Goal: Task Accomplishment & Management: Manage account settings

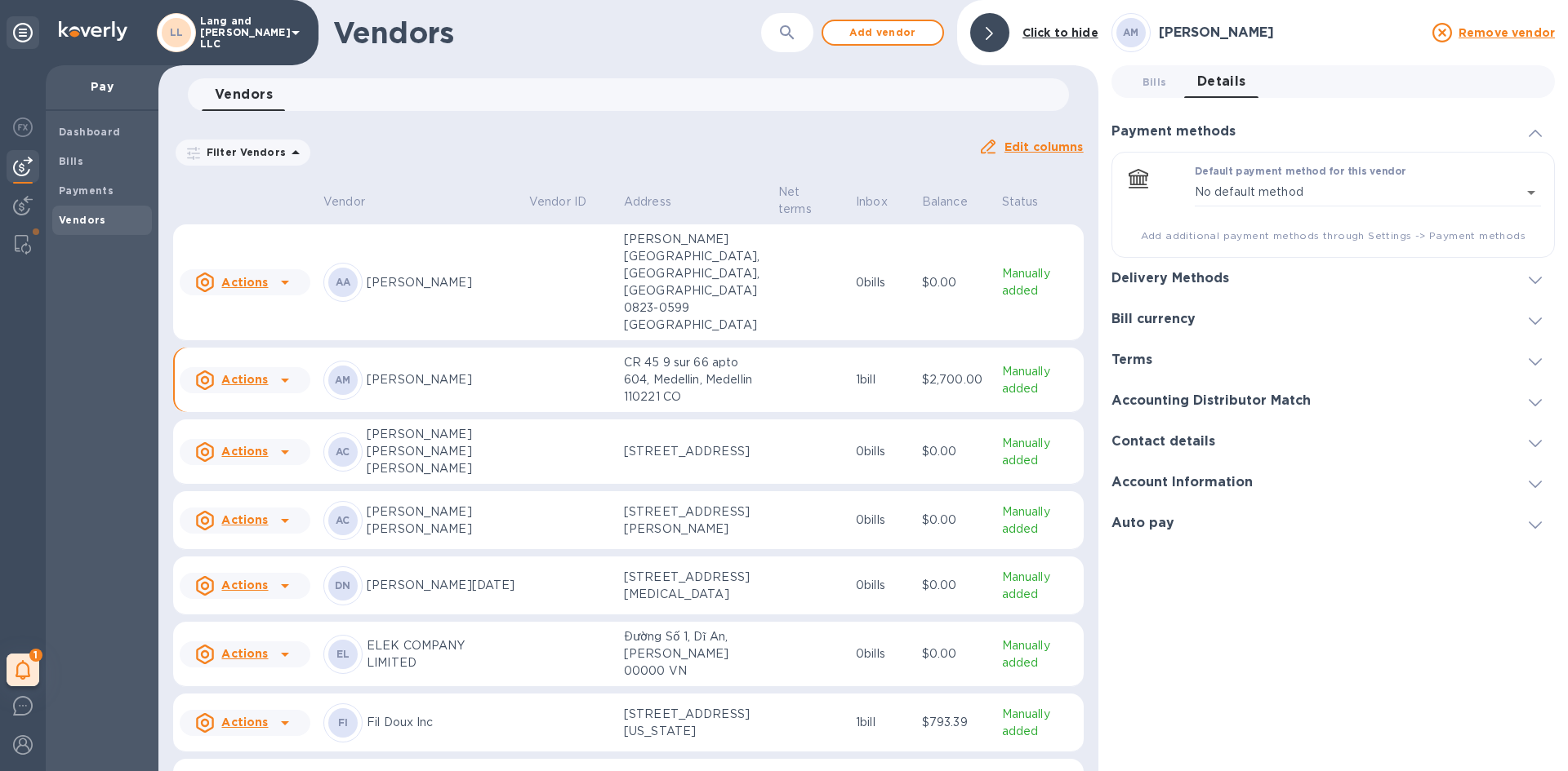
click at [624, 29] on h1 "Vendors" at bounding box center [525, 33] width 384 height 34
click at [107, 162] on span "Bills" at bounding box center [102, 162] width 87 height 17
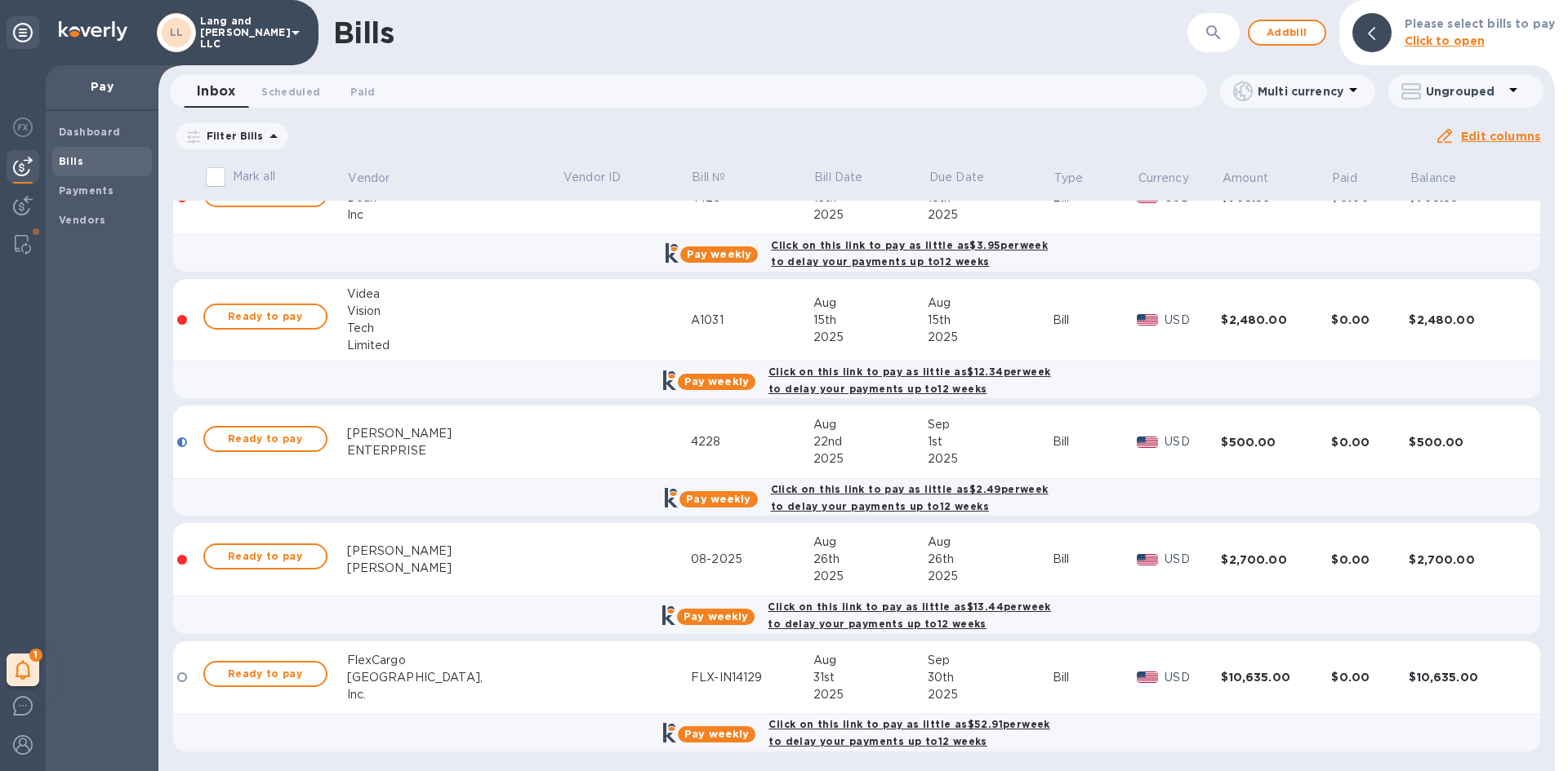
scroll to position [748, 0]
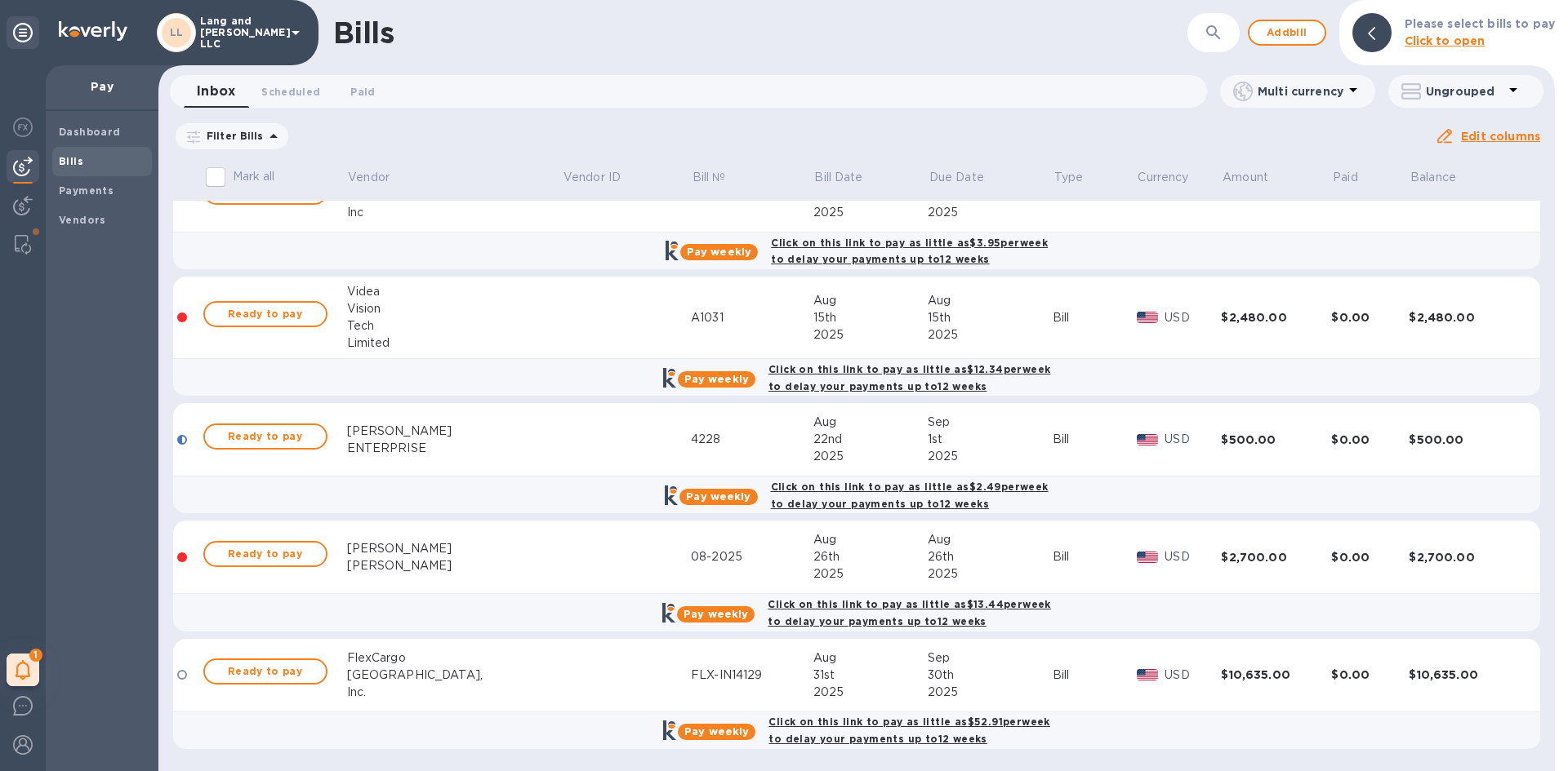
click at [222, 178] on input "Mark all" at bounding box center [215, 177] width 34 height 34
checkbox input "false"
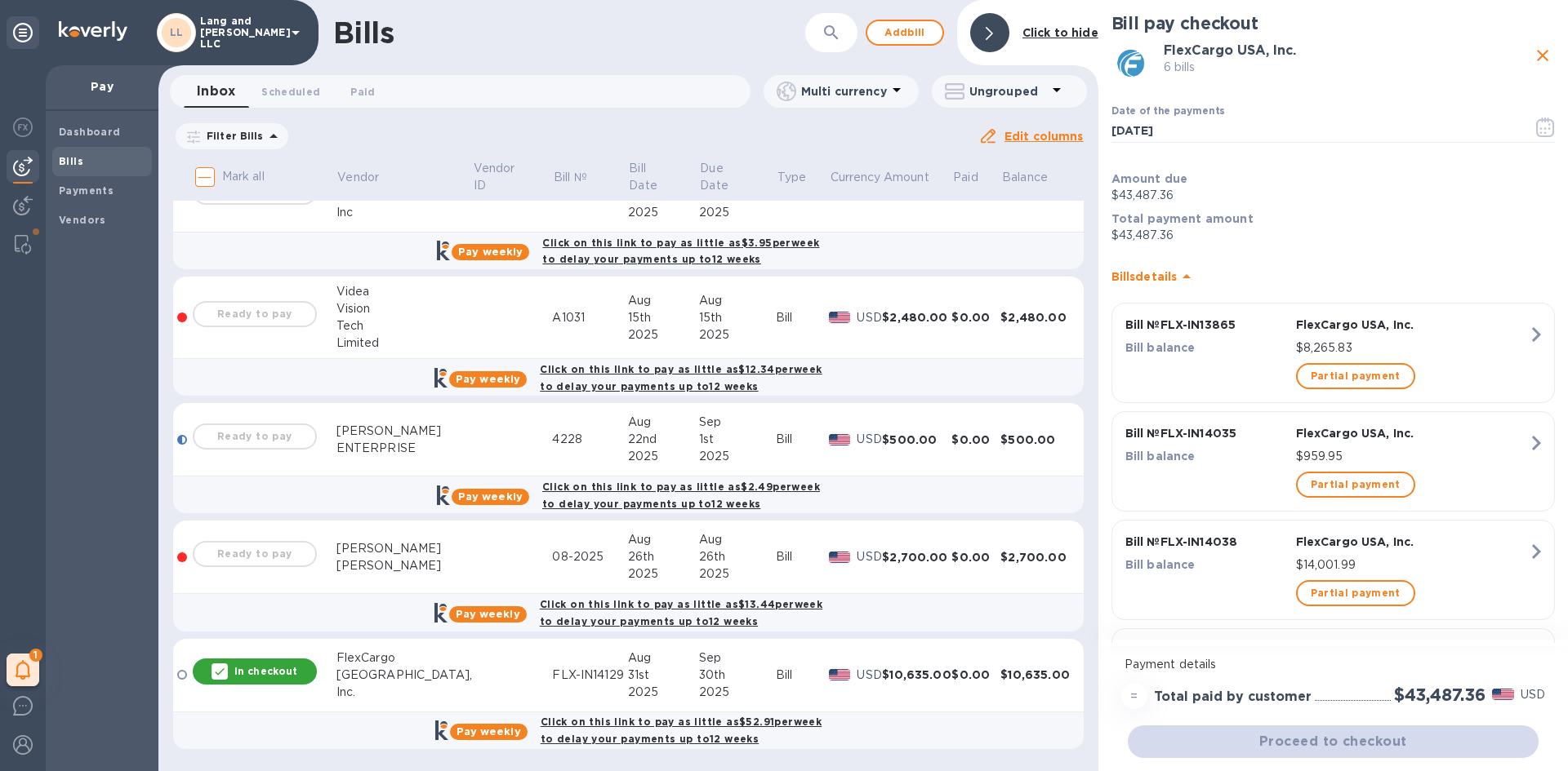
drag, startPoint x: 251, startPoint y: 670, endPoint x: 275, endPoint y: 631, distance: 45.8
click at [252, 670] on p "In checkout" at bounding box center [266, 670] width 62 height 14
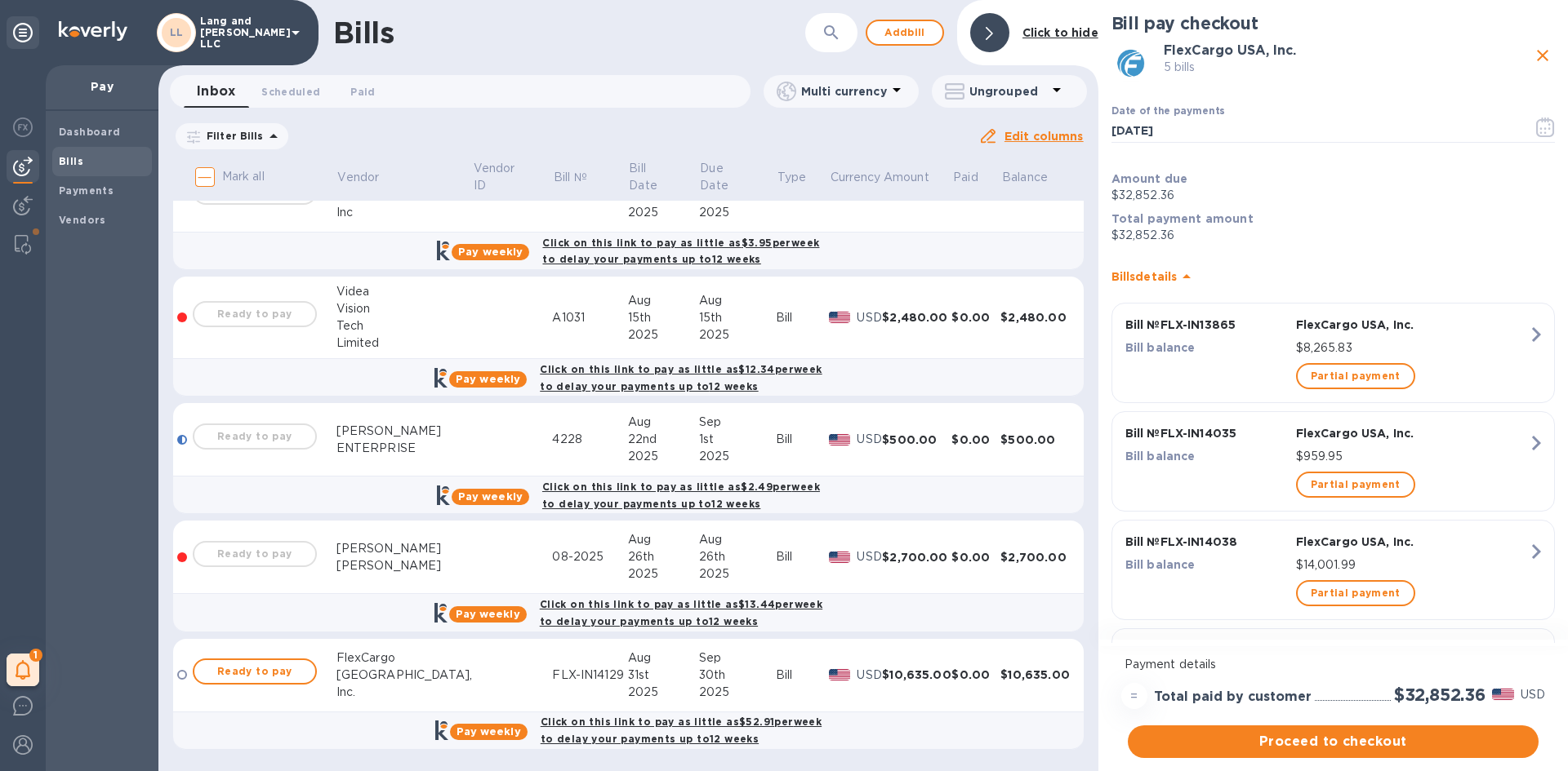
click at [267, 554] on div "Ready to pay" at bounding box center [254, 554] width 130 height 33
click at [189, 556] on td at bounding box center [182, 557] width 18 height 74
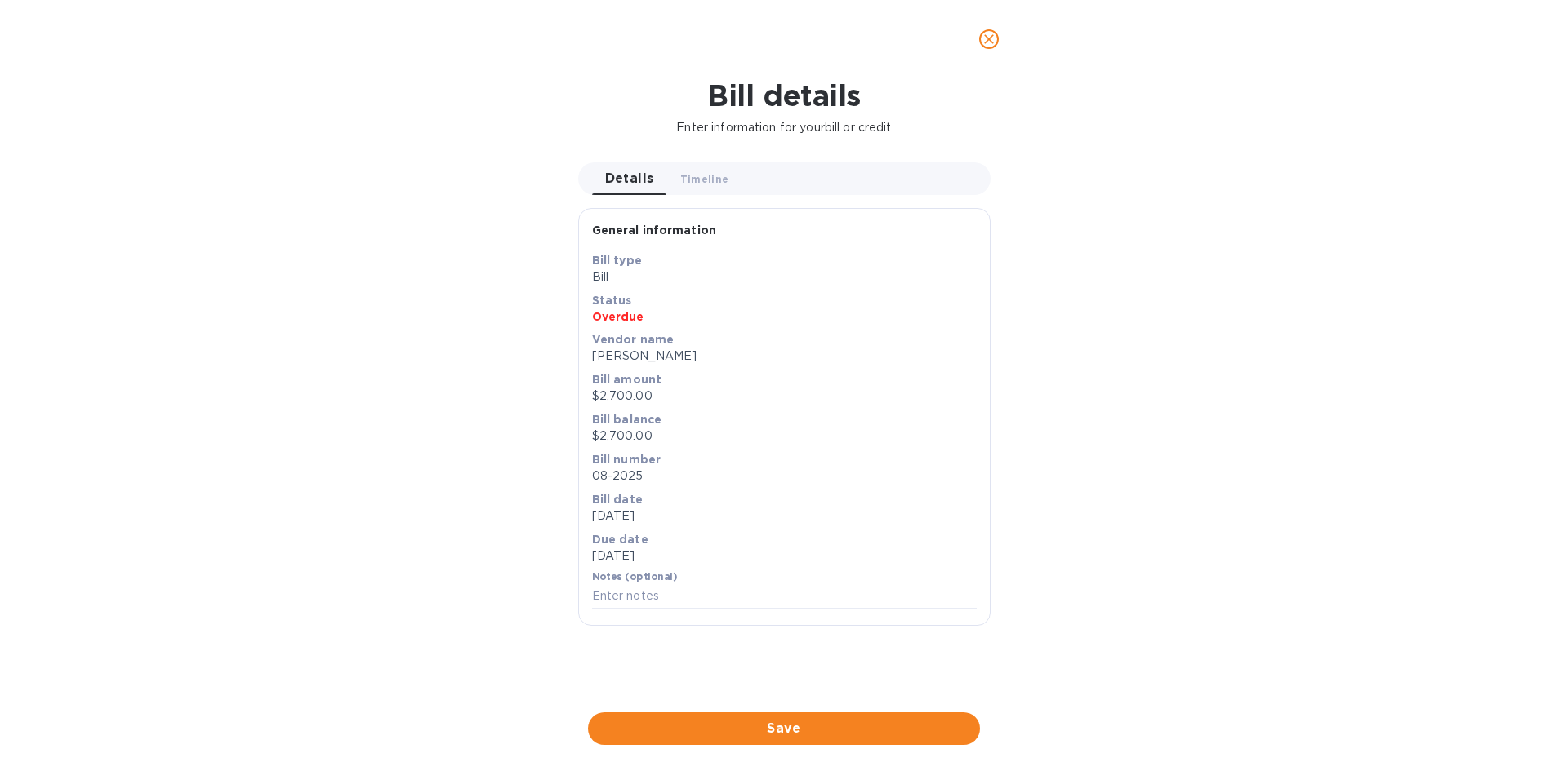
click at [982, 35] on icon "close" at bounding box center [989, 39] width 17 height 17
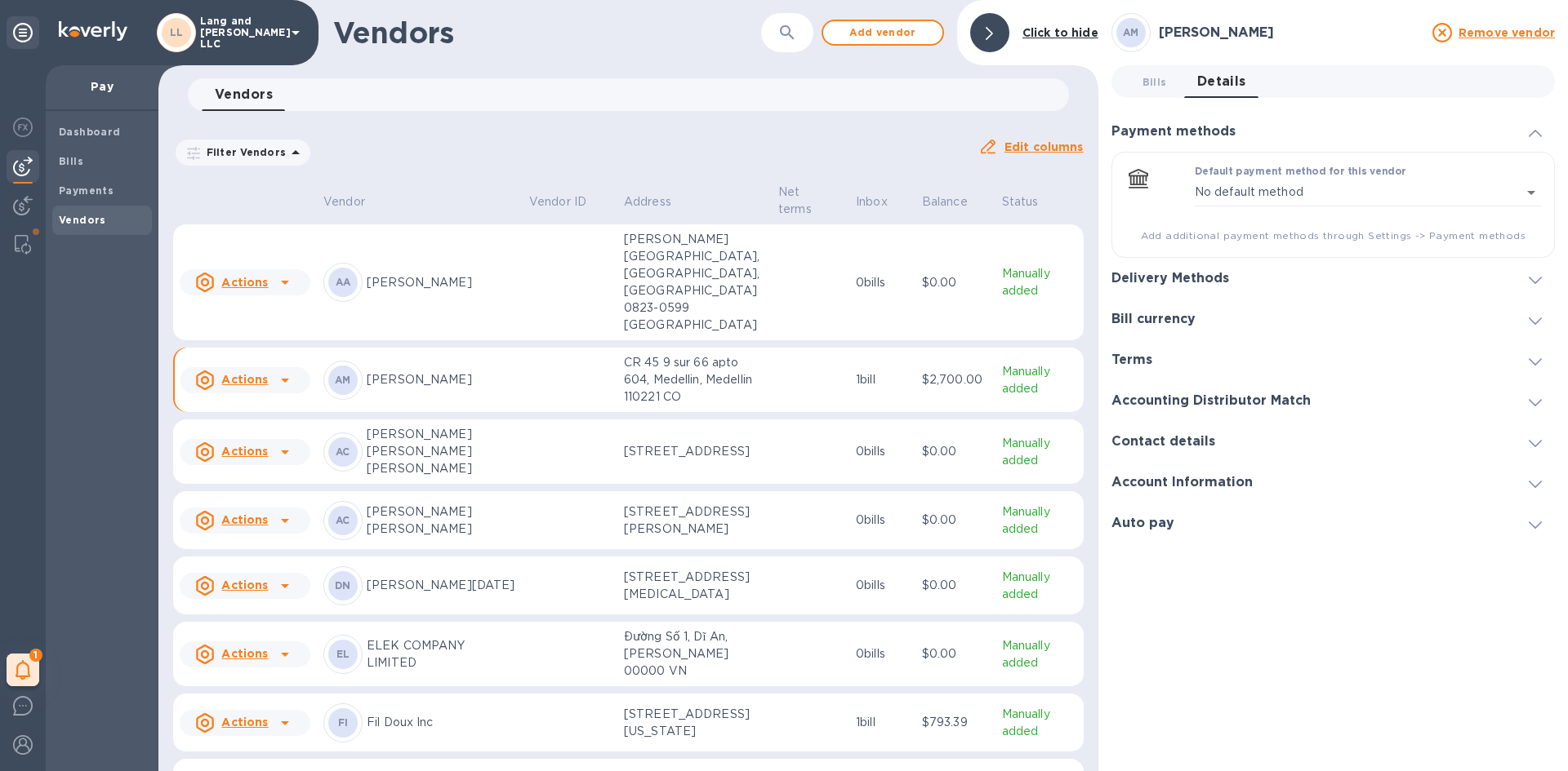
click at [992, 30] on icon at bounding box center [989, 34] width 7 height 13
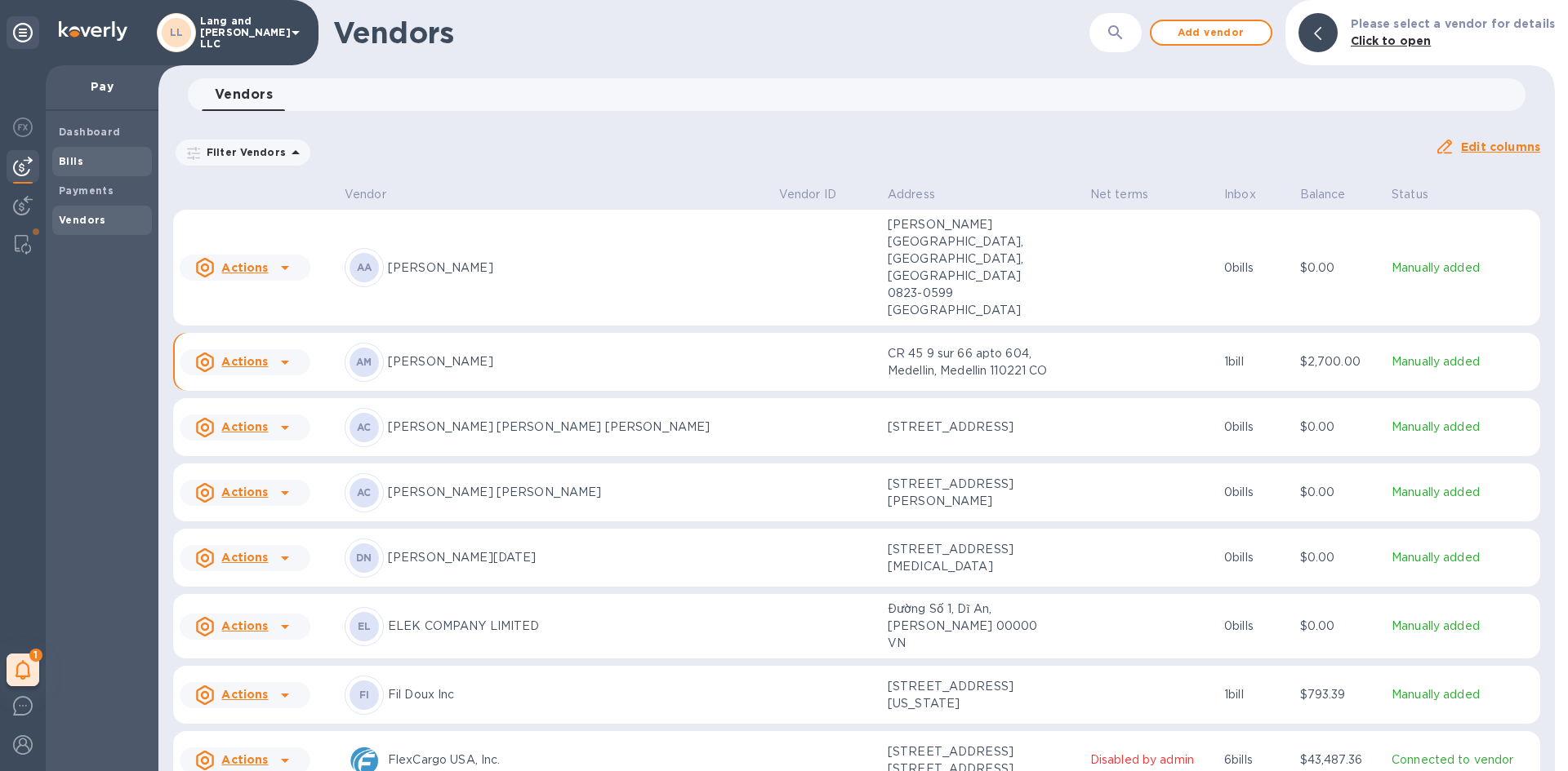
click at [87, 157] on span "Bills" at bounding box center [102, 162] width 87 height 17
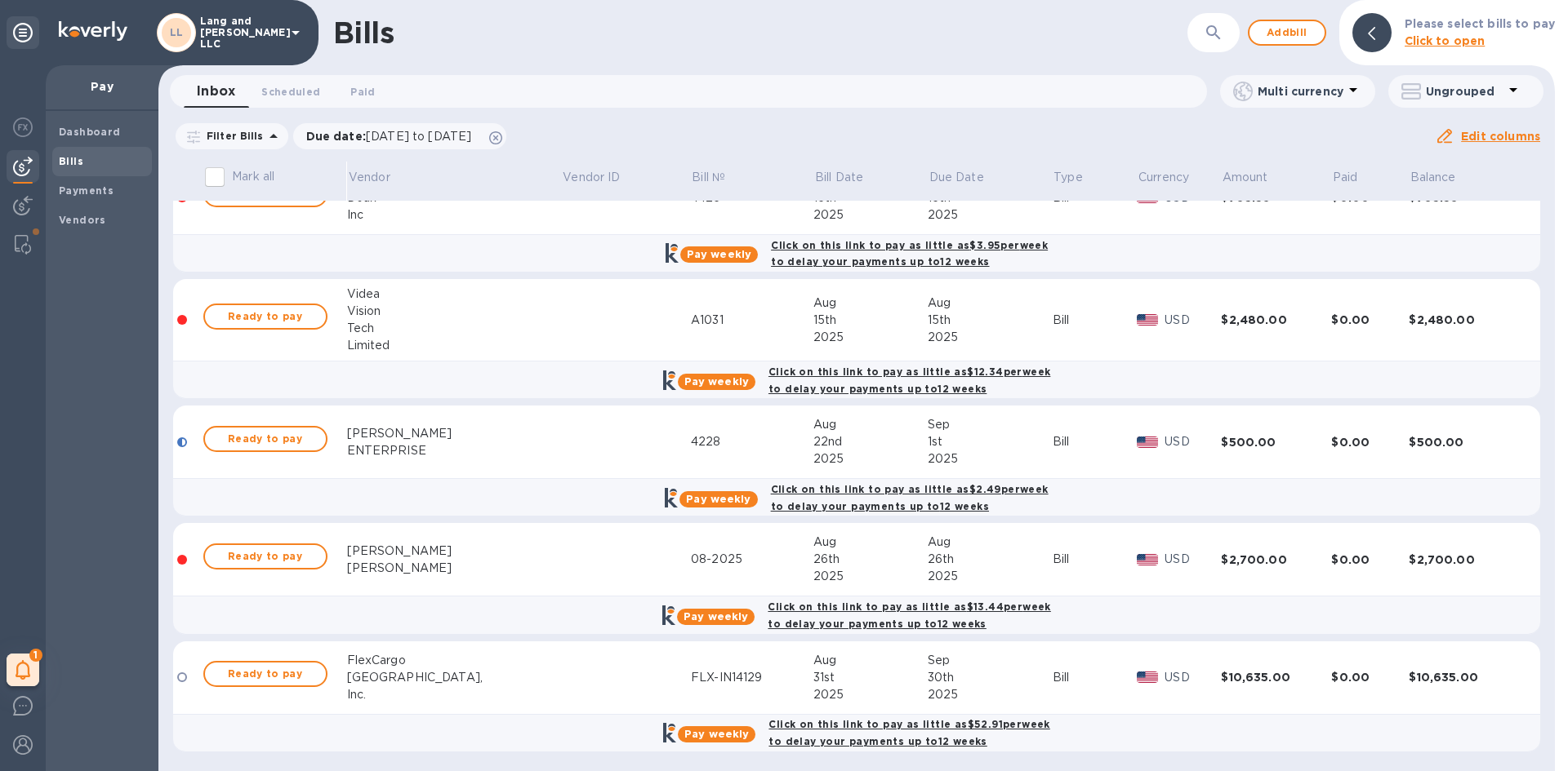
scroll to position [748, 0]
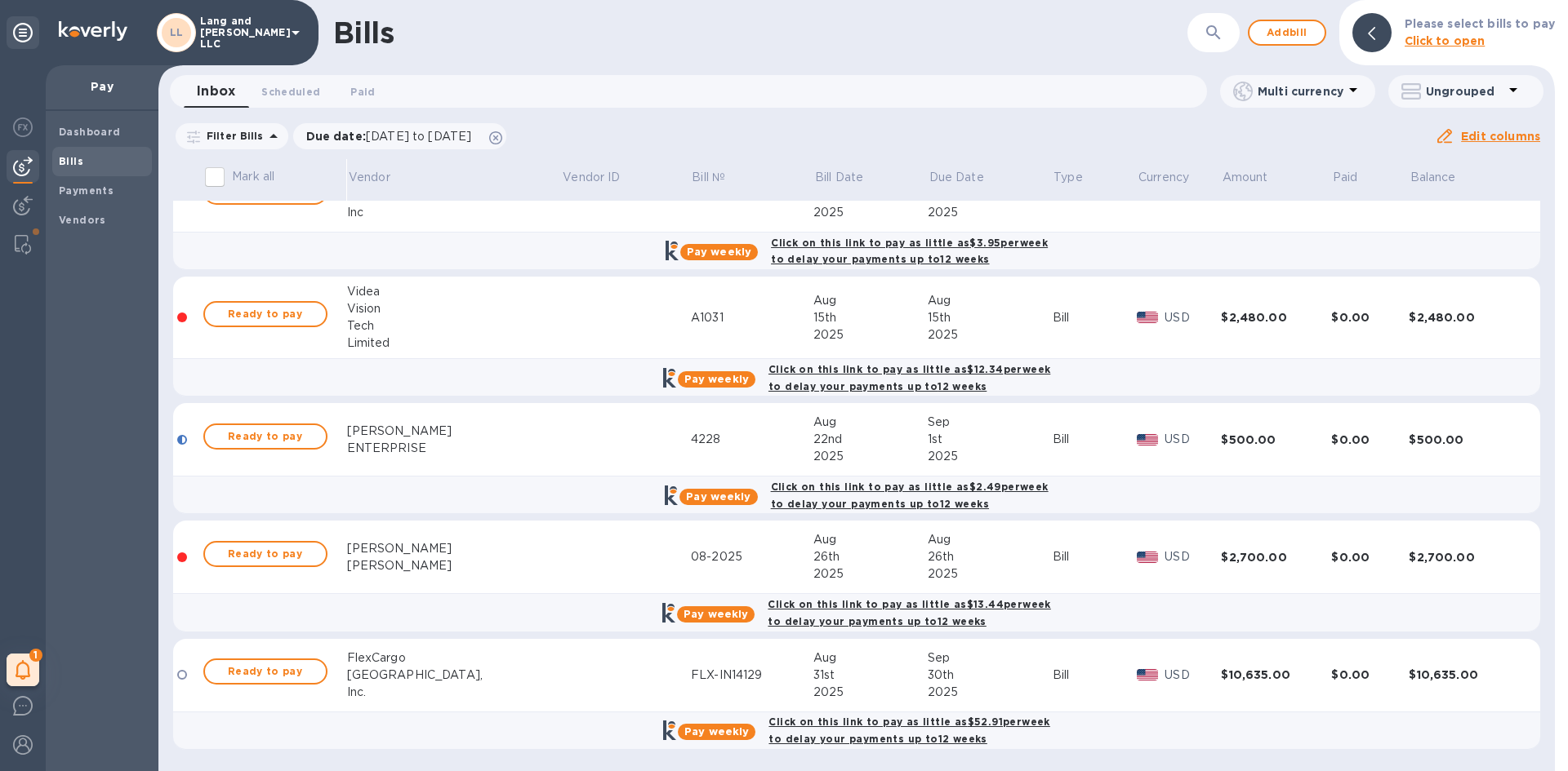
click at [447, 543] on div "[PERSON_NAME]" at bounding box center [455, 548] width 215 height 17
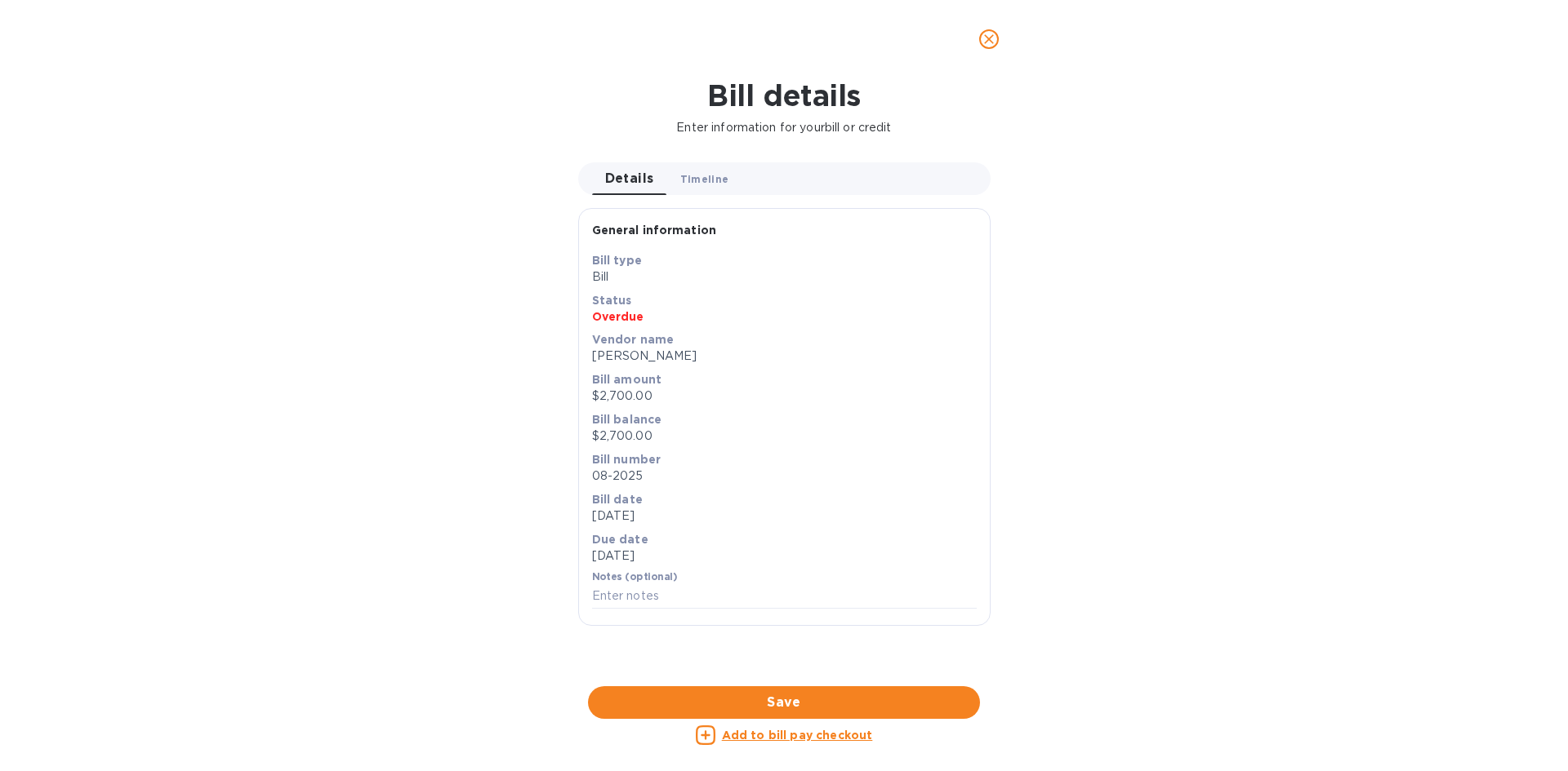
click at [693, 192] on button "Timeline 0" at bounding box center [704, 178] width 75 height 33
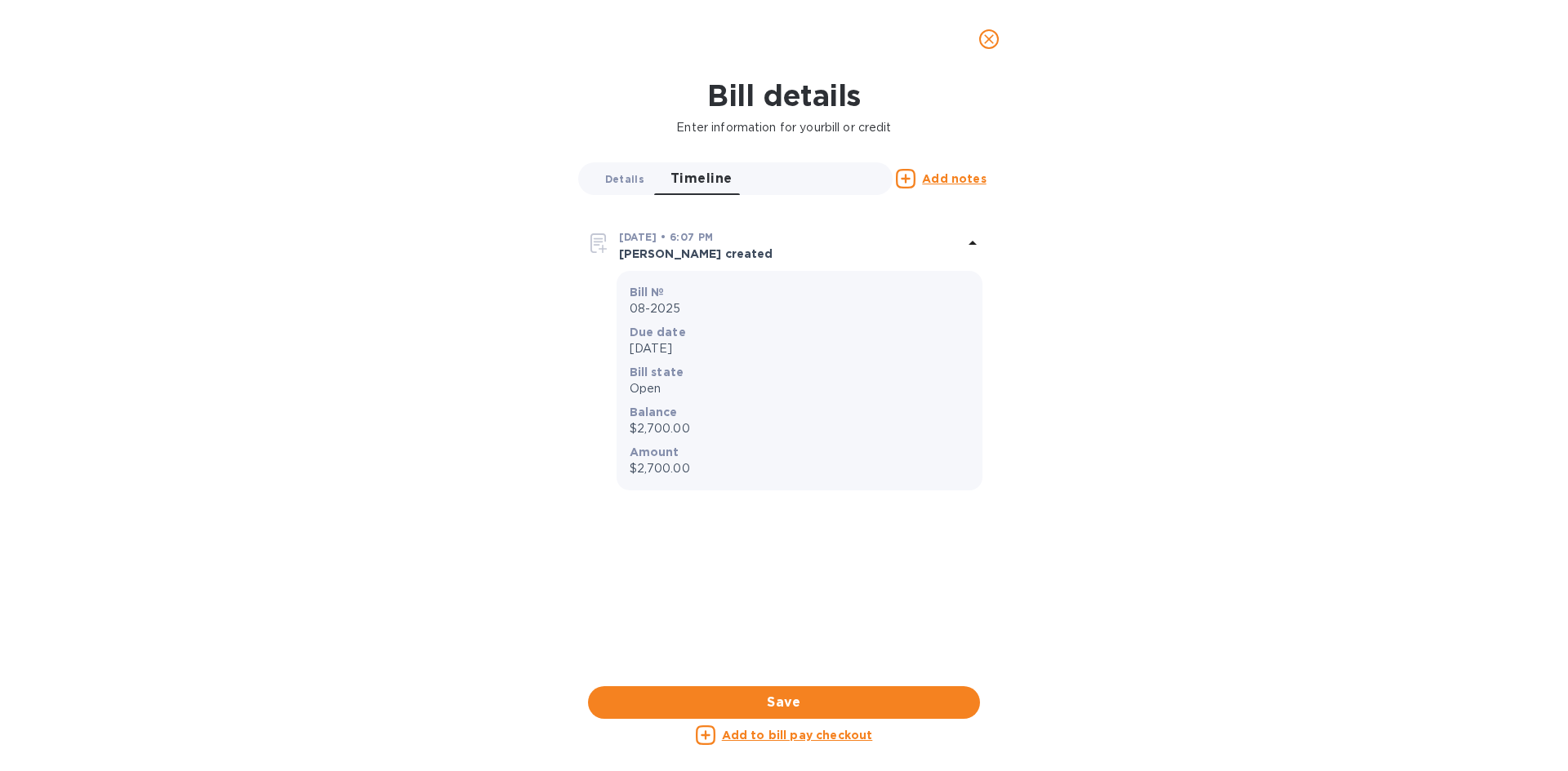
click at [626, 183] on span "Details 0" at bounding box center [625, 179] width 39 height 17
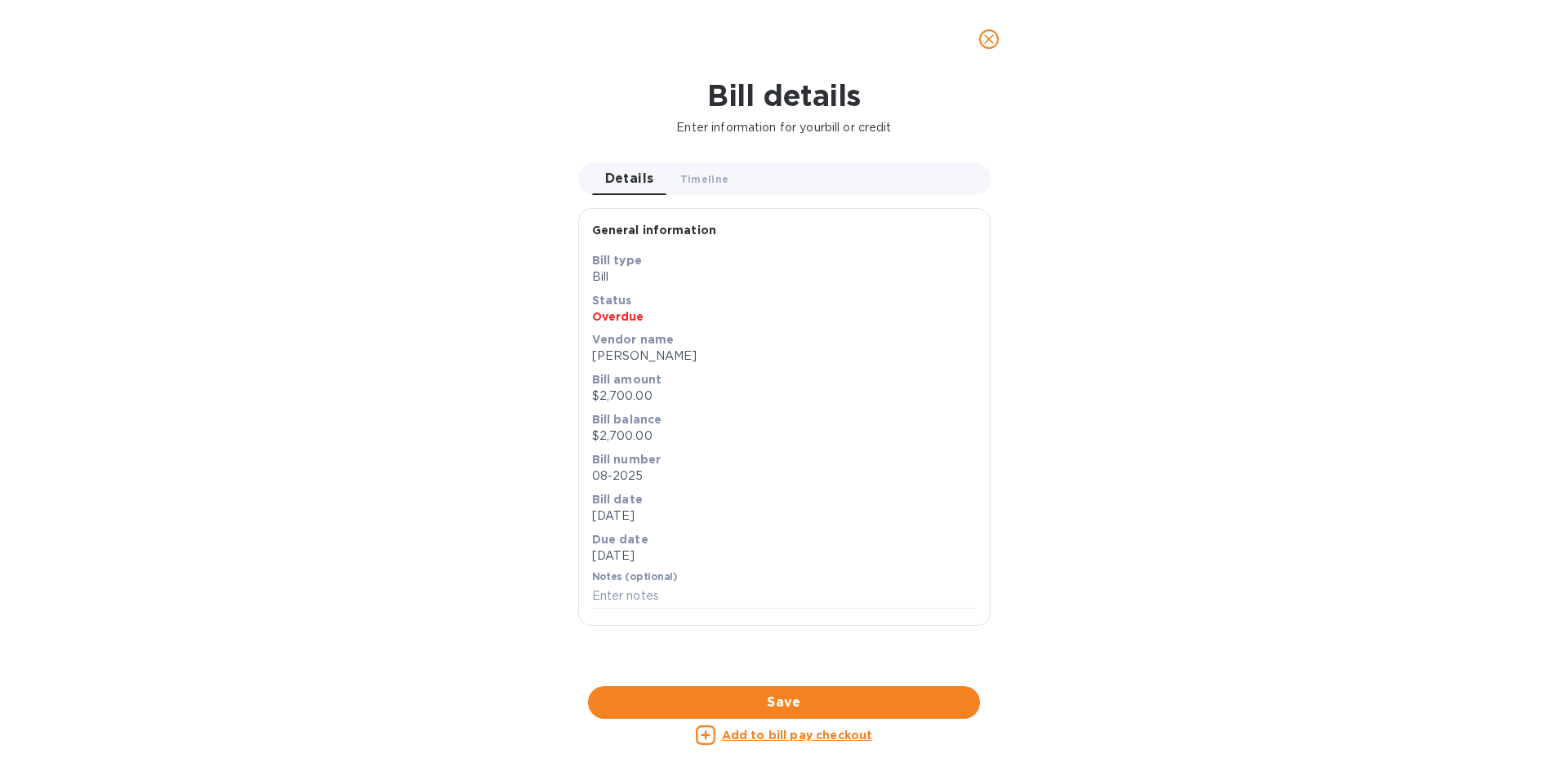
click at [988, 39] on icon "close" at bounding box center [989, 39] width 17 height 17
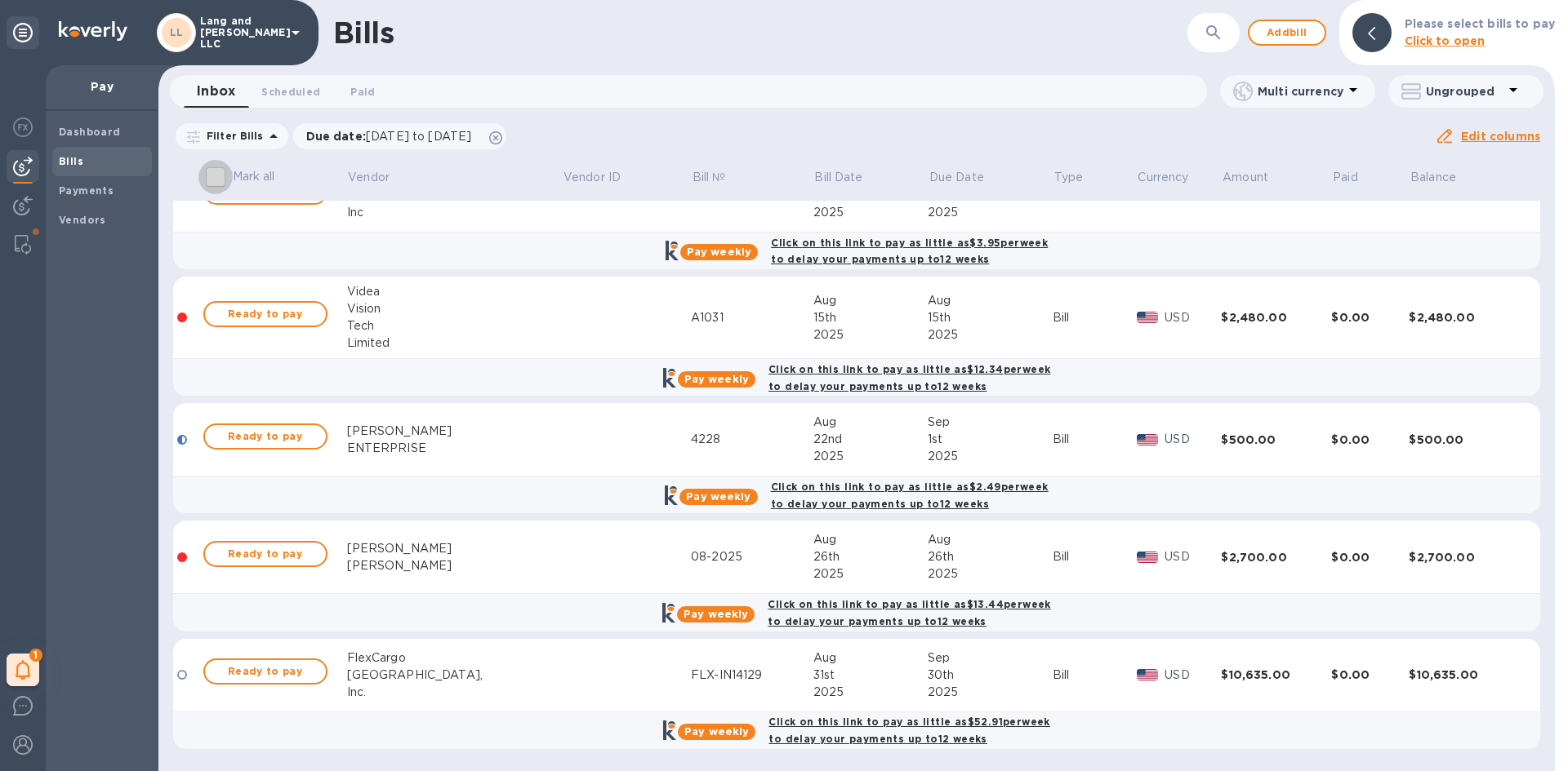
click at [217, 175] on input "Mark all" at bounding box center [215, 177] width 34 height 34
checkbox input "false"
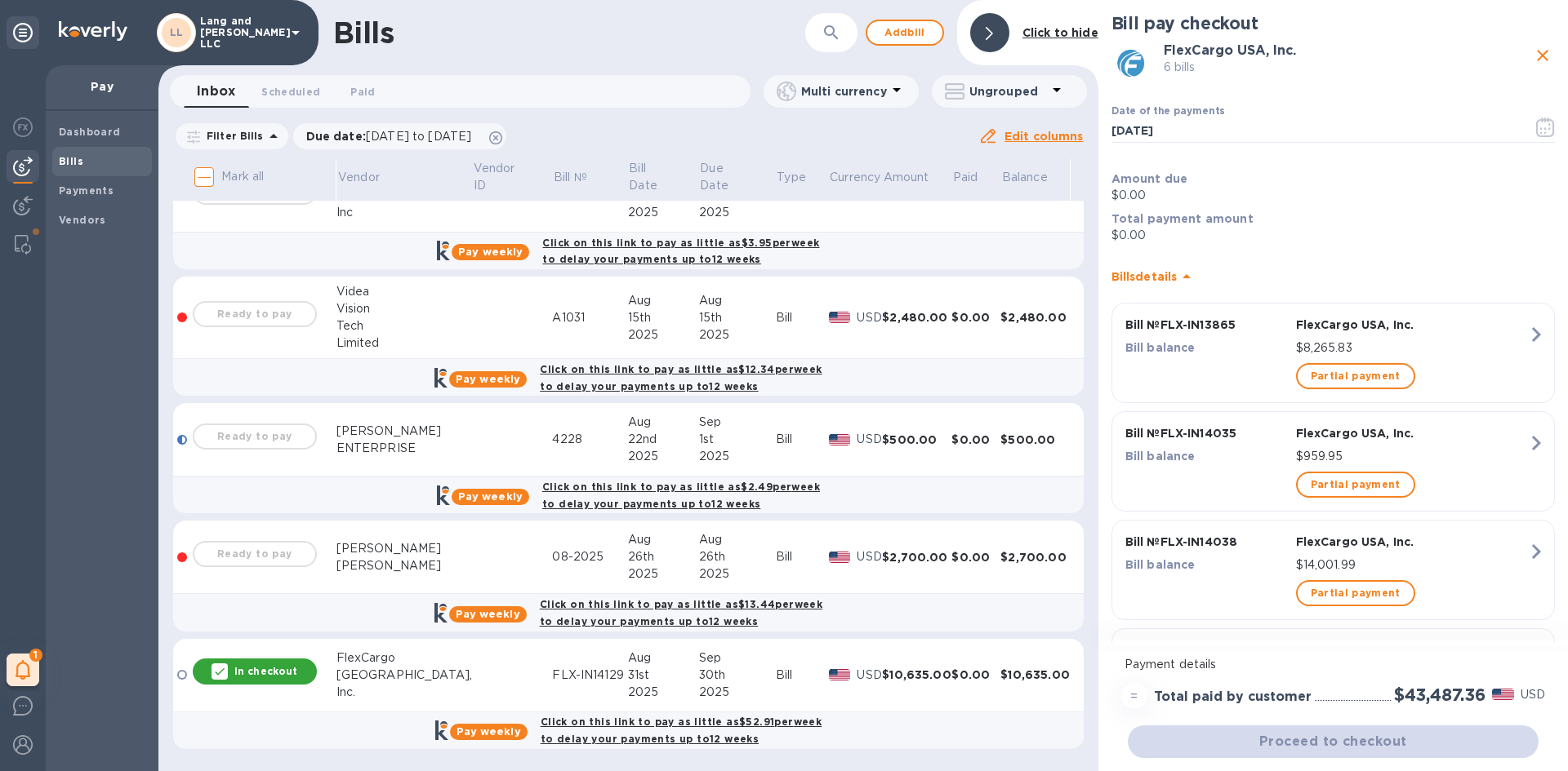
click at [252, 669] on p "In checkout" at bounding box center [266, 670] width 62 height 14
click at [288, 558] on div "Ready to pay" at bounding box center [254, 554] width 130 height 33
click at [194, 550] on div "Ready to pay" at bounding box center [254, 554] width 130 height 33
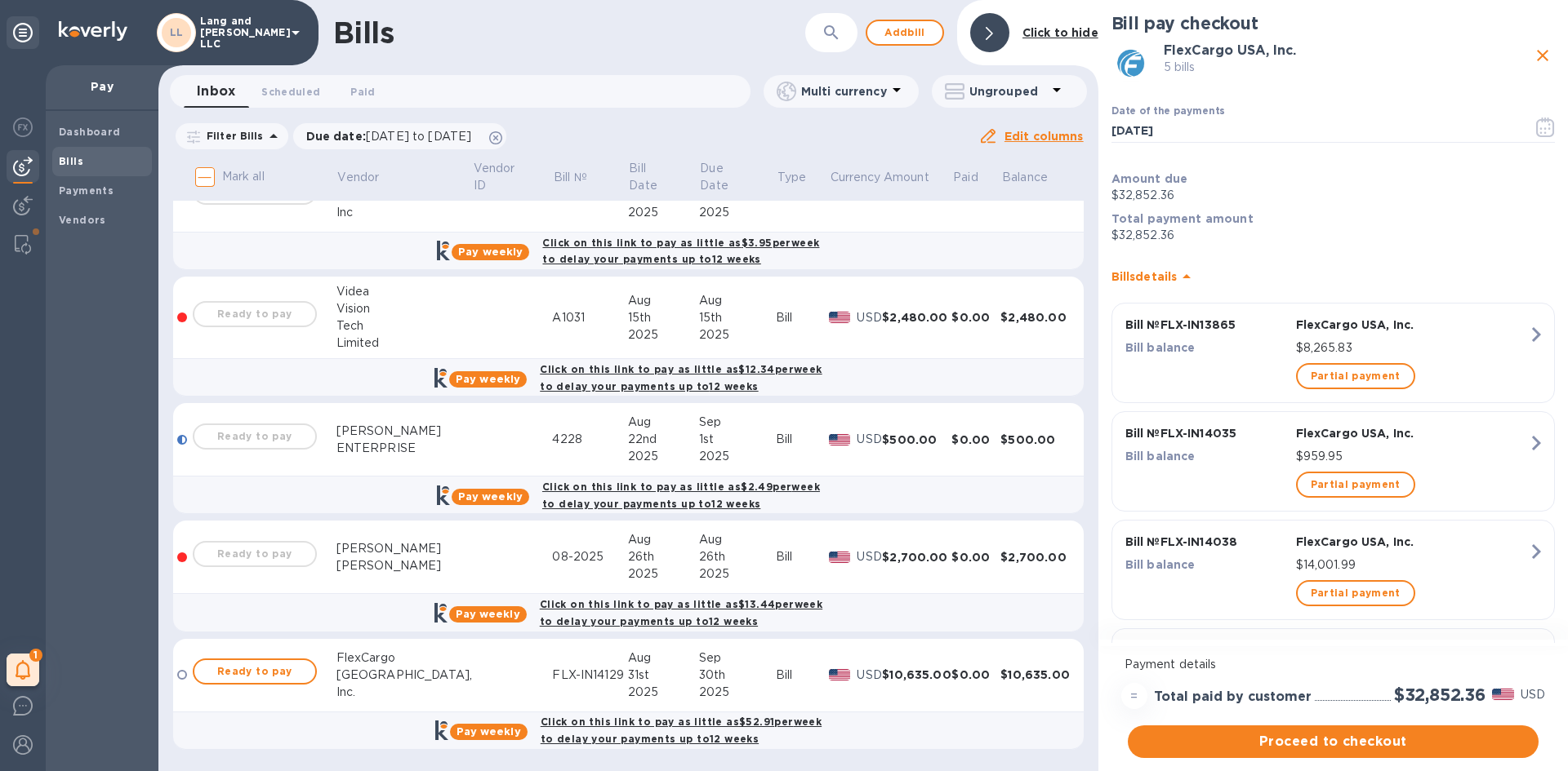
click at [171, 555] on div "Mark all Vendor Vendor ID Bill № Bill Date Due Date Type Currency Amount Paid B…" at bounding box center [628, 465] width 940 height 613
click at [314, 544] on div "Ready to pay" at bounding box center [254, 554] width 130 height 33
click at [968, 553] on div "$0.00" at bounding box center [975, 558] width 49 height 17
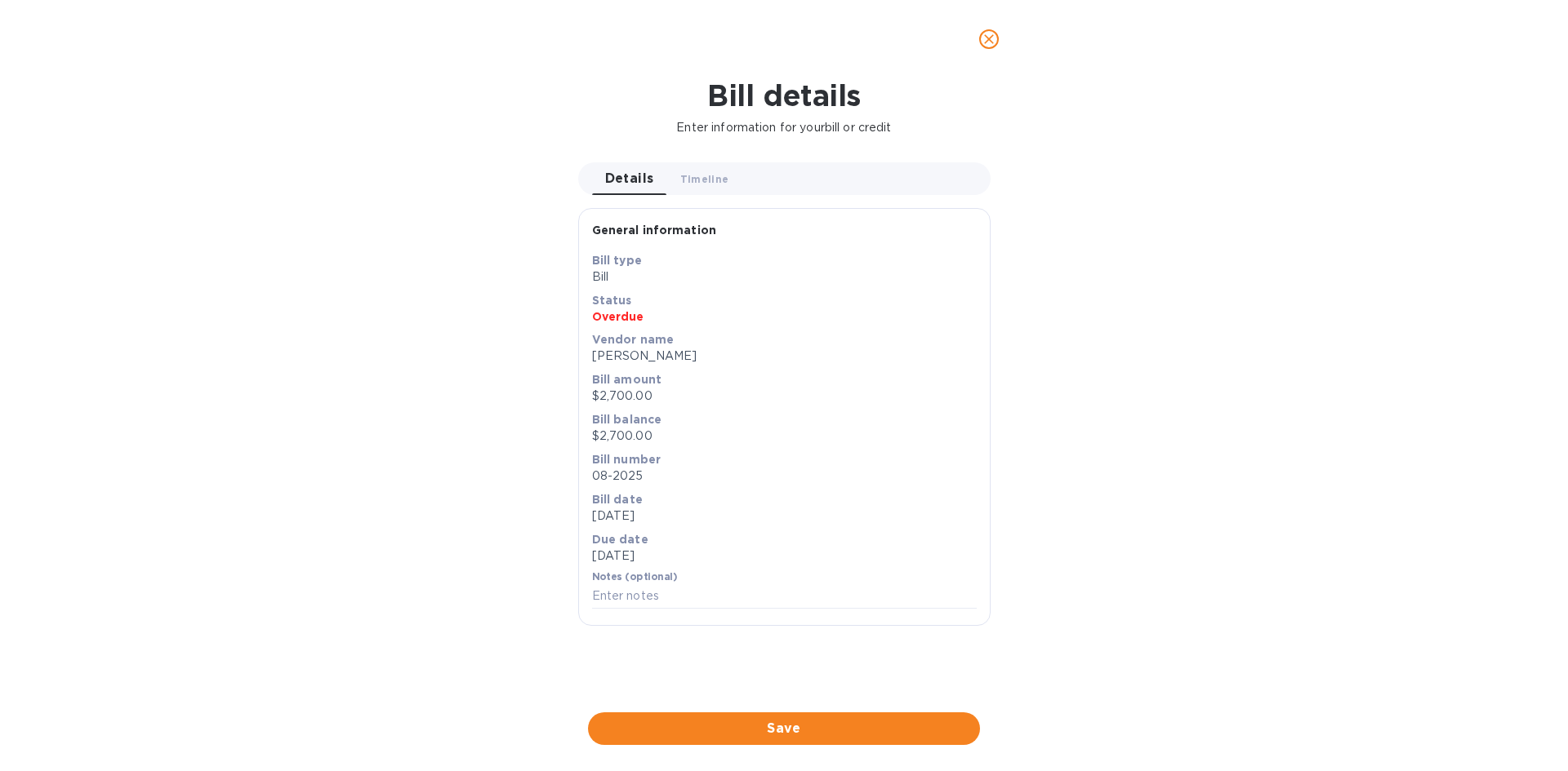
click at [997, 44] on span "close" at bounding box center [989, 39] width 20 height 20
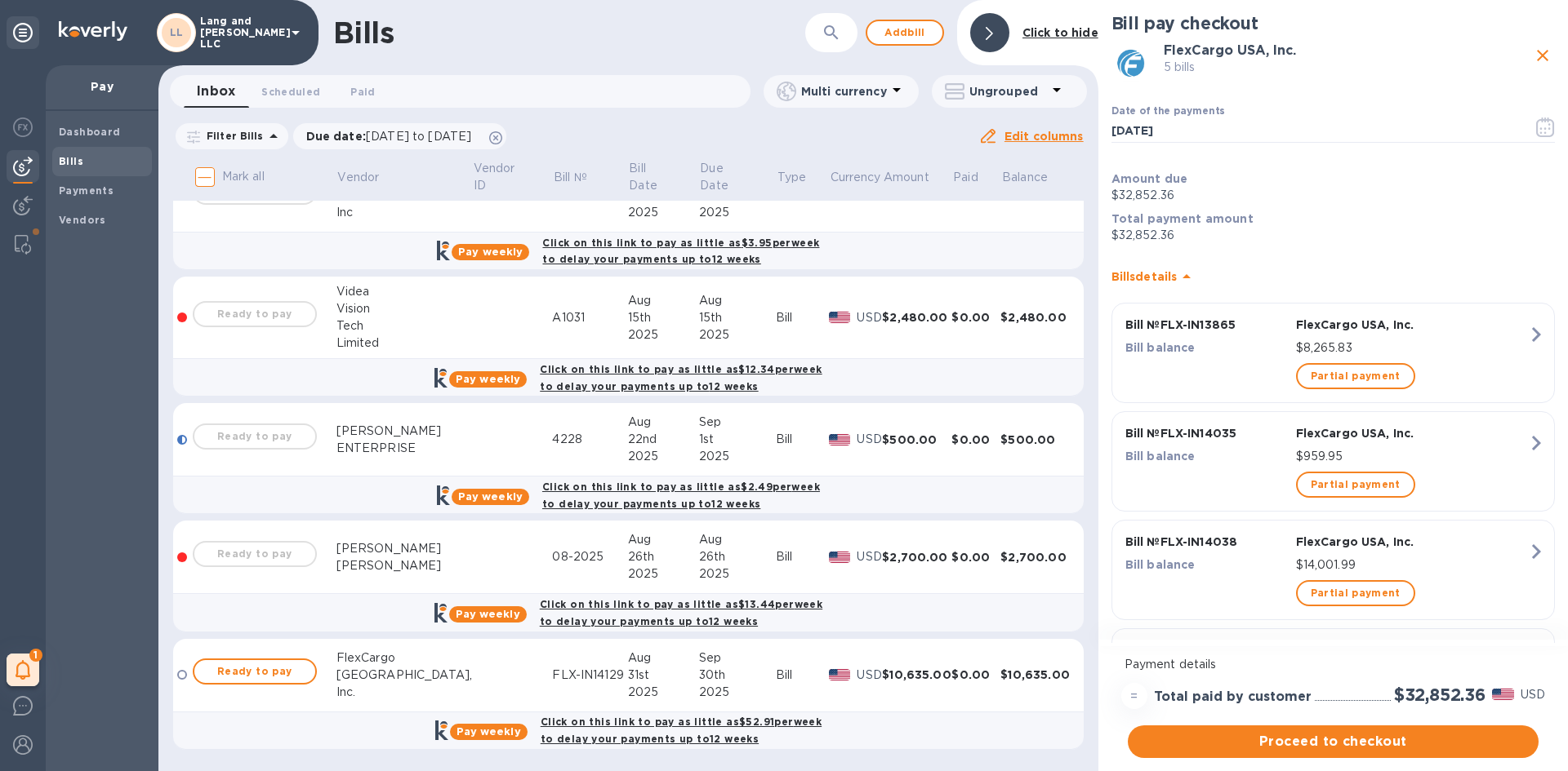
click at [288, 539] on div "Ready to pay" at bounding box center [254, 554] width 130 height 33
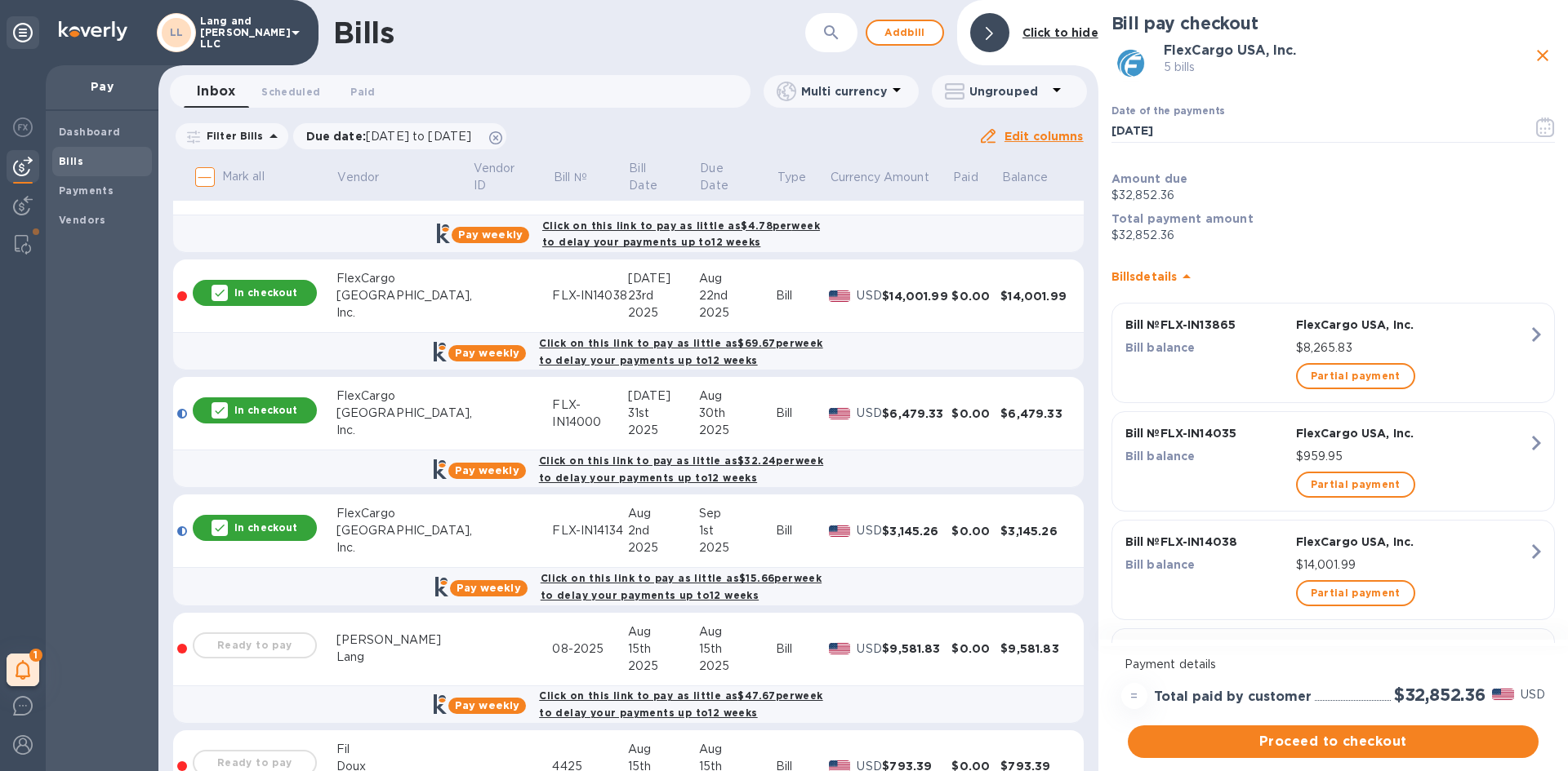
scroll to position [95, 0]
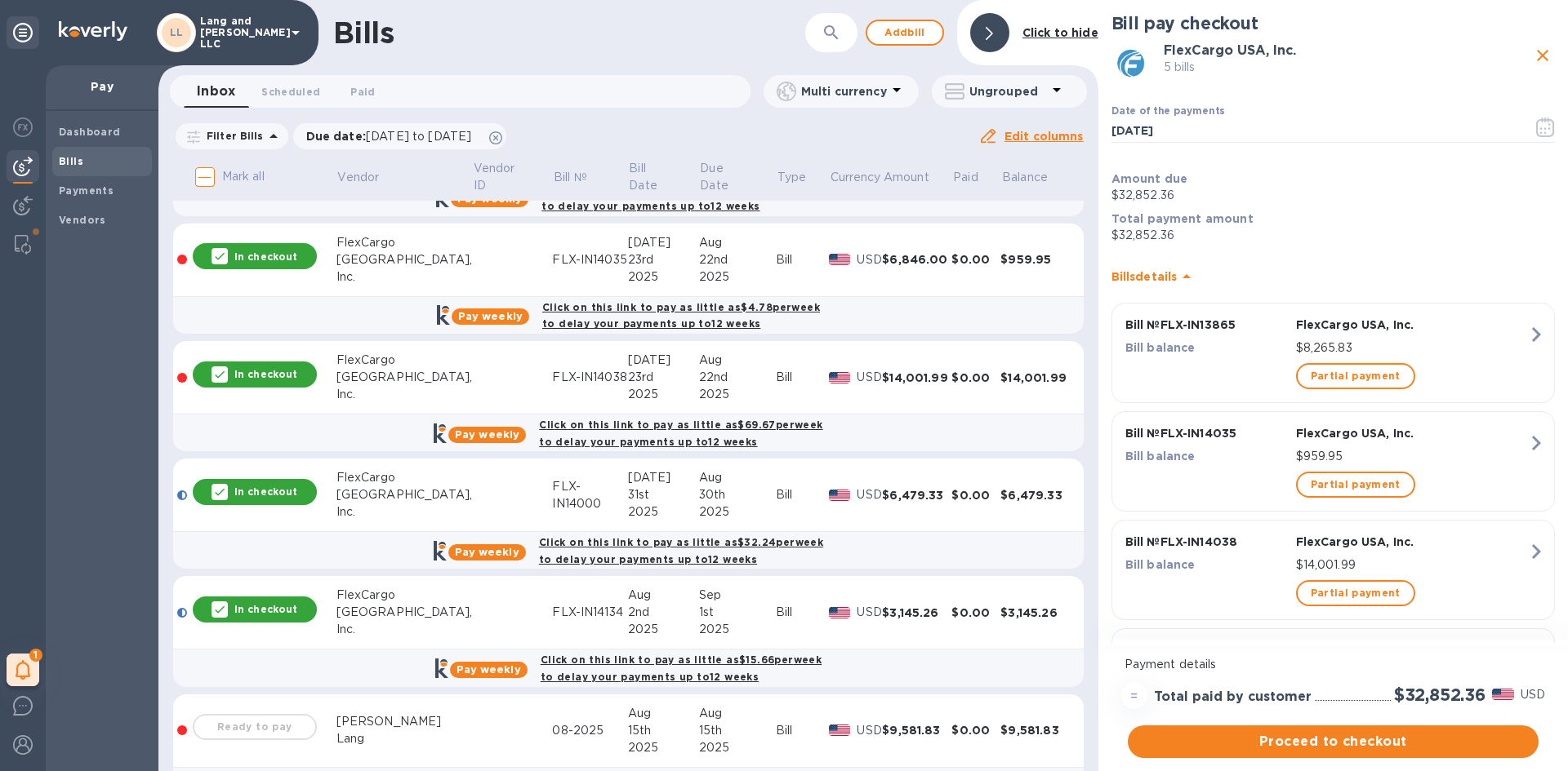
click at [268, 384] on div "In checkout" at bounding box center [254, 374] width 124 height 26
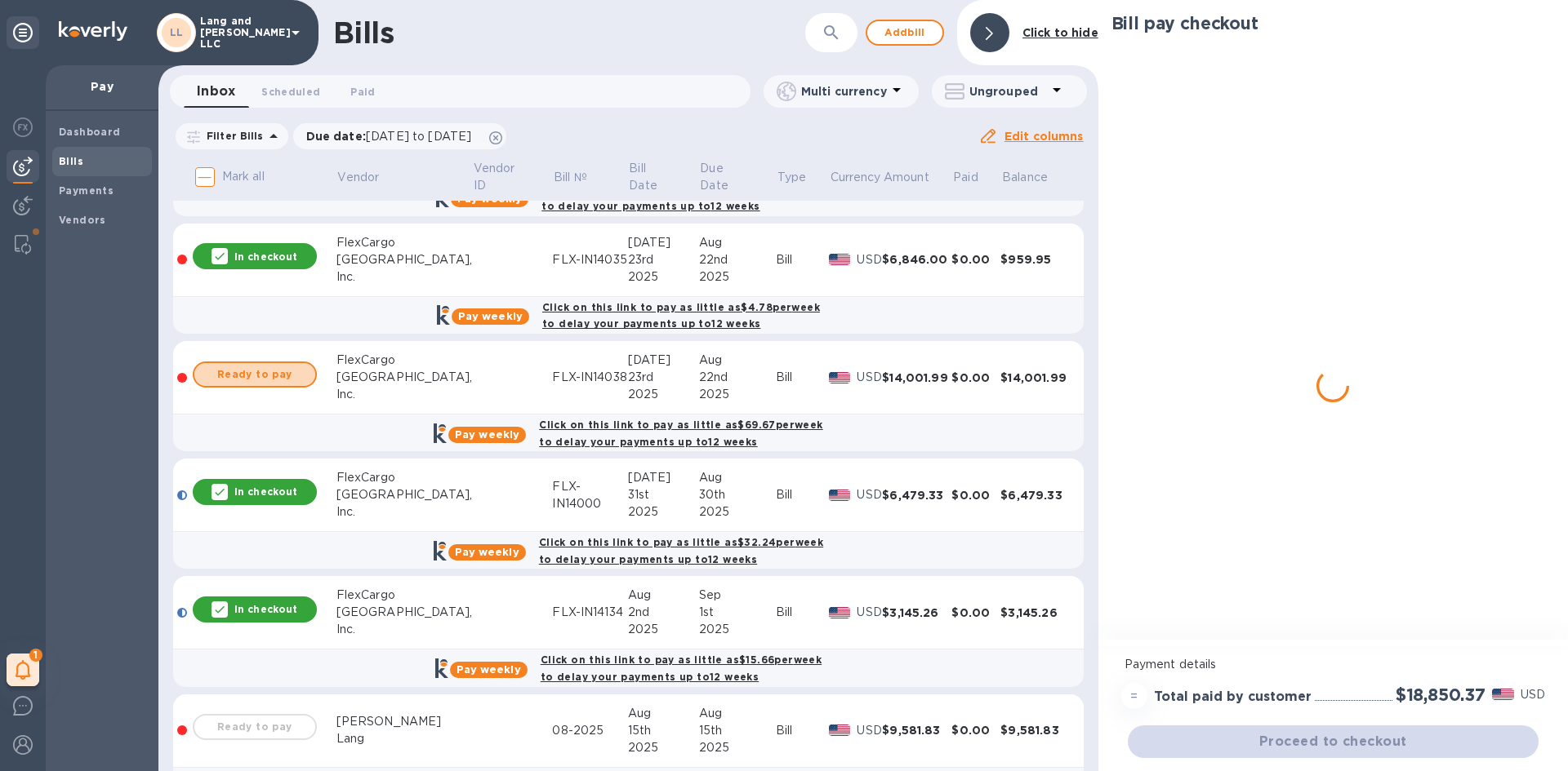
click at [268, 374] on span "Ready to pay" at bounding box center [255, 374] width 95 height 20
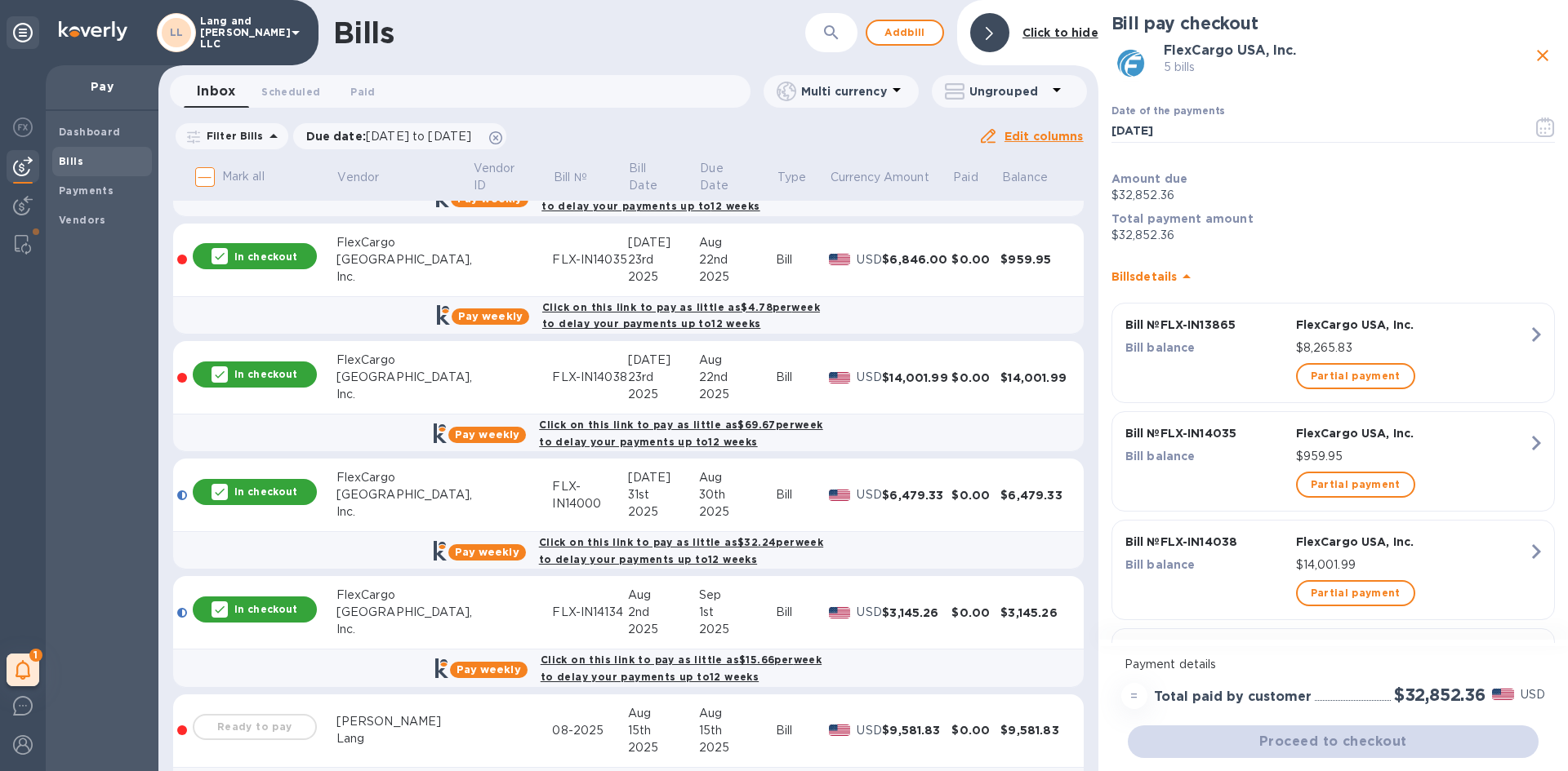
click at [261, 382] on div "In checkout" at bounding box center [254, 374] width 124 height 26
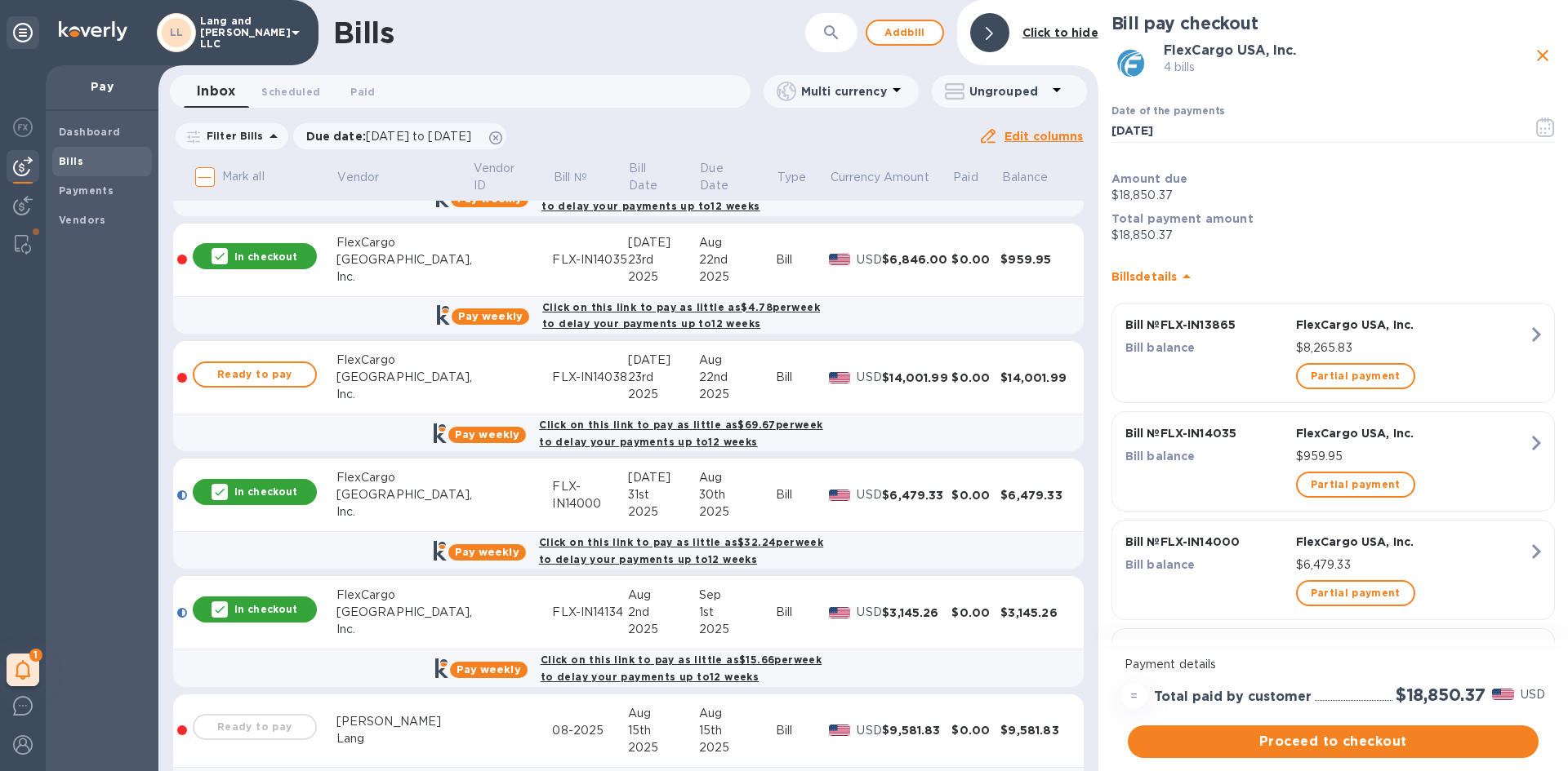
click at [252, 491] on p "In checkout" at bounding box center [266, 492] width 62 height 14
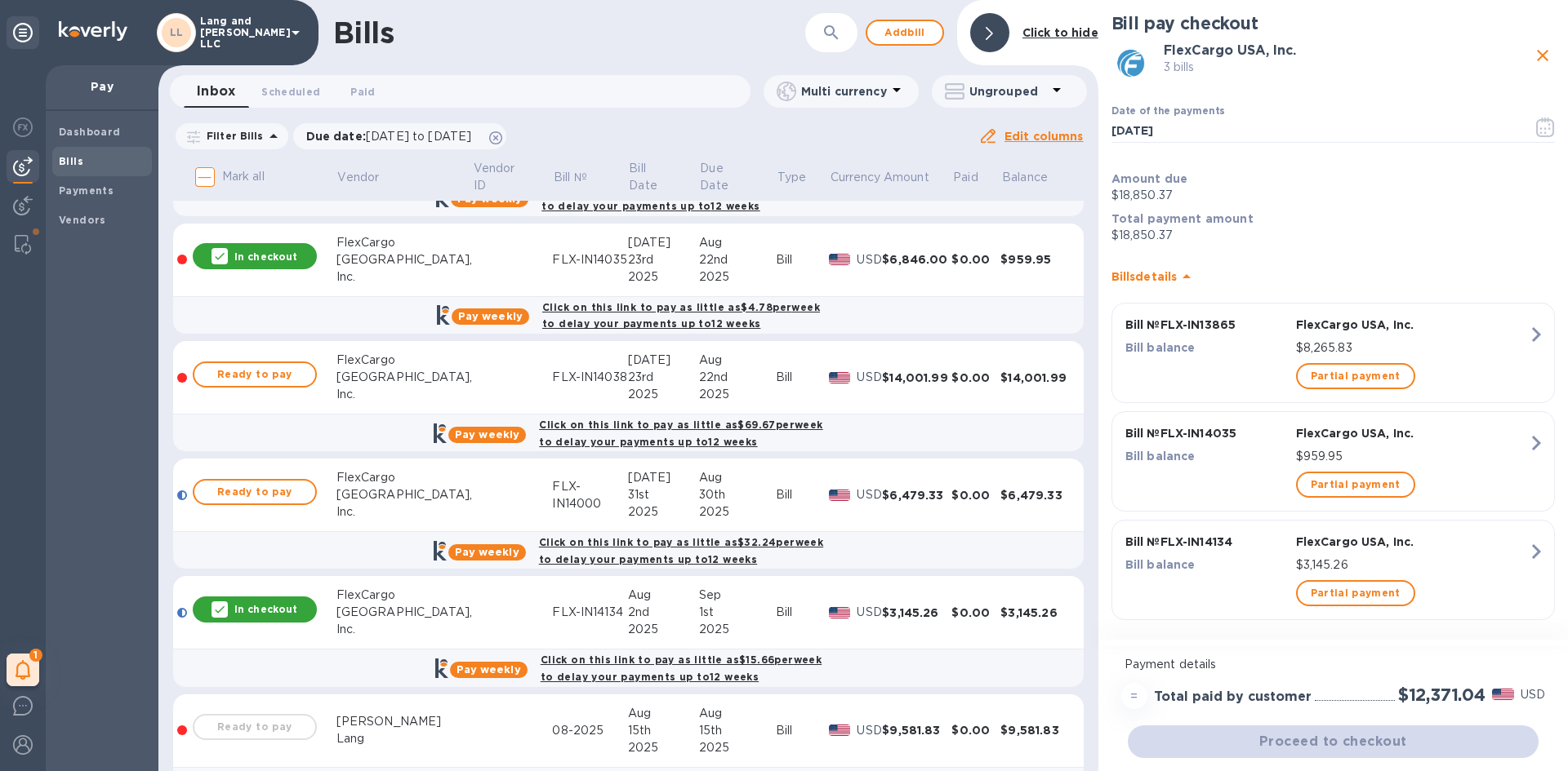
click at [257, 603] on p "In checkout" at bounding box center [266, 609] width 62 height 14
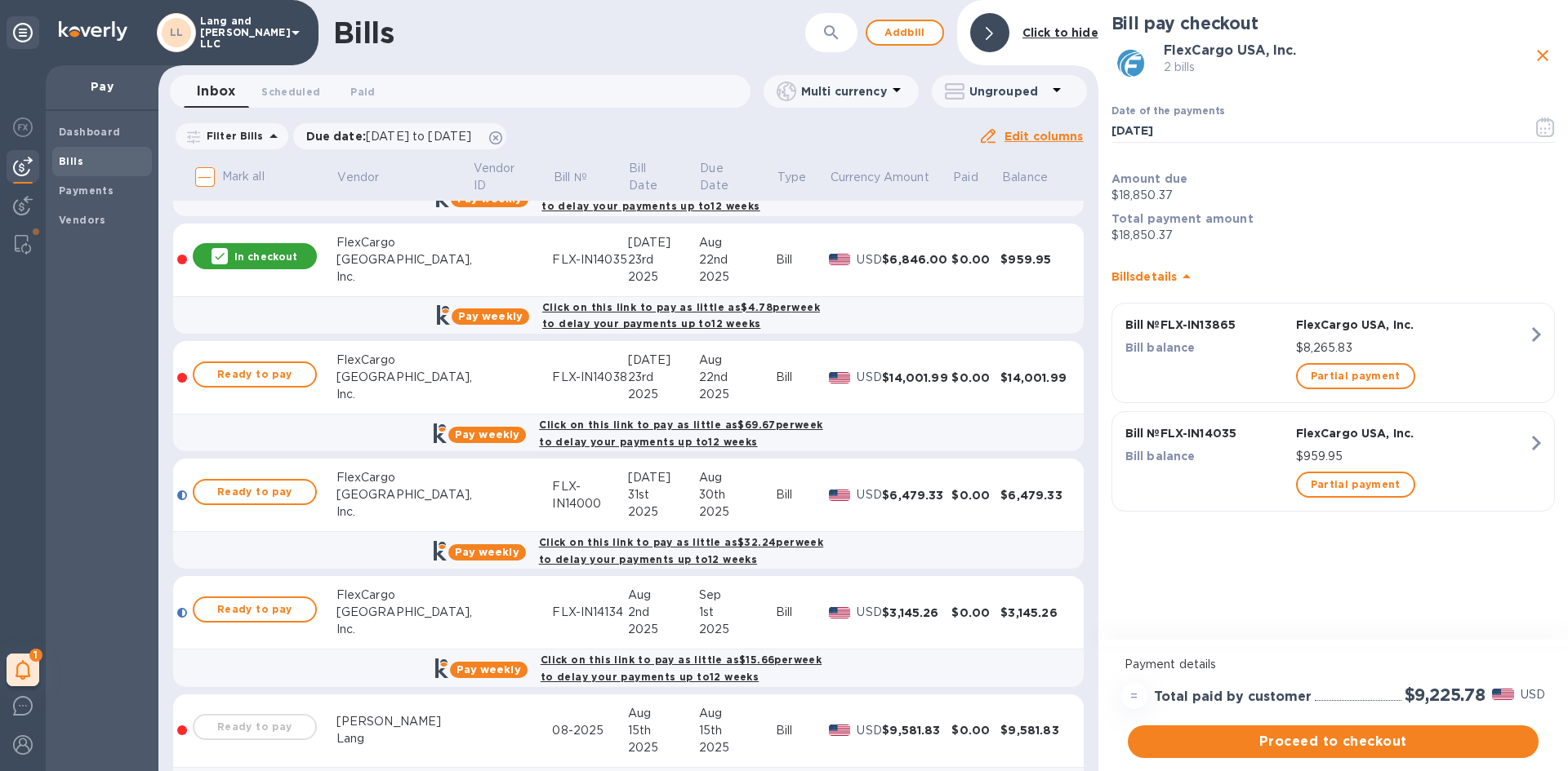
click at [242, 247] on div "In checkout" at bounding box center [254, 256] width 124 height 26
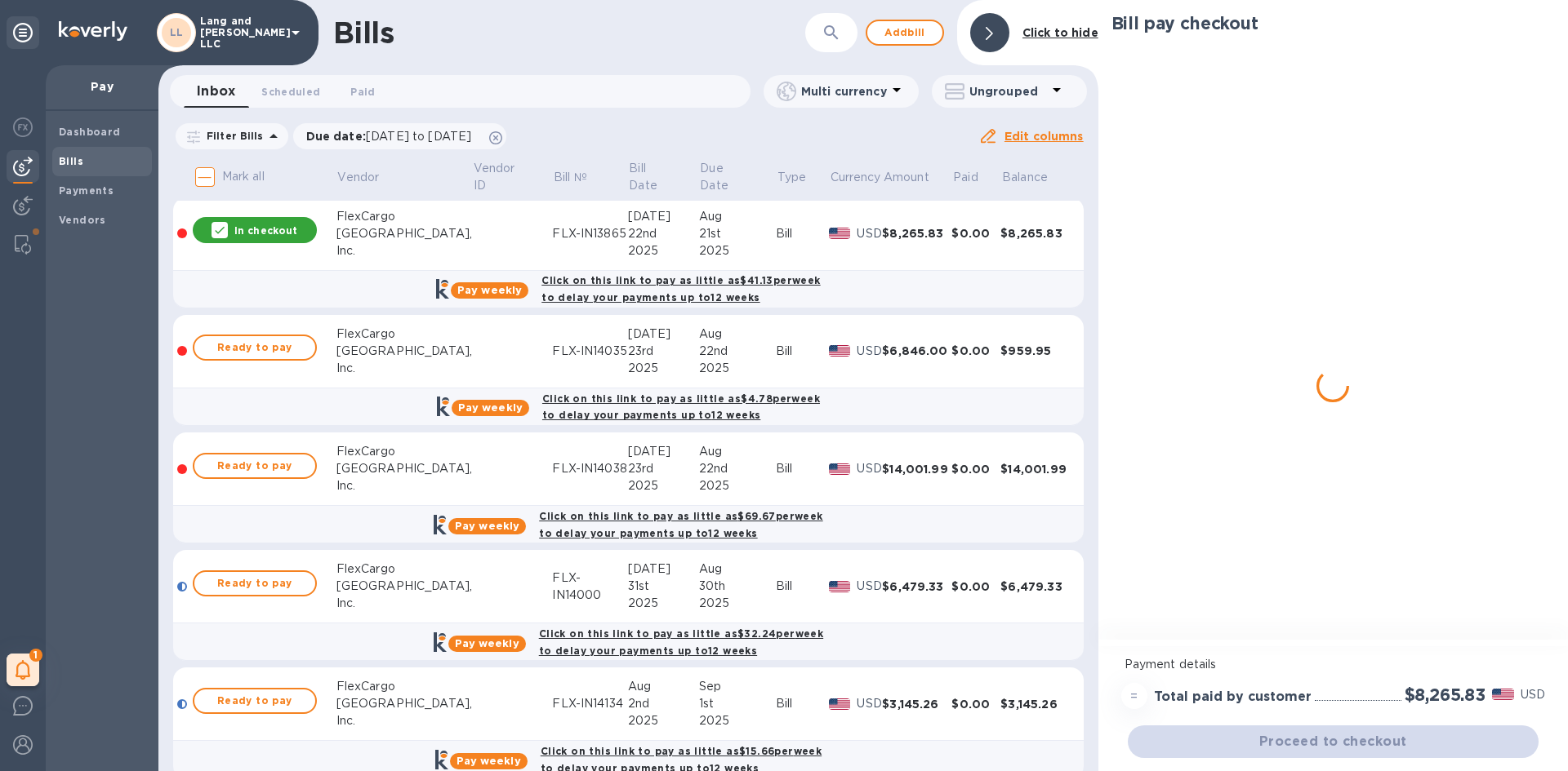
scroll to position [0, 0]
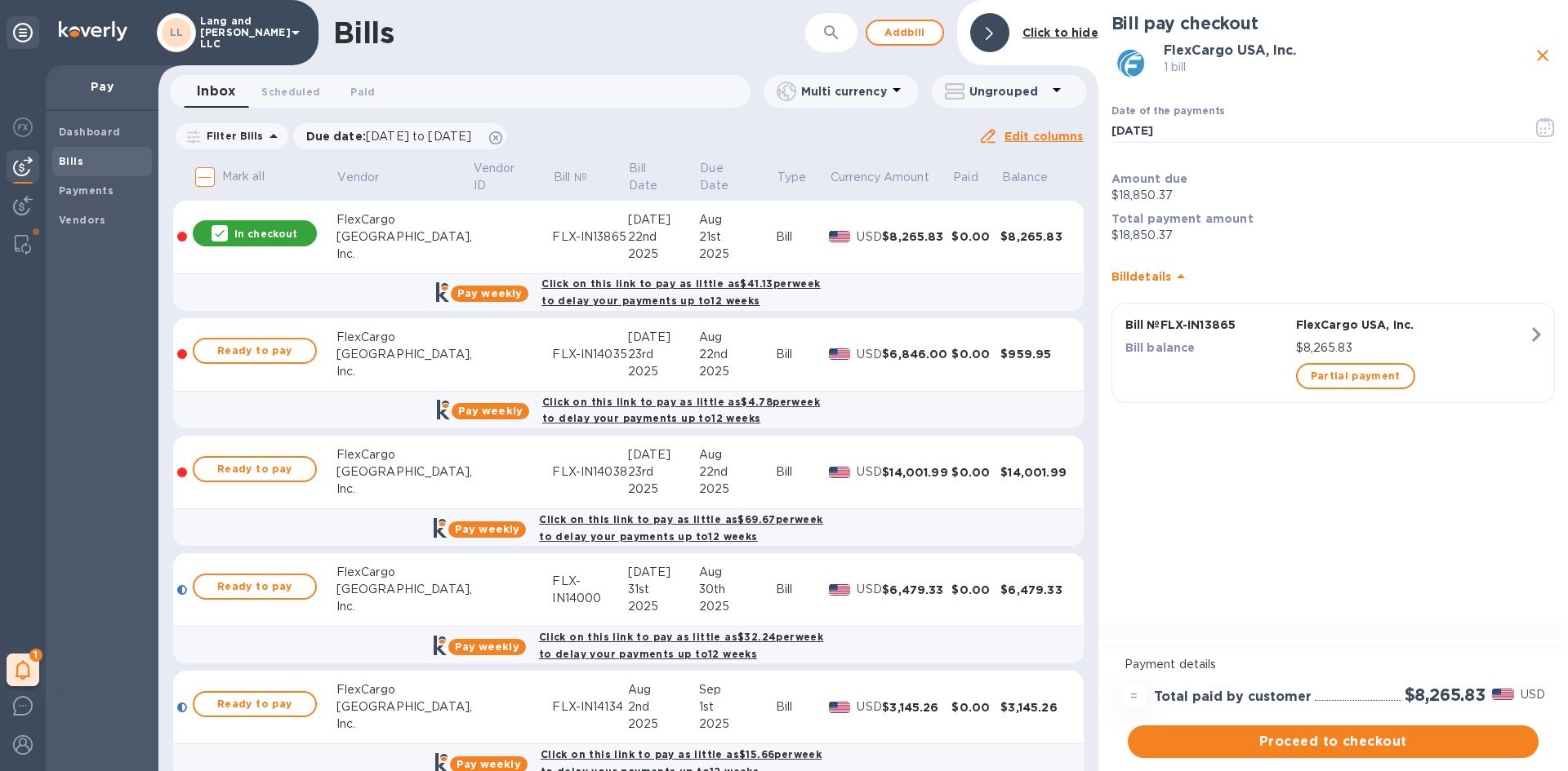
click at [284, 235] on p "In checkout" at bounding box center [266, 234] width 62 height 14
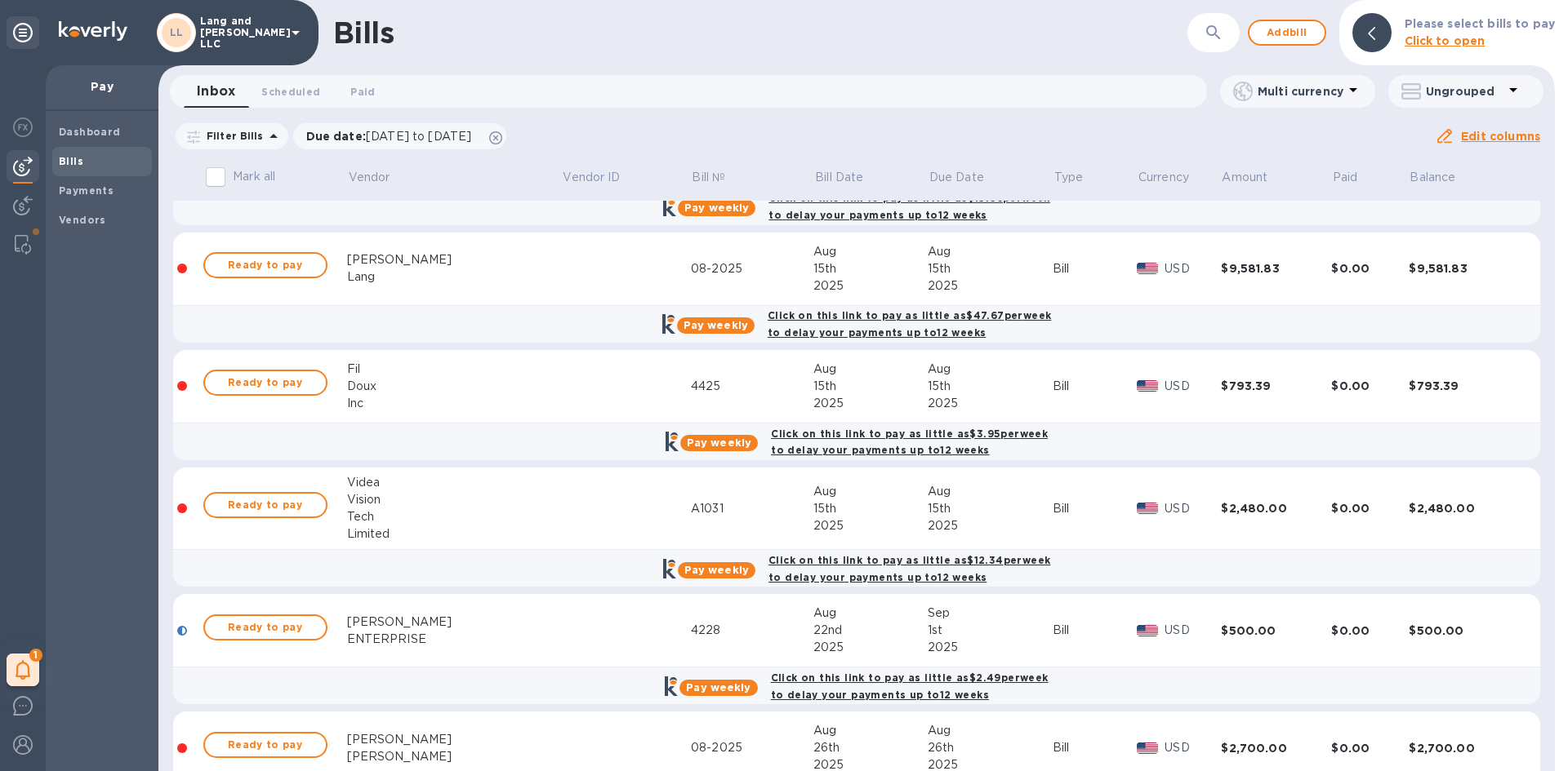
scroll to position [748, 0]
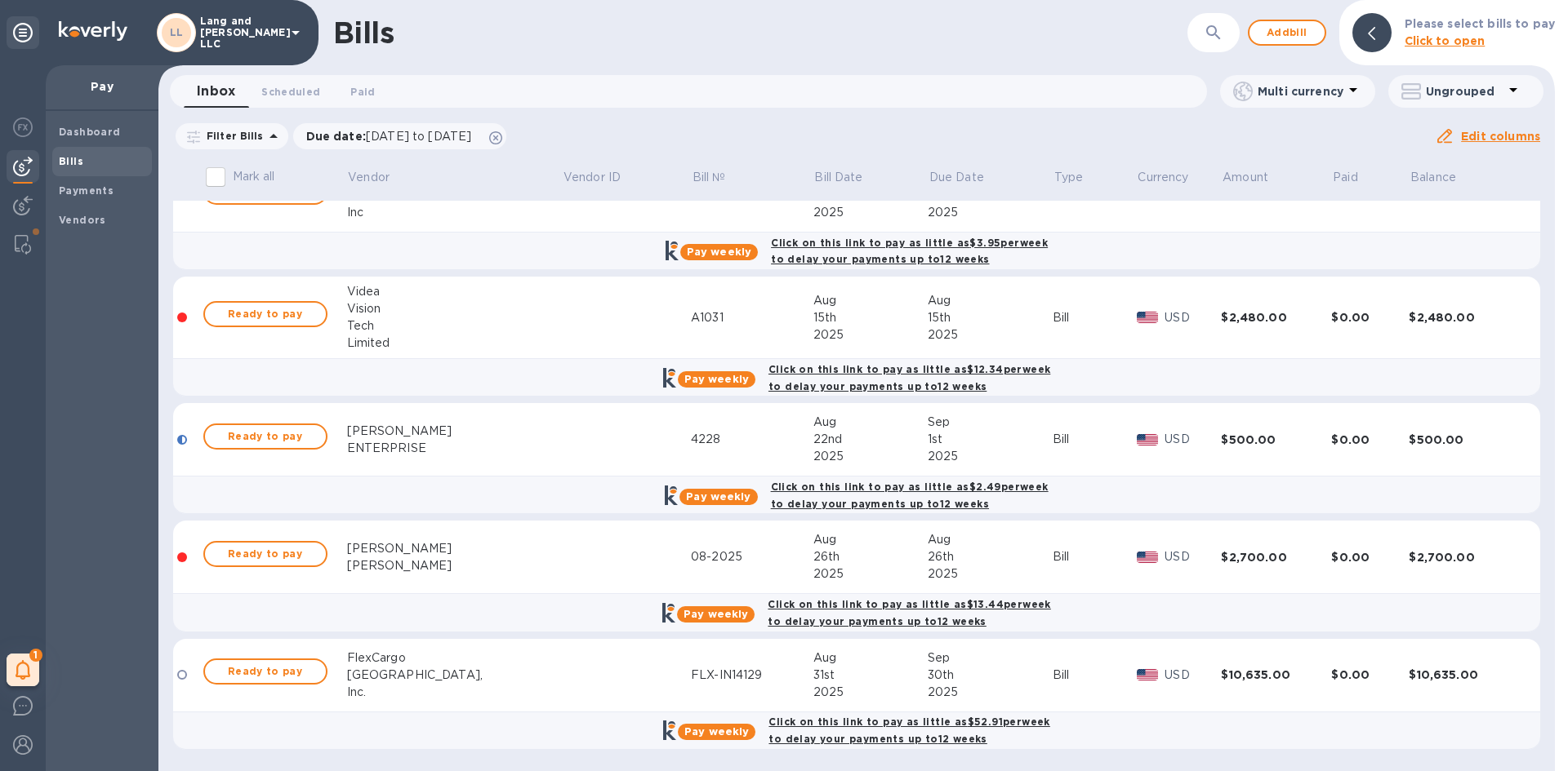
click at [440, 559] on div "[PERSON_NAME]" at bounding box center [455, 566] width 215 height 17
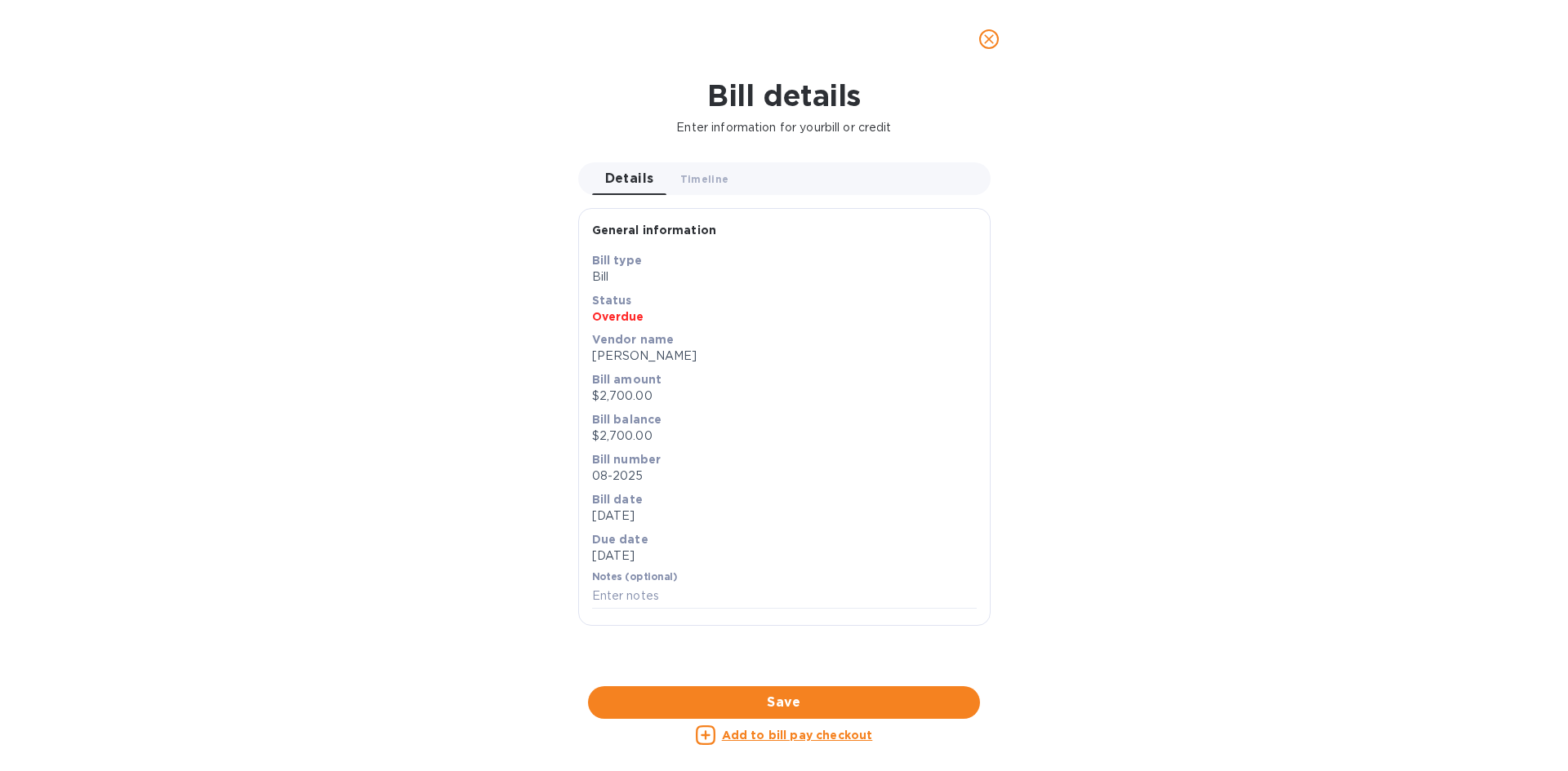
click at [982, 37] on icon "close" at bounding box center [989, 39] width 17 height 17
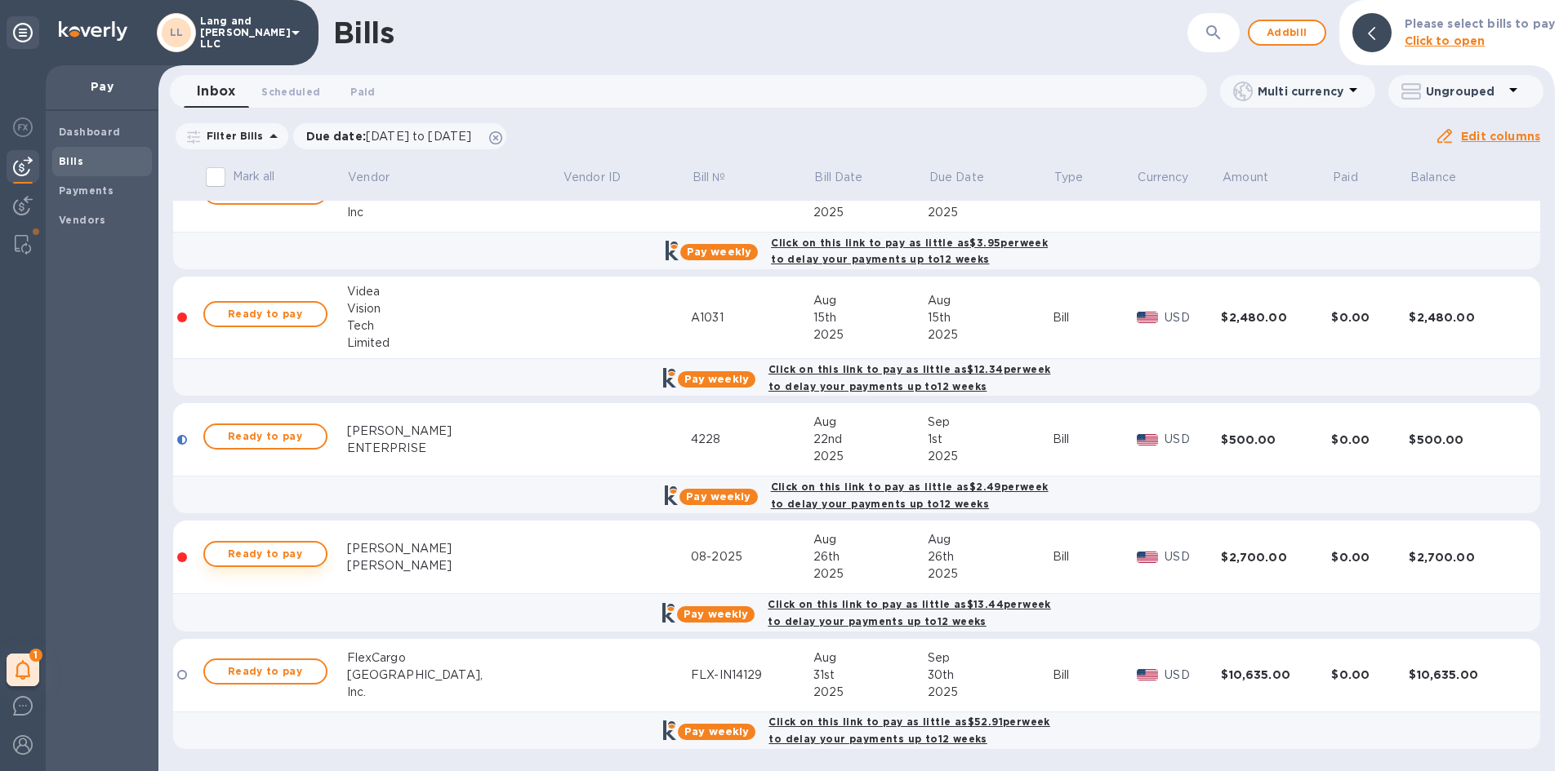
click at [262, 562] on span "Ready to pay" at bounding box center [266, 554] width 95 height 20
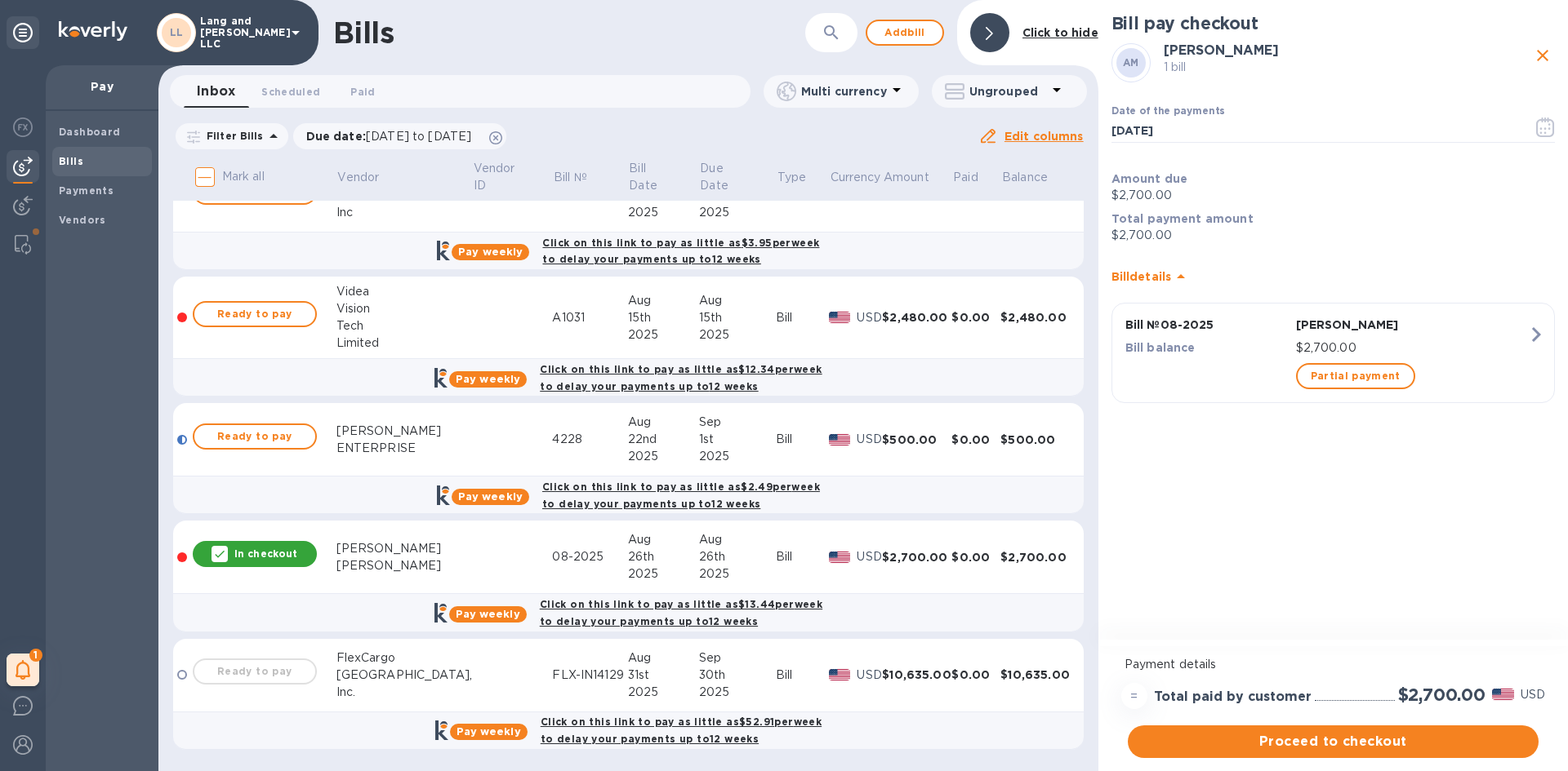
click at [1062, 37] on b "Click to hide" at bounding box center [1060, 33] width 76 height 13
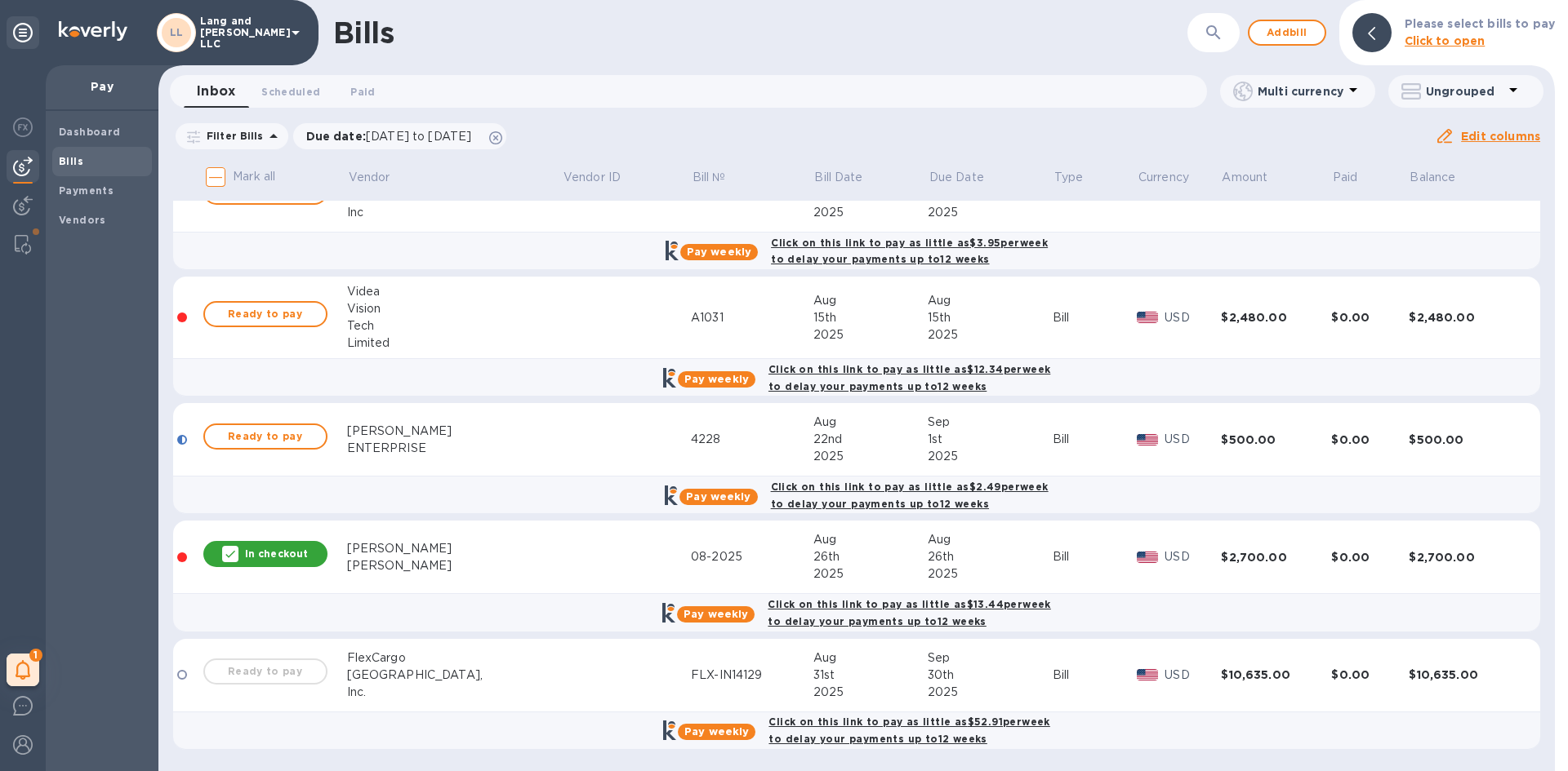
click at [1511, 97] on icon at bounding box center [1513, 89] width 20 height 20
click at [267, 553] on div at bounding box center [784, 386] width 1568 height 771
click at [528, 80] on div "Inbox 0 Scheduled 0 Paid 0" at bounding box center [695, 91] width 1023 height 33
click at [228, 560] on div at bounding box center [230, 554] width 17 height 17
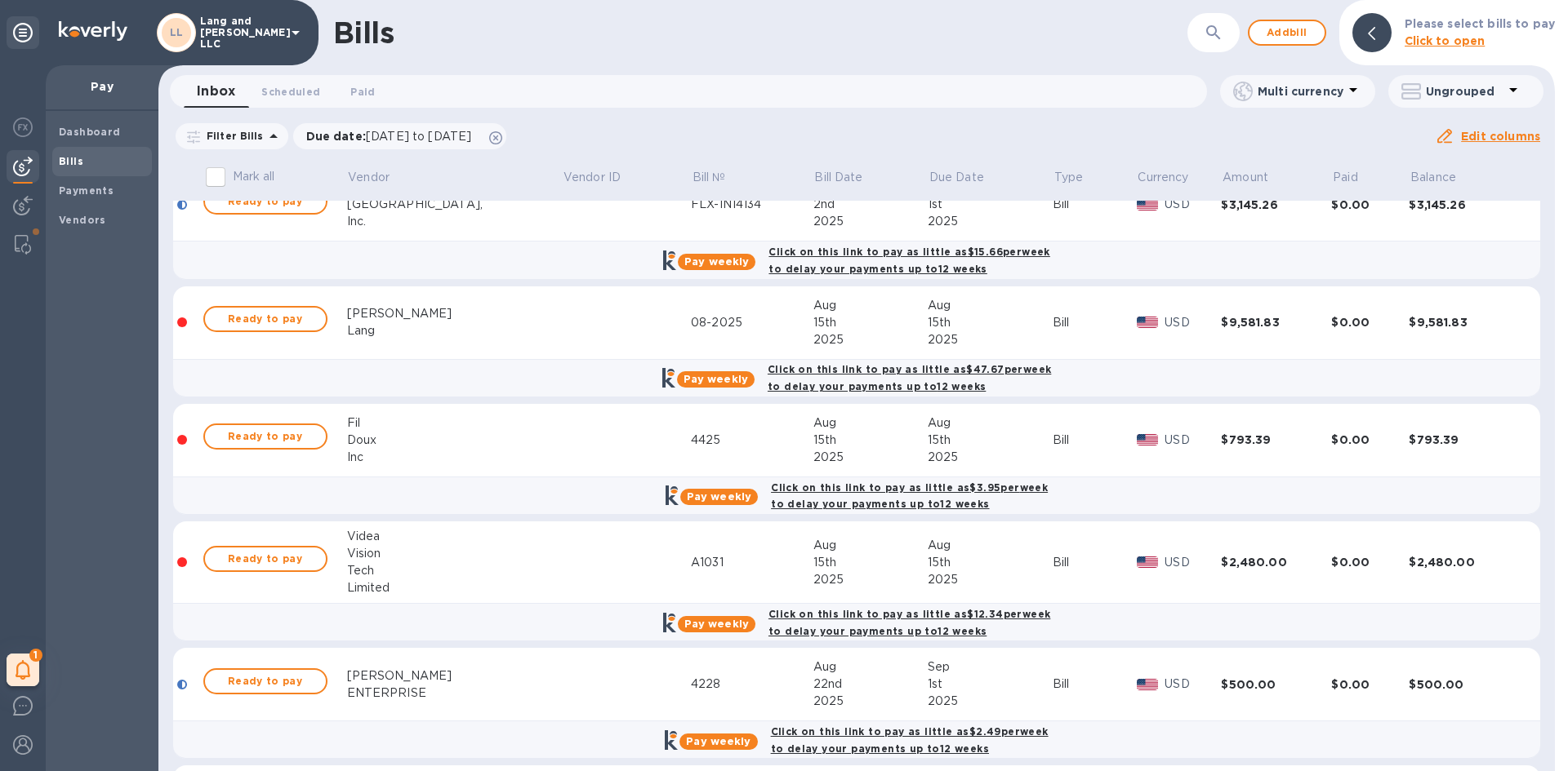
click at [833, 7] on div "Bills ​ Add bill Please select bills to pay Click to open" at bounding box center [856, 33] width 1397 height 65
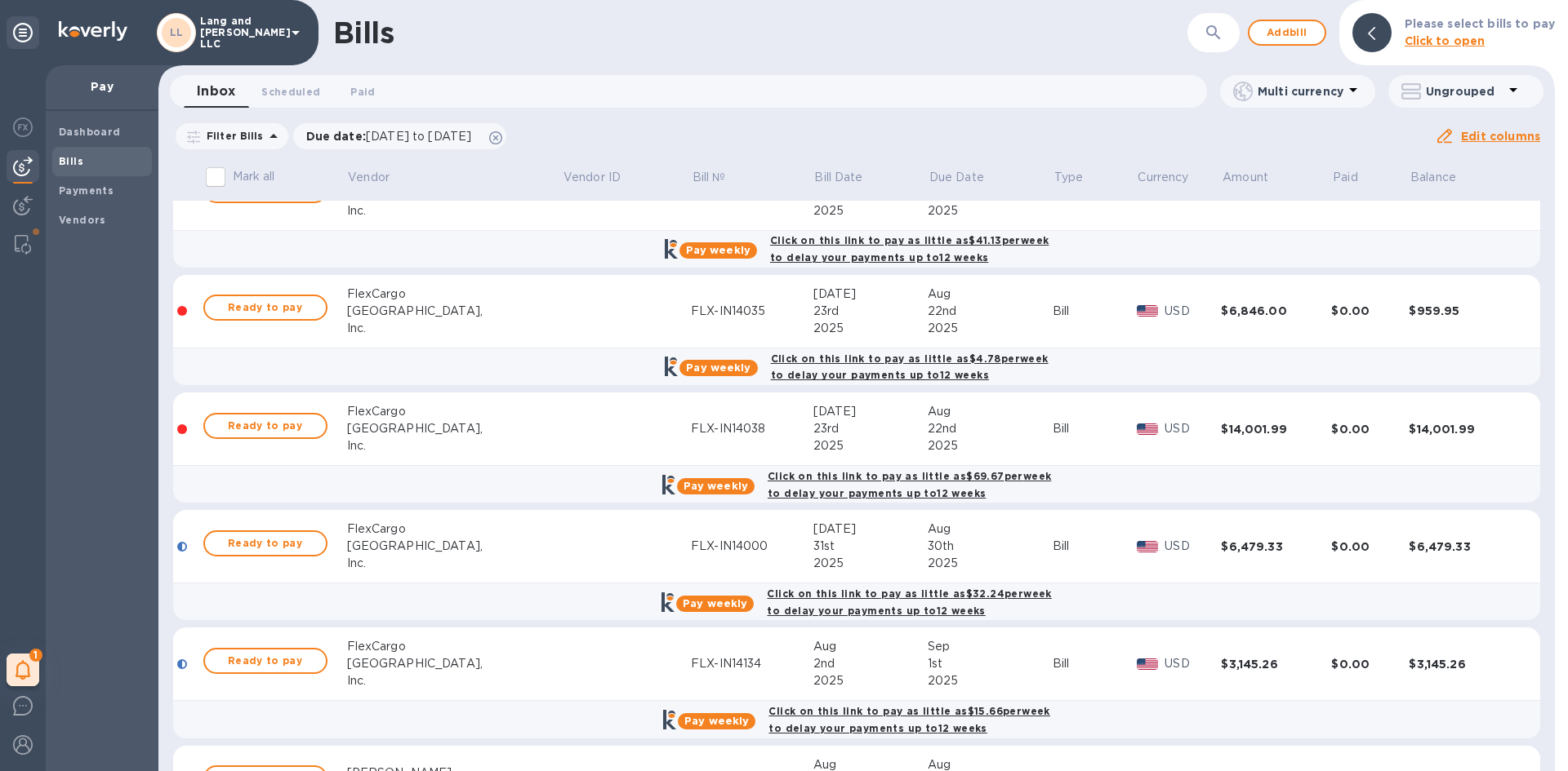
scroll to position [0, 0]
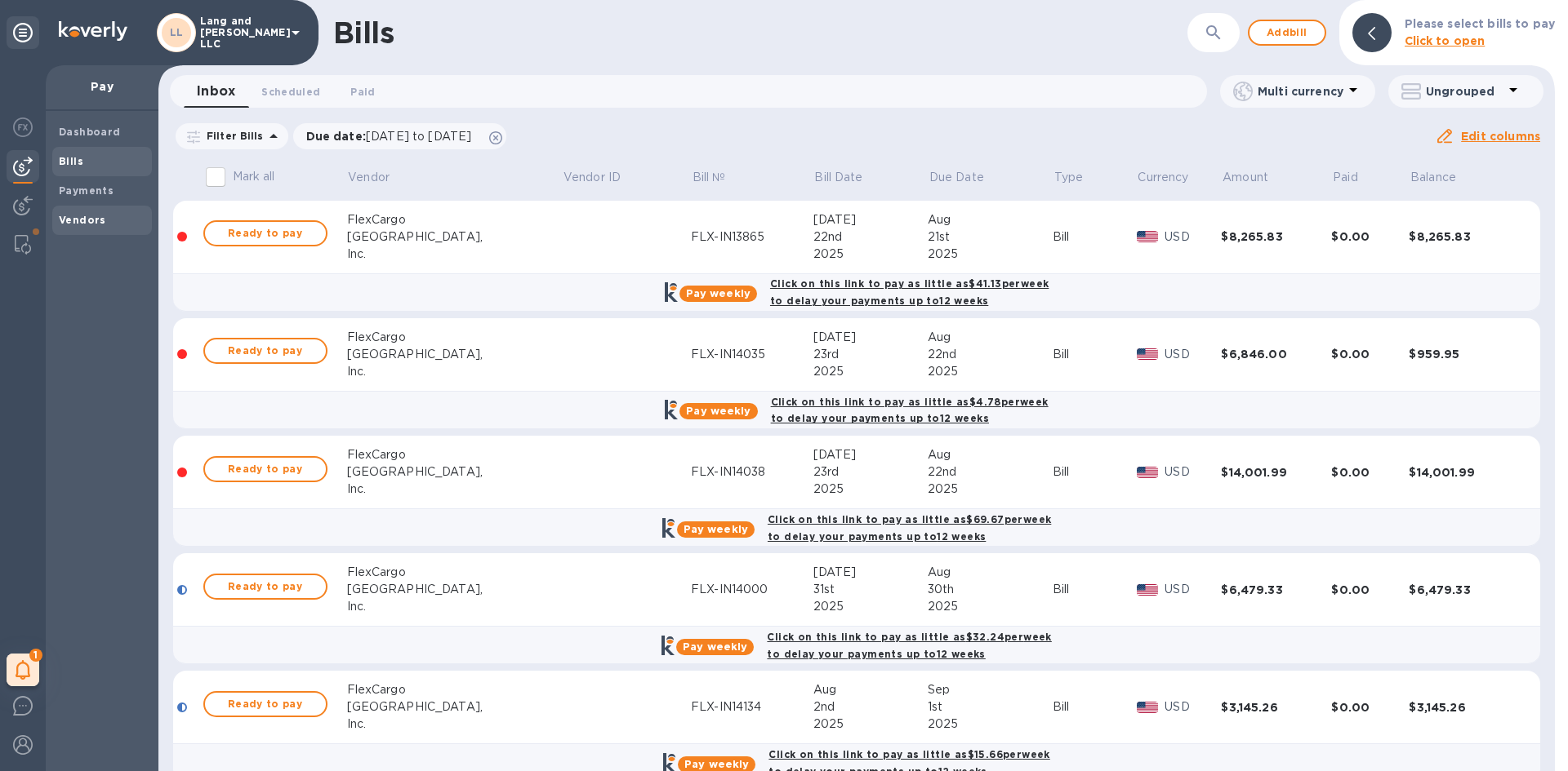
click at [99, 218] on b "Vendors" at bounding box center [82, 220] width 48 height 12
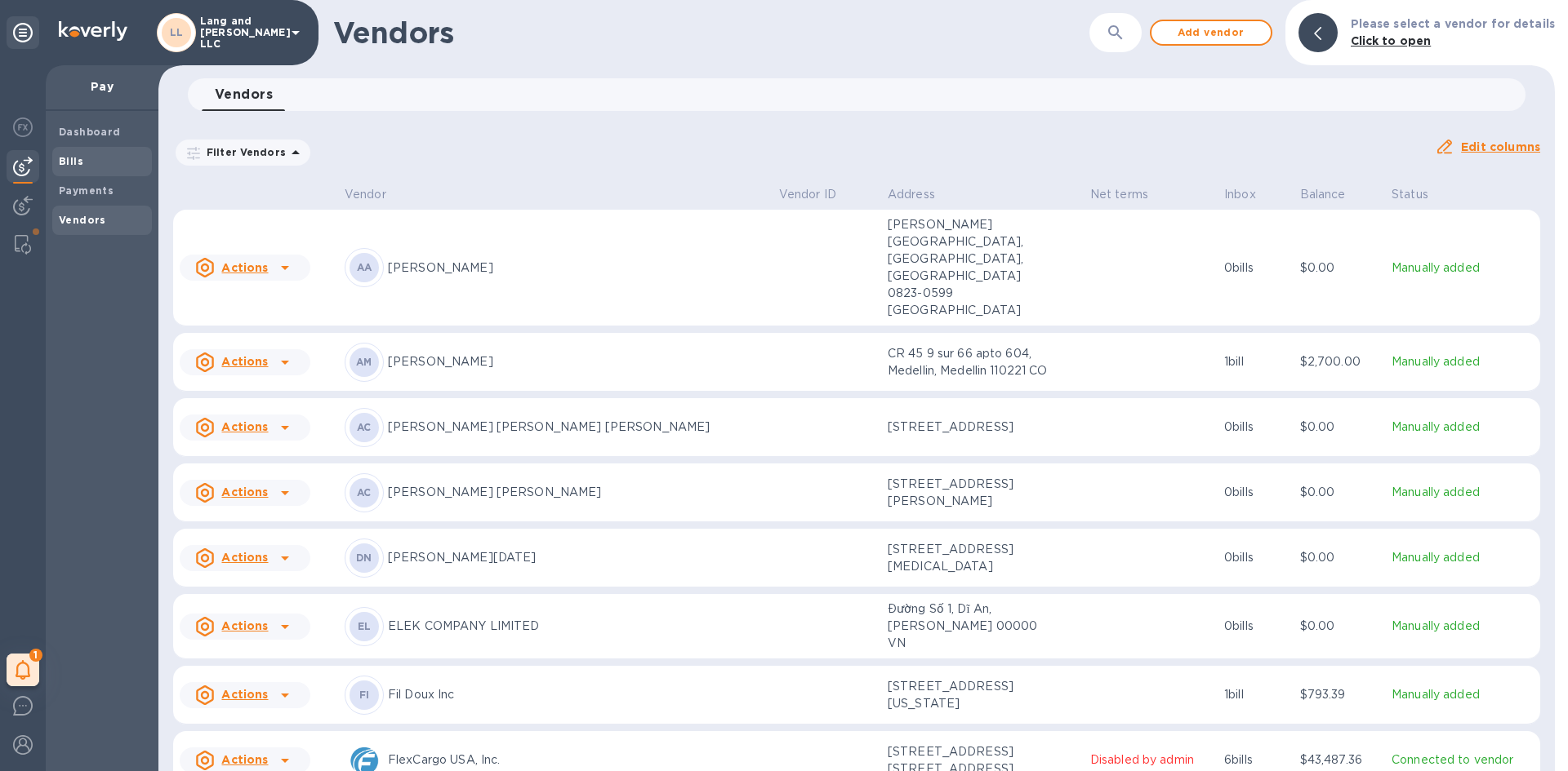
click at [73, 150] on div "Bills" at bounding box center [102, 162] width 100 height 30
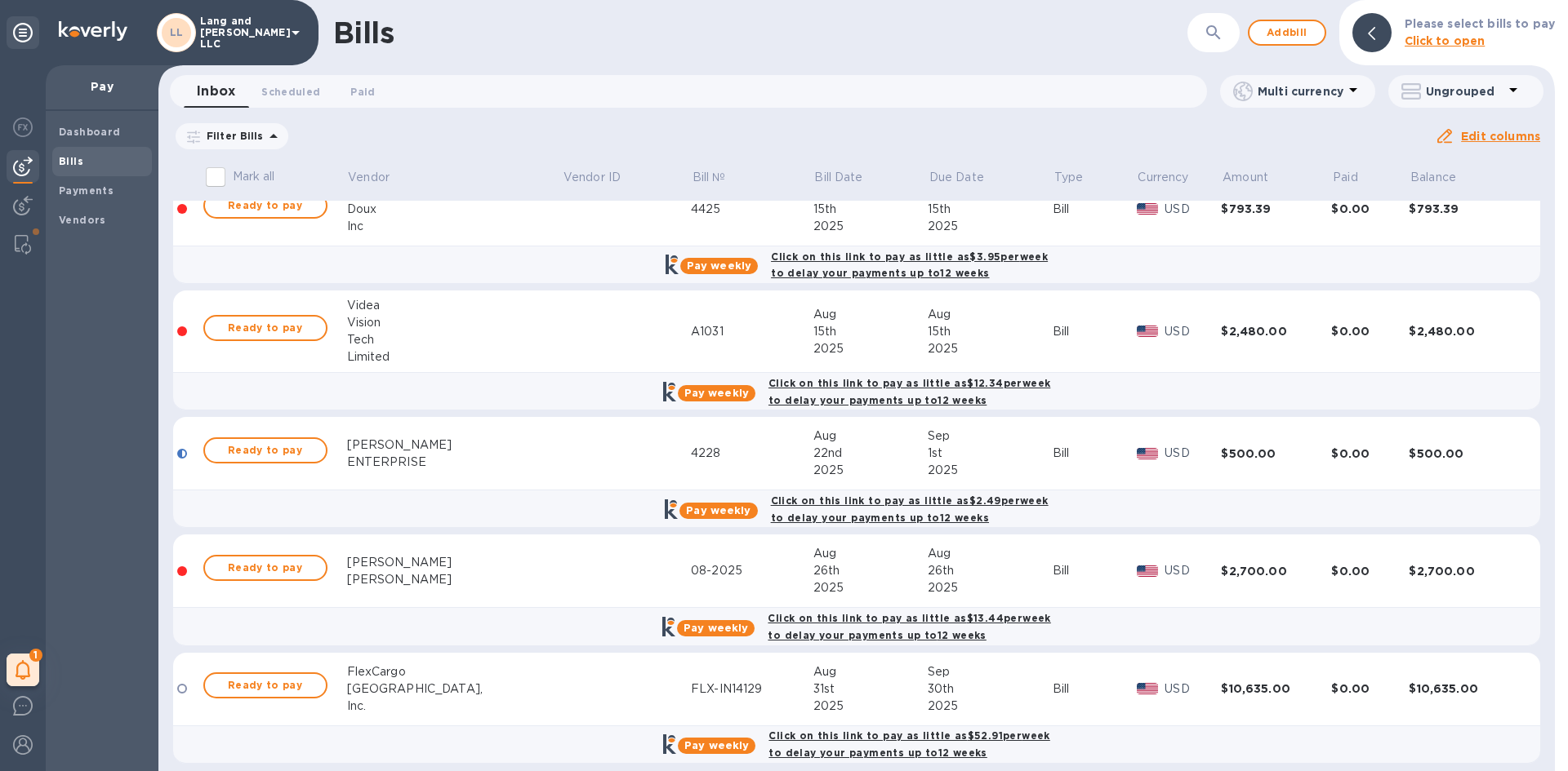
scroll to position [748, 0]
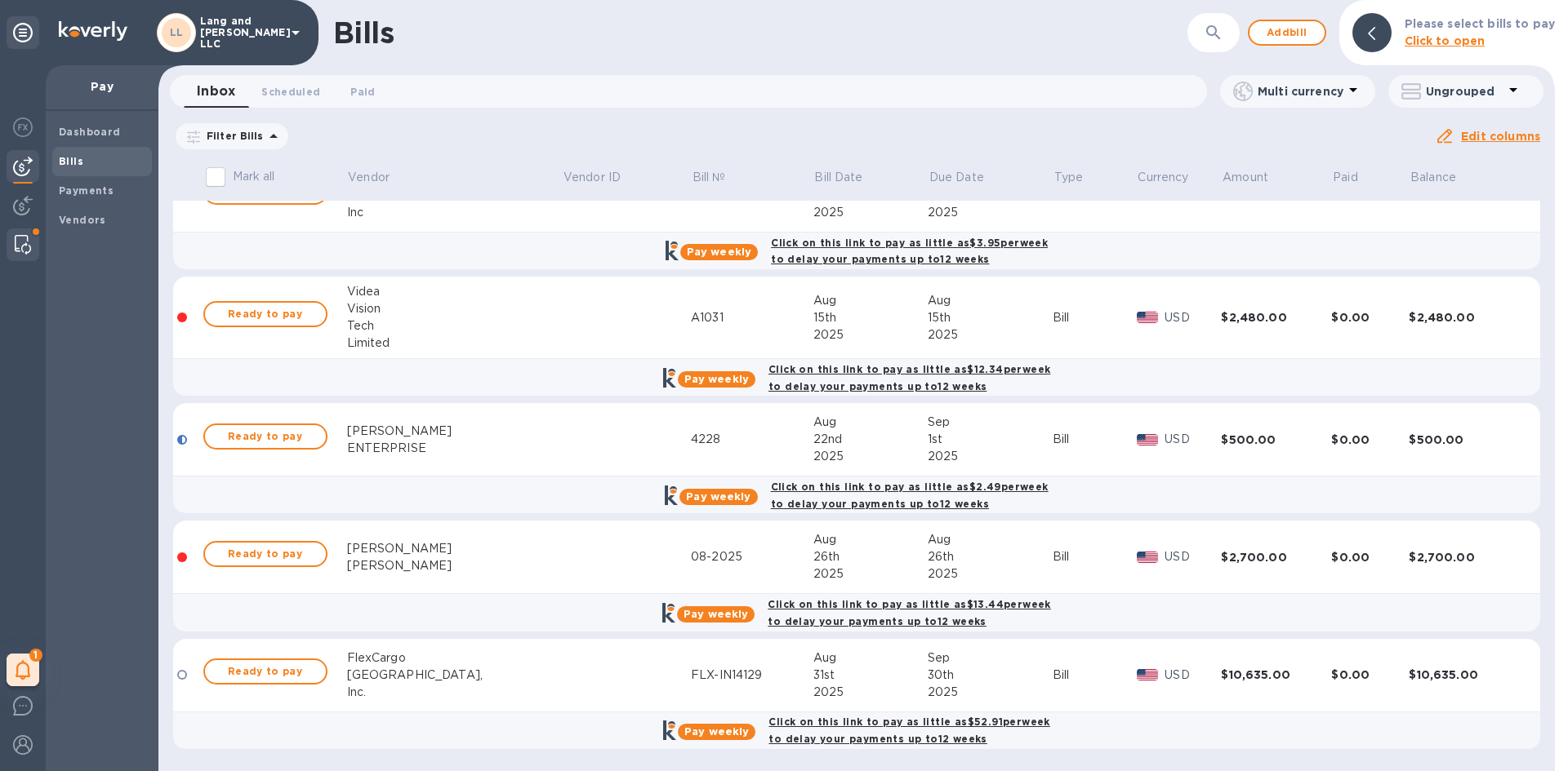
click at [26, 247] on img at bounding box center [23, 244] width 17 height 20
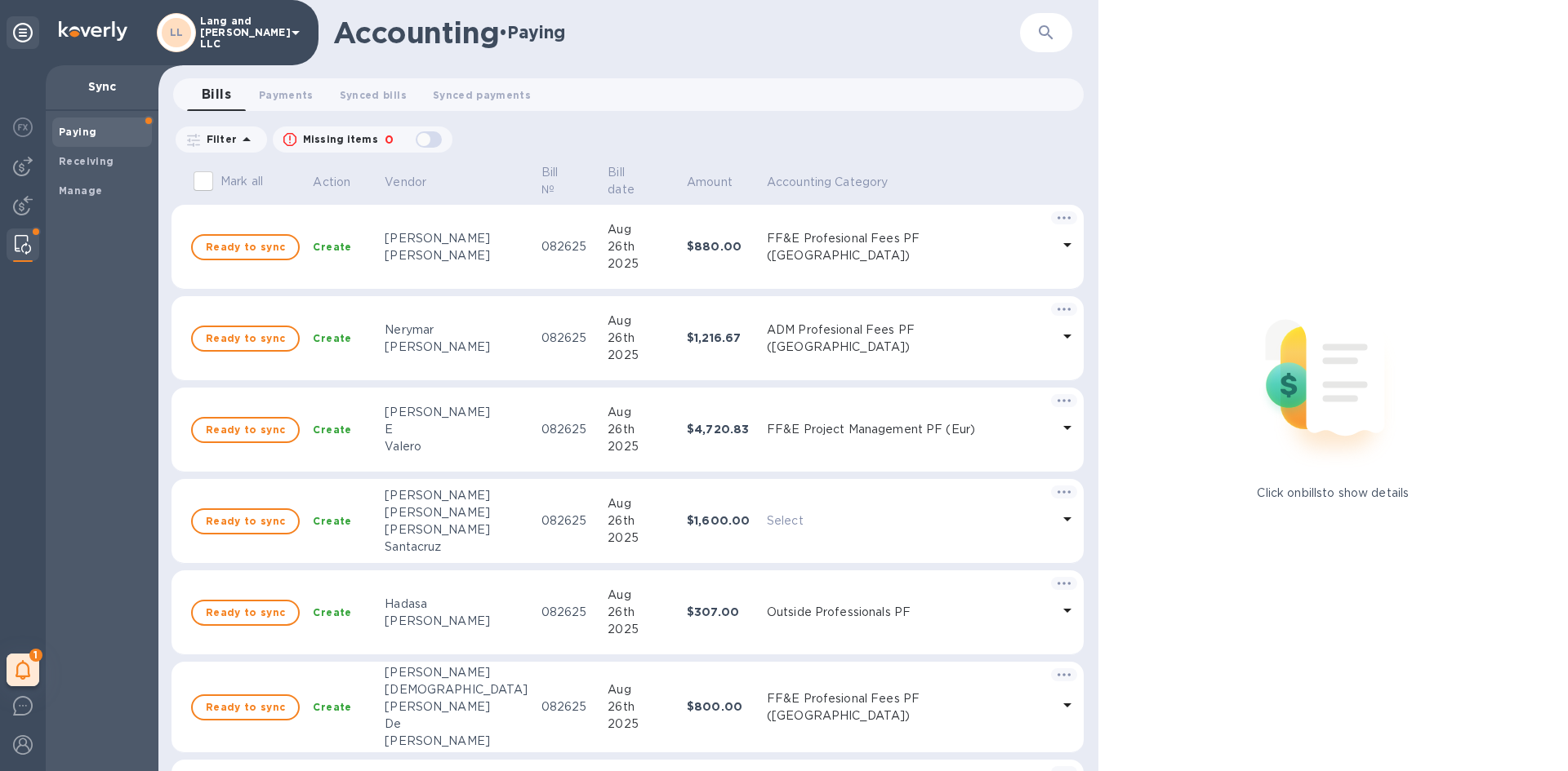
click at [535, 270] on td "082625" at bounding box center [568, 247] width 67 height 85
click at [1059, 241] on icon at bounding box center [1067, 244] width 20 height 20
click at [548, 239] on p "082625" at bounding box center [568, 247] width 54 height 17
click at [351, 246] on b "Create" at bounding box center [332, 247] width 38 height 12
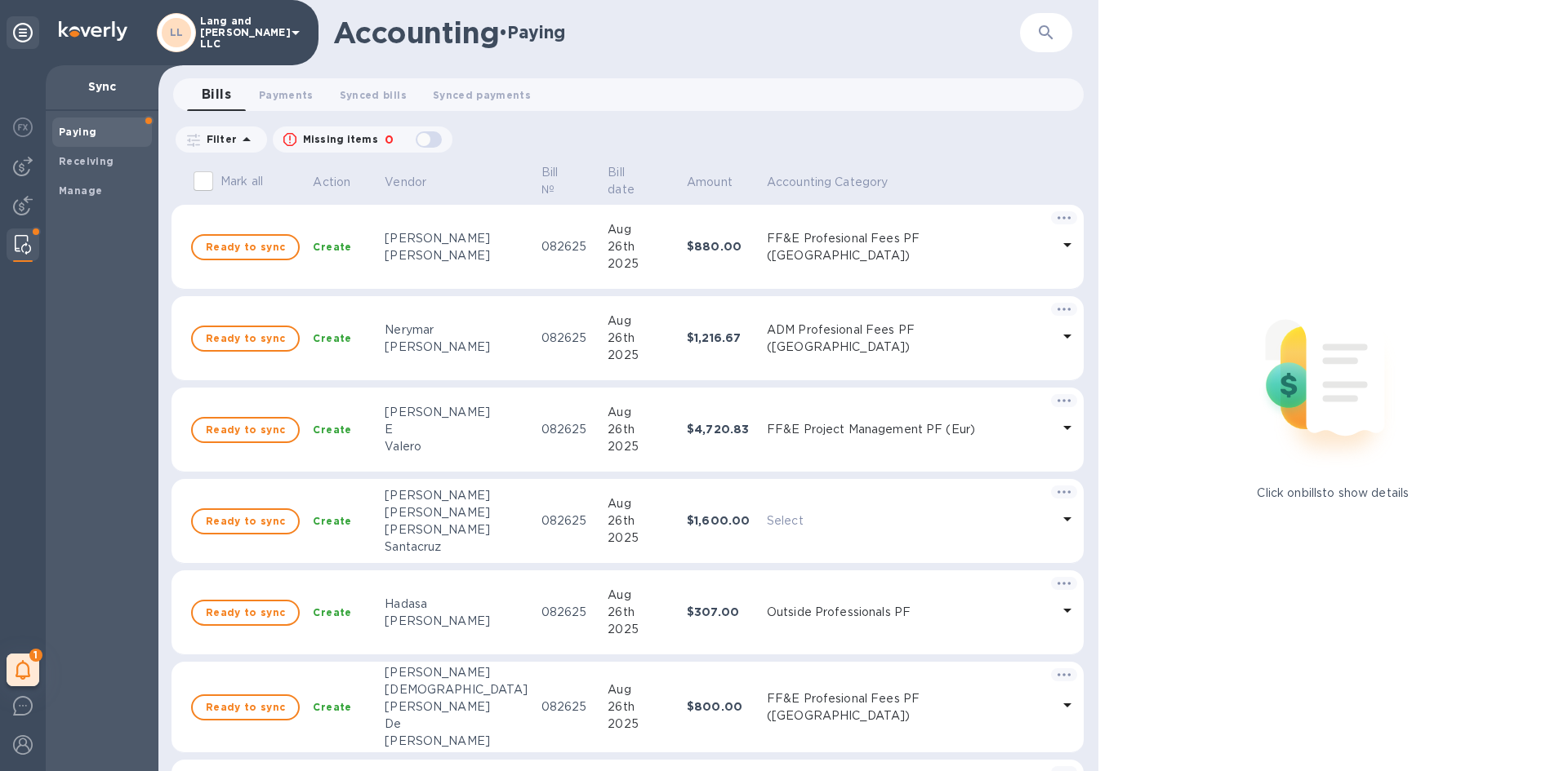
click at [438, 241] on div "[PERSON_NAME]" at bounding box center [456, 238] width 143 height 17
click at [1062, 219] on icon at bounding box center [1064, 217] width 13 height 3
click at [995, 182] on div at bounding box center [784, 386] width 1568 height 771
click at [487, 240] on div "[PERSON_NAME]" at bounding box center [456, 238] width 143 height 17
click at [378, 264] on td "Create" at bounding box center [342, 247] width 72 height 85
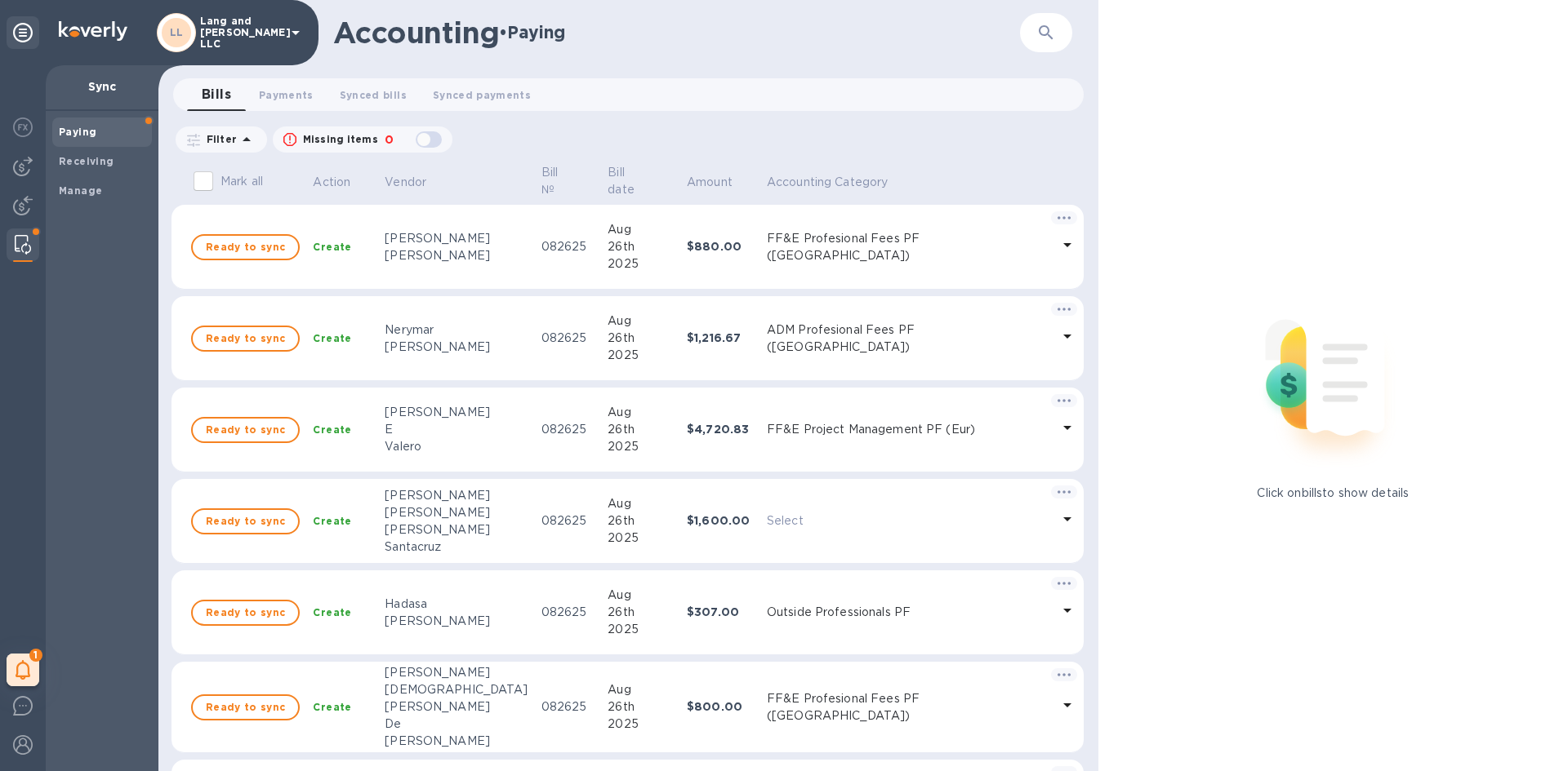
click at [378, 264] on td "Create" at bounding box center [342, 247] width 72 height 85
click at [341, 251] on b "Create" at bounding box center [332, 247] width 38 height 12
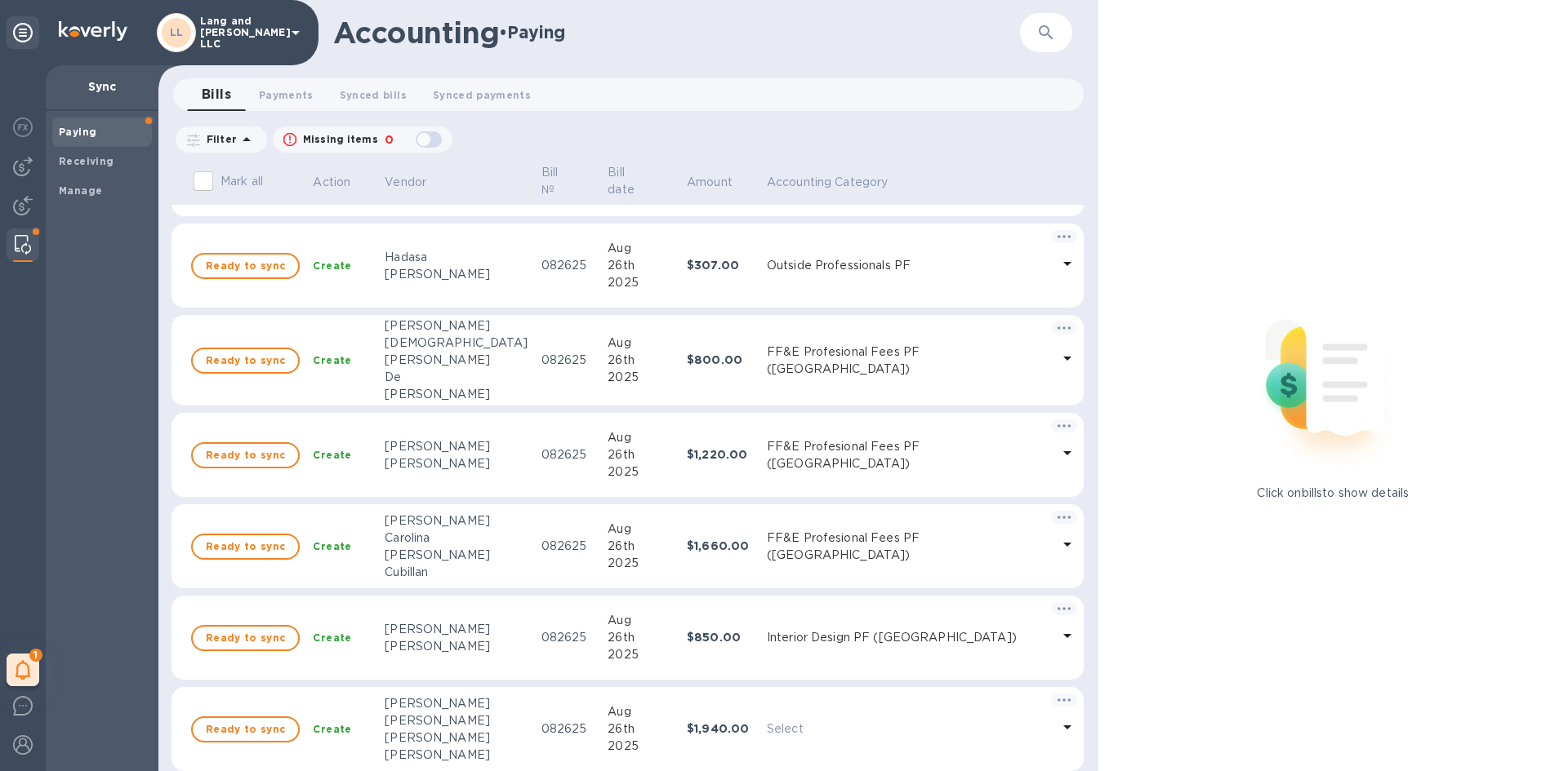
scroll to position [163, 0]
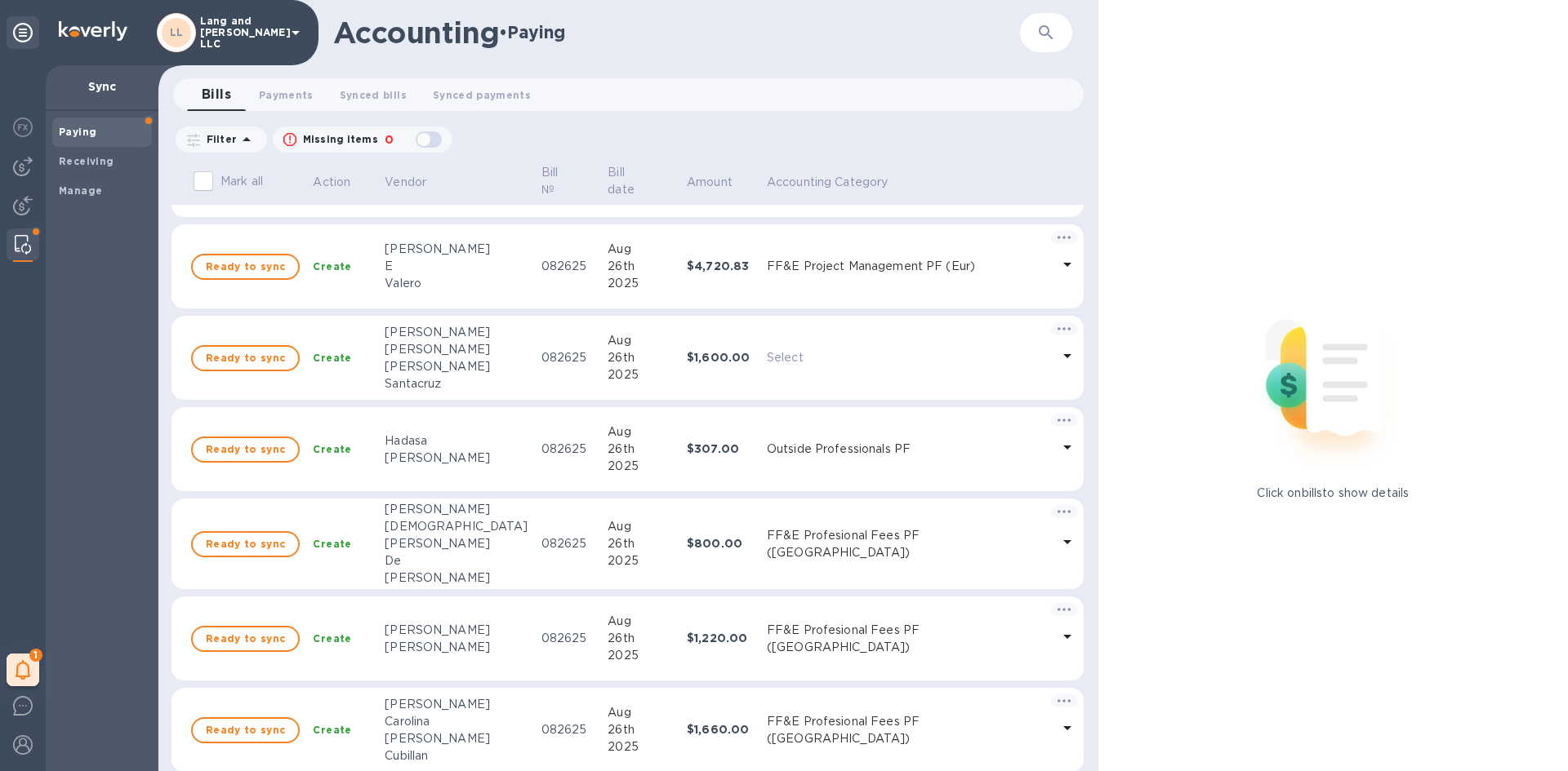
click at [1065, 354] on icon at bounding box center [1067, 356] width 20 height 20
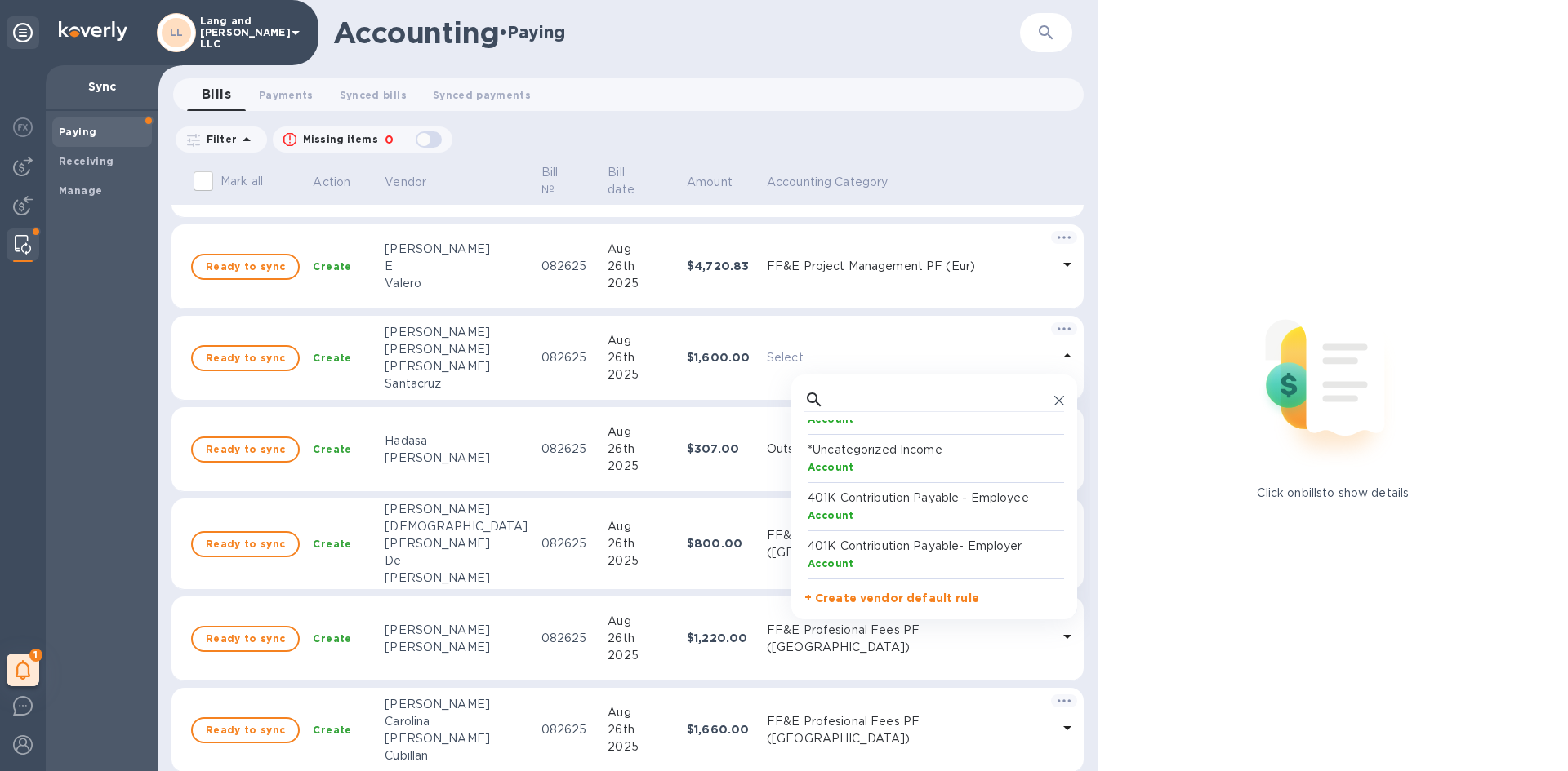
scroll to position [0, 0]
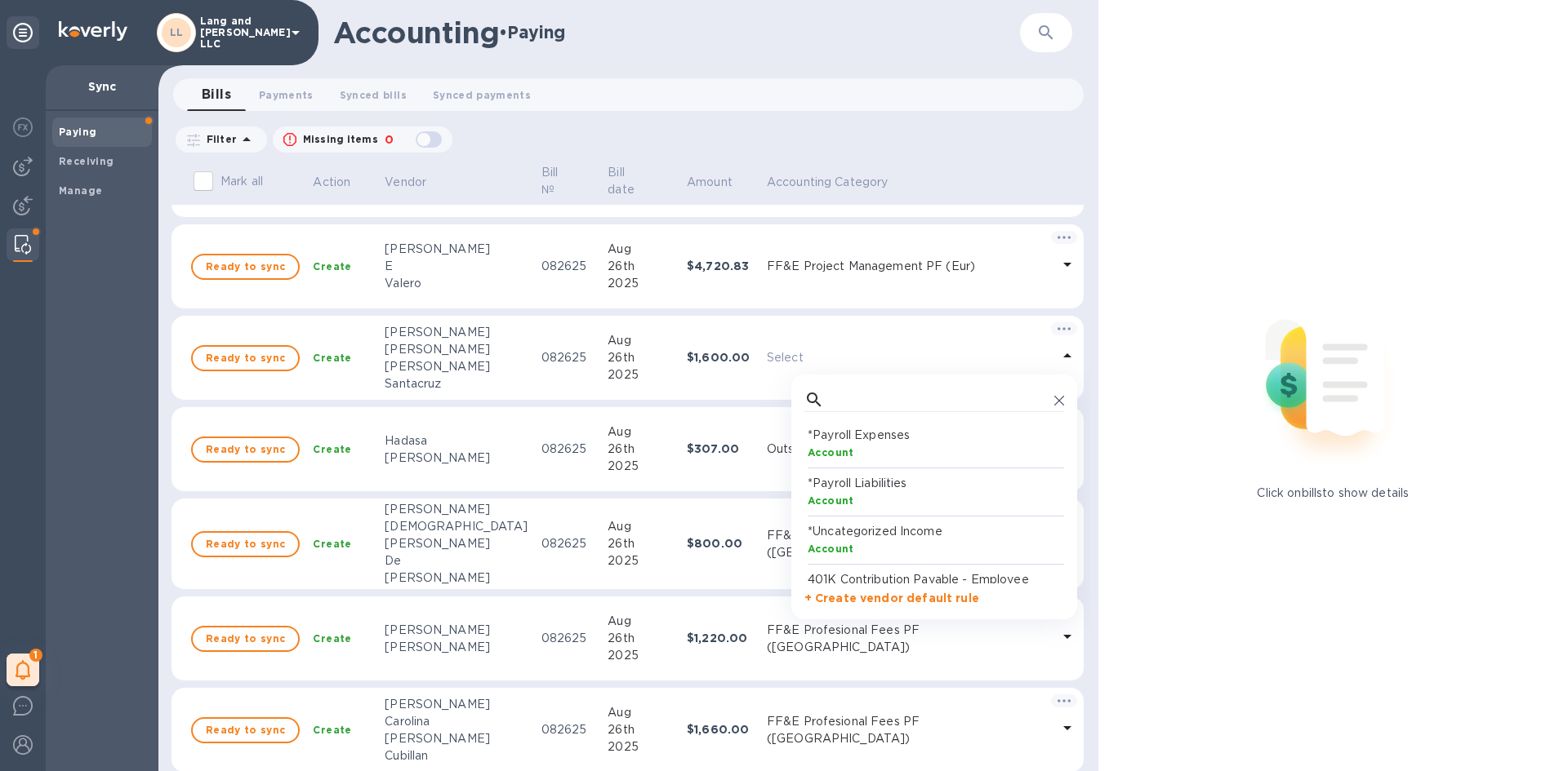
click at [862, 355] on p "Select" at bounding box center [908, 358] width 284 height 17
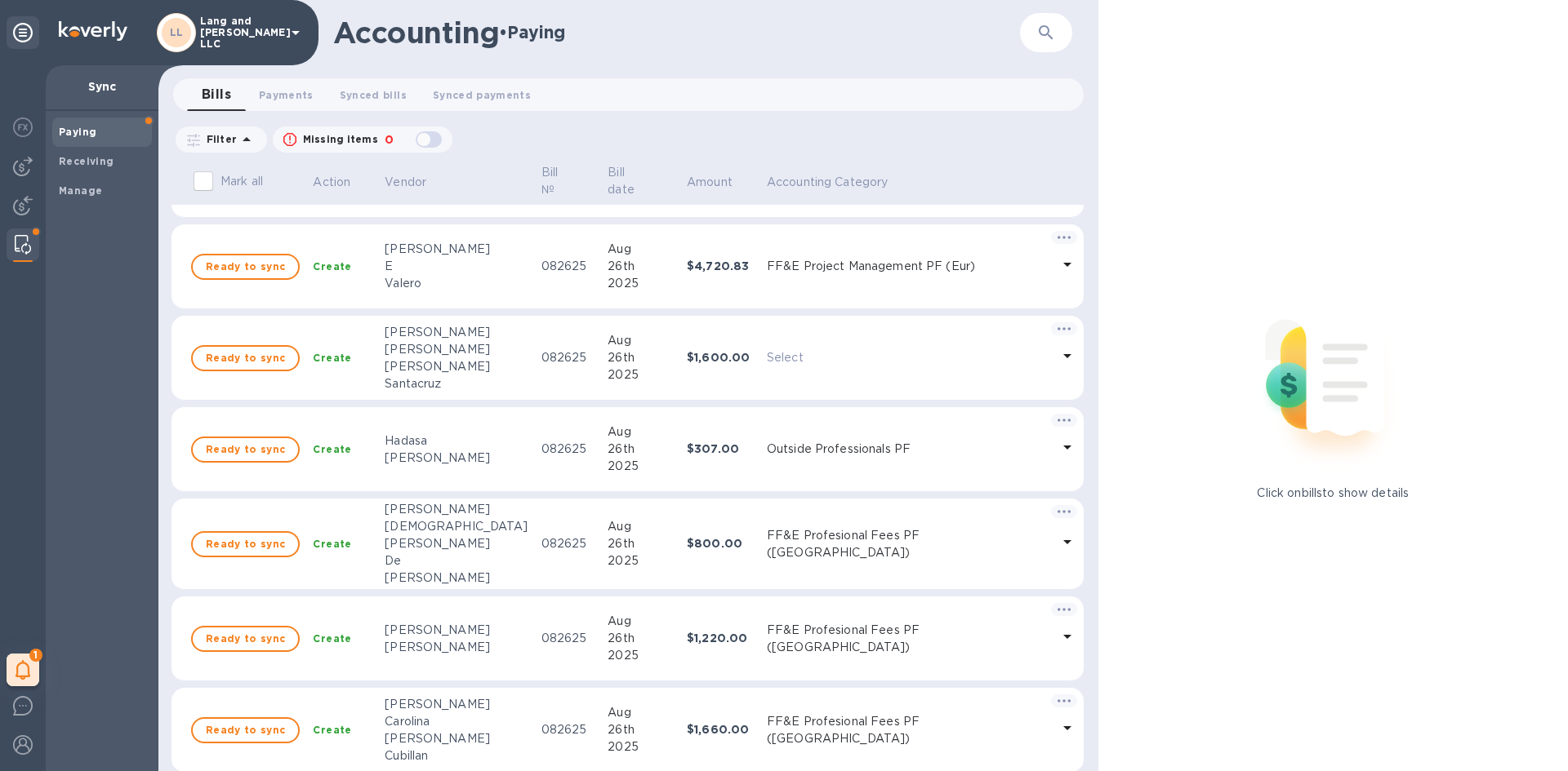
click at [862, 355] on p "Select" at bounding box center [908, 358] width 284 height 17
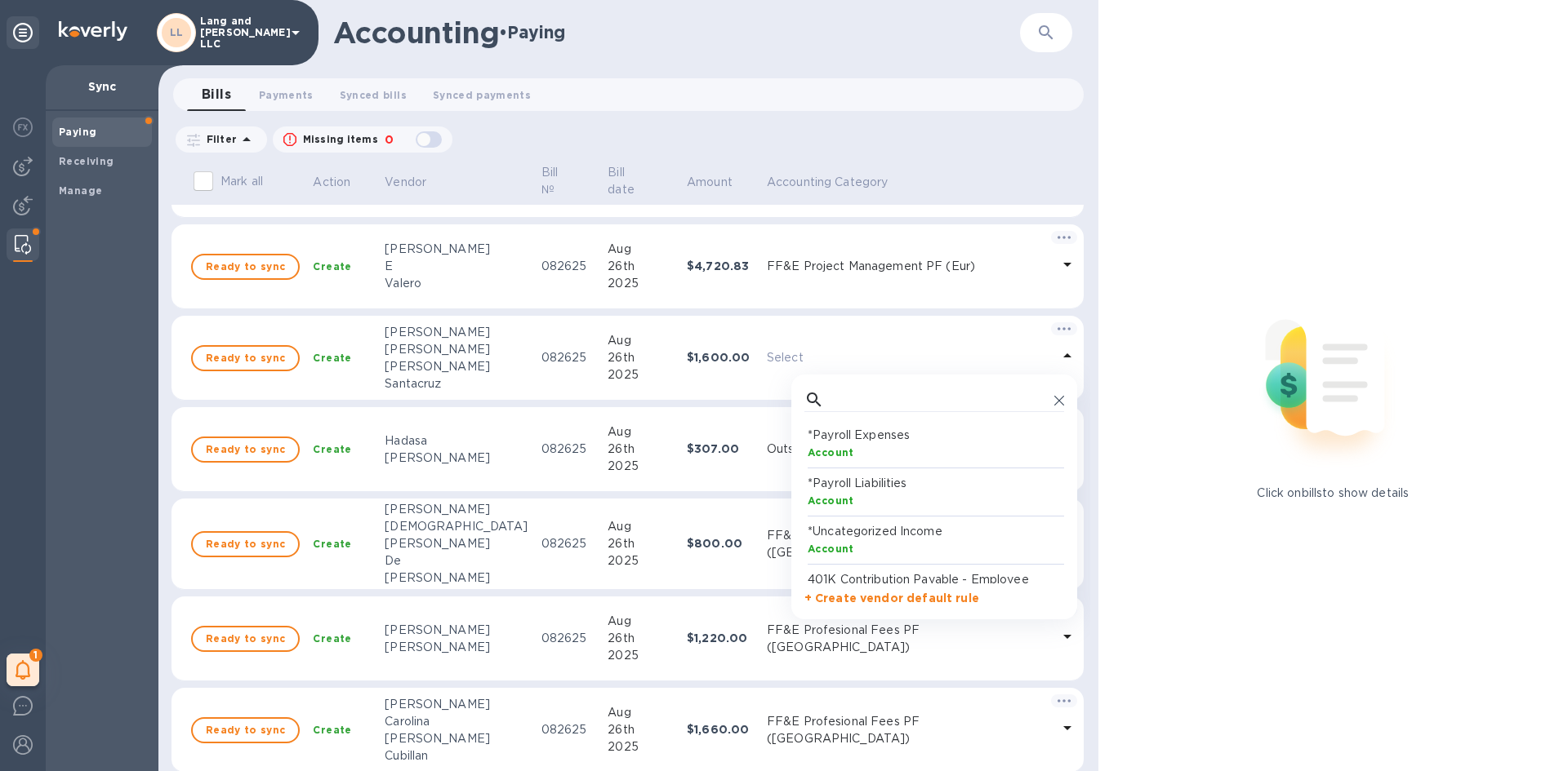
scroll to position [151, 253]
click at [863, 400] on input "text" at bounding box center [938, 399] width 217 height 24
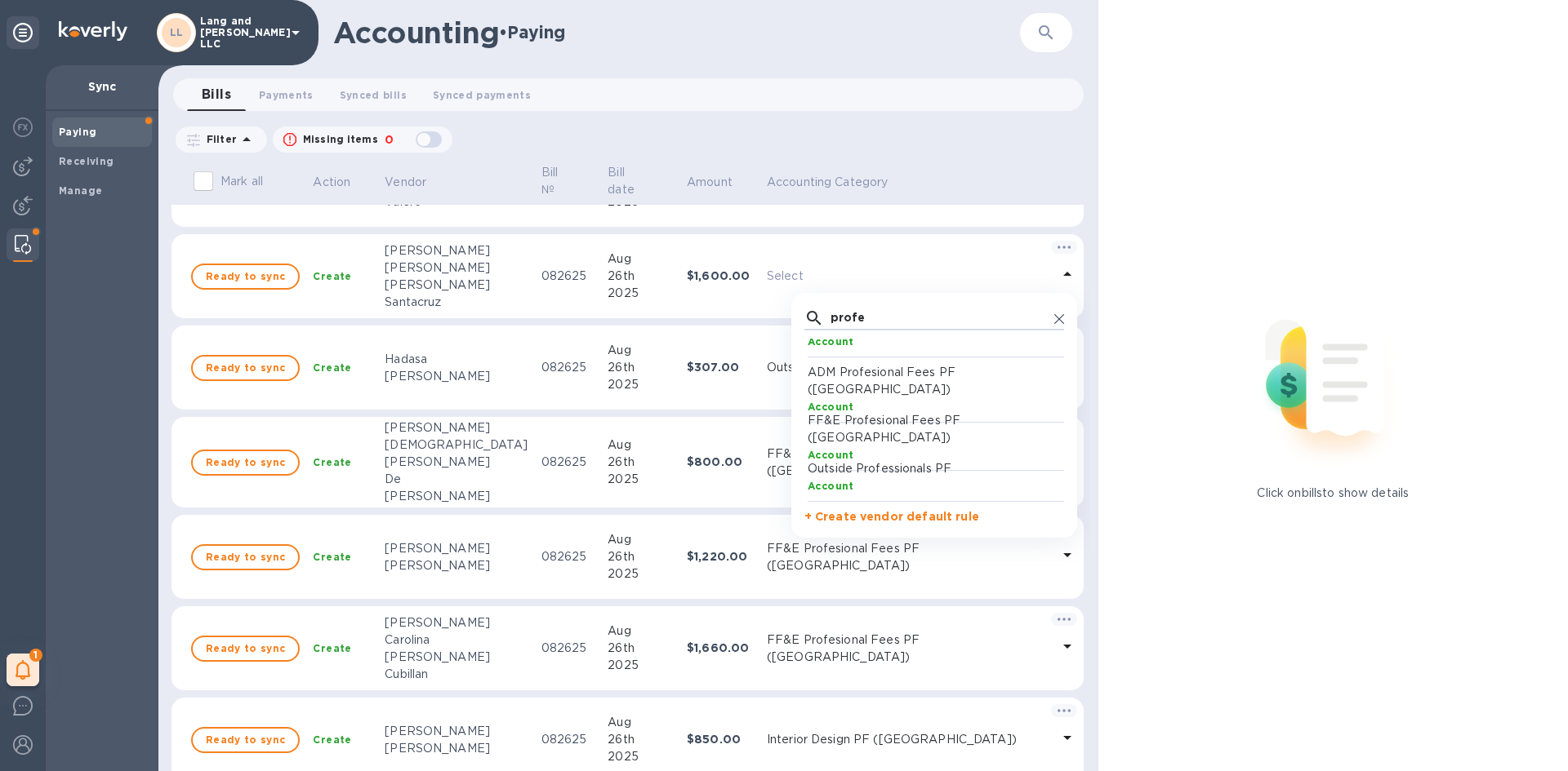
scroll to position [163, 0]
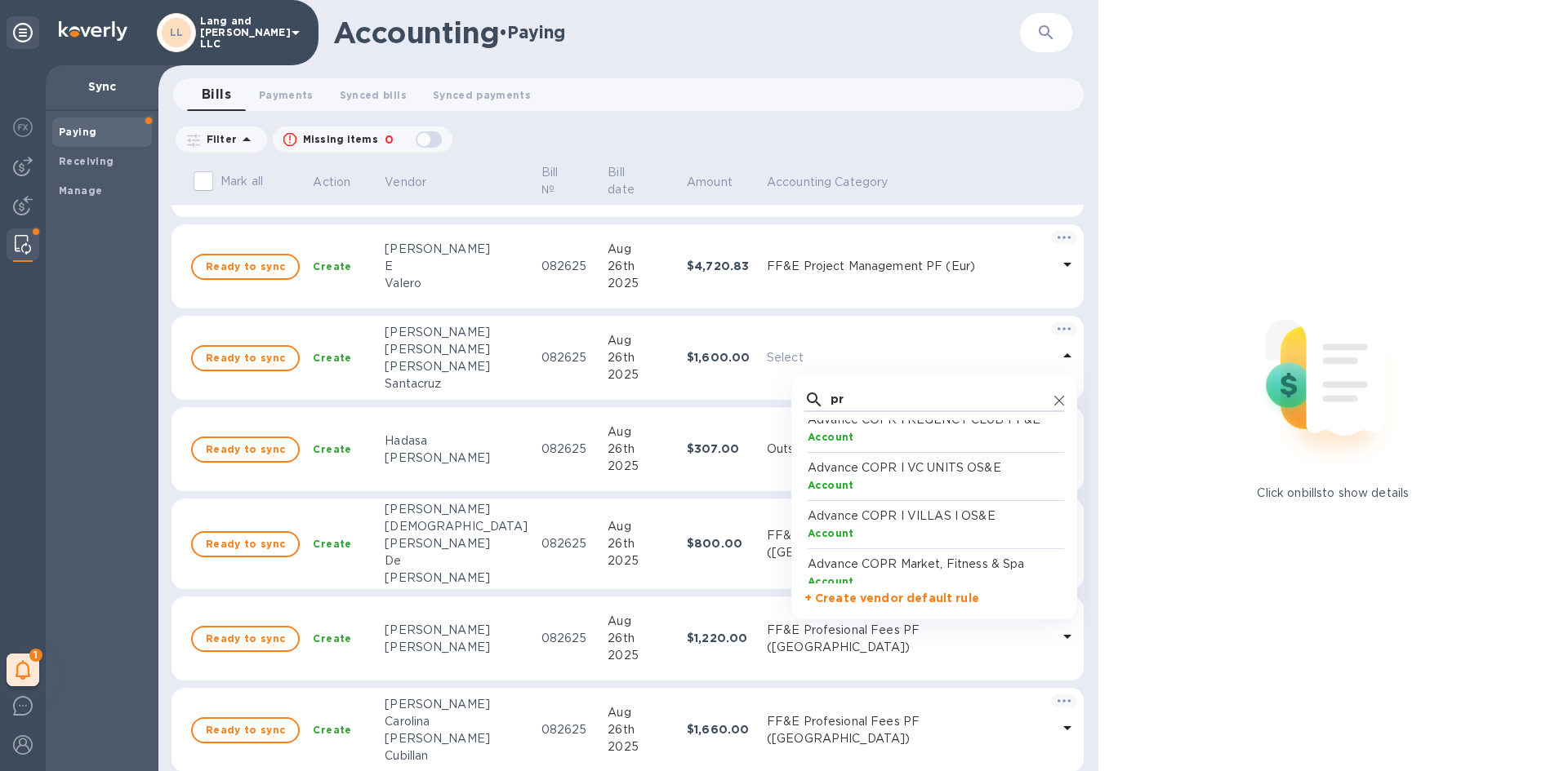
type input "p"
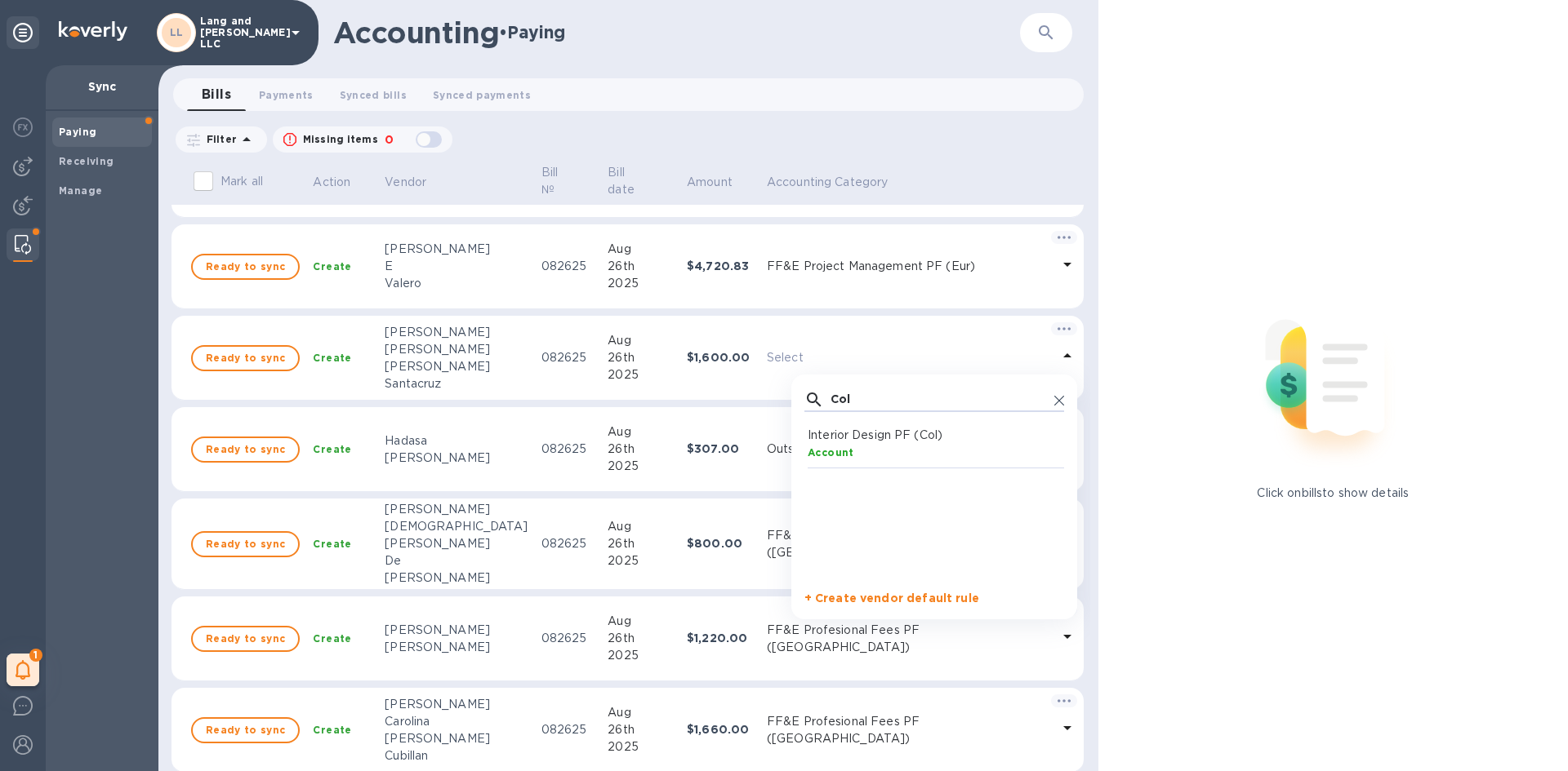
scroll to position [0, 0]
type input "Col"
click at [883, 444] on div "Account" at bounding box center [937, 453] width 260 height 17
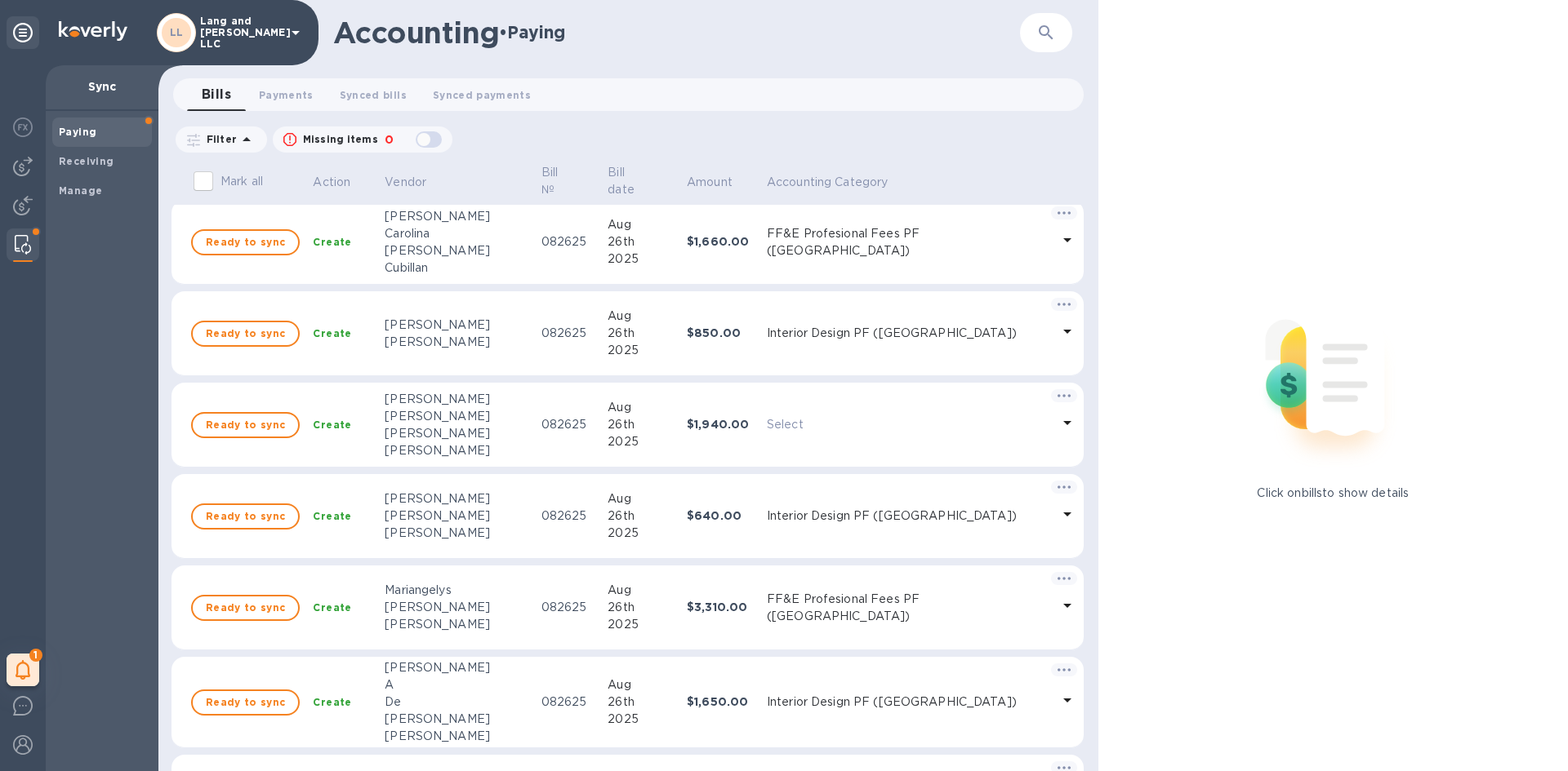
scroll to position [653, 0]
click at [811, 424] on p "Select" at bounding box center [908, 423] width 284 height 17
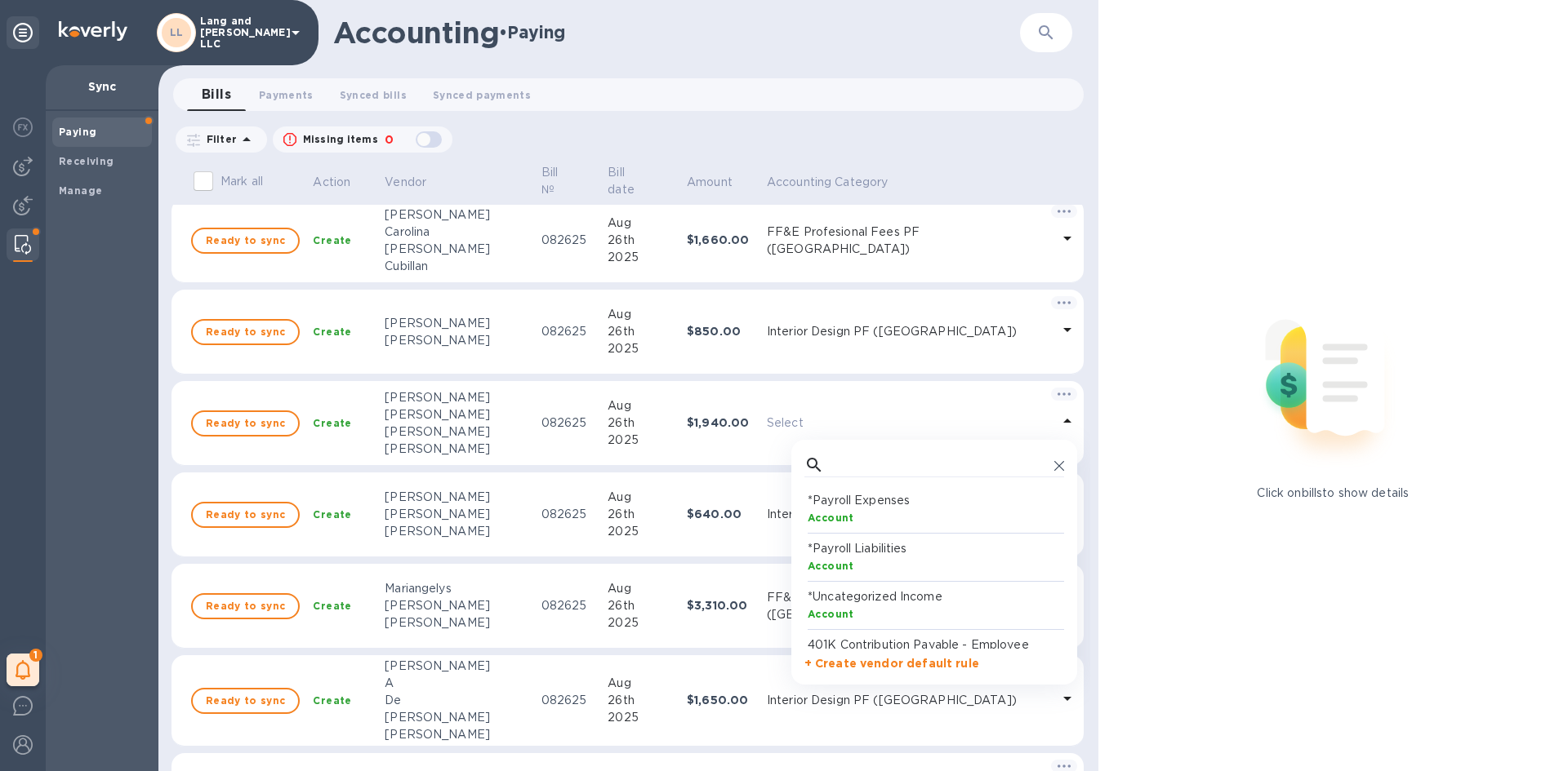
scroll to position [151, 253]
click at [866, 463] on input "text" at bounding box center [938, 465] width 217 height 24
type input "col"
click at [859, 508] on p "Interior Design PF (Col)" at bounding box center [937, 501] width 260 height 17
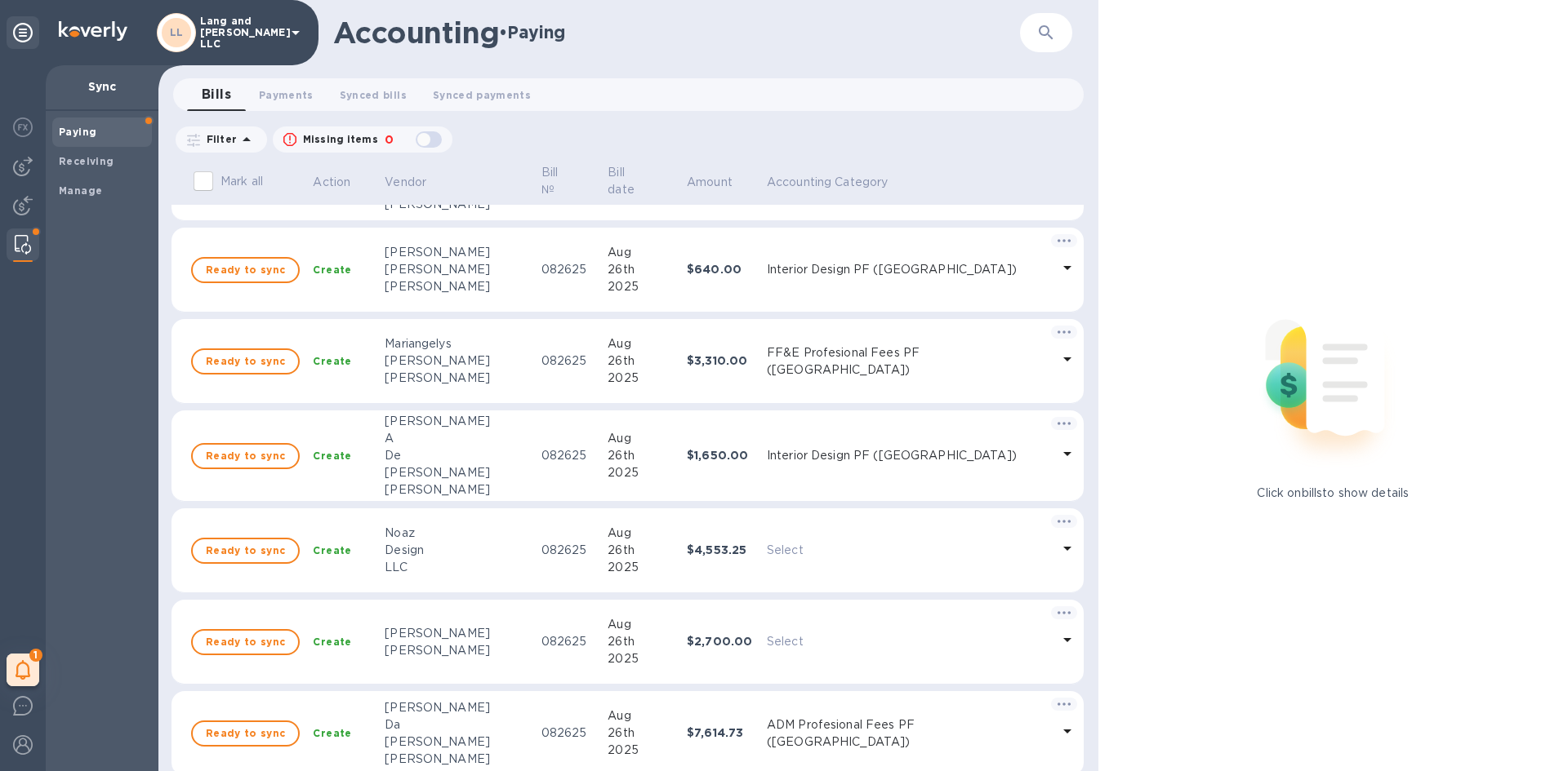
scroll to position [917, 0]
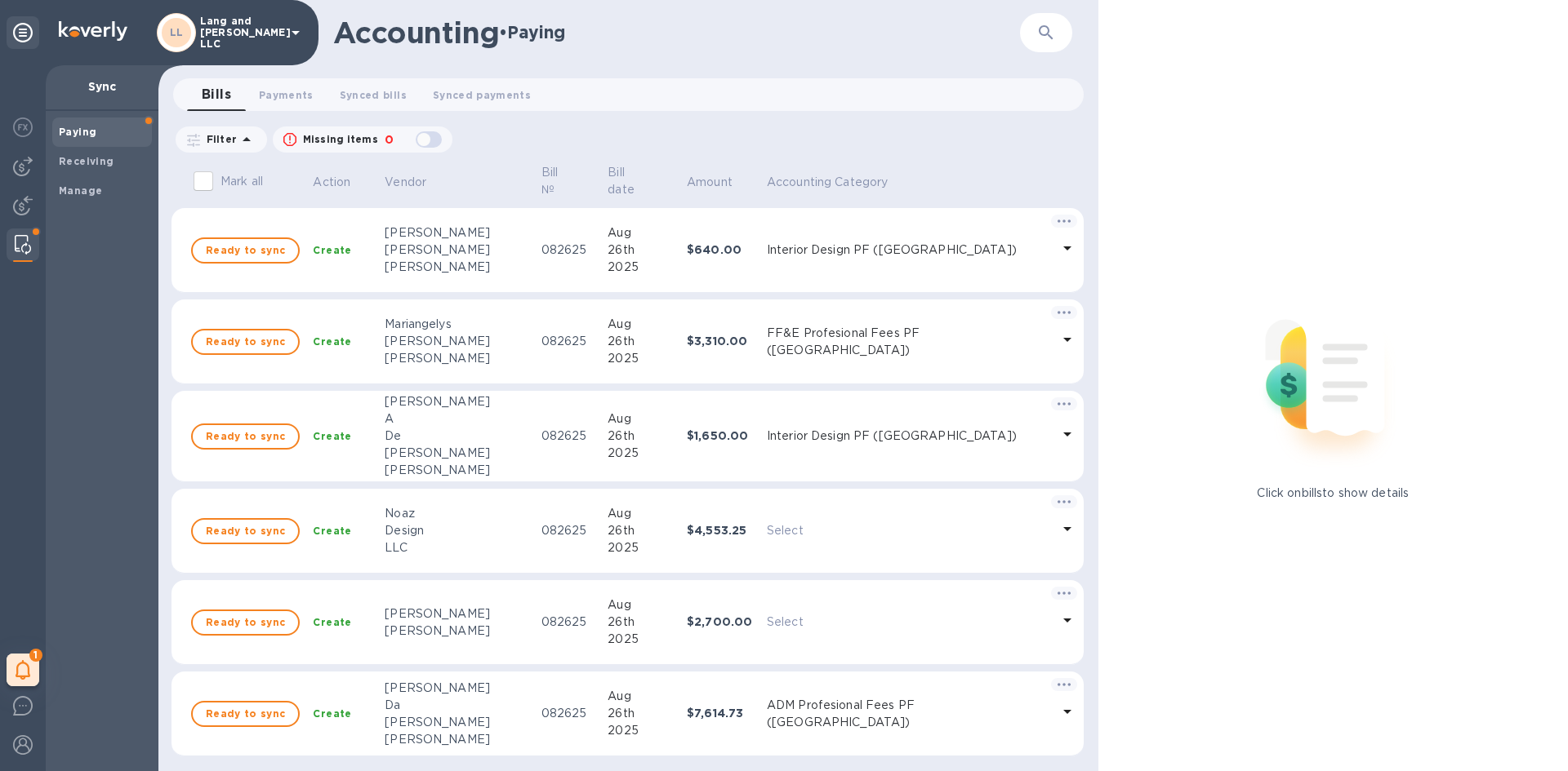
click at [828, 534] on p "Select" at bounding box center [908, 531] width 284 height 17
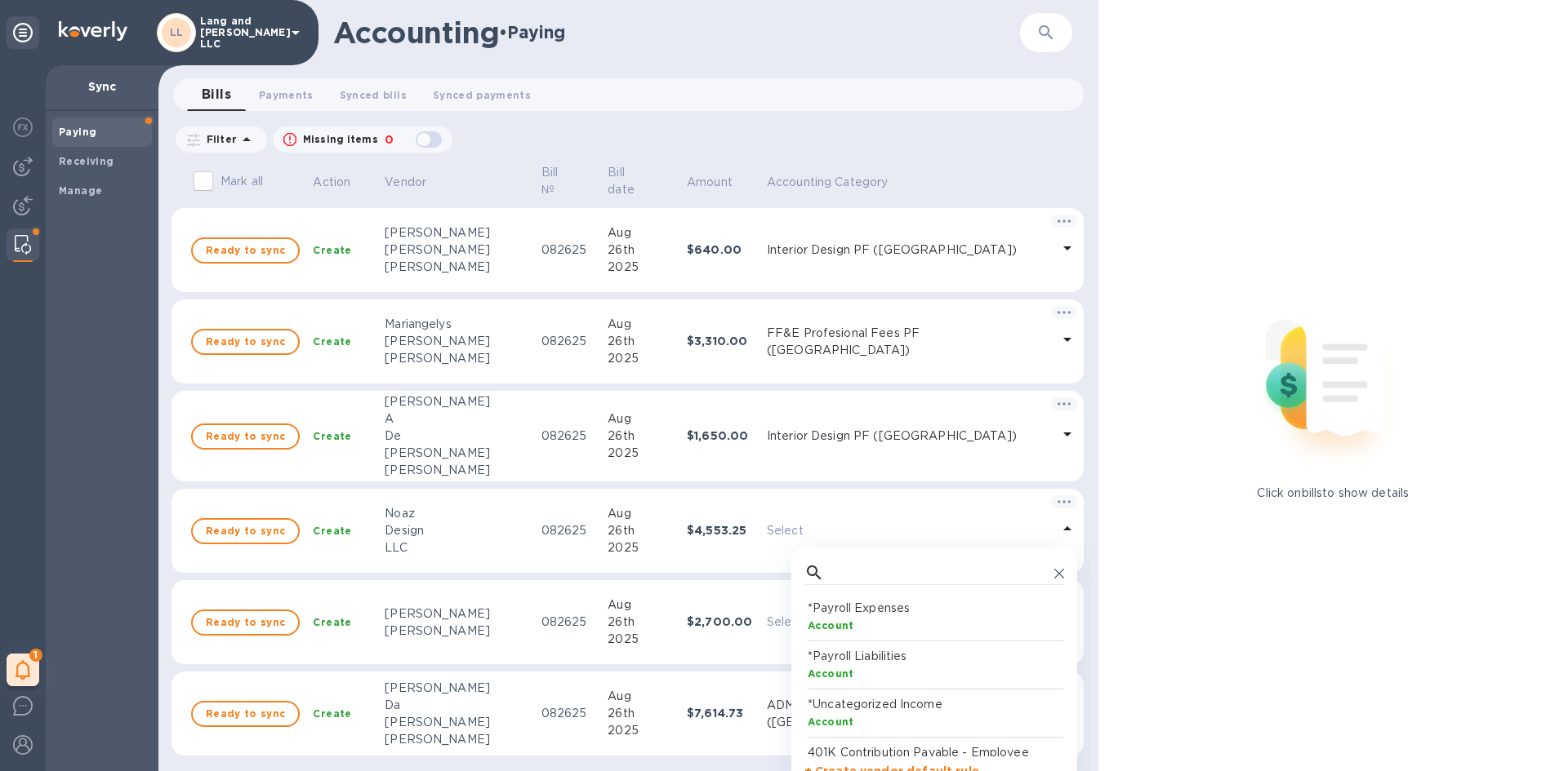
scroll to position [151, 253]
click at [830, 565] on input "text" at bounding box center [938, 573] width 217 height 24
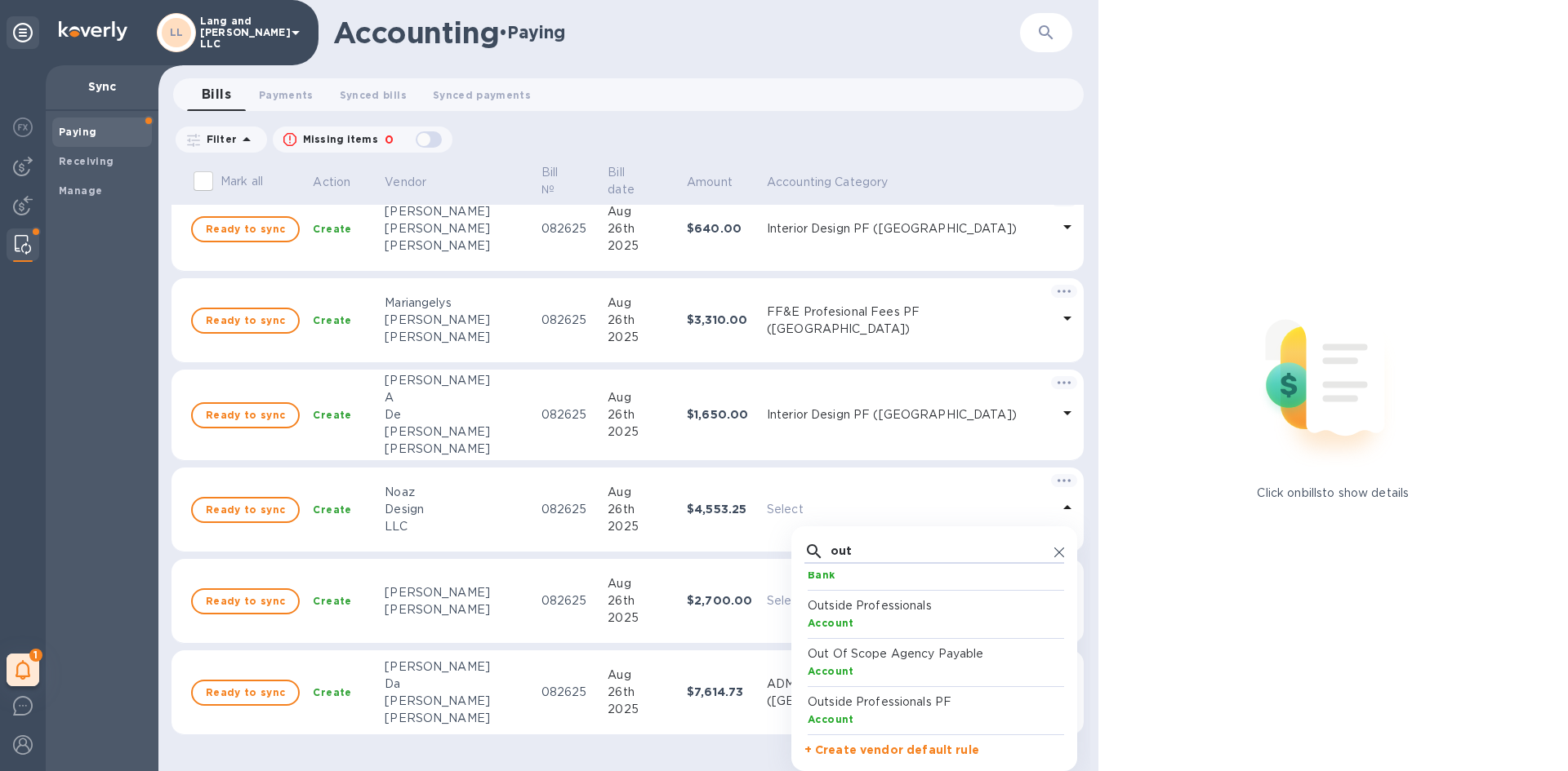
type input "out"
click at [893, 707] on p "Outside Professionals PF" at bounding box center [937, 702] width 260 height 17
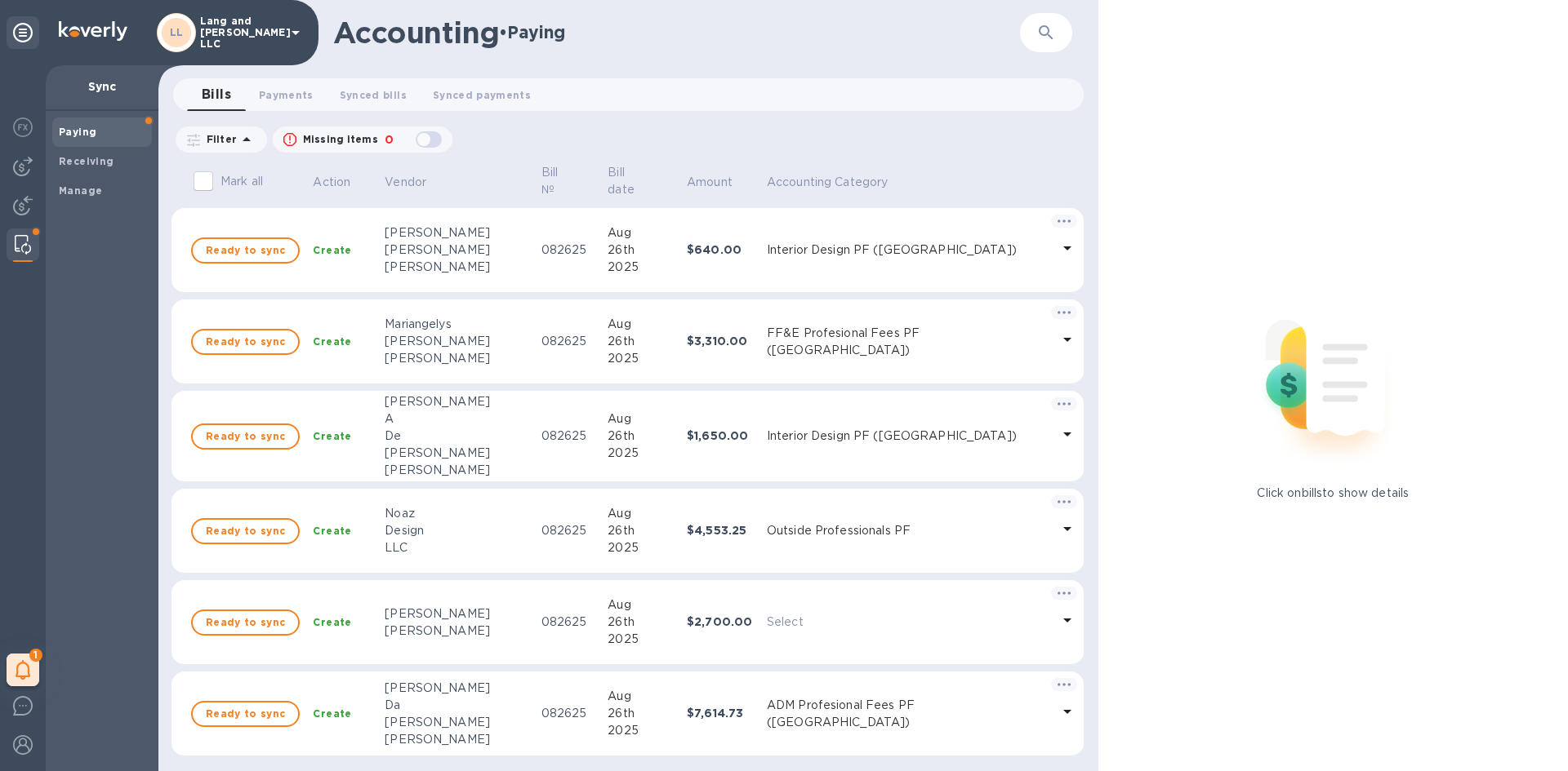
click at [801, 619] on p "Select" at bounding box center [908, 622] width 284 height 17
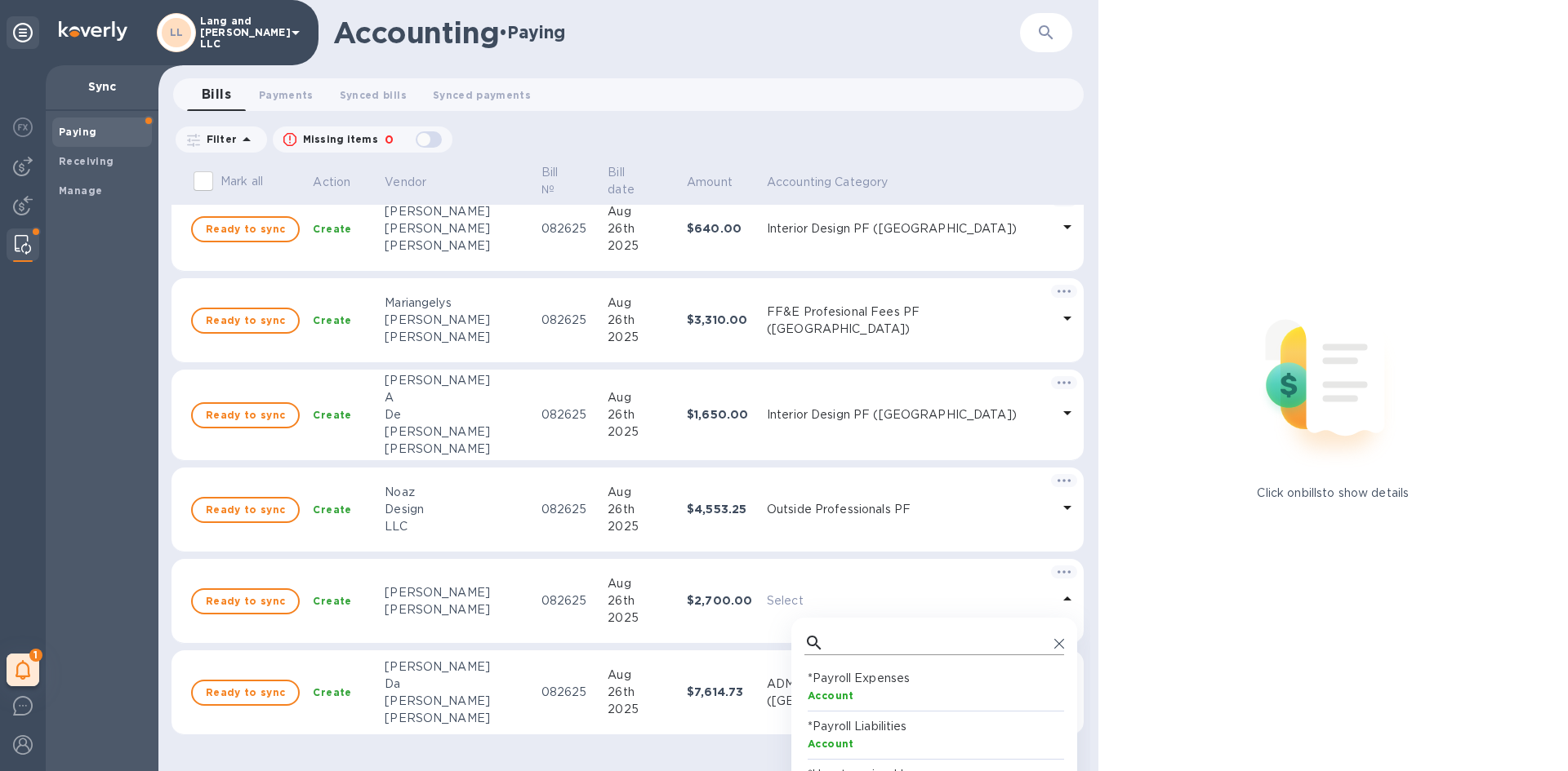
scroll to position [151, 253]
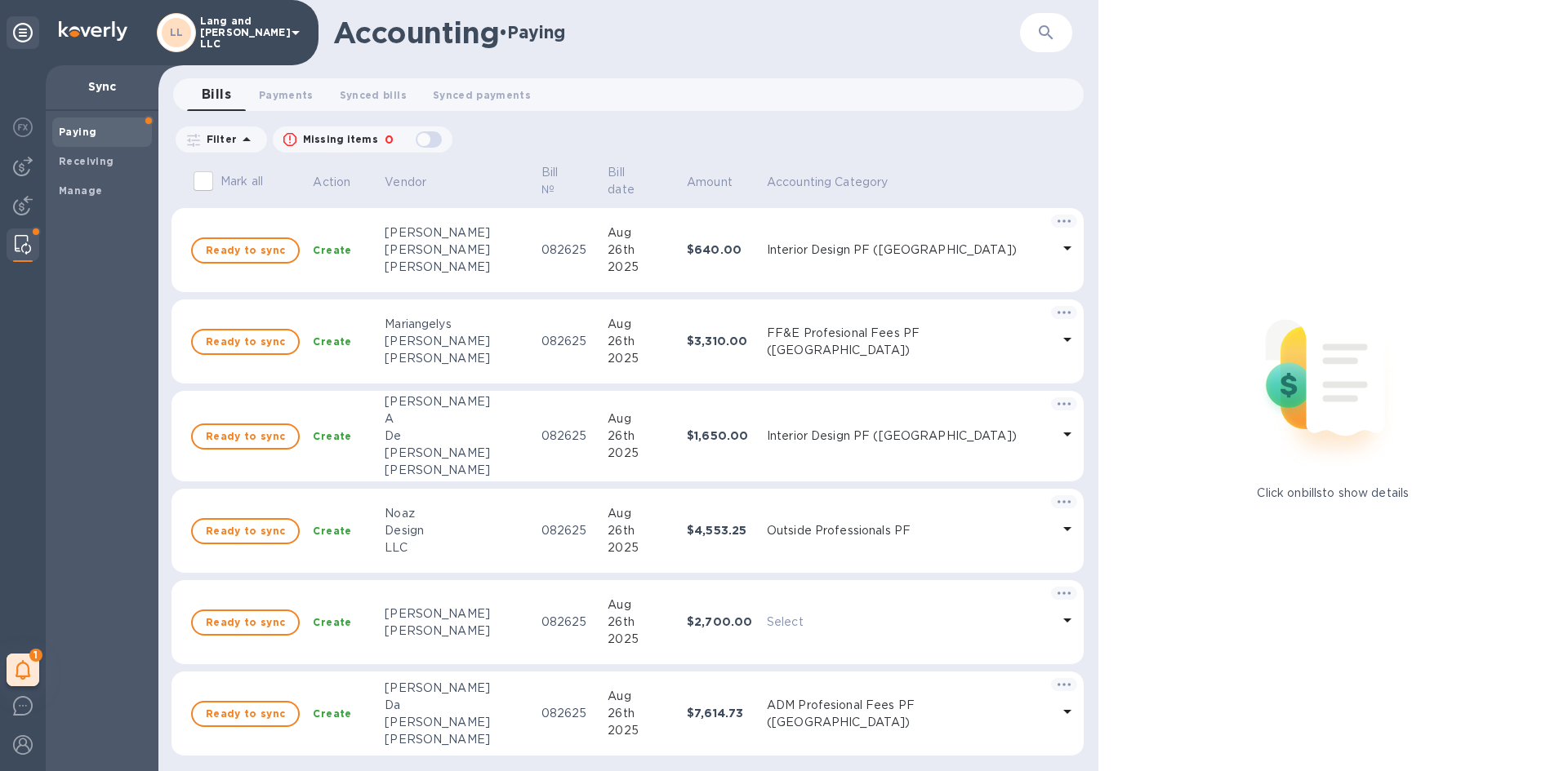
click at [854, 598] on td "Select" at bounding box center [921, 622] width 323 height 85
click at [852, 616] on p "Select" at bounding box center [908, 622] width 284 height 17
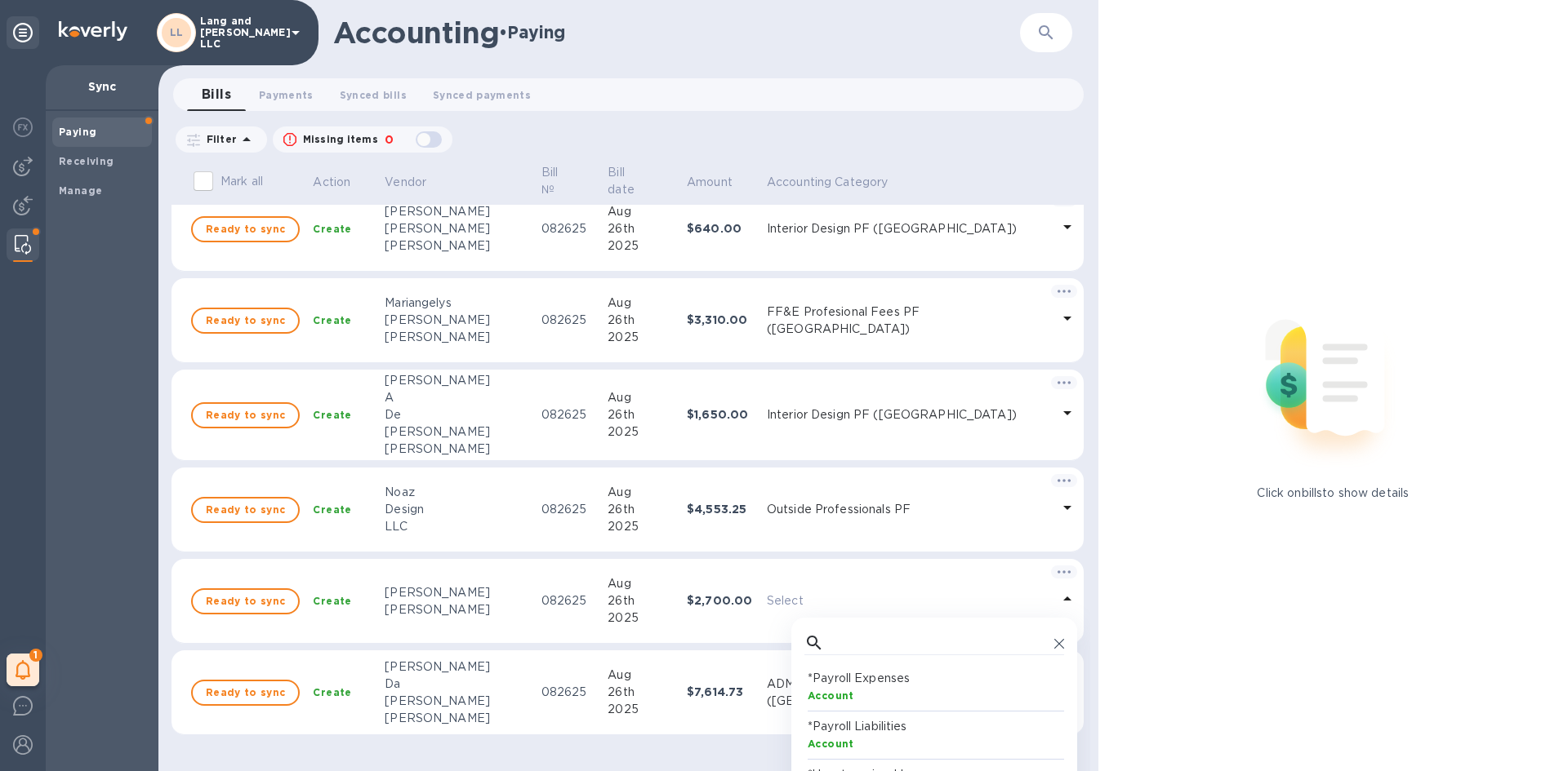
scroll to position [151, 253]
click at [830, 640] on input "text" at bounding box center [938, 643] width 217 height 24
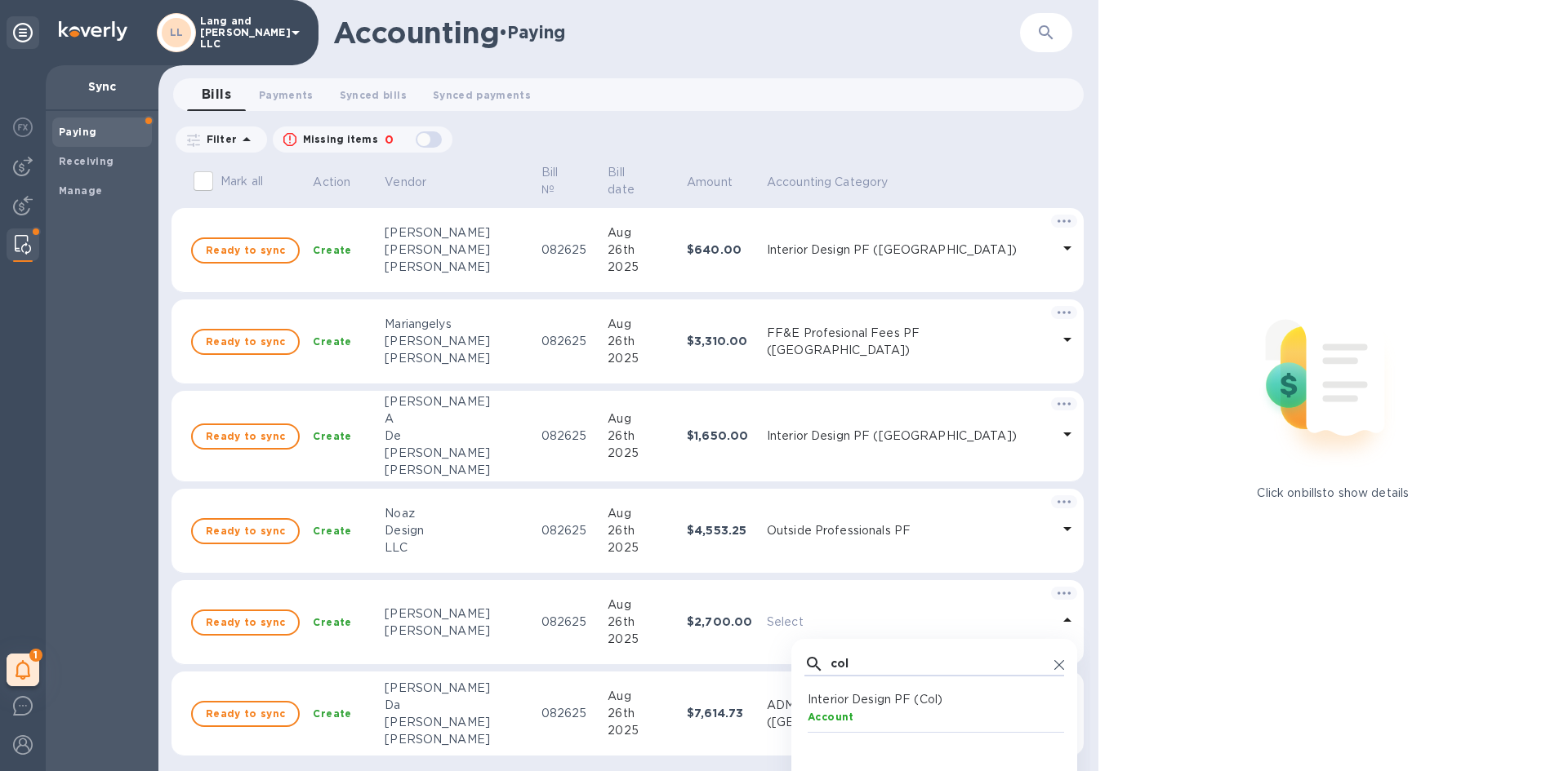
type input "col"
click at [861, 708] on p "Interior Design PF (Col)" at bounding box center [937, 699] width 260 height 17
click at [1082, 573] on div "Mark all Action Vendor Bill № Bill date Amount Accounting Category Ready to syn…" at bounding box center [631, 467] width 919 height 610
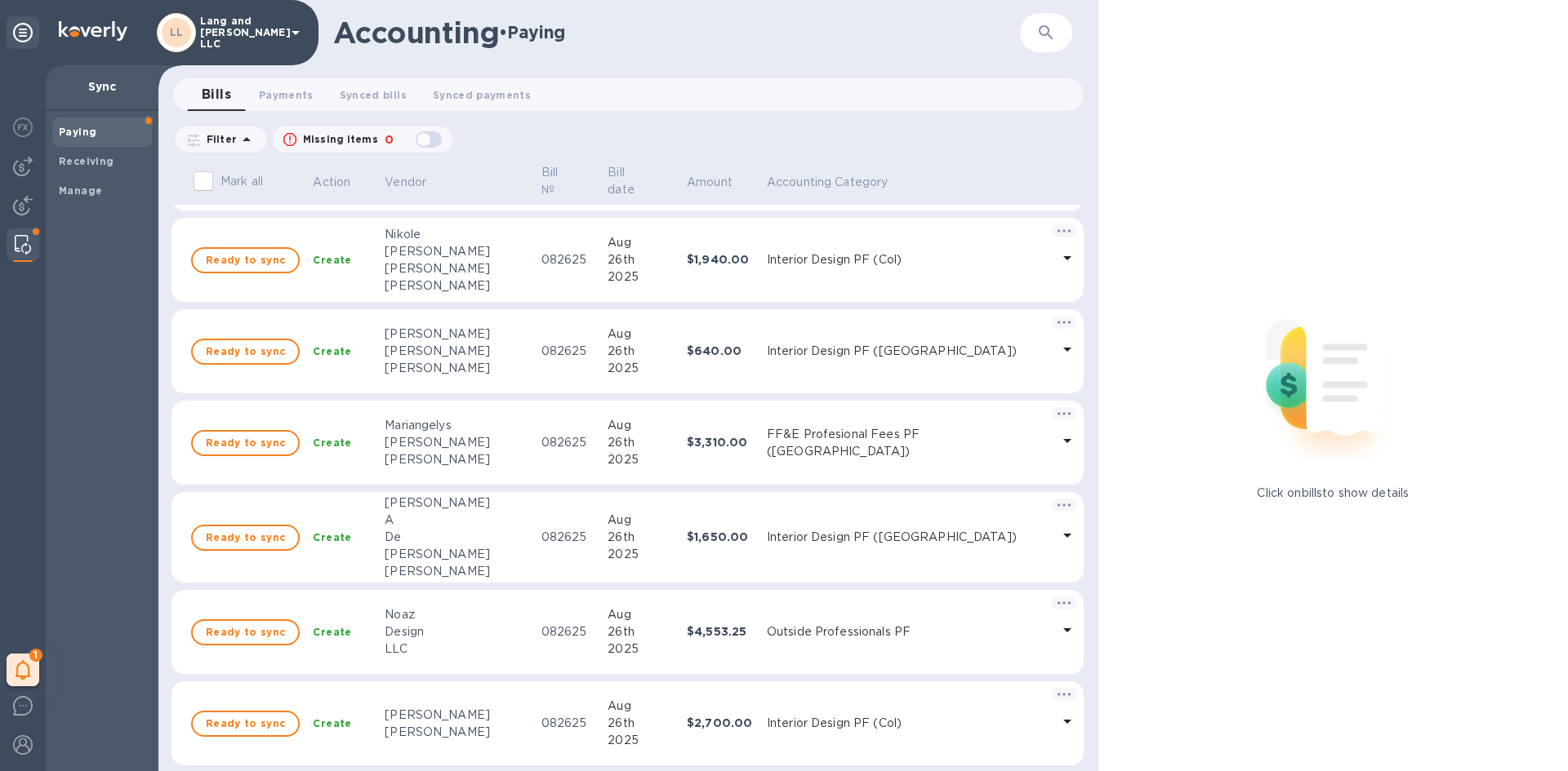
scroll to position [917, 0]
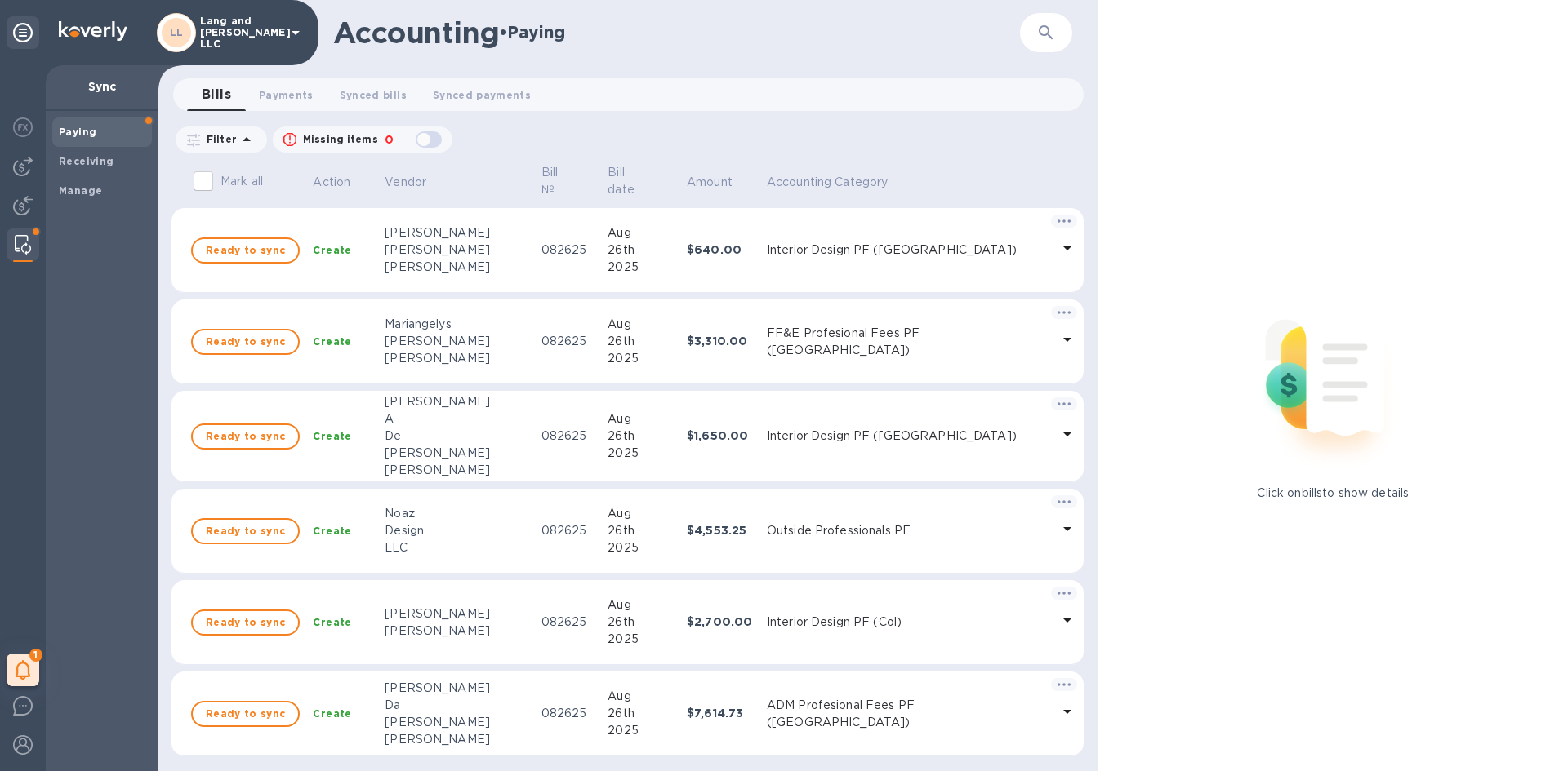
click at [433, 524] on div "Design" at bounding box center [456, 531] width 143 height 17
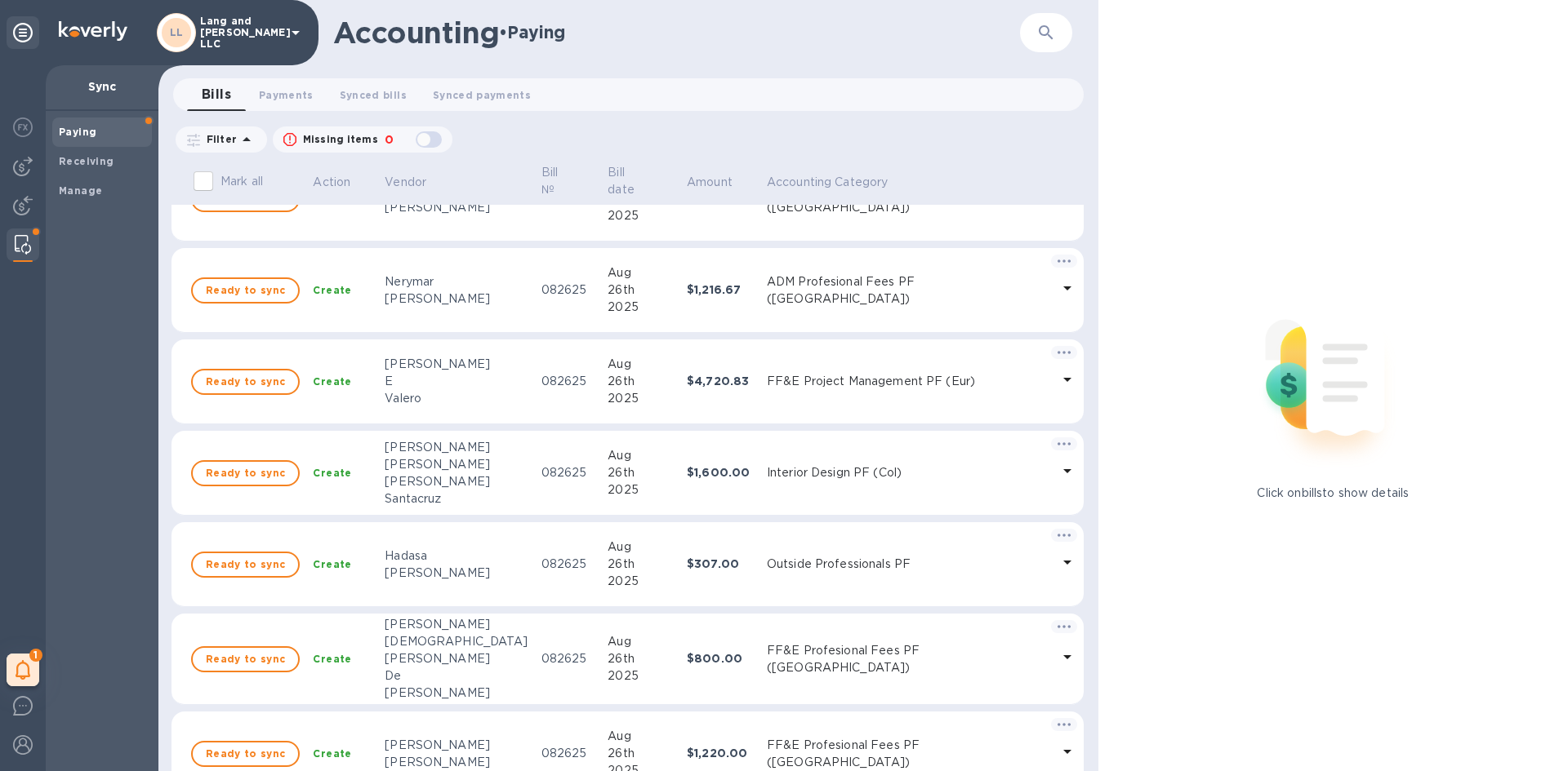
scroll to position [0, 0]
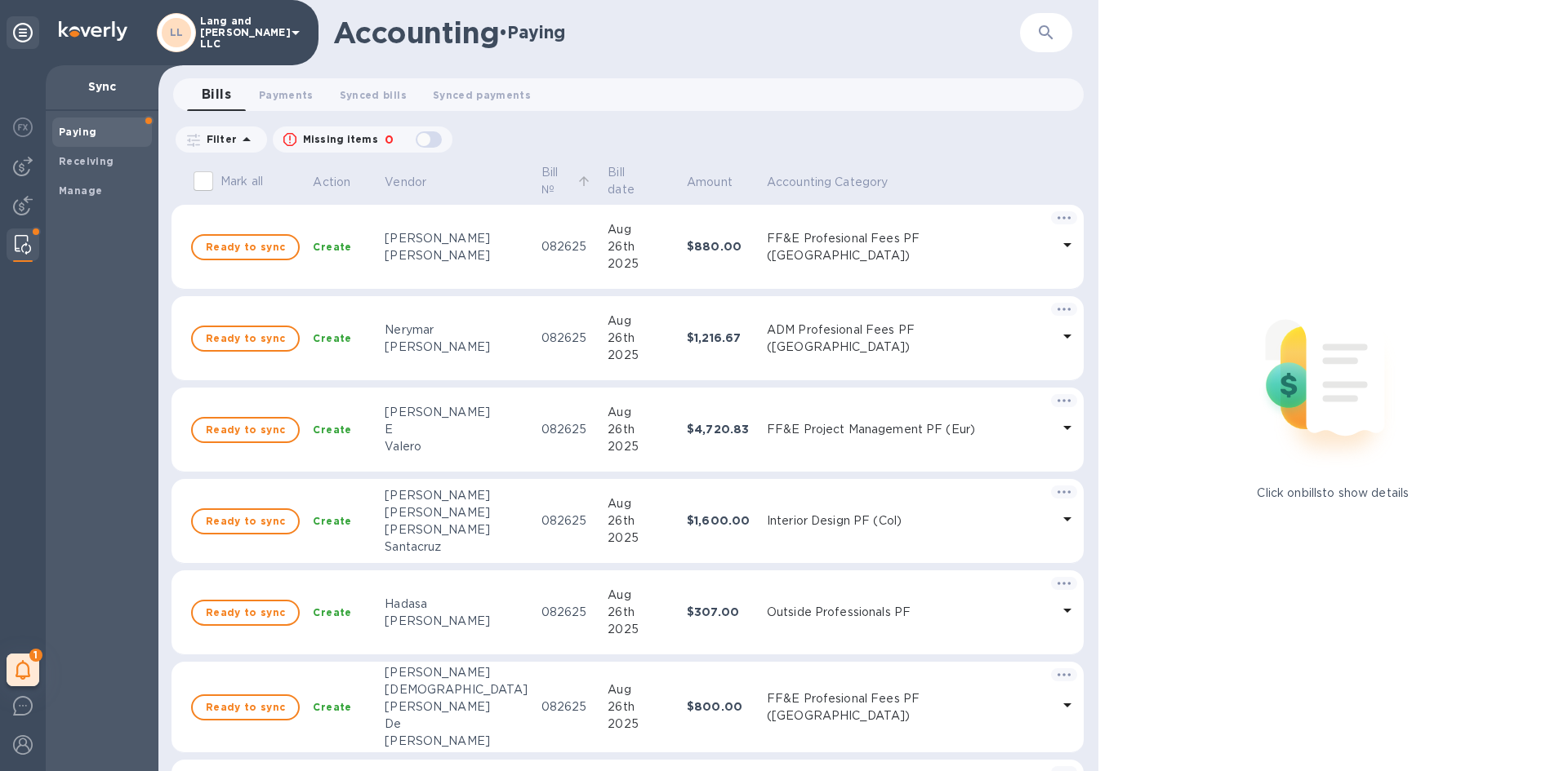
click at [541, 188] on p "Bill №" at bounding box center [557, 181] width 33 height 34
click at [288, 96] on span "Payments 0" at bounding box center [286, 95] width 55 height 17
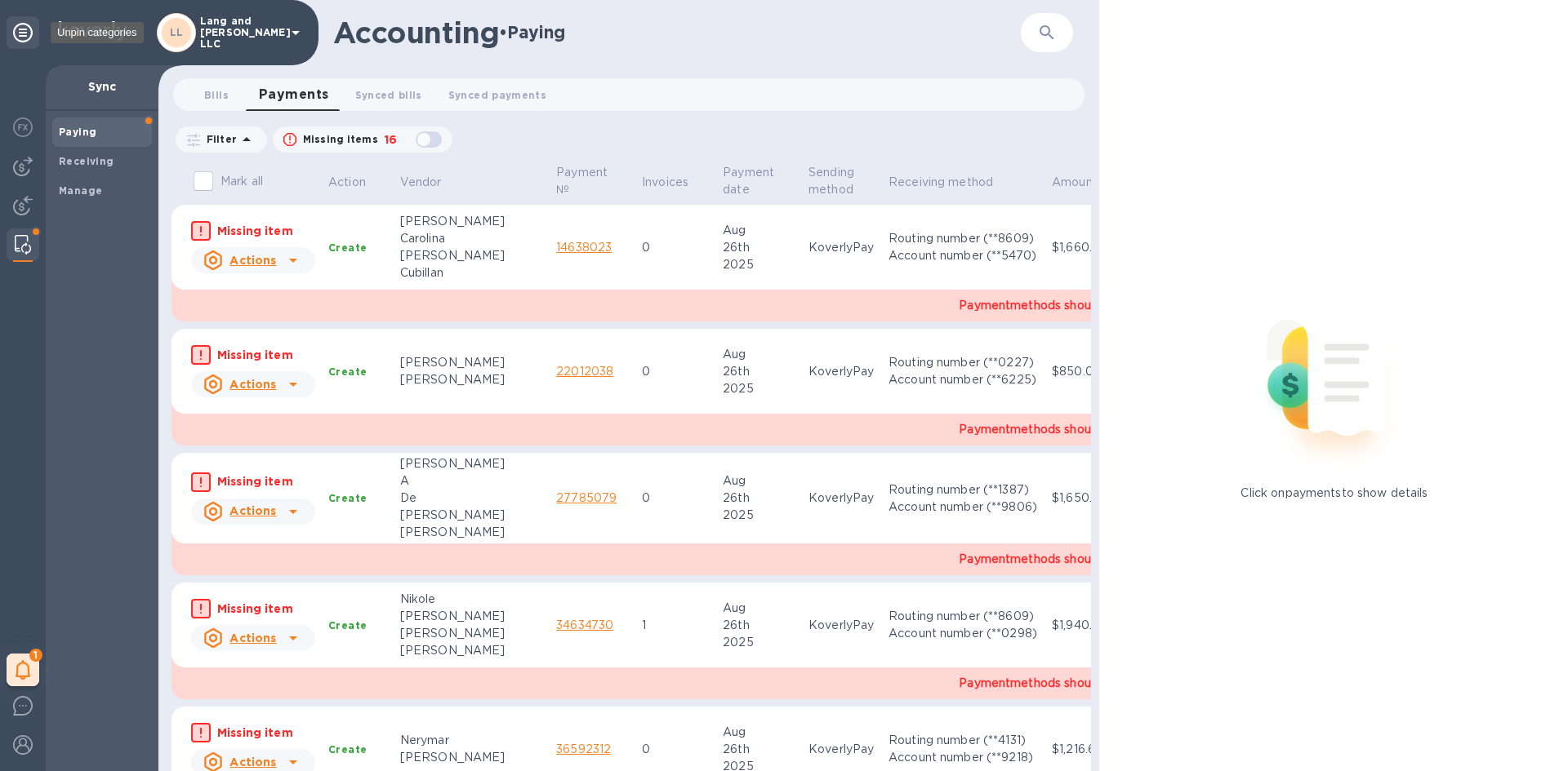
click at [11, 20] on div at bounding box center [22, 33] width 33 height 33
click at [395, 87] on span "Synced bills 0" at bounding box center [389, 95] width 67 height 17
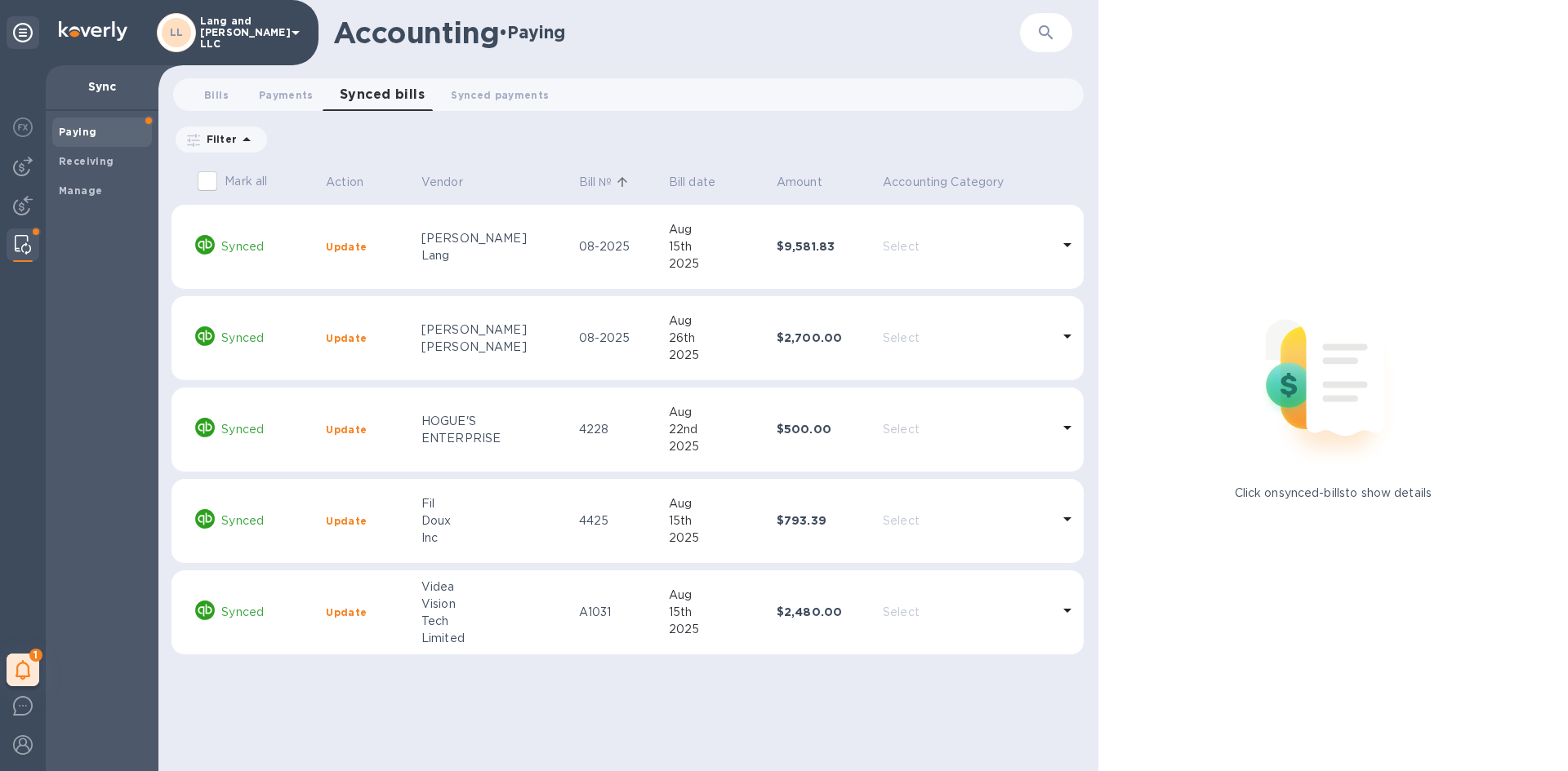
drag, startPoint x: 490, startPoint y: 104, endPoint x: 525, endPoint y: 237, distance: 137.5
click at [491, 104] on button "Synced payments 0" at bounding box center [499, 94] width 124 height 33
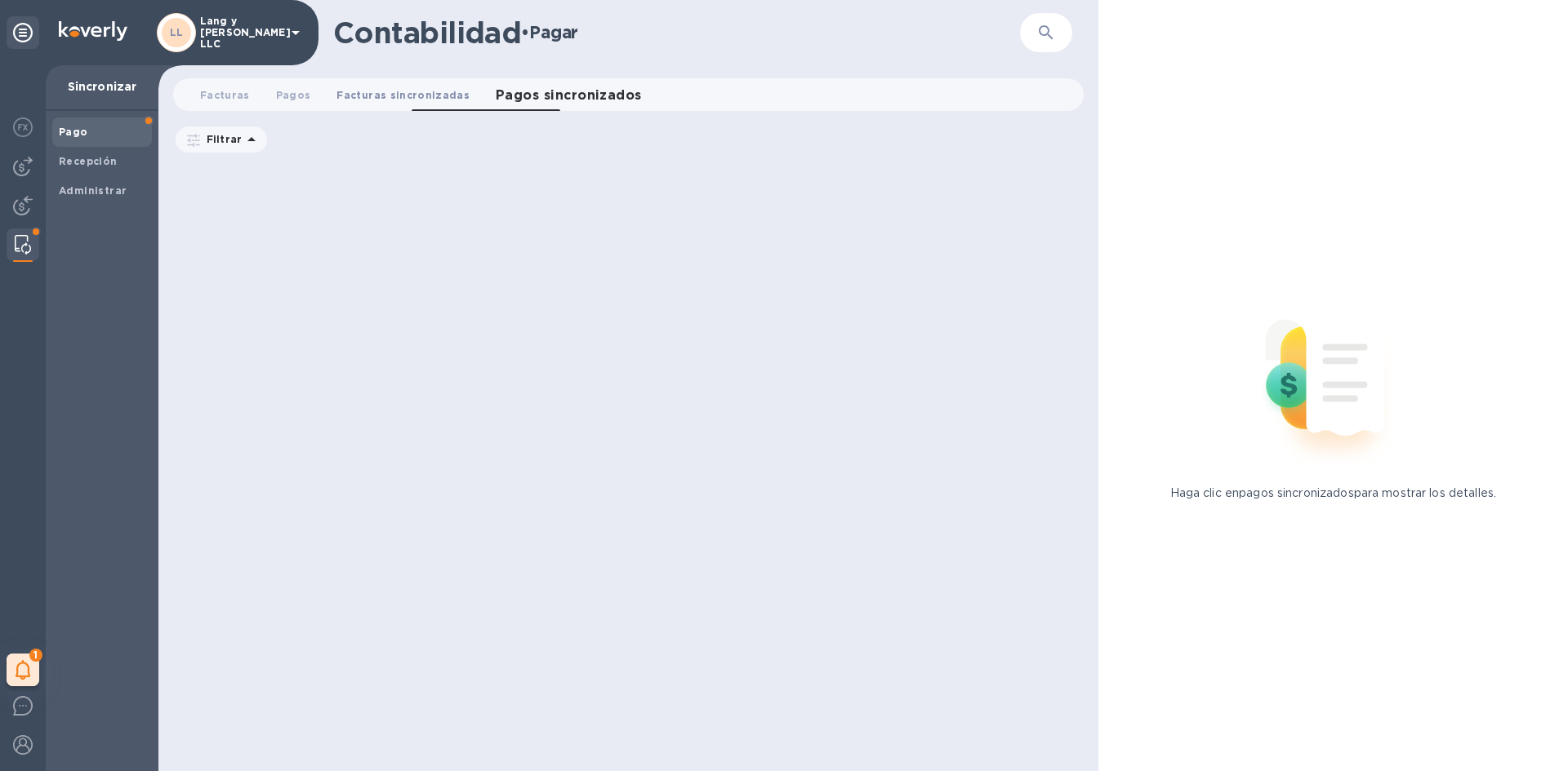
click at [384, 97] on font "Facturas sincronizadas" at bounding box center [402, 95] width 133 height 12
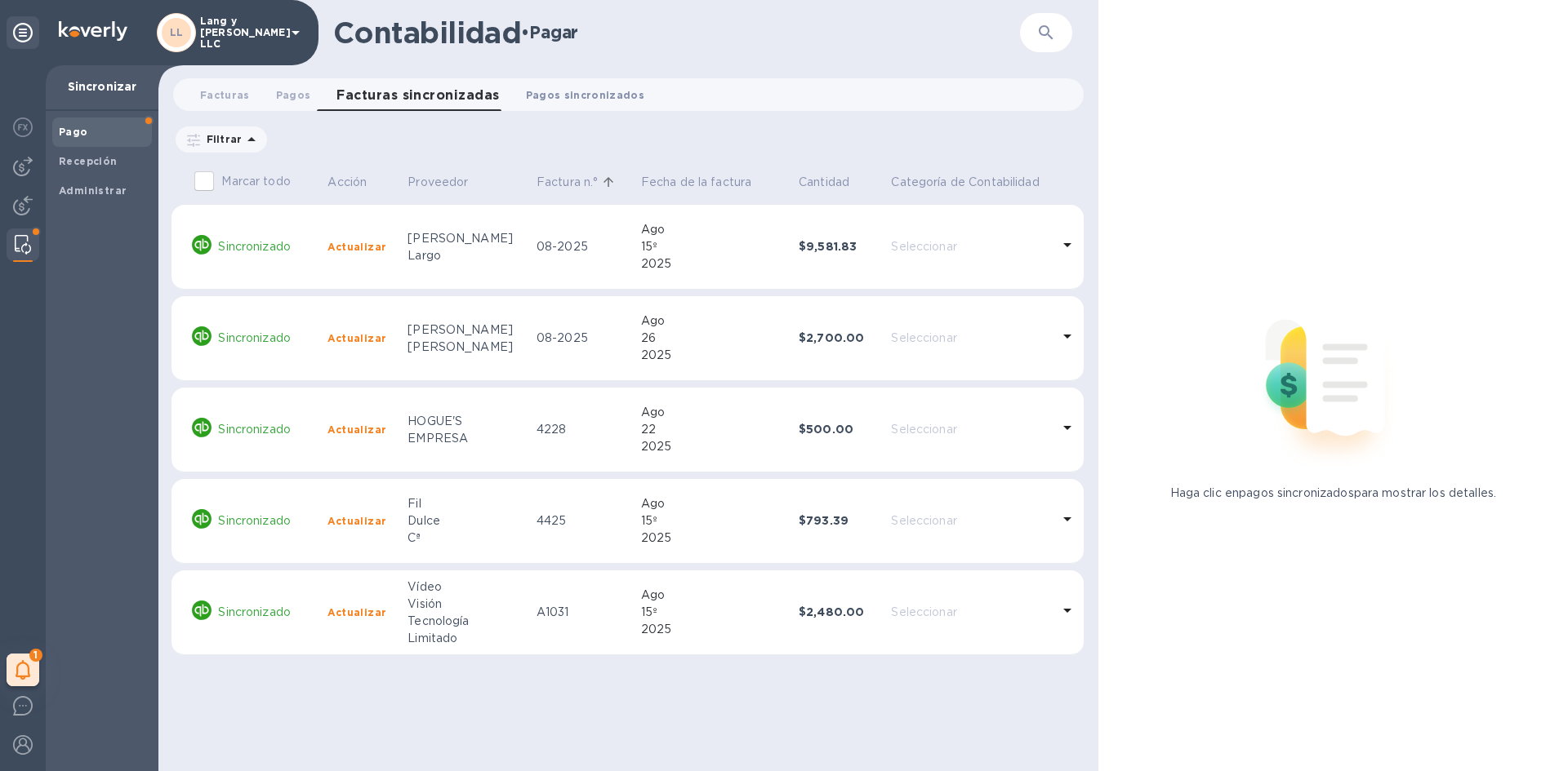
click at [551, 99] on font "Pagos sincronizados" at bounding box center [585, 95] width 119 height 12
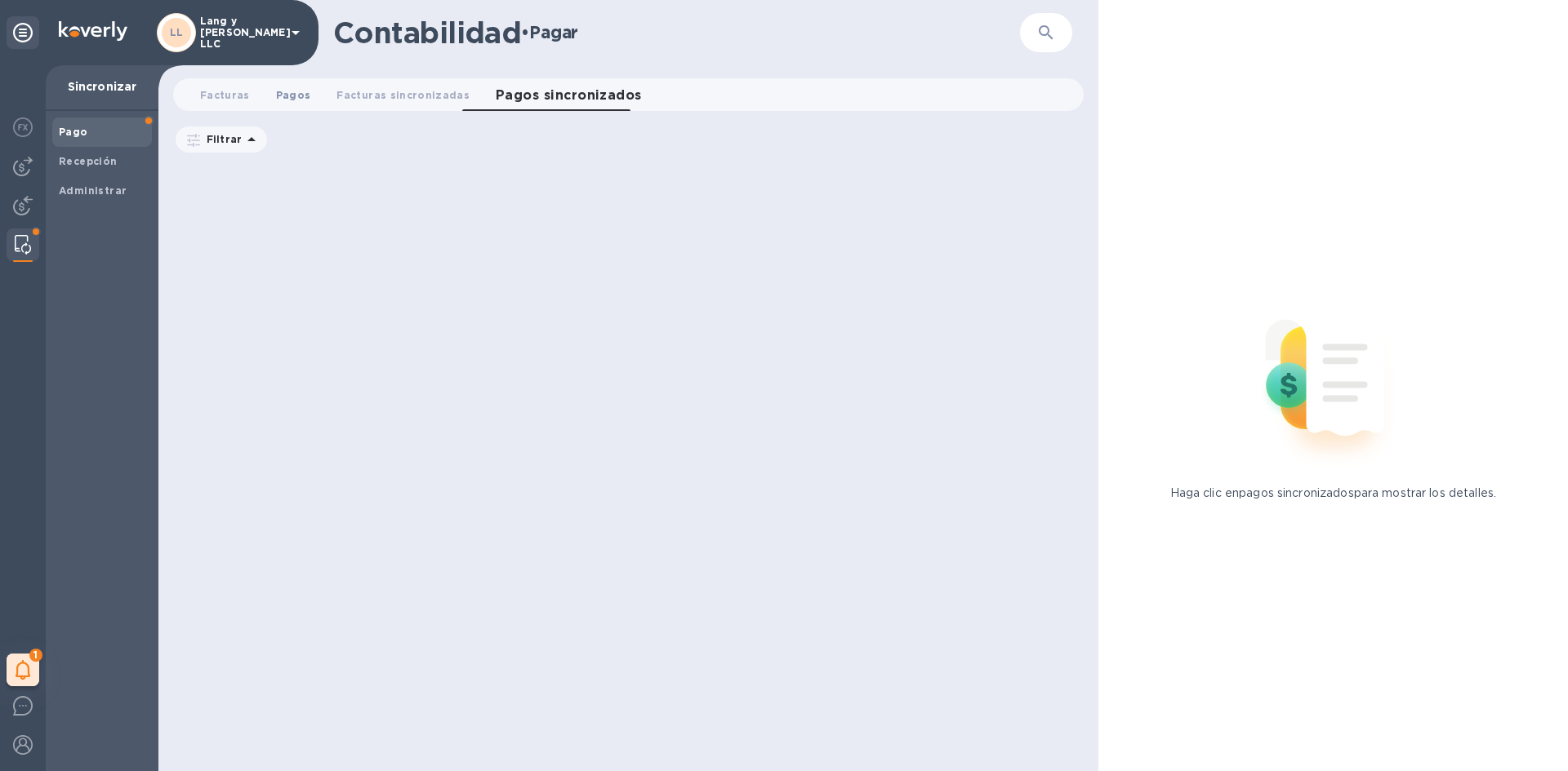
click at [290, 96] on font "Pagos" at bounding box center [293, 95] width 35 height 12
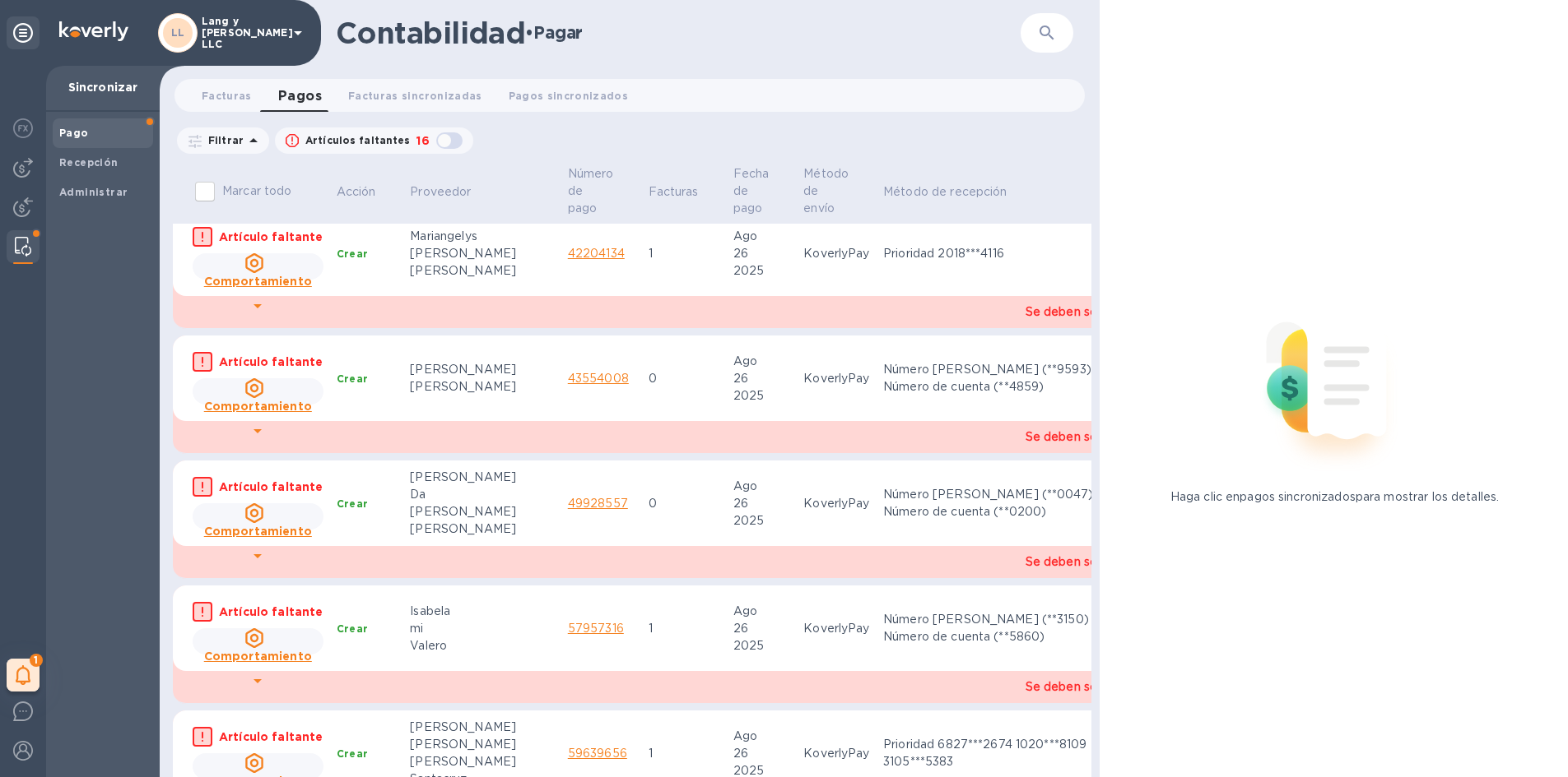
scroll to position [658, 0]
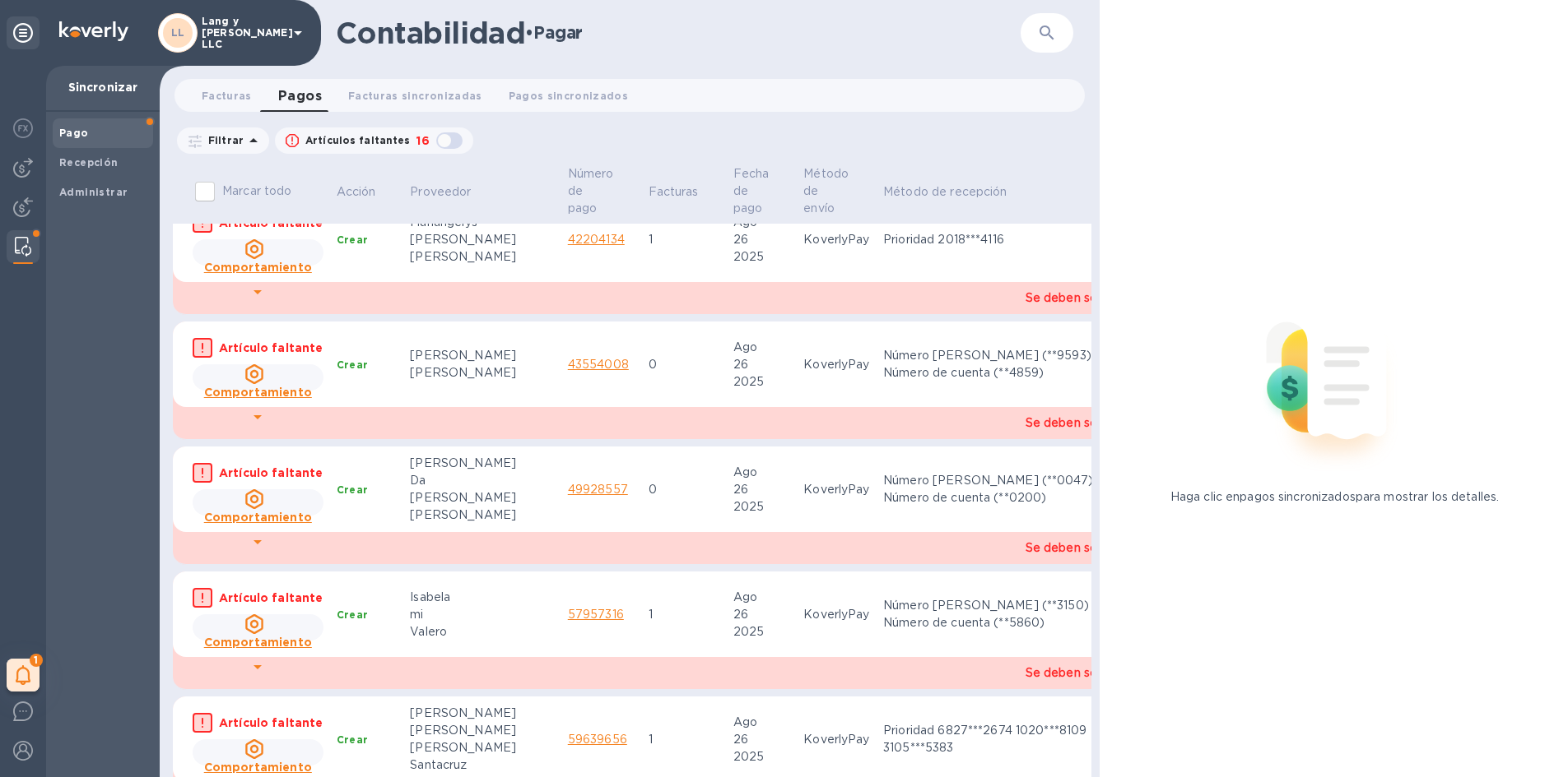
click at [1025, 541] on font "Se deben seleccionar los métodos" at bounding box center [1124, 548] width 197 height 13
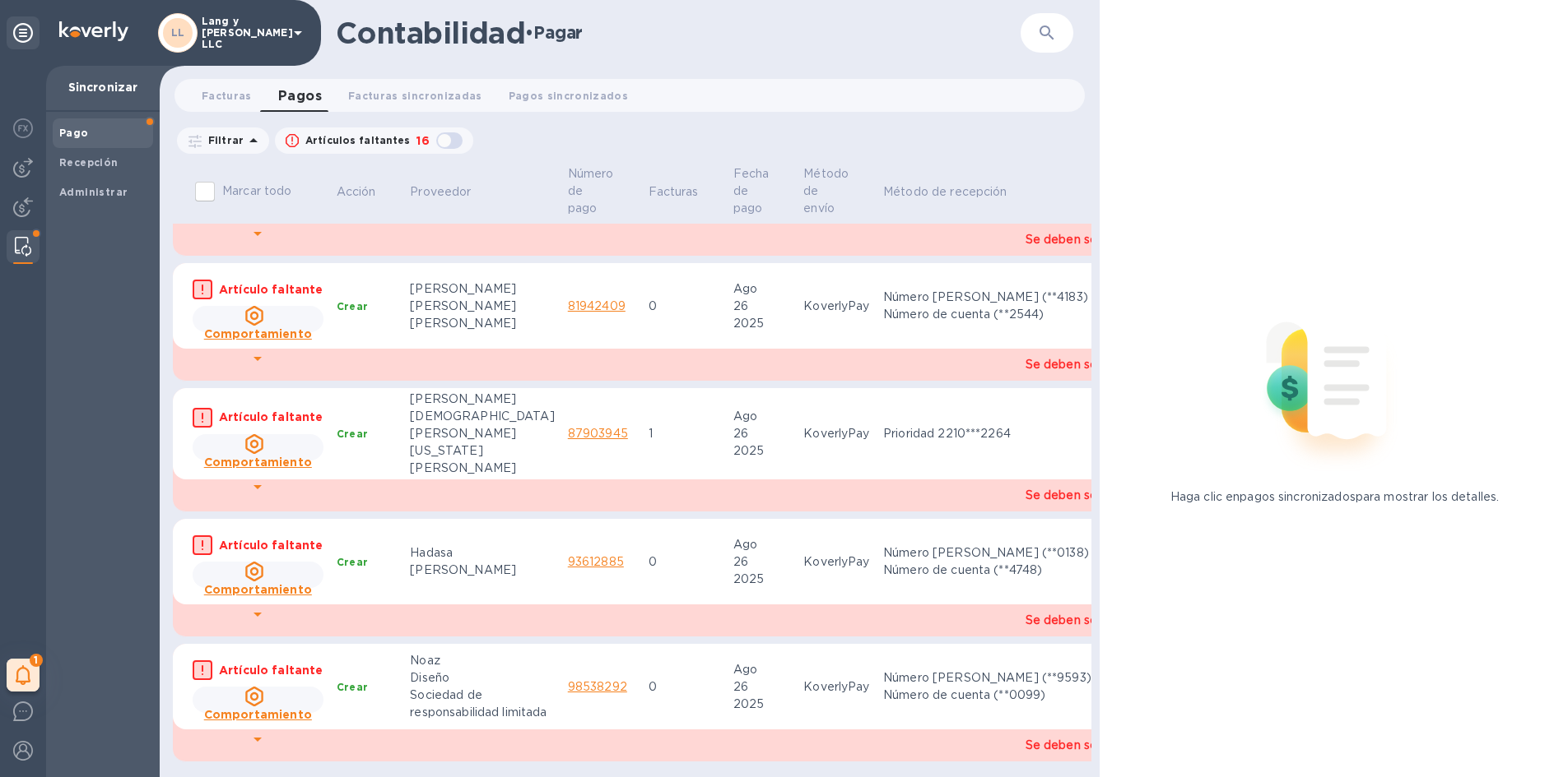
scroll to position [1485, 0]
click at [200, 662] on rect at bounding box center [202, 670] width 18 height 18
click at [225, 663] on font "Artículo faltante" at bounding box center [270, 670] width 104 height 13
click at [201, 662] on rect at bounding box center [202, 670] width 18 height 18
click at [253, 729] on icon at bounding box center [257, 739] width 20 height 20
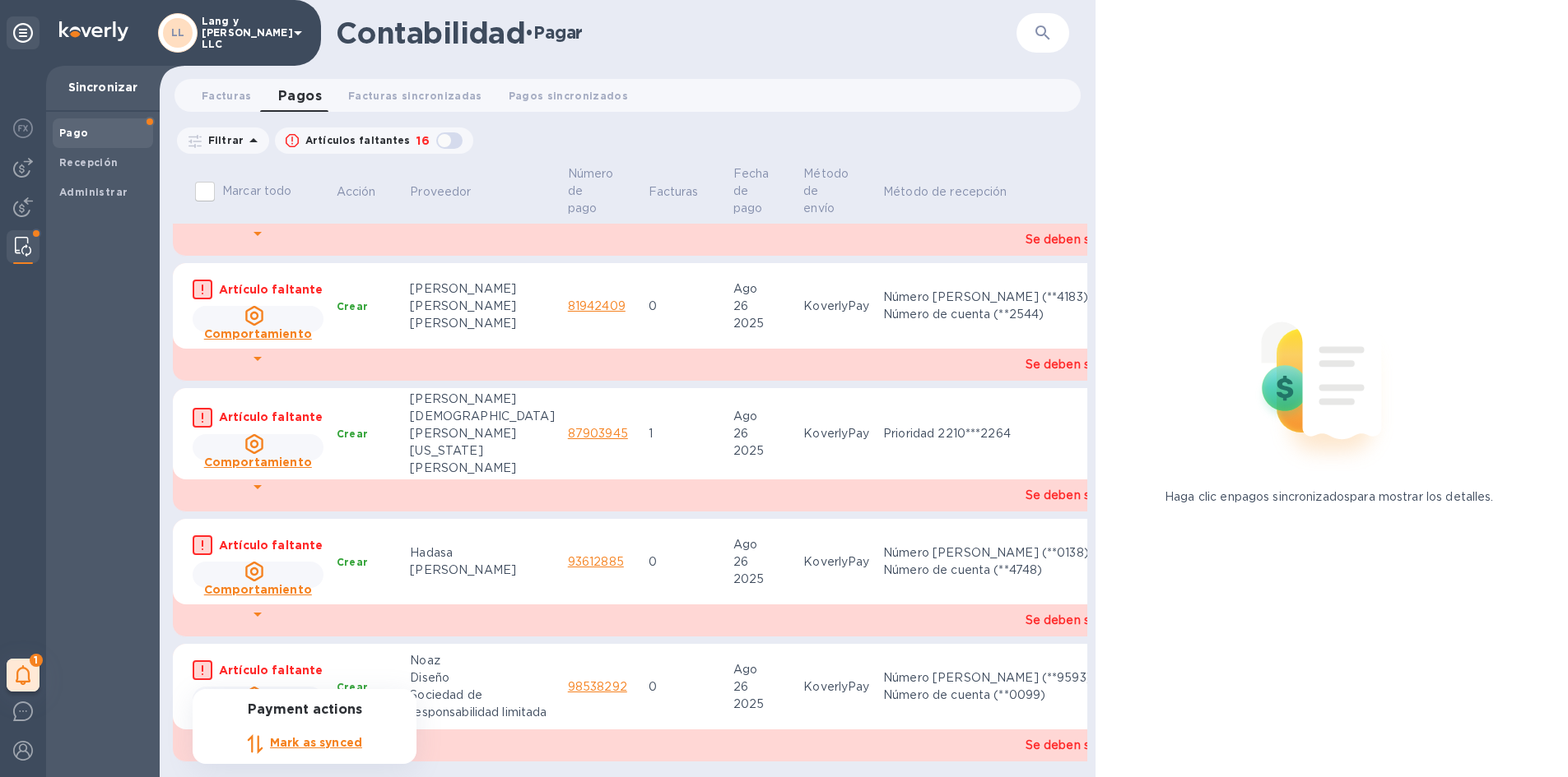
scroll to position [0, 0]
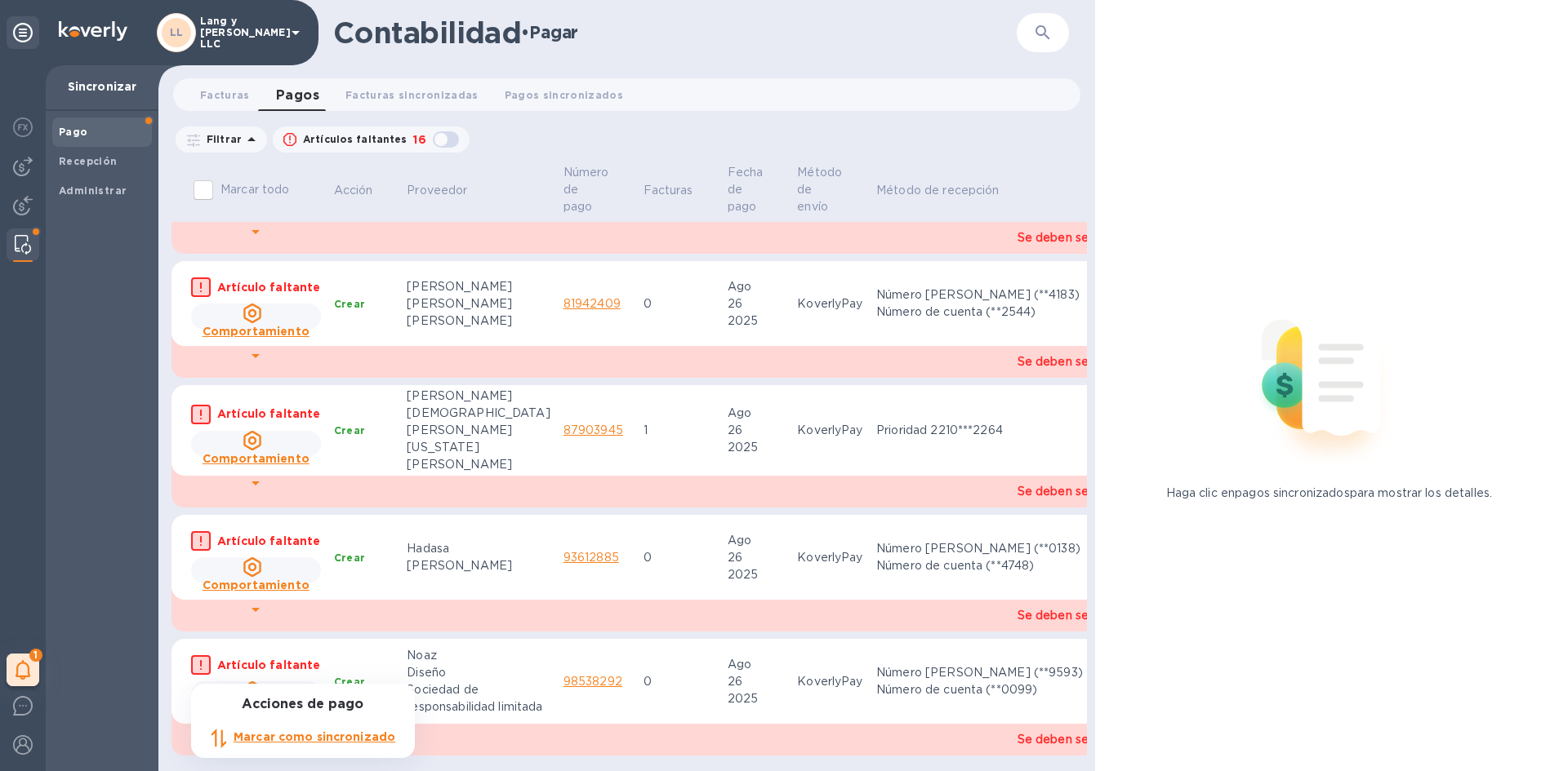
click at [477, 730] on div at bounding box center [784, 386] width 1568 height 771
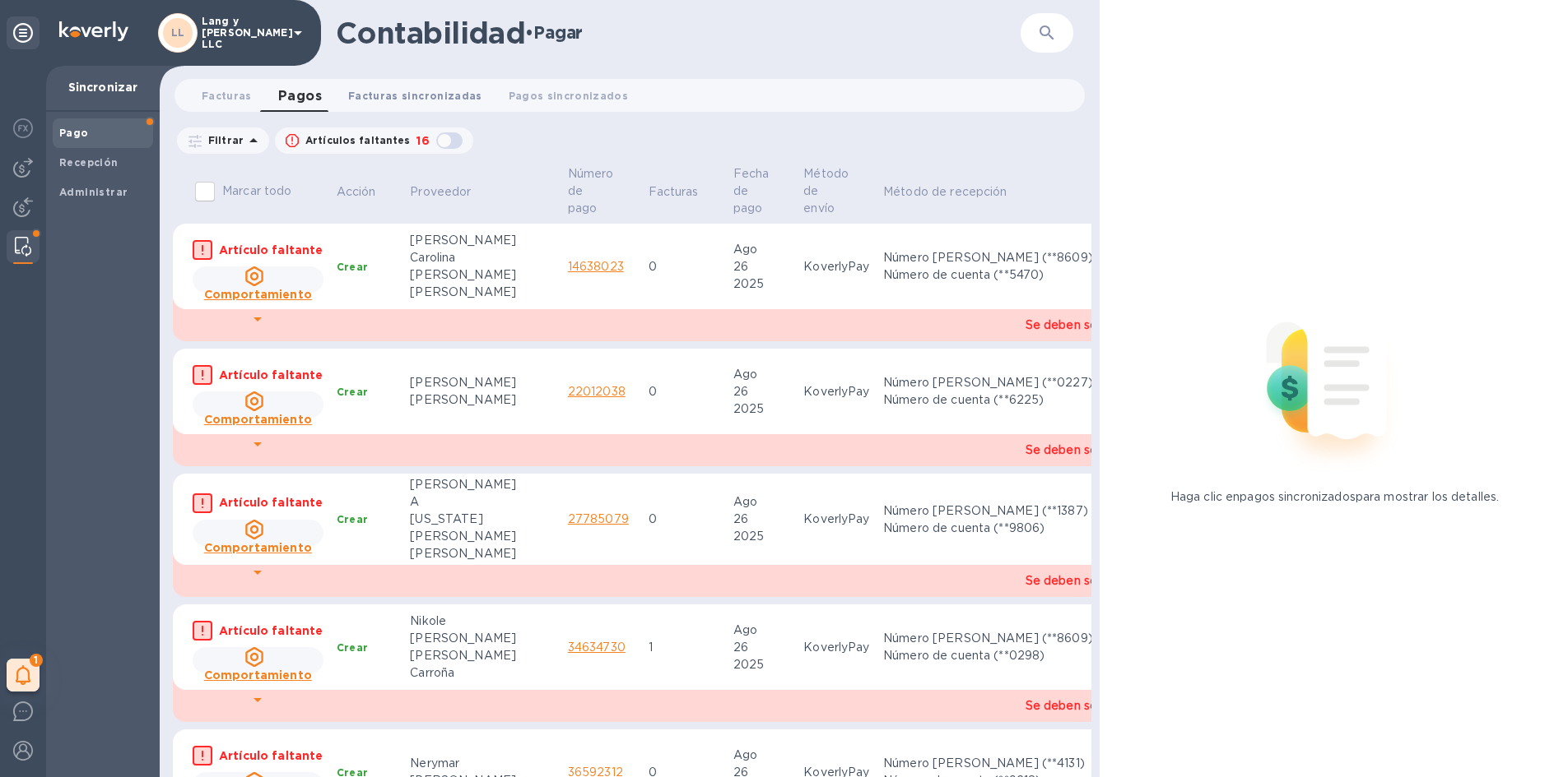
click at [419, 88] on font "Facturas sincronizadas" at bounding box center [415, 95] width 134 height 18
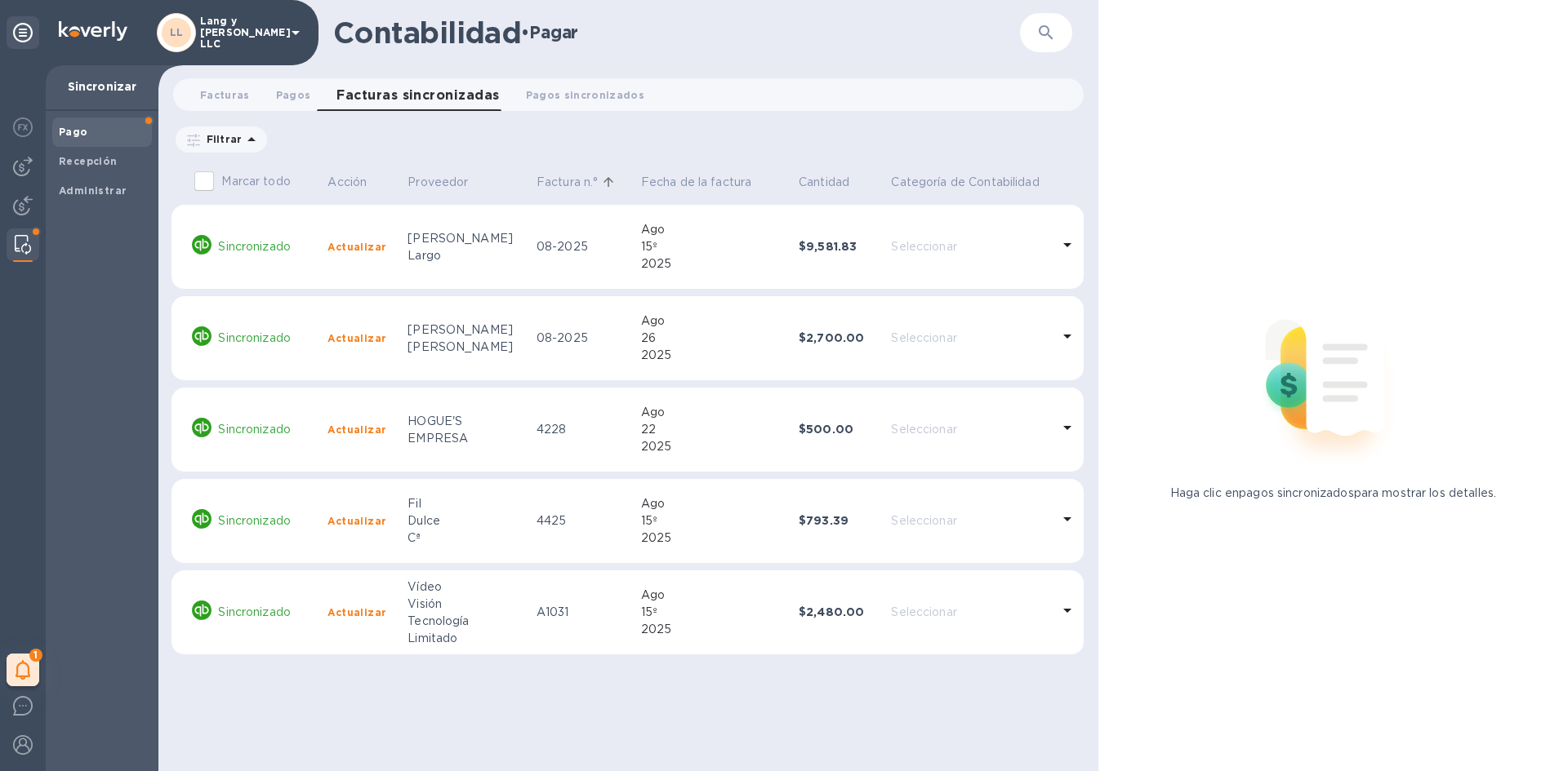
click at [371, 341] on font "Actualizar" at bounding box center [356, 338] width 59 height 12
click at [232, 93] on font "Facturas" at bounding box center [225, 95] width 49 height 12
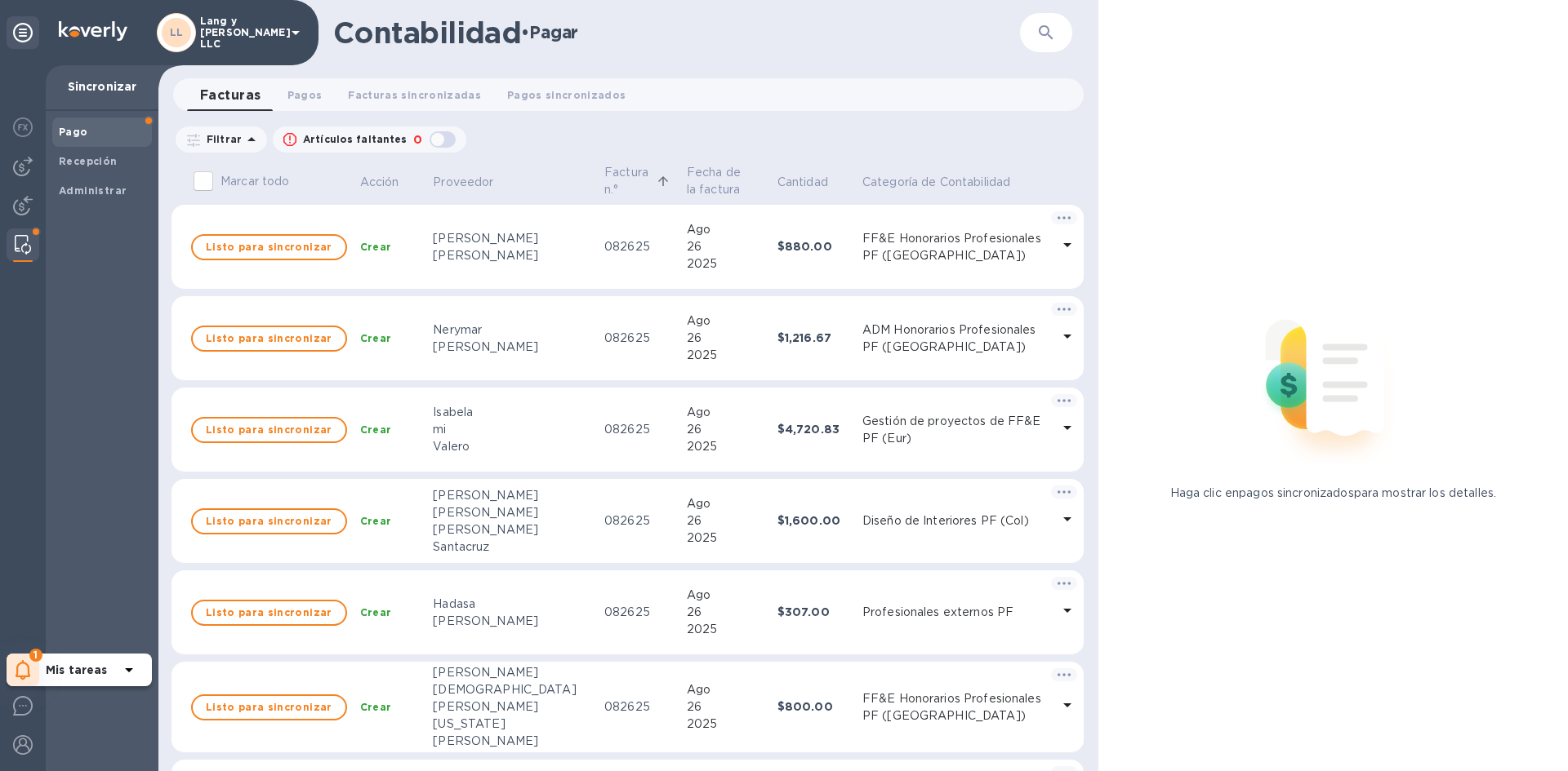
click at [9, 674] on div "1" at bounding box center [22, 670] width 33 height 33
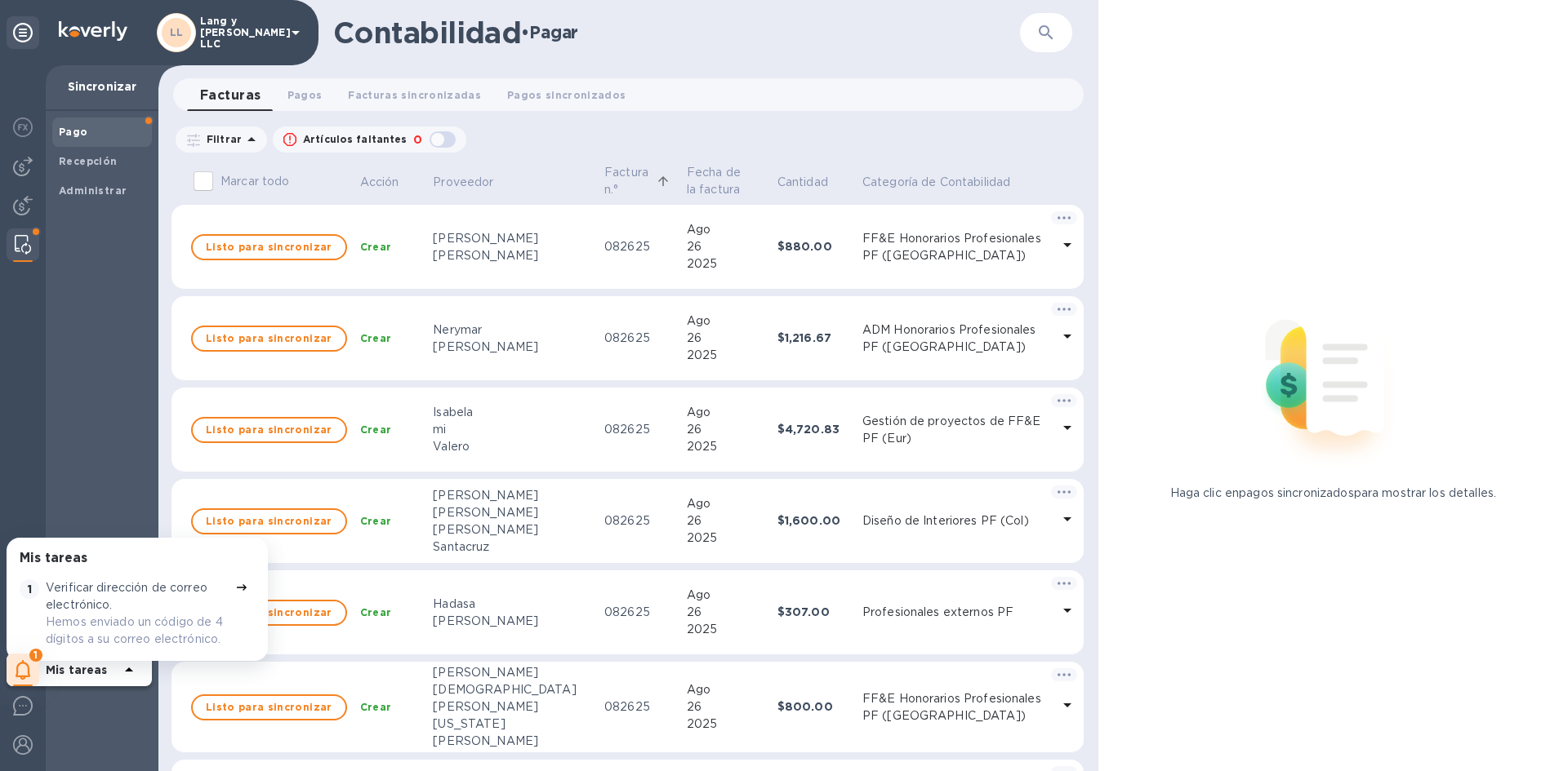
scroll to position [4, 0]
click at [171, 621] on font "Hemos enviado un código de 4 dígitos a su correo electrónico." at bounding box center [134, 627] width 177 height 30
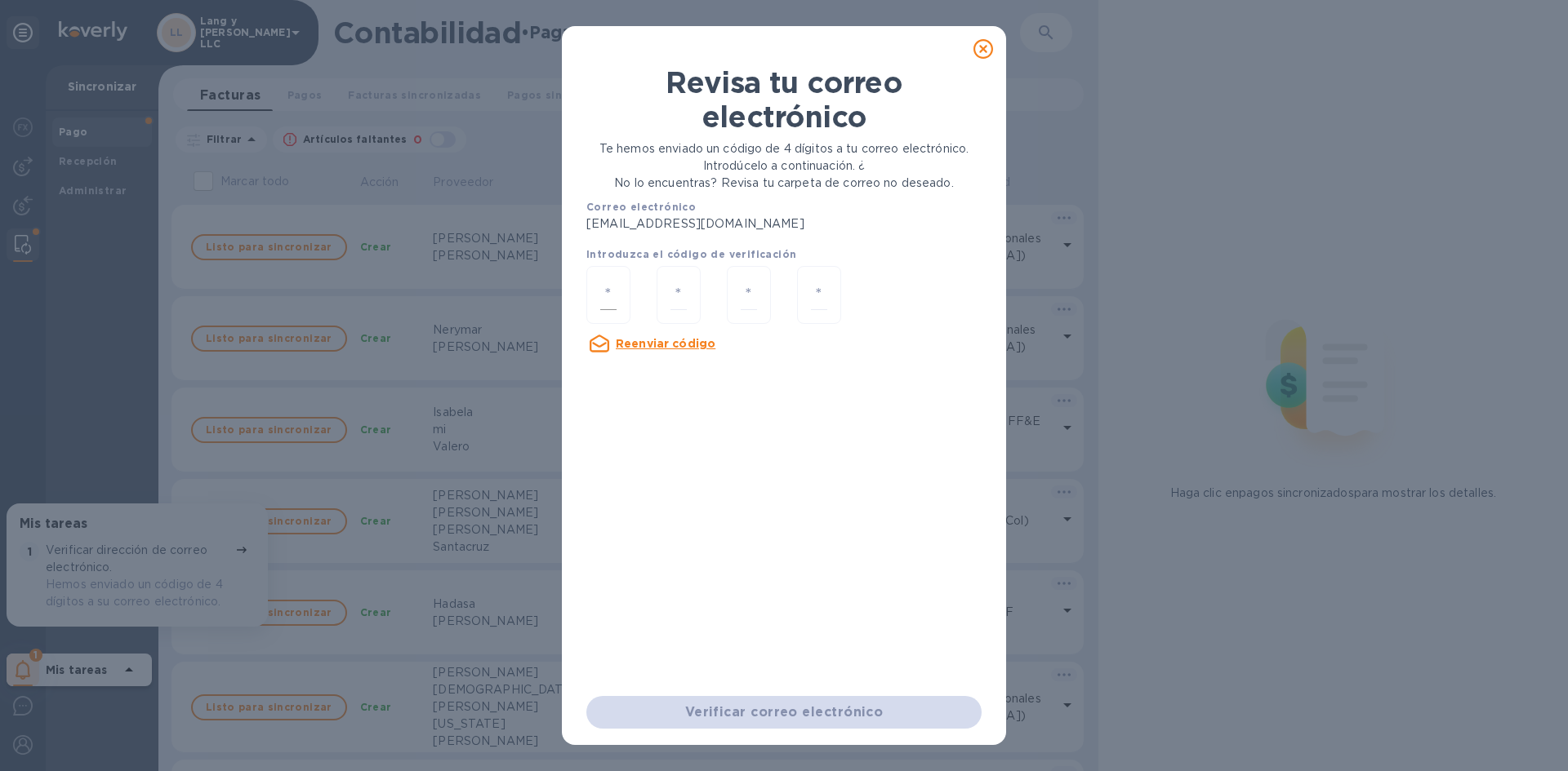
click at [625, 299] on div at bounding box center [607, 295] width 44 height 58
type input "5"
type input "1"
type input "0"
type input "3"
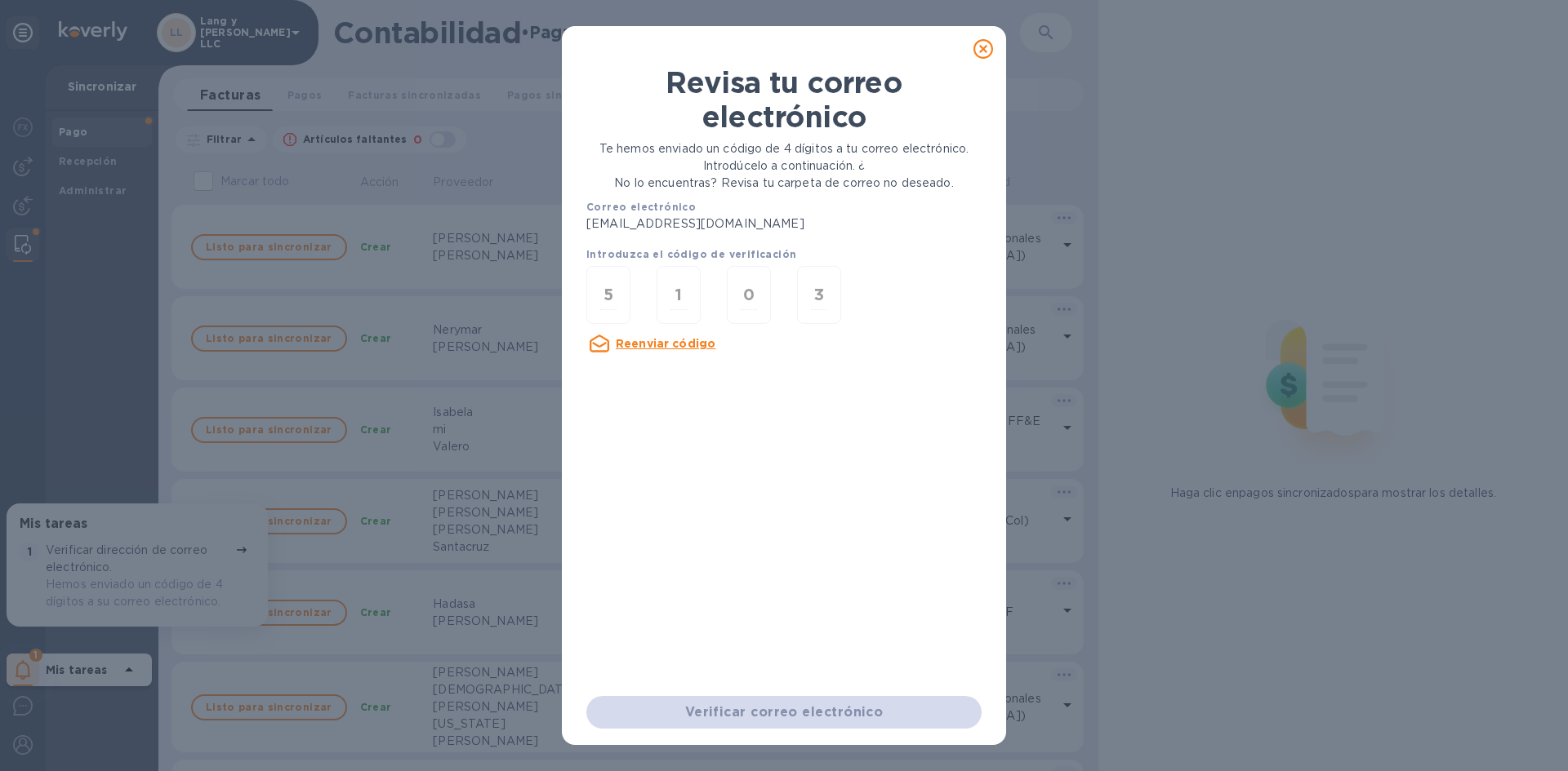
click at [843, 393] on div "Introduzca el código de verificación 5 1 0 3 Reenviar código" at bounding box center [784, 465] width 408 height 451
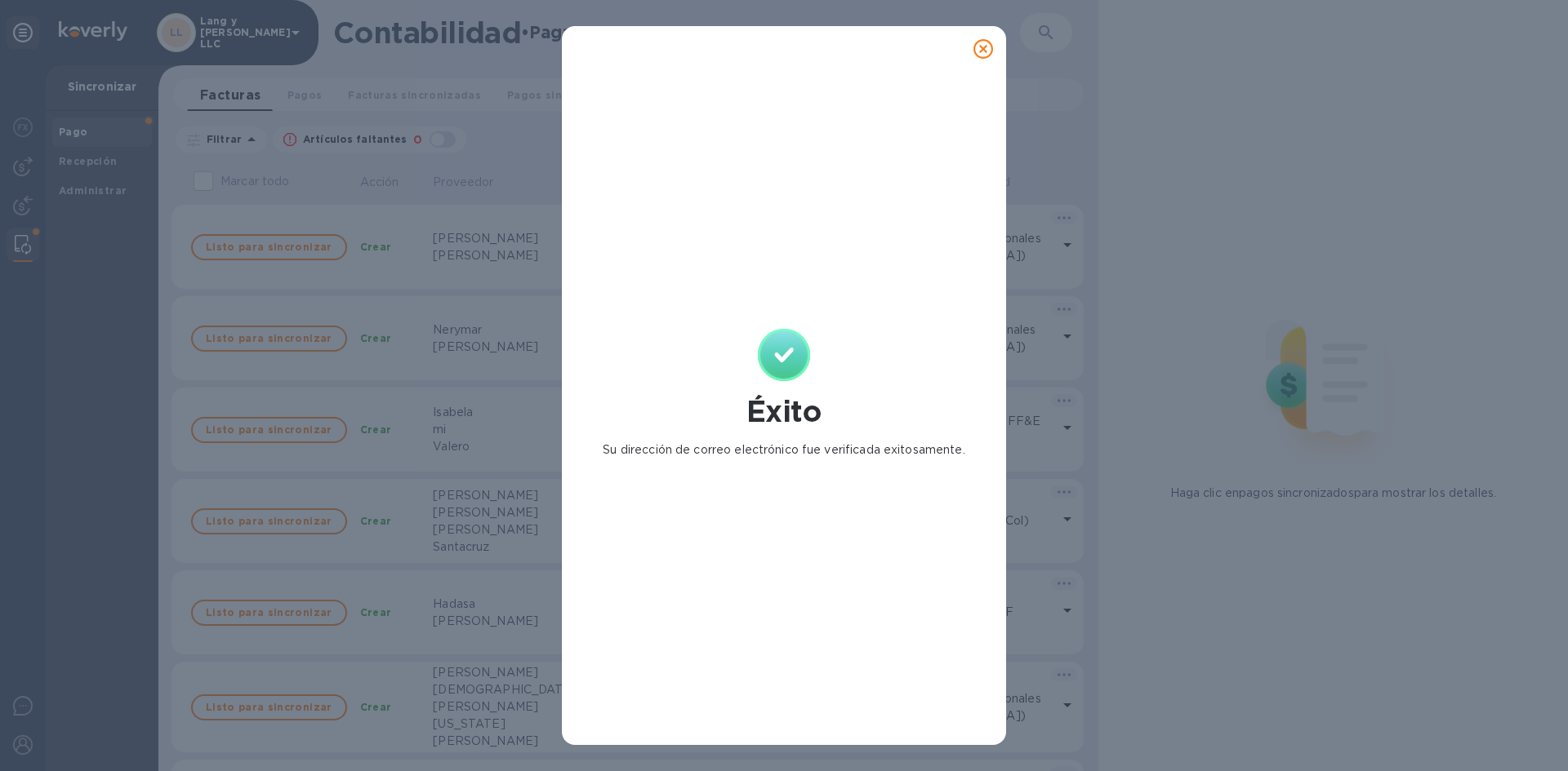
click at [978, 49] on icon at bounding box center [983, 48] width 20 height 20
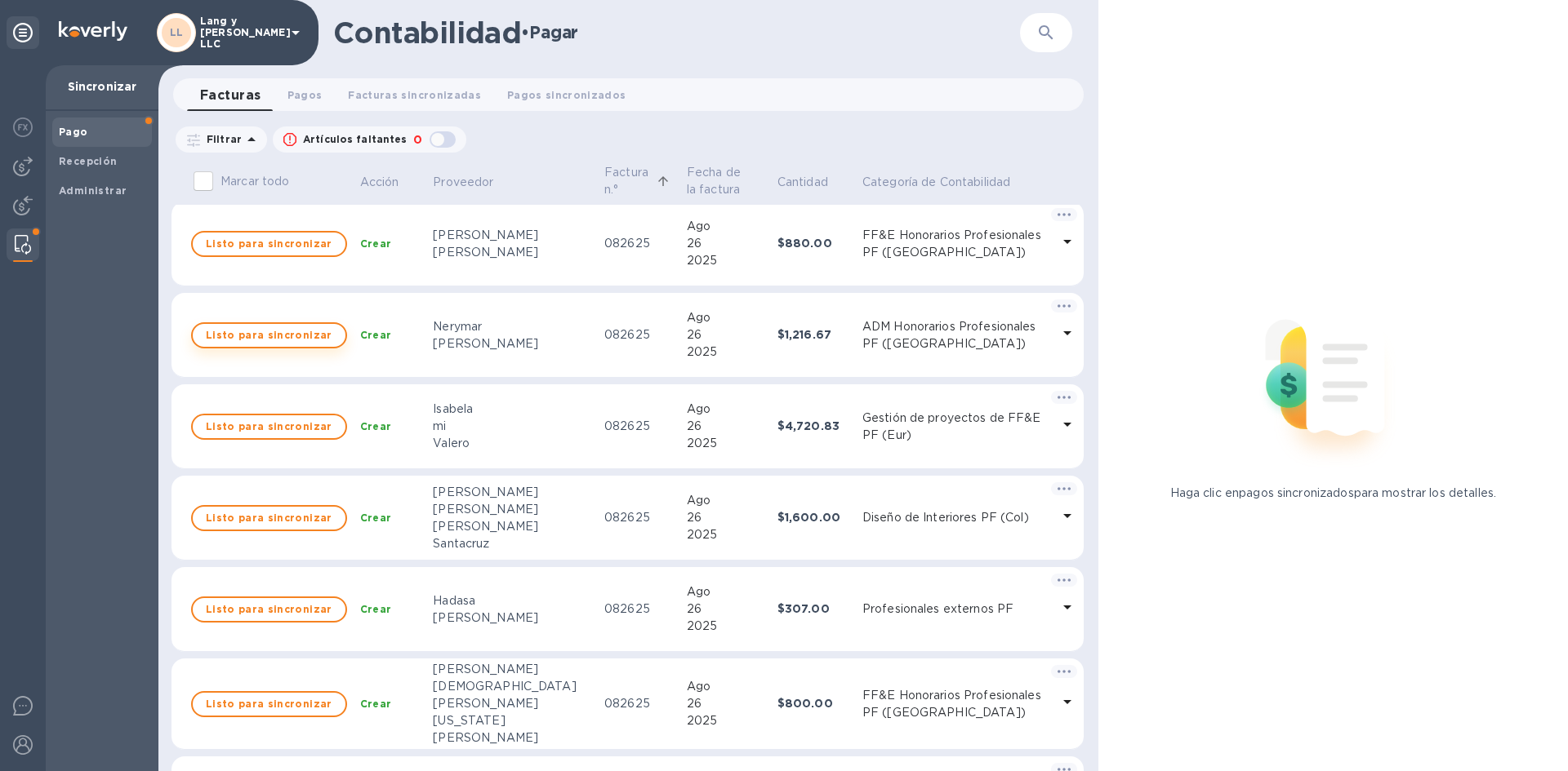
scroll to position [0, 0]
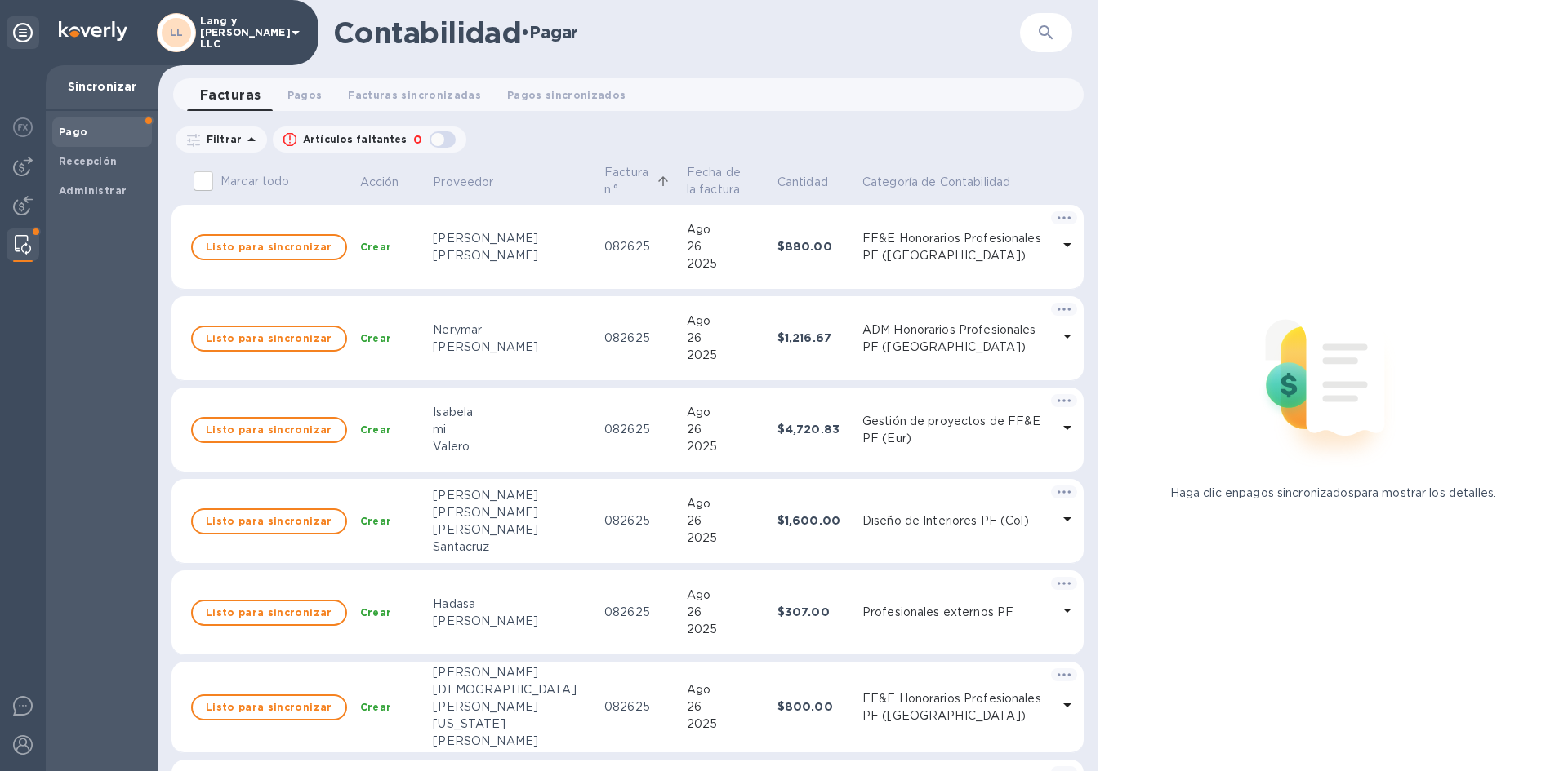
drag, startPoint x: 1, startPoint y: 223, endPoint x: 23, endPoint y: 241, distance: 28.4
click at [23, 241] on div at bounding box center [22, 418] width 46 height 706
click at [23, 241] on img at bounding box center [23, 244] width 17 height 20
click at [73, 128] on font "Pago" at bounding box center [74, 131] width 30 height 12
click at [73, 126] on font "Pago" at bounding box center [74, 131] width 30 height 12
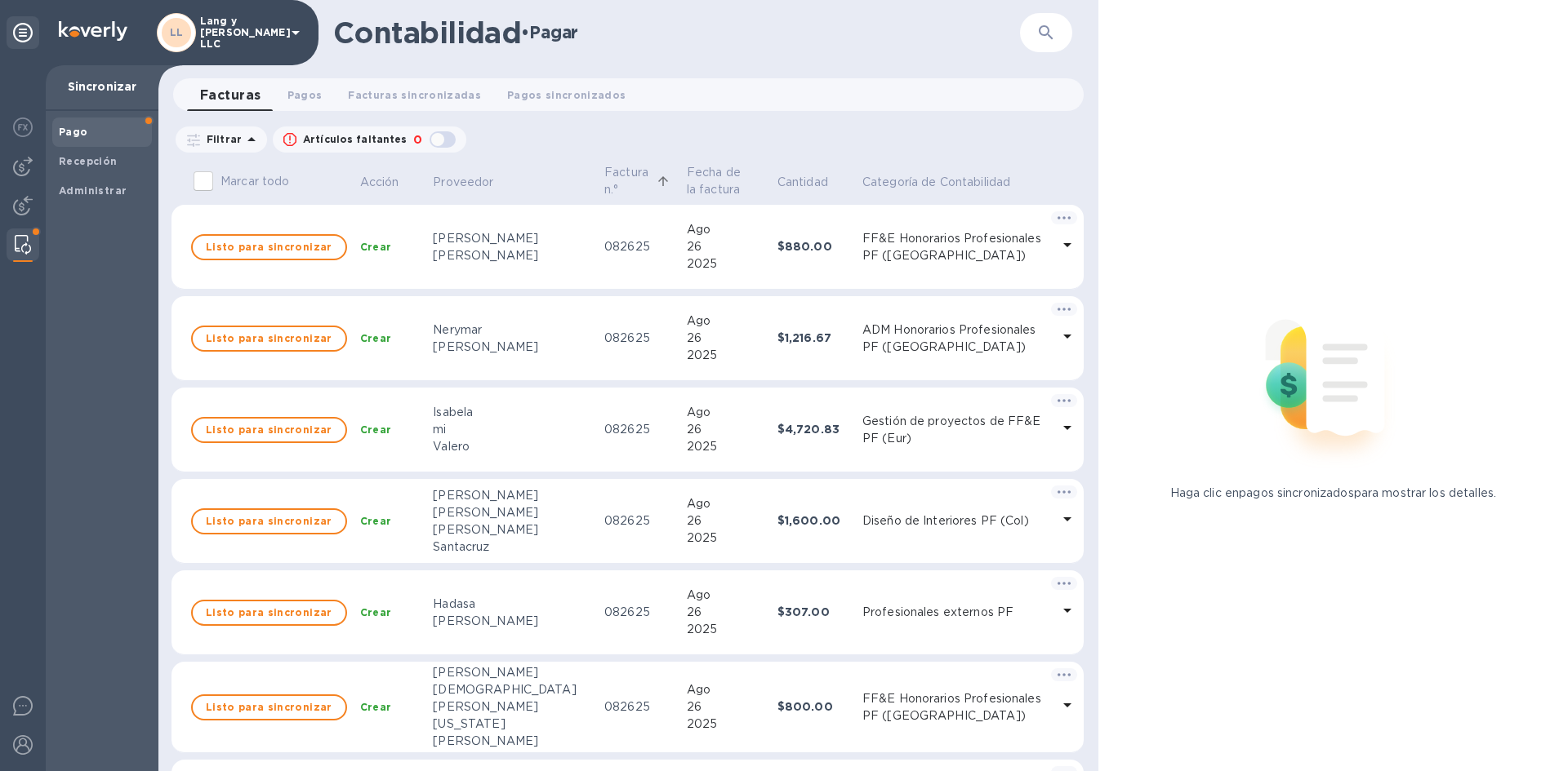
click at [73, 126] on font "Pago" at bounding box center [74, 131] width 30 height 12
click at [36, 235] on span at bounding box center [35, 232] width 10 height 10
click at [36, 227] on span at bounding box center [35, 232] width 10 height 10
drag, startPoint x: 22, startPoint y: 240, endPoint x: 0, endPoint y: 456, distance: 217.1
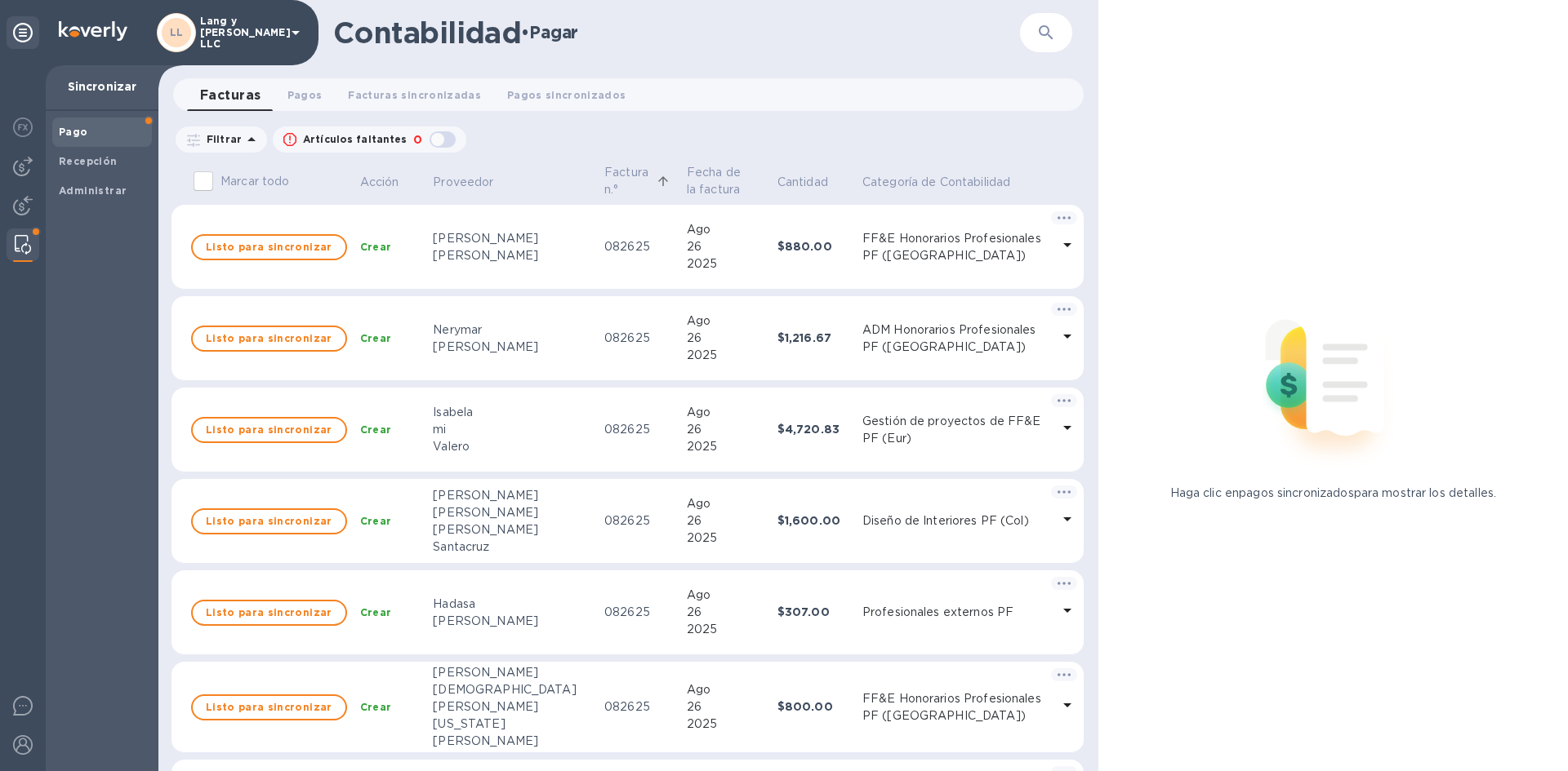
click at [20, 627] on div at bounding box center [22, 418] width 46 height 706
click at [19, 239] on img at bounding box center [23, 244] width 17 height 20
click at [20, 239] on img at bounding box center [23, 244] width 17 height 20
click at [555, 108] on button "Pagos sincronizados 0" at bounding box center [566, 94] width 145 height 33
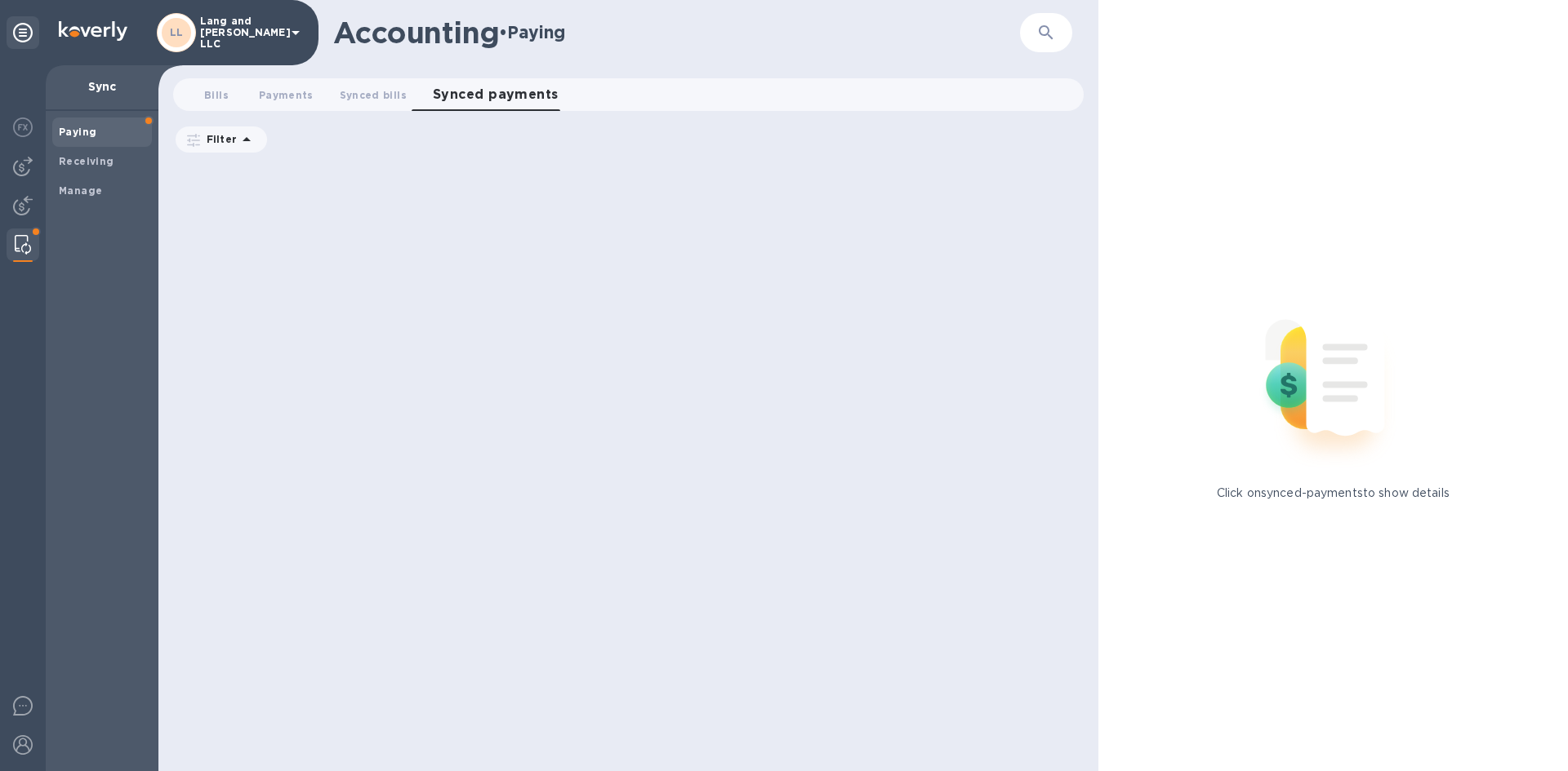
click at [340, 111] on div "Bills 0 Payments 0 Synced bills 0 Synced payments 0" at bounding box center [628, 98] width 940 height 39
click at [372, 94] on span "Synced bills 0" at bounding box center [374, 95] width 67 height 17
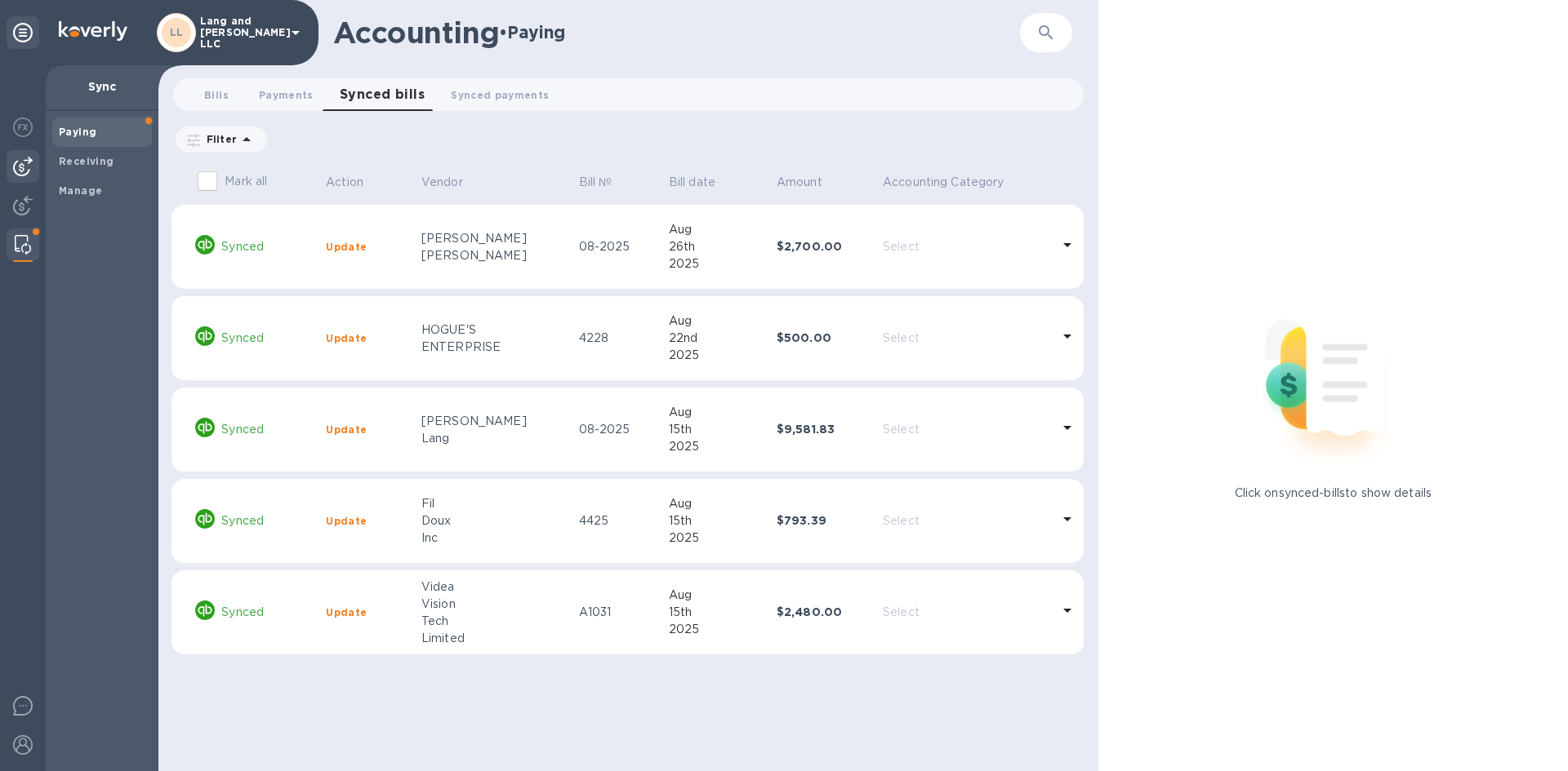
click at [18, 173] on img at bounding box center [22, 166] width 20 height 20
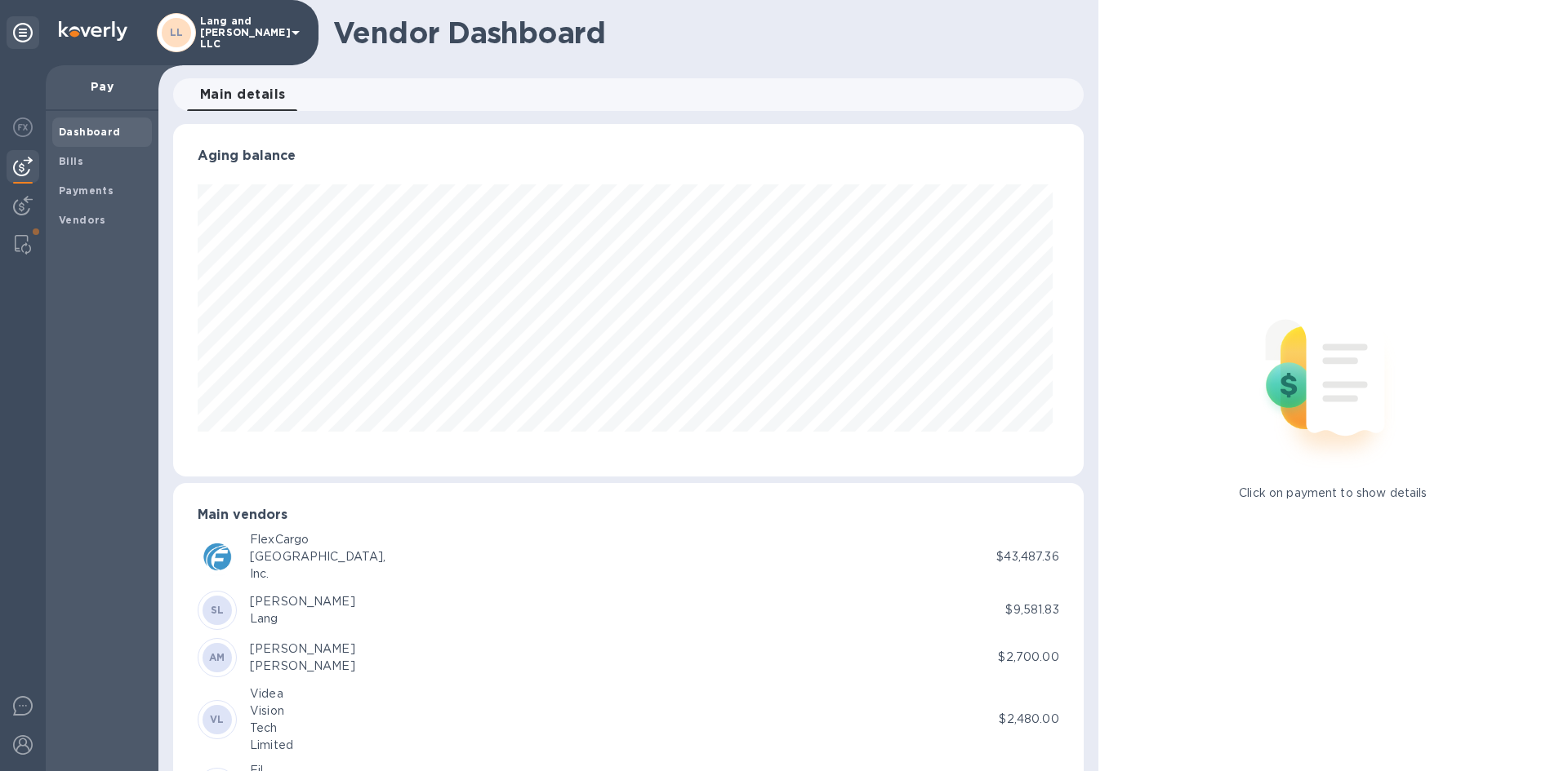
scroll to position [353, 903]
click at [26, 248] on img at bounding box center [23, 244] width 17 height 20
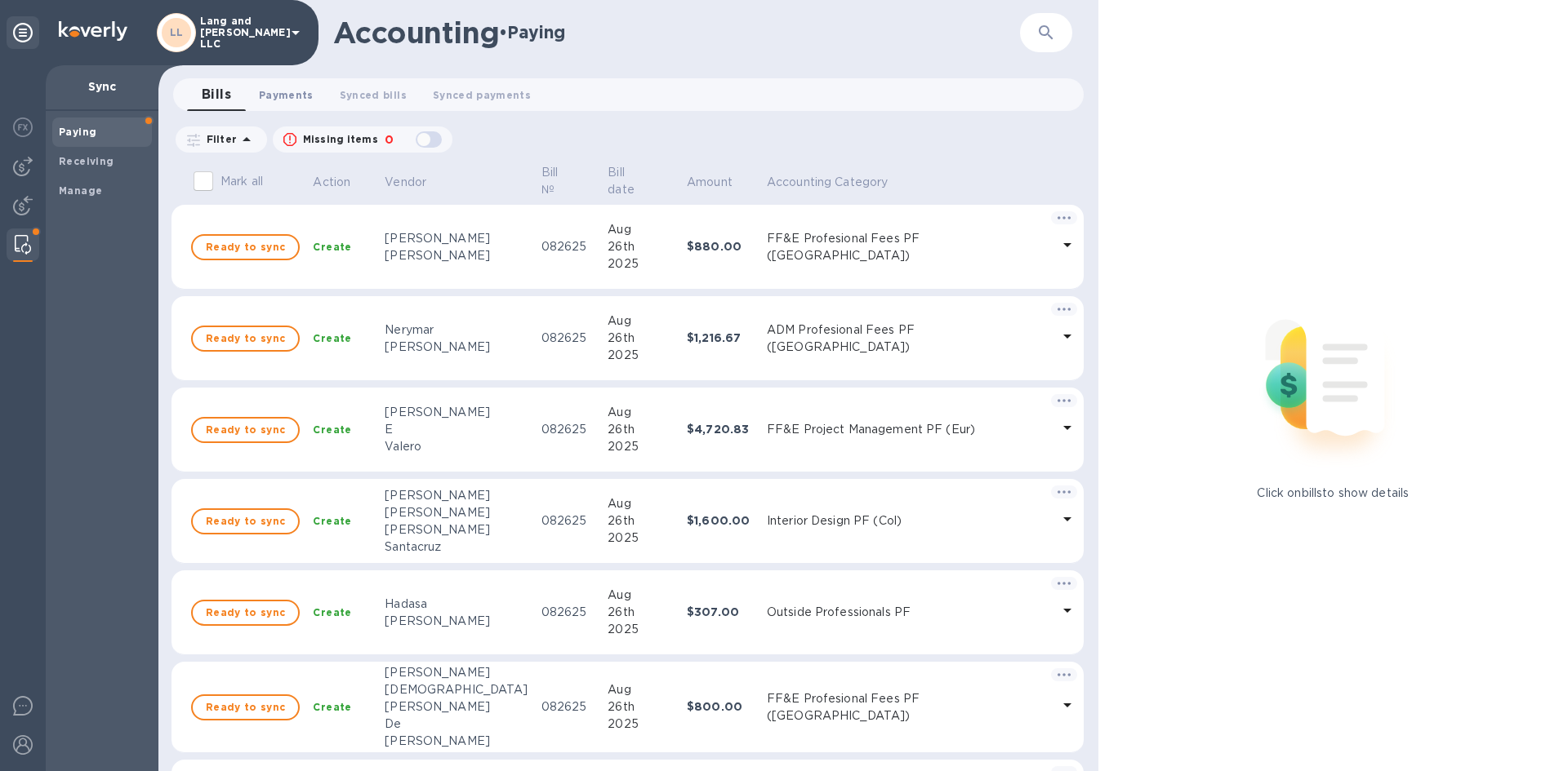
click at [308, 98] on span "Payments 0" at bounding box center [286, 95] width 55 height 17
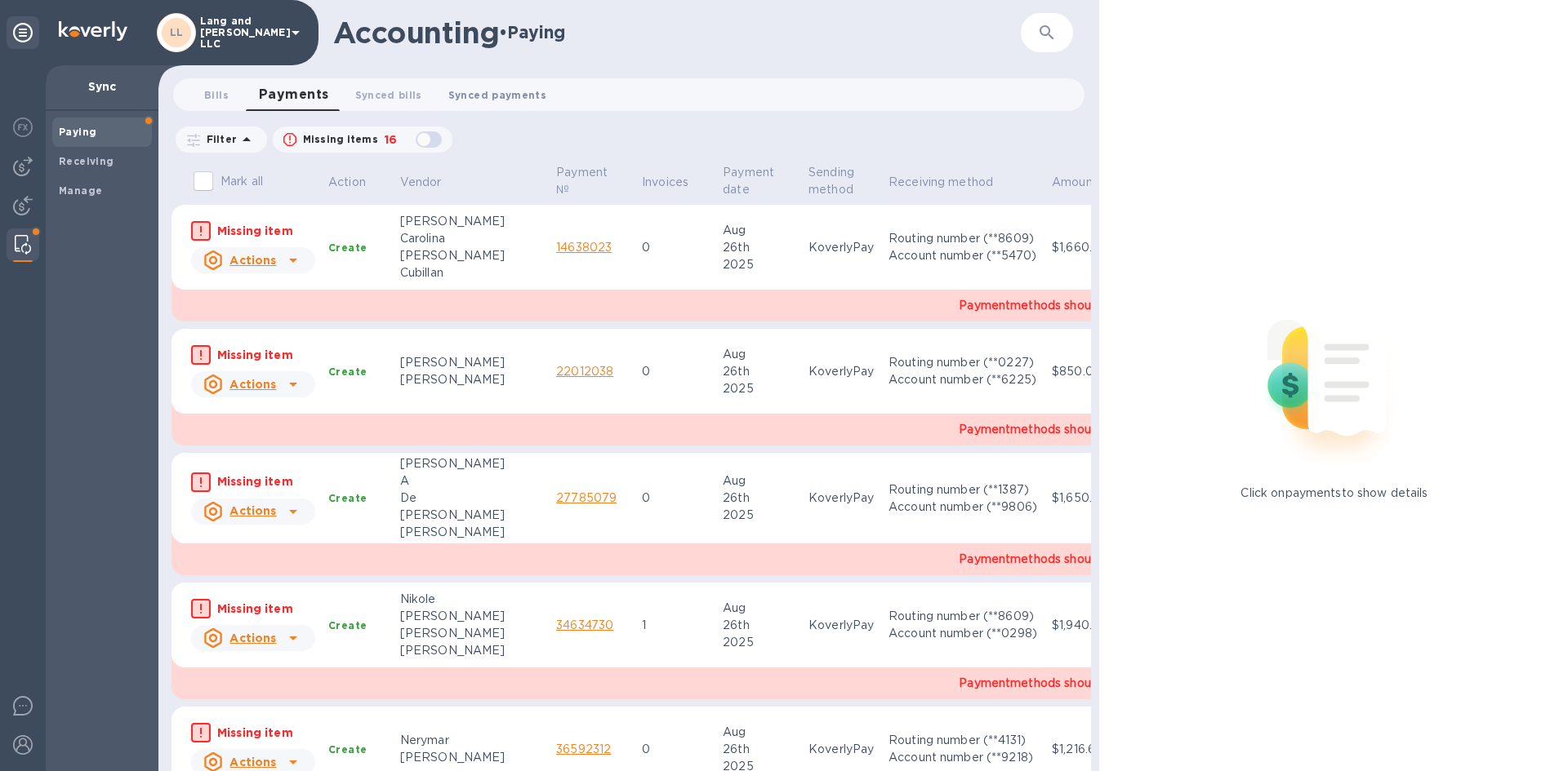
click at [506, 101] on span "Synced payments 0" at bounding box center [497, 95] width 98 height 17
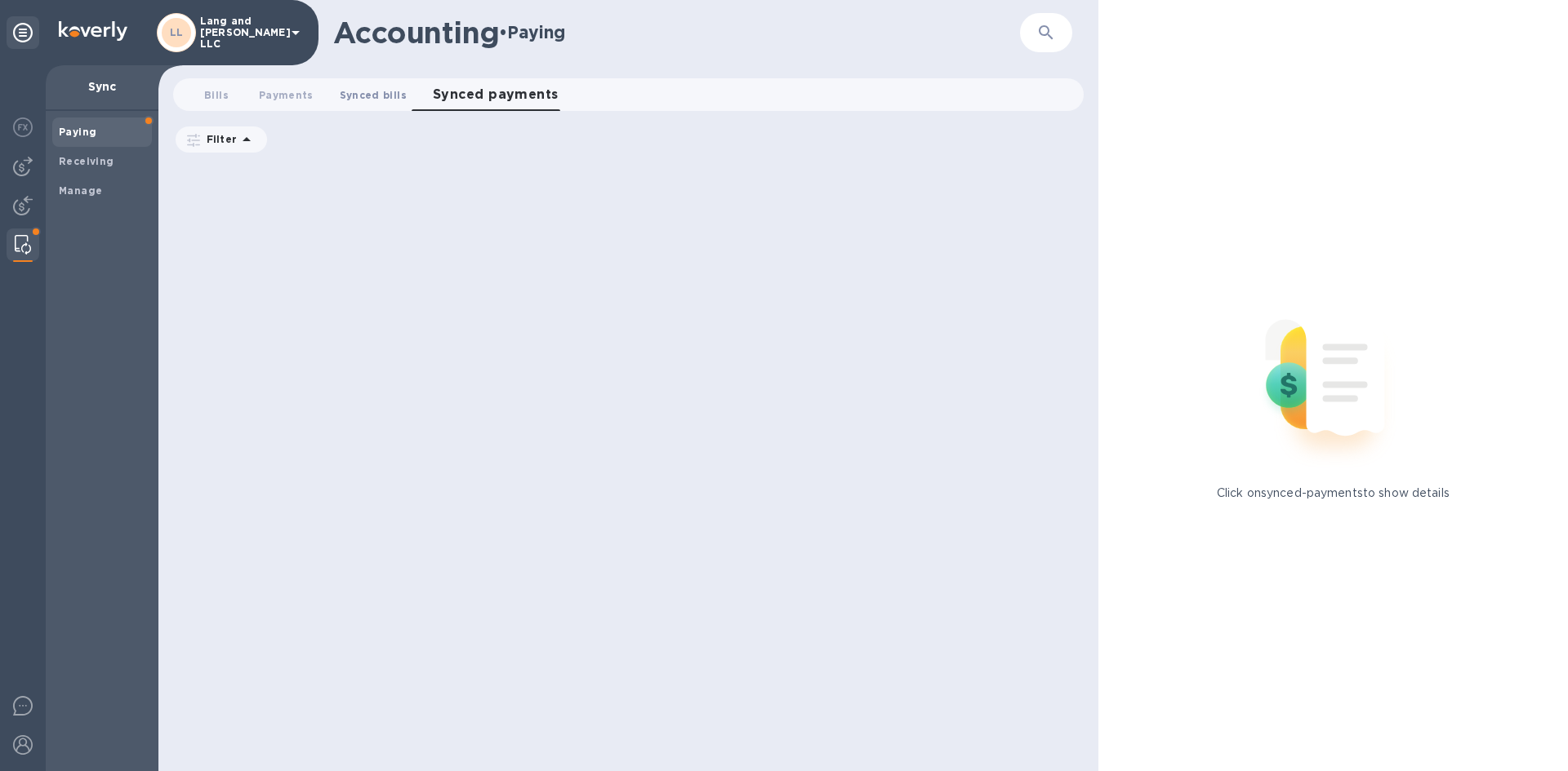
click at [363, 99] on span "Synced bills 0" at bounding box center [374, 95] width 67 height 17
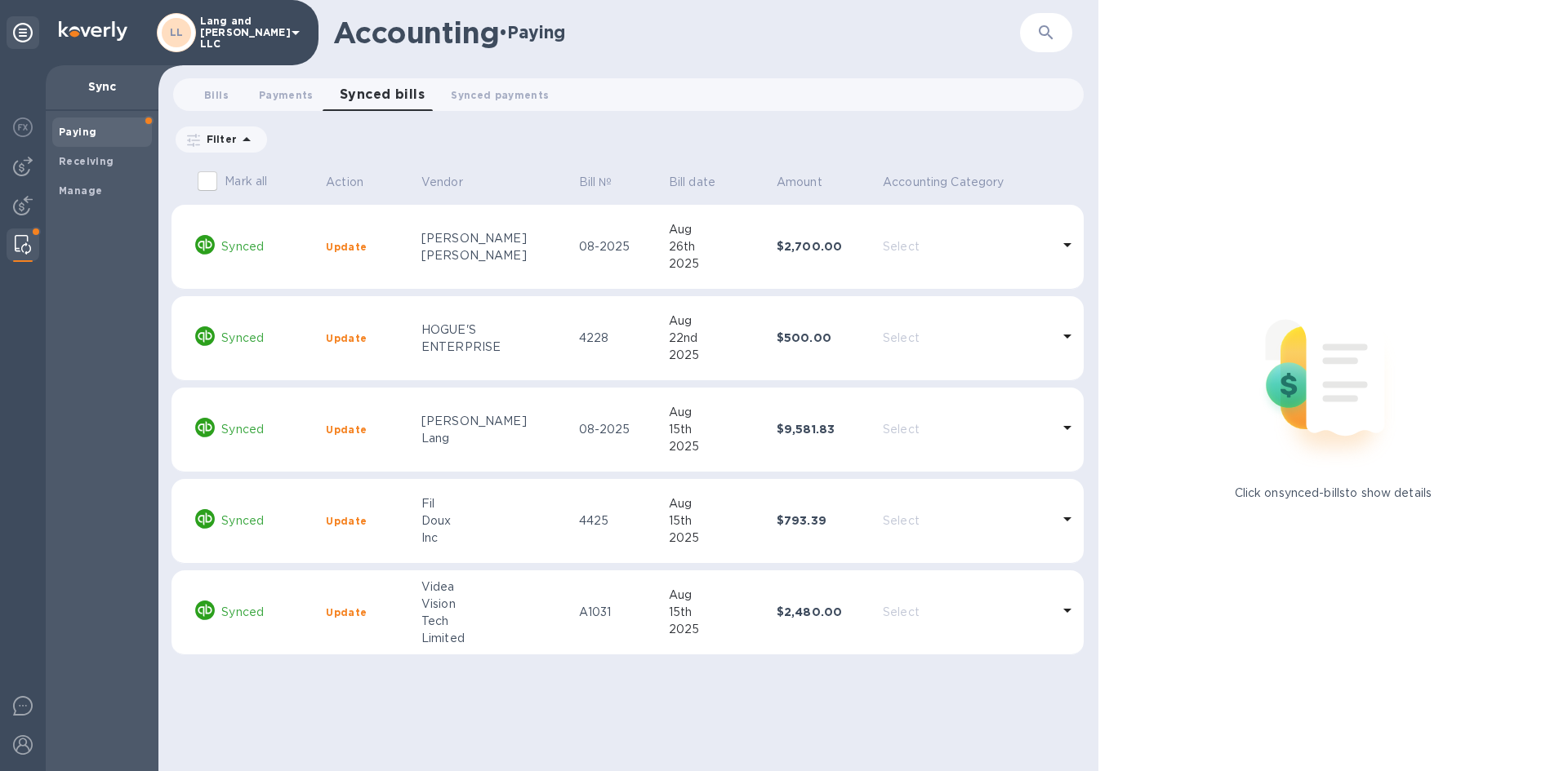
click at [1070, 248] on icon at bounding box center [1067, 244] width 20 height 20
click at [24, 165] on img at bounding box center [22, 166] width 20 height 20
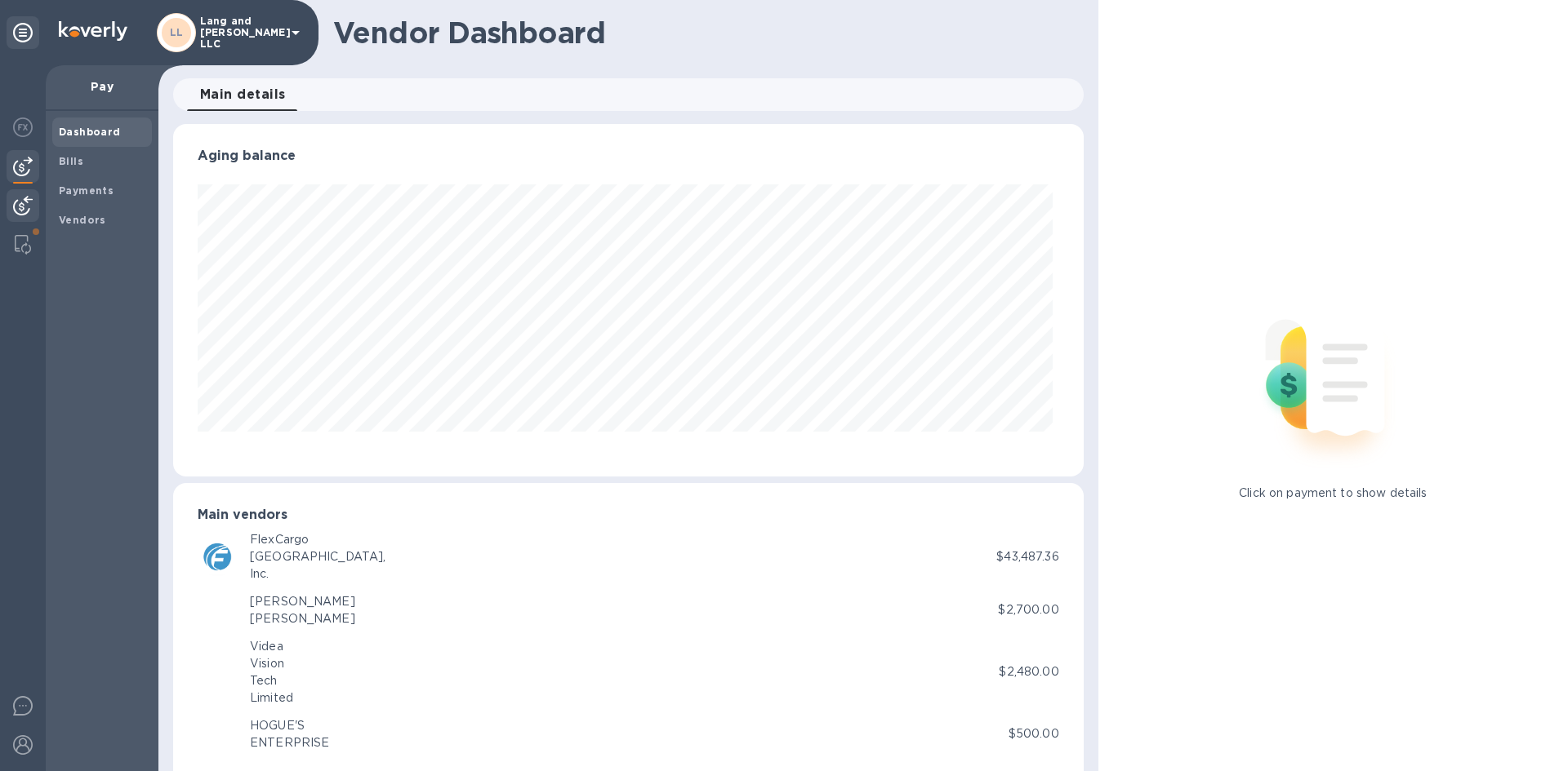
scroll to position [353, 903]
click at [84, 215] on b "Vendors" at bounding box center [82, 220] width 48 height 12
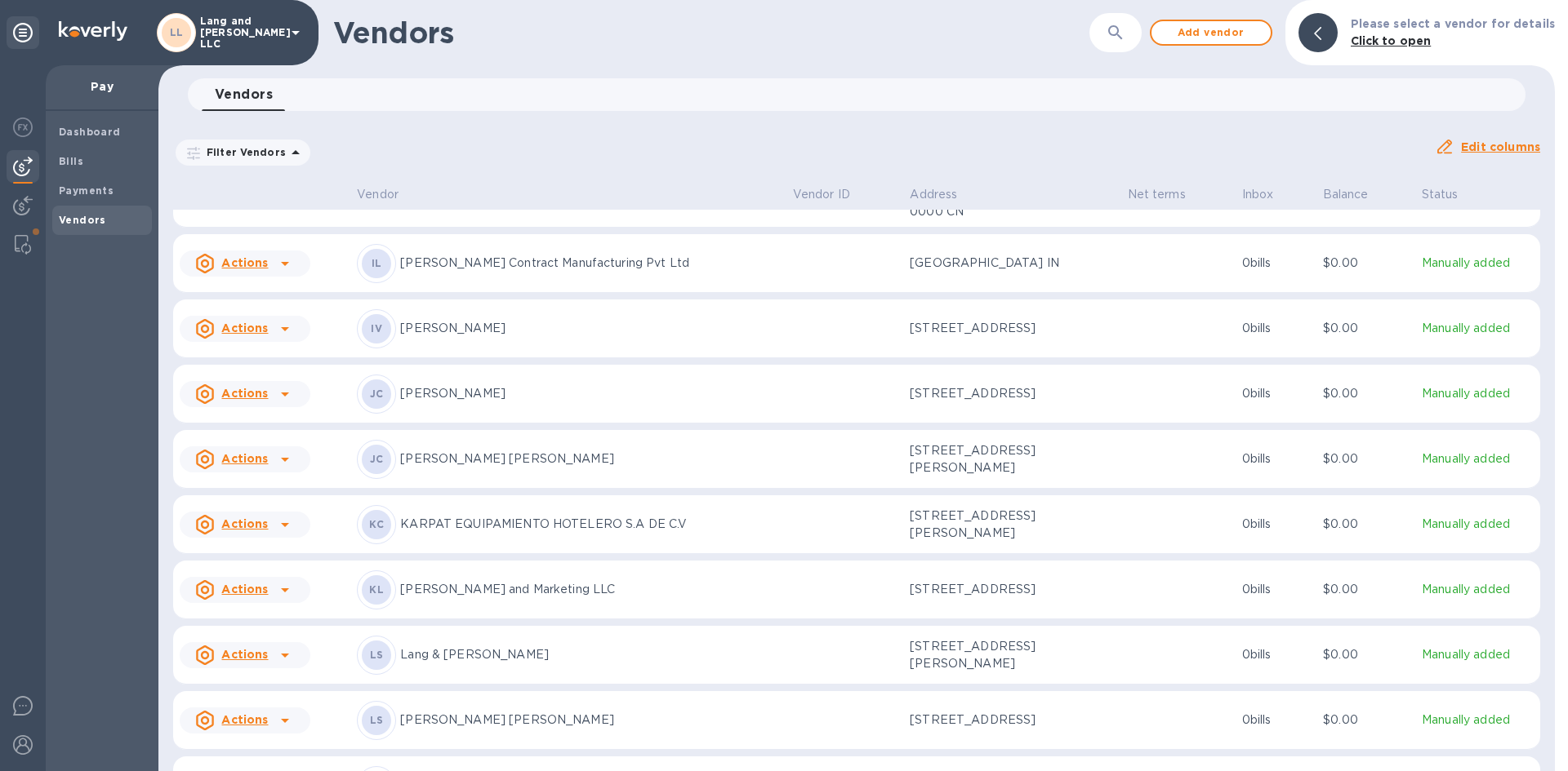
scroll to position [1424, 0]
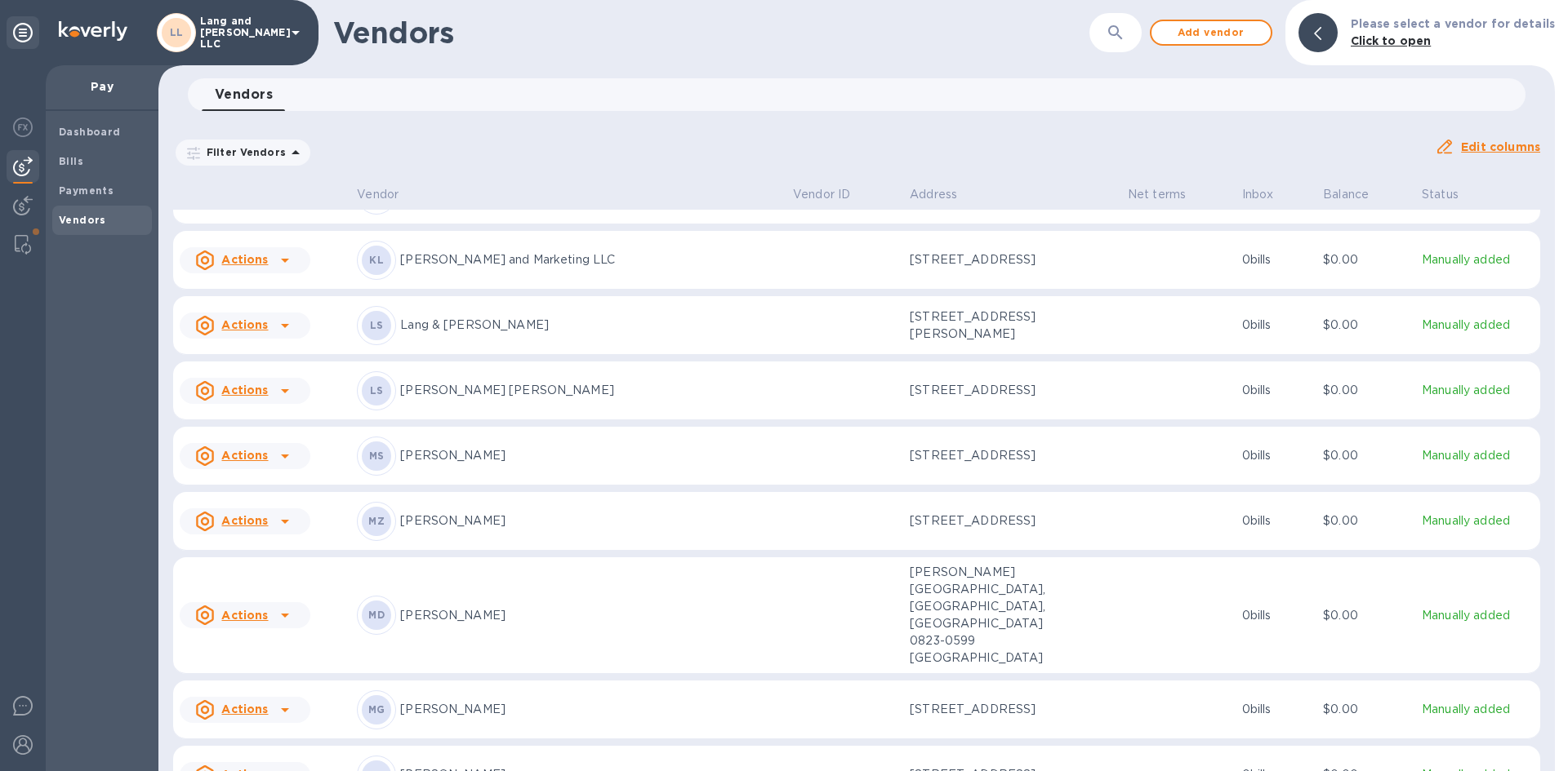
click at [468, 701] on p "[PERSON_NAME]" at bounding box center [590, 710] width 380 height 17
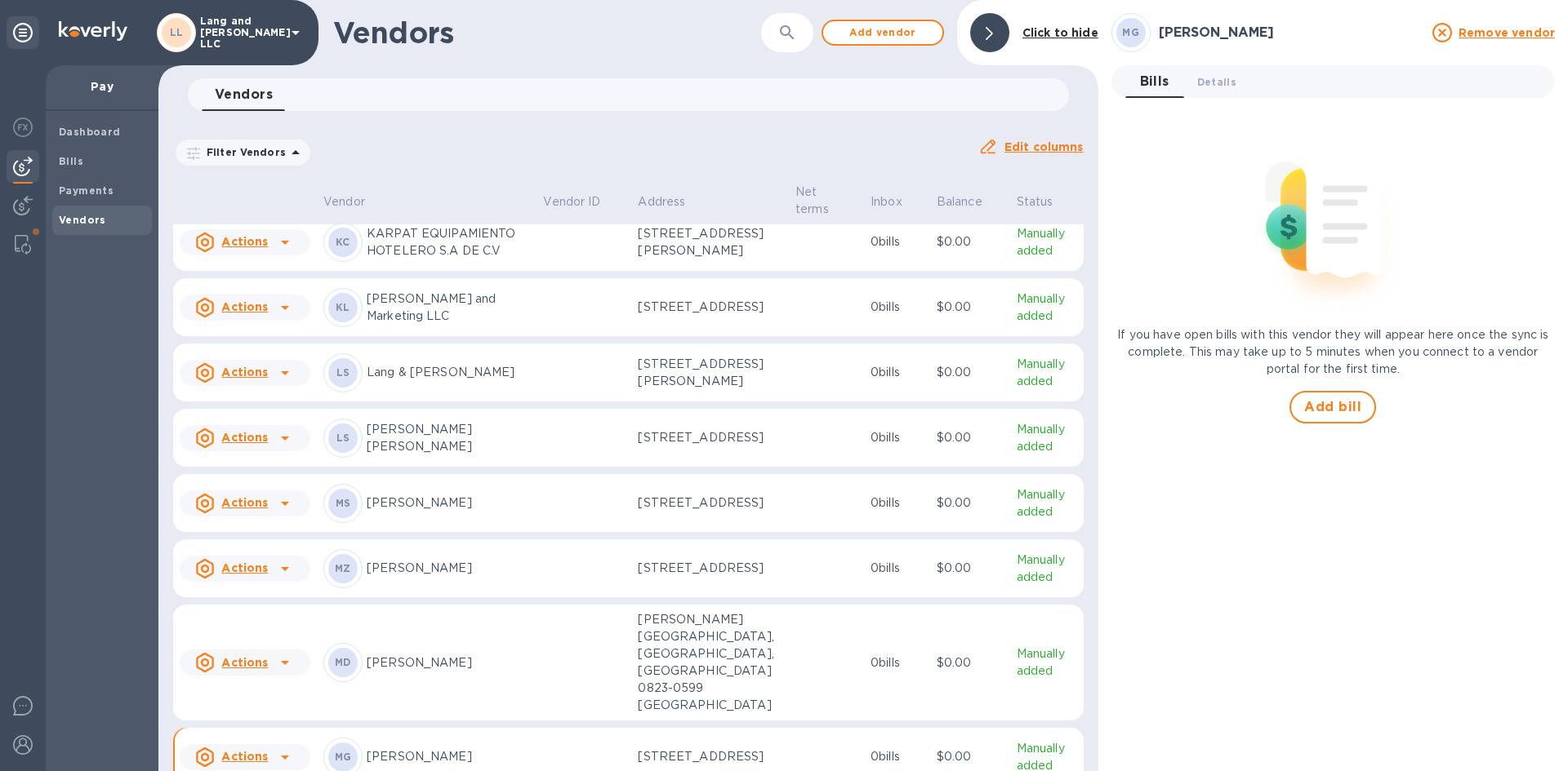
scroll to position [1504, 0]
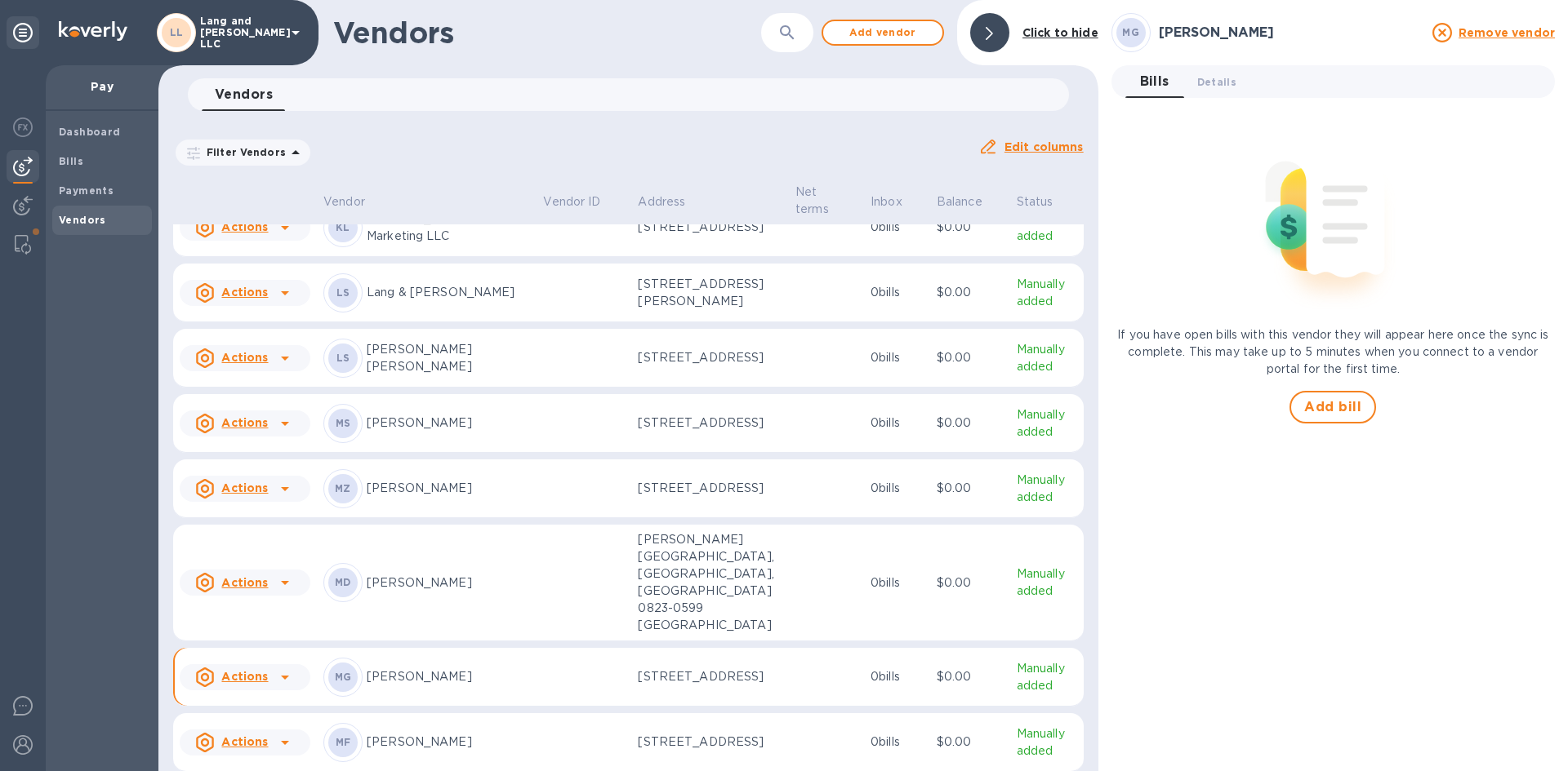
click at [457, 519] on td "MZ [PERSON_NAME]" at bounding box center [427, 488] width 220 height 59
click at [1205, 90] on button "Details 0" at bounding box center [1217, 81] width 65 height 33
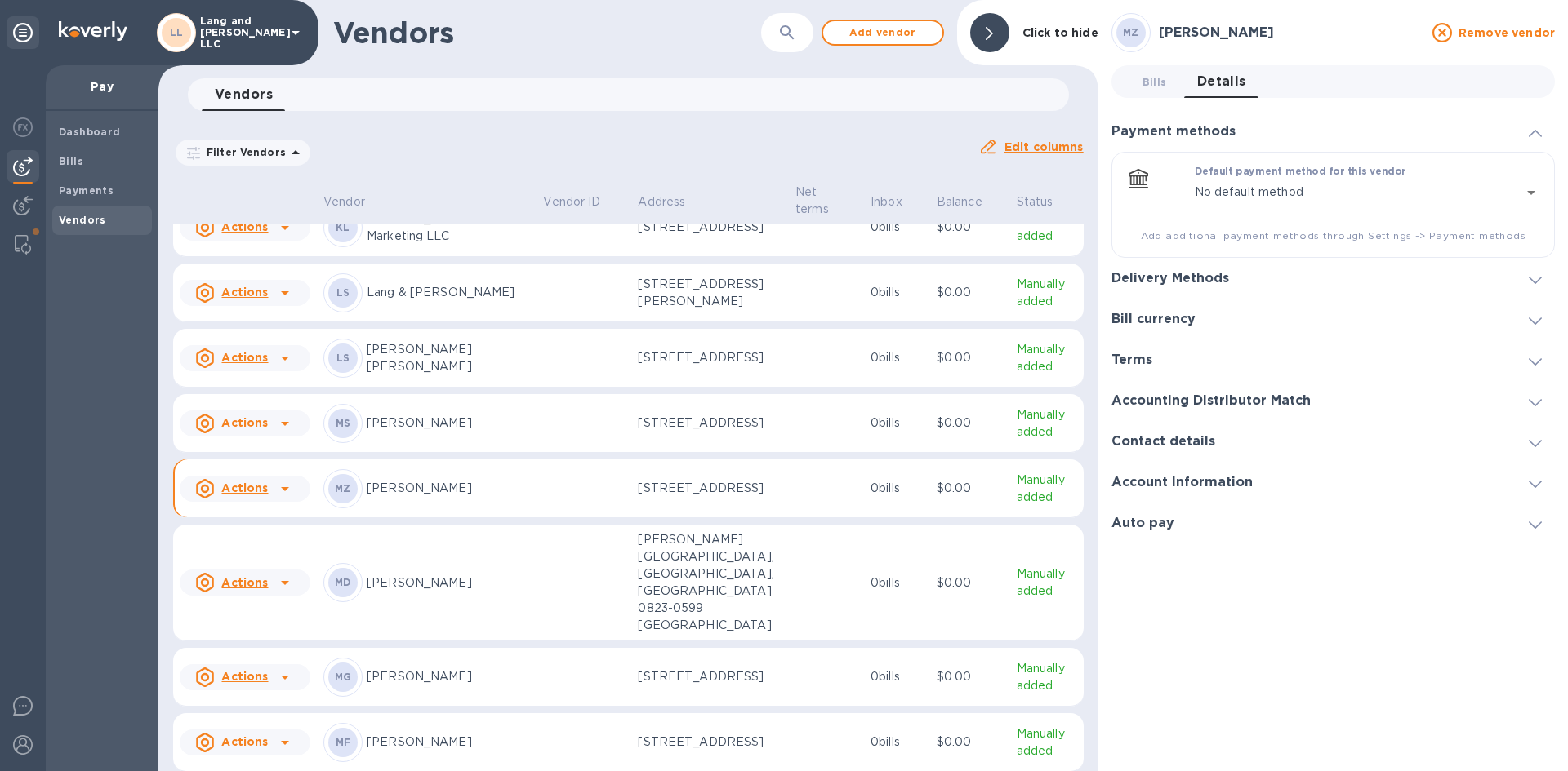
click at [1194, 276] on h3 "Delivery Methods" at bounding box center [1170, 278] width 117 height 16
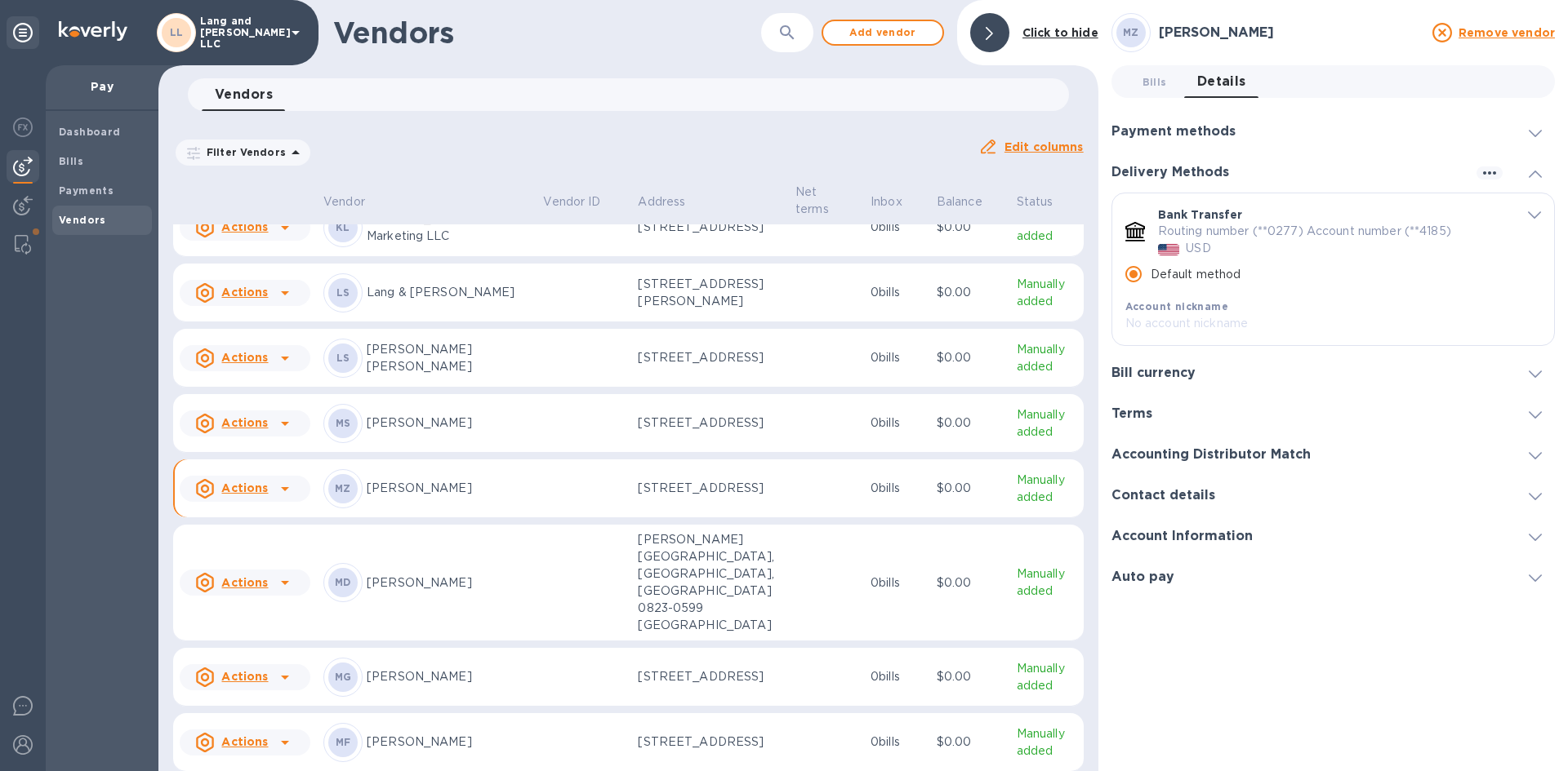
click at [1176, 384] on div "Bill currency" at bounding box center [1333, 373] width 443 height 41
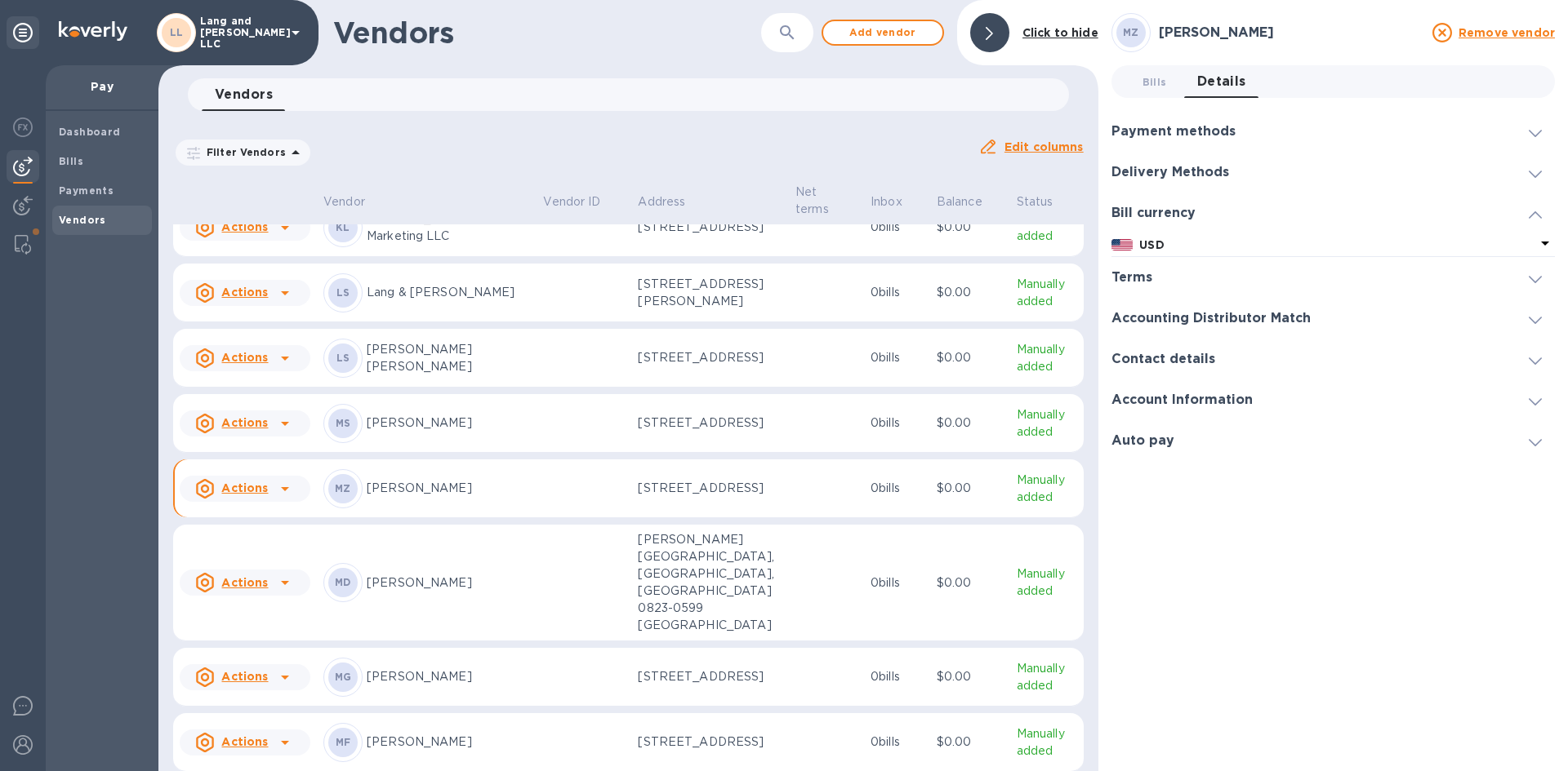
click at [1142, 281] on h3 "Terms" at bounding box center [1132, 277] width 41 height 16
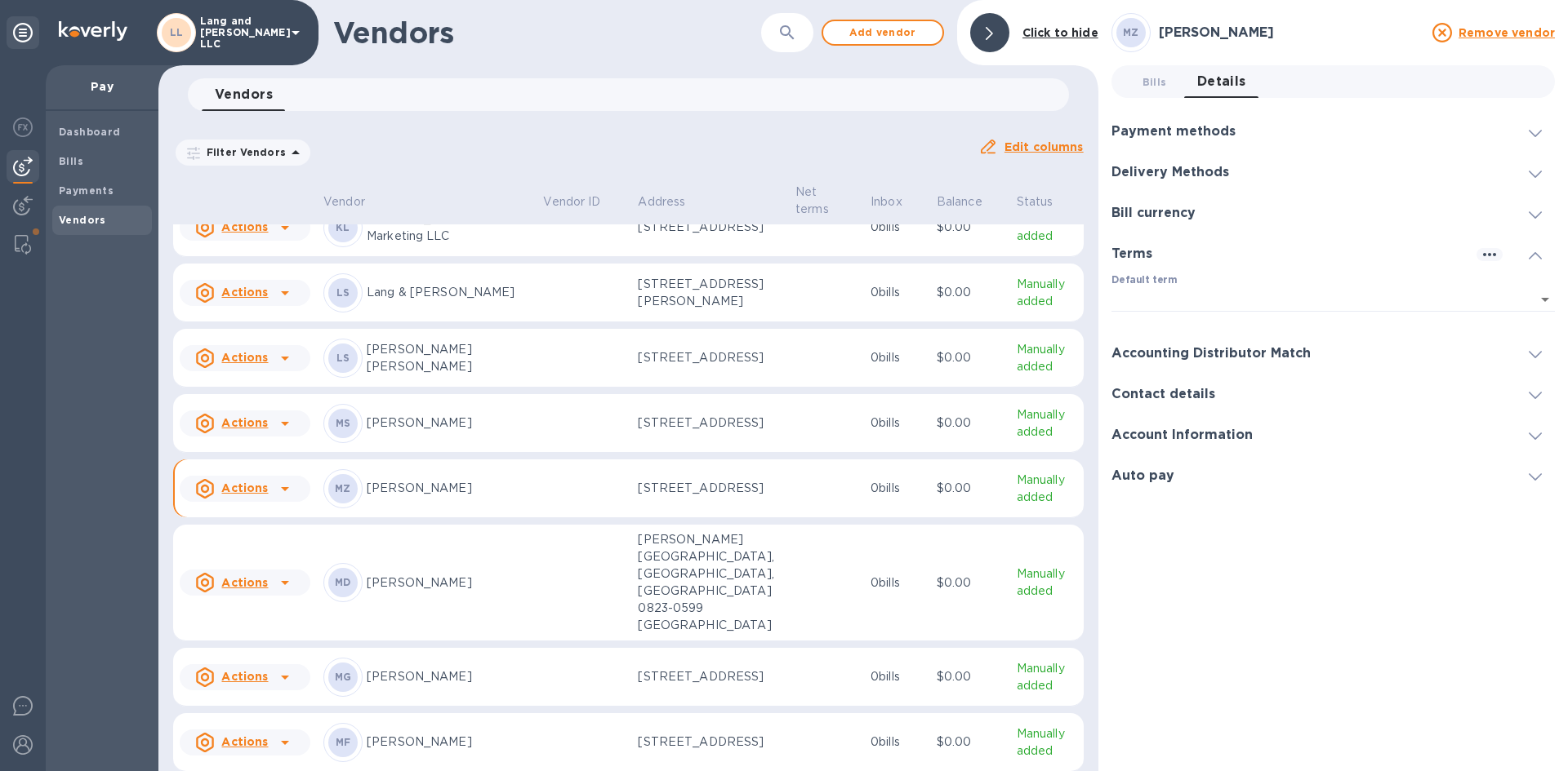
click at [1161, 354] on h3 "Accounting Distributor Match" at bounding box center [1211, 354] width 199 height 16
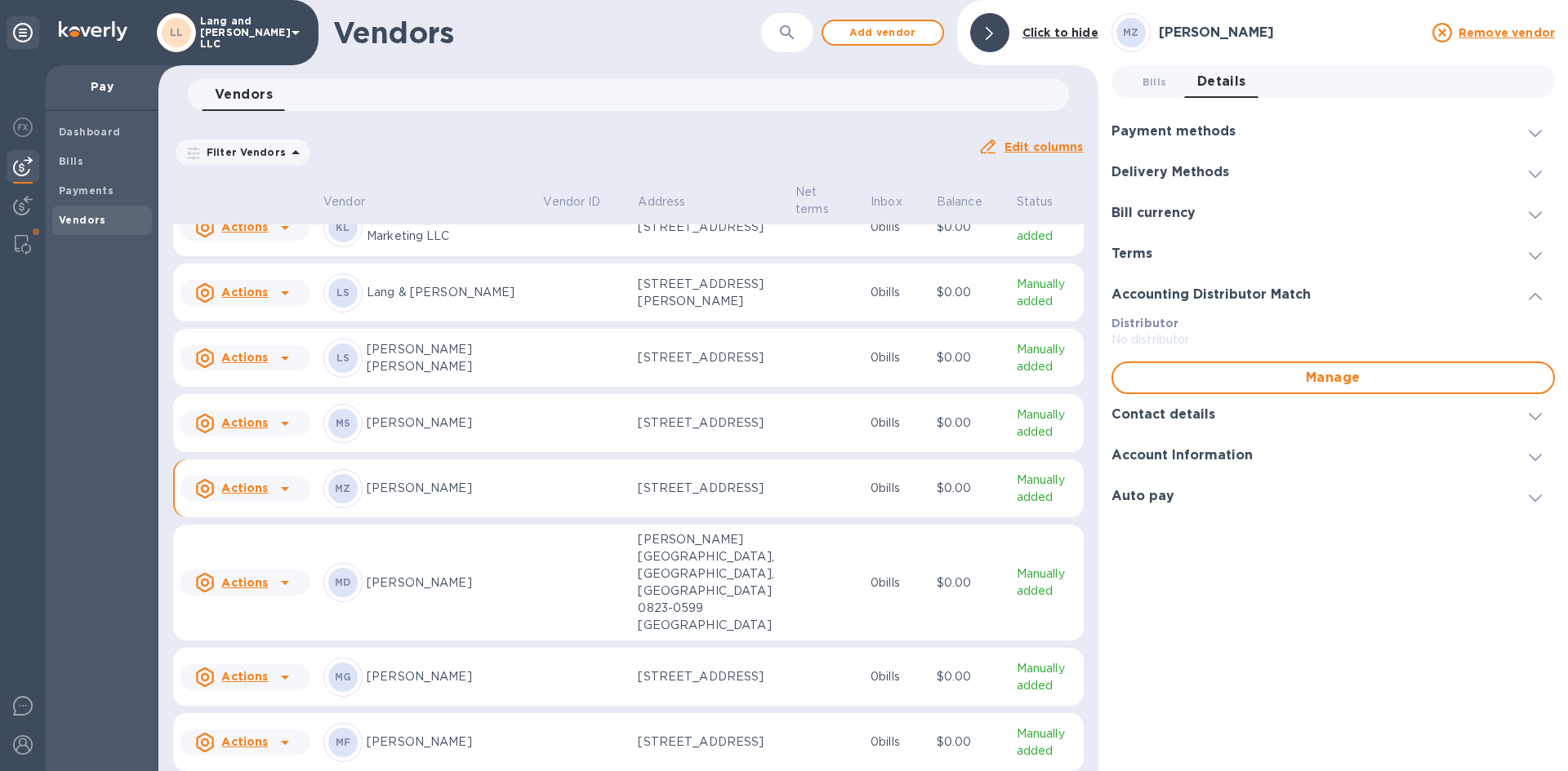
click at [1159, 422] on h3 "Contact details" at bounding box center [1163, 414] width 103 height 16
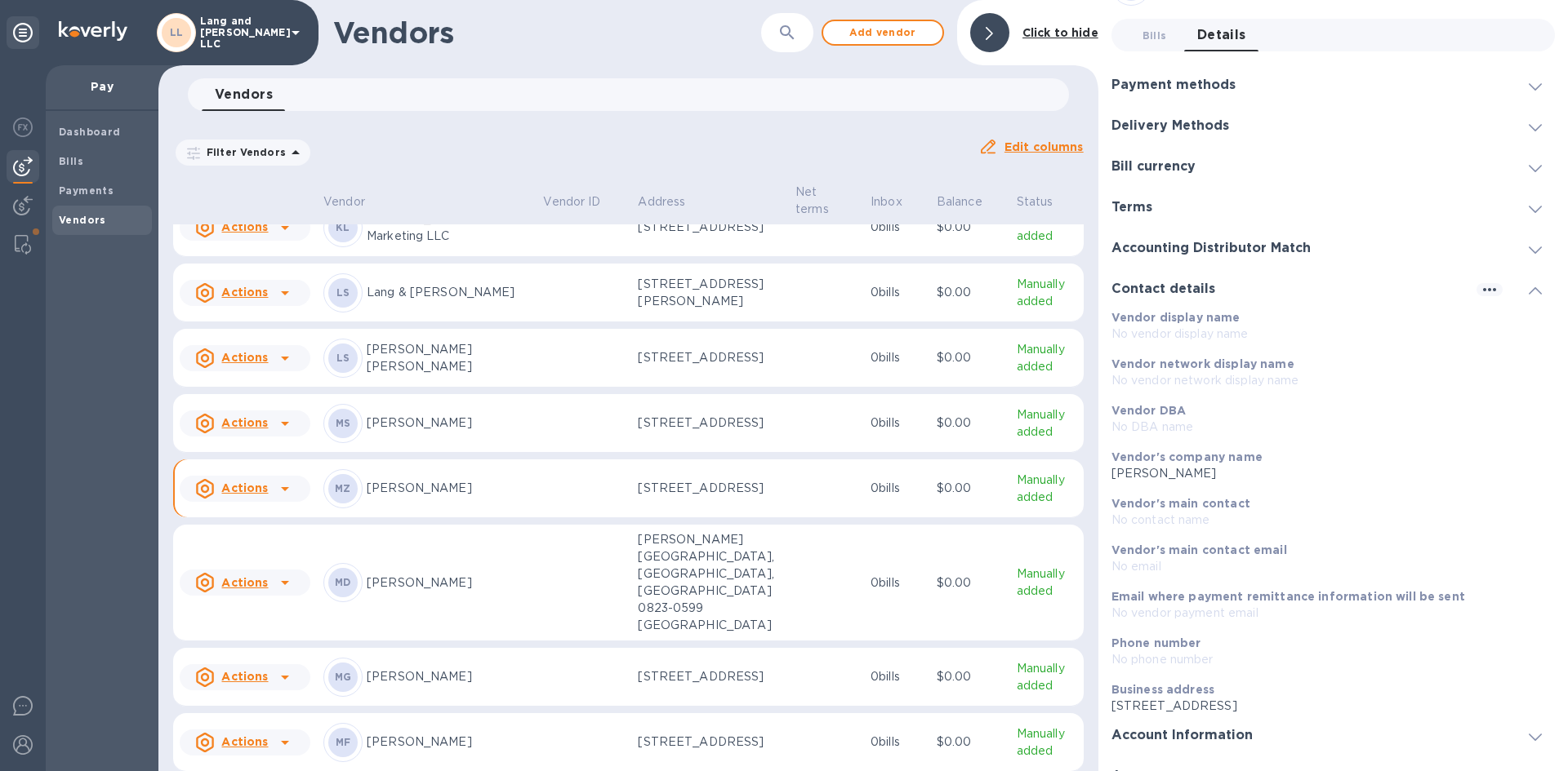
scroll to position [72, 0]
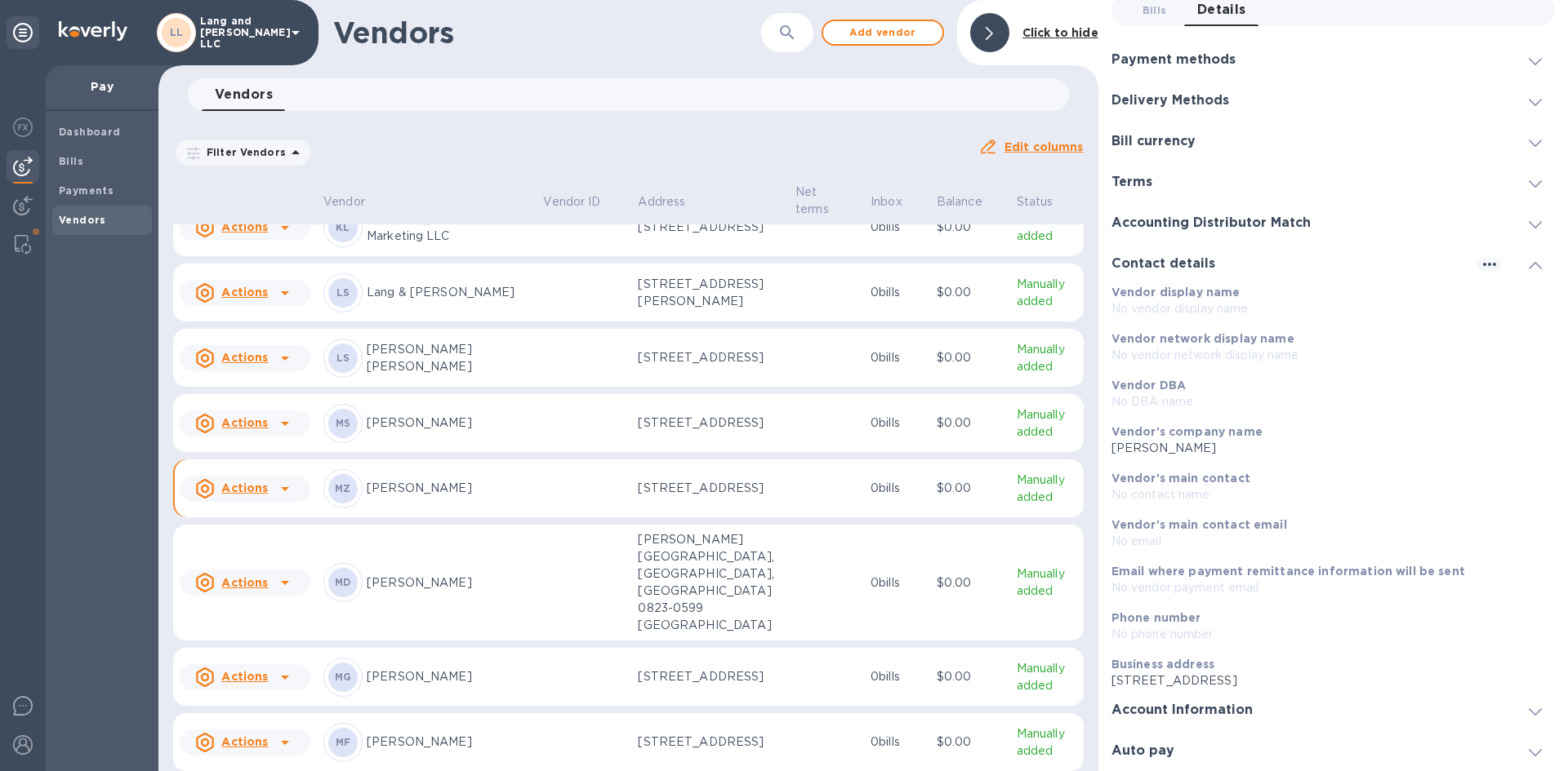
drag, startPoint x: 630, startPoint y: 124, endPoint x: 467, endPoint y: 533, distance: 440.3
click at [630, 126] on div "Filter Vendors Auto pay: All Edit columns" at bounding box center [628, 145] width 923 height 57
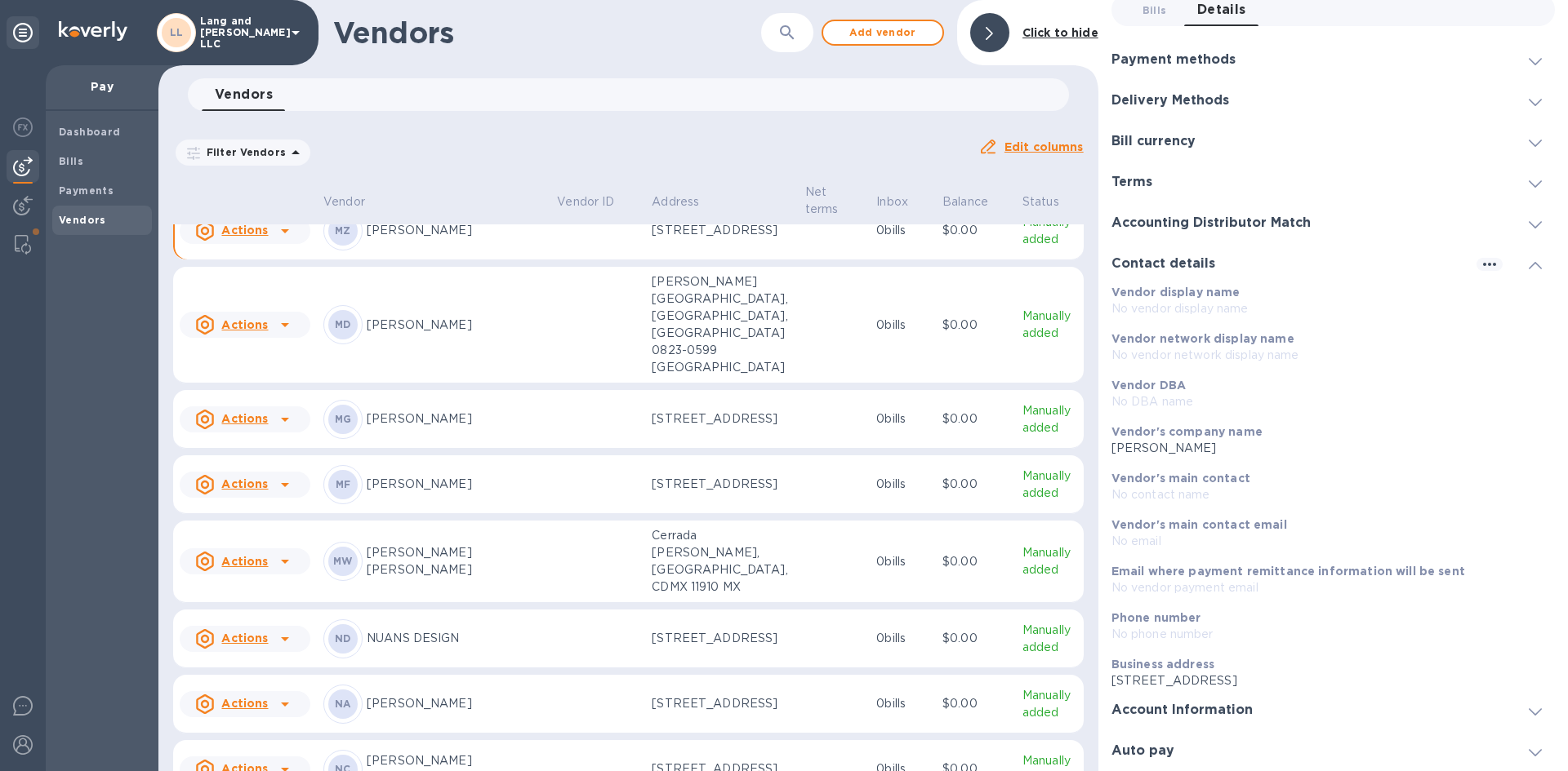
scroll to position [1995, 0]
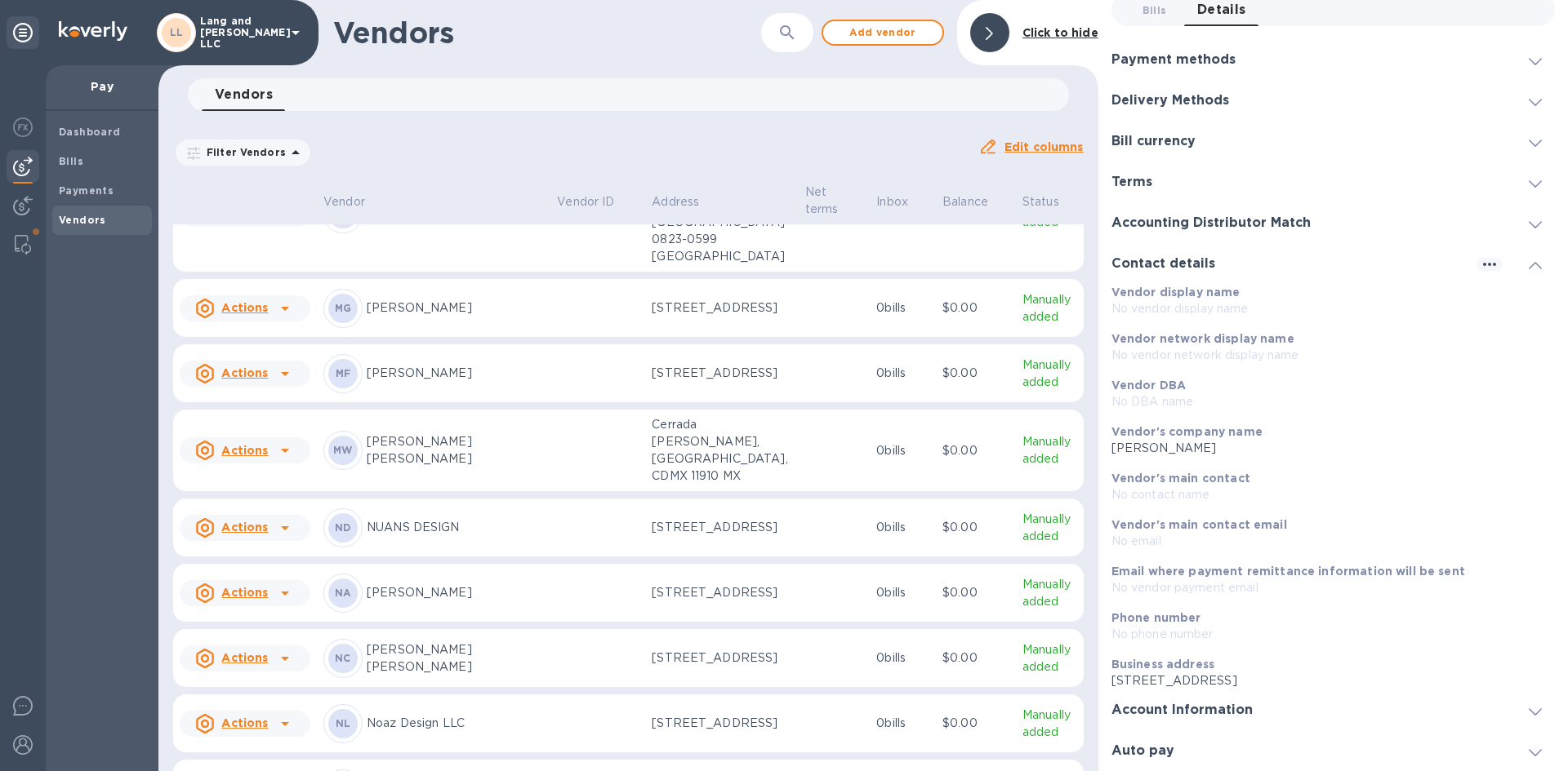
drag, startPoint x: 464, startPoint y: 578, endPoint x: 512, endPoint y: 663, distance: 97.6
click at [464, 467] on p "[PERSON_NAME] [PERSON_NAME]" at bounding box center [456, 450] width 177 height 34
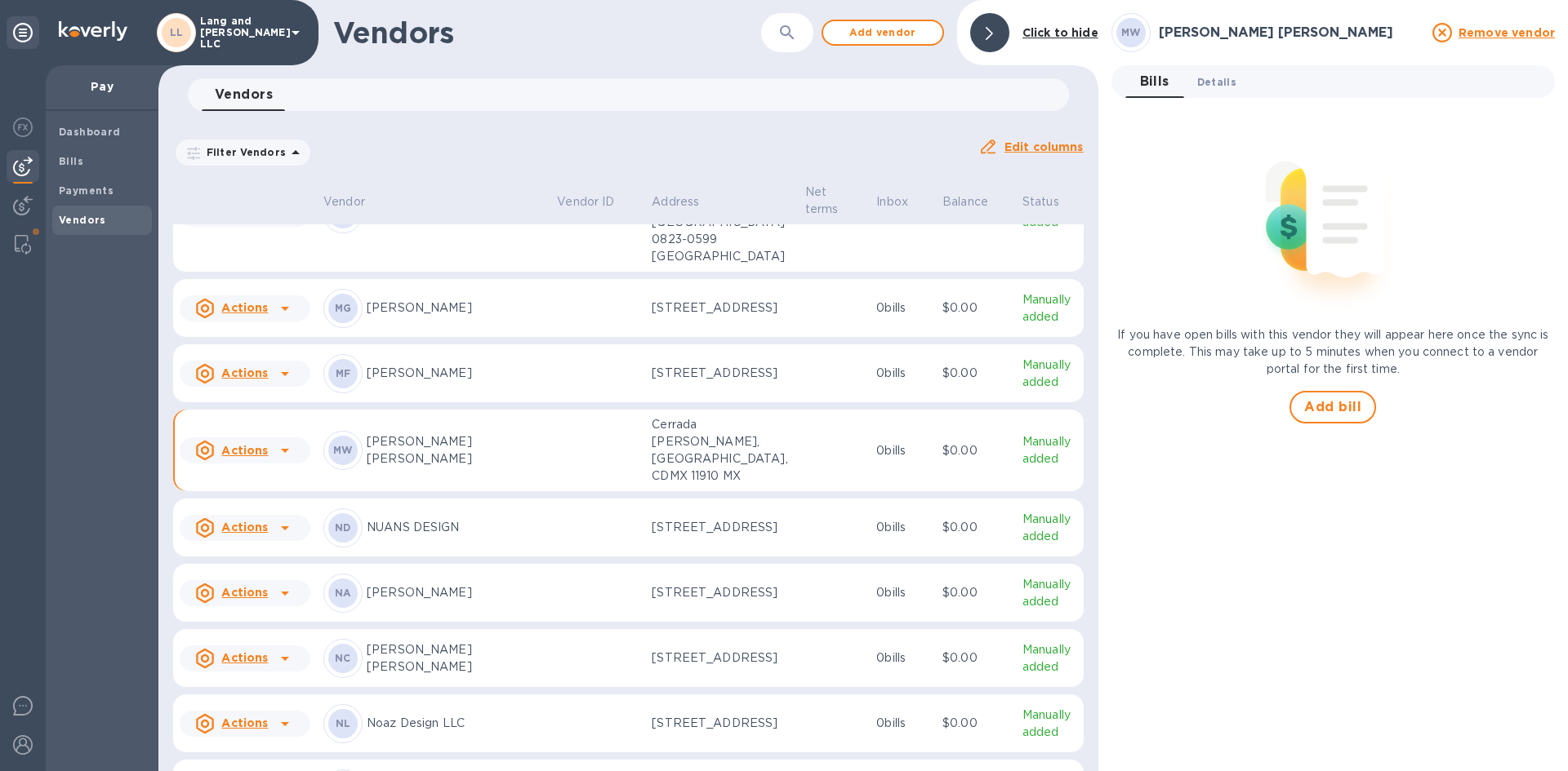
click at [1227, 86] on span "Details 0" at bounding box center [1217, 82] width 39 height 17
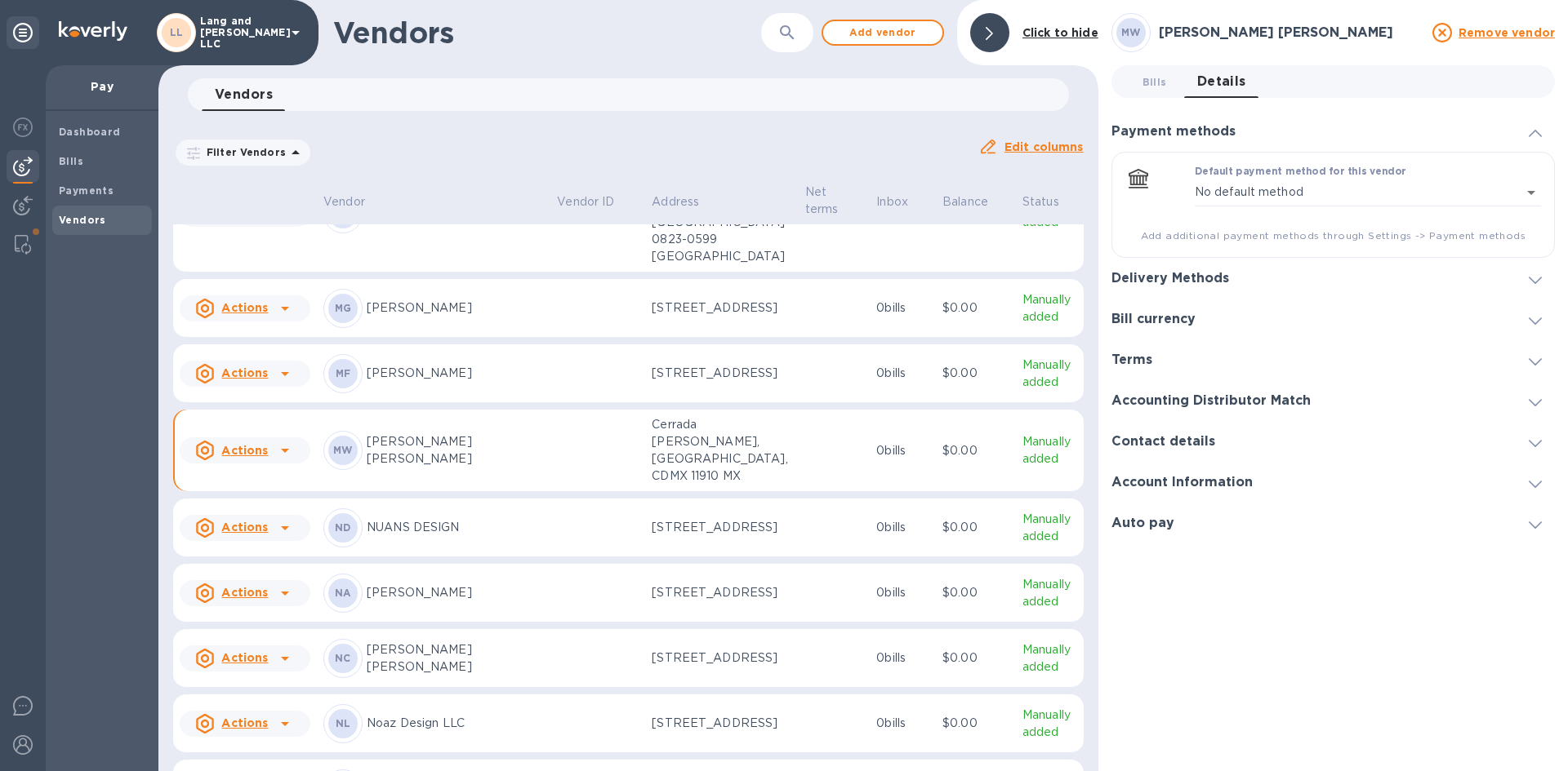
click at [1161, 277] on h3 "Delivery Methods" at bounding box center [1170, 278] width 117 height 16
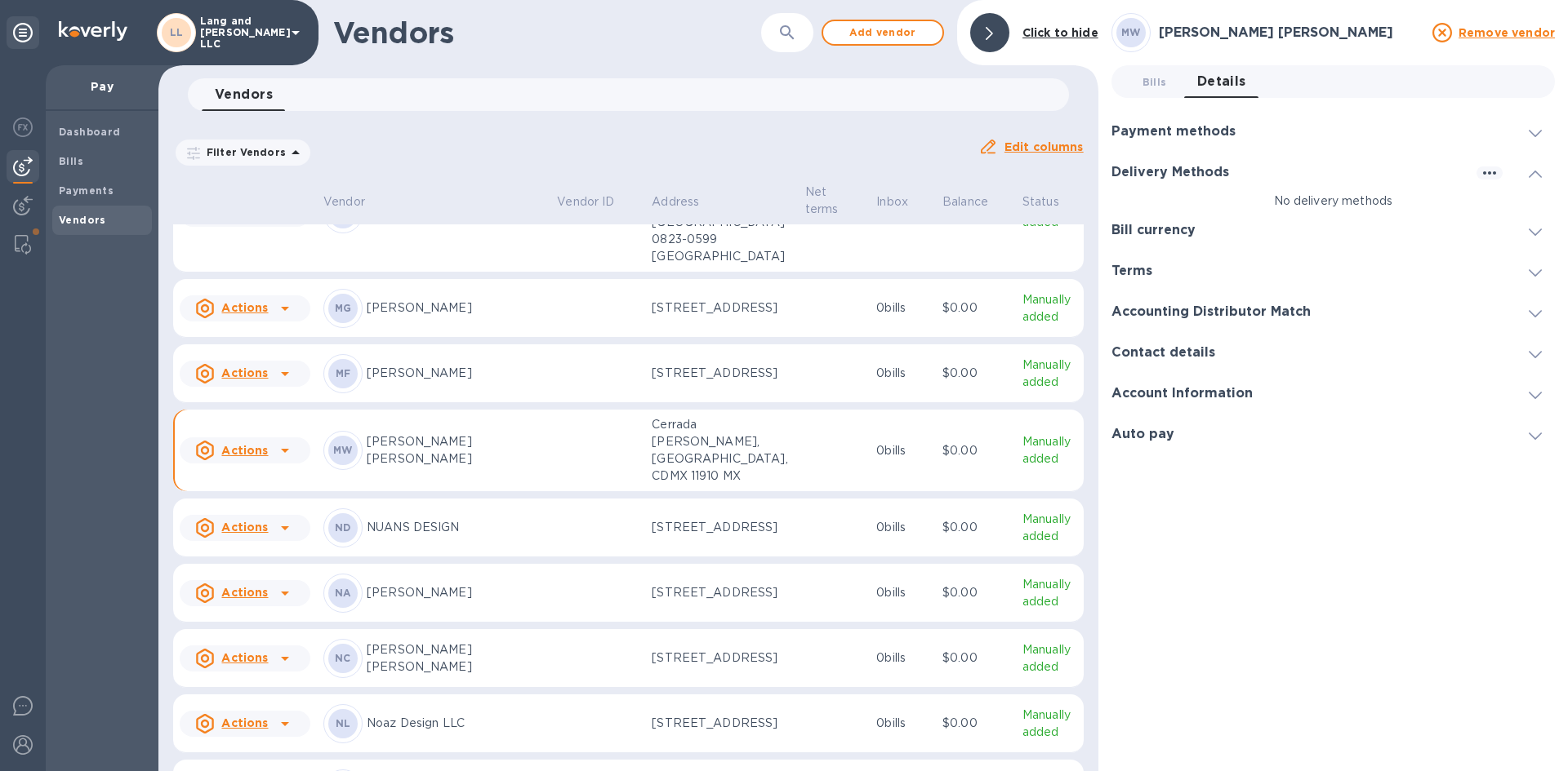
click at [1330, 198] on p "No delivery methods" at bounding box center [1333, 201] width 443 height 17
drag, startPoint x: 1467, startPoint y: 176, endPoint x: 1479, endPoint y: 173, distance: 12.4
click at [1468, 176] on div "Delivery Methods" at bounding box center [1333, 172] width 443 height 41
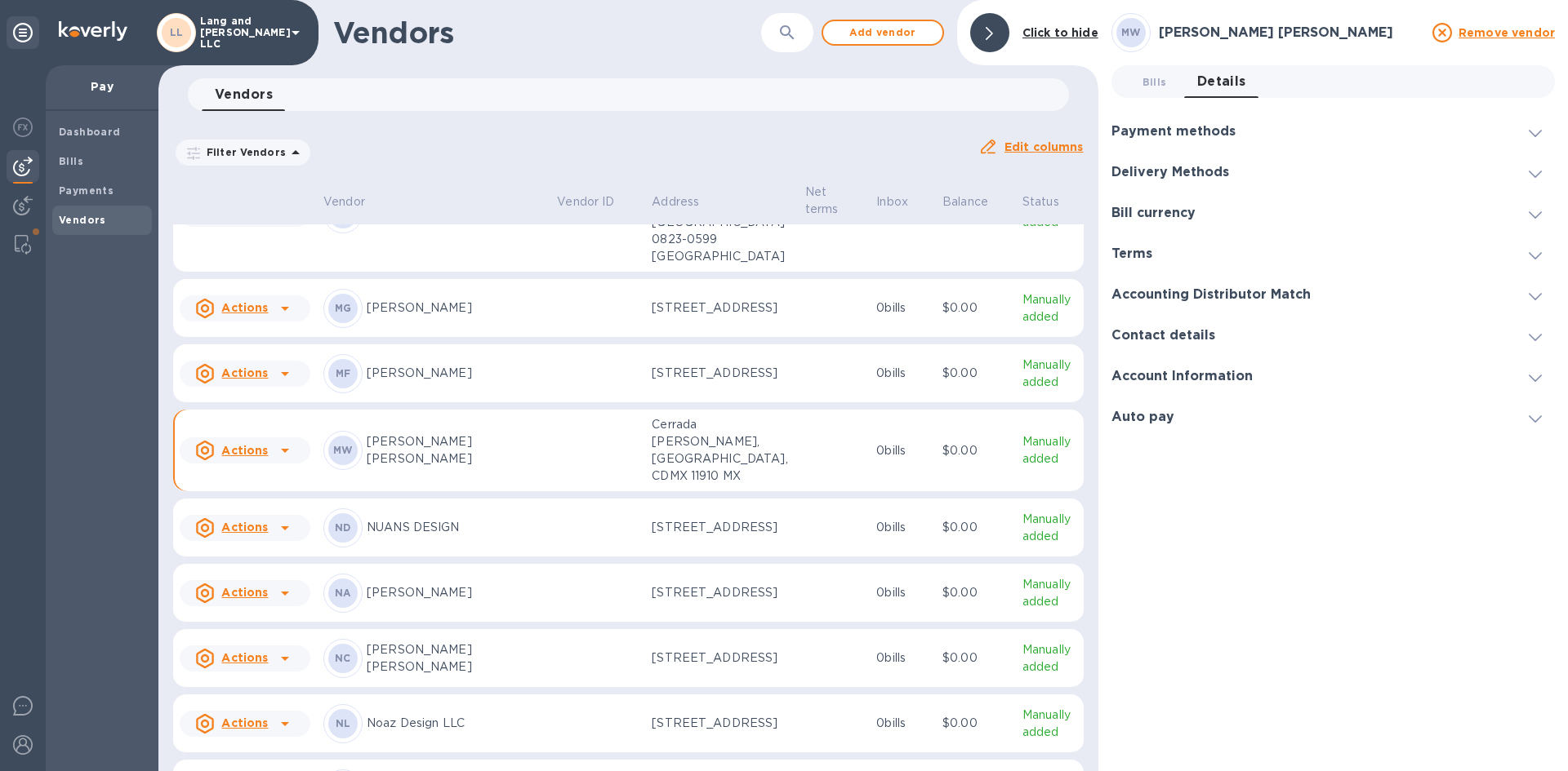
click at [1480, 173] on div "Delivery Methods" at bounding box center [1333, 172] width 443 height 41
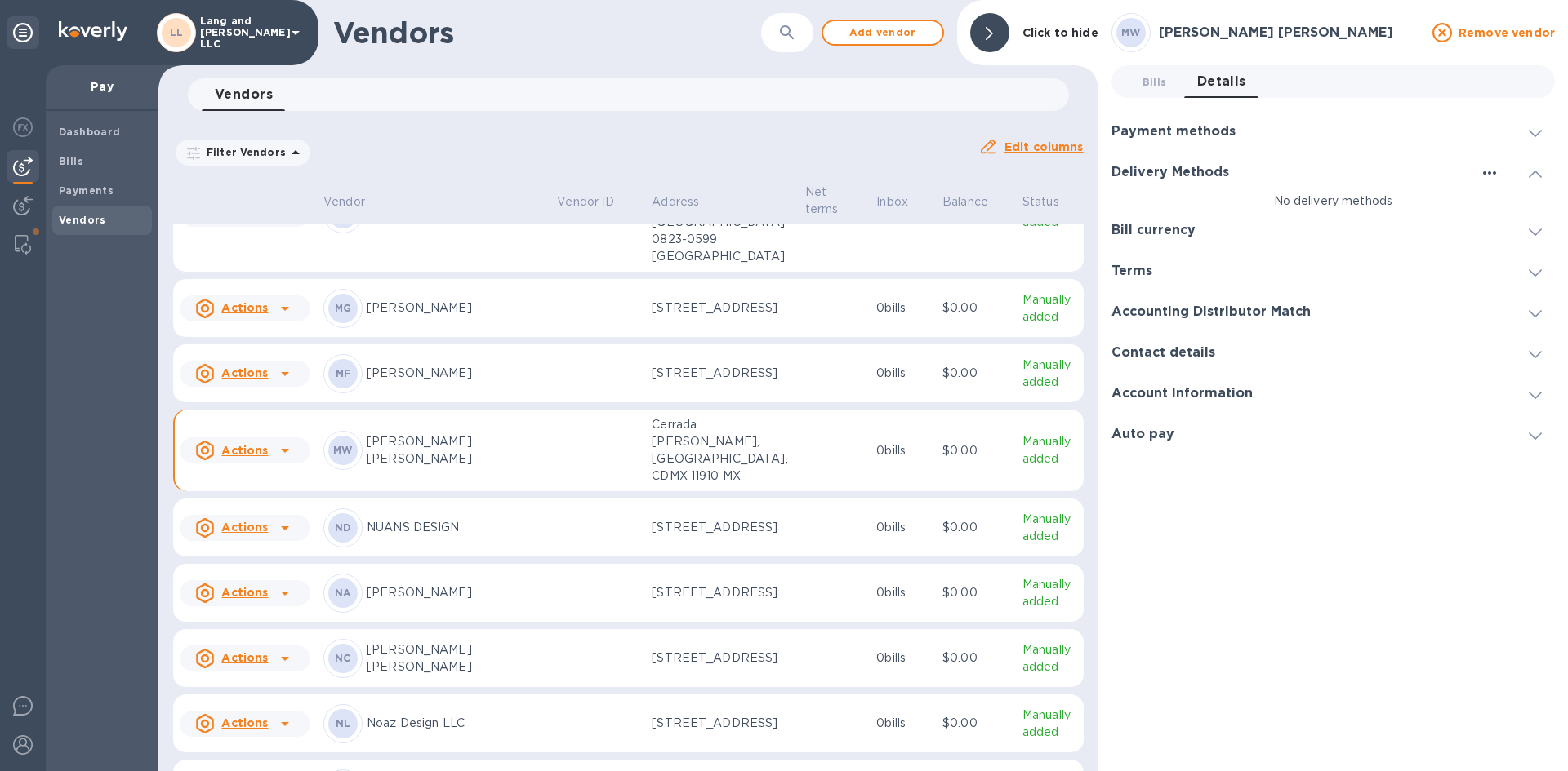
click at [1492, 176] on icon "button" at bounding box center [1489, 172] width 20 height 20
click at [1494, 202] on p "Add new" at bounding box center [1510, 207] width 54 height 17
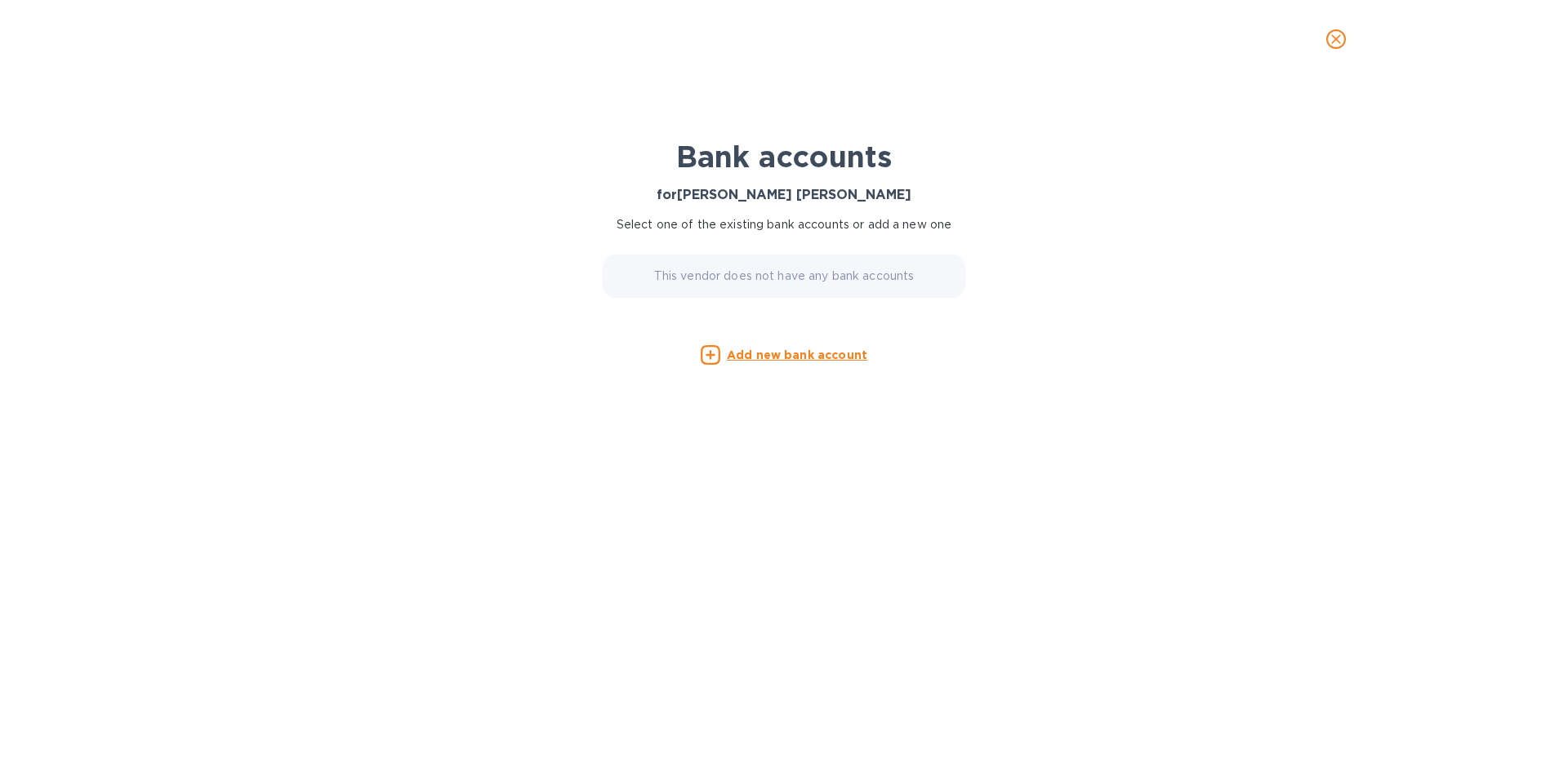
click at [757, 356] on u "Add new bank account" at bounding box center [797, 355] width 141 height 13
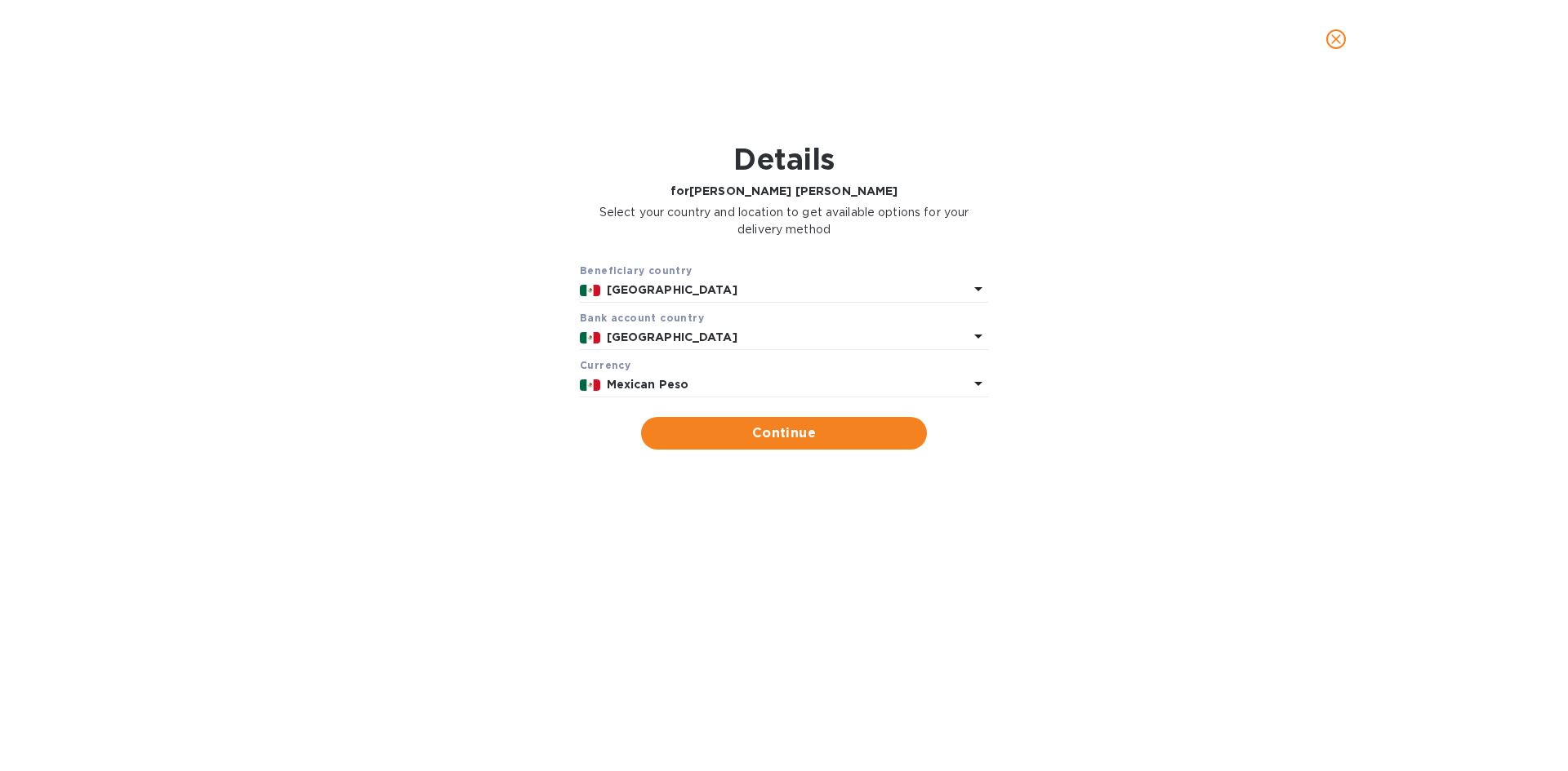
click at [977, 299] on icon at bounding box center [978, 289] width 20 height 20
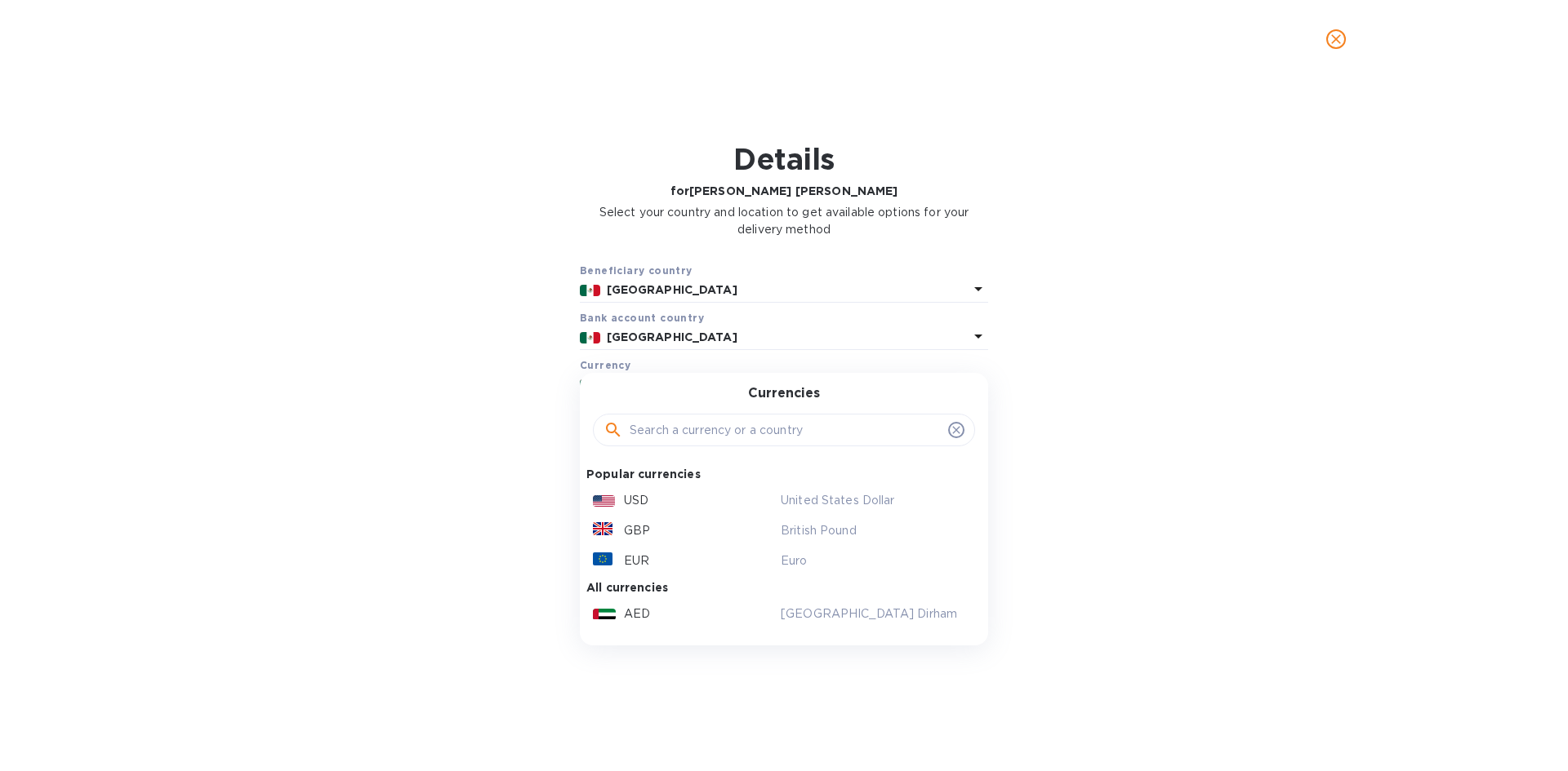
click at [1149, 396] on div "Beneficiary country Mexico Bank account cоuntry Mexico Currency Mexican Peso Cu…" at bounding box center [784, 356] width 1525 height 208
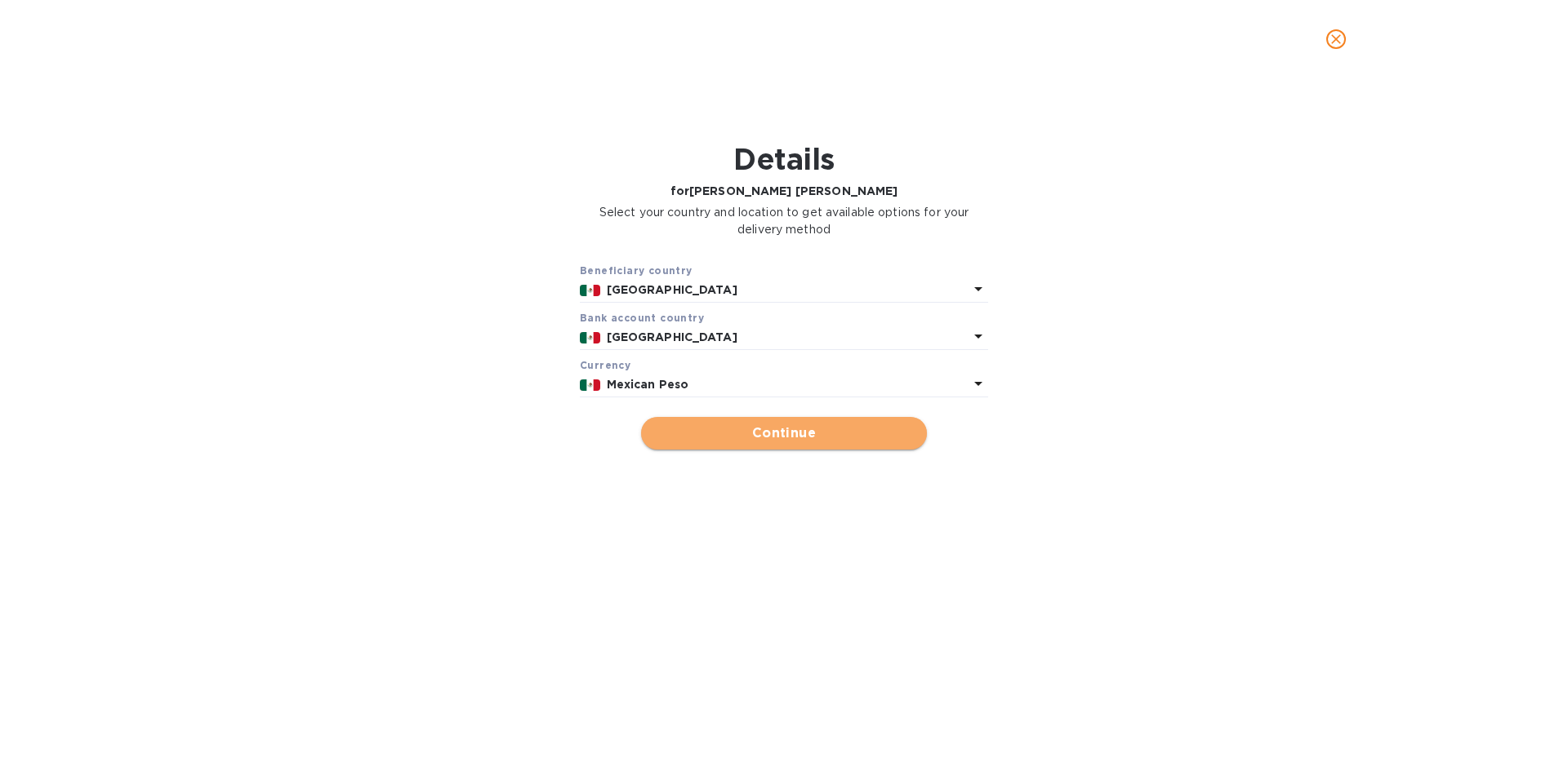
click at [801, 446] on button "Continue" at bounding box center [784, 433] width 286 height 33
type input "Monica Cecilia Artigas Walther"
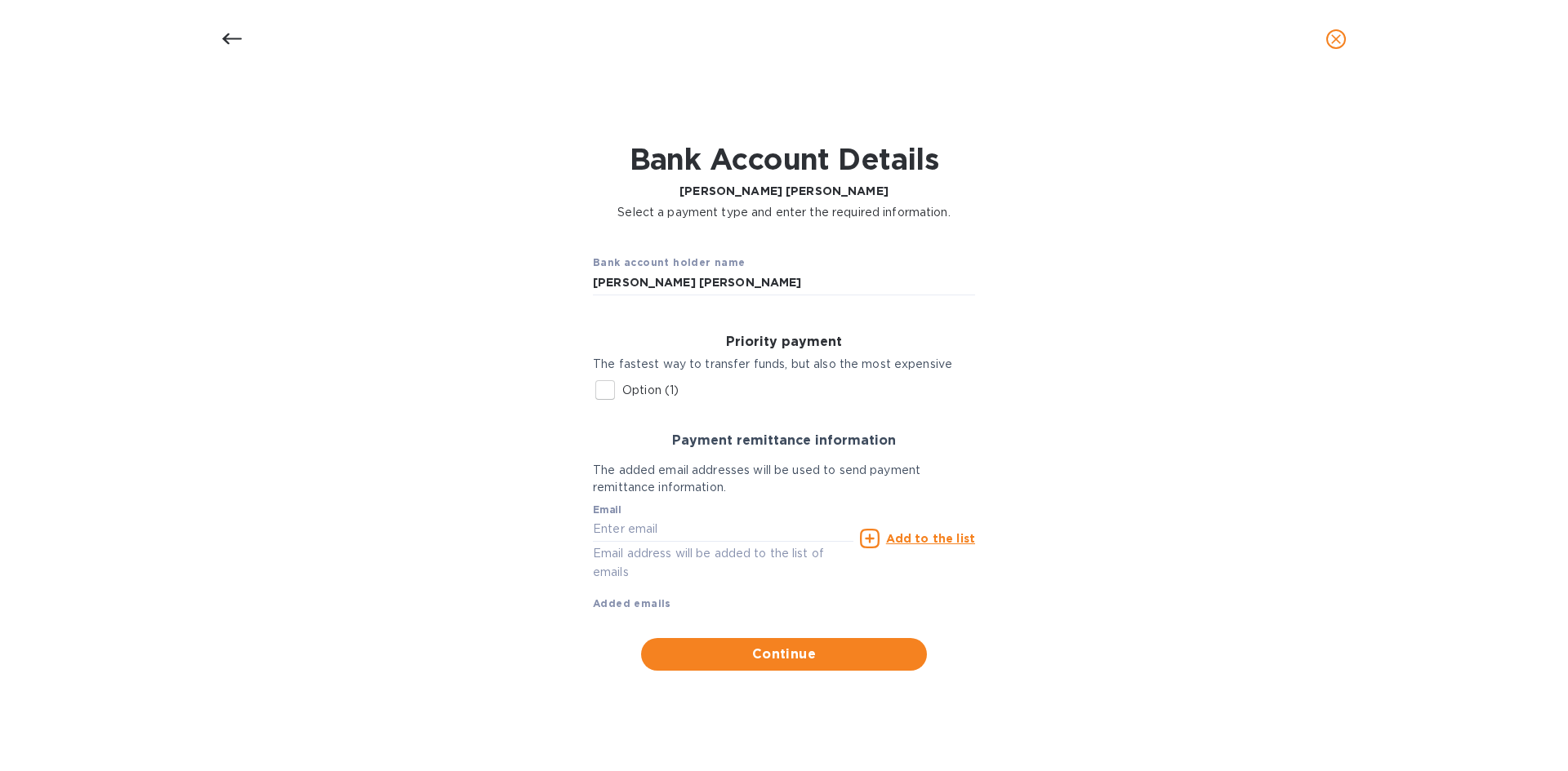
click at [225, 36] on icon at bounding box center [231, 39] width 20 height 11
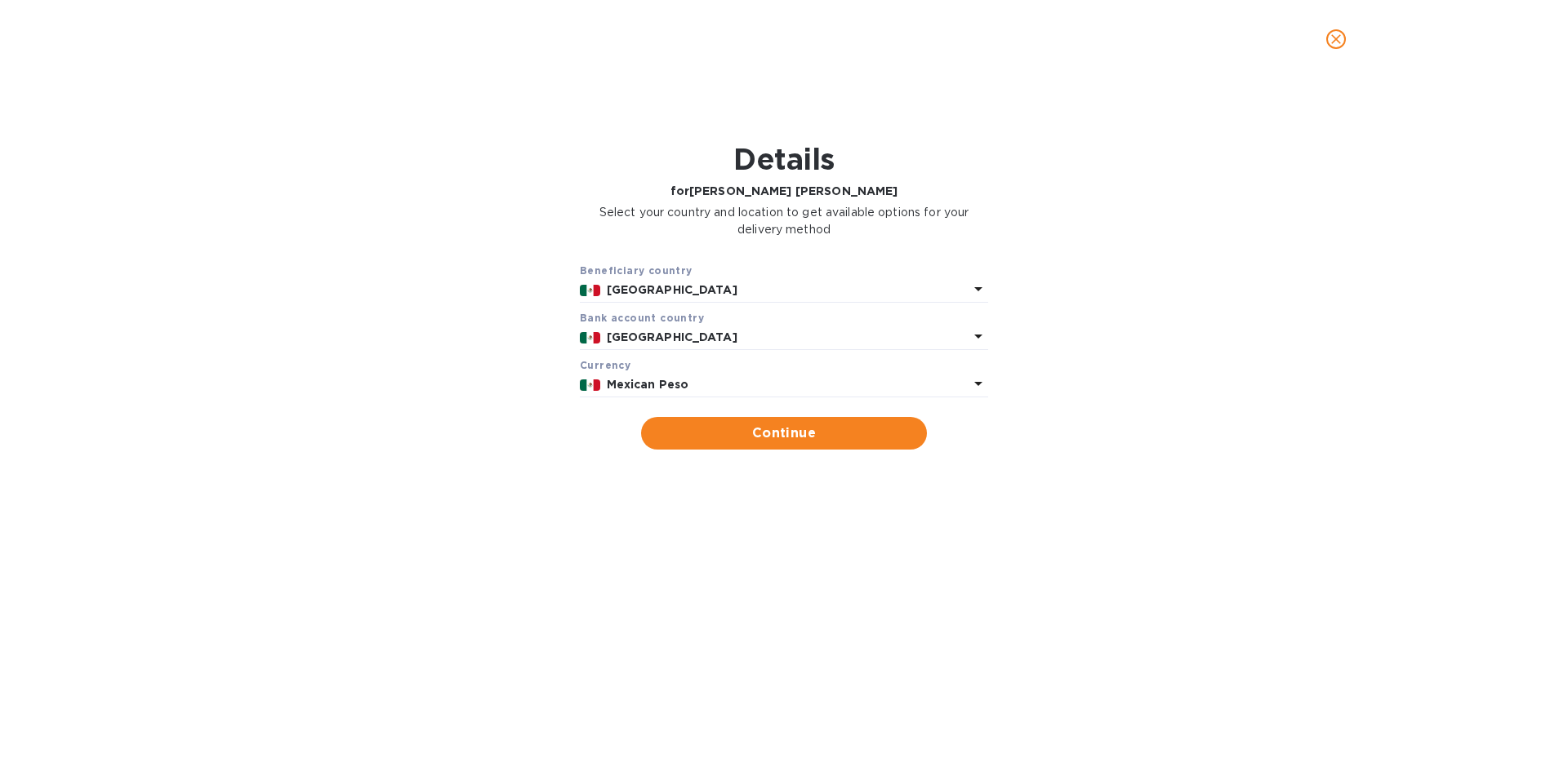
click at [626, 375] on div "Mexican Peso" at bounding box center [788, 385] width 369 height 23
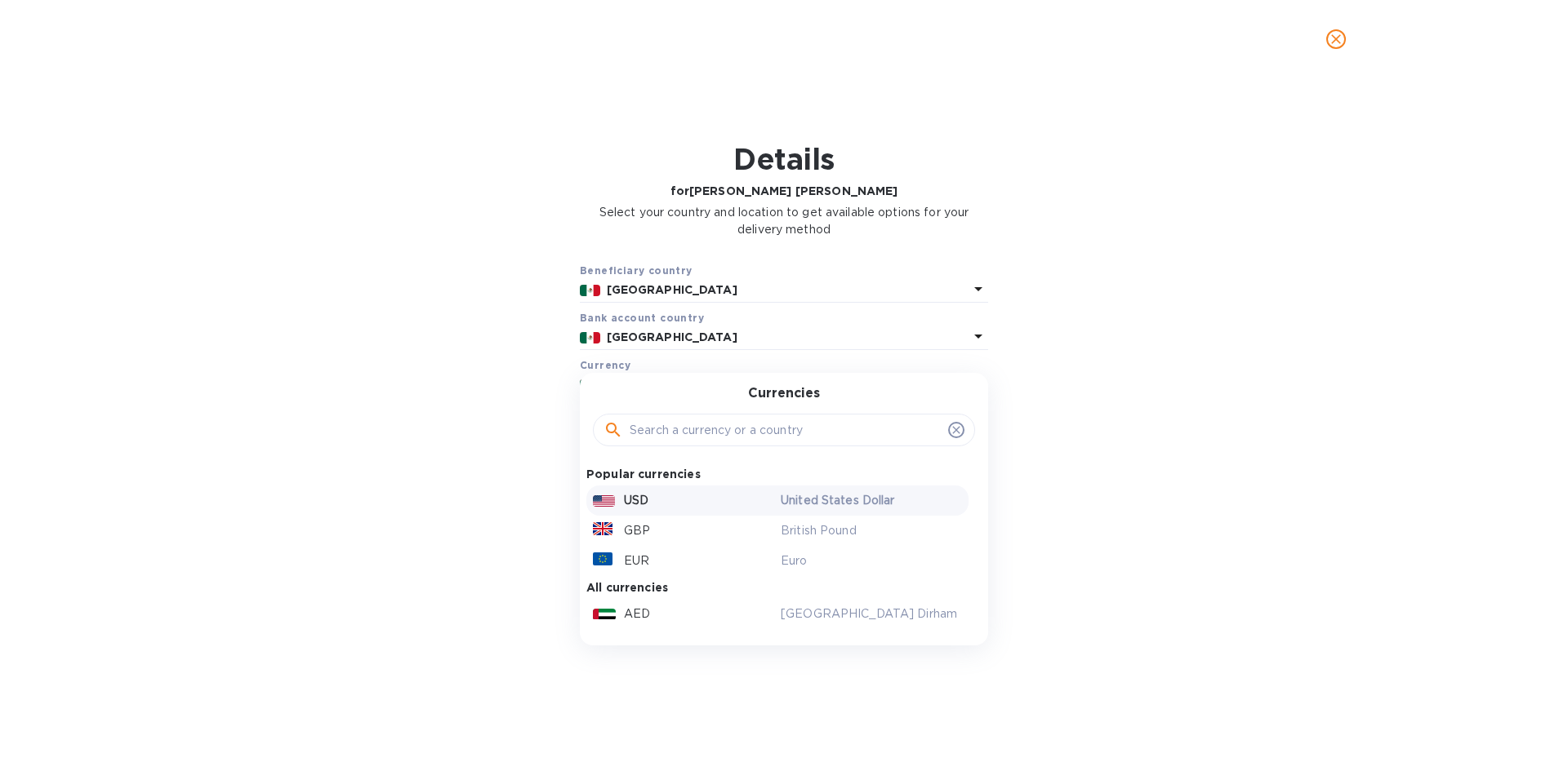
click at [641, 496] on p "USD" at bounding box center [636, 501] width 24 height 17
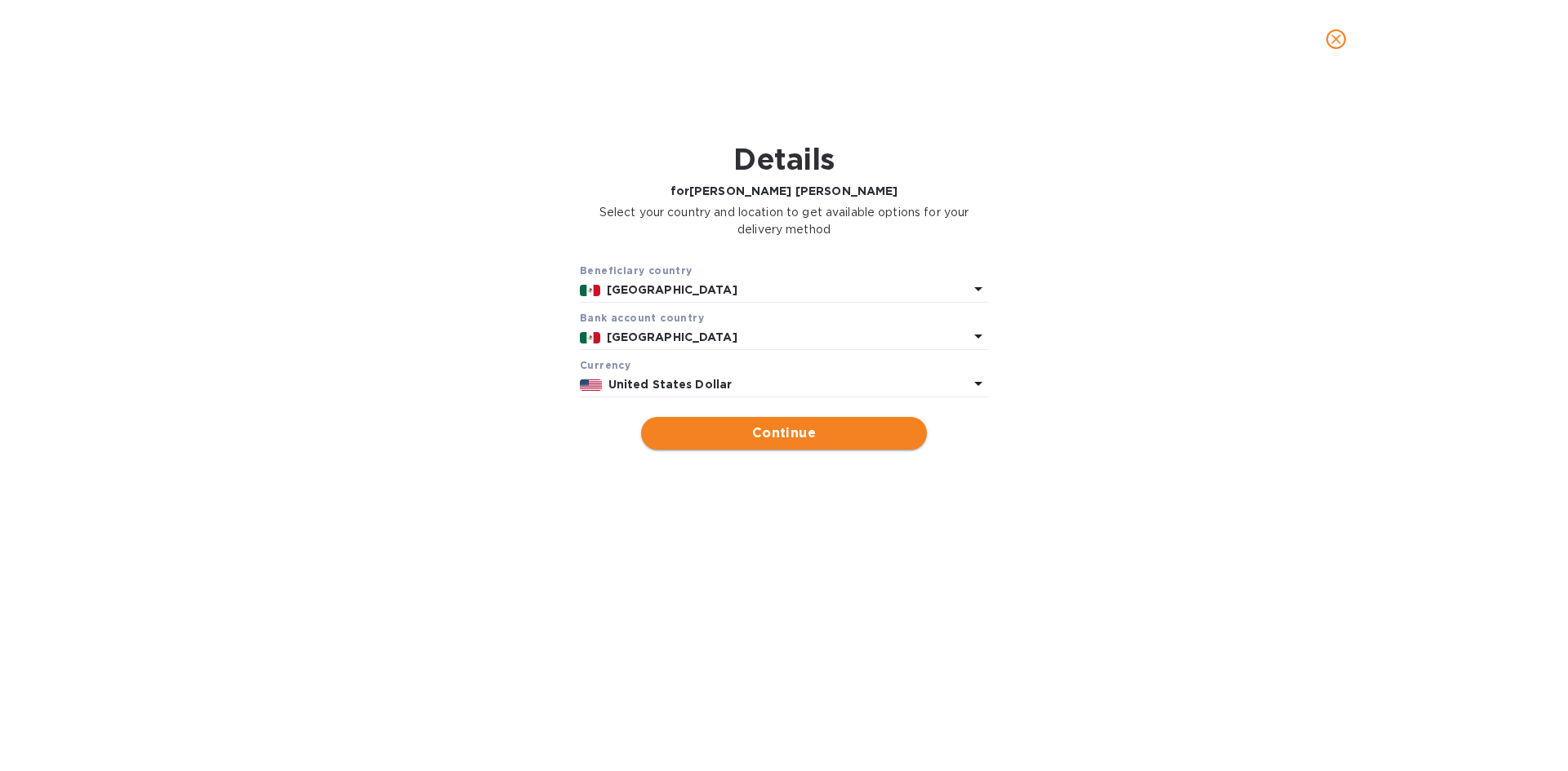
click at [819, 432] on span "Continue" at bounding box center [784, 433] width 260 height 20
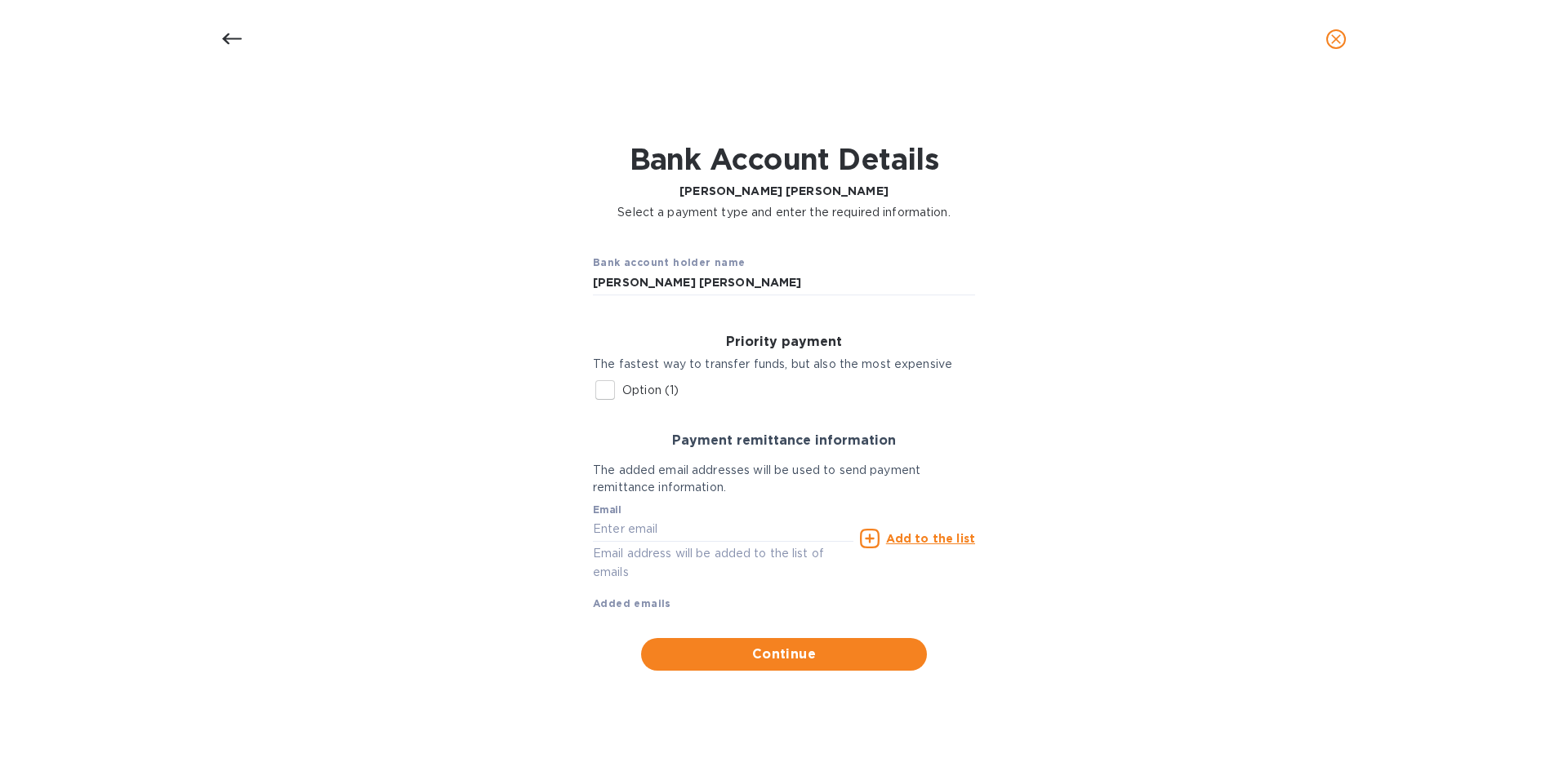
click at [612, 386] on input "Option (1)" at bounding box center [605, 390] width 34 height 34
checkbox input "true"
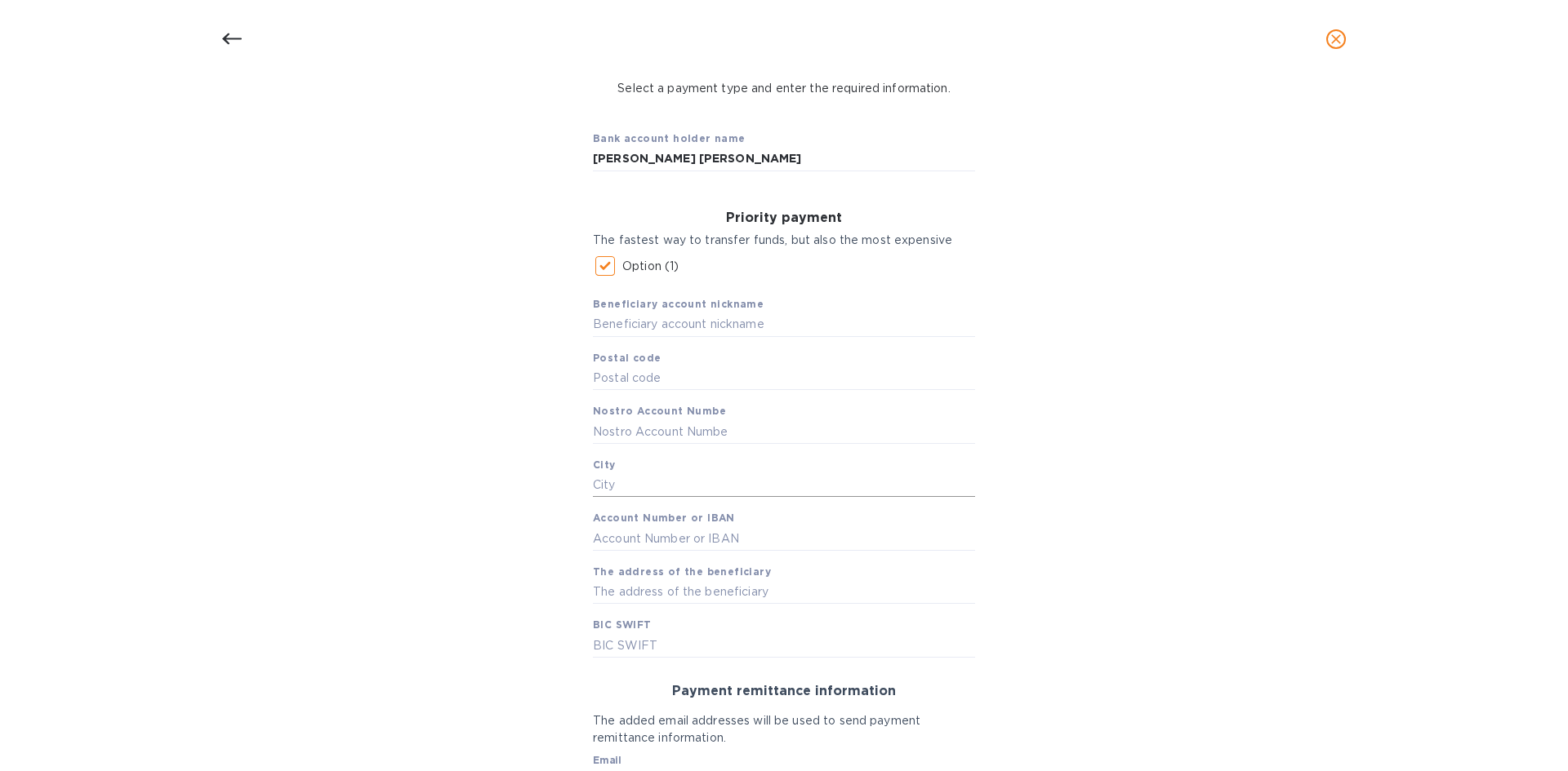
scroll to position [163, 0]
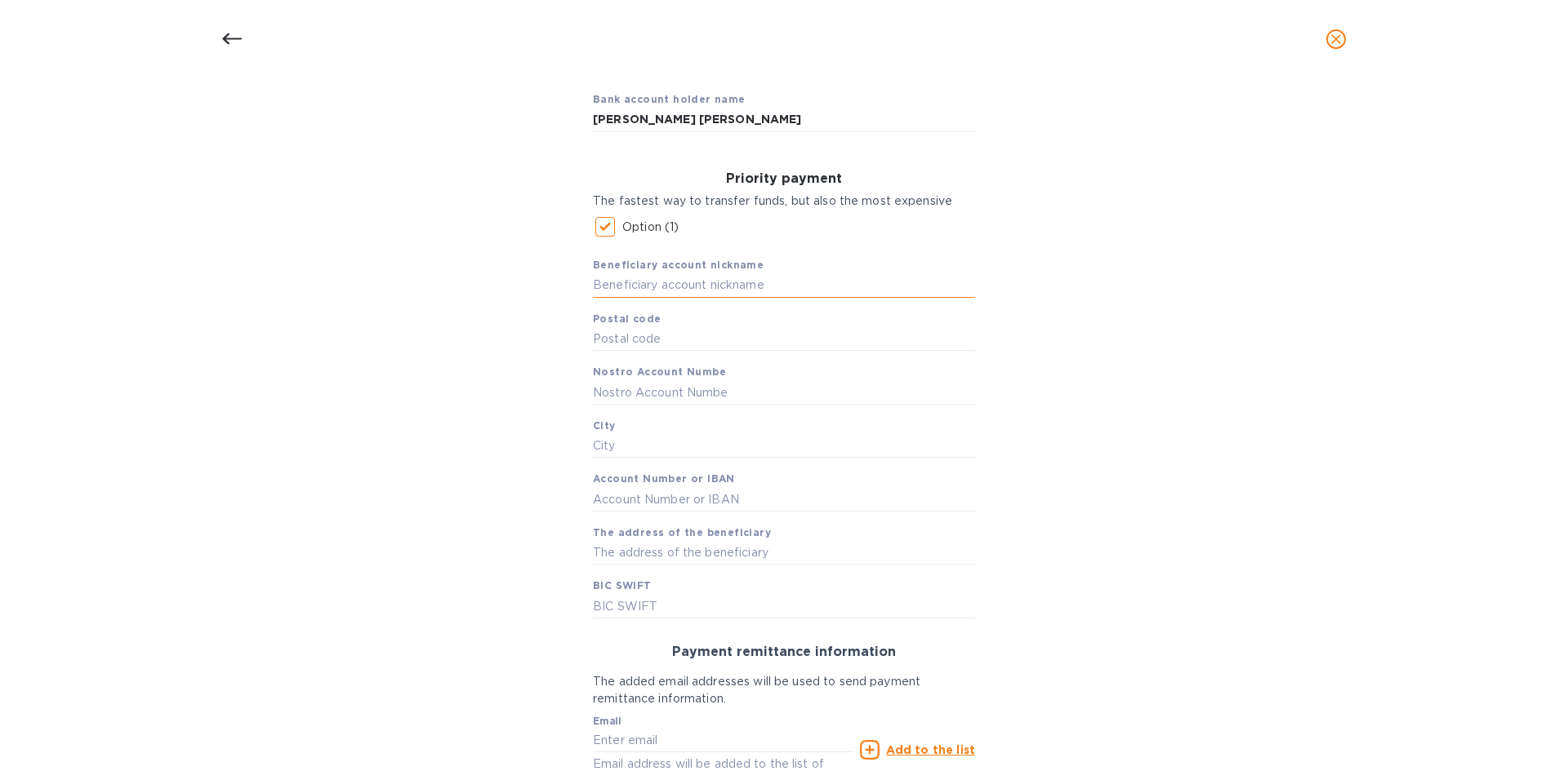
click at [691, 280] on input "text" at bounding box center [784, 286] width 382 height 24
paste input "Monica Cecilia Artigas Walther"
type input "Monica Cecilia Artigas Walther"
click at [792, 323] on div "Beneficiary account nickname Monica Cecilia Artigas Walther Postal code Nostro …" at bounding box center [784, 431] width 382 height 374
drag, startPoint x: 703, startPoint y: 346, endPoint x: 1203, endPoint y: 290, distance: 503.1
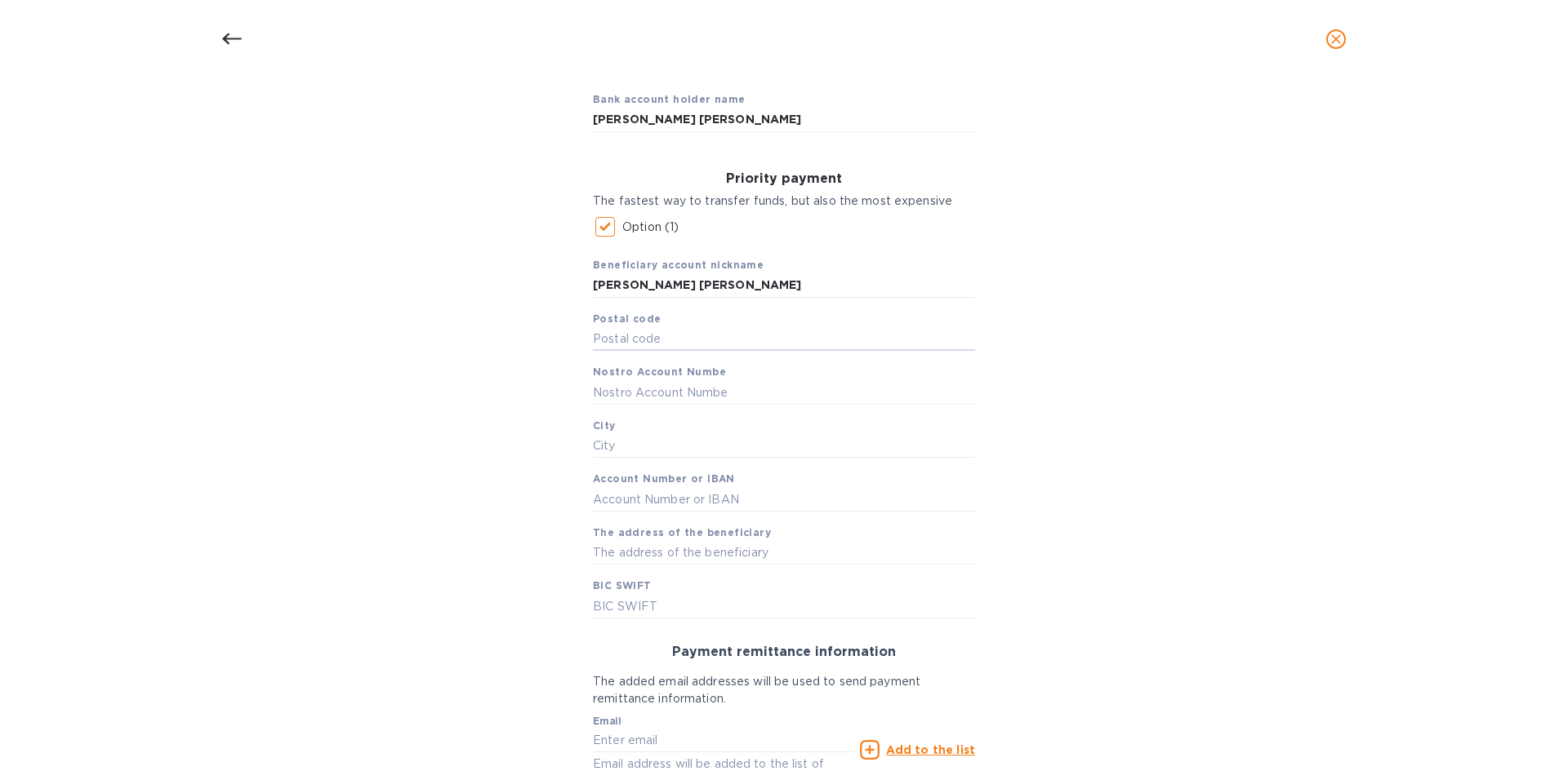
click at [703, 346] on input "text" at bounding box center [784, 339] width 382 height 24
type input "11910"
click at [646, 398] on input "text" at bounding box center [784, 392] width 382 height 24
click at [688, 287] on input "Monica Cecilia Artigas Walther" at bounding box center [784, 286] width 382 height 24
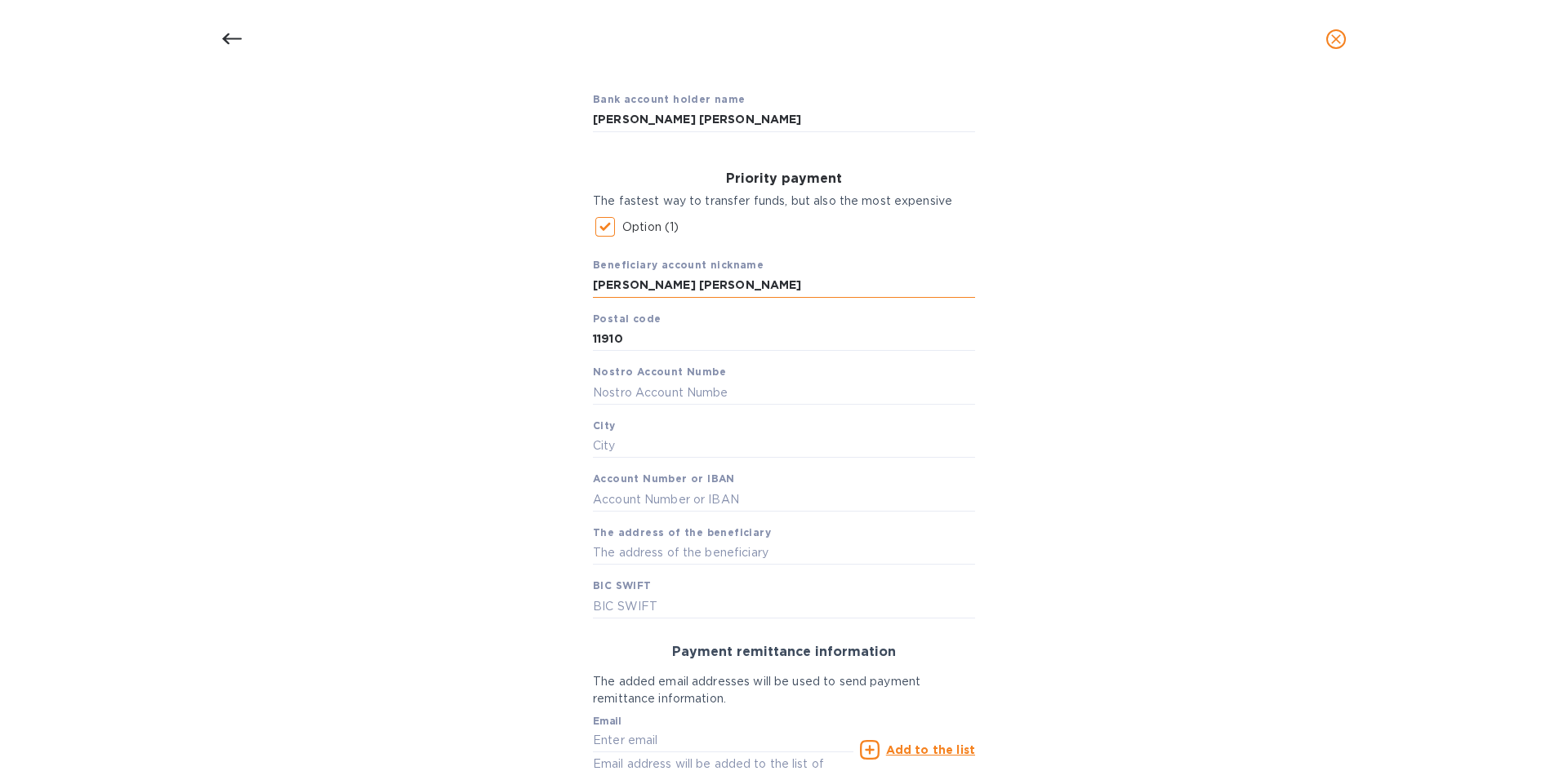
click at [688, 287] on input "Monica Cecilia Artigas Walther" at bounding box center [784, 286] width 382 height 24
click at [697, 386] on input "text" at bounding box center [784, 392] width 382 height 24
paste input "Monica Cecilia Artigas Walther"
type input "Monica Cecilia Artigas Walther"
click at [670, 446] on input "text" at bounding box center [784, 446] width 382 height 24
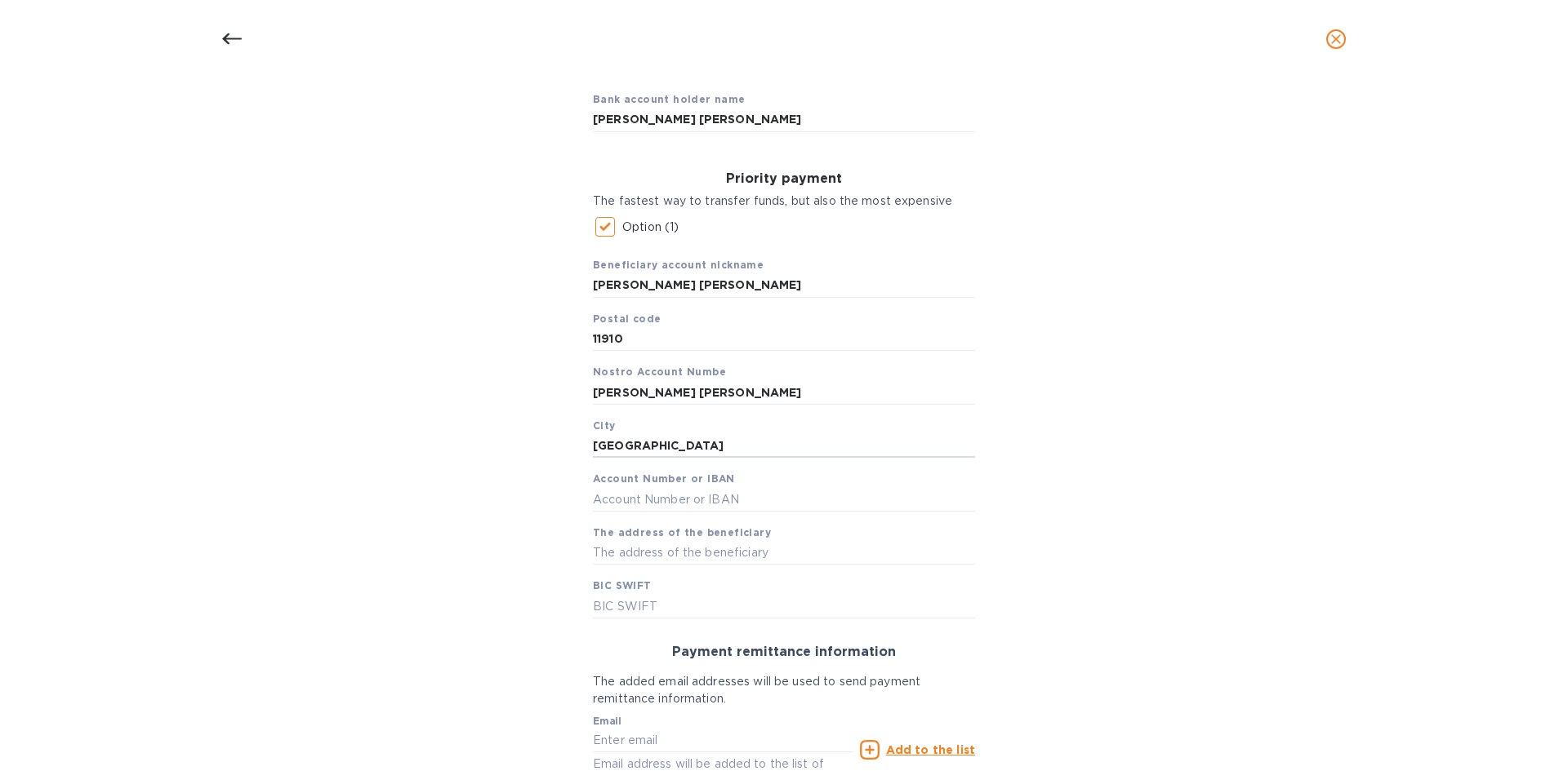
type input "Ciudad de Mexico"
click at [649, 506] on input "text" at bounding box center [784, 499] width 382 height 24
paste input "1286796304"
type input "1286796304"
drag, startPoint x: 686, startPoint y: 553, endPoint x: 698, endPoint y: 553, distance: 12.0
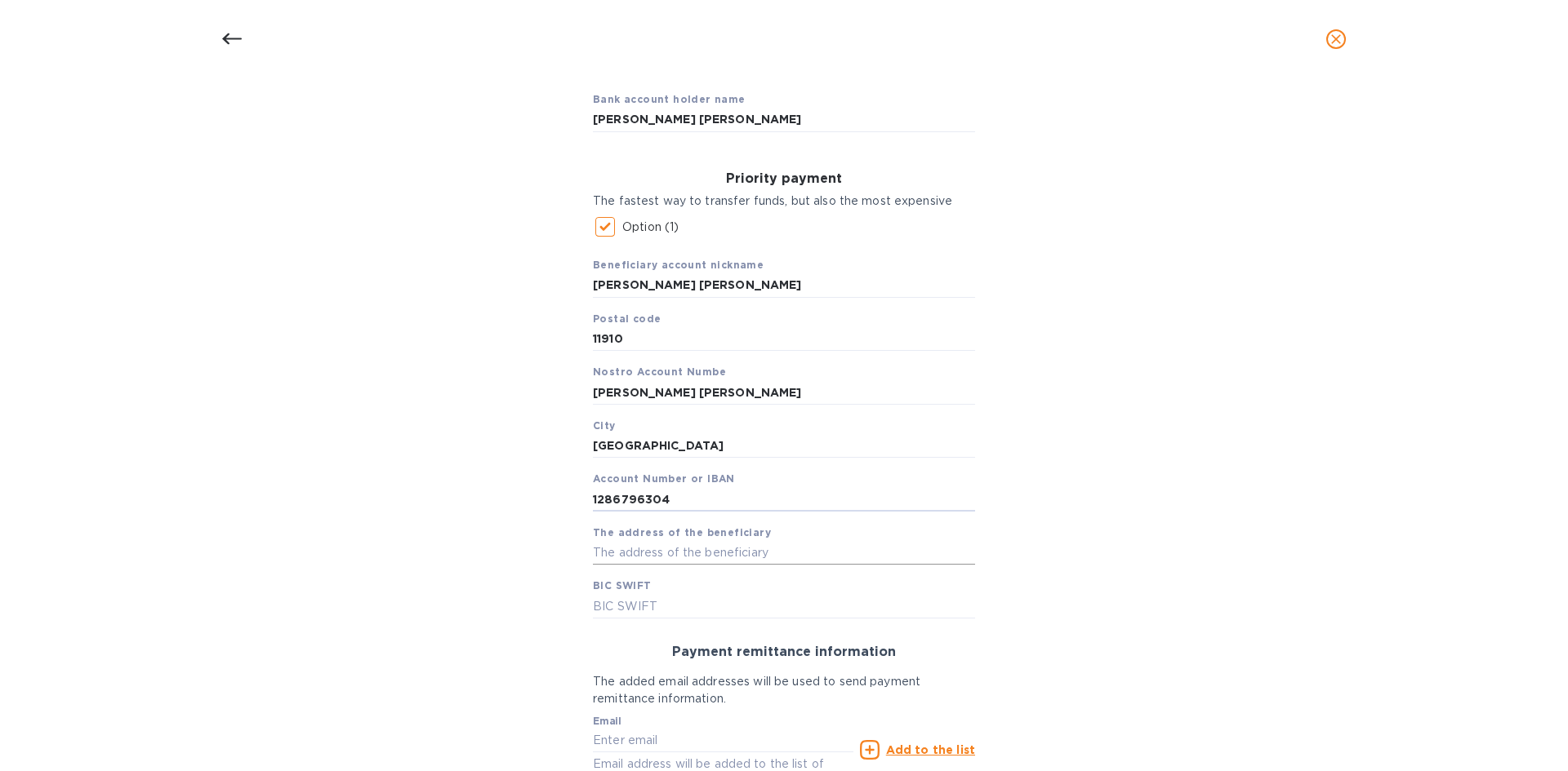
click at [686, 553] on input "text" at bounding box center [784, 553] width 382 height 24
click at [645, 551] on input "text" at bounding box center [784, 553] width 382 height 24
paste input "Cerrada de Bezares"
type input "Cerrada de Bezares"
click at [704, 600] on input "text" at bounding box center [784, 606] width 382 height 24
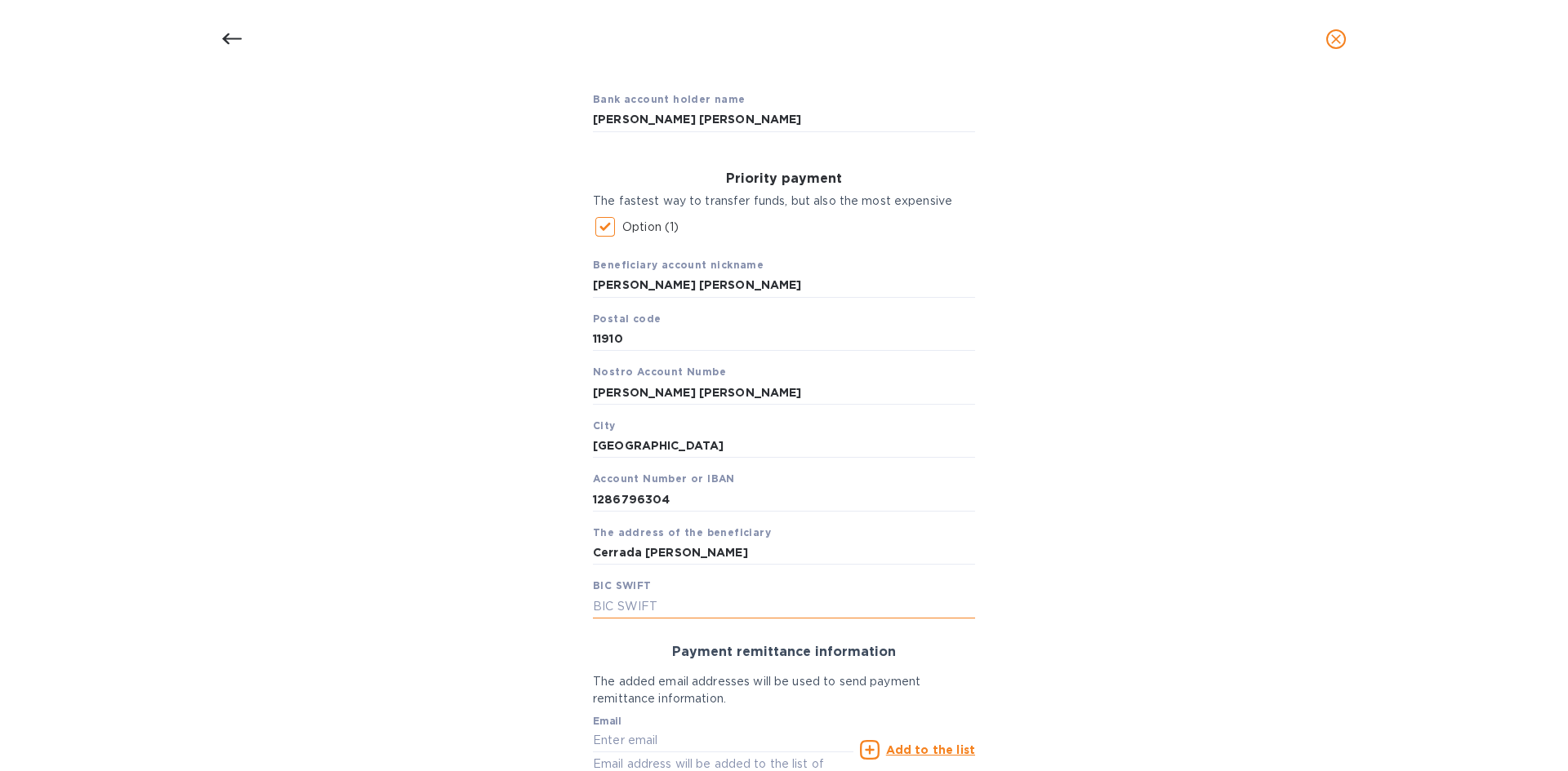
paste input "MENOMXMTXXX"
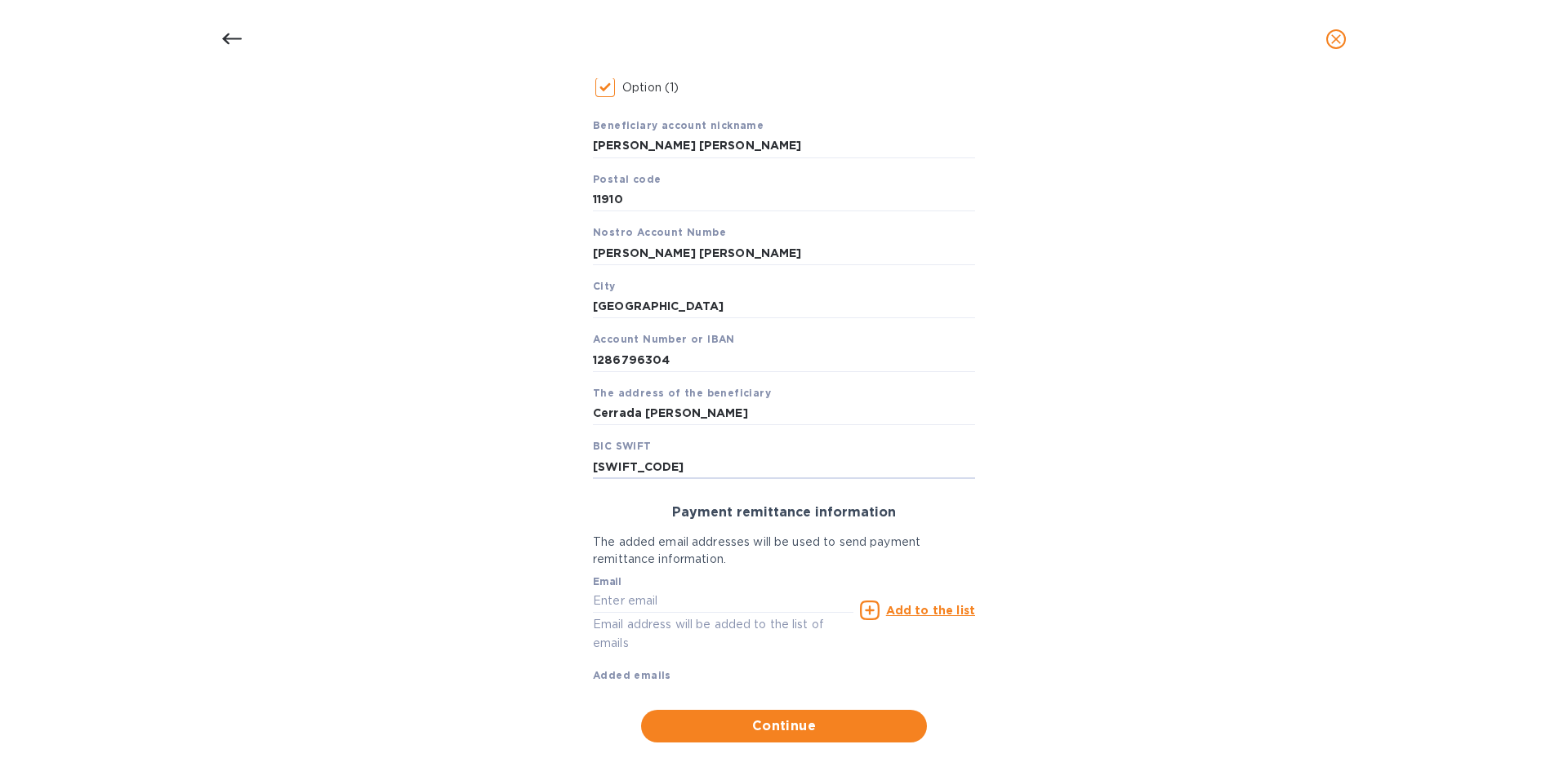
scroll to position [325, 0]
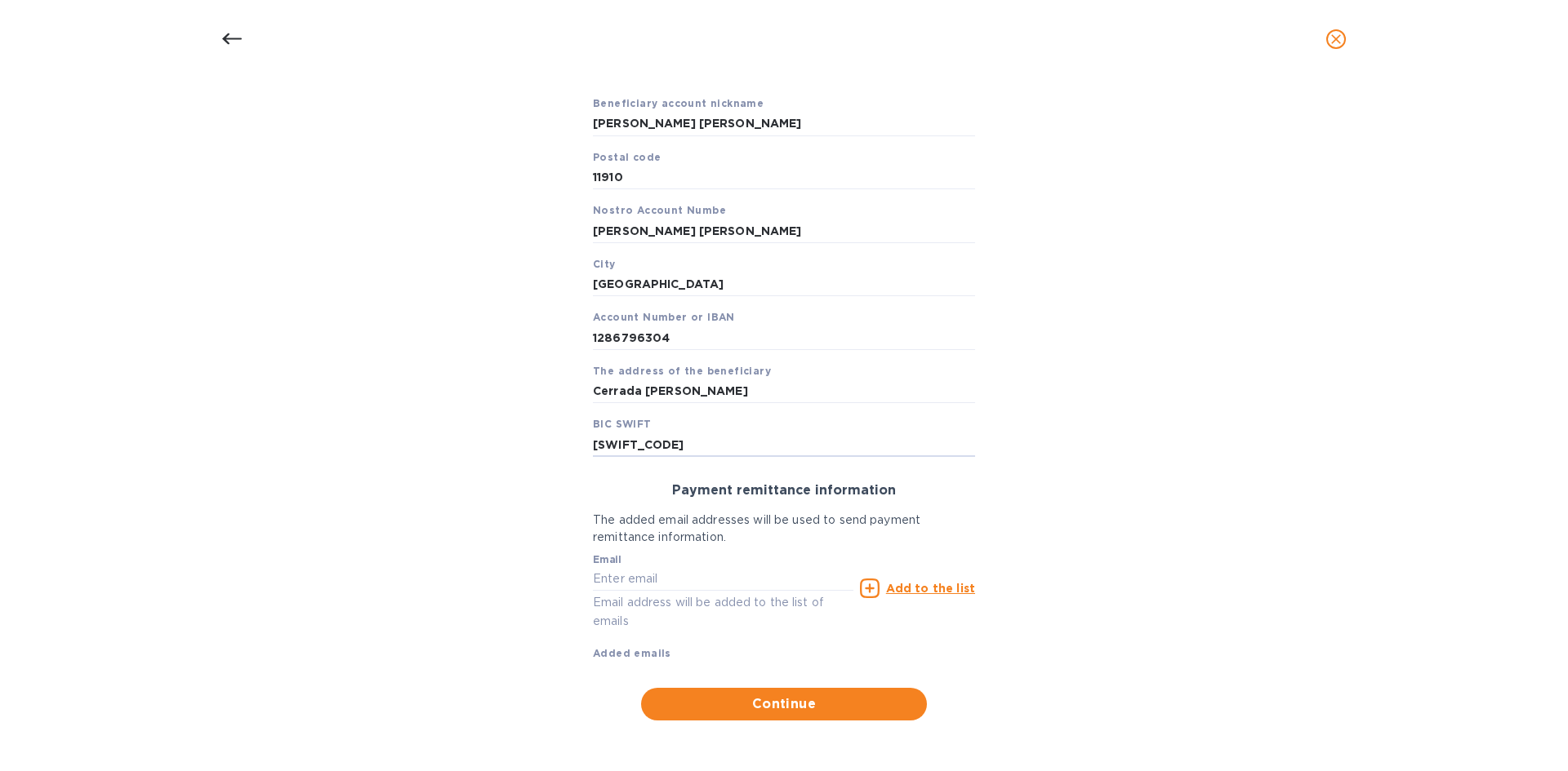
type input "MENOMXMTXXX"
click at [672, 577] on input "text" at bounding box center [723, 579] width 261 height 24
paste input "monica@langschwander.com"
type input "monica@langschwander.com"
drag, startPoint x: 963, startPoint y: 579, endPoint x: 962, endPoint y: 598, distance: 19.0
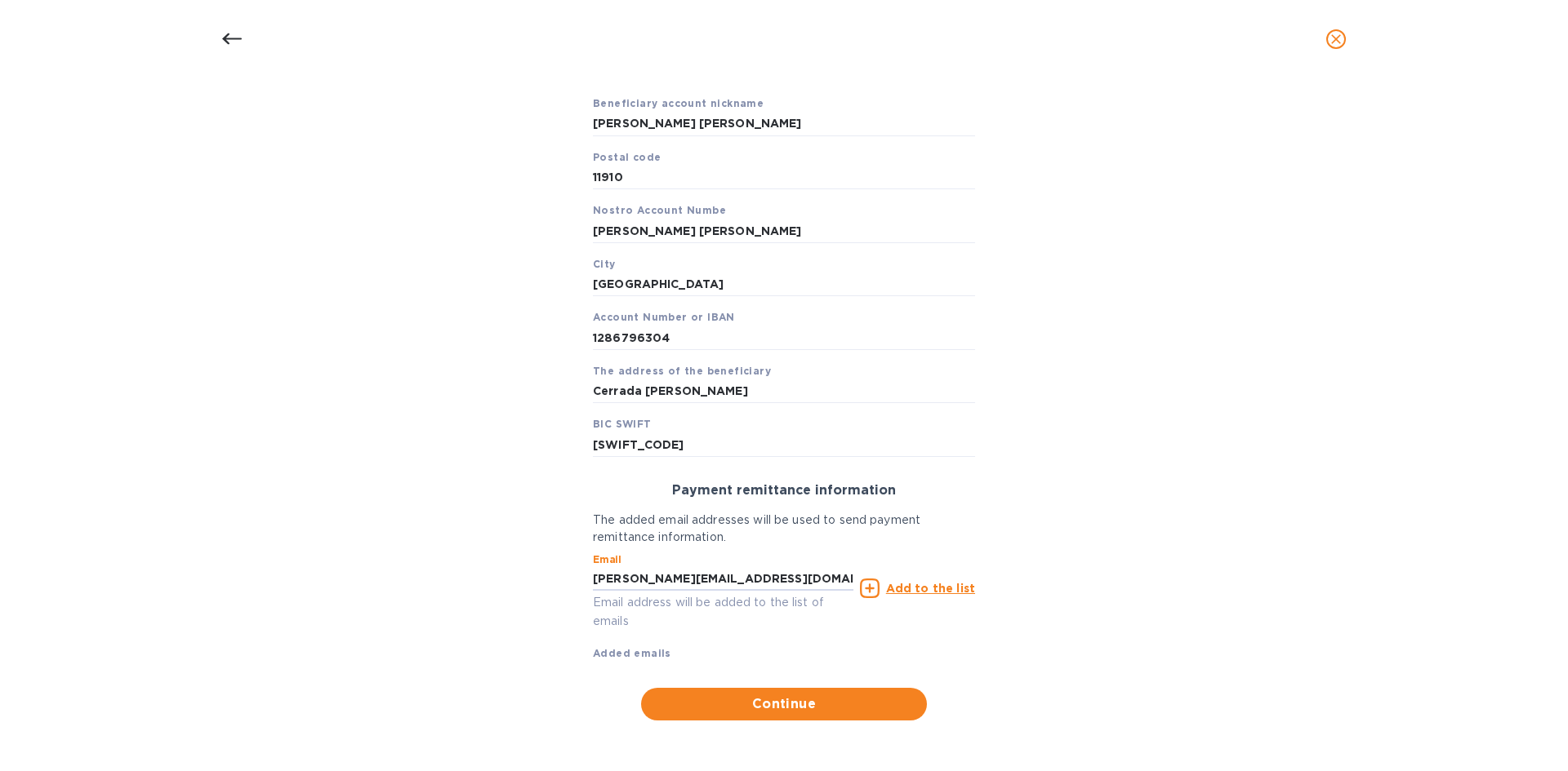
click at [962, 580] on div "Add to the list" at bounding box center [918, 588] width 116 height 20
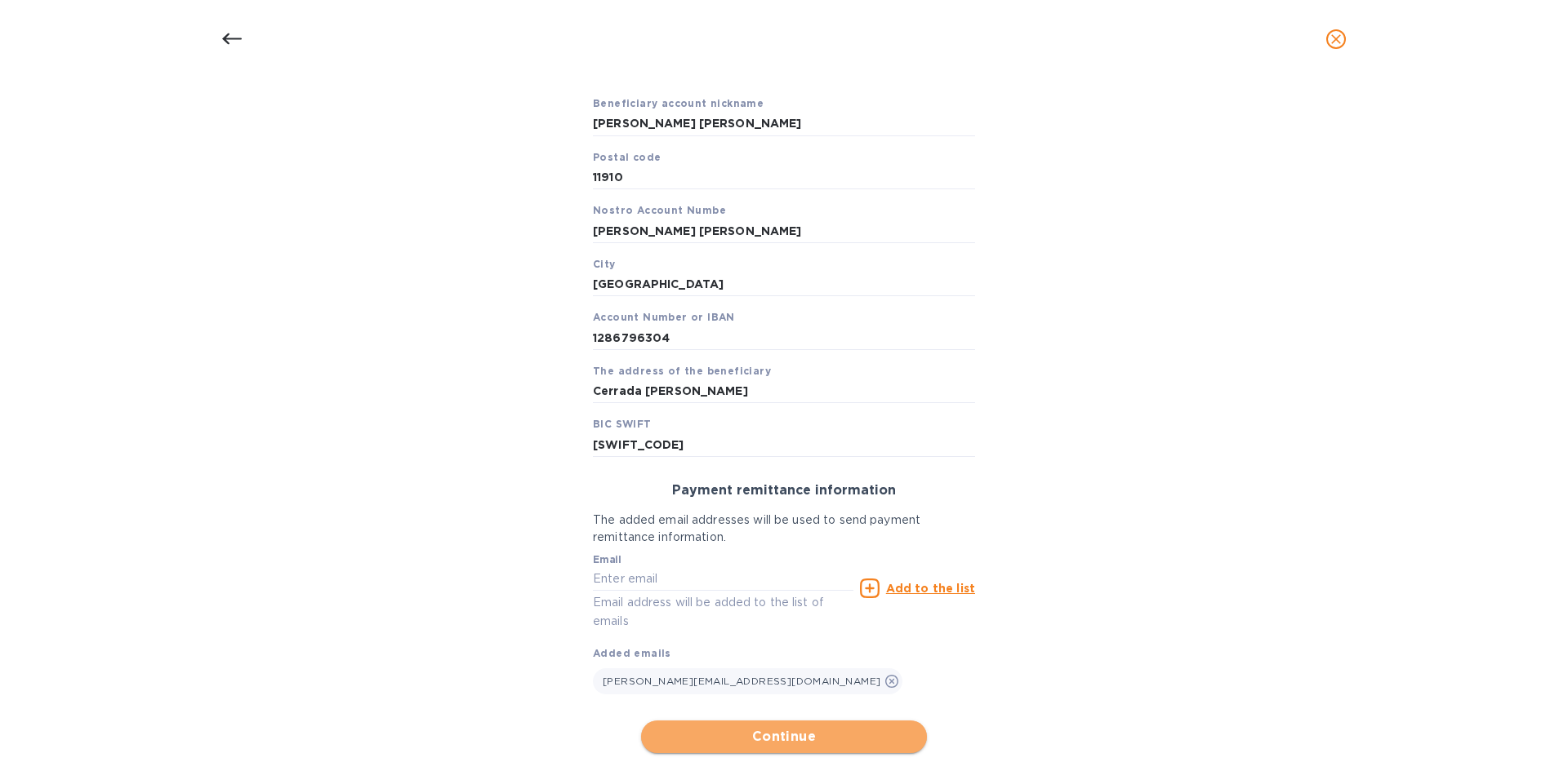
click at [768, 742] on span "Continue" at bounding box center [784, 737] width 260 height 20
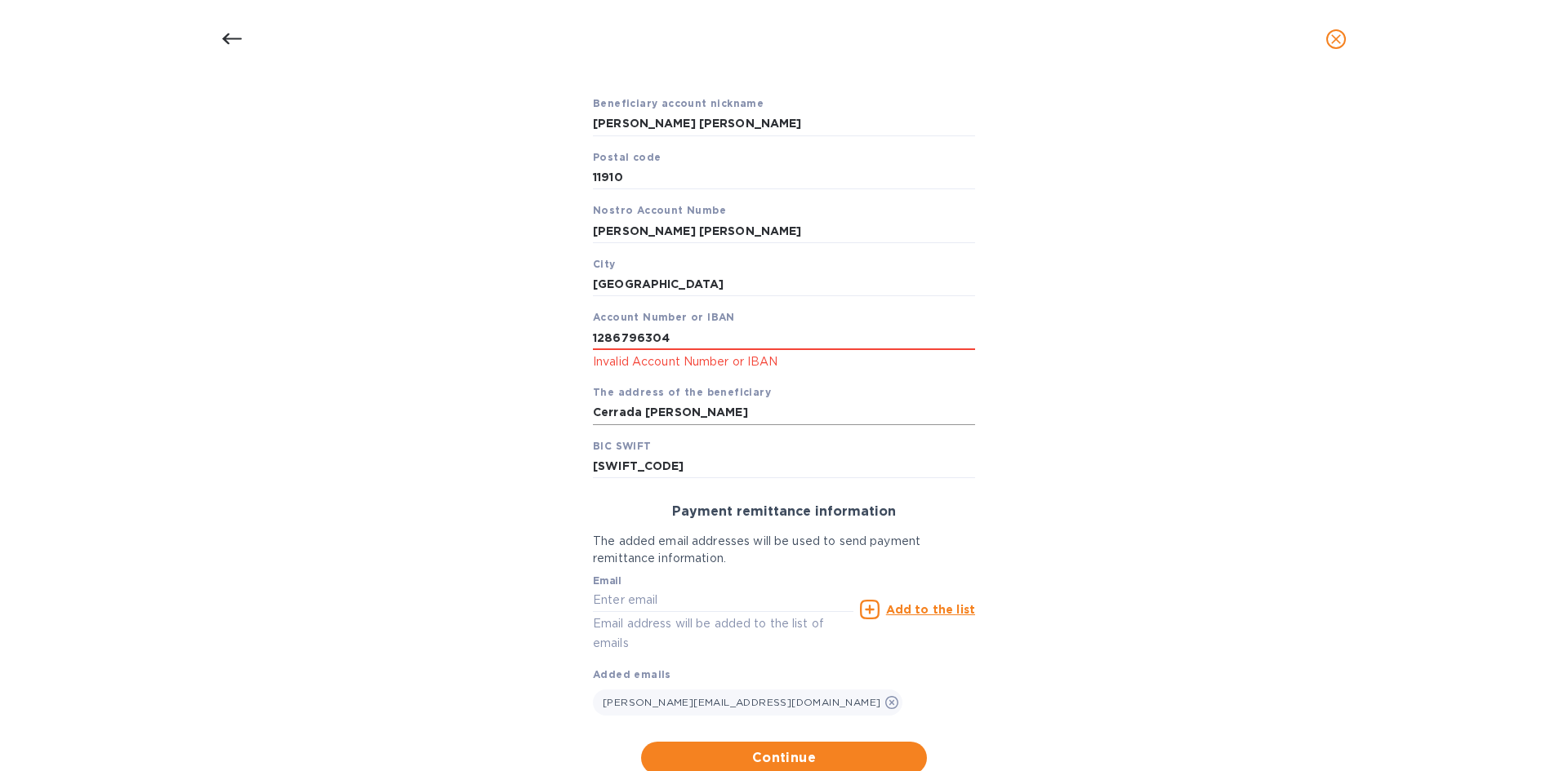
scroll to position [243, 0]
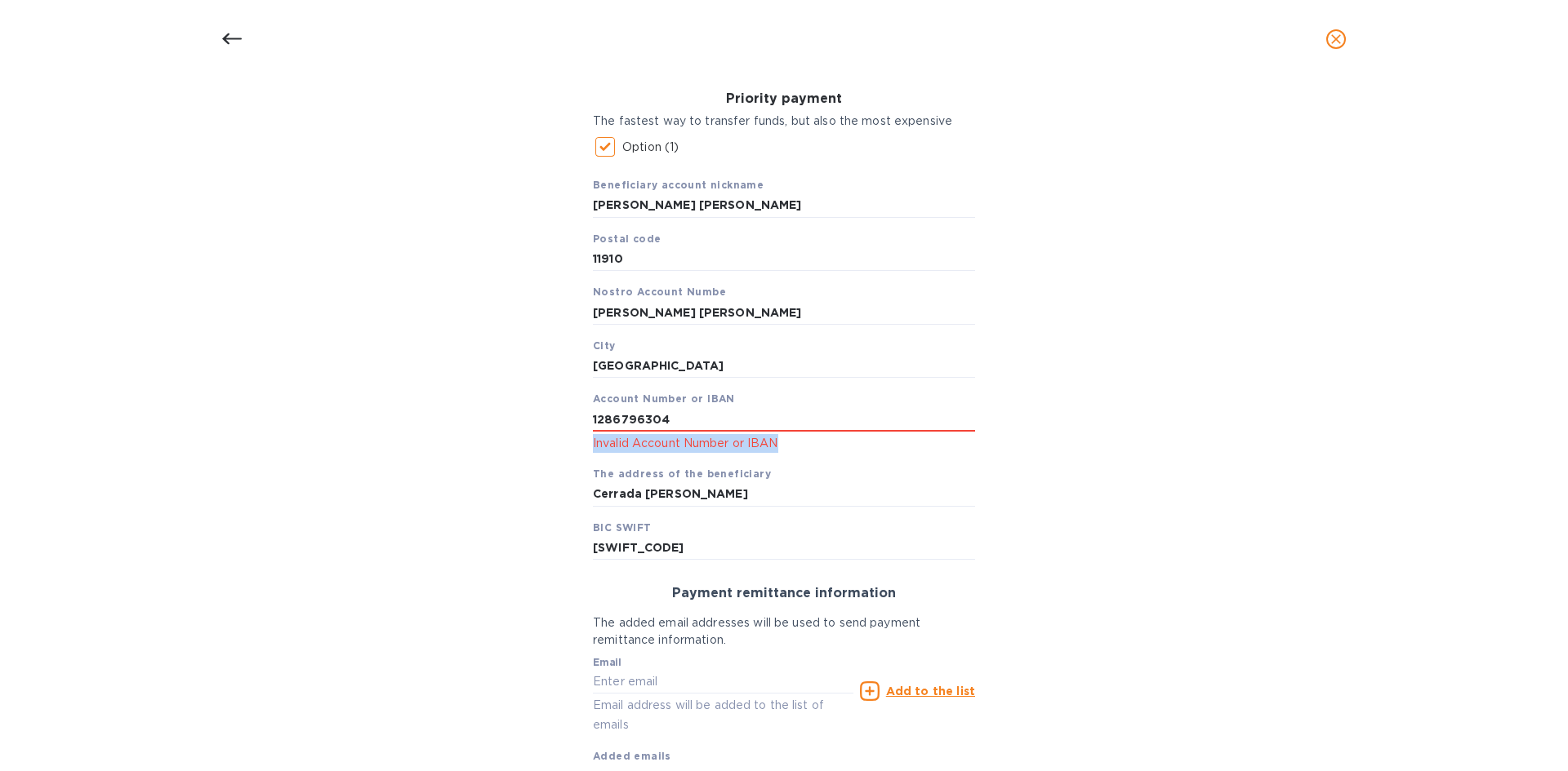
drag, startPoint x: 586, startPoint y: 440, endPoint x: 827, endPoint y: 440, distance: 241.0
click at [827, 440] on div "Priority payment The fastest way to transfer funds, but also the most expensive…" at bounding box center [784, 326] width 408 height 495
click at [987, 446] on div "Bank account holder name Monica Cecilia Artigas Walther Priority payment The fa…" at bounding box center [784, 426] width 1525 height 878
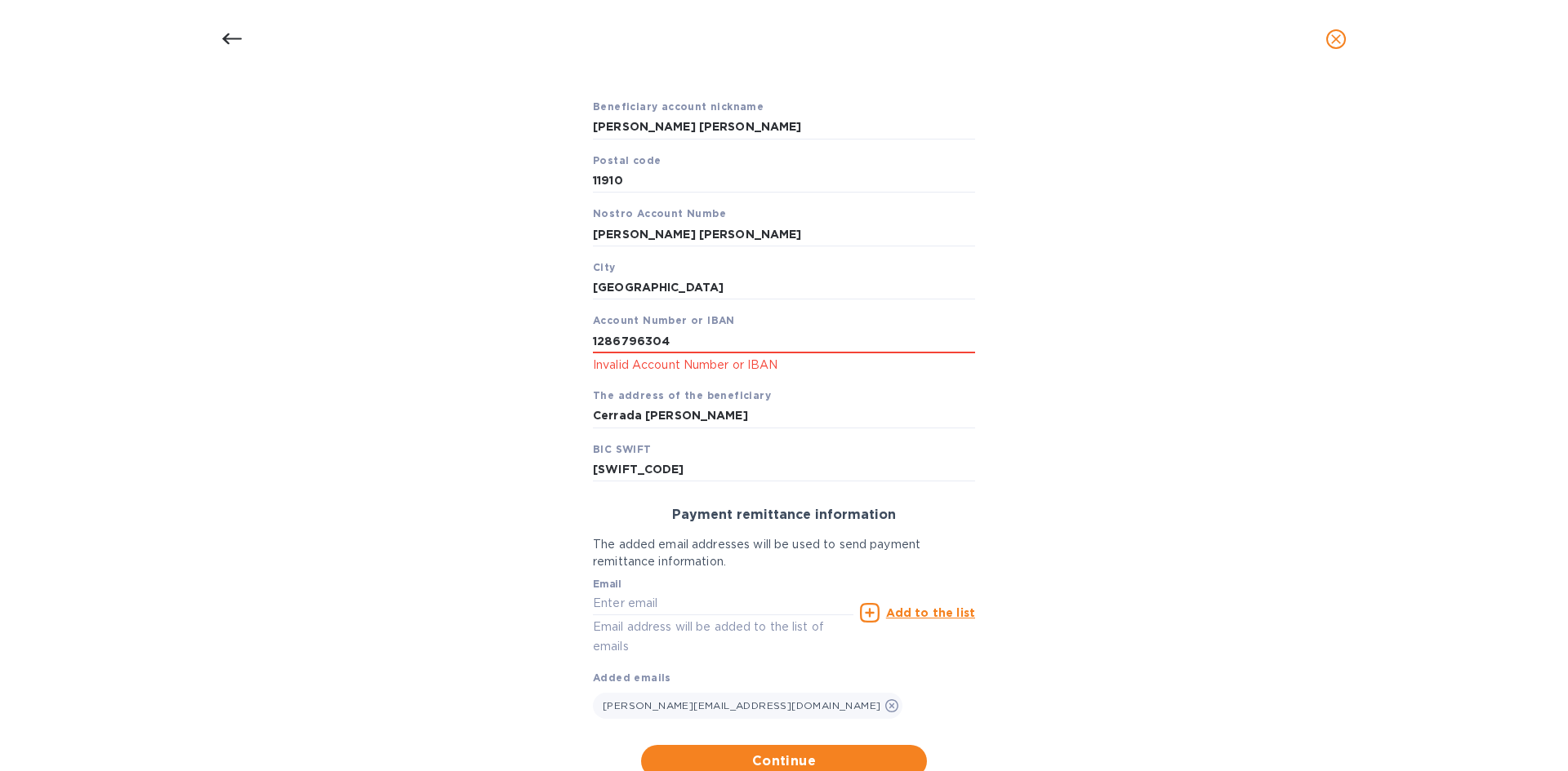
scroll to position [297, 0]
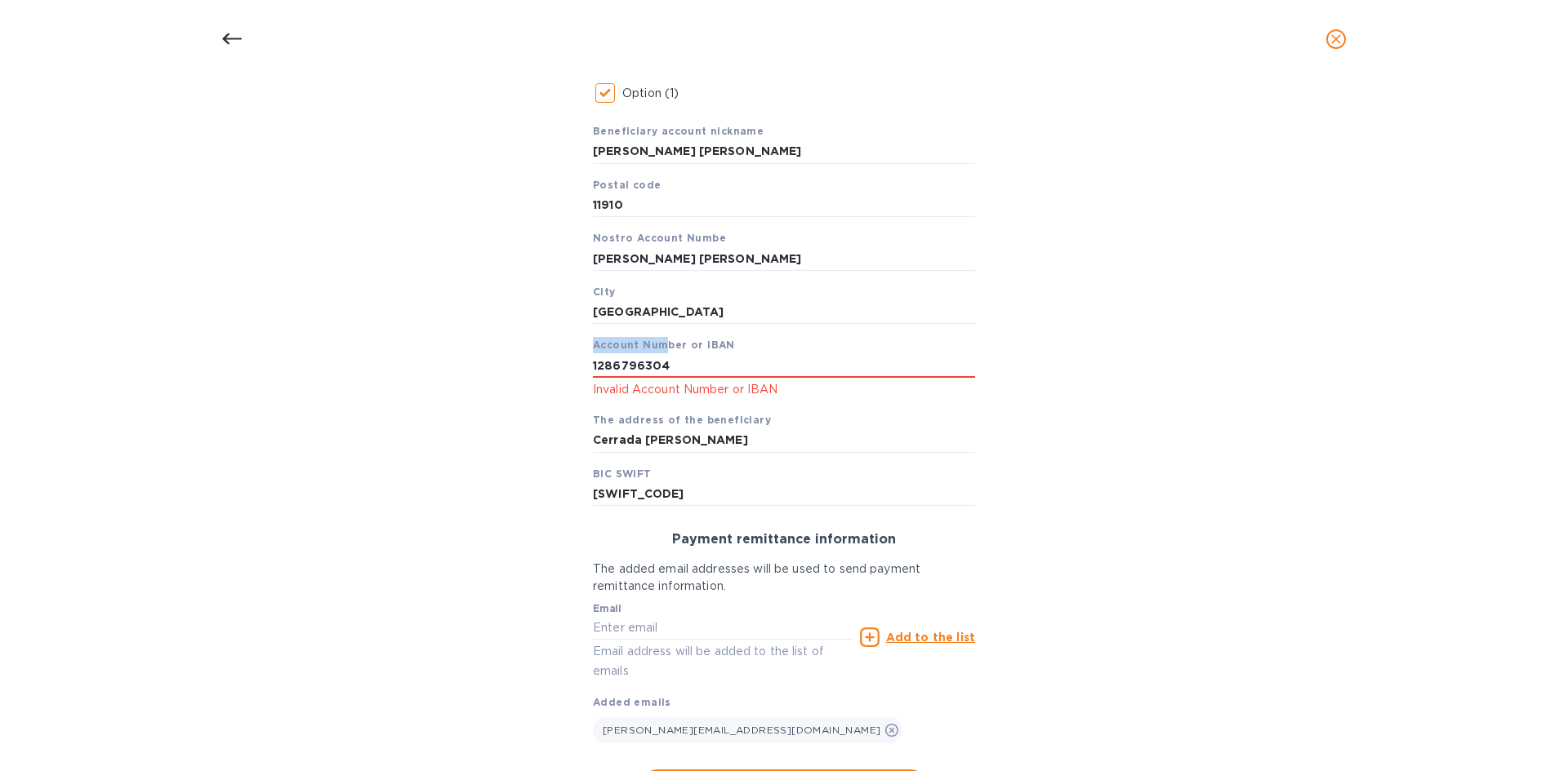
drag, startPoint x: 593, startPoint y: 347, endPoint x: 658, endPoint y: 347, distance: 65.0
click at [658, 347] on b "Account Number or IBAN" at bounding box center [663, 345] width 143 height 12
click at [705, 347] on b "Account Number or IBAN" at bounding box center [663, 345] width 143 height 12
drag, startPoint x: 681, startPoint y: 372, endPoint x: 598, endPoint y: 372, distance: 83.0
click at [598, 372] on input "1286796304" at bounding box center [784, 366] width 382 height 24
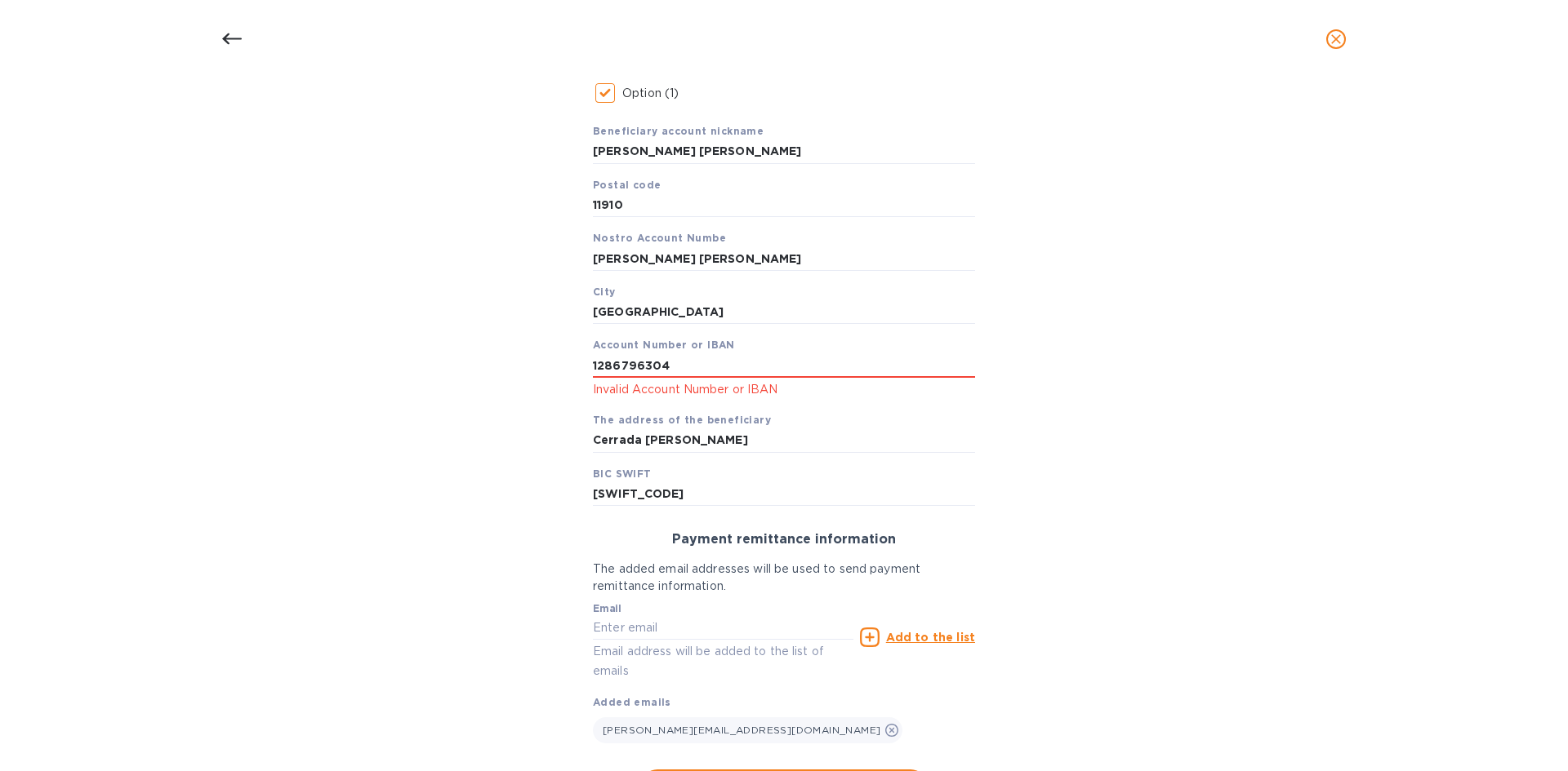
click at [531, 366] on div "Bank account holder name Monica Cecilia Artigas Walther Priority payment The fa…" at bounding box center [784, 372] width 1525 height 878
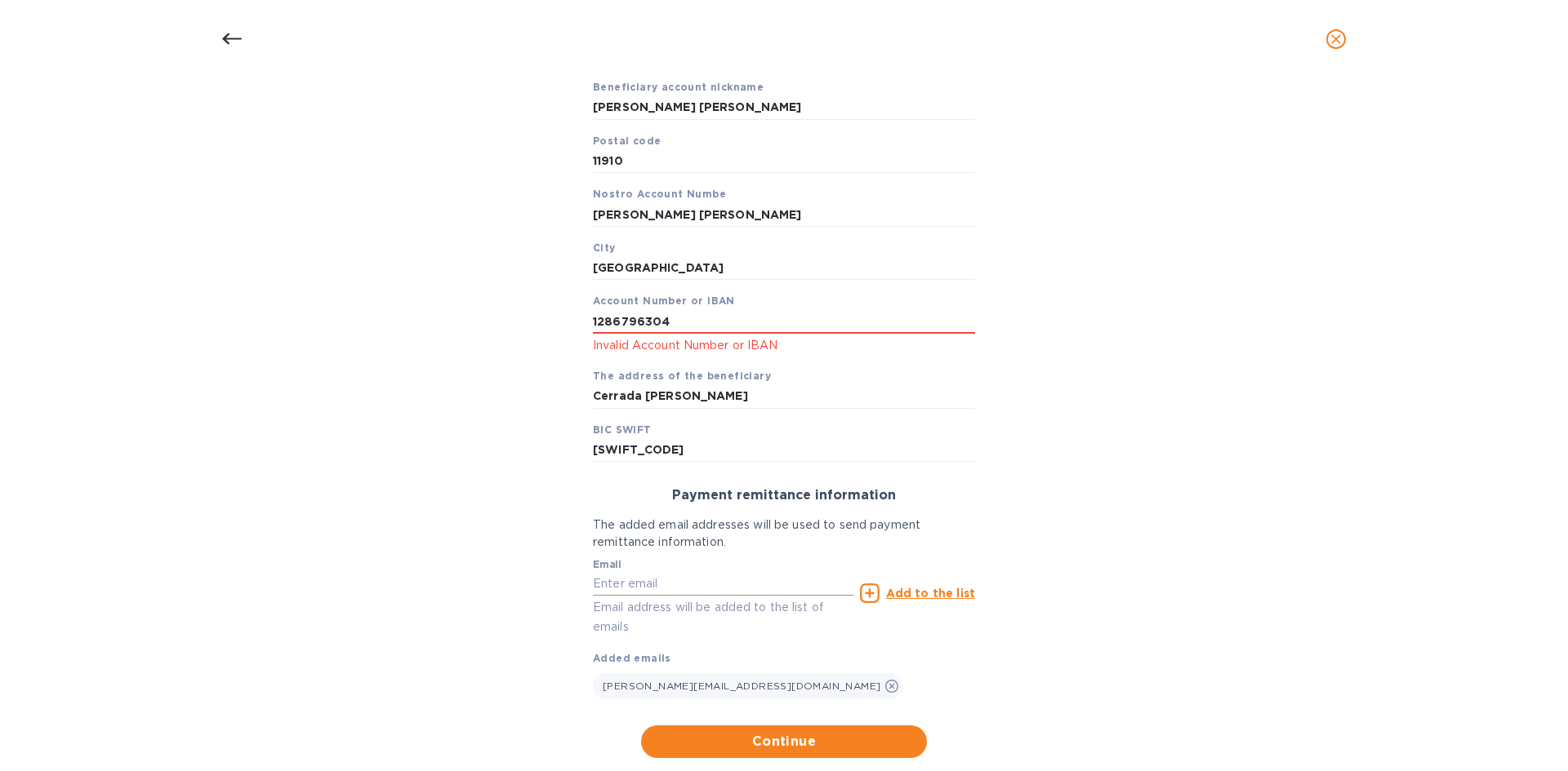
scroll to position [379, 0]
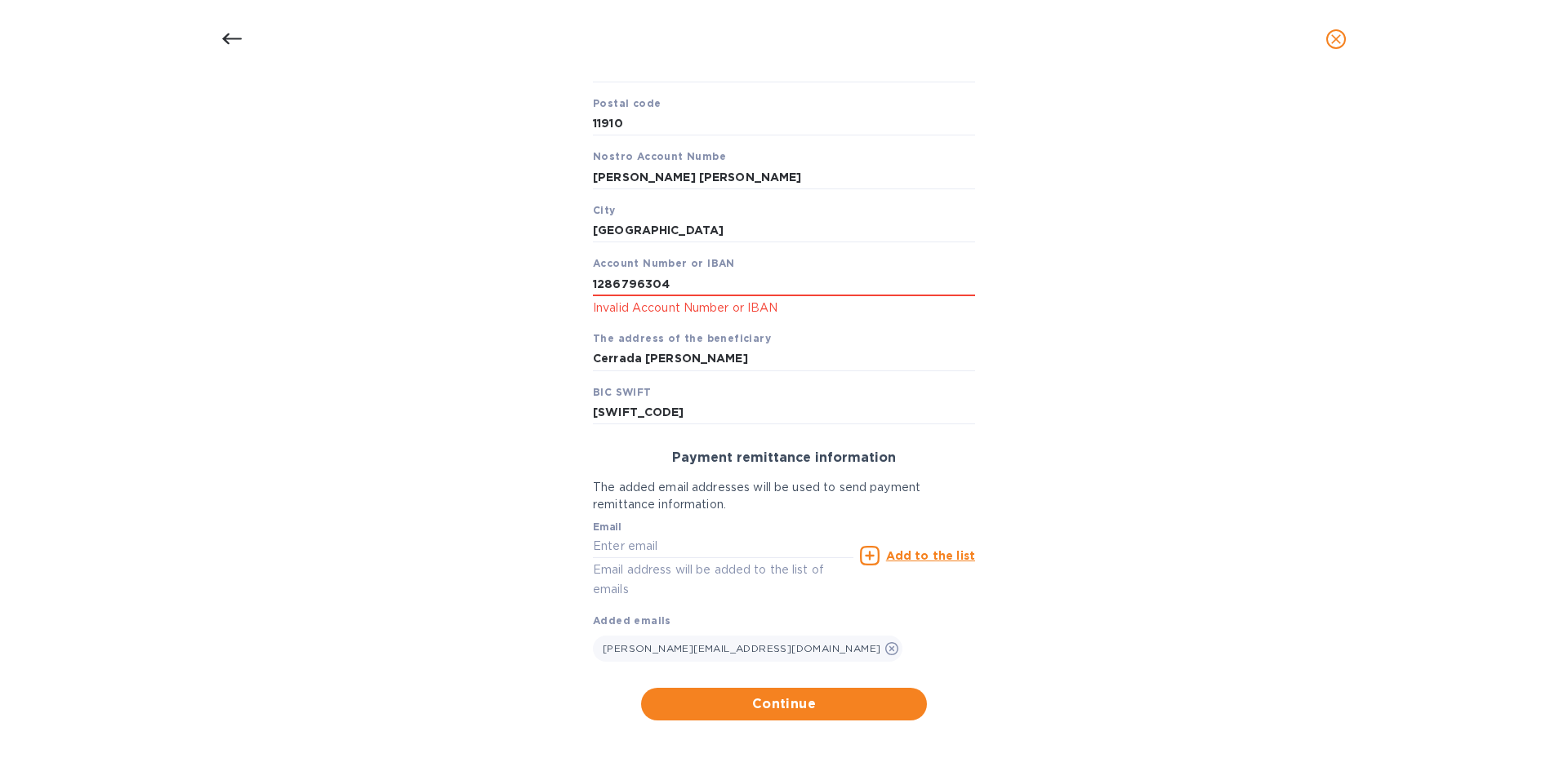
click at [1154, 357] on div "Bank account holder name Monica Cecilia Artigas Walther Priority payment The fa…" at bounding box center [784, 291] width 1525 height 878
click at [1327, 43] on span "close" at bounding box center [1335, 39] width 20 height 20
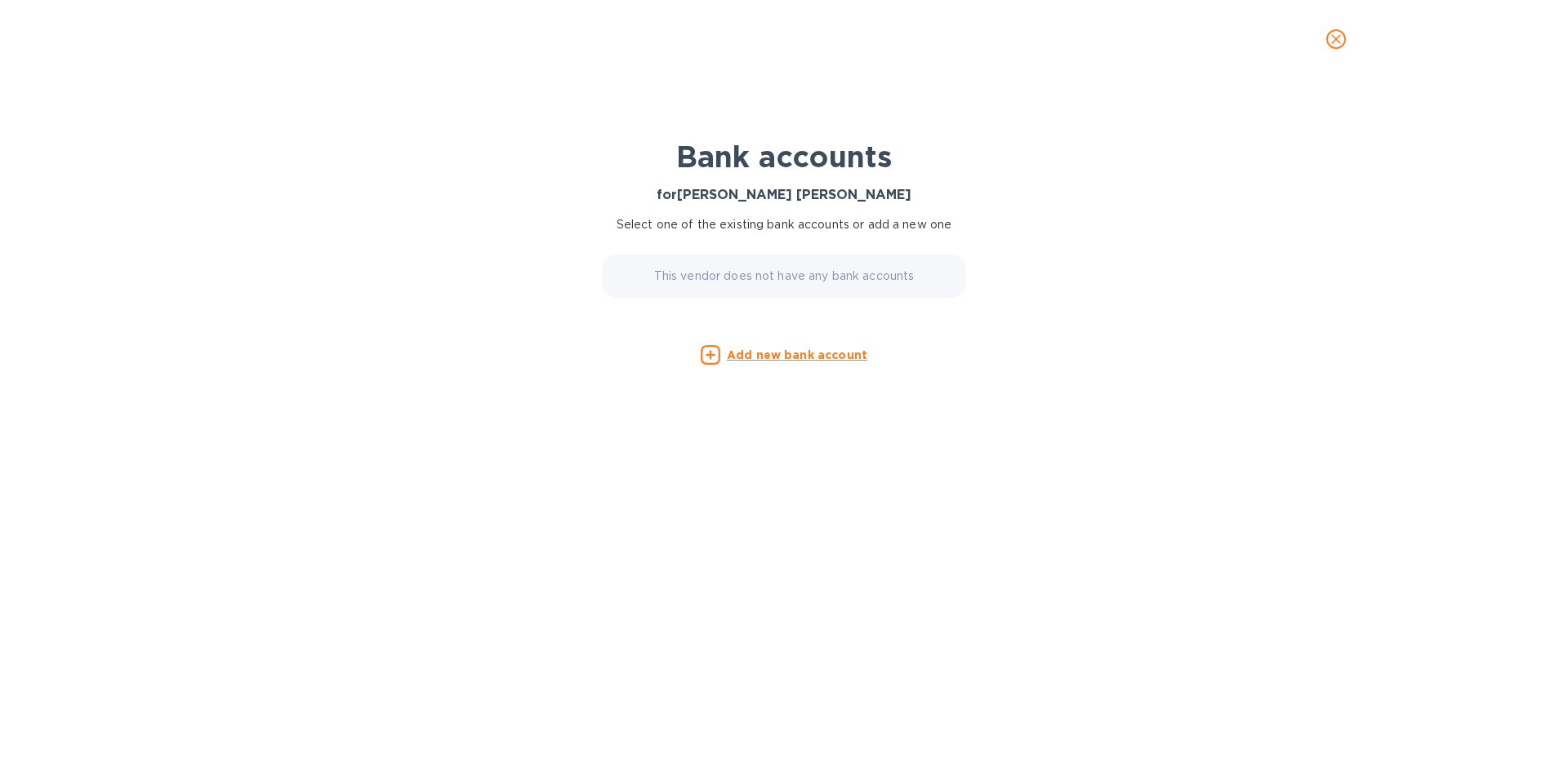
scroll to position [0, 0]
click at [1337, 38] on icon "close" at bounding box center [1336, 39] width 10 height 10
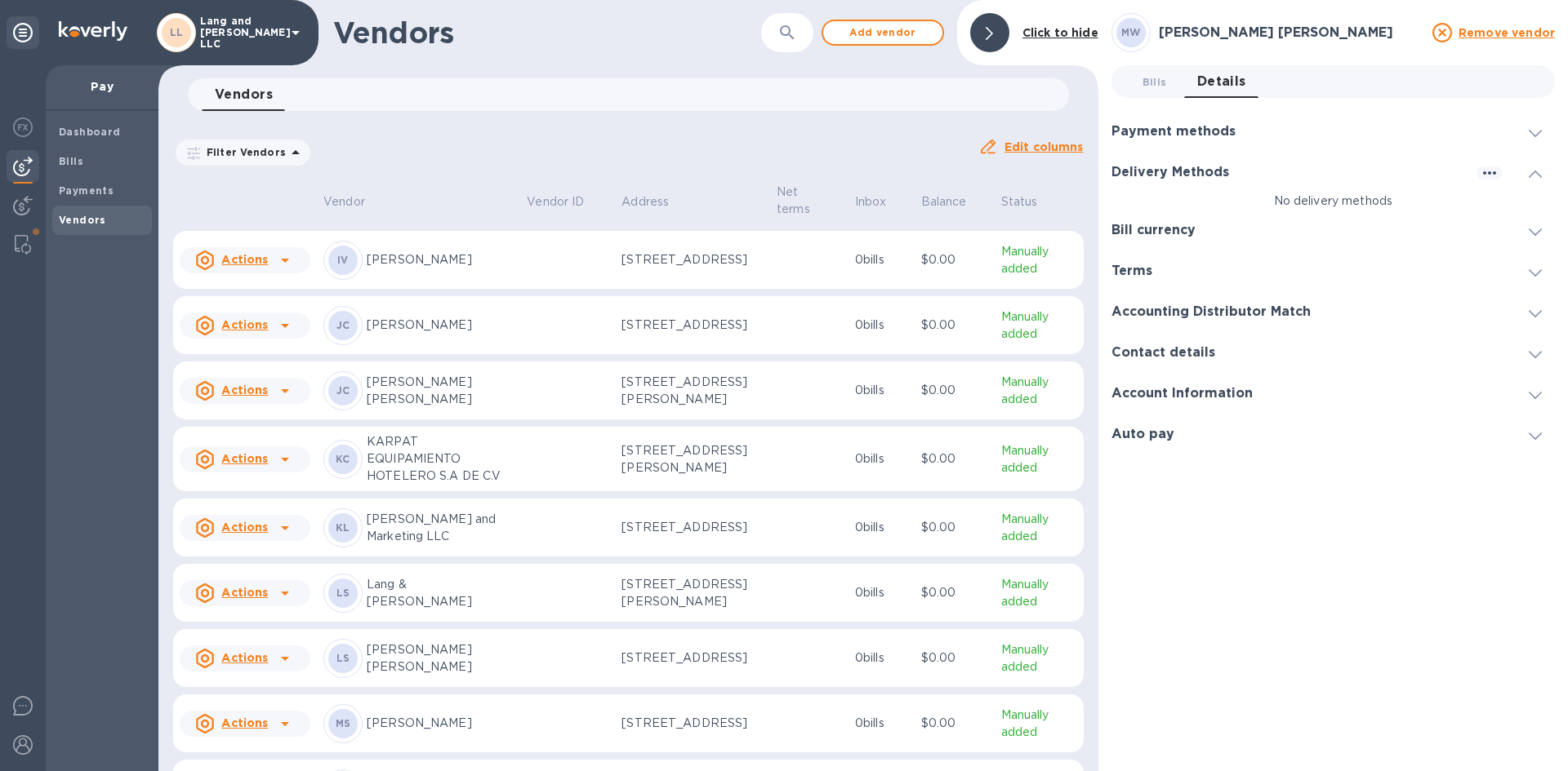
scroll to position [1041, 0]
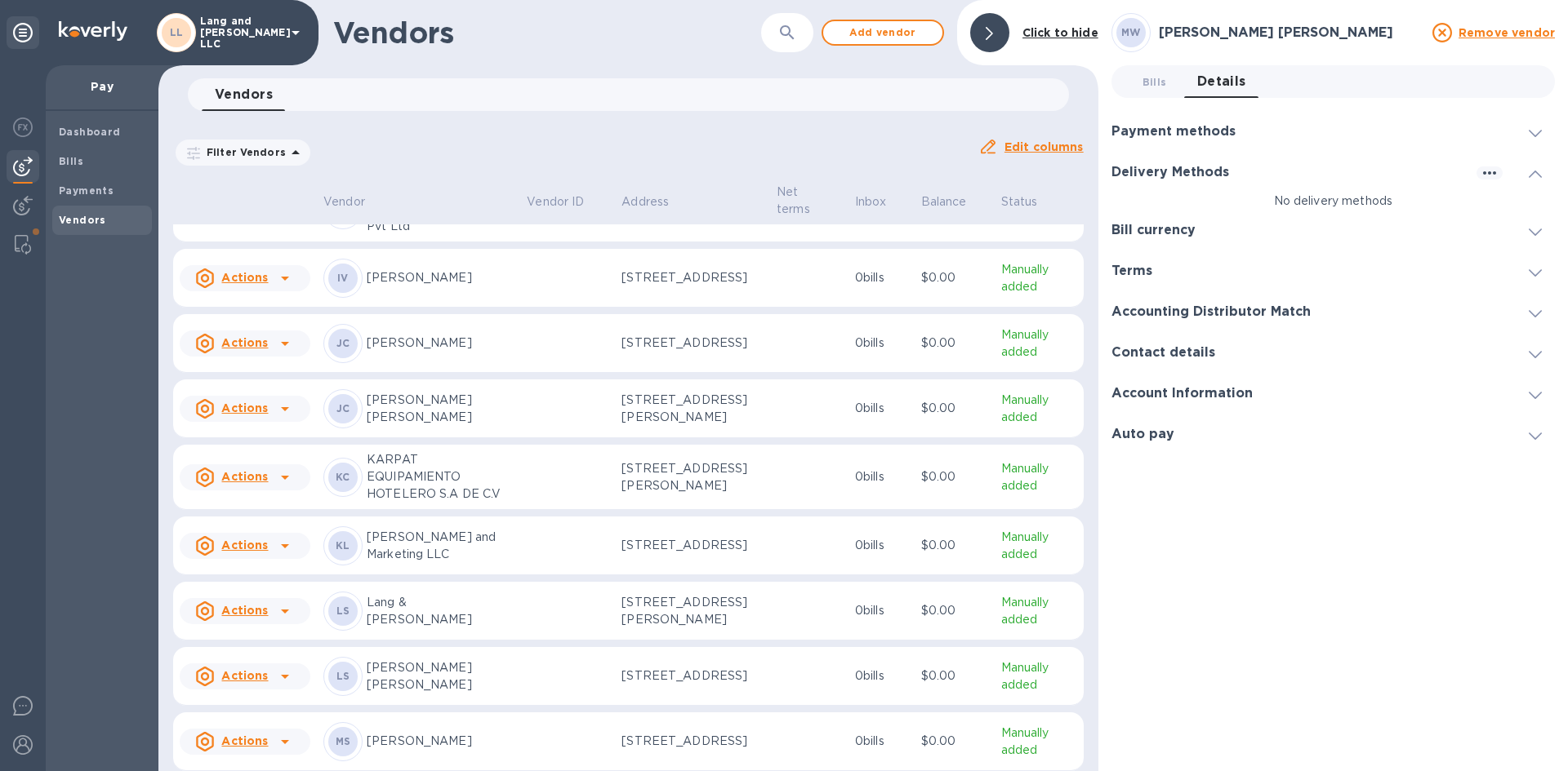
click at [420, 426] on p "[PERSON_NAME] [PERSON_NAME]" at bounding box center [441, 409] width 147 height 34
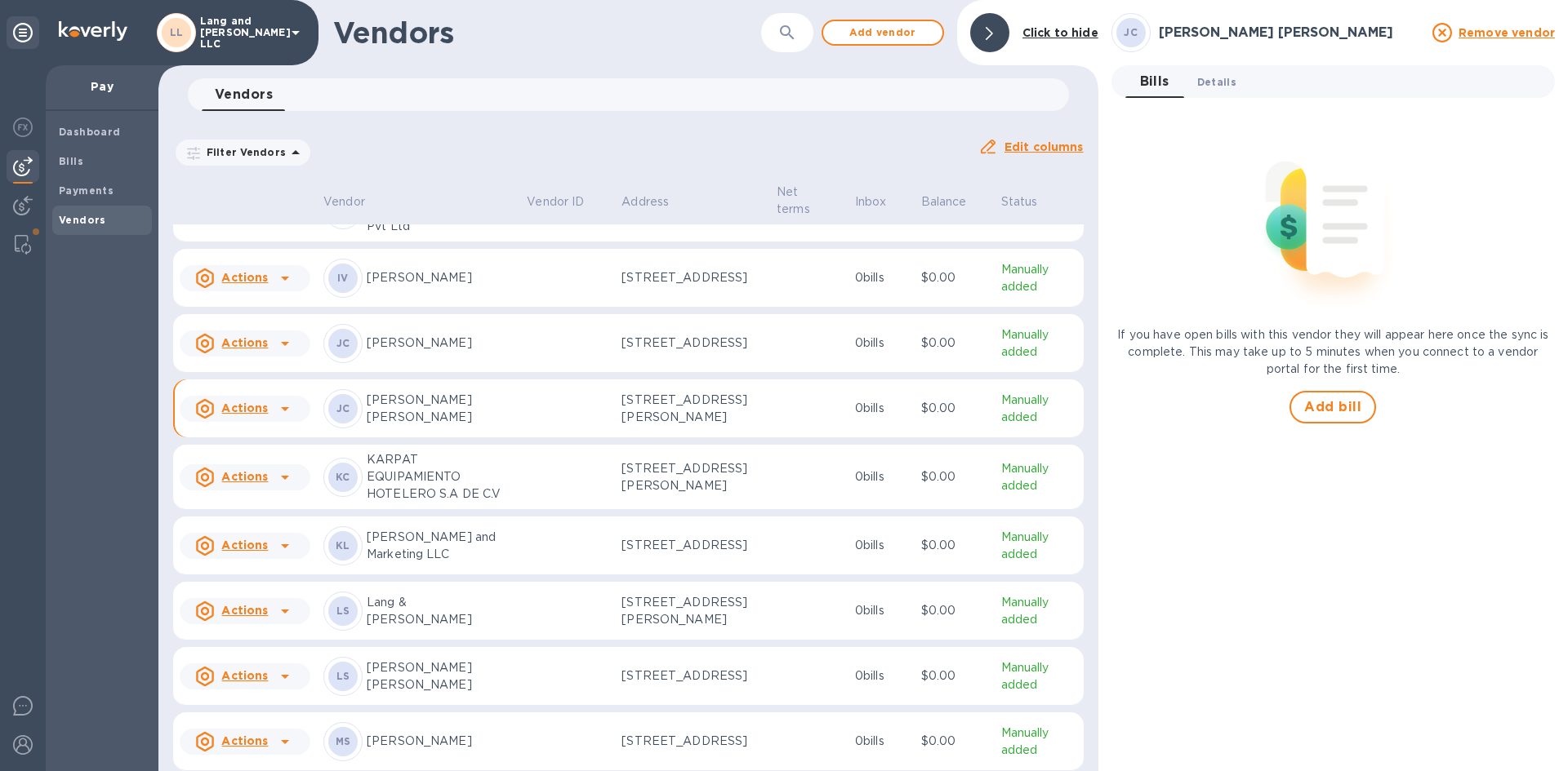
click at [1208, 87] on span "Details 0" at bounding box center [1217, 82] width 39 height 17
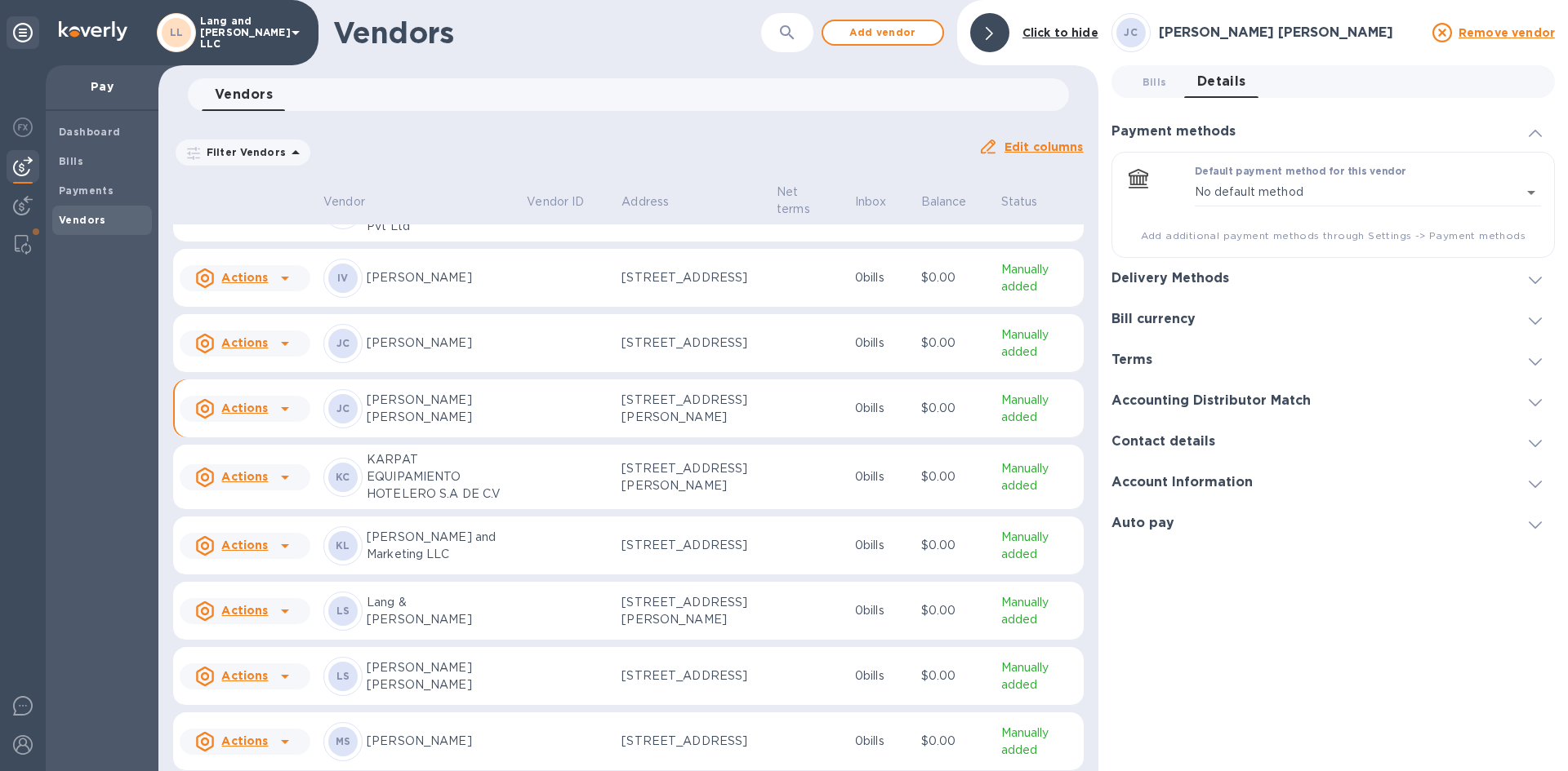
click at [1195, 285] on h3 "Delivery Methods" at bounding box center [1170, 278] width 117 height 16
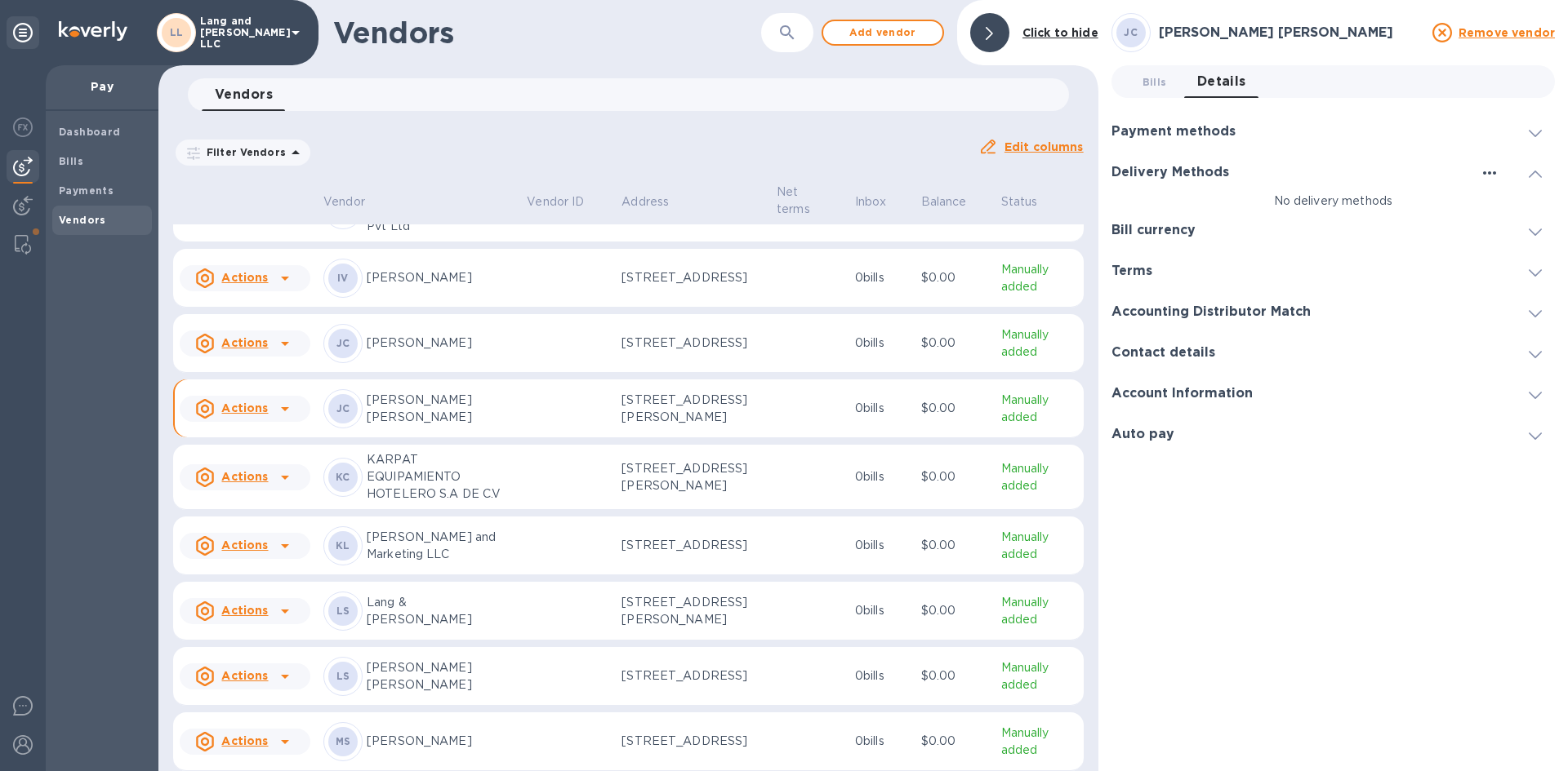
click at [1496, 169] on icon "button" at bounding box center [1489, 172] width 20 height 20
click at [1503, 205] on p "Add new" at bounding box center [1510, 207] width 54 height 17
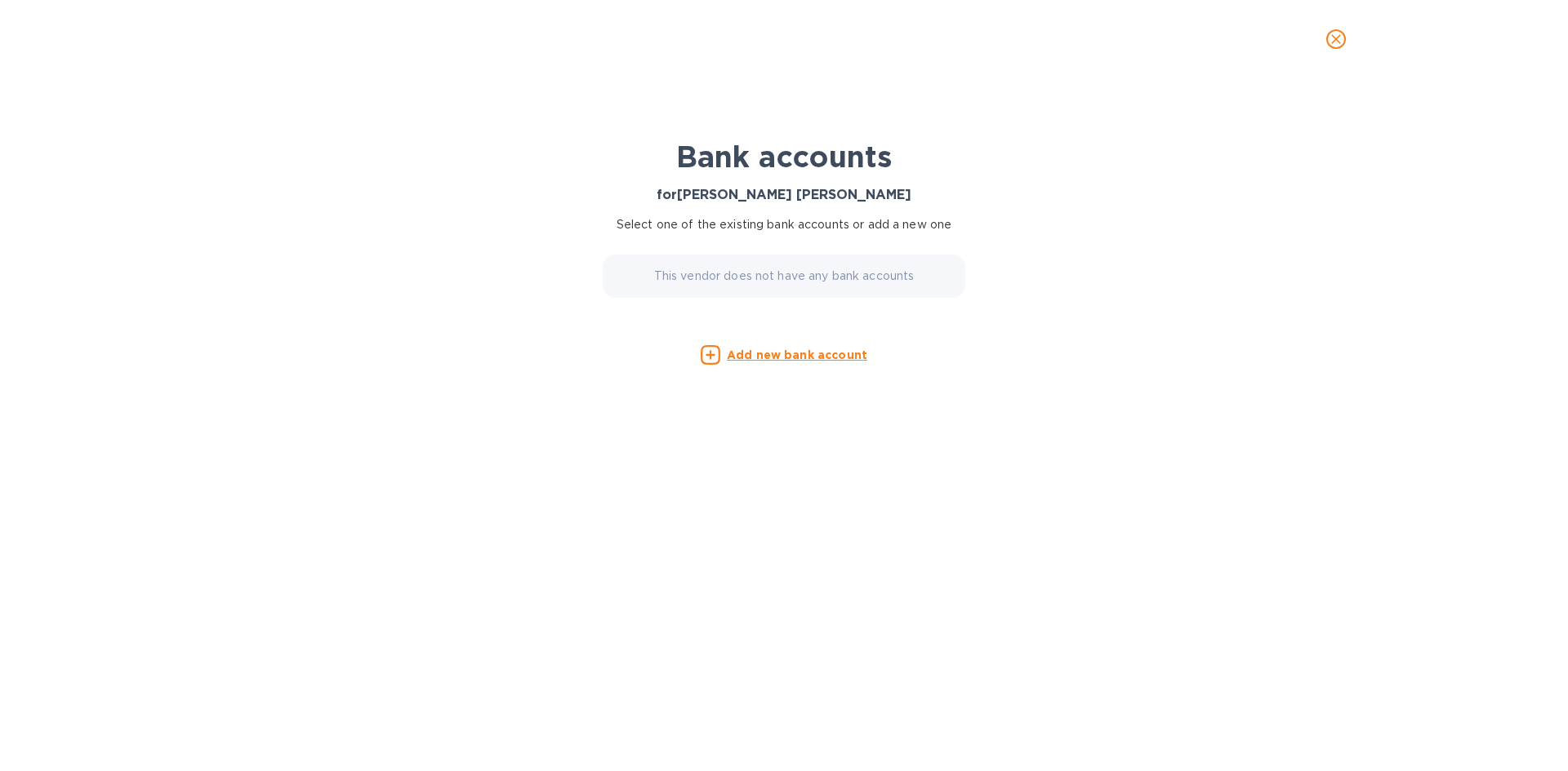
click at [750, 345] on div "Add new bank account" at bounding box center [784, 355] width 379 height 20
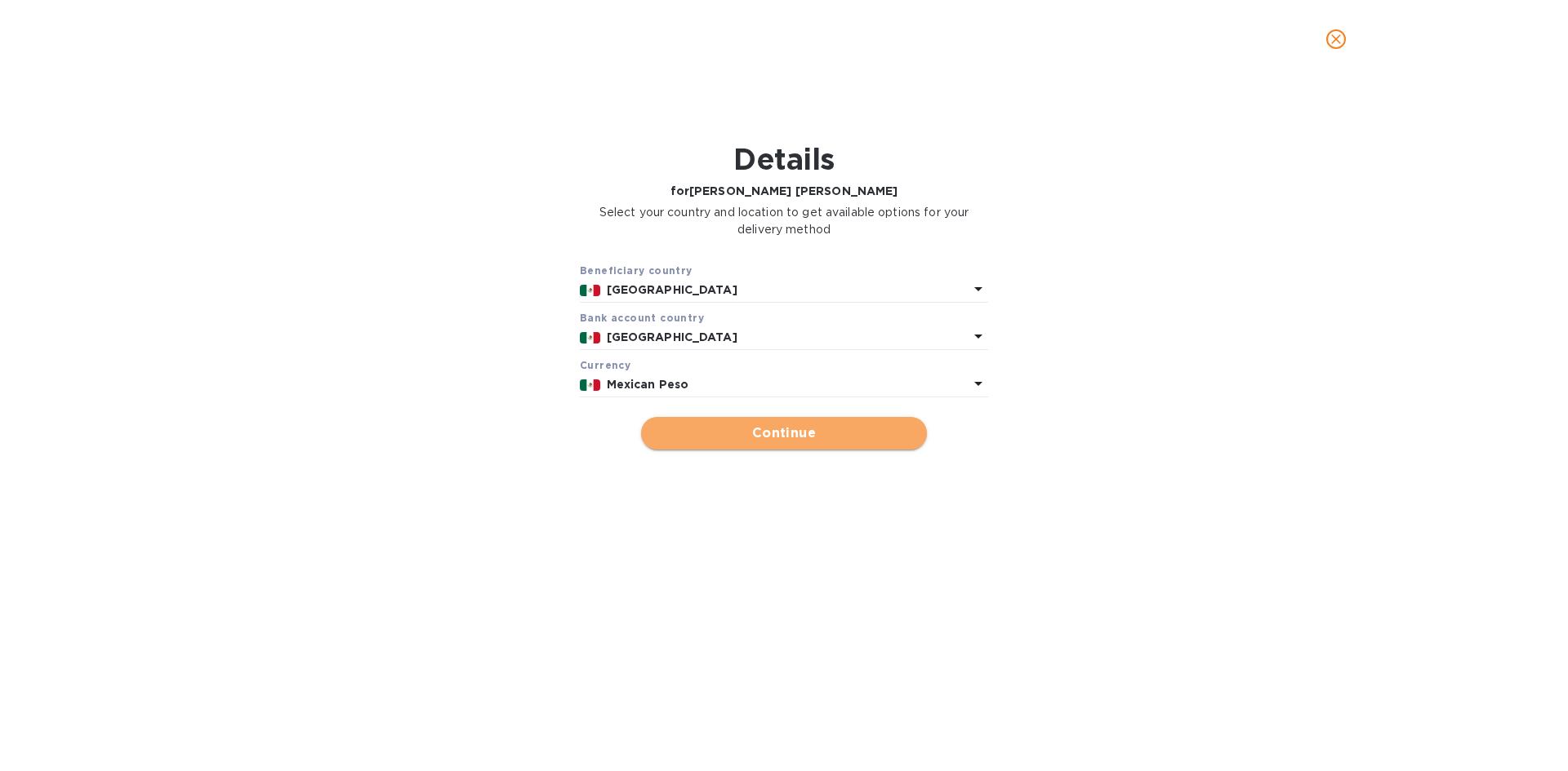
click at [734, 443] on button "Continue" at bounding box center [784, 433] width 286 height 33
type input "[PERSON_NAME] [PERSON_NAME]"
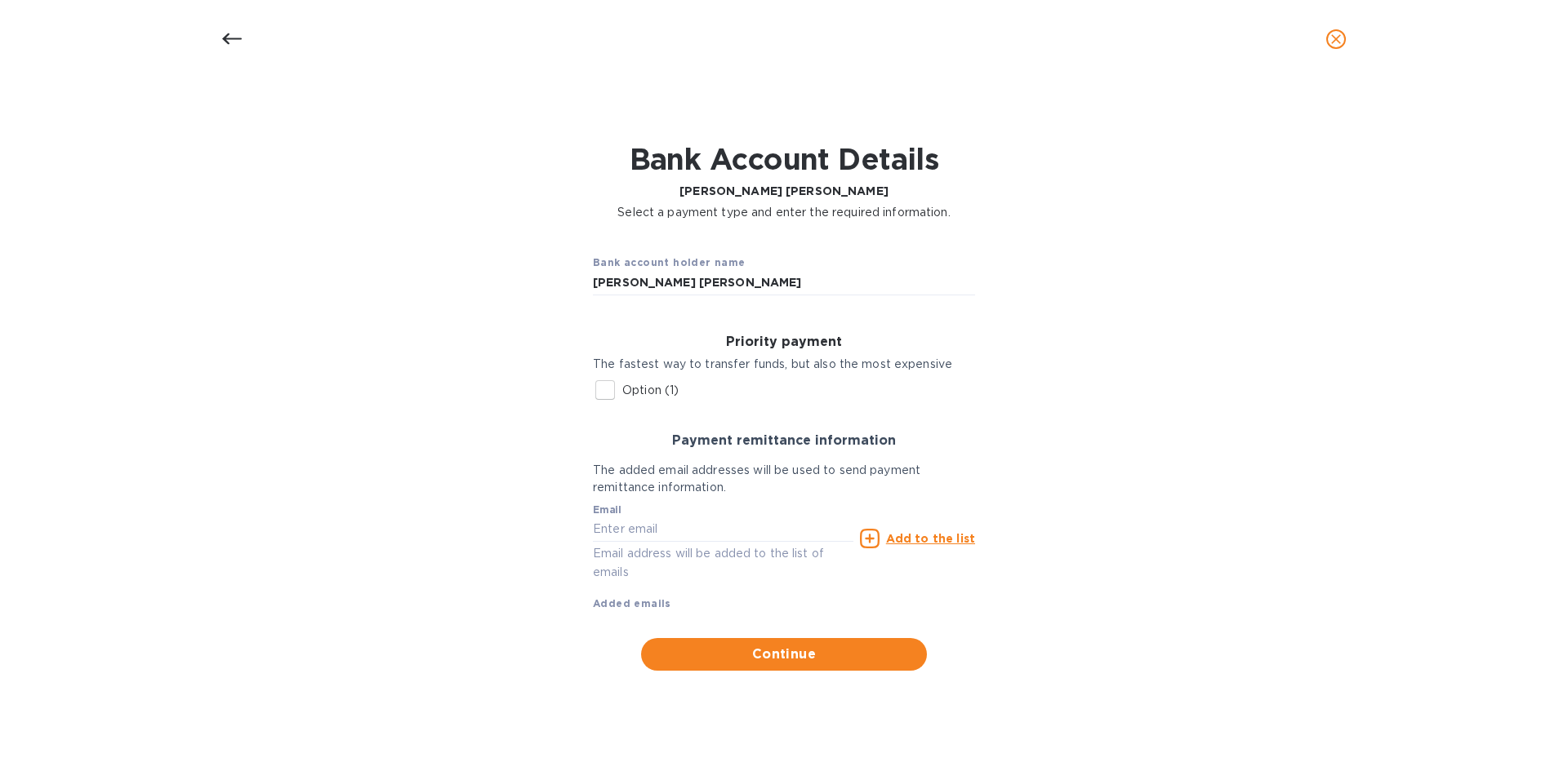
click at [627, 386] on p "Option (1)" at bounding box center [650, 390] width 56 height 17
click at [622, 386] on input "Option (1)" at bounding box center [605, 390] width 34 height 34
checkbox input "true"
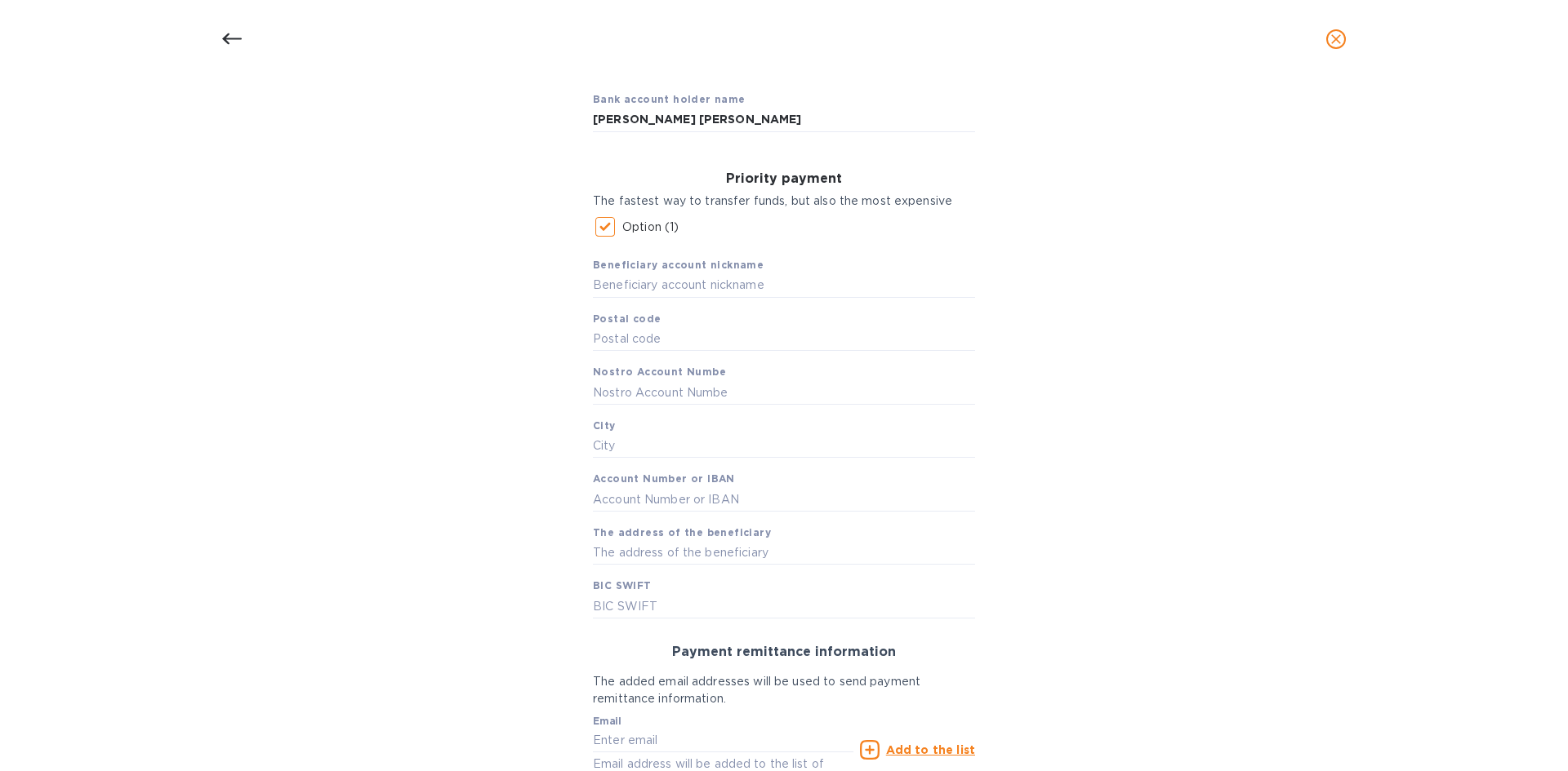
scroll to position [245, 0]
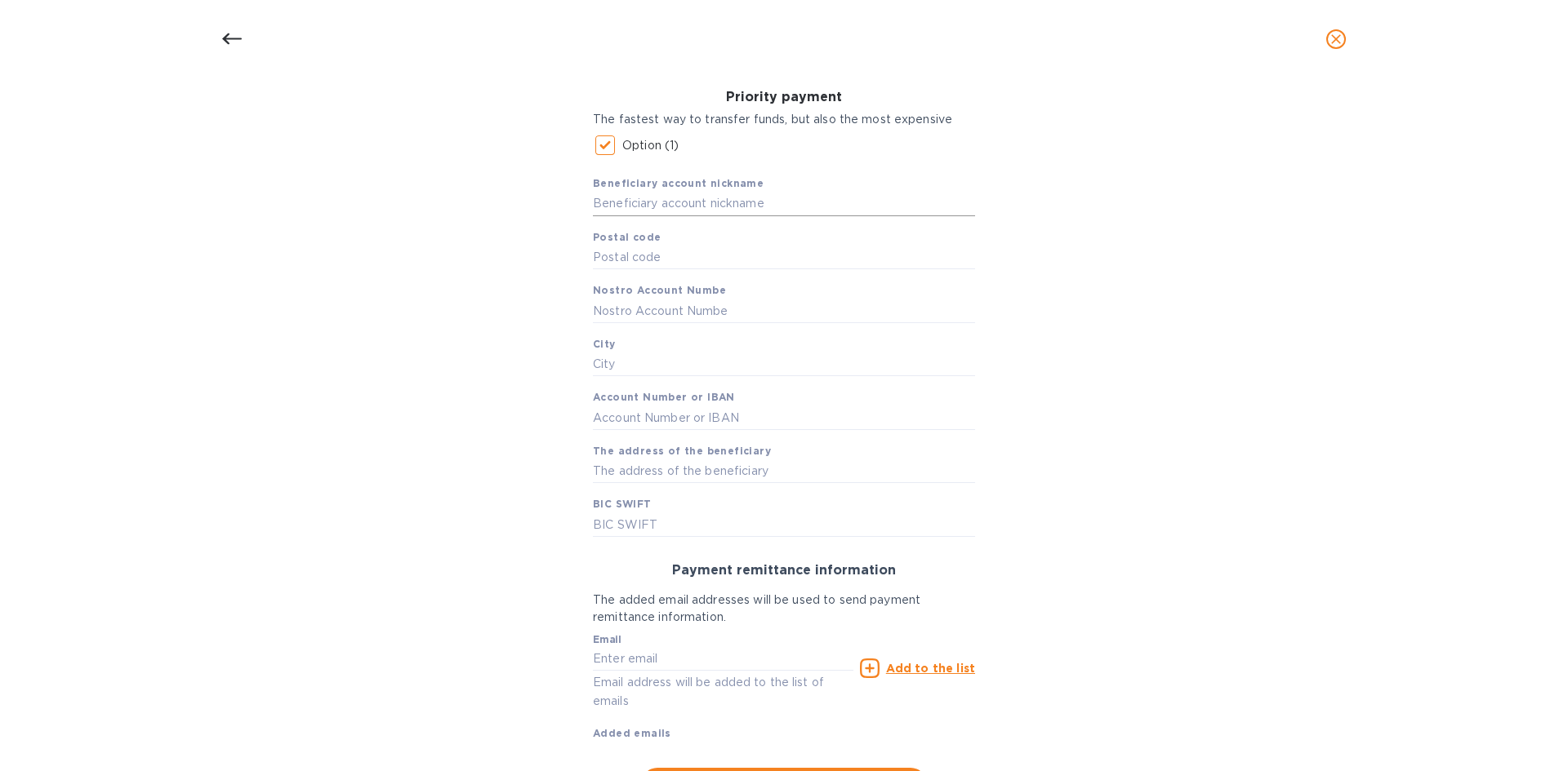
click at [770, 202] on input "text" at bounding box center [784, 204] width 382 height 24
paste input "[PERSON_NAME] [PERSON_NAME]"
type input "[PERSON_NAME] [PERSON_NAME]"
click at [702, 307] on input "text" at bounding box center [784, 311] width 382 height 24
paste input "[PERSON_NAME] [PERSON_NAME]"
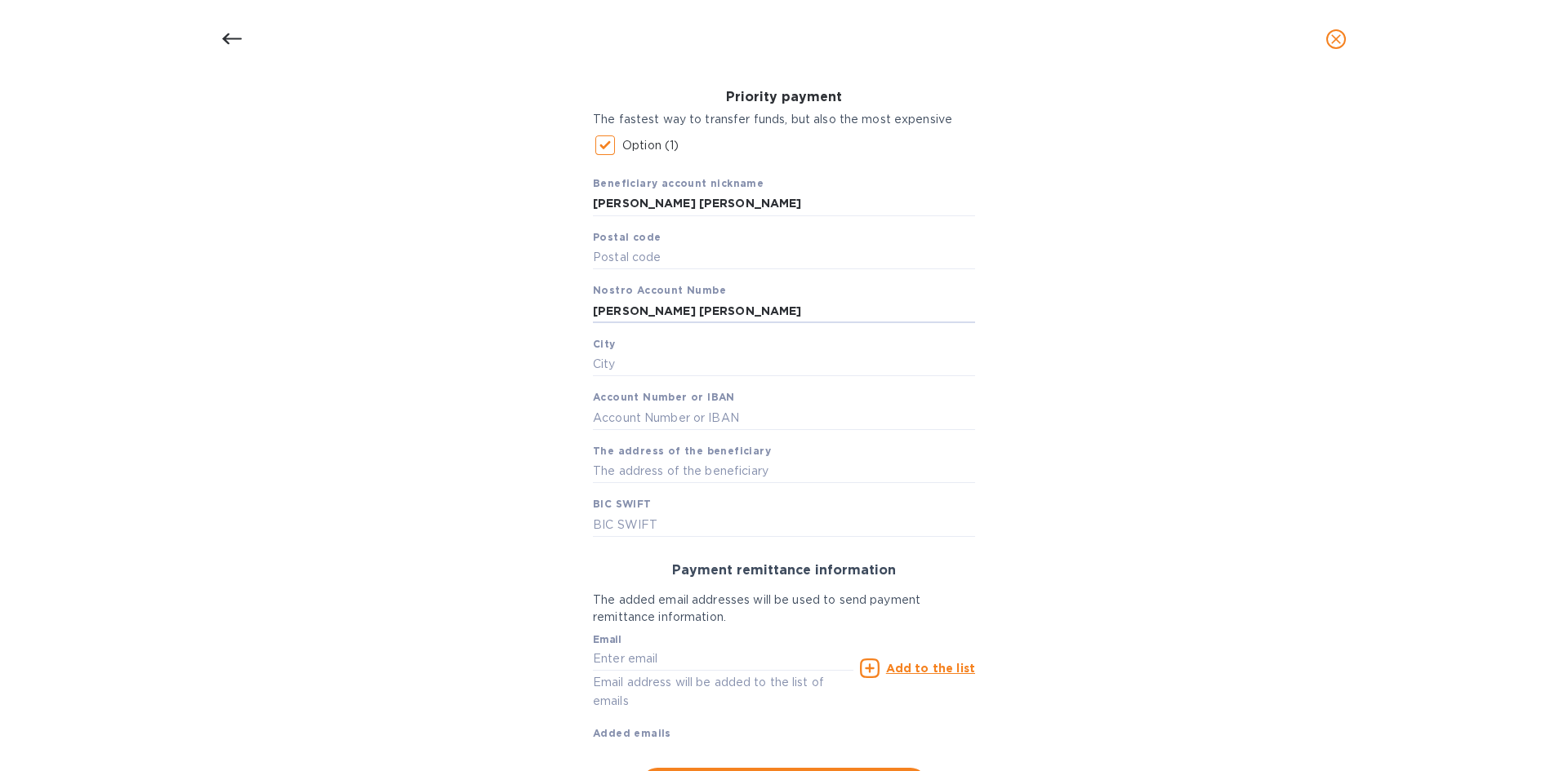
type input "[PERSON_NAME] [PERSON_NAME]"
click at [658, 248] on input "text" at bounding box center [784, 258] width 382 height 24
paste input "53126"
type input "53126"
click at [640, 373] on input "text" at bounding box center [784, 365] width 382 height 24
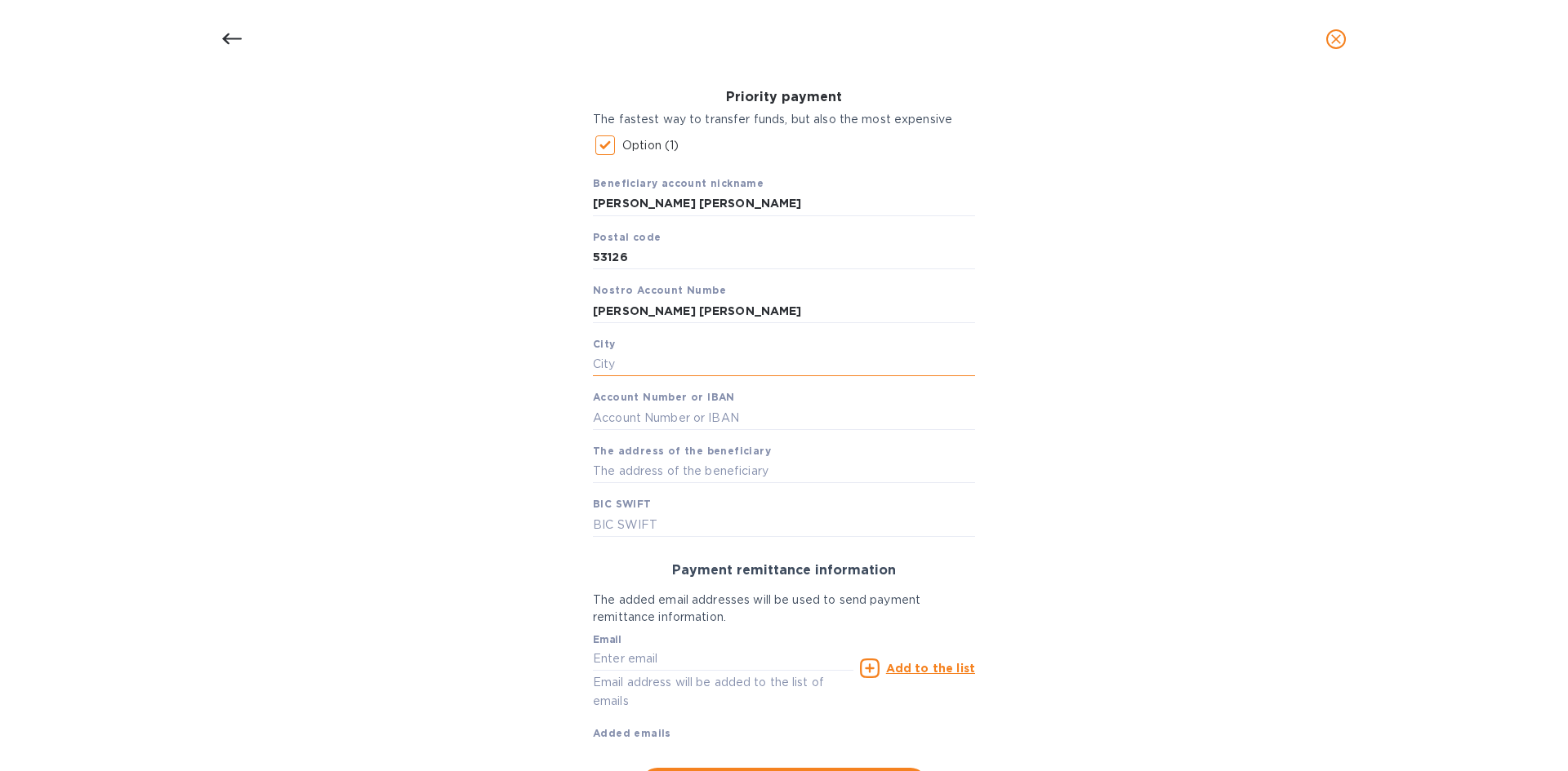
paste input "Naucalpan de Juárez"
type input "Naucalpan de Juárez"
click at [654, 417] on input "text" at bounding box center [784, 418] width 382 height 24
paste input "70107558401"
type input "70107558401"
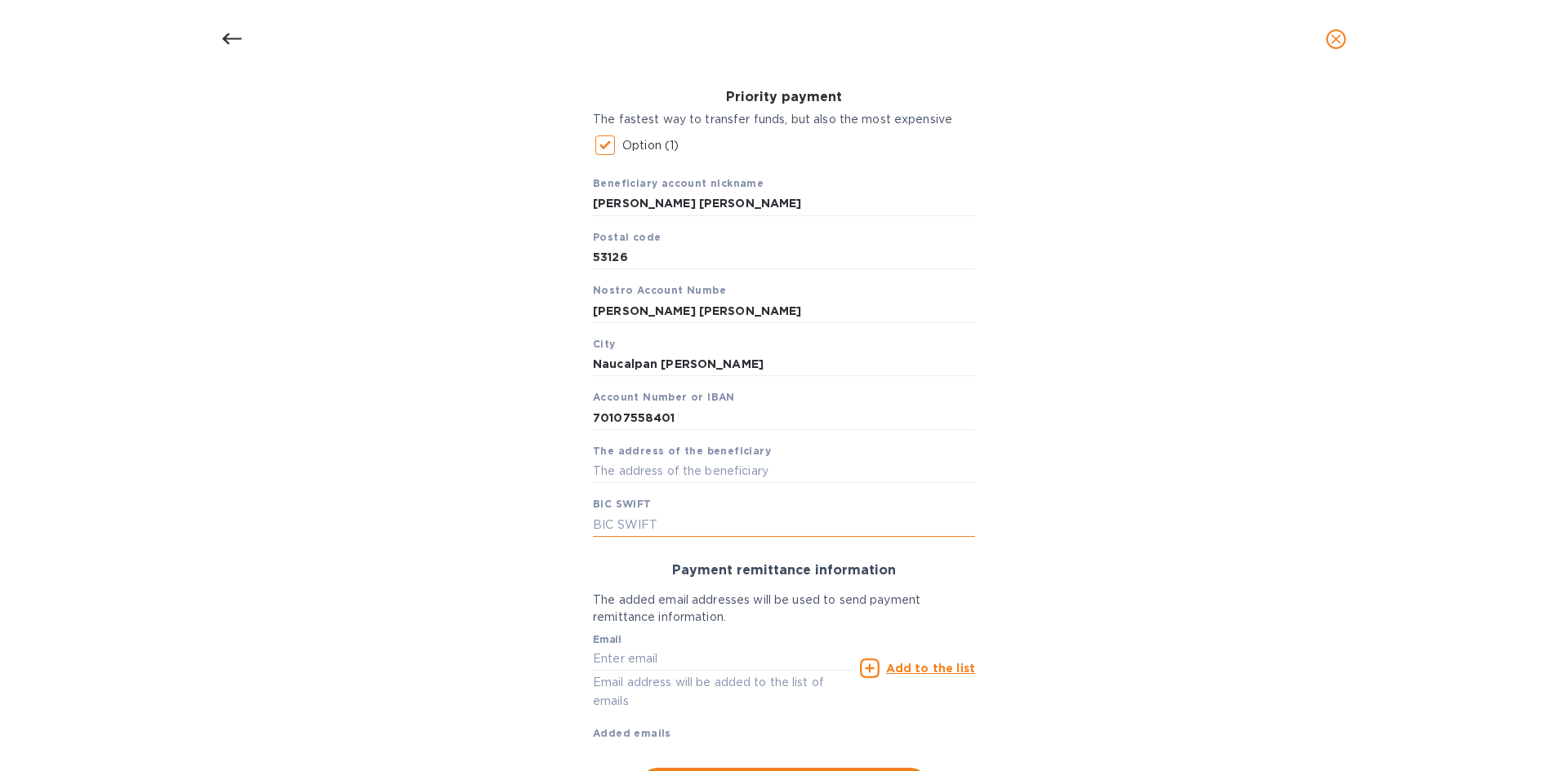
click at [639, 535] on input "text" at bounding box center [784, 524] width 382 height 24
paste input "BNMXMXMM"
type input "BNMXMXMM"
click at [659, 459] on input "text" at bounding box center [784, 471] width 382 height 24
paste input "Vizcaínas 123-2"
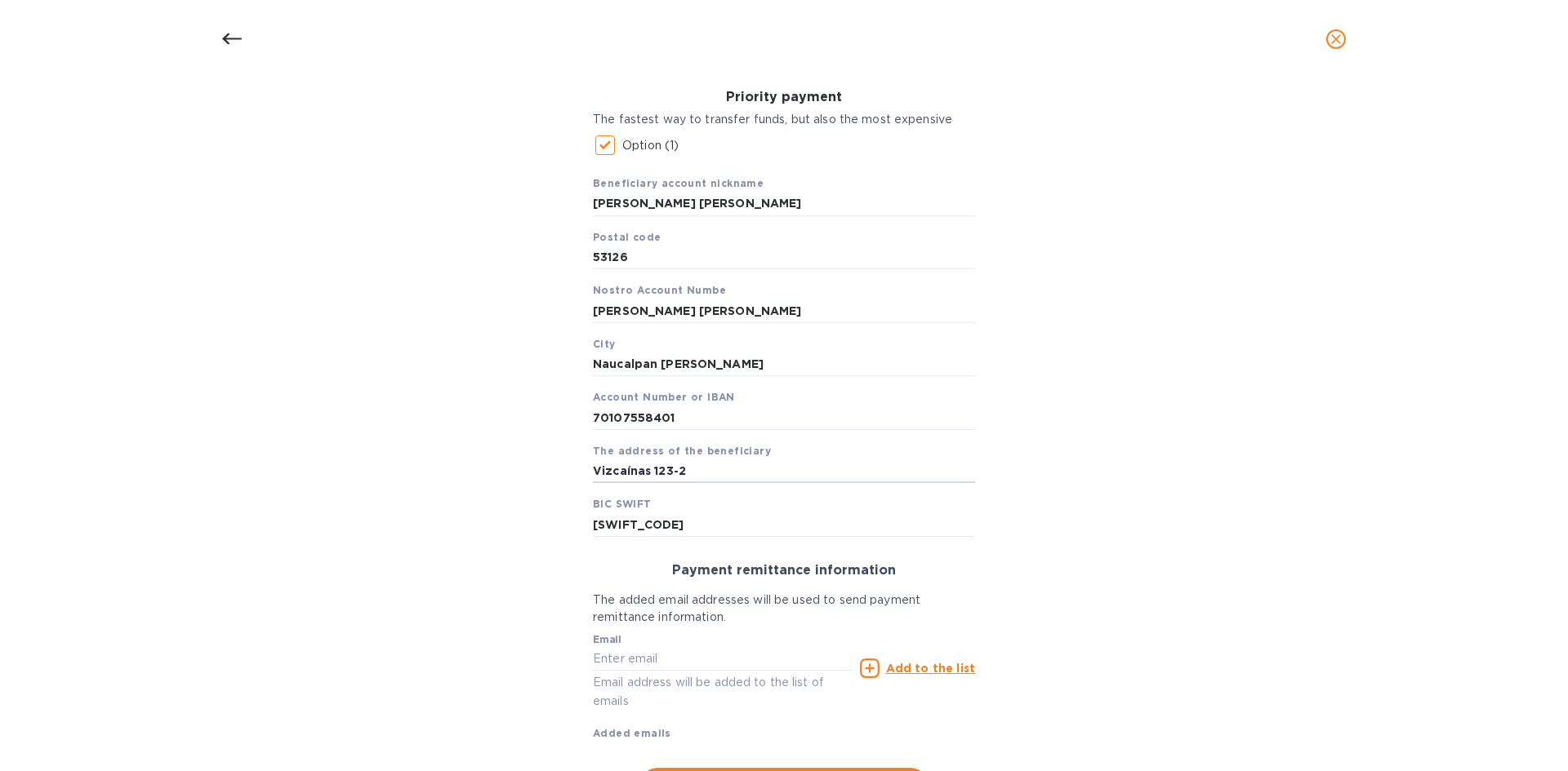
type input "Vizcaínas 123-2"
click at [440, 470] on div "Bank account holder name Judith Milagros Aragon Chavez Priority payment The fas…" at bounding box center [784, 398] width 1525 height 824
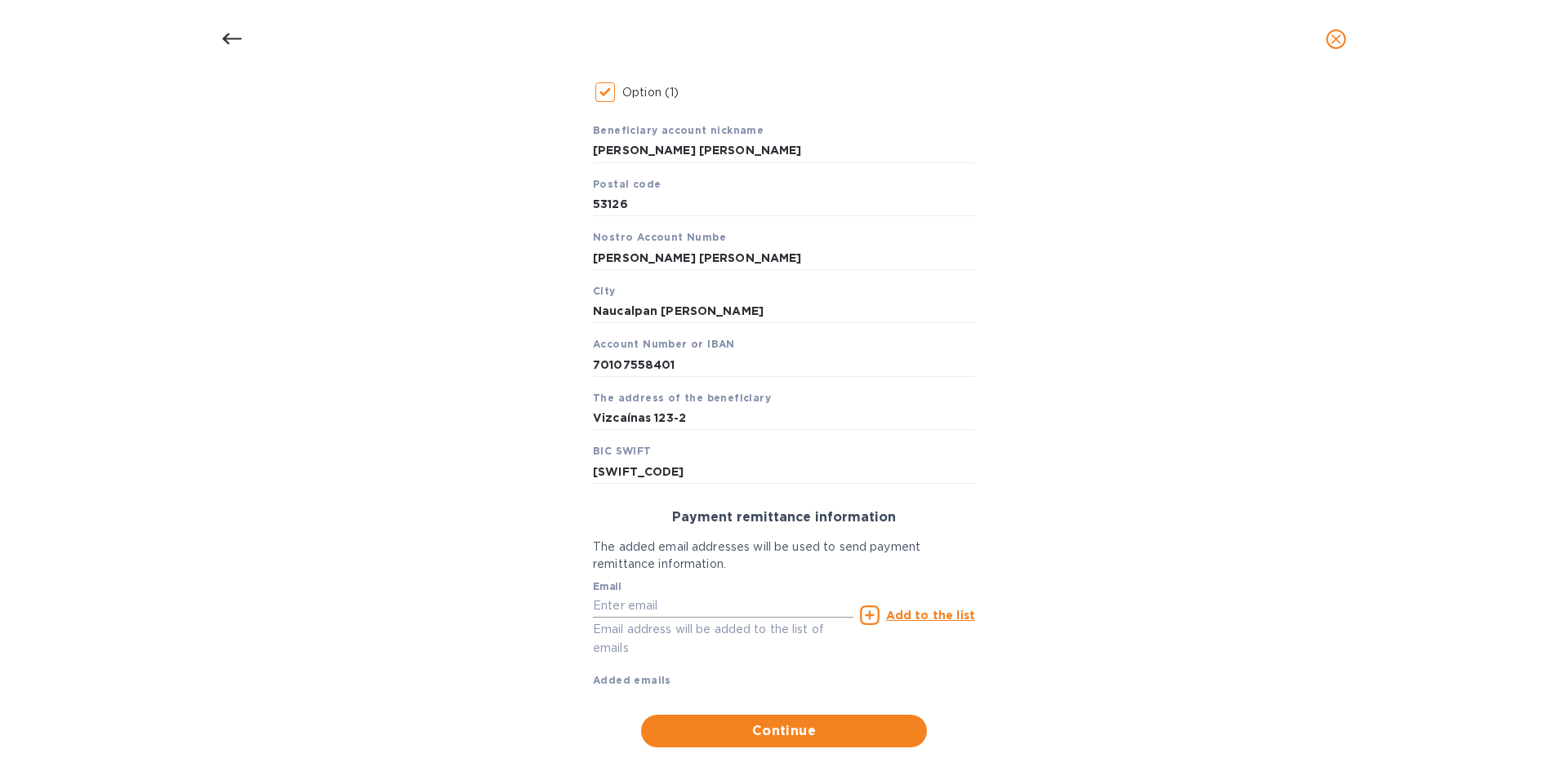
scroll to position [325, 0]
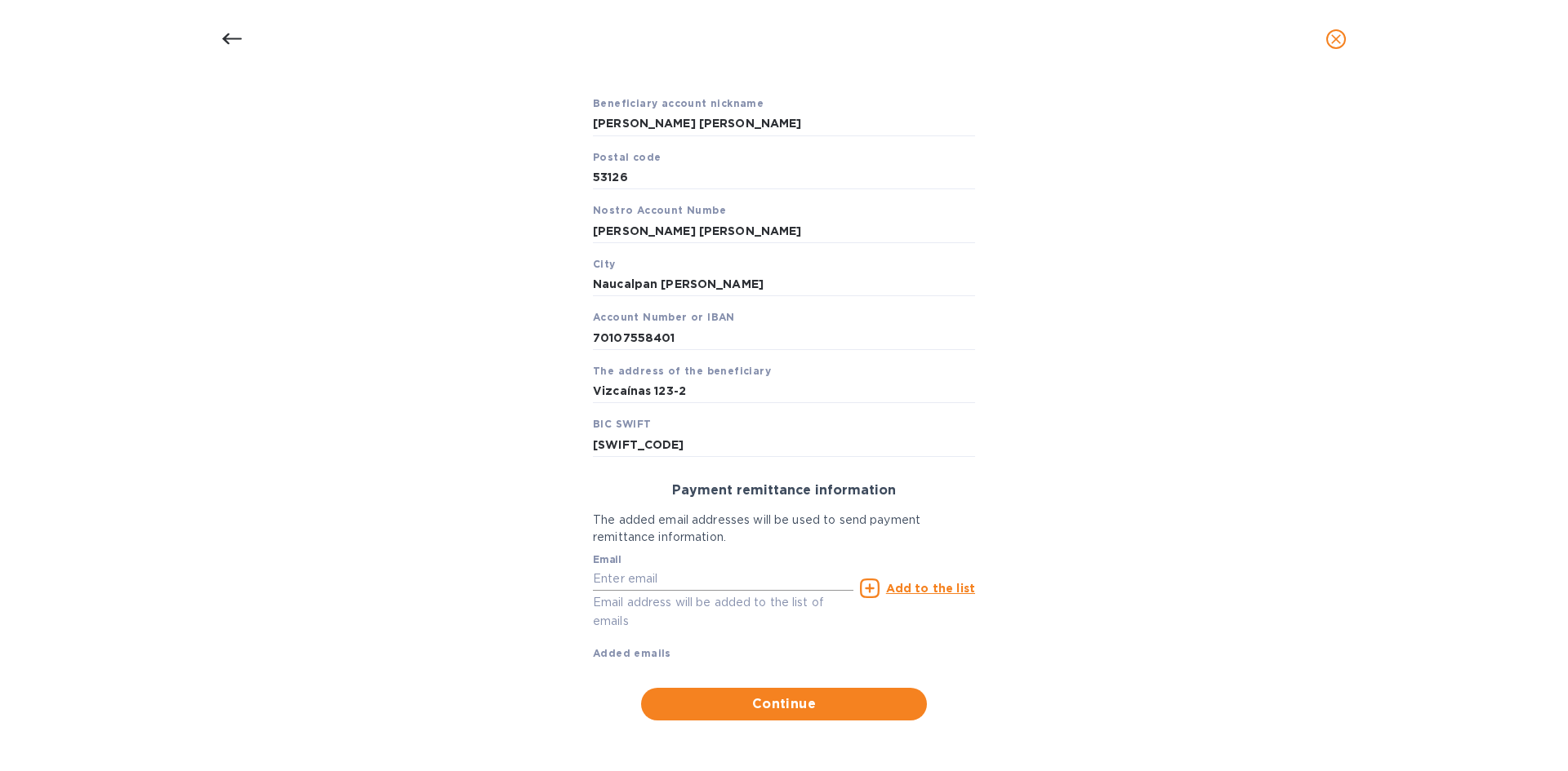
click at [677, 583] on input "text" at bounding box center [723, 579] width 261 height 24
paste input "juditharagon@gmail.com"
type input "juditharagon@gmail.com"
click at [929, 582] on u "Add to the list" at bounding box center [931, 588] width 89 height 13
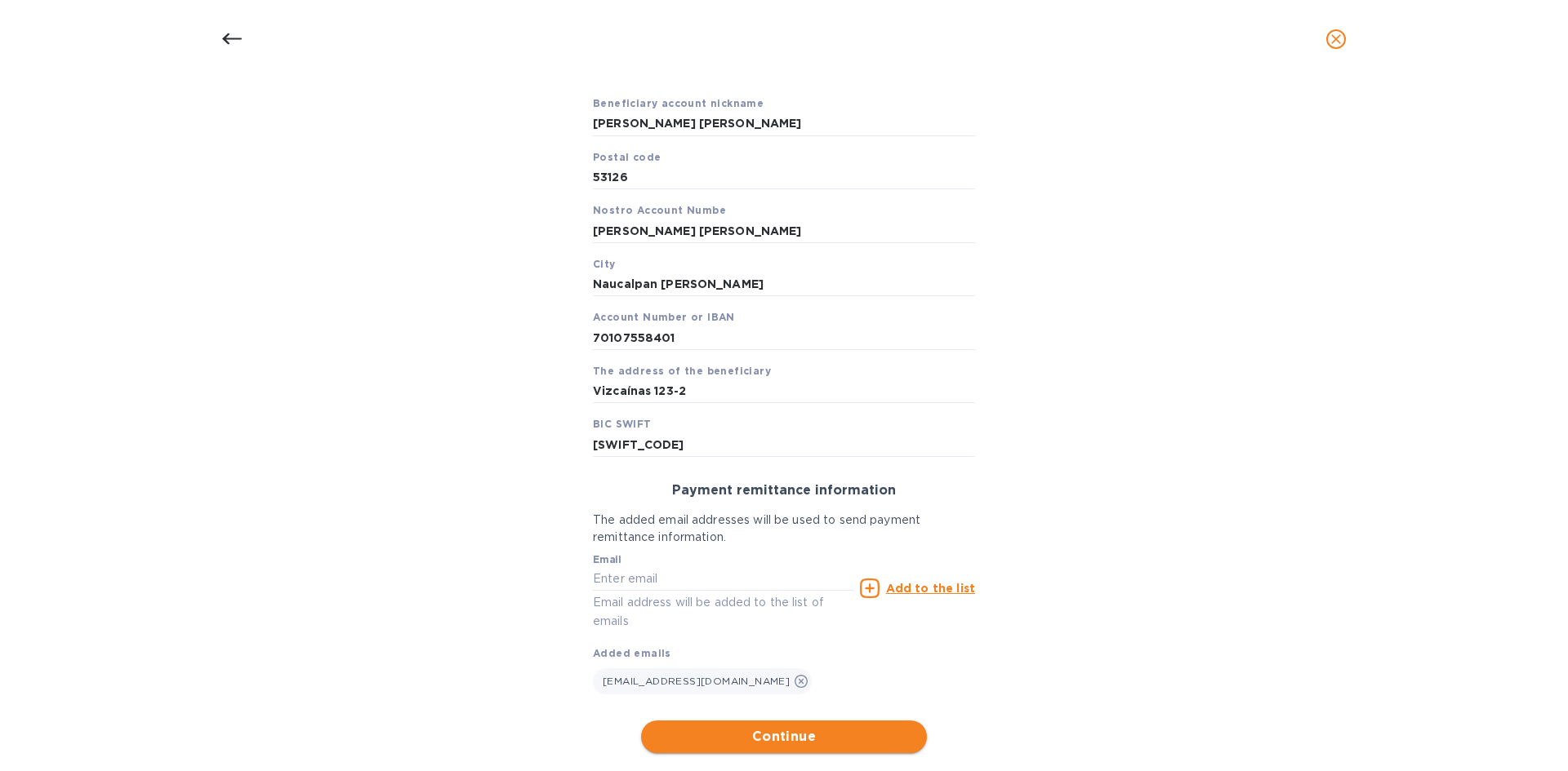
click at [812, 737] on span "Continue" at bounding box center [784, 737] width 260 height 20
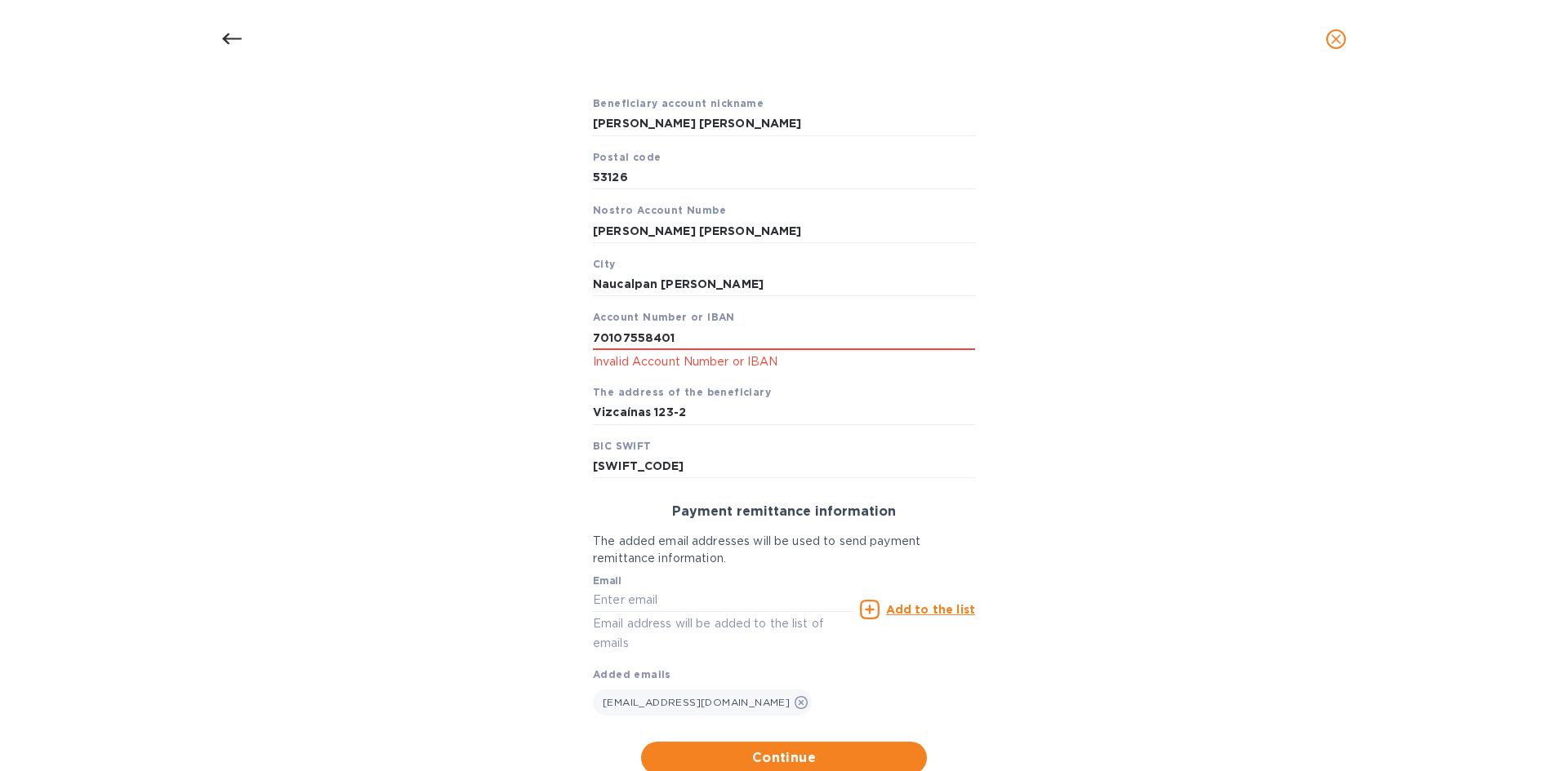
drag, startPoint x: 695, startPoint y: 334, endPoint x: 482, endPoint y: 359, distance: 214.5
click at [482, 359] on div "Bank account holder name Judith Milagros Aragon Chavez Priority payment The fas…" at bounding box center [784, 345] width 1525 height 878
type input "002180701075584011"
click at [1292, 330] on div "Bank account holder name Judith Milagros Aragon Chavez Priority payment The fas…" at bounding box center [784, 345] width 1525 height 878
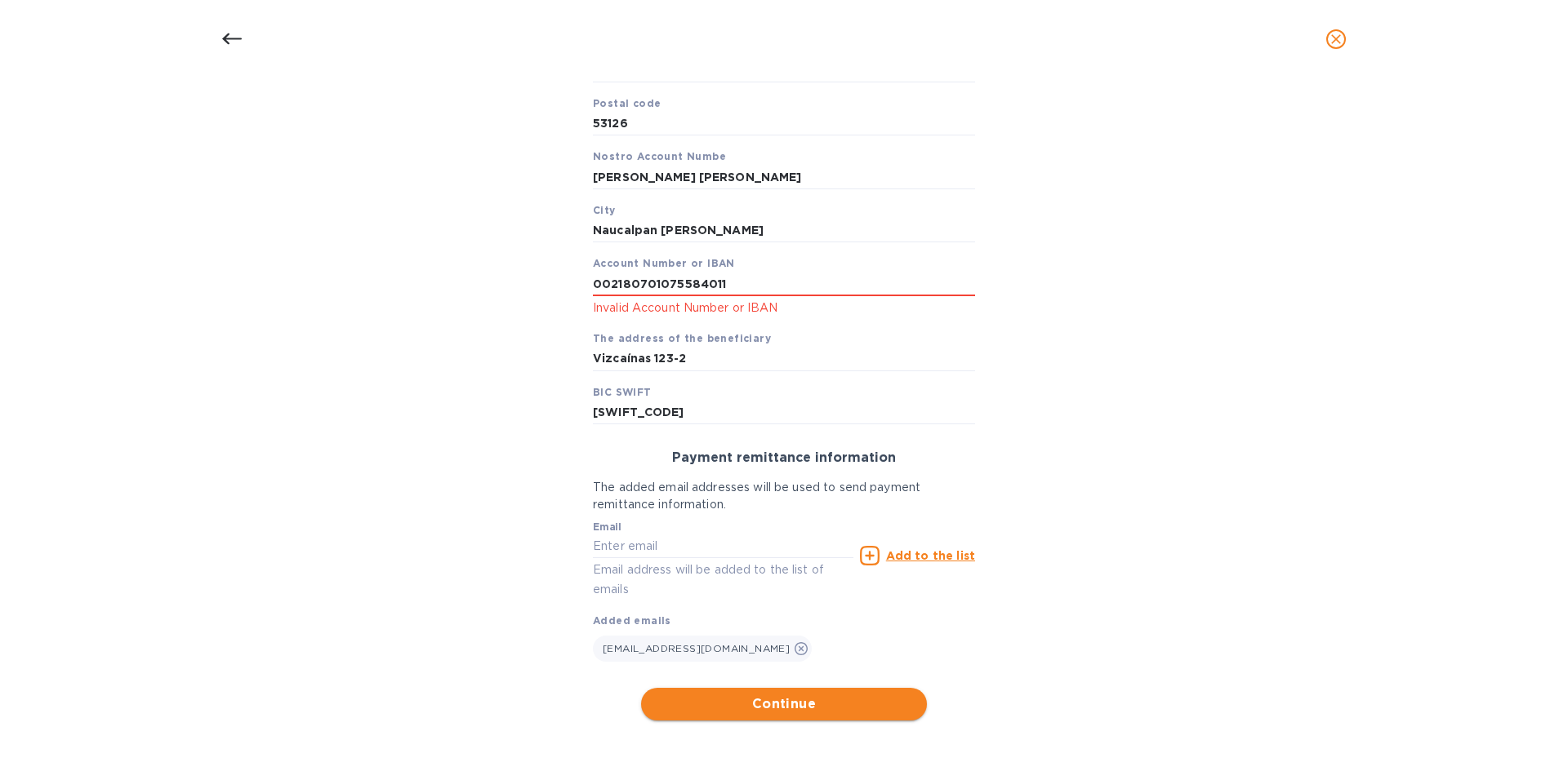
click at [878, 712] on span "Continue" at bounding box center [784, 704] width 260 height 20
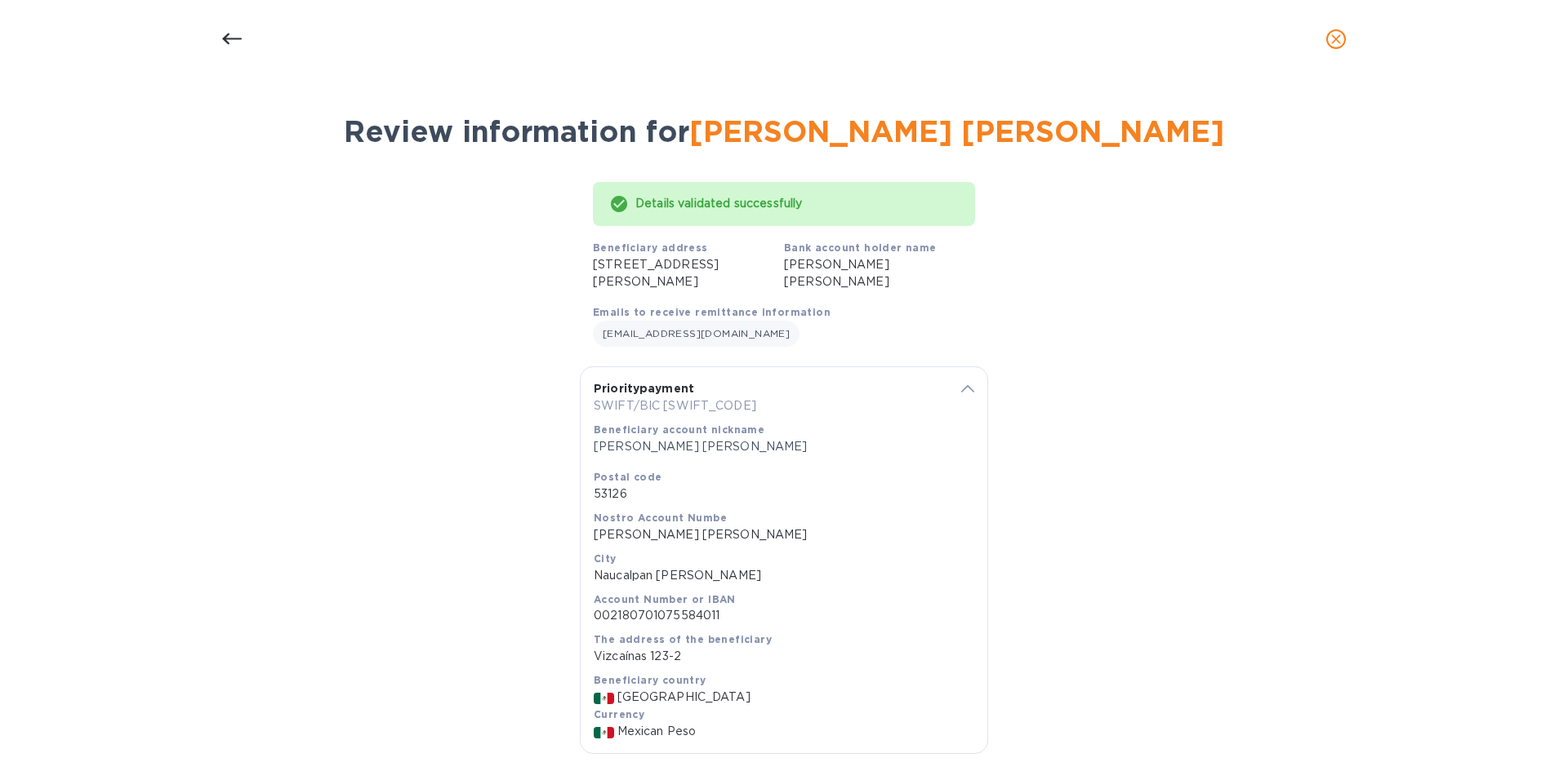
scroll to position [115, 0]
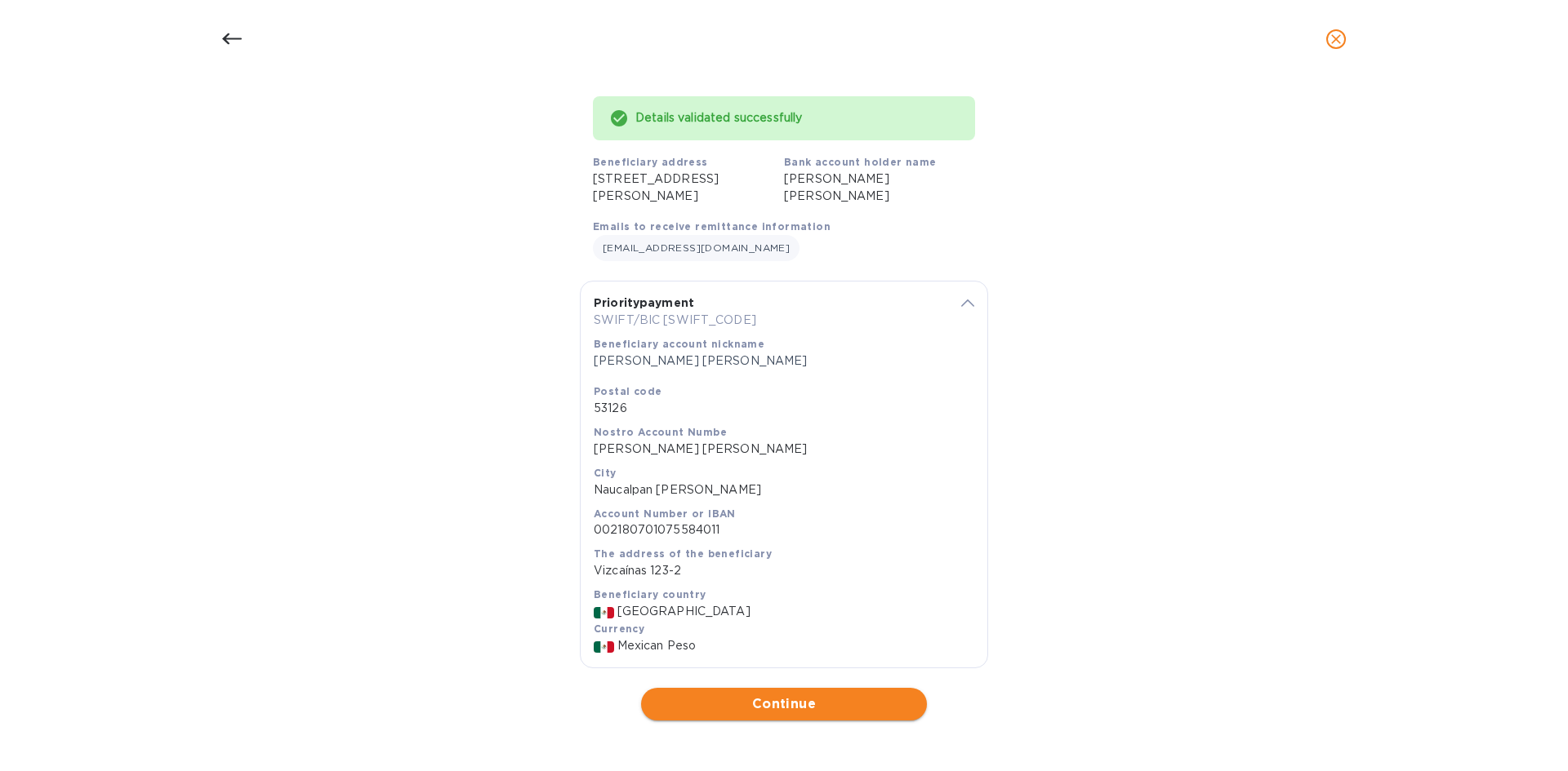
click at [878, 703] on span "Continue" at bounding box center [784, 704] width 260 height 20
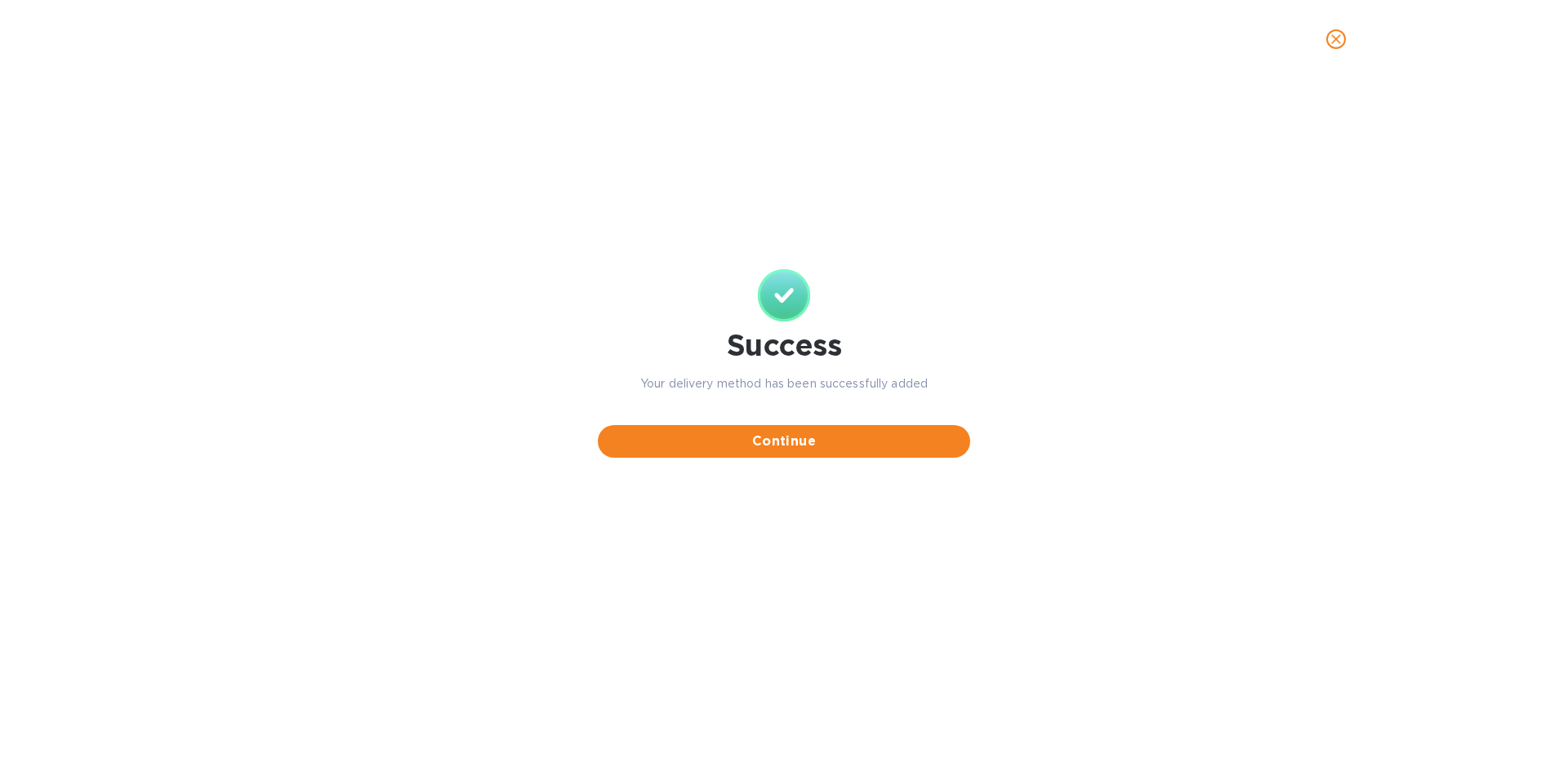
scroll to position [0, 0]
click at [786, 453] on button "Continue" at bounding box center [784, 441] width 373 height 33
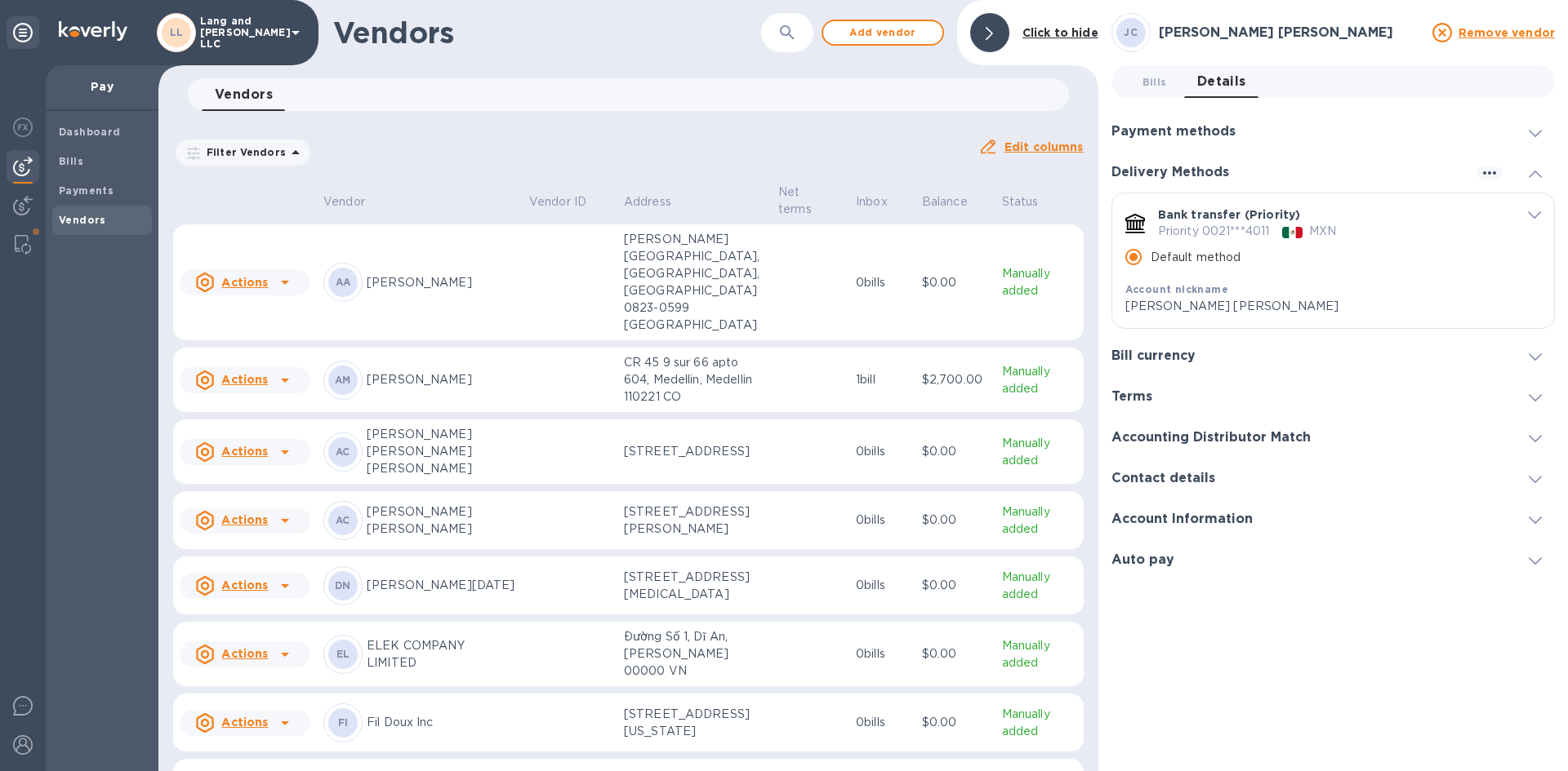
click at [1190, 359] on h3 "Bill currency" at bounding box center [1153, 356] width 84 height 16
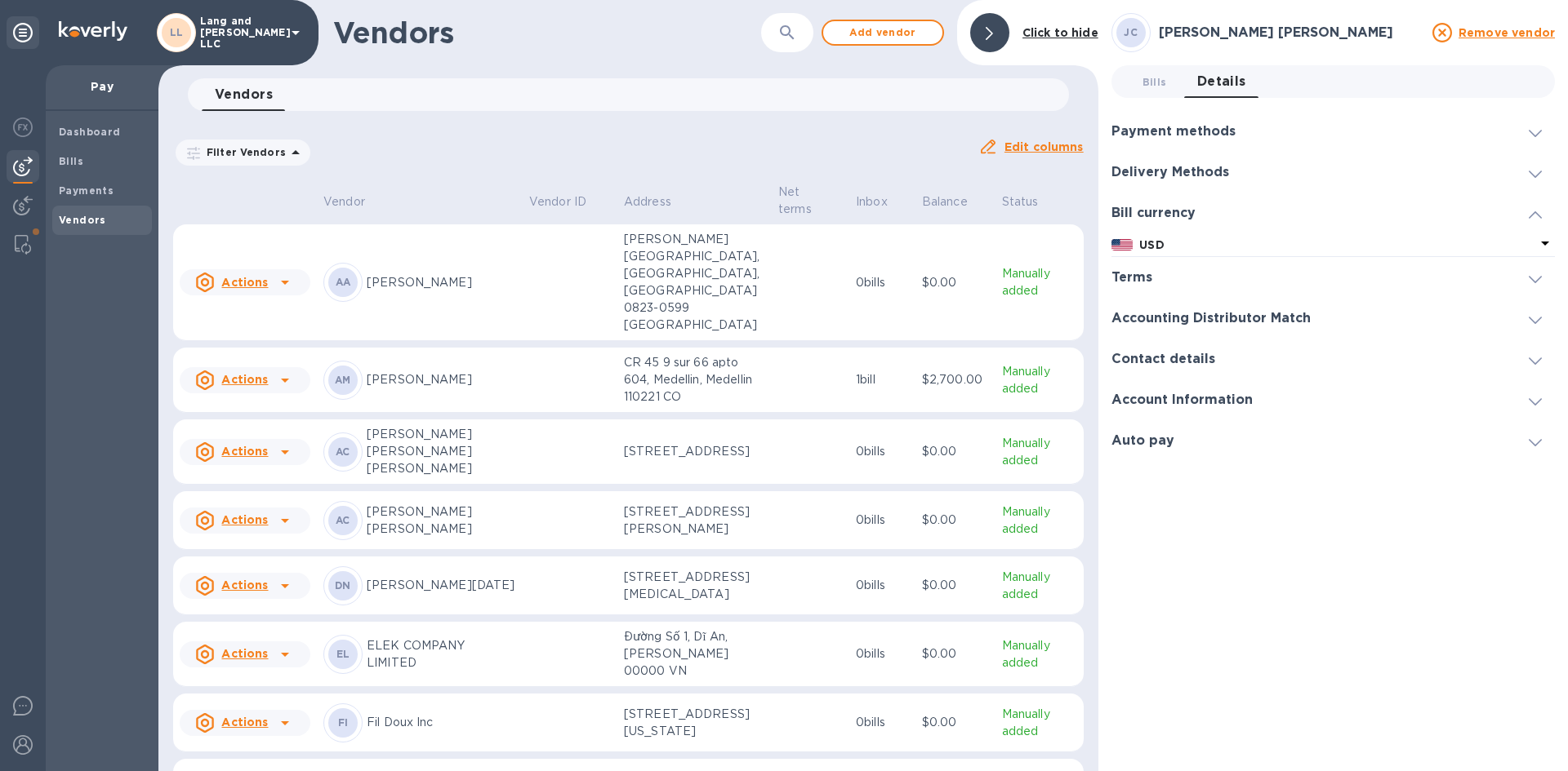
click at [1536, 212] on icon at bounding box center [1535, 215] width 13 height 7
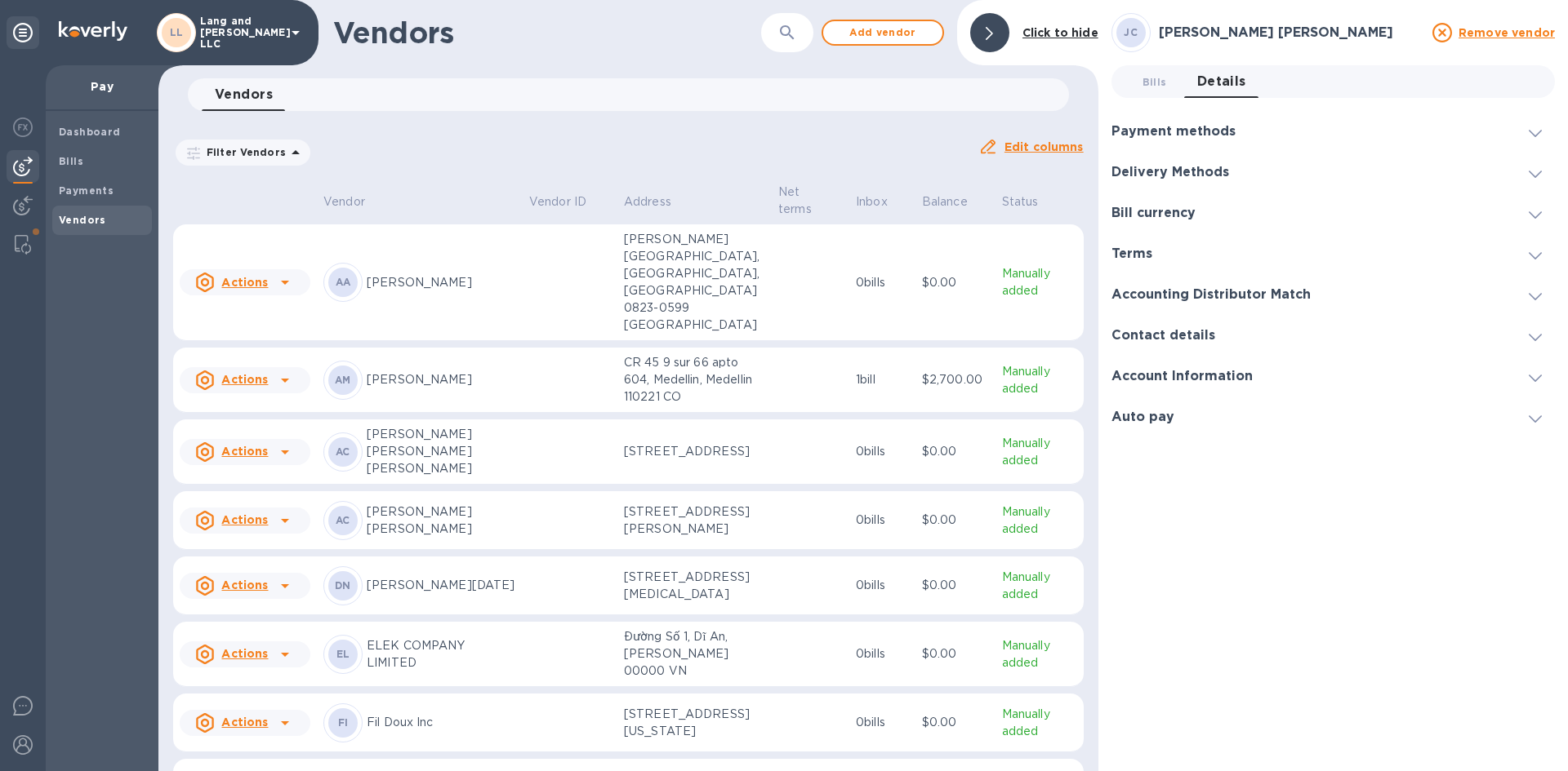
drag, startPoint x: 729, startPoint y: 459, endPoint x: 470, endPoint y: 140, distance: 410.9
click at [470, 138] on div "Filter Vendors Auto pay: All" at bounding box center [569, 152] width 792 height 31
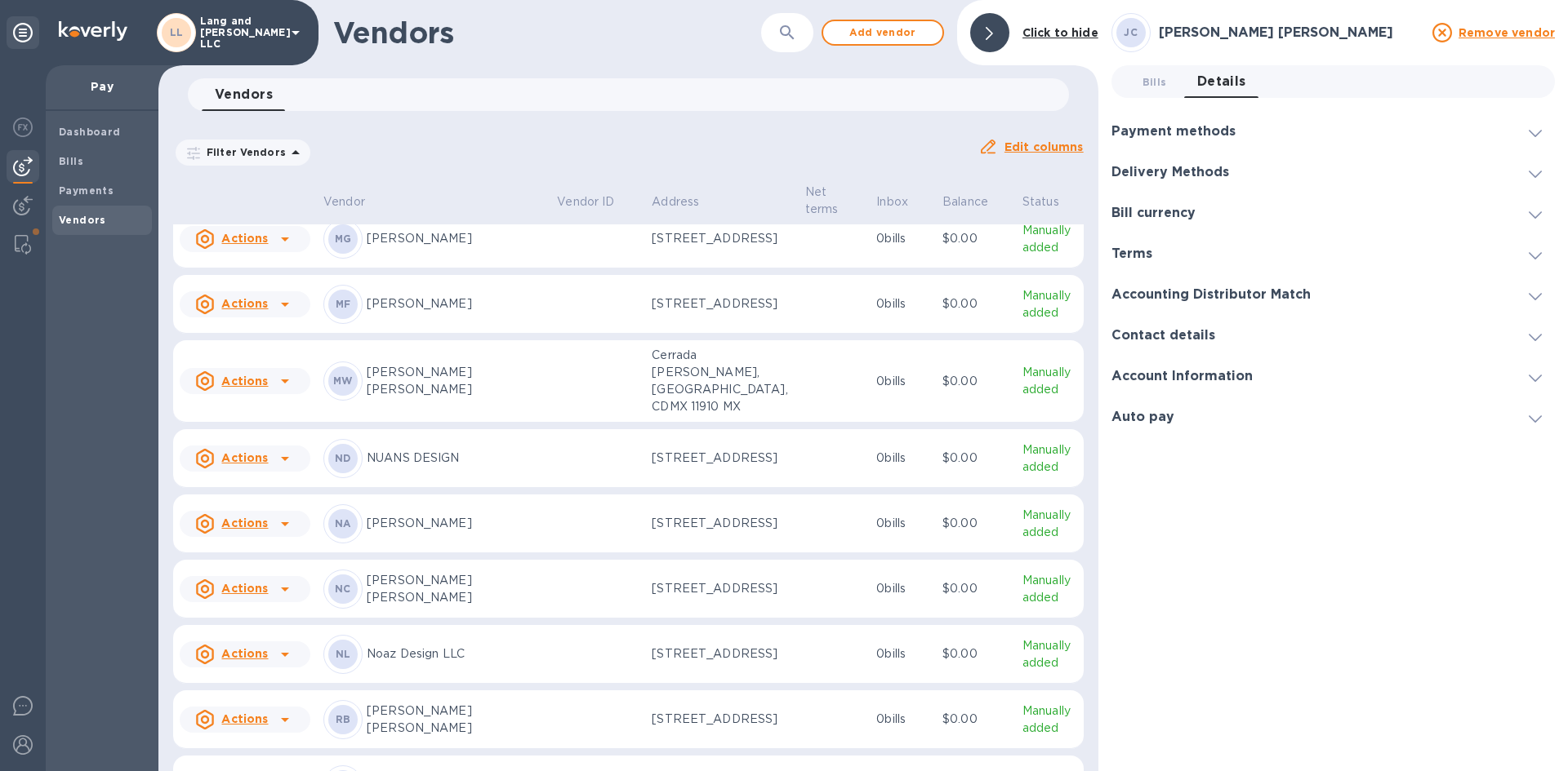
scroll to position [2097, 0]
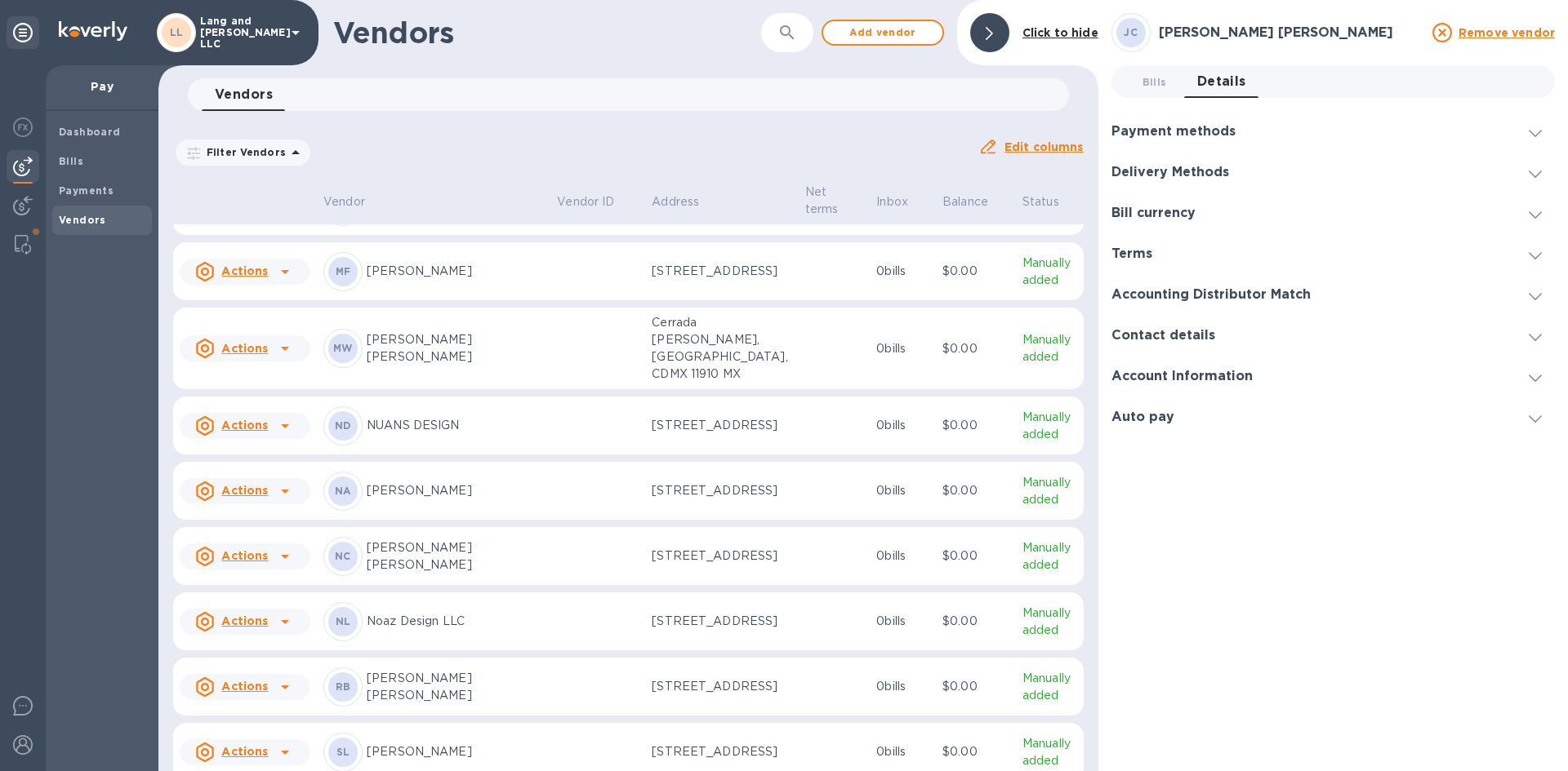
click at [484, 366] on p "Monica Cecilia Artigas Walther" at bounding box center [456, 348] width 177 height 34
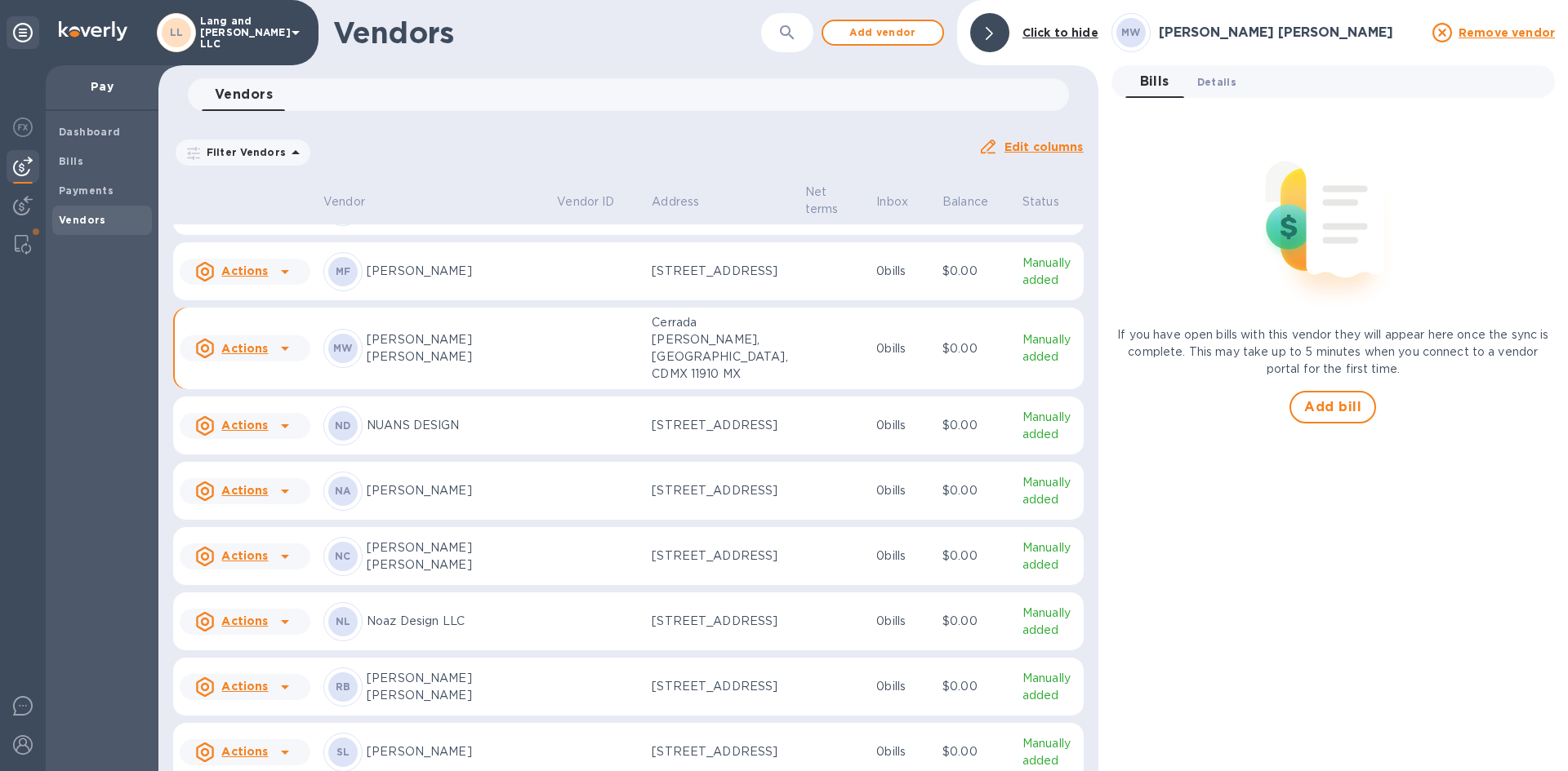
click at [1193, 74] on button "Details 0" at bounding box center [1217, 81] width 65 height 33
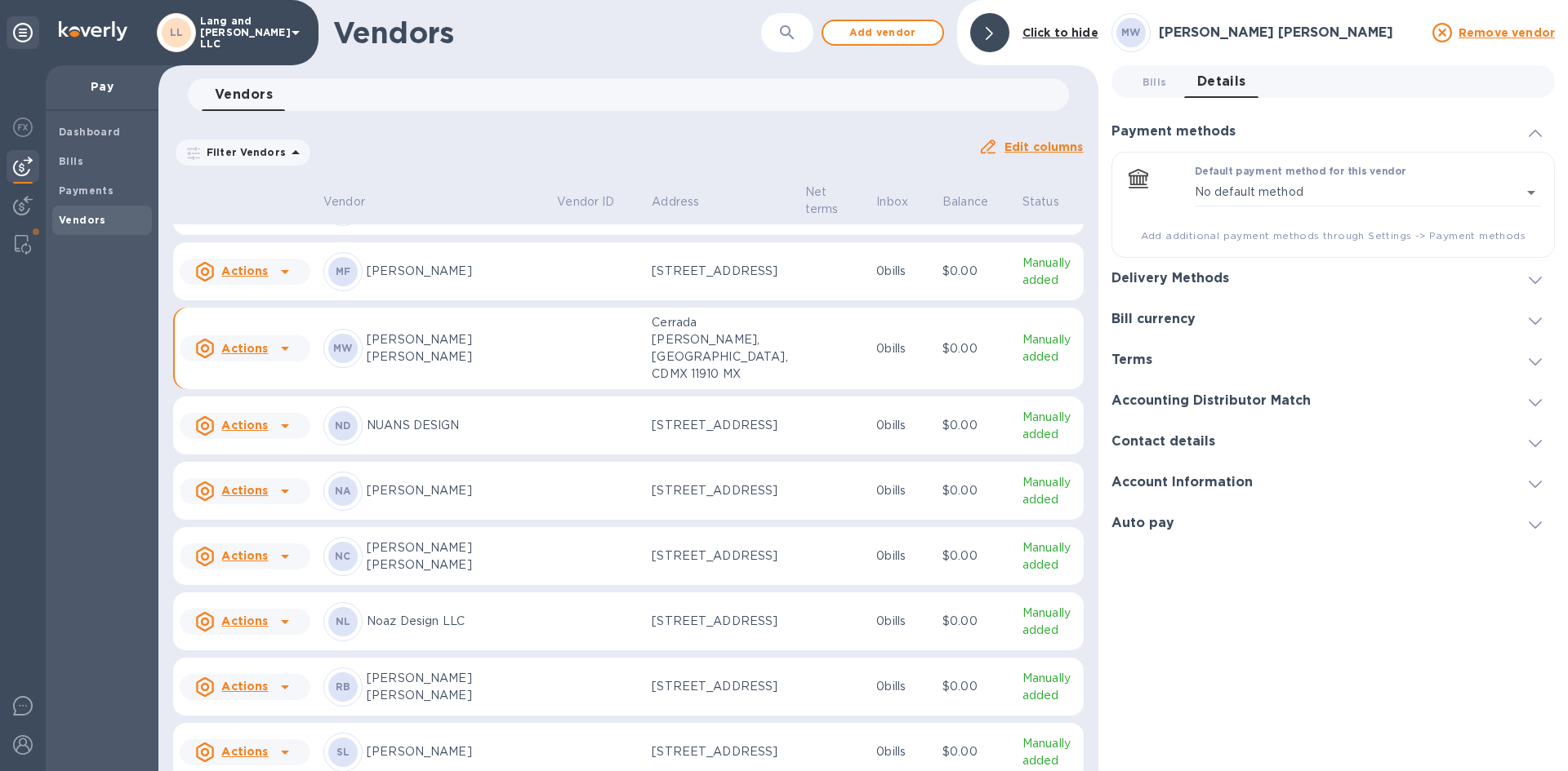
click at [1189, 277] on h3 "Delivery Methods" at bounding box center [1170, 278] width 117 height 16
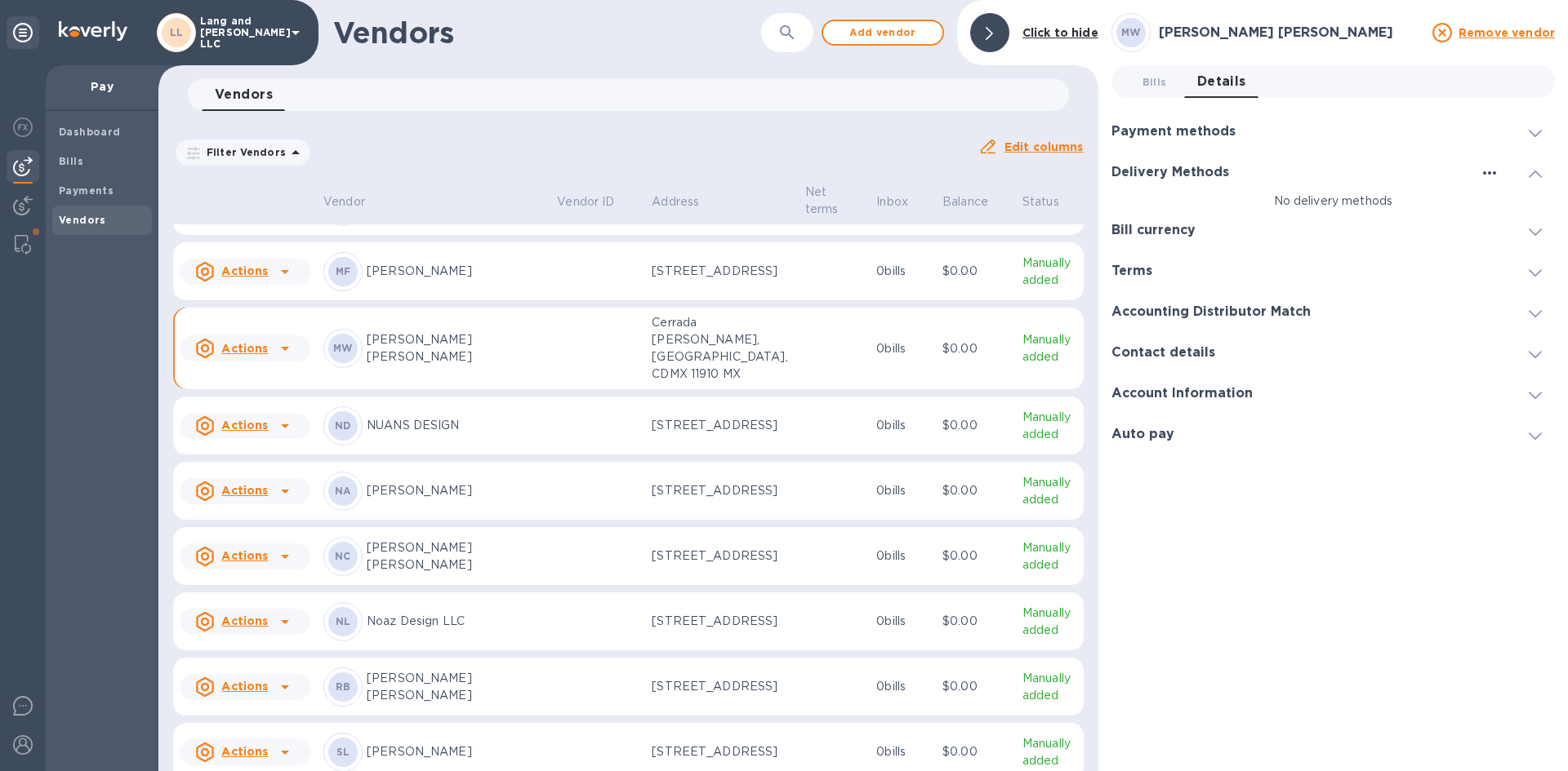
click at [1498, 175] on icon "button" at bounding box center [1489, 172] width 20 height 20
click at [1483, 205] on li "Add new" at bounding box center [1510, 207] width 93 height 52
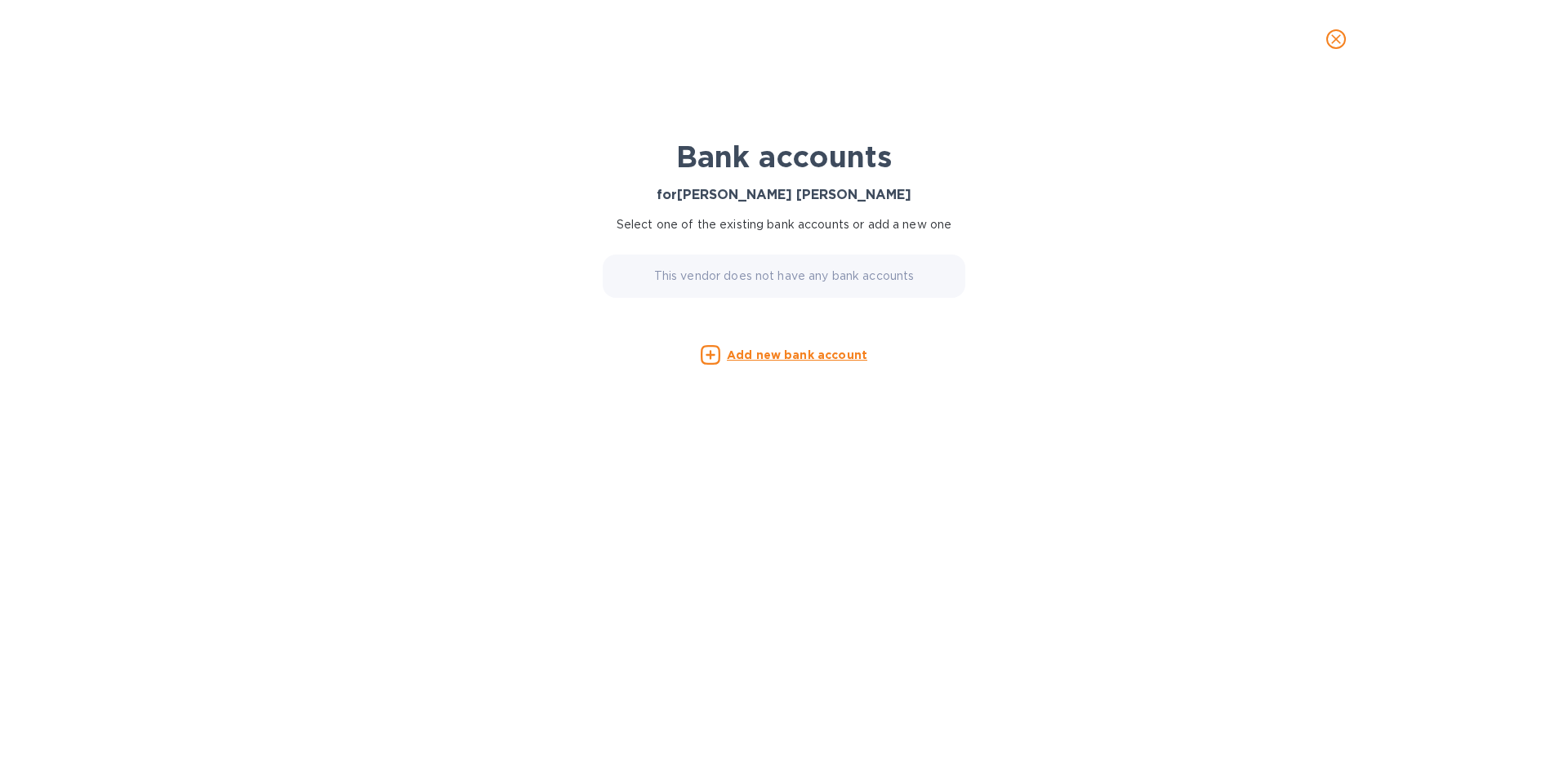
click at [787, 347] on p "Add new bank account" at bounding box center [797, 356] width 141 height 17
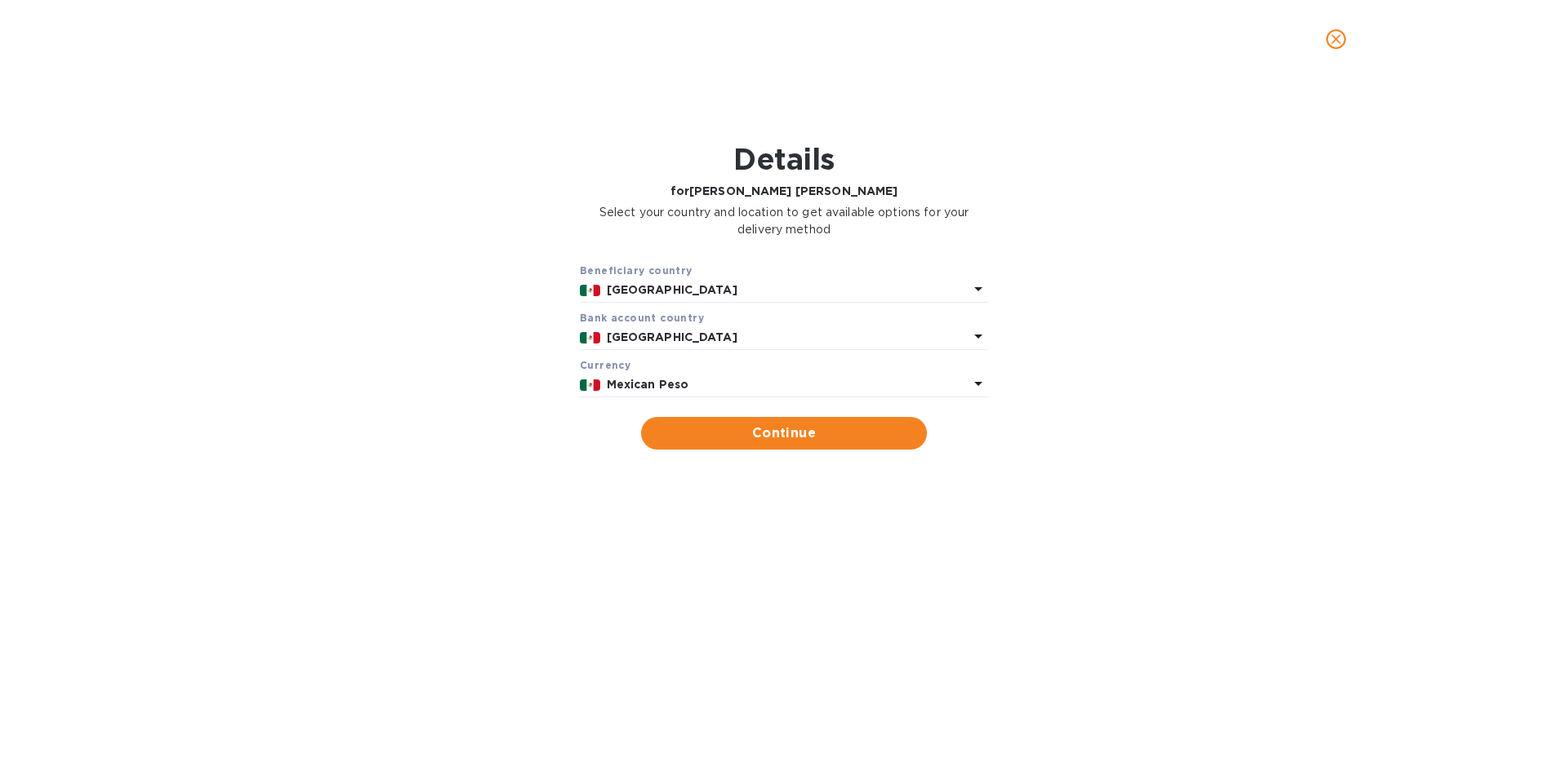
click at [716, 386] on p "Mexican Peso" at bounding box center [787, 385] width 362 height 17
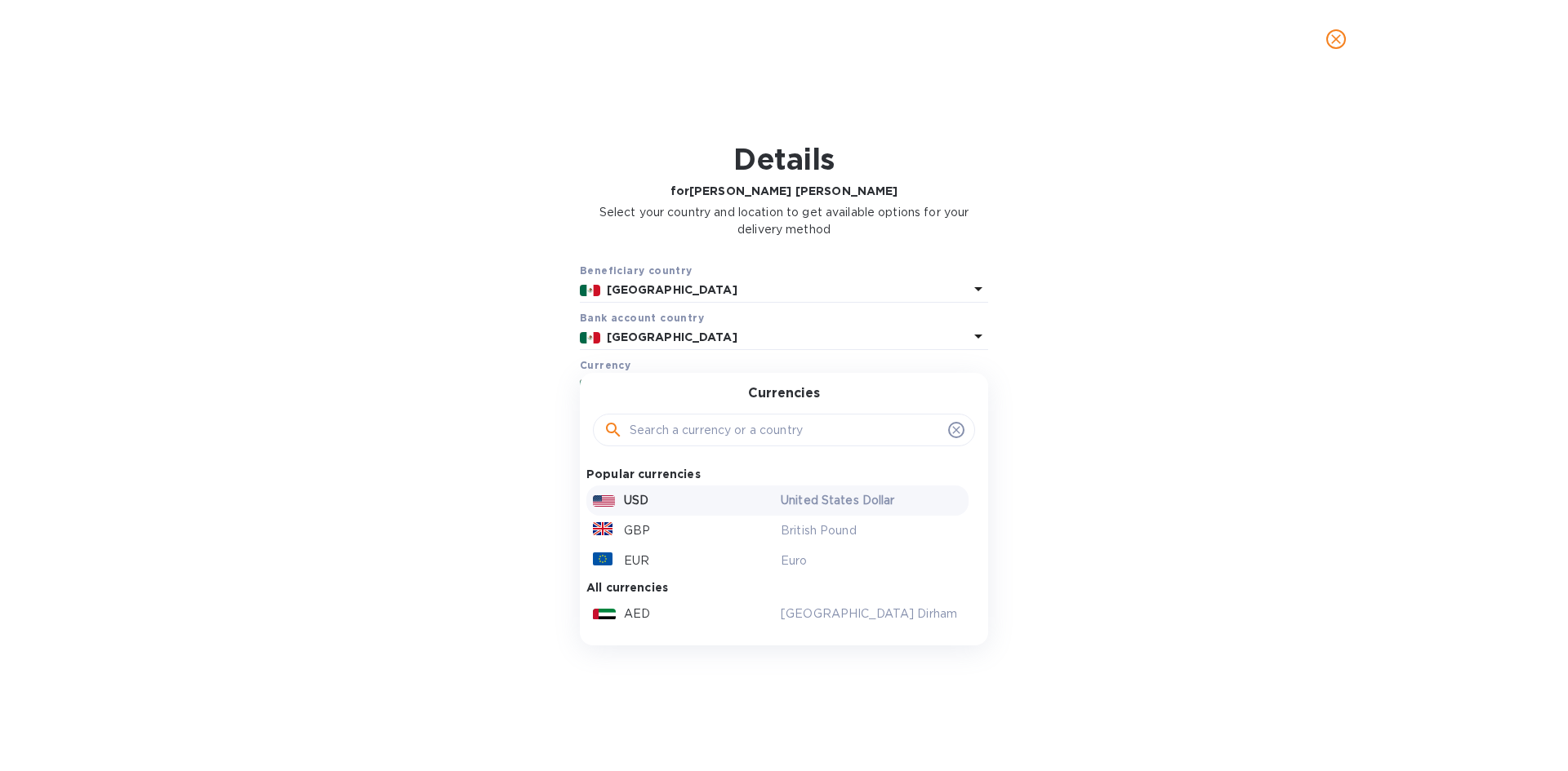
click at [694, 506] on div "USD" at bounding box center [684, 500] width 188 height 23
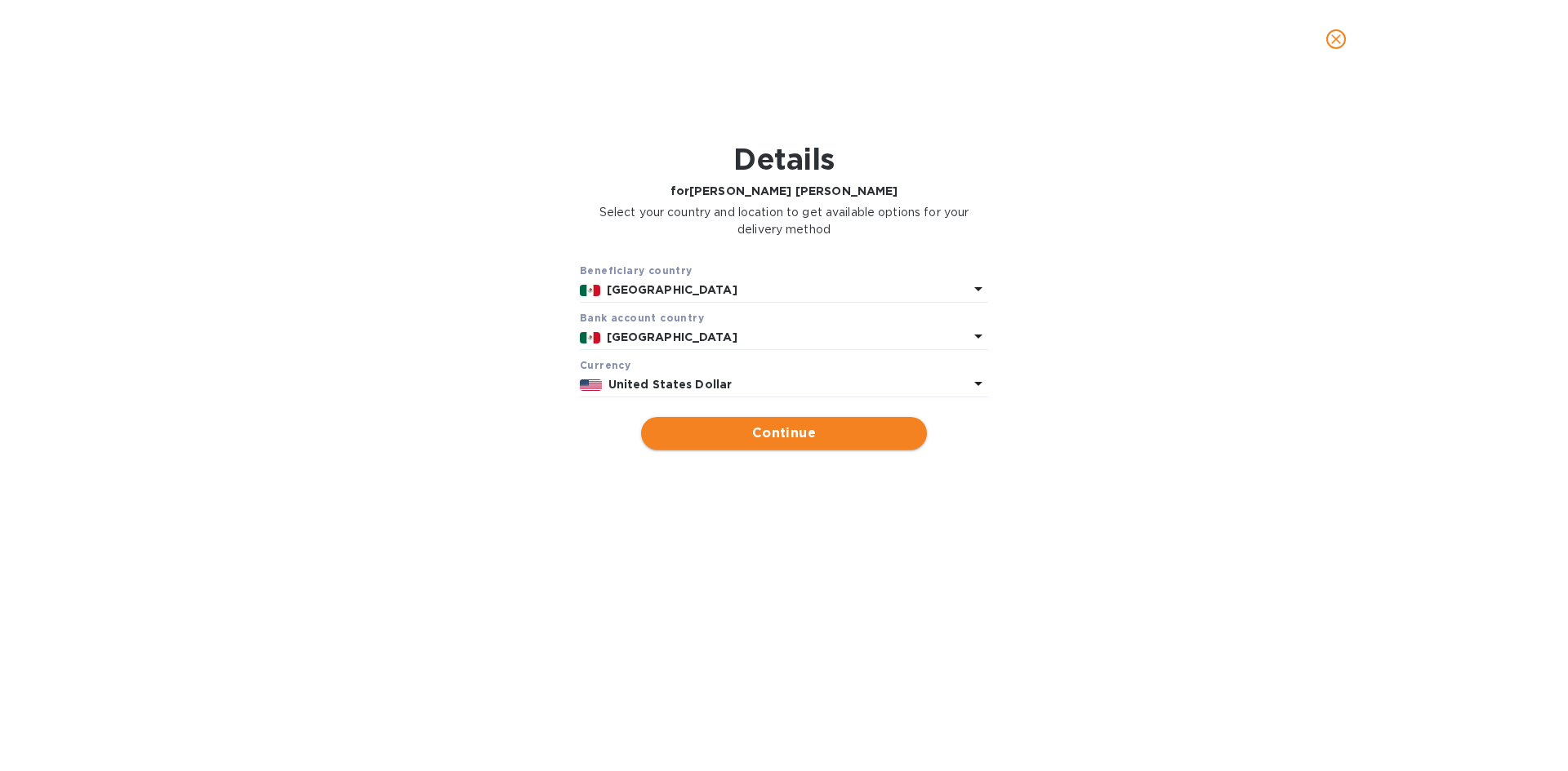
click at [784, 425] on span "Continue" at bounding box center [784, 433] width 260 height 20
type input "Monica Cecilia Artigas Walther"
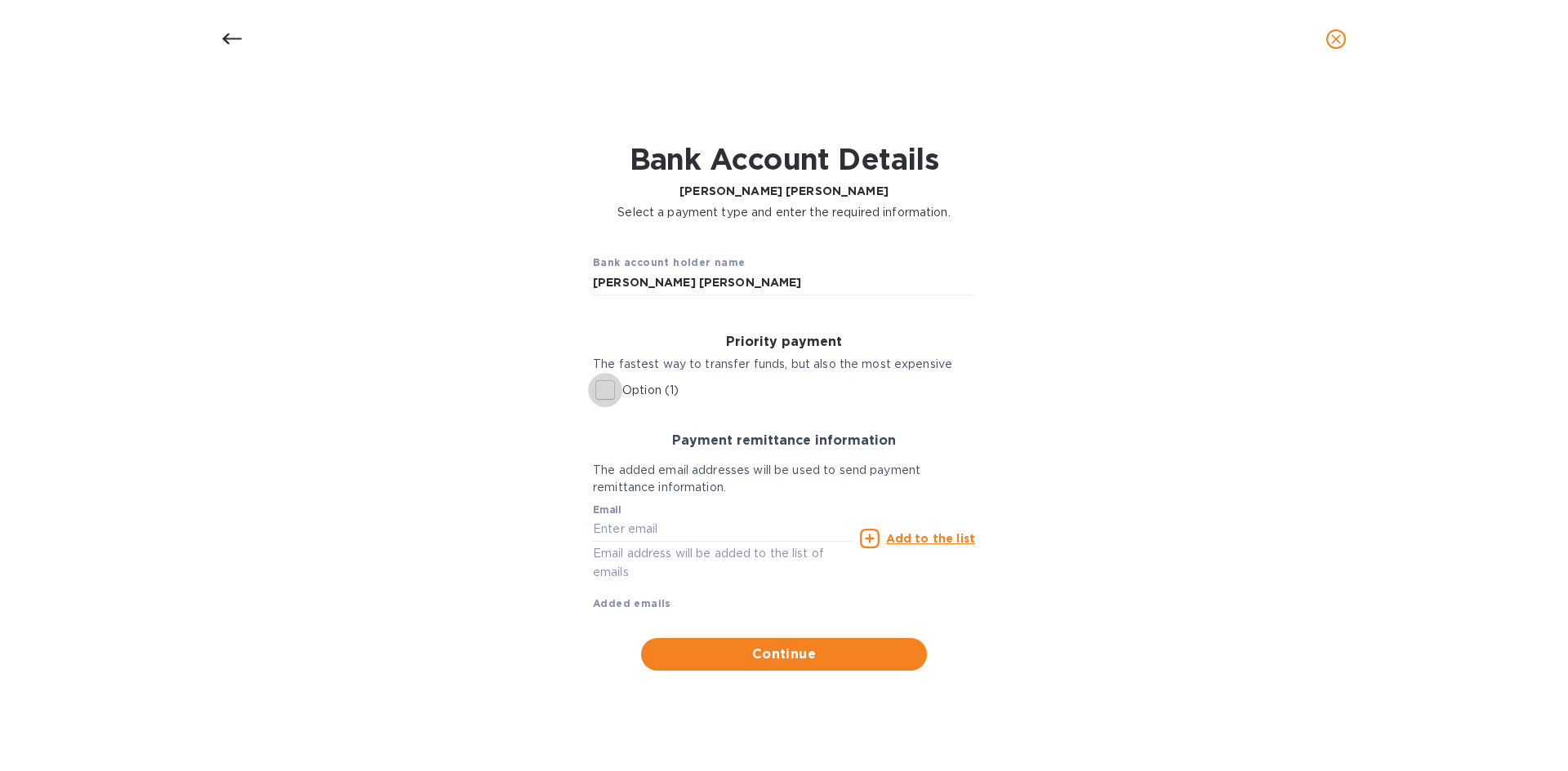
click at [606, 393] on input "Option (1)" at bounding box center [605, 390] width 34 height 34
checkbox input "true"
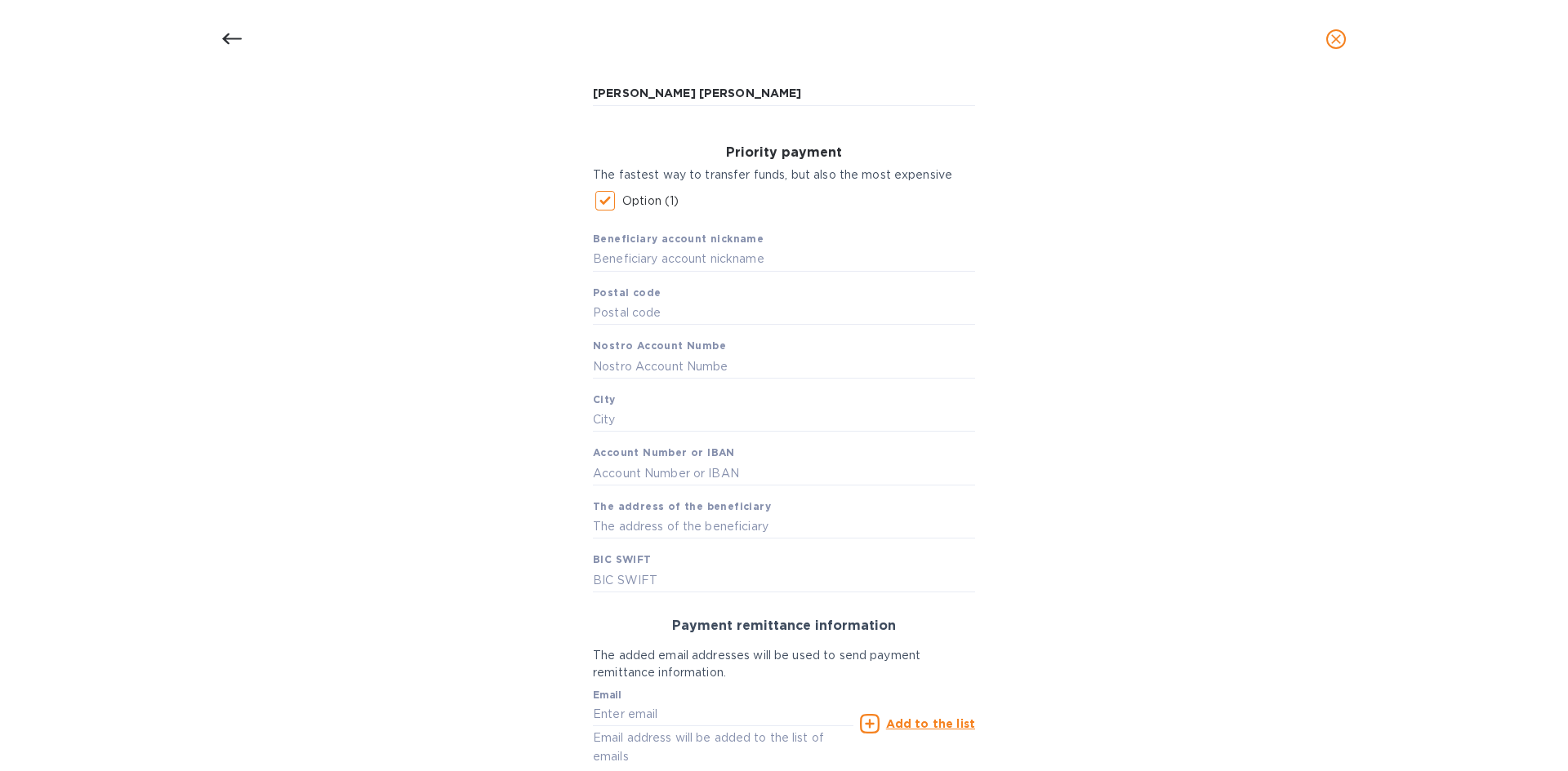
scroll to position [245, 0]
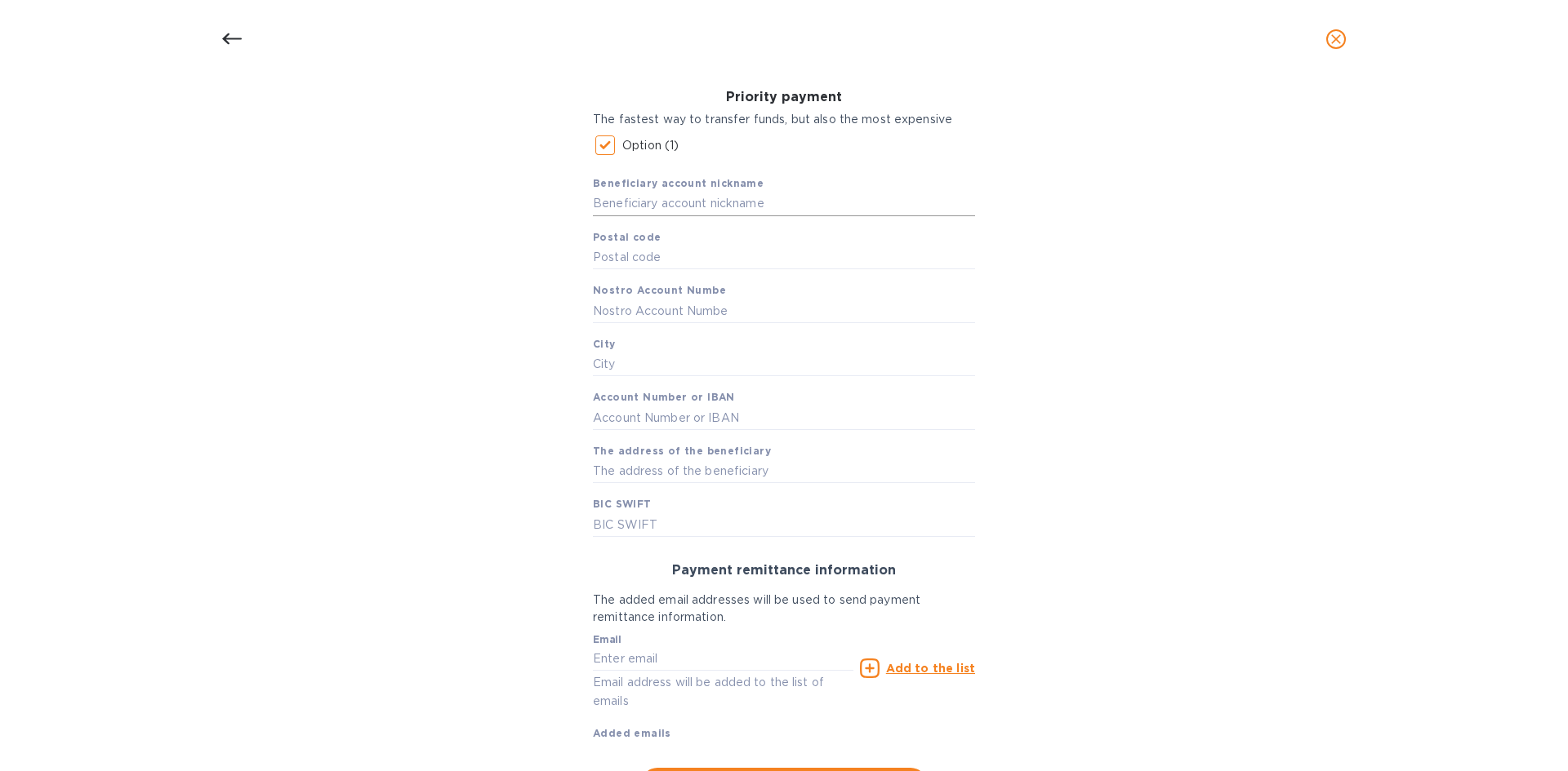
click at [737, 207] on input "text" at bounding box center [784, 204] width 382 height 24
paste input "Monica Cecilia Artigas Walther"
type input "Monica Cecilia Artigas Walther"
click at [658, 309] on input "text" at bounding box center [784, 311] width 382 height 24
paste input "Monica Cecilia Artigas Walther"
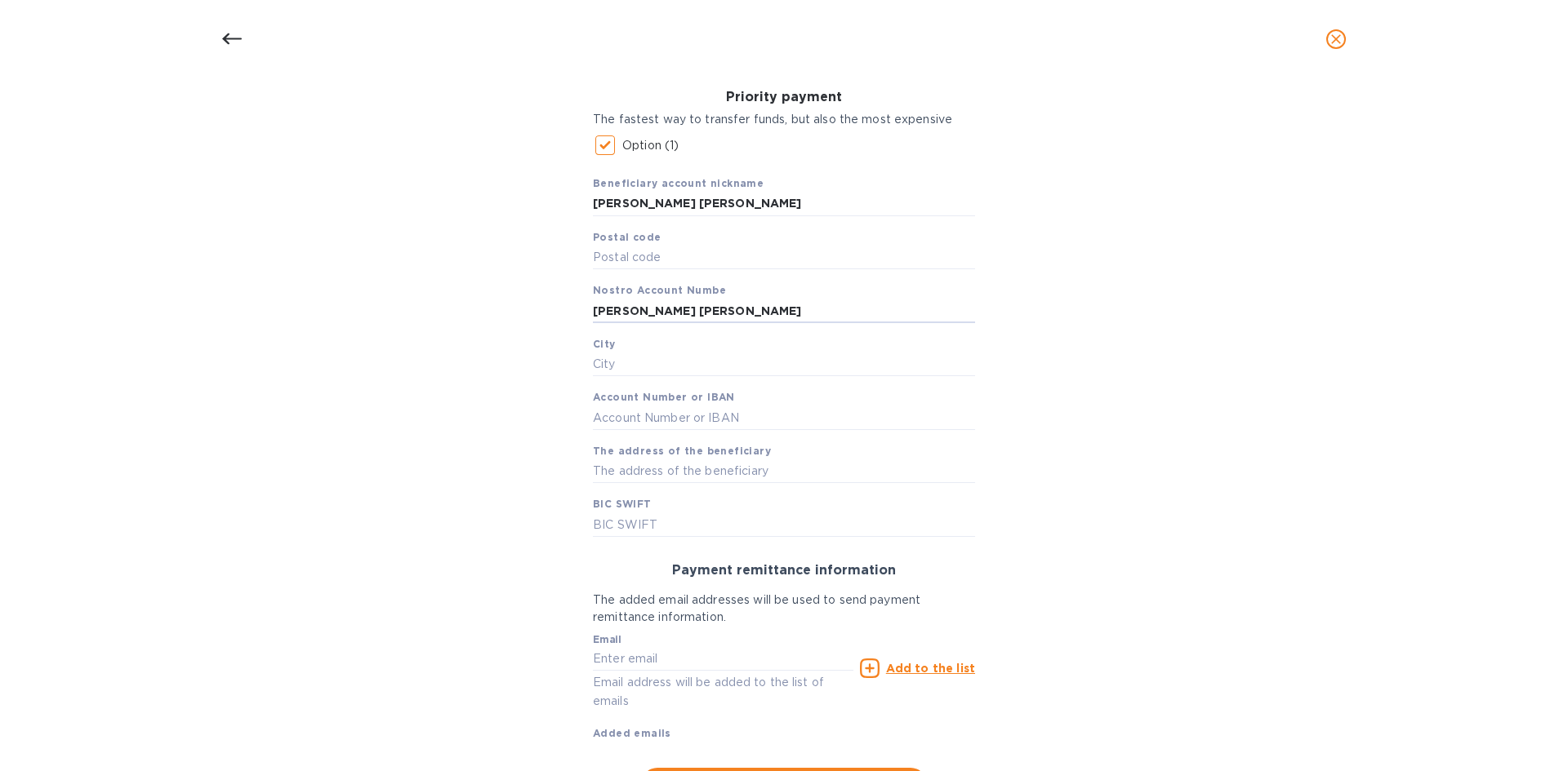
type input "Monica Cecilia Artigas Walther"
click at [678, 252] on input "text" at bounding box center [784, 258] width 382 height 24
paste input "11910"
type input "11910"
click at [783, 368] on input "text" at bounding box center [784, 365] width 382 height 24
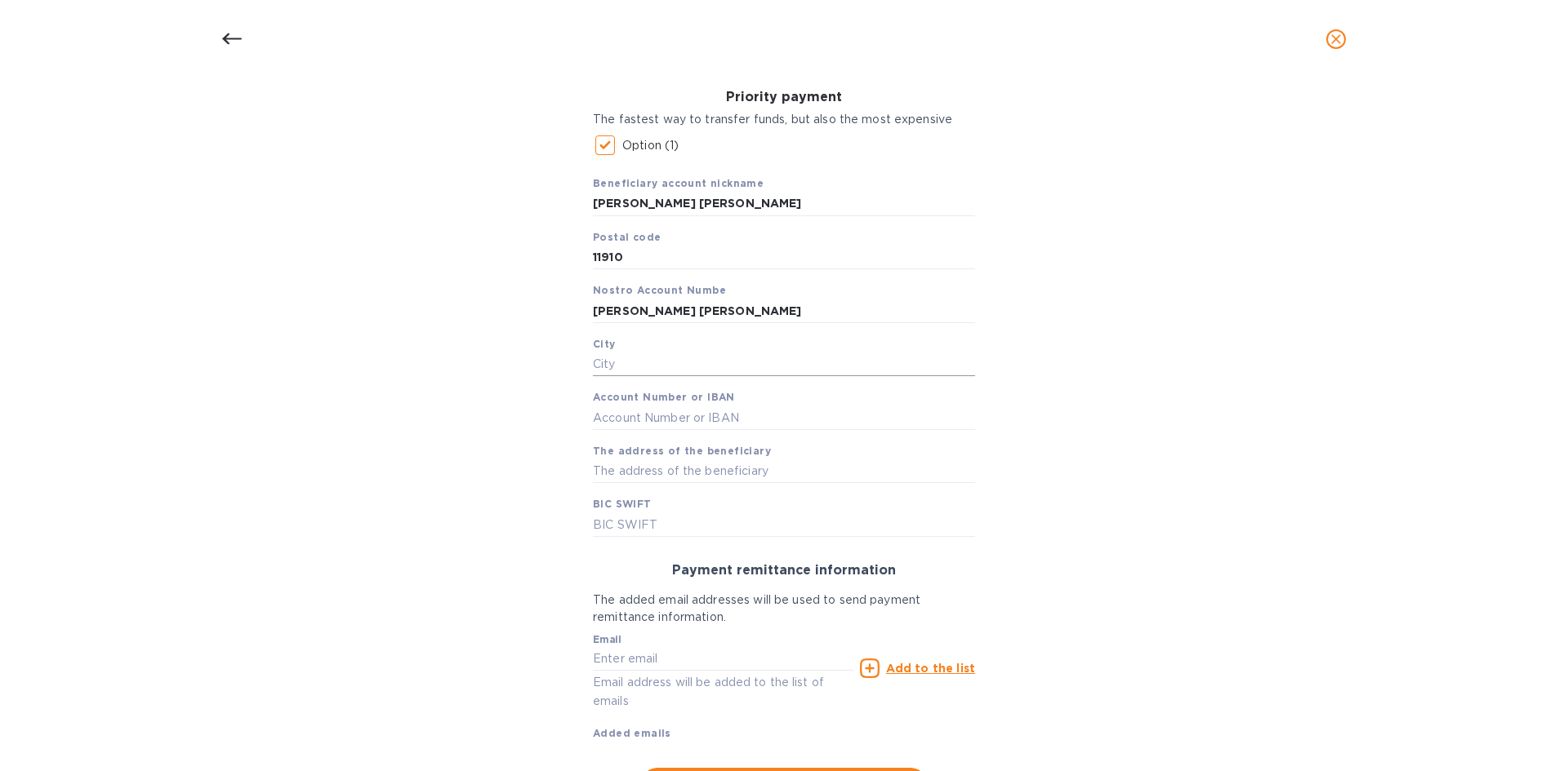
paste input "Ciudad de México"
type input "Ciudad de México"
click at [654, 423] on input "text" at bounding box center [784, 418] width 382 height 24
type input "07218001286"
click at [1148, 302] on div "Bank account holder name Monica Cecilia Artigas Walther Priority payment The fa…" at bounding box center [784, 398] width 1525 height 824
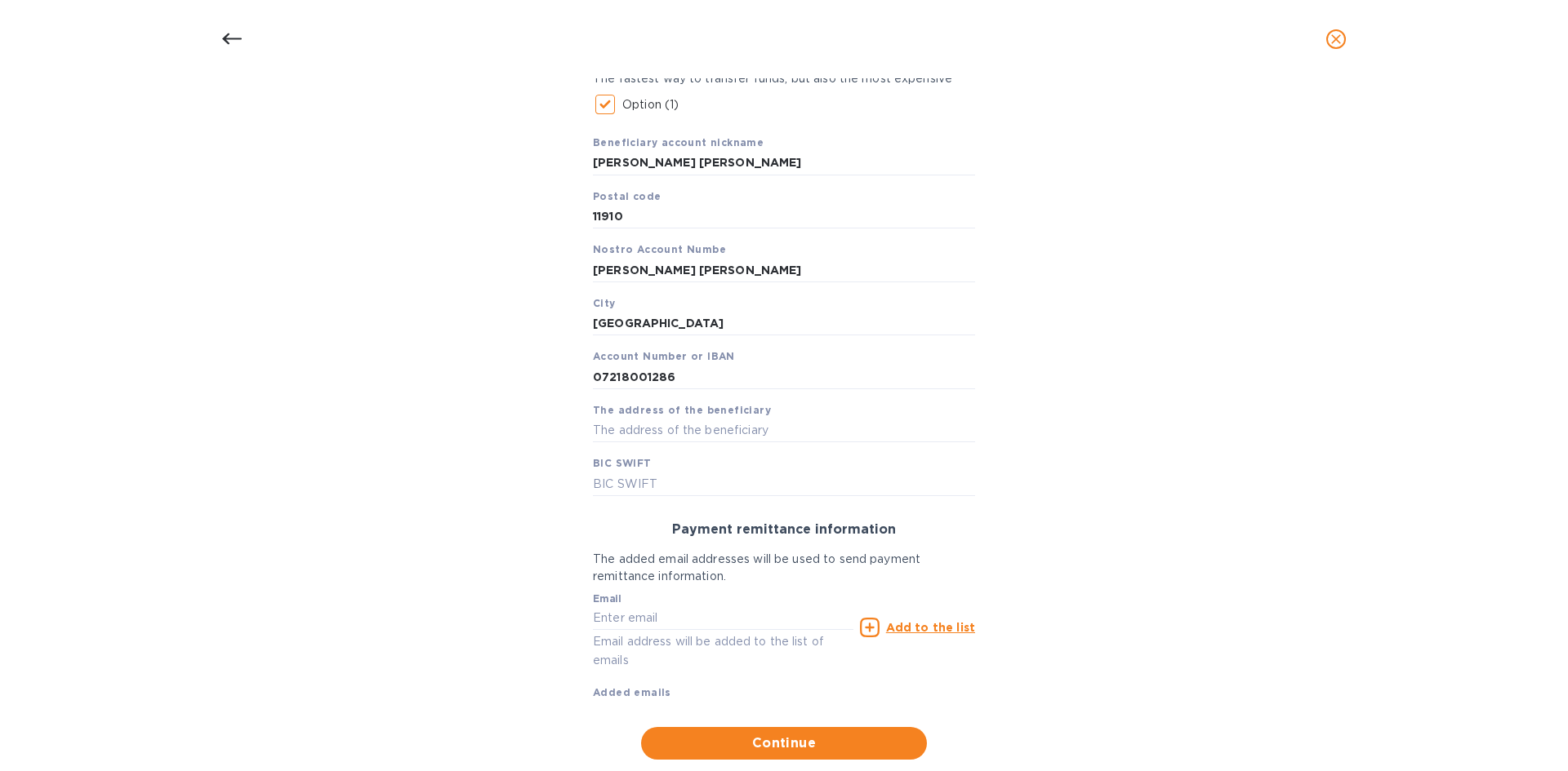
scroll to position [325, 0]
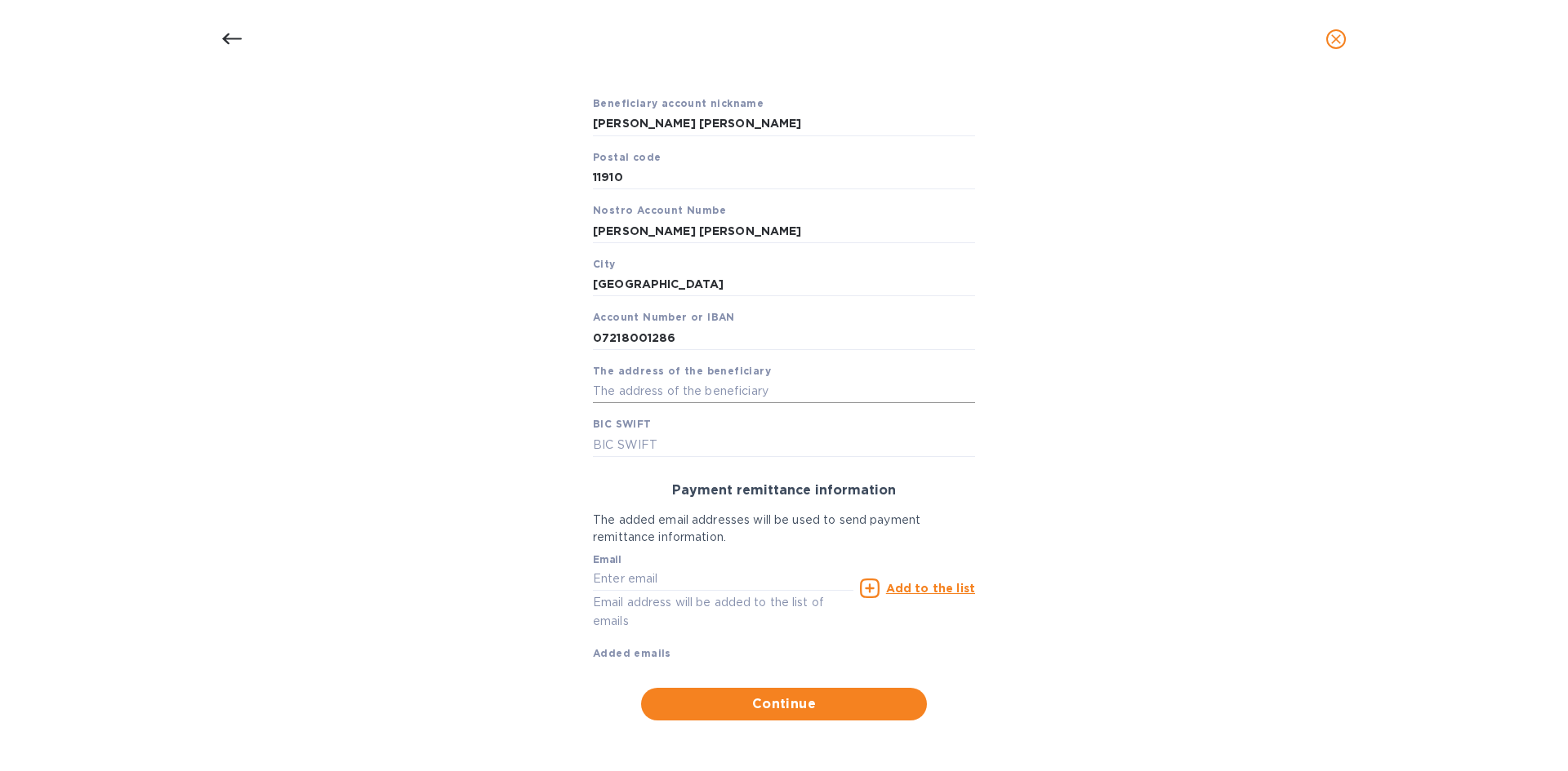
click at [659, 393] on input "text" at bounding box center [784, 392] width 382 height 24
click at [667, 386] on input "text" at bounding box center [784, 392] width 382 height 24
paste input "Cerrada de Bezares"
type input "Cerrada de Bezares"
drag, startPoint x: 632, startPoint y: 451, endPoint x: 953, endPoint y: 360, distance: 333.6
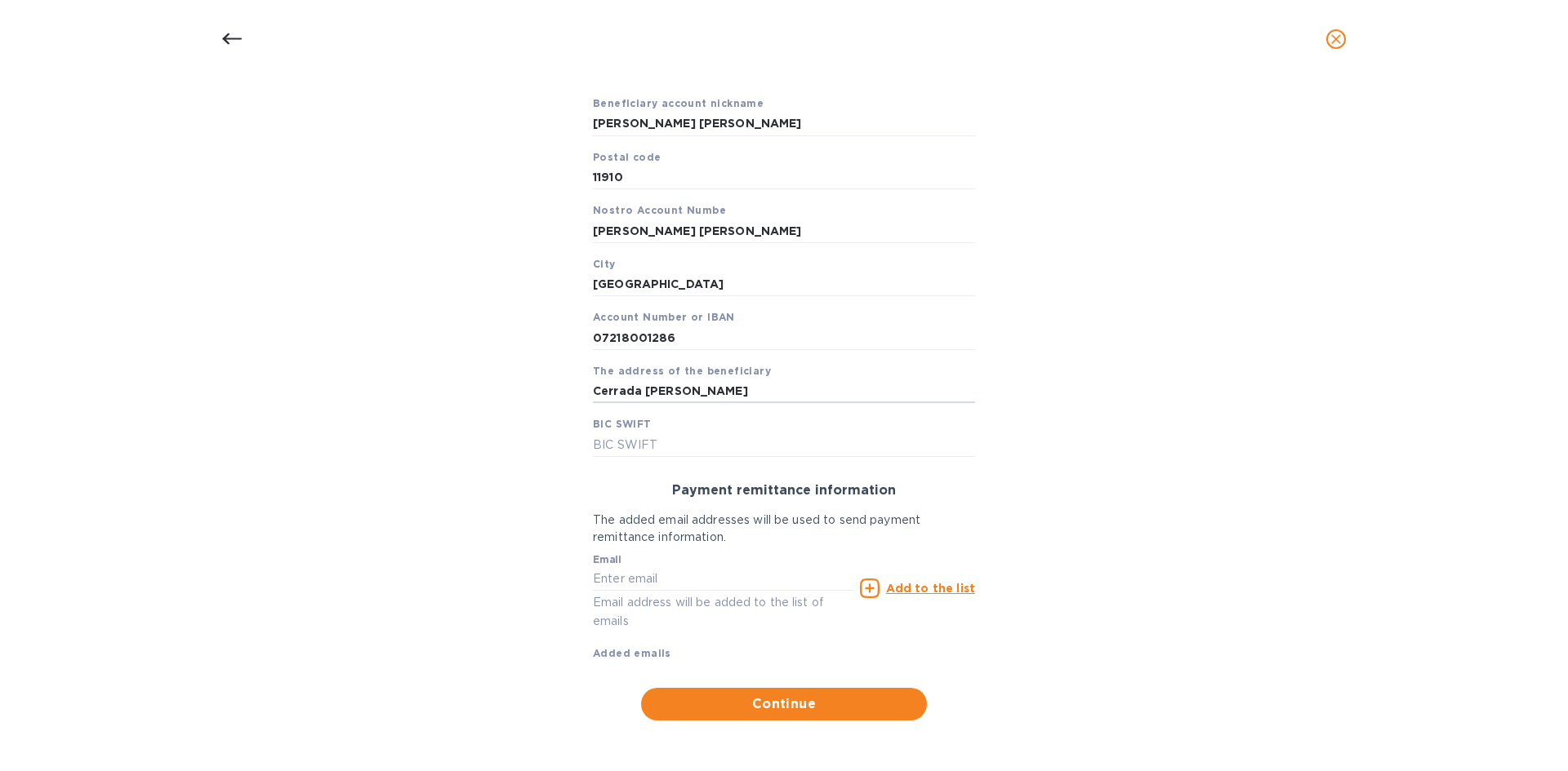
click at [638, 450] on input "text" at bounding box center [784, 445] width 382 height 24
click at [642, 440] on input "text" at bounding box center [784, 445] width 382 height 24
paste input "MENOMXMTXXX"
type input "MENOMXMTXXX"
click at [657, 586] on input "text" at bounding box center [723, 579] width 261 height 24
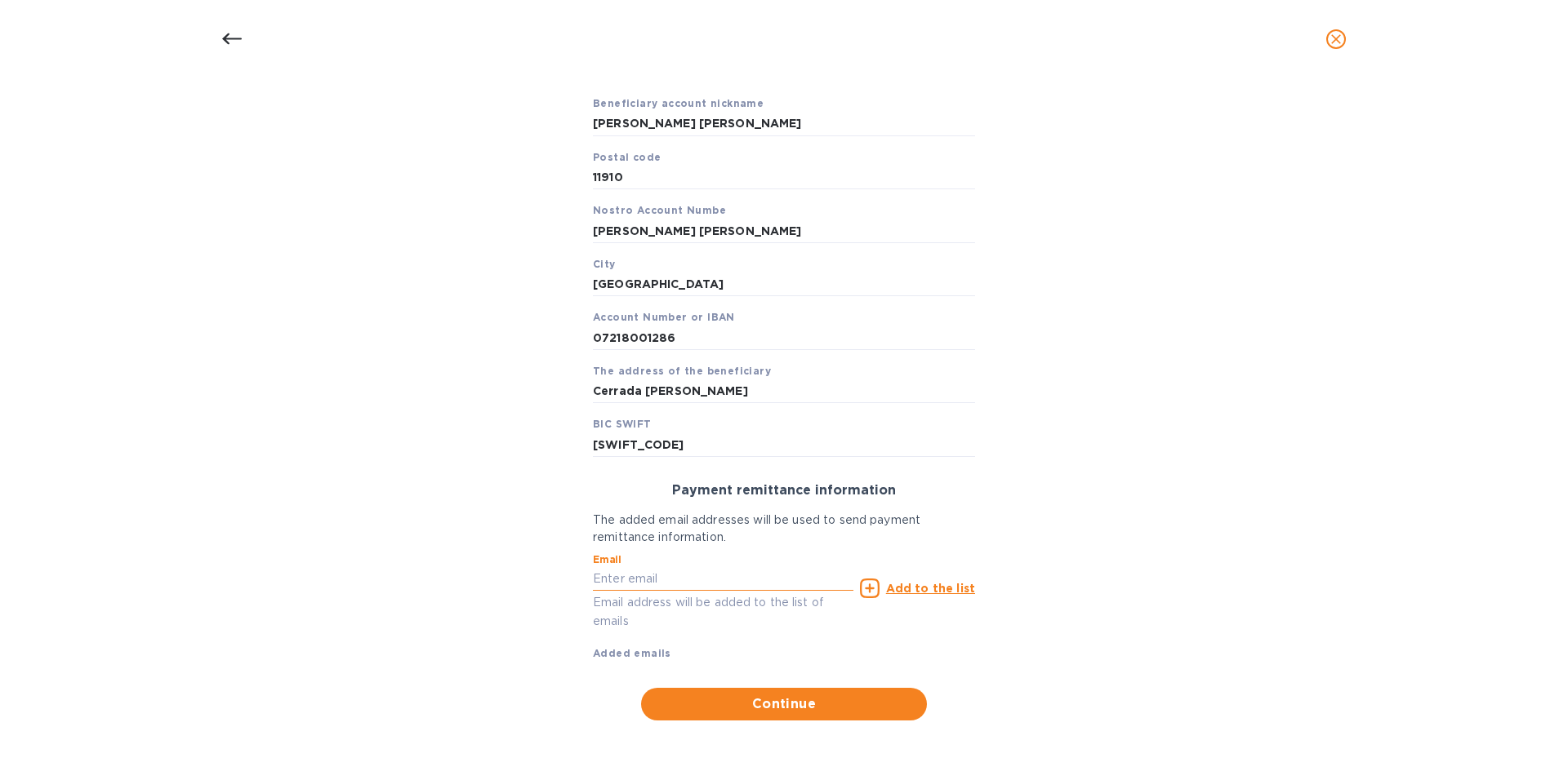
paste input "monica@langschwander.com"
type input "monica@langschwander.com"
click at [901, 596] on p "Add to the list" at bounding box center [931, 588] width 89 height 17
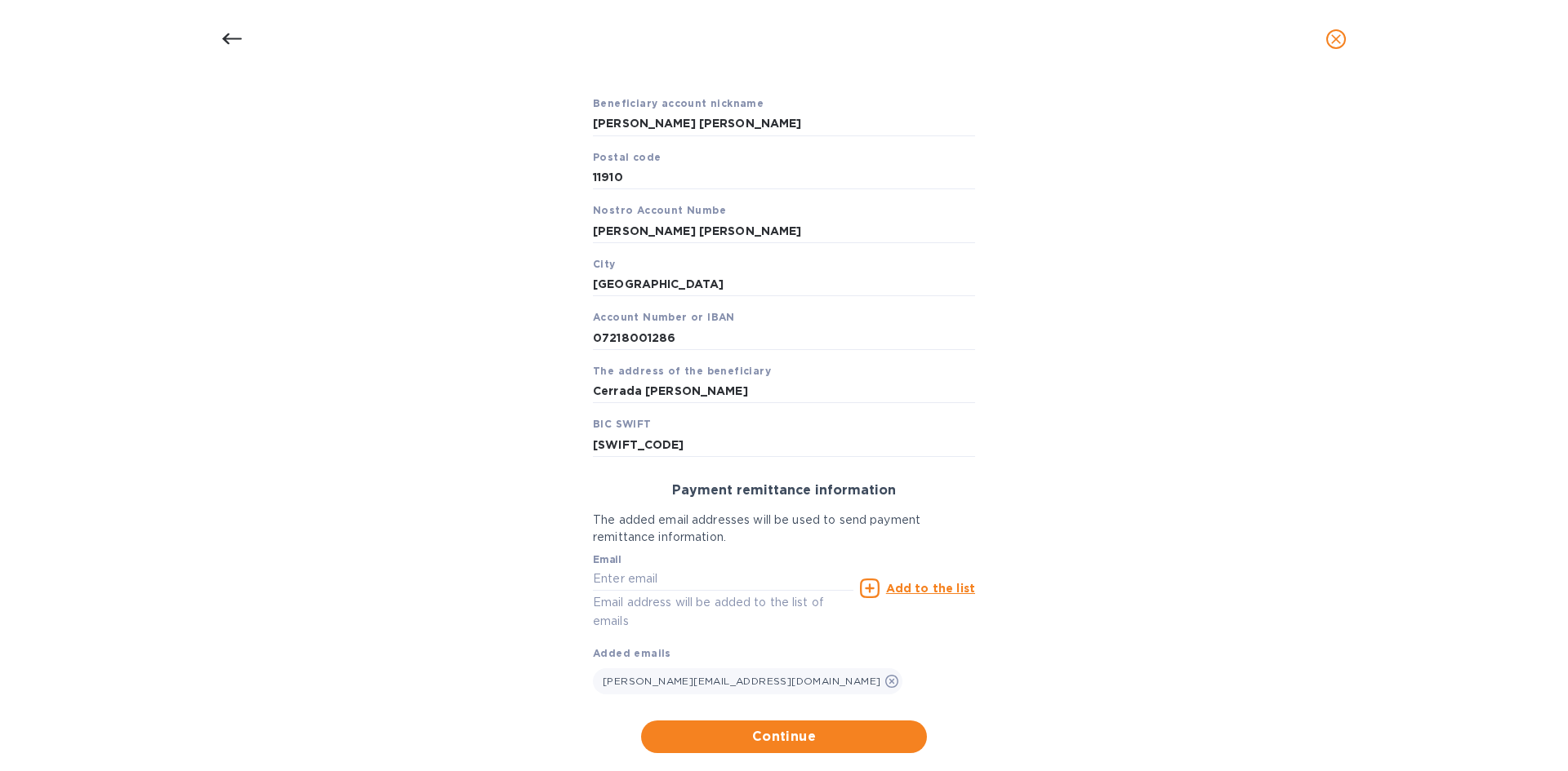
click at [711, 354] on div "Beneficiary account nickname Monica Cecilia Artigas Walther Postal code 11910 N…" at bounding box center [784, 270] width 382 height 374
click at [706, 334] on input "07218001286" at bounding box center [784, 338] width 382 height 24
type input "072180012867963048"
click at [1170, 387] on div "Bank account holder name Monica Cecilia Artigas Walther Priority payment The fa…" at bounding box center [784, 334] width 1525 height 857
click at [839, 729] on span "Continue" at bounding box center [784, 737] width 260 height 20
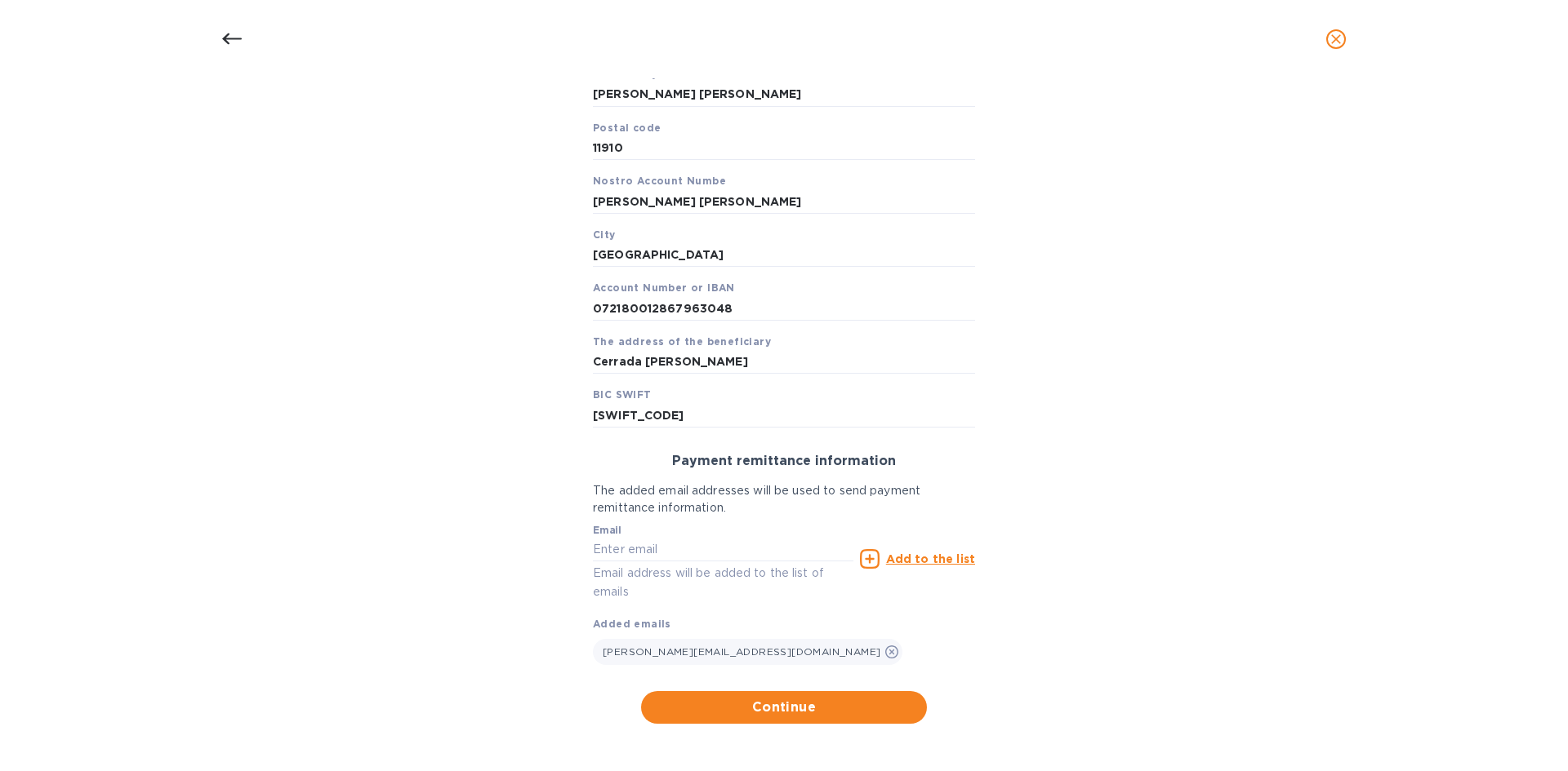
scroll to position [358, 0]
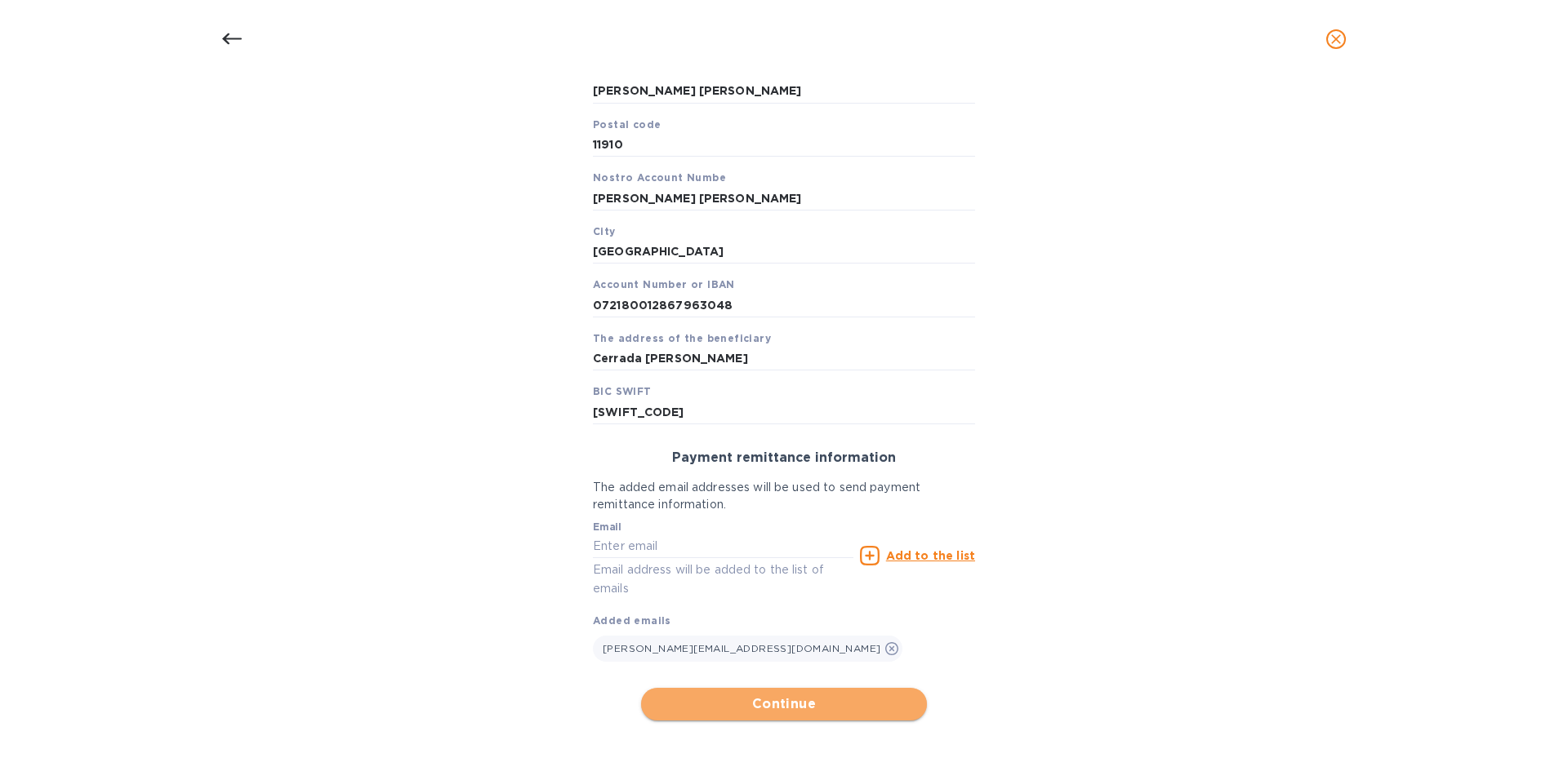
click at [784, 704] on span "Continue" at bounding box center [784, 704] width 260 height 20
click at [751, 709] on span "Continue" at bounding box center [784, 704] width 260 height 20
click at [763, 706] on span "Continue" at bounding box center [784, 704] width 260 height 20
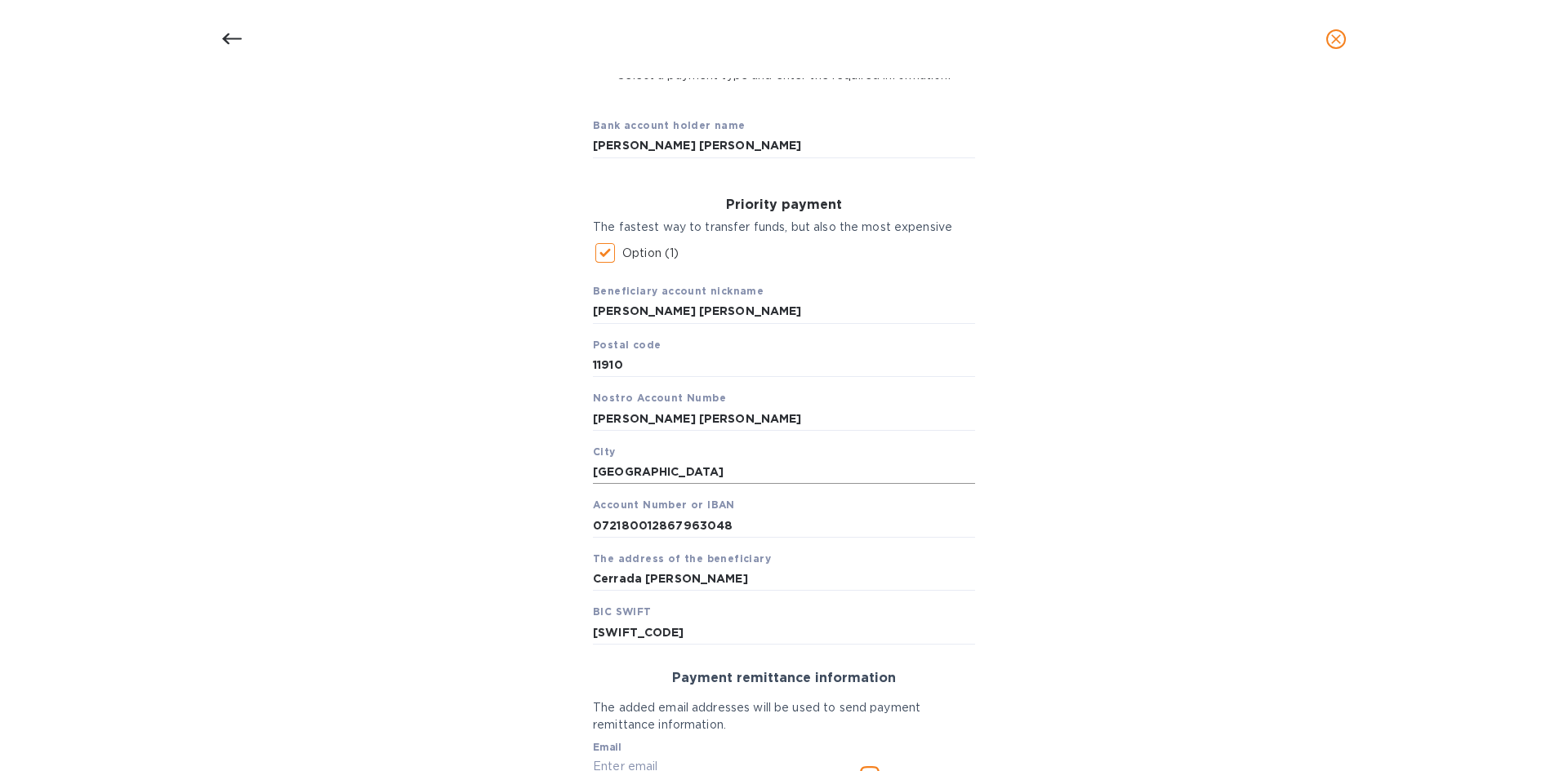
scroll to position [113, 0]
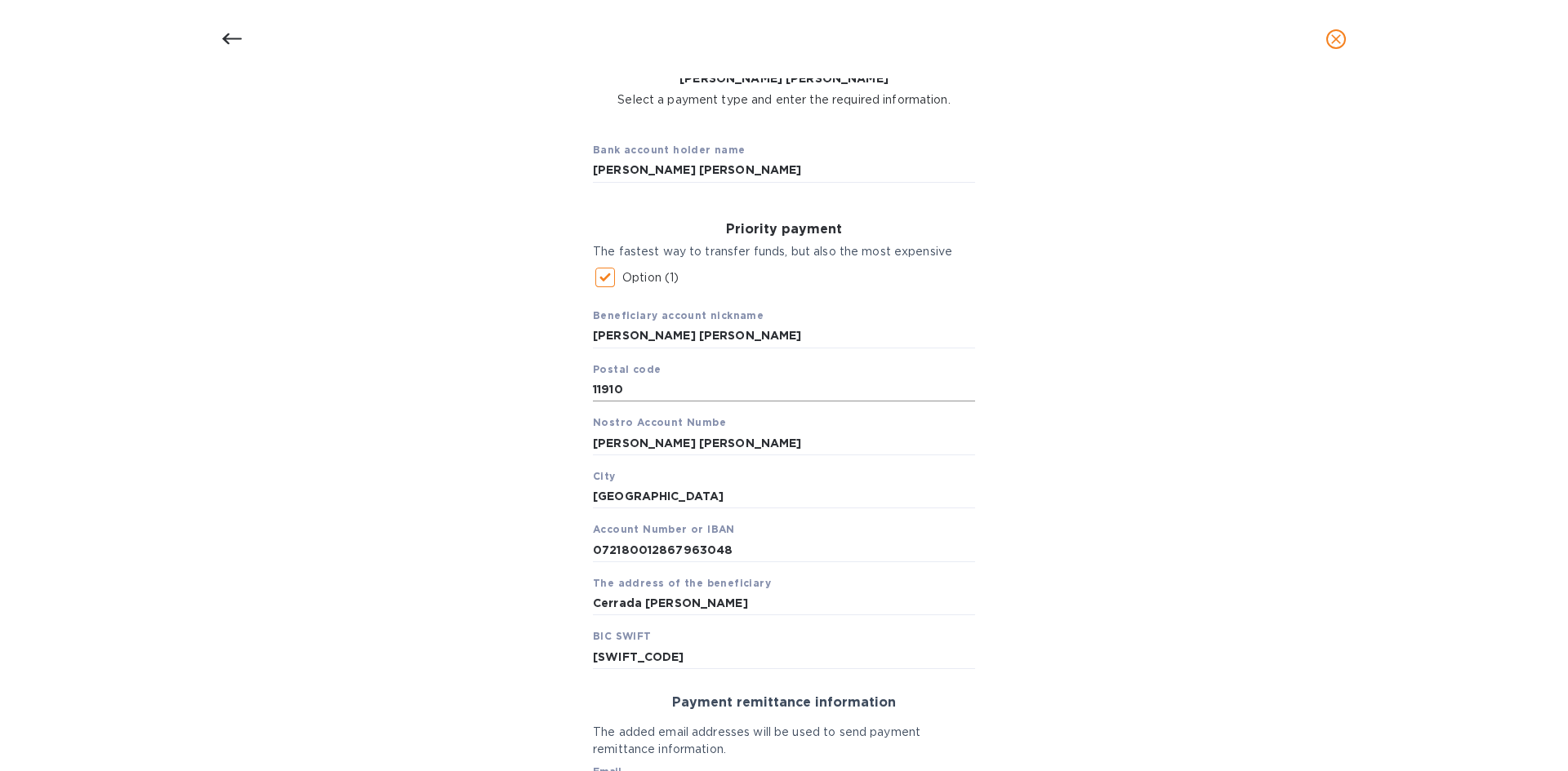
click at [920, 389] on input "11910" at bounding box center [784, 390] width 382 height 24
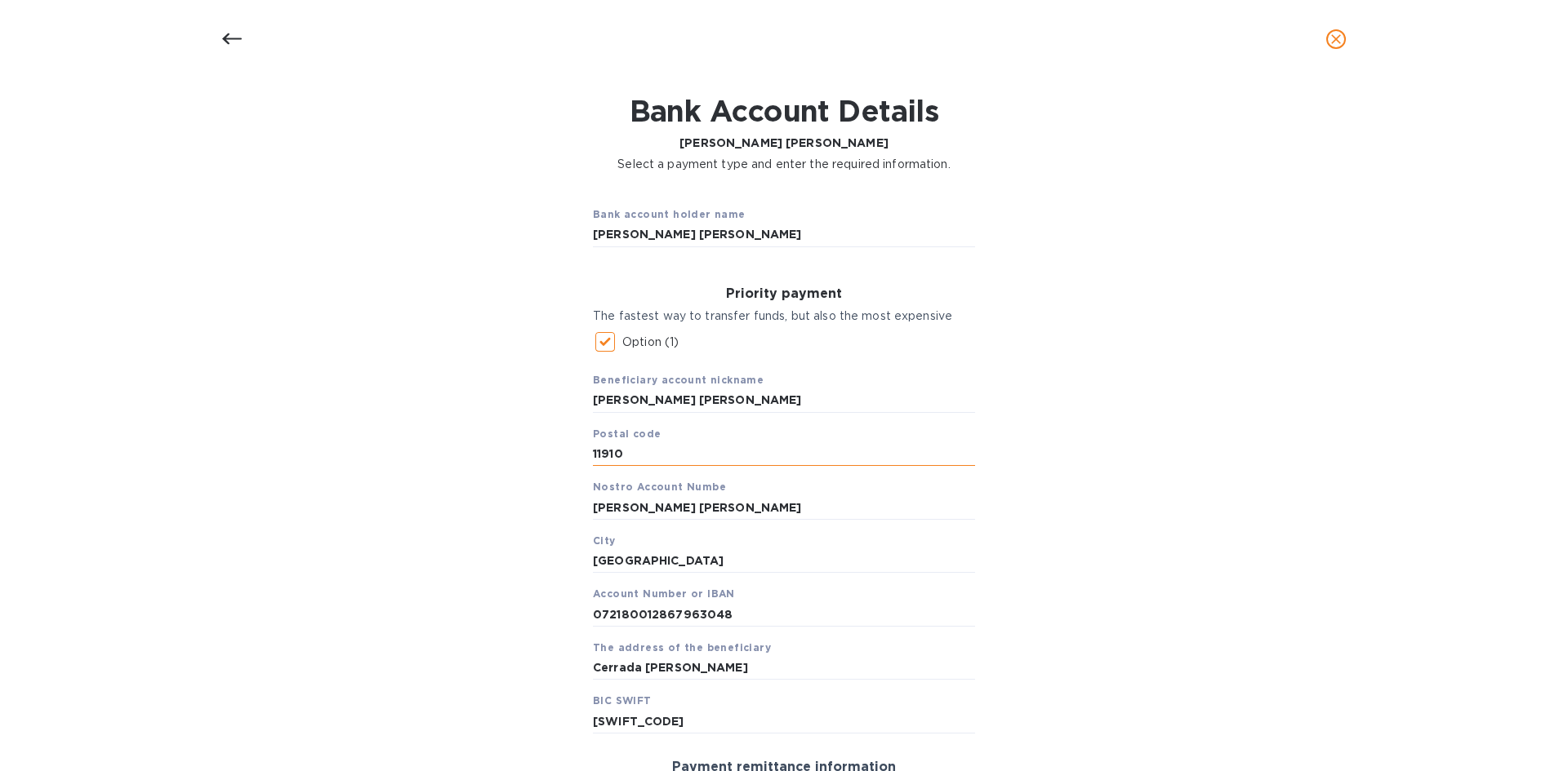
scroll to position [0, 0]
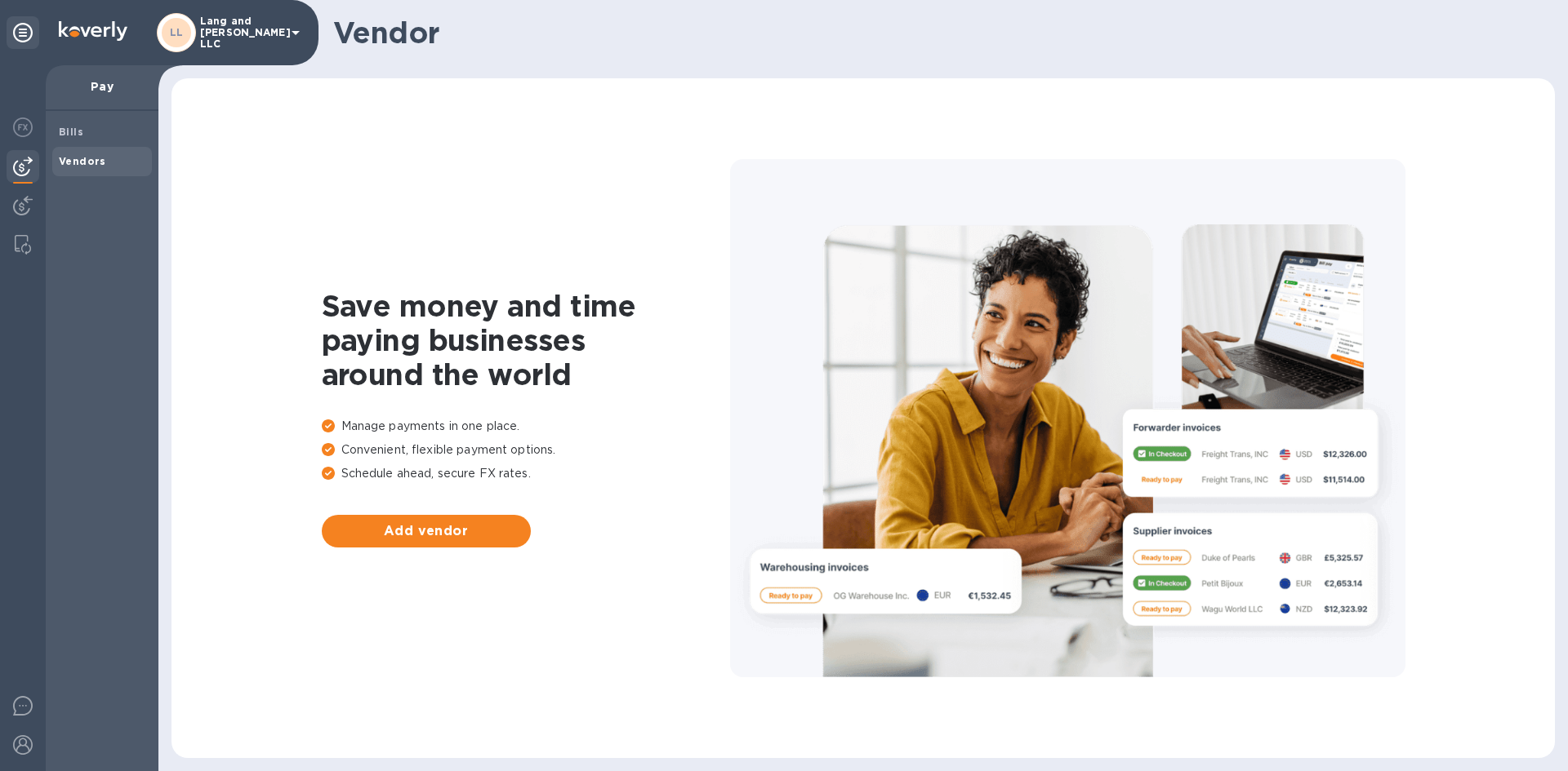
click at [112, 163] on span "Vendors" at bounding box center [102, 162] width 87 height 17
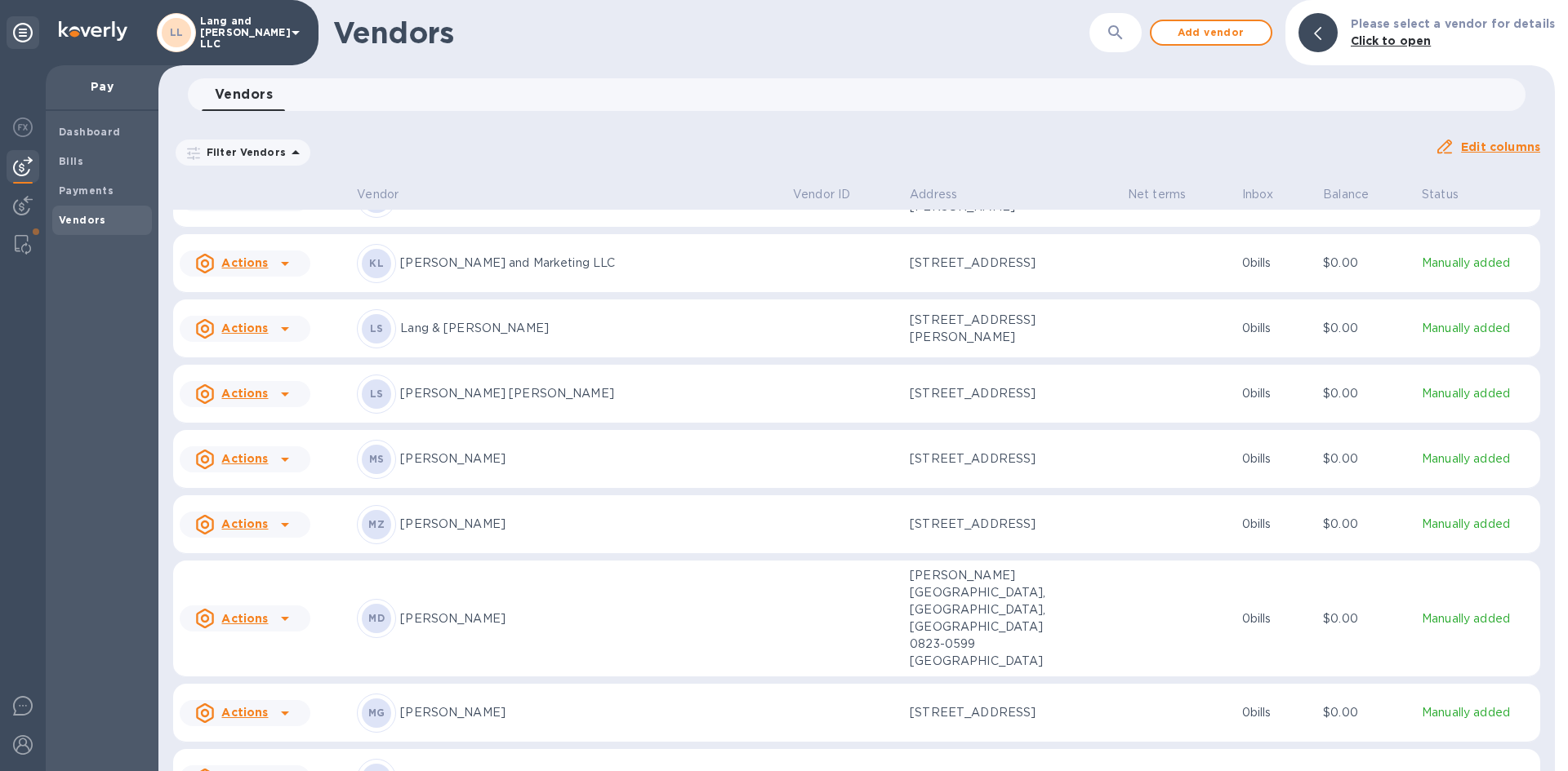
scroll to position [1537, 0]
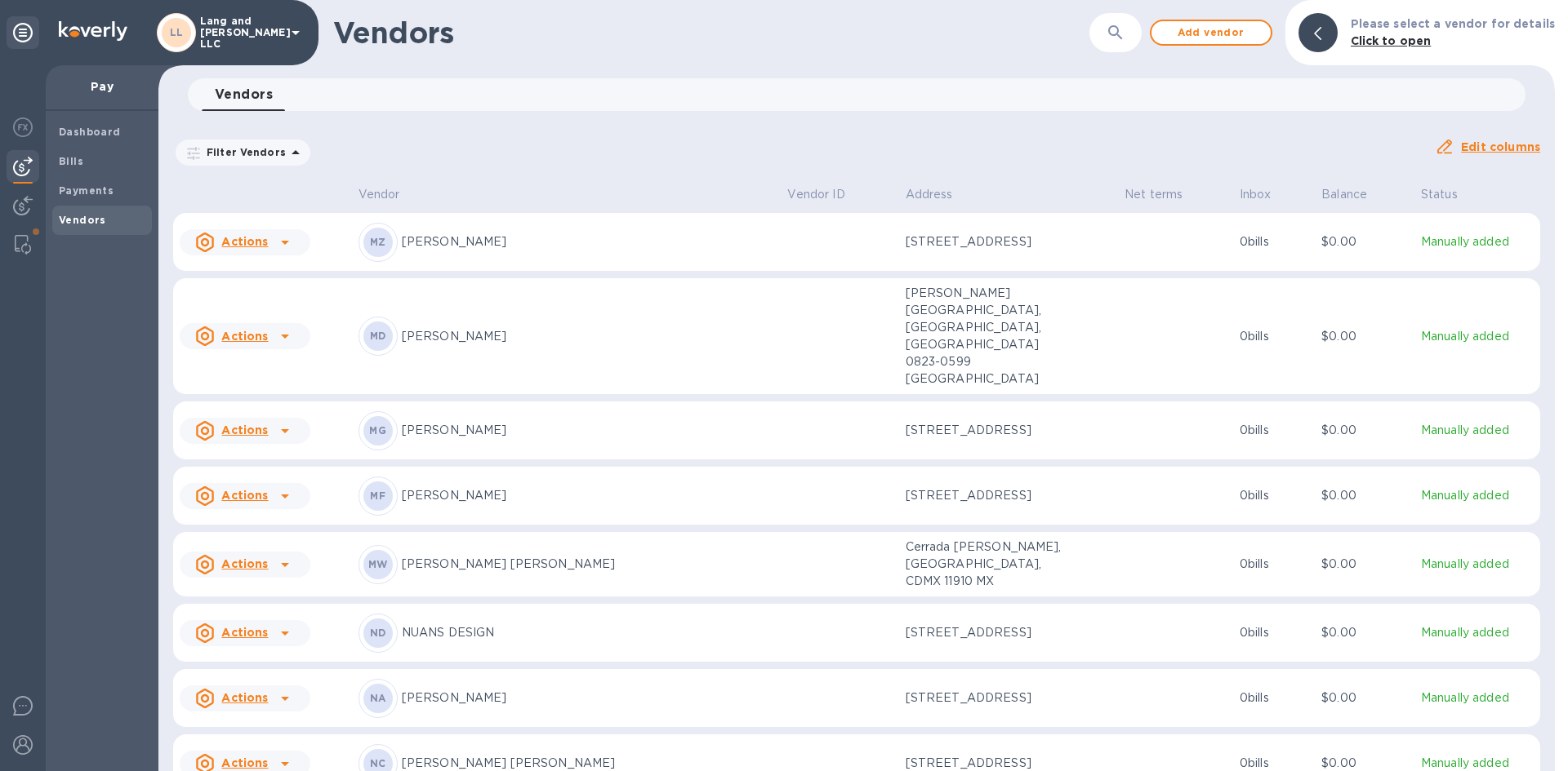
click at [488, 546] on div "MW [PERSON_NAME] [PERSON_NAME]" at bounding box center [566, 565] width 416 height 39
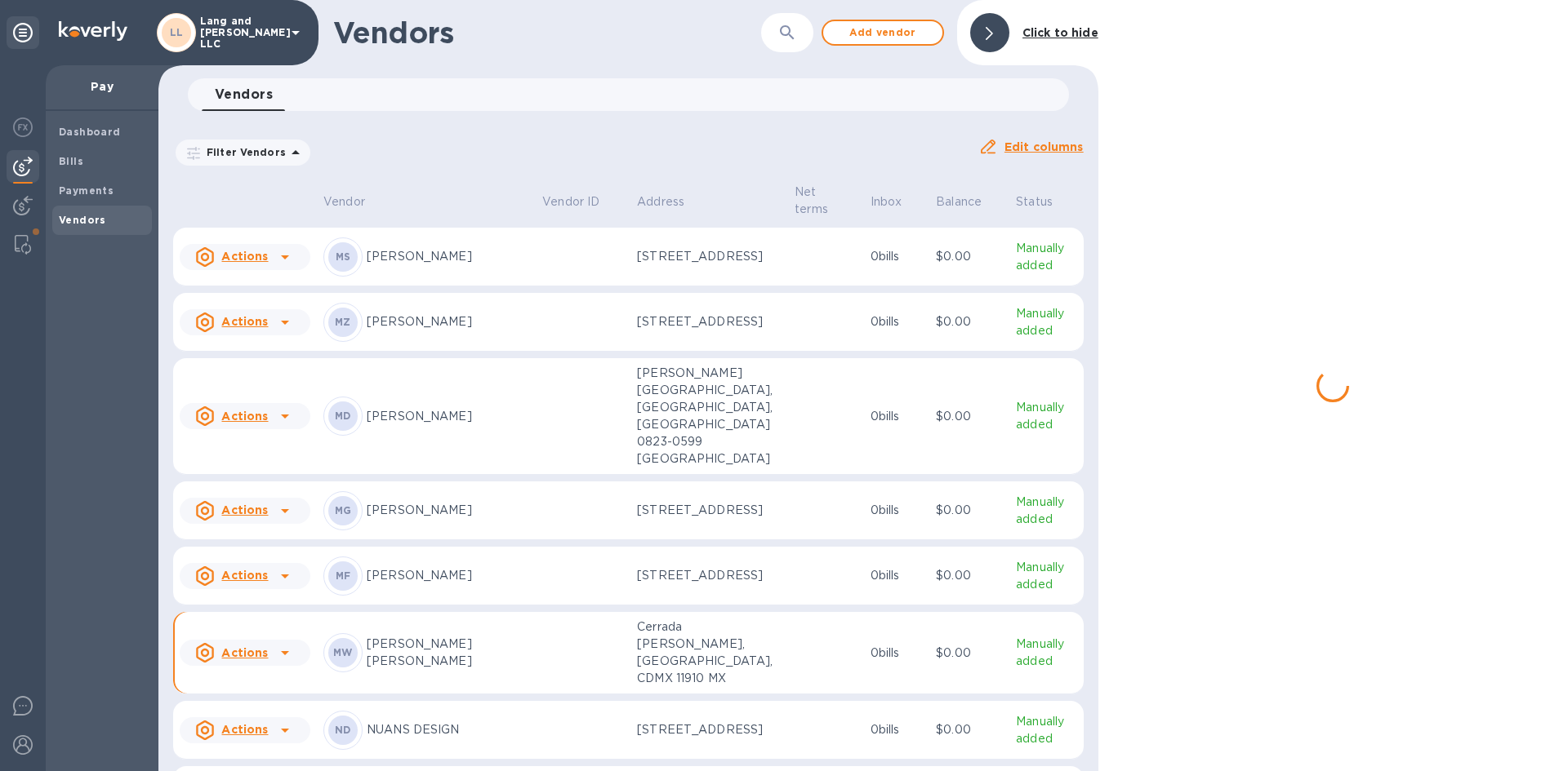
scroll to position [1920, 0]
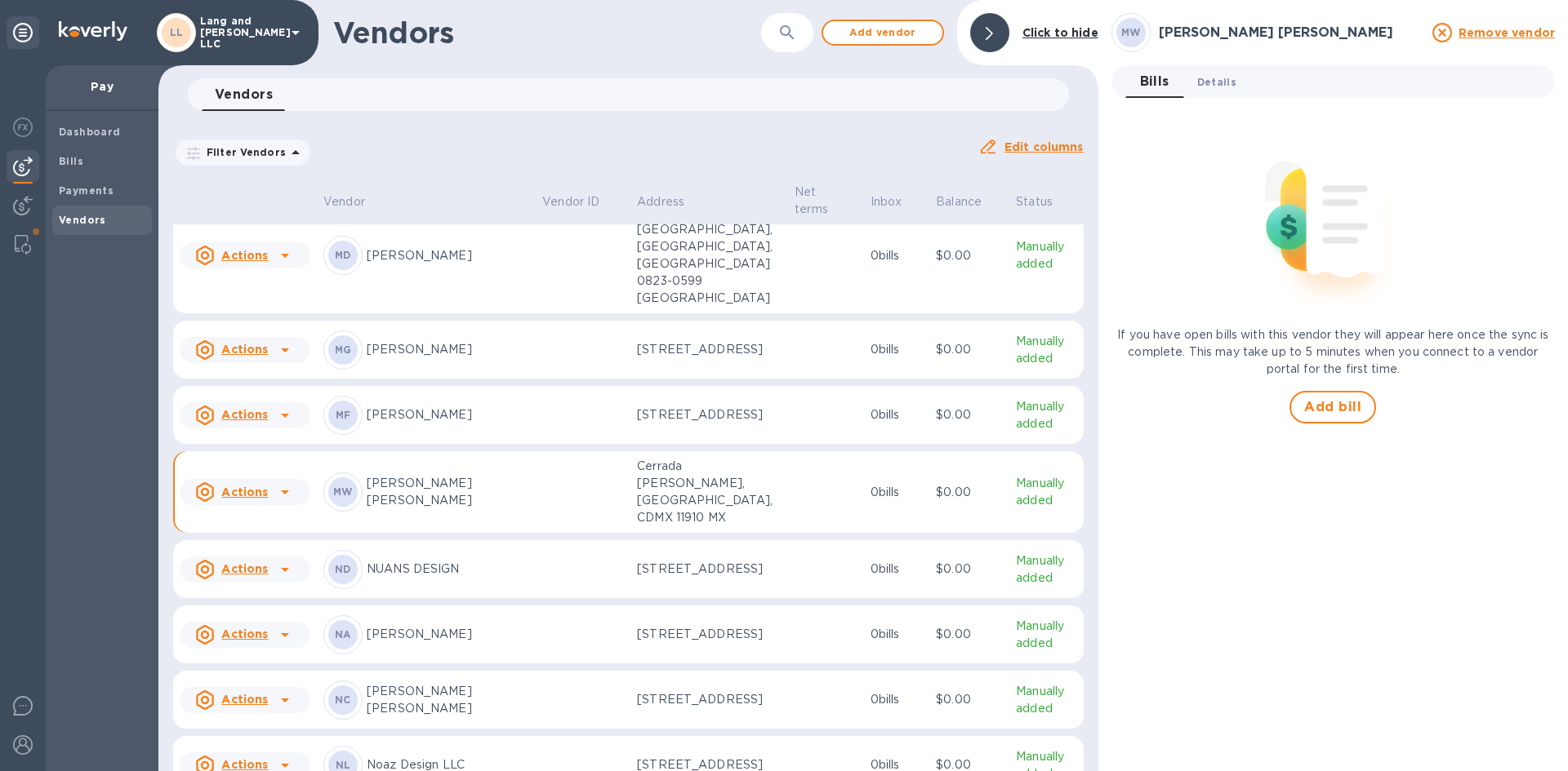
click at [1225, 92] on button "Details 0" at bounding box center [1217, 81] width 65 height 33
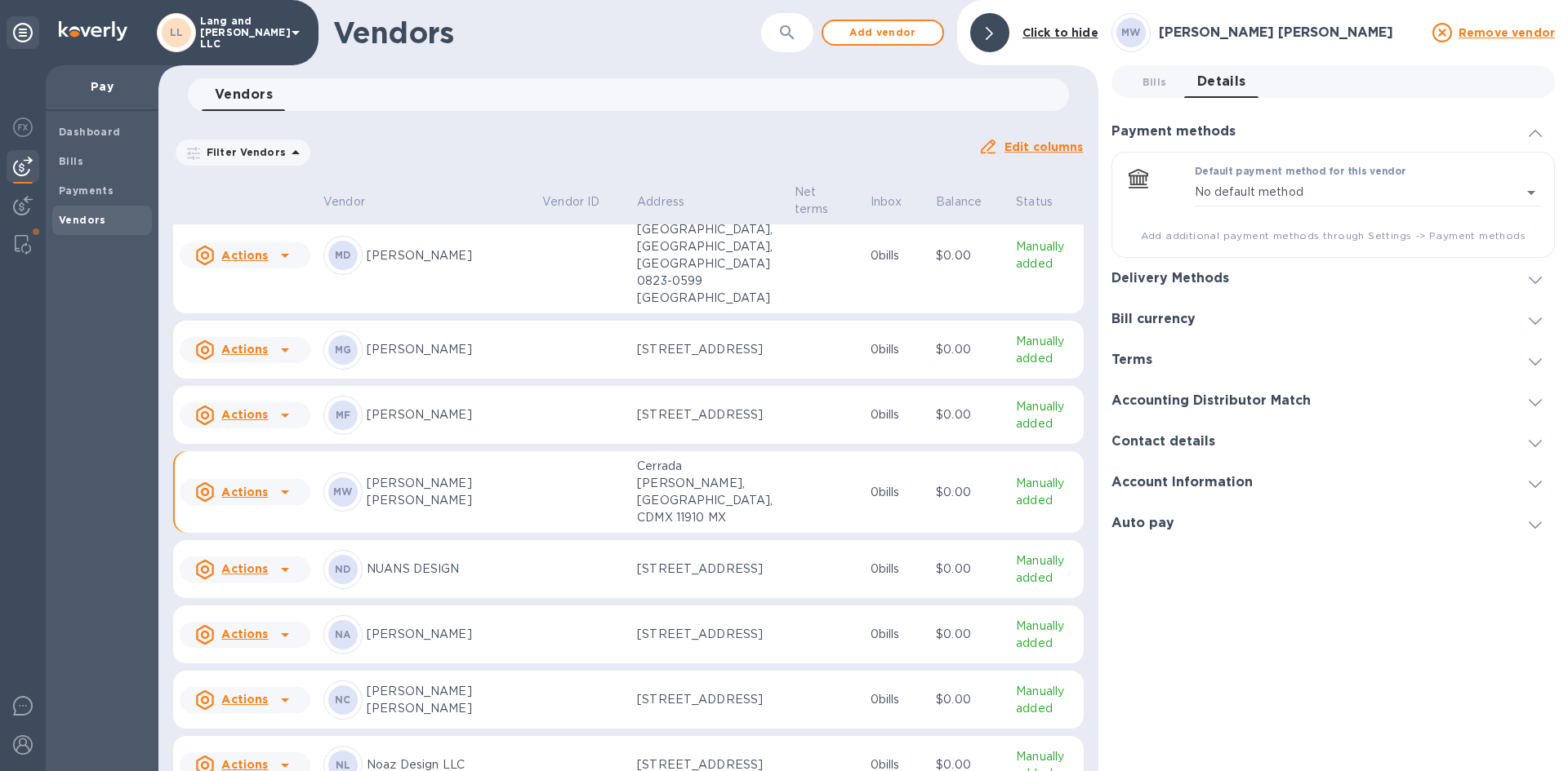
click at [1163, 277] on h3 "Delivery Methods" at bounding box center [1170, 278] width 117 height 16
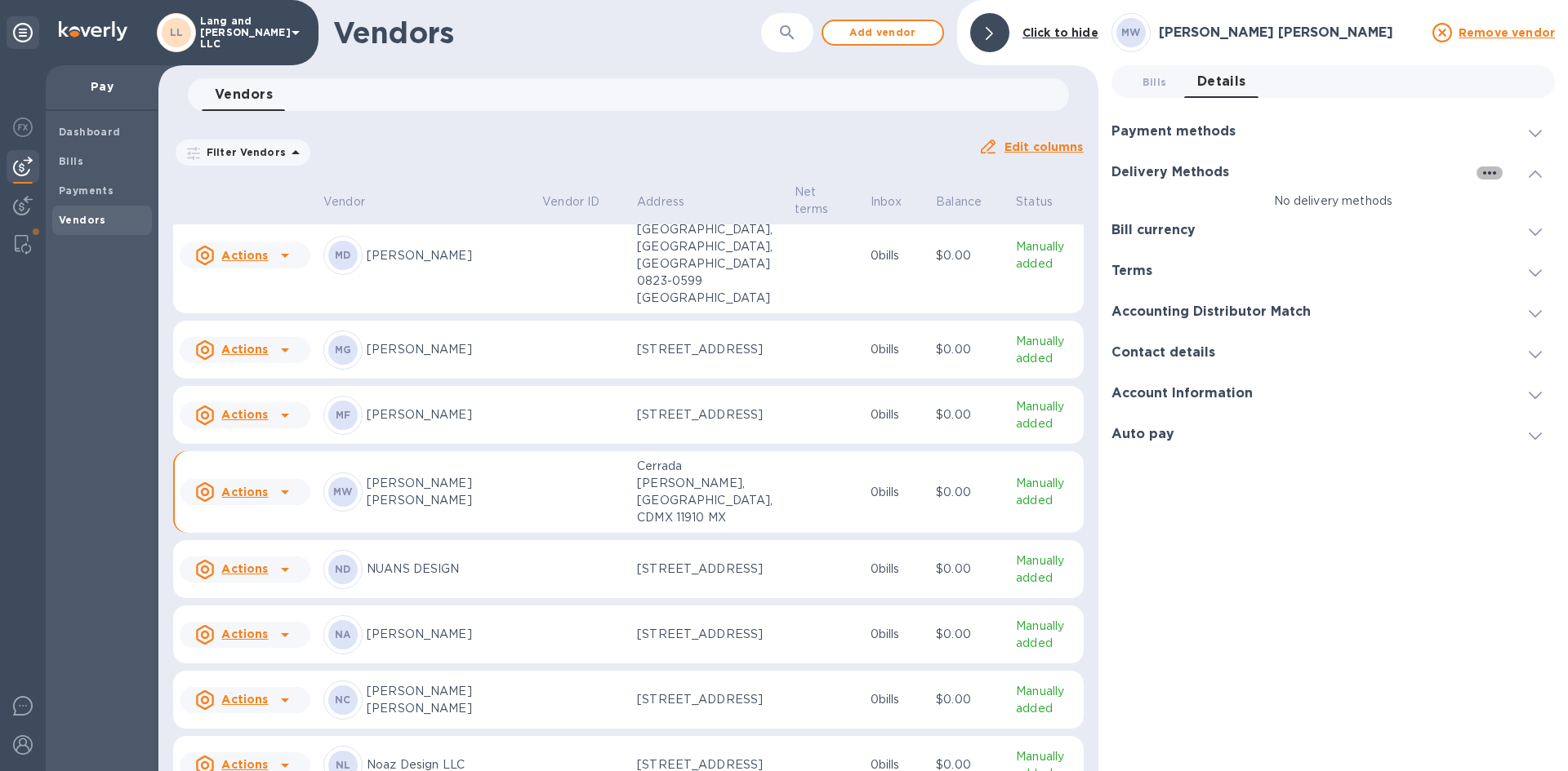
click at [1499, 169] on button "button" at bounding box center [1490, 173] width 26 height 13
click at [1505, 209] on p "Add new" at bounding box center [1510, 207] width 54 height 17
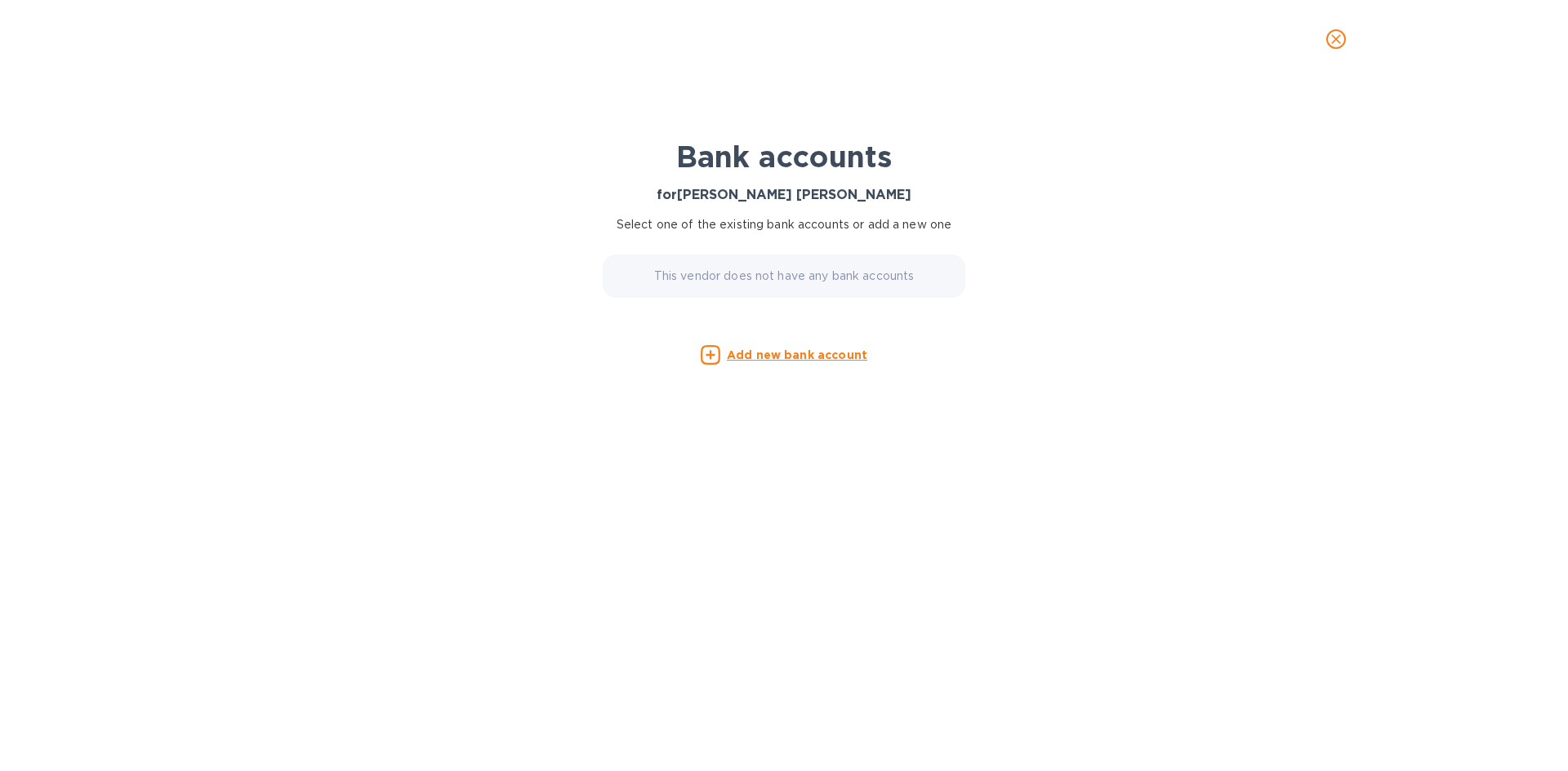
click at [770, 351] on u "Add new bank account" at bounding box center [797, 355] width 141 height 13
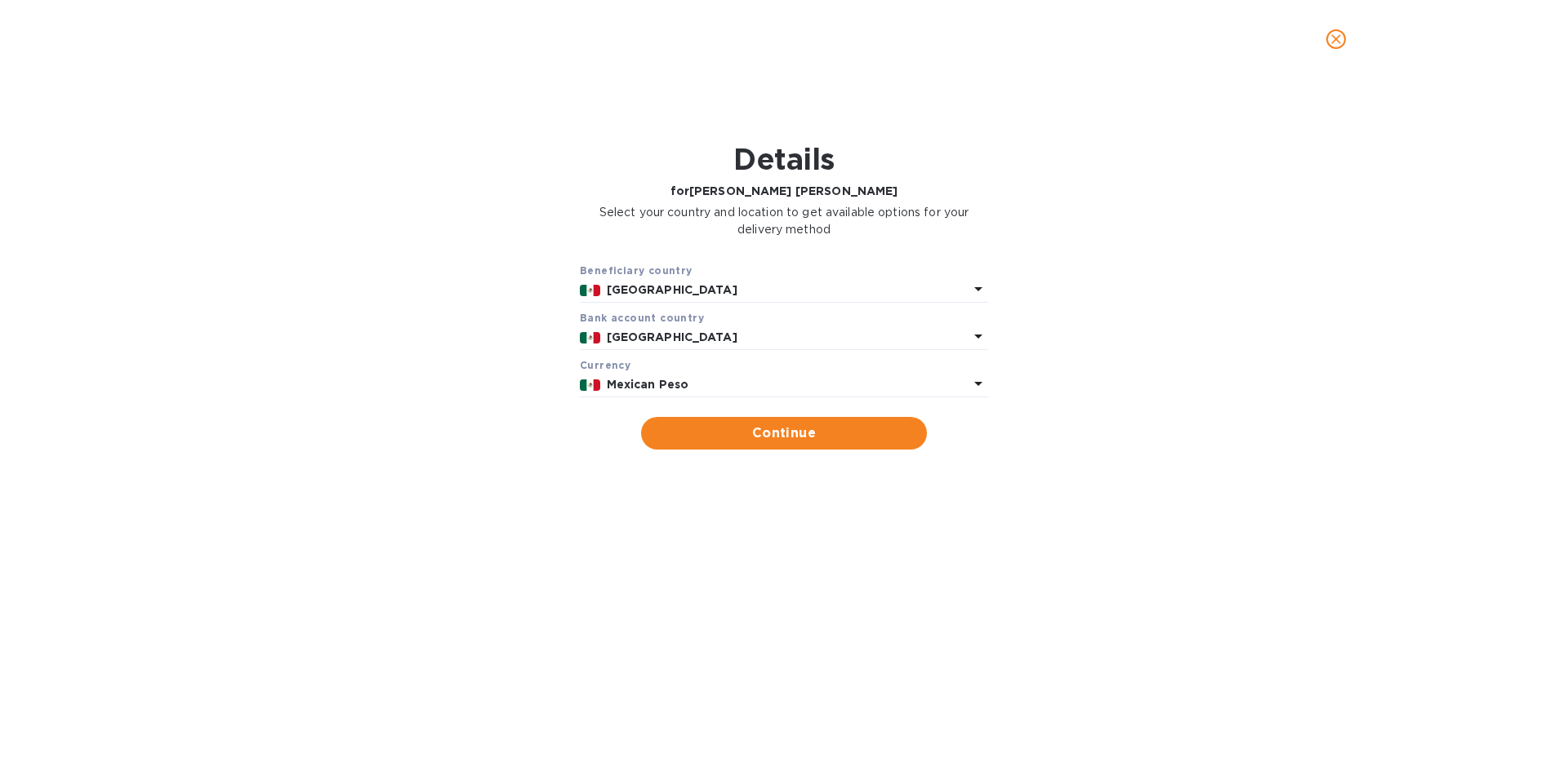
click at [725, 380] on p "Mexican Peso" at bounding box center [787, 385] width 362 height 17
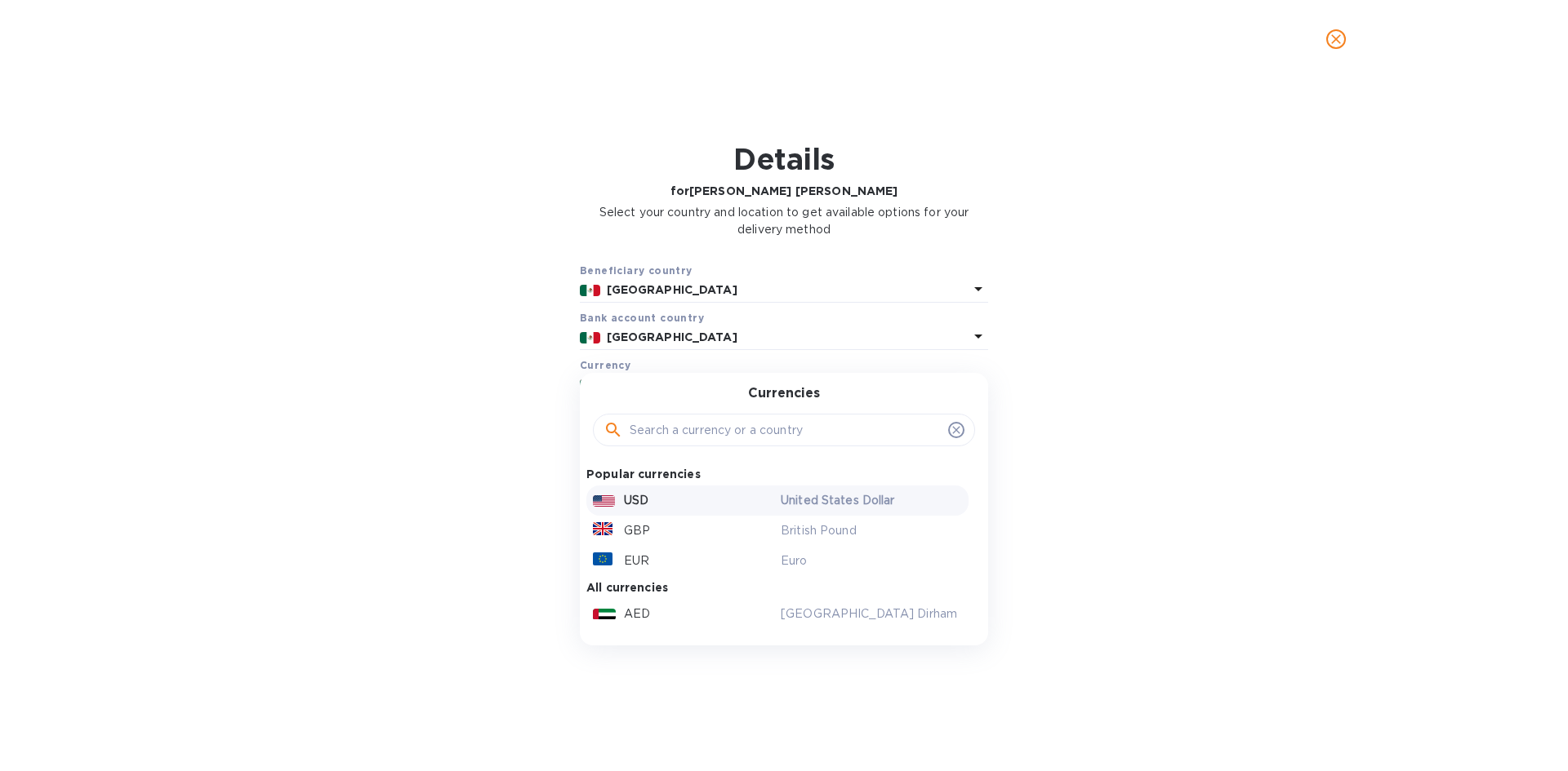
click at [645, 491] on div "USD" at bounding box center [684, 500] width 188 height 23
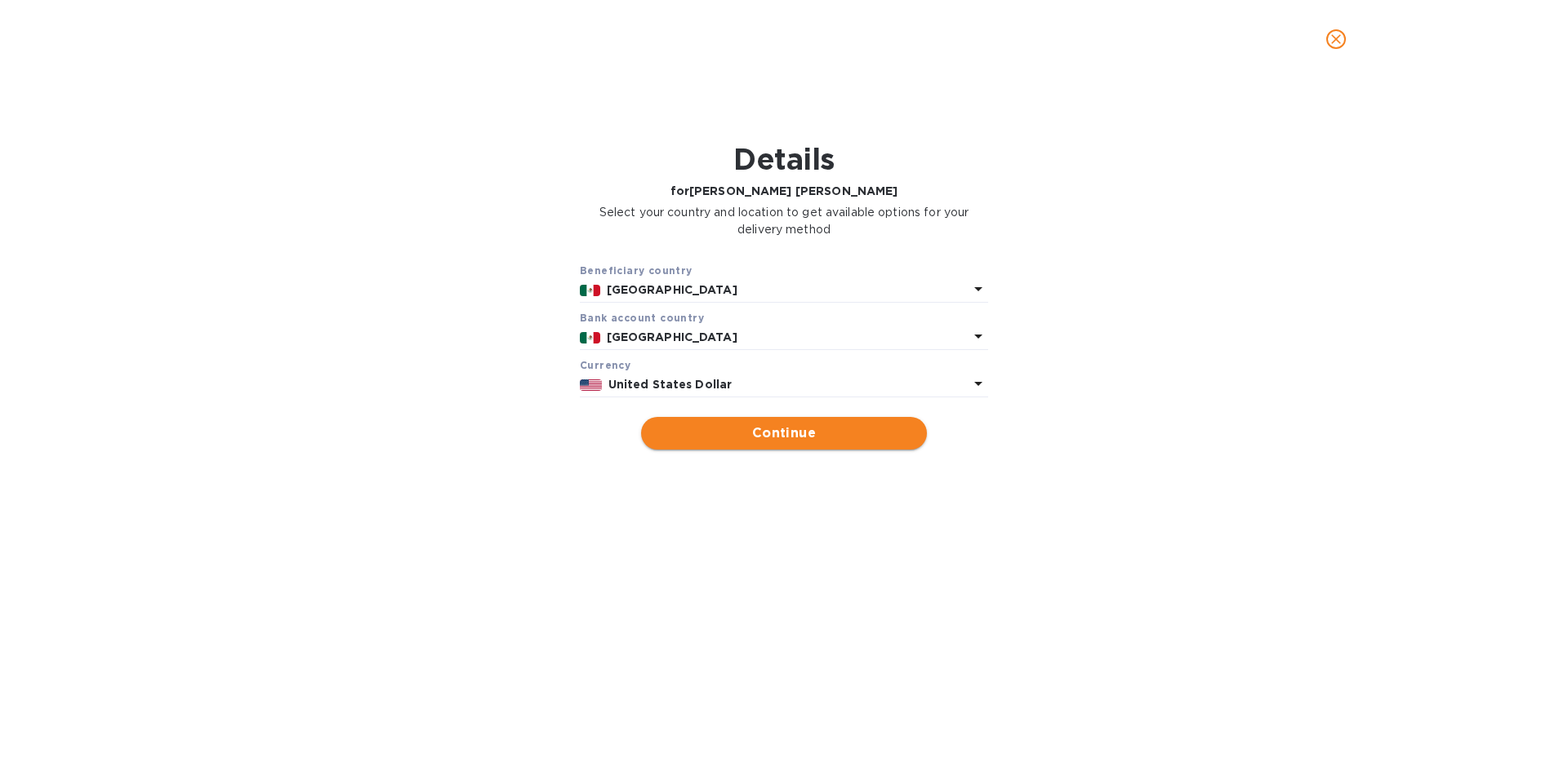
click at [730, 420] on button "Continue" at bounding box center [784, 433] width 286 height 33
type input "Monica Cecilia Artigas Walther"
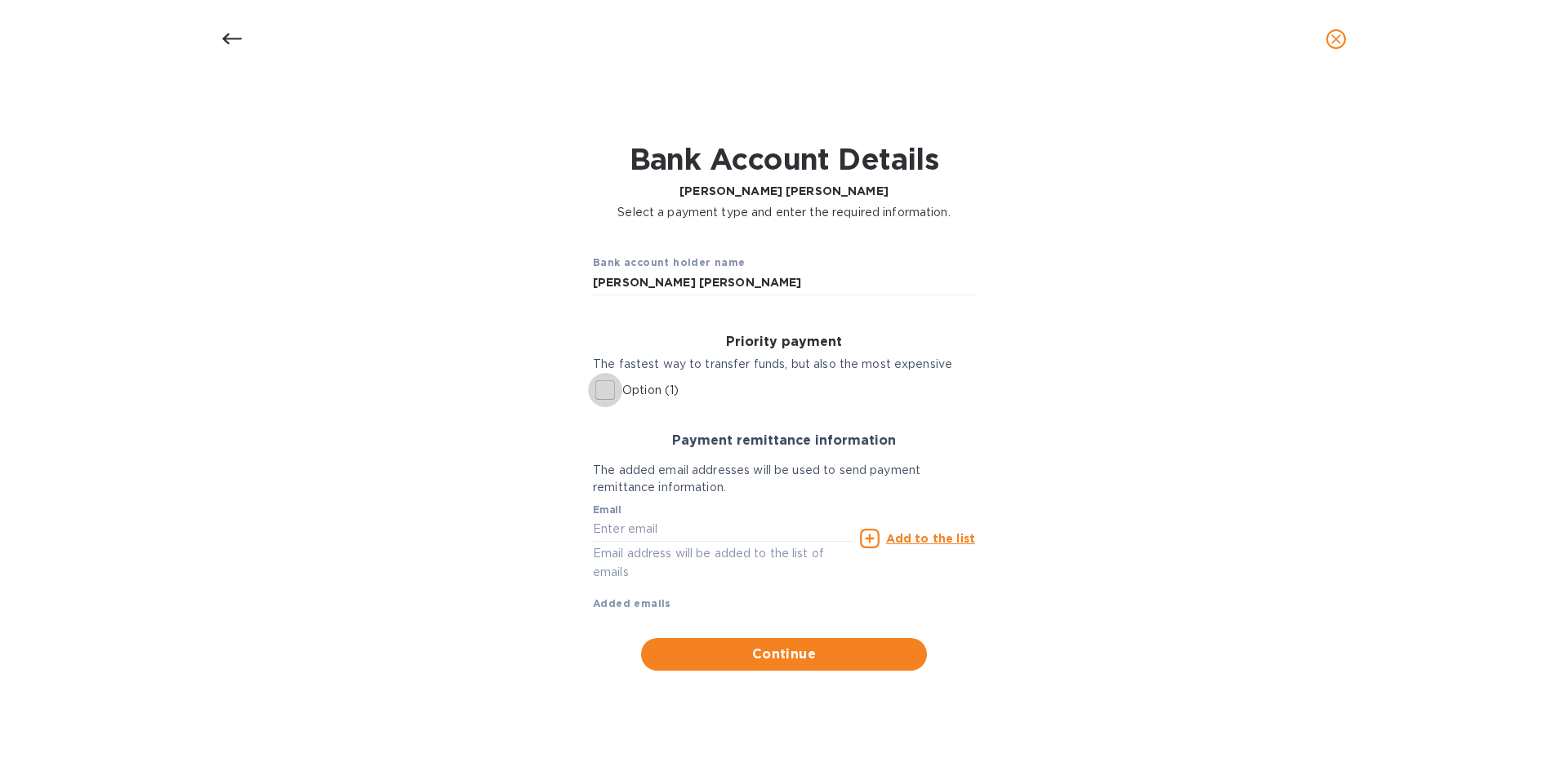
click at [618, 394] on input "Option (1)" at bounding box center [605, 390] width 34 height 34
checkbox input "true"
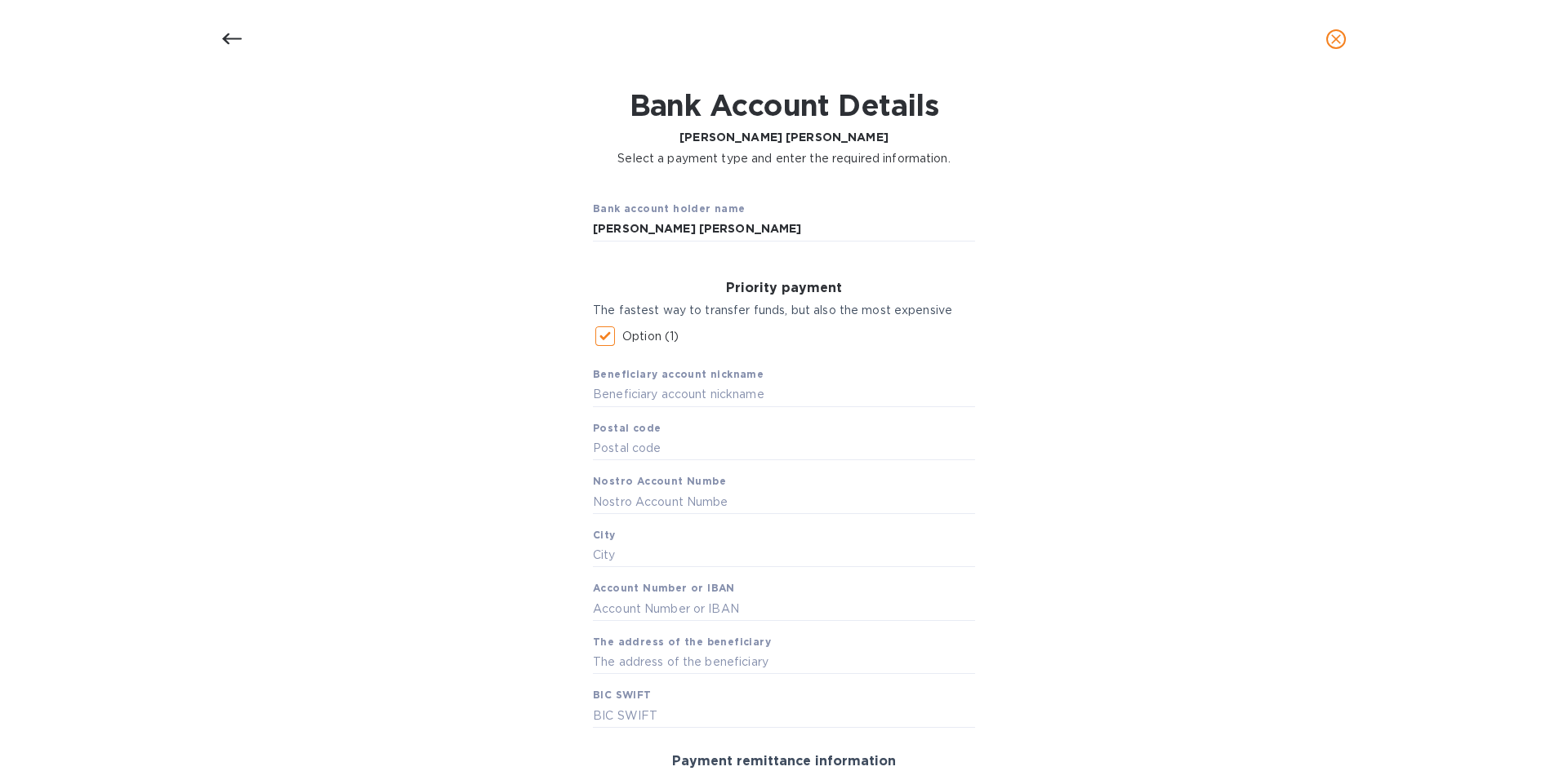
scroll to position [163, 0]
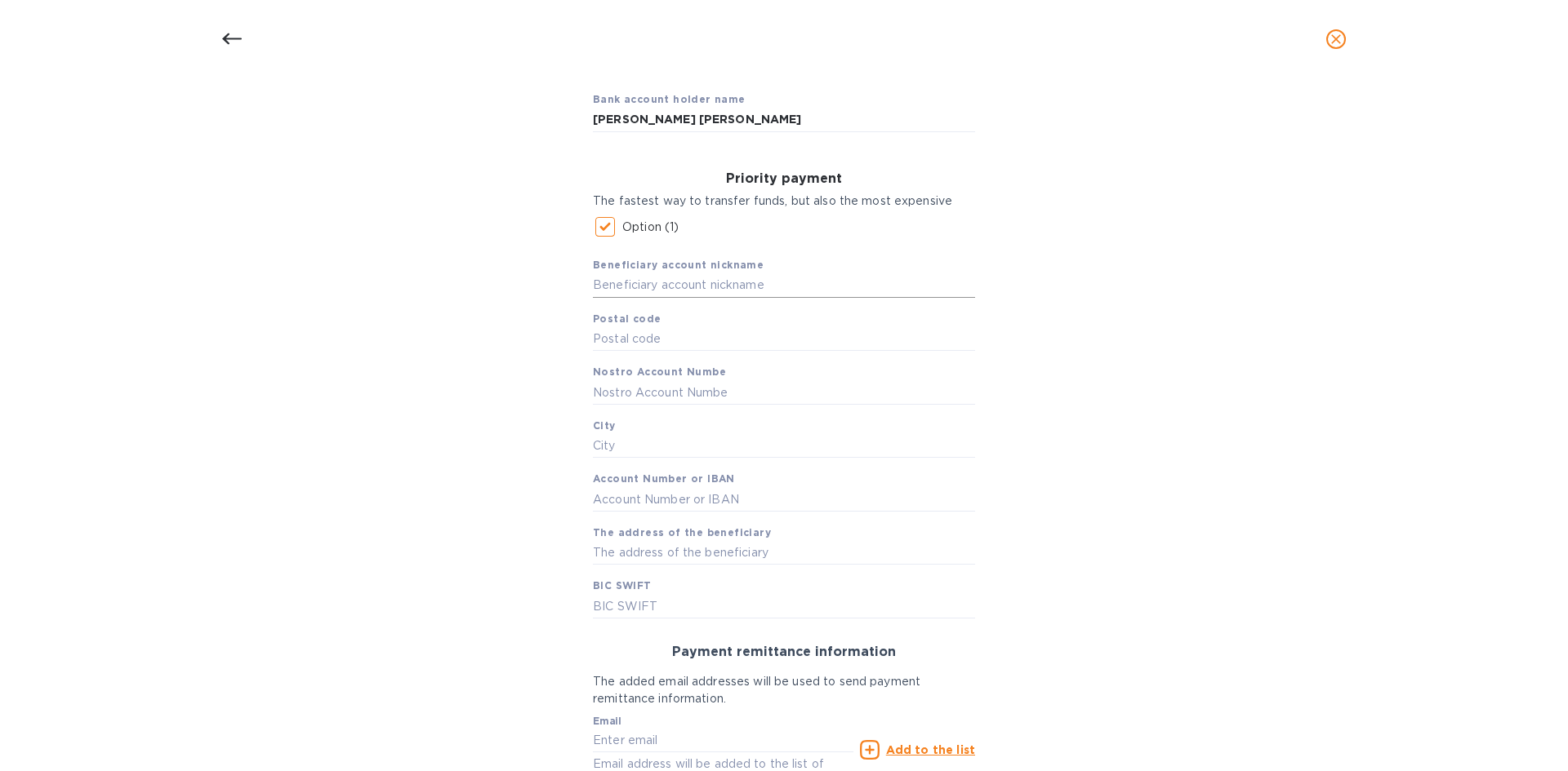
click at [645, 291] on input "text" at bounding box center [784, 286] width 382 height 24
paste input "Monica Cecilia Artigas Walther"
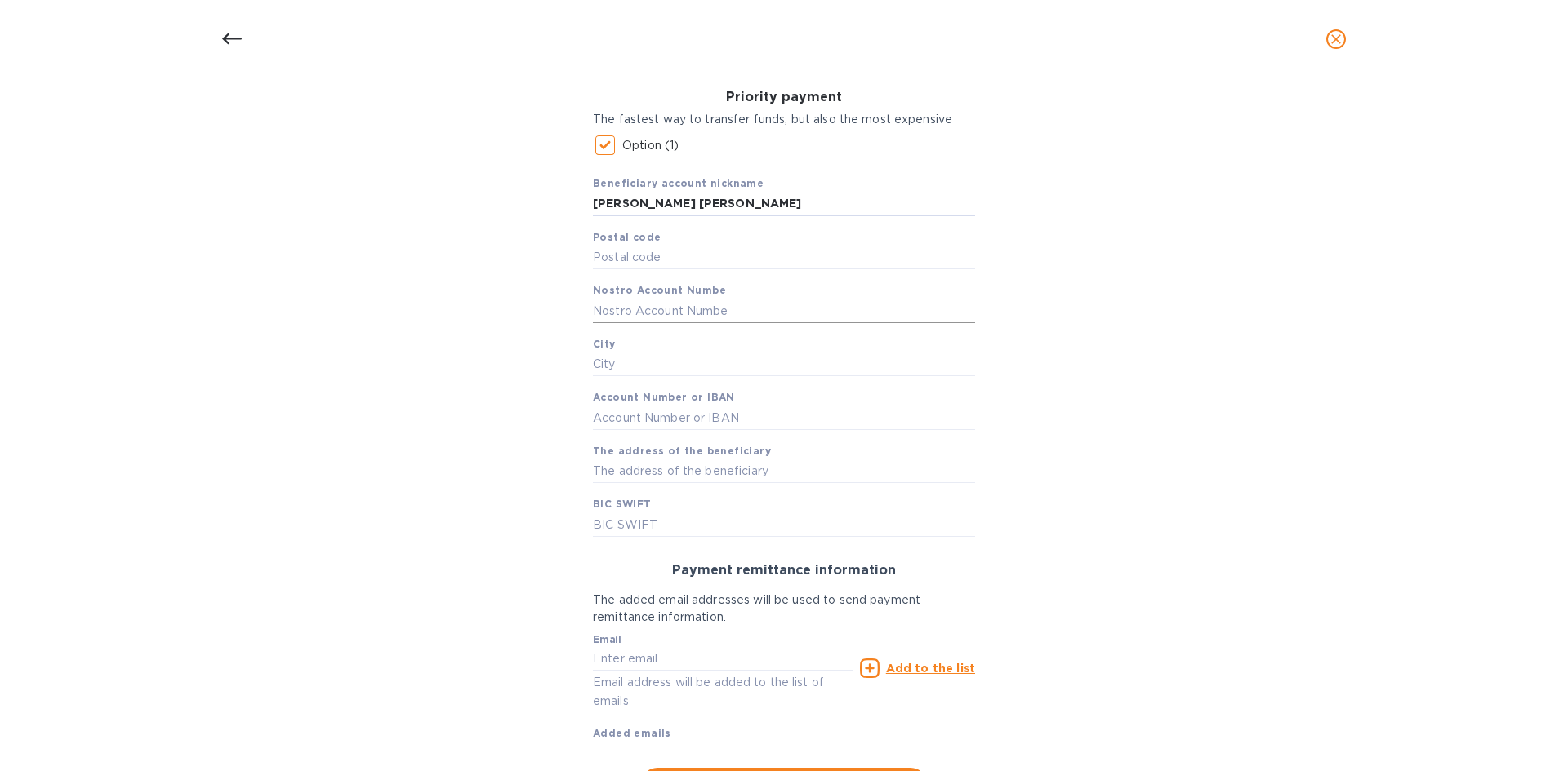
type input "Monica Cecilia Artigas Walther"
click at [658, 306] on input "text" at bounding box center [784, 311] width 382 height 24
paste input "Monica Cecilia Artigas Walther"
type input "Monica Cecilia Artigas Walther"
click at [642, 256] on input "text" at bounding box center [784, 258] width 382 height 24
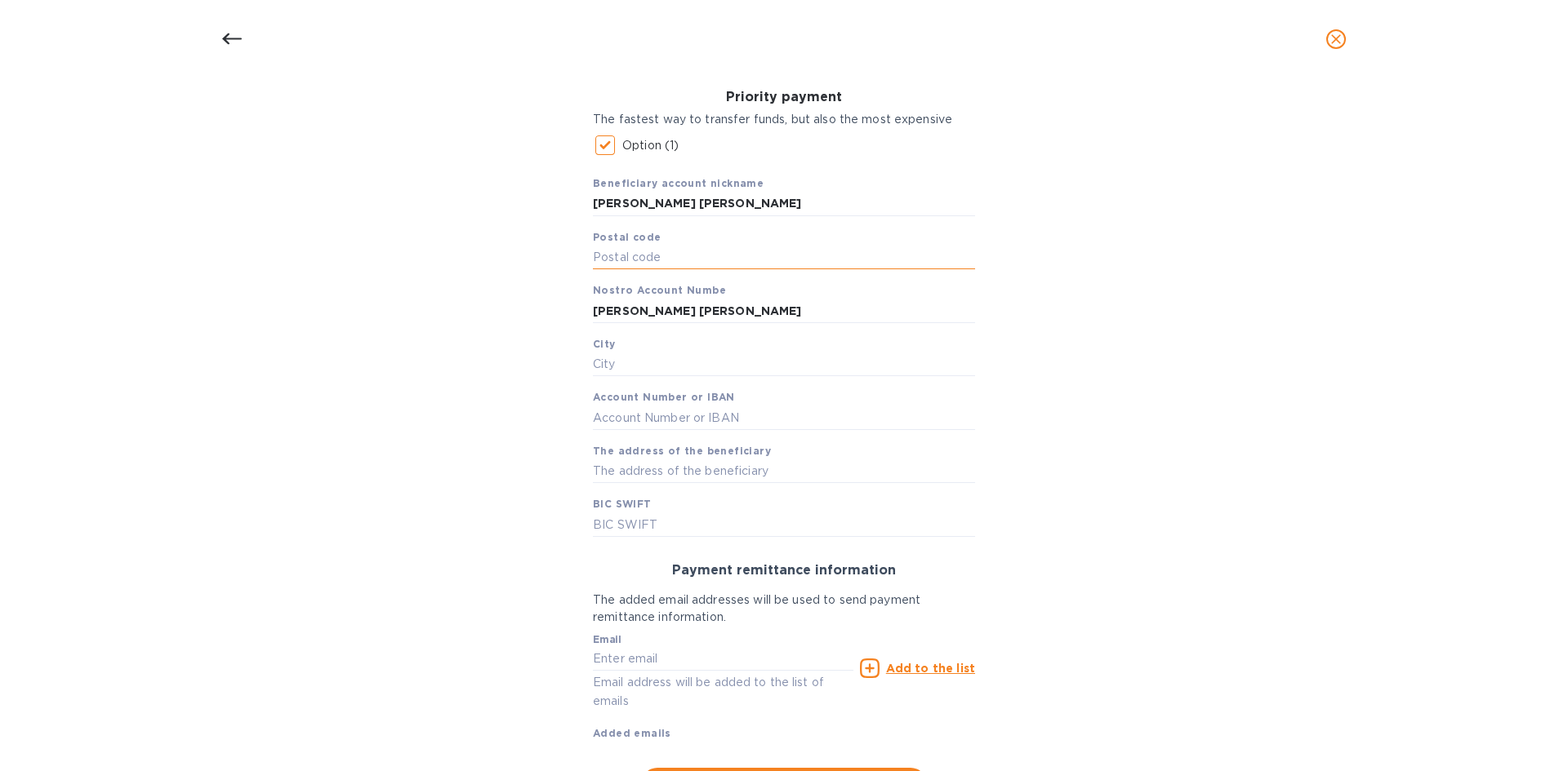
paste input "11910"
type input "11910"
click at [633, 356] on input "text" at bounding box center [784, 365] width 382 height 24
paste input "Ciudad de México"
type input "Ciudad de México"
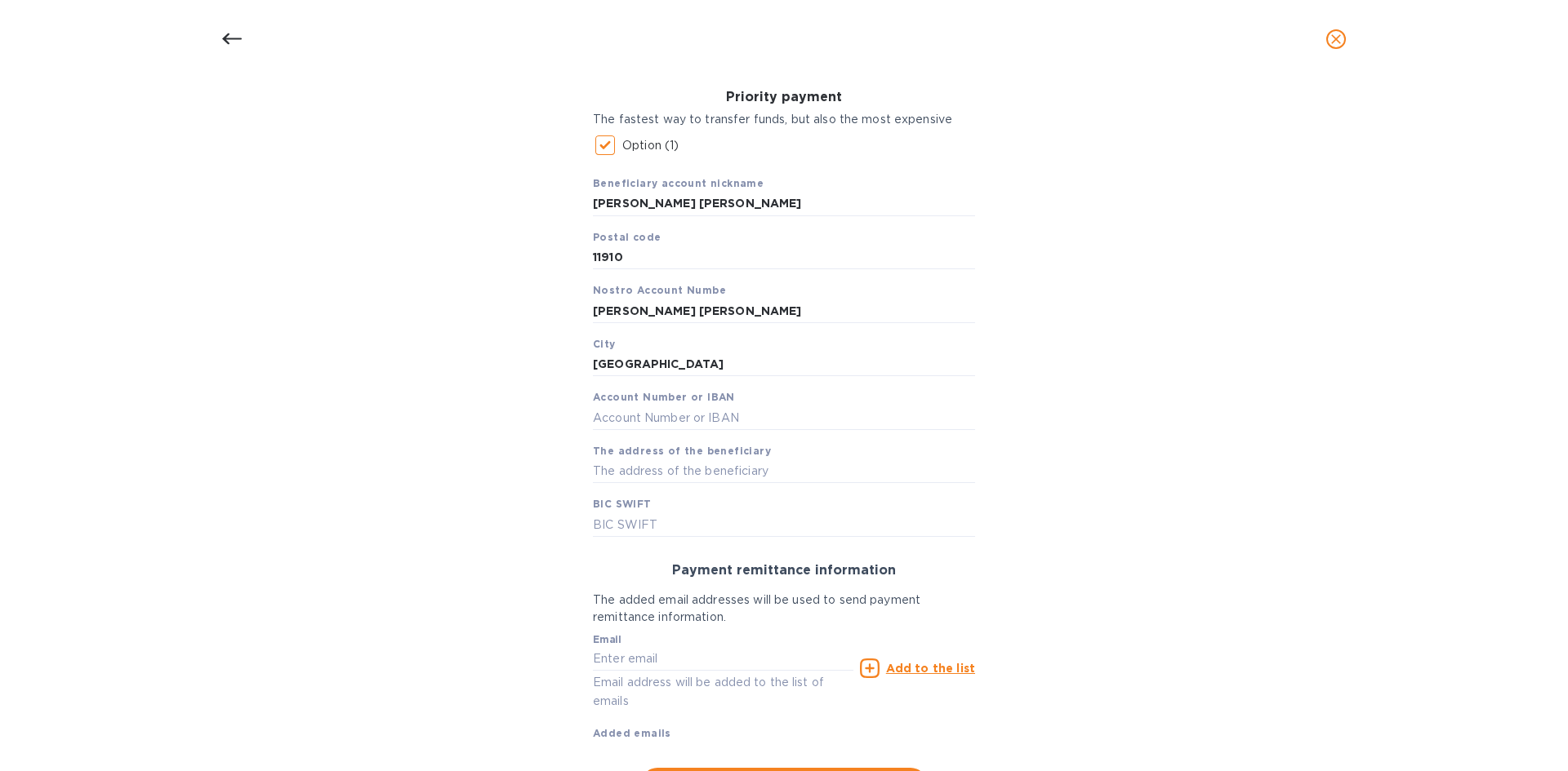
click at [682, 381] on div "Beneficiary account nickname Monica Cecilia Artigas Walther Postal code 11910 N…" at bounding box center [784, 349] width 382 height 374
click at [669, 415] on input "text" at bounding box center [784, 418] width 382 height 24
type input "072180012867963048"
click at [724, 459] on input "text" at bounding box center [784, 471] width 382 height 24
drag, startPoint x: 734, startPoint y: 486, endPoint x: 738, endPoint y: 470, distance: 16.5
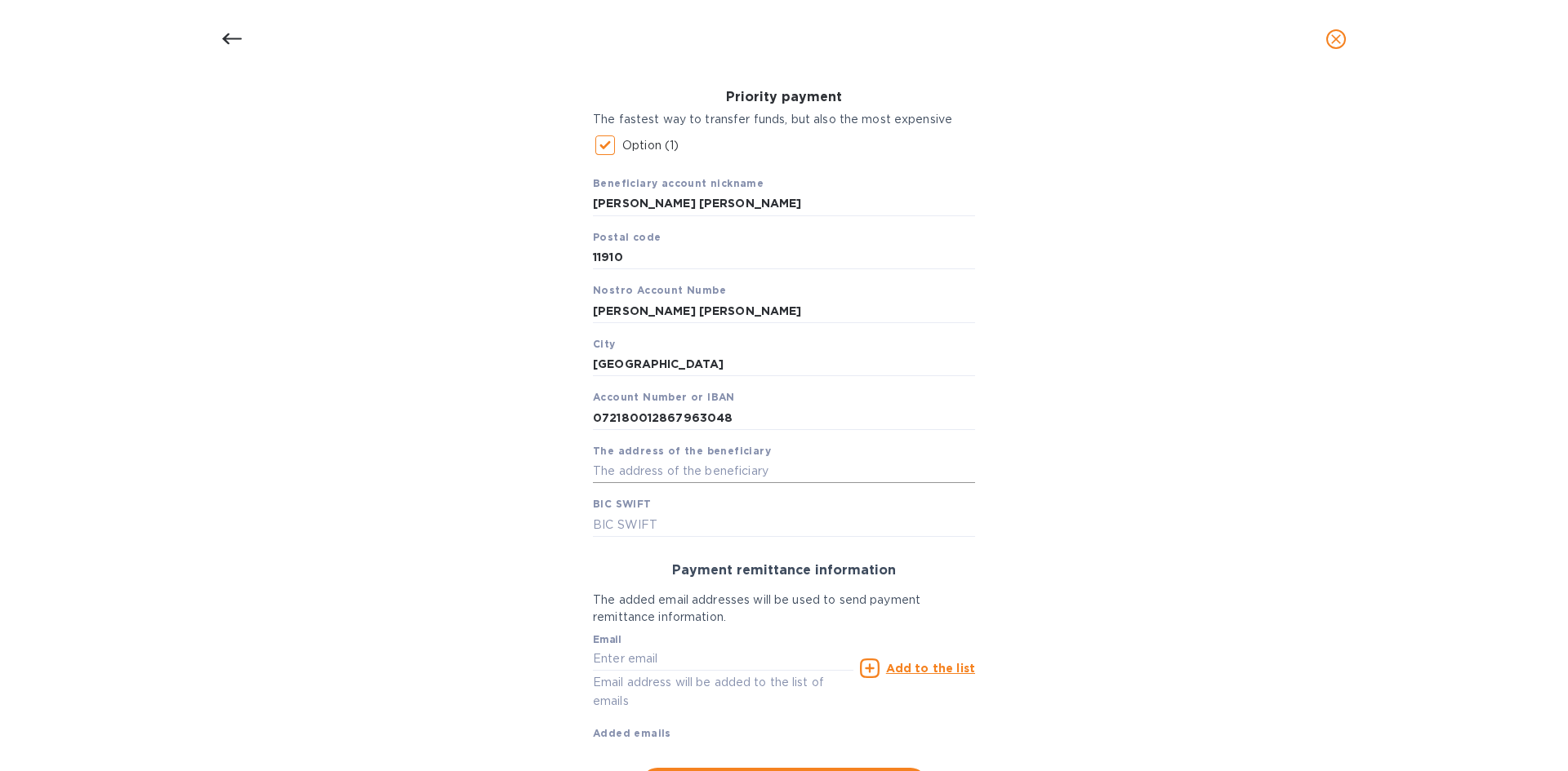
click at [735, 480] on div "Beneficiary account nickname Monica Cecilia Artigas Walther Postal code 11910 N…" at bounding box center [784, 349] width 382 height 374
click at [739, 469] on input "text" at bounding box center [784, 471] width 382 height 24
paste input "Cerrada de Bezares"
type input "Cerrada de Bezares"
click at [625, 512] on span "BIC SWIFT" at bounding box center [621, 505] width 59 height 17
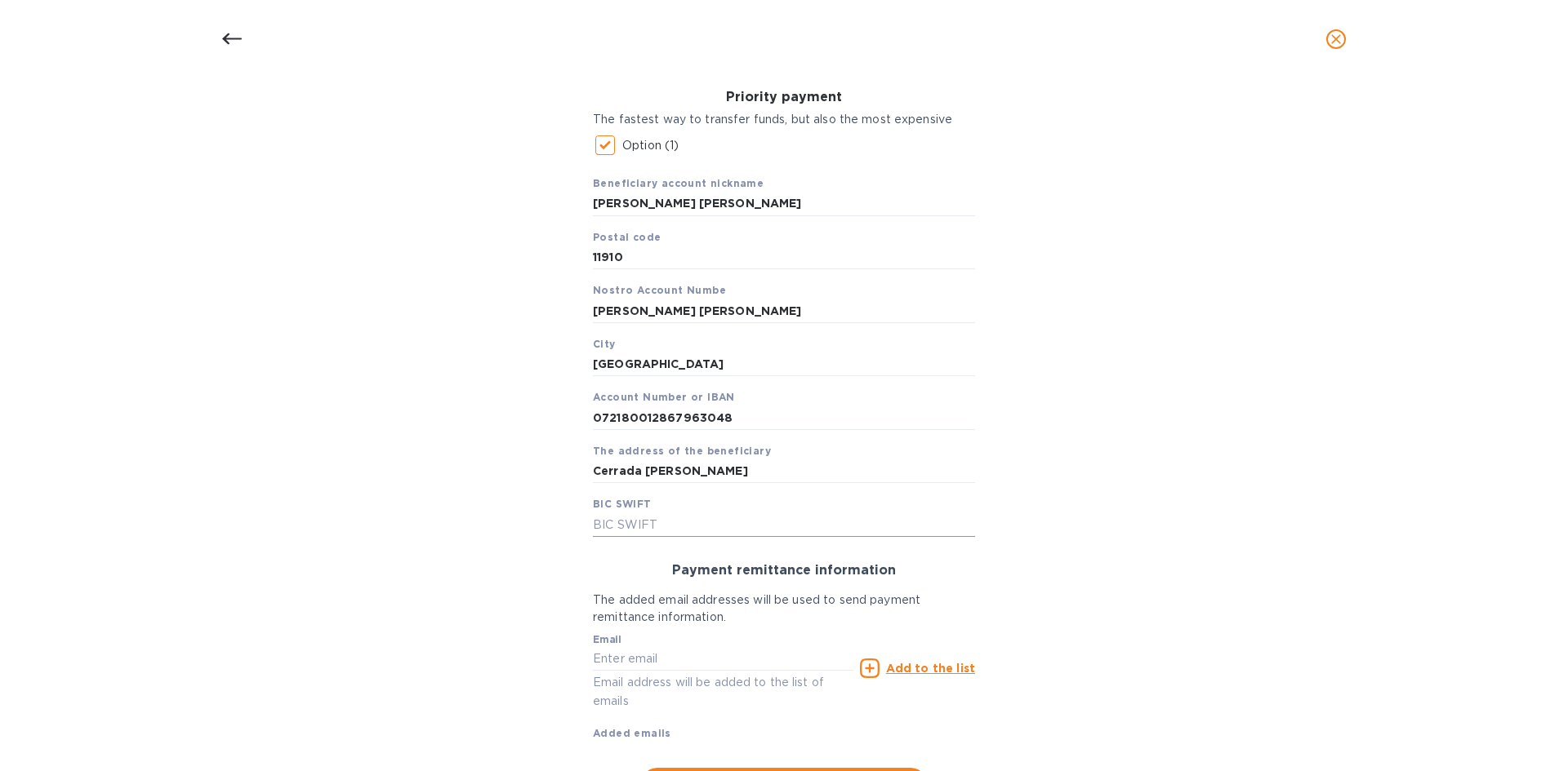
click at [625, 524] on input "text" at bounding box center [784, 524] width 382 height 24
paste input "MENOMXMTXXX"
type input "MENOMXMTXXX"
click at [613, 660] on input "text" at bounding box center [723, 659] width 261 height 24
paste input "monica@langschwander.com"
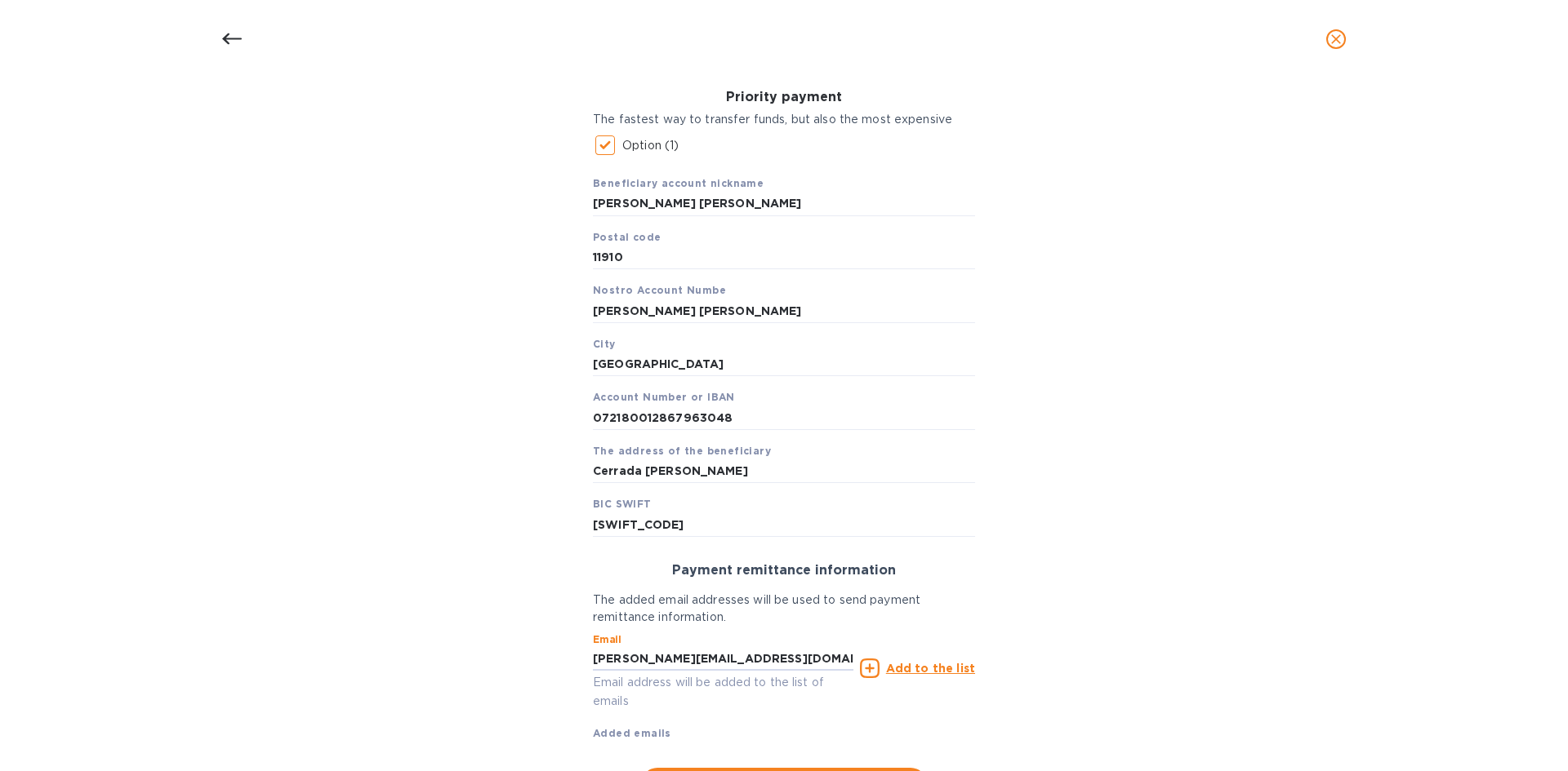
type input "monica@langschwander.com"
click at [926, 669] on u "Add to the list" at bounding box center [931, 669] width 89 height 13
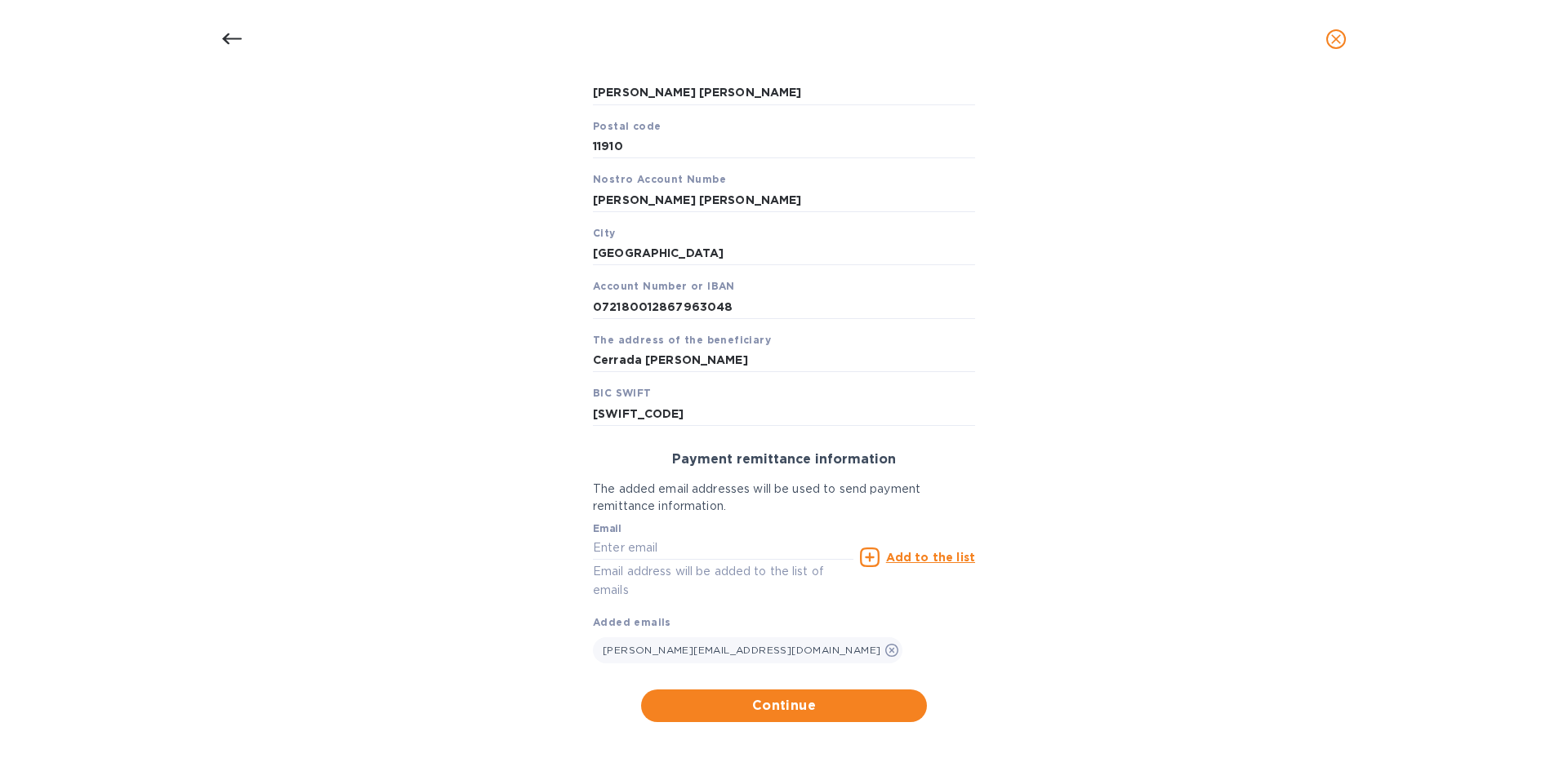
scroll to position [358, 0]
click at [807, 704] on span "Continue" at bounding box center [784, 704] width 260 height 20
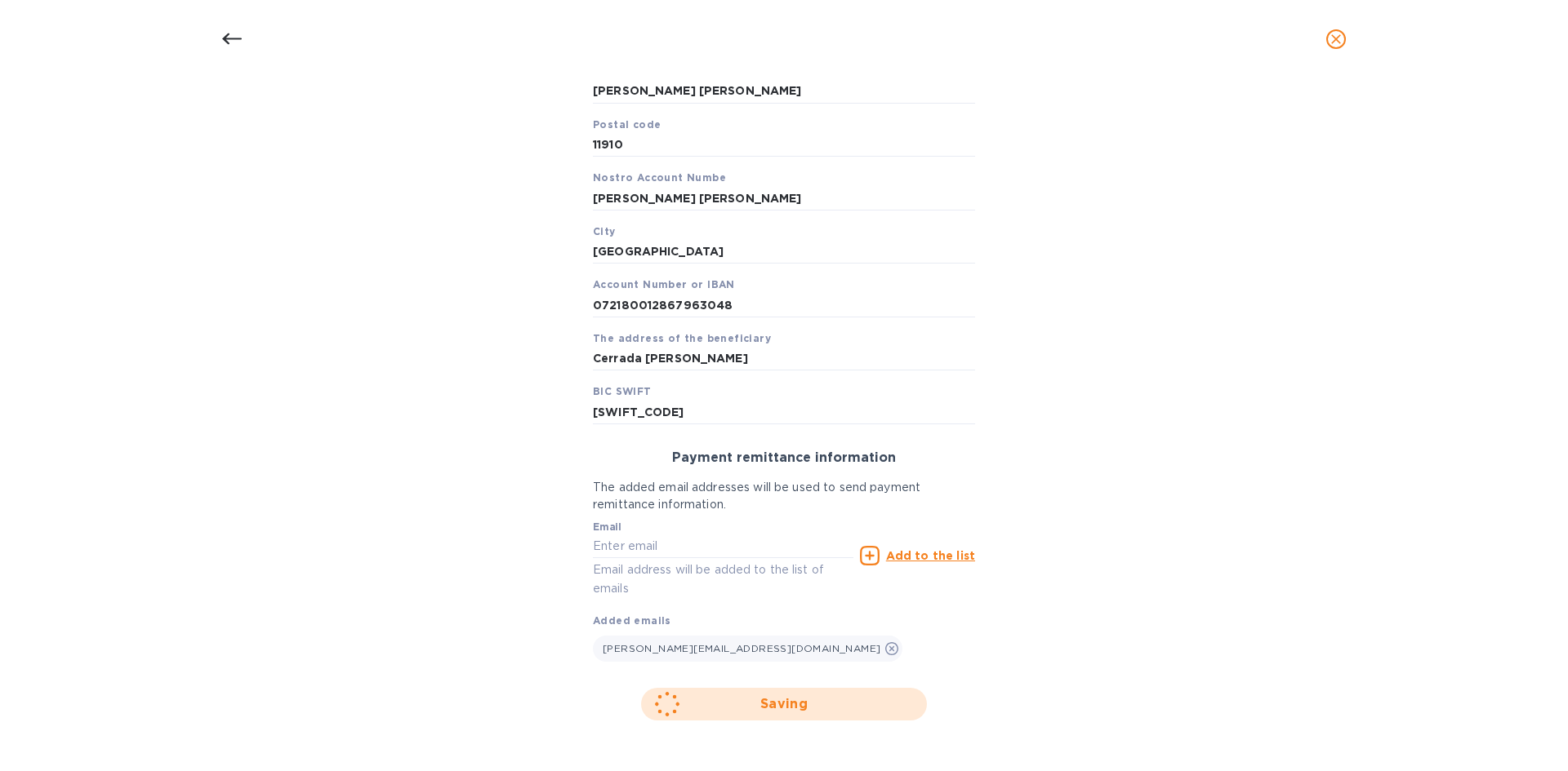
scroll to position [115, 0]
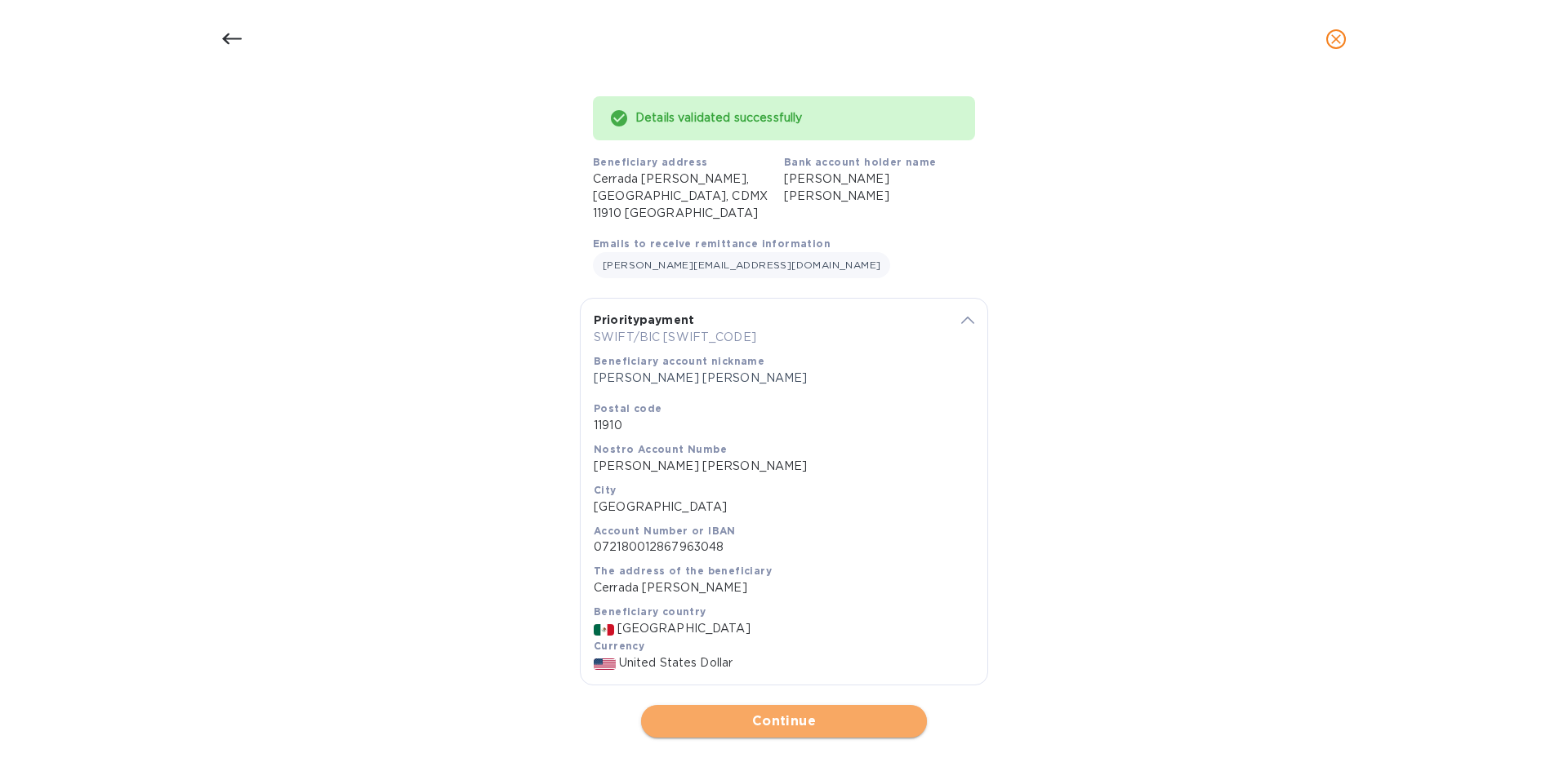
click at [863, 712] on span "Continue" at bounding box center [784, 721] width 260 height 20
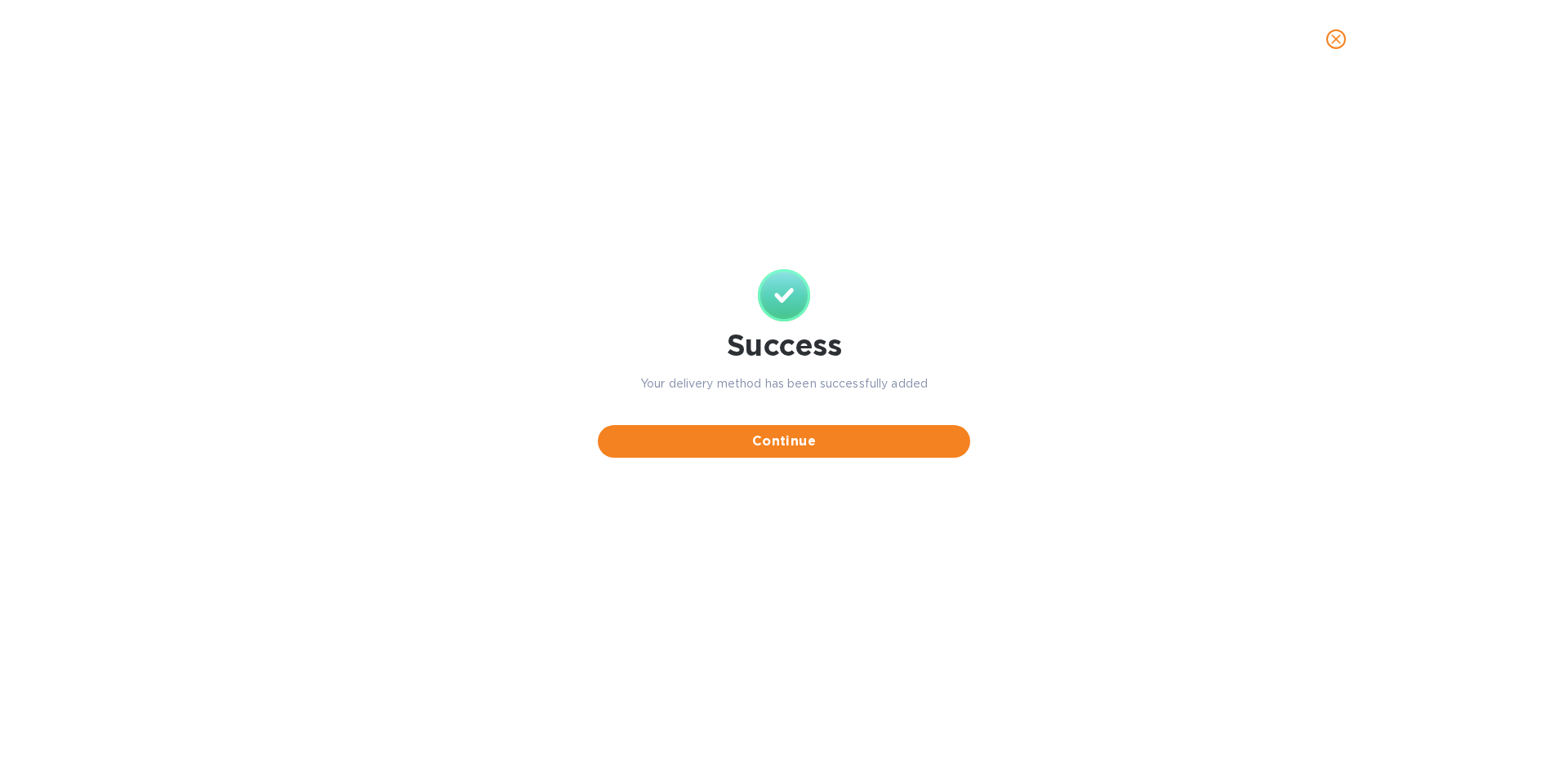
scroll to position [0, 0]
click at [724, 438] on span "Continue" at bounding box center [784, 441] width 347 height 20
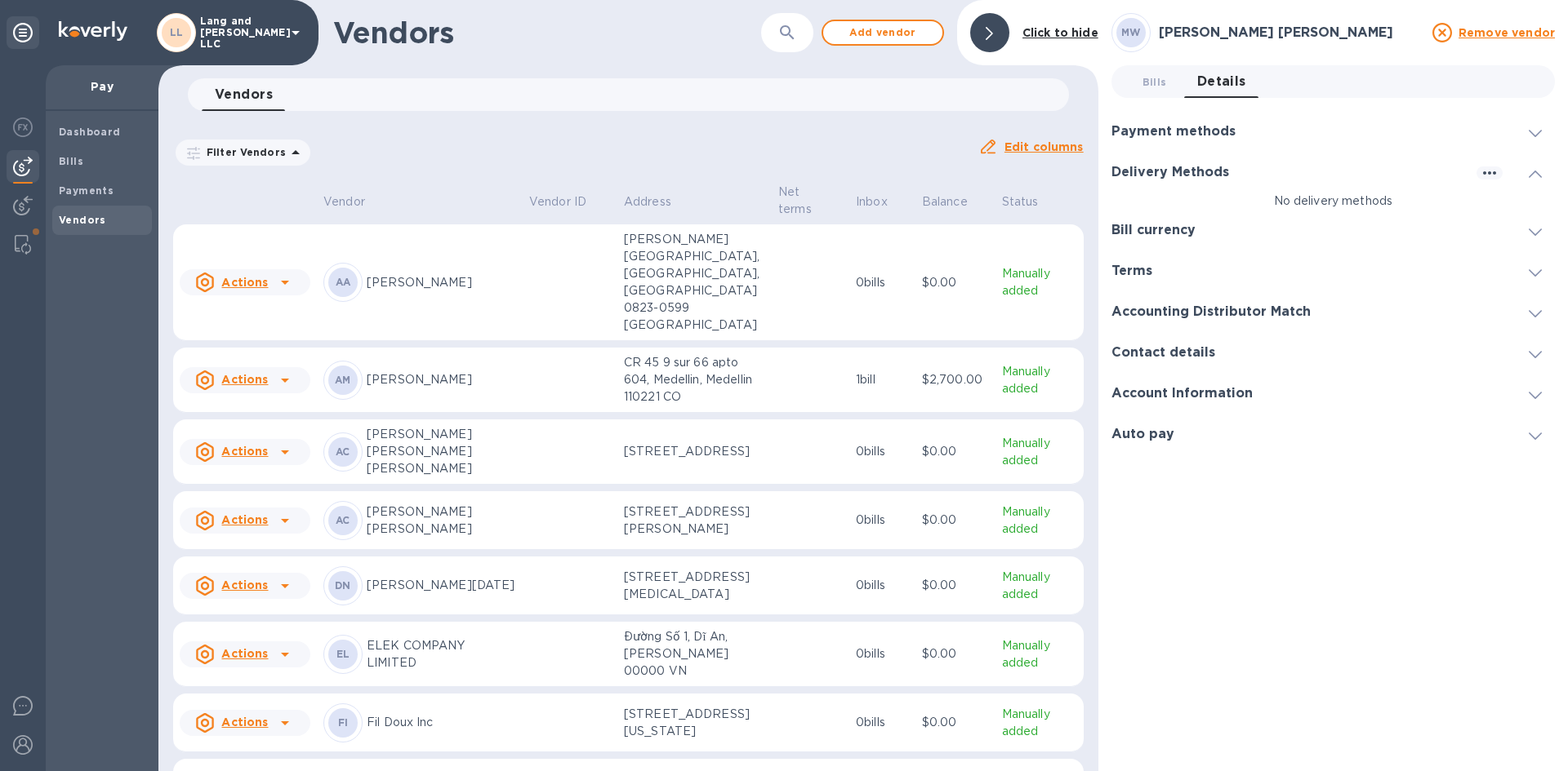
click at [650, 153] on div "Filter Vendors Auto pay: All" at bounding box center [569, 152] width 792 height 31
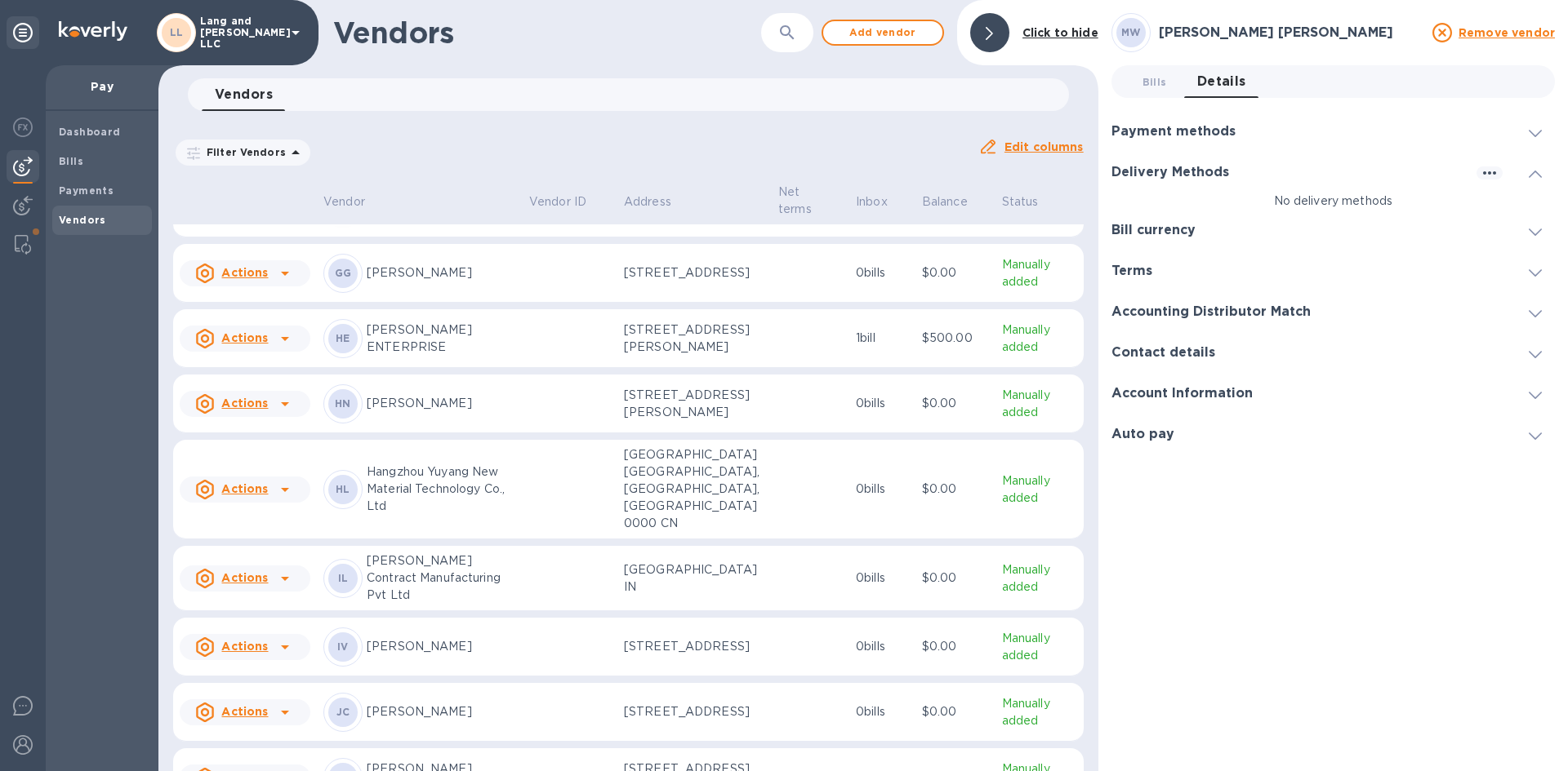
scroll to position [736, 0]
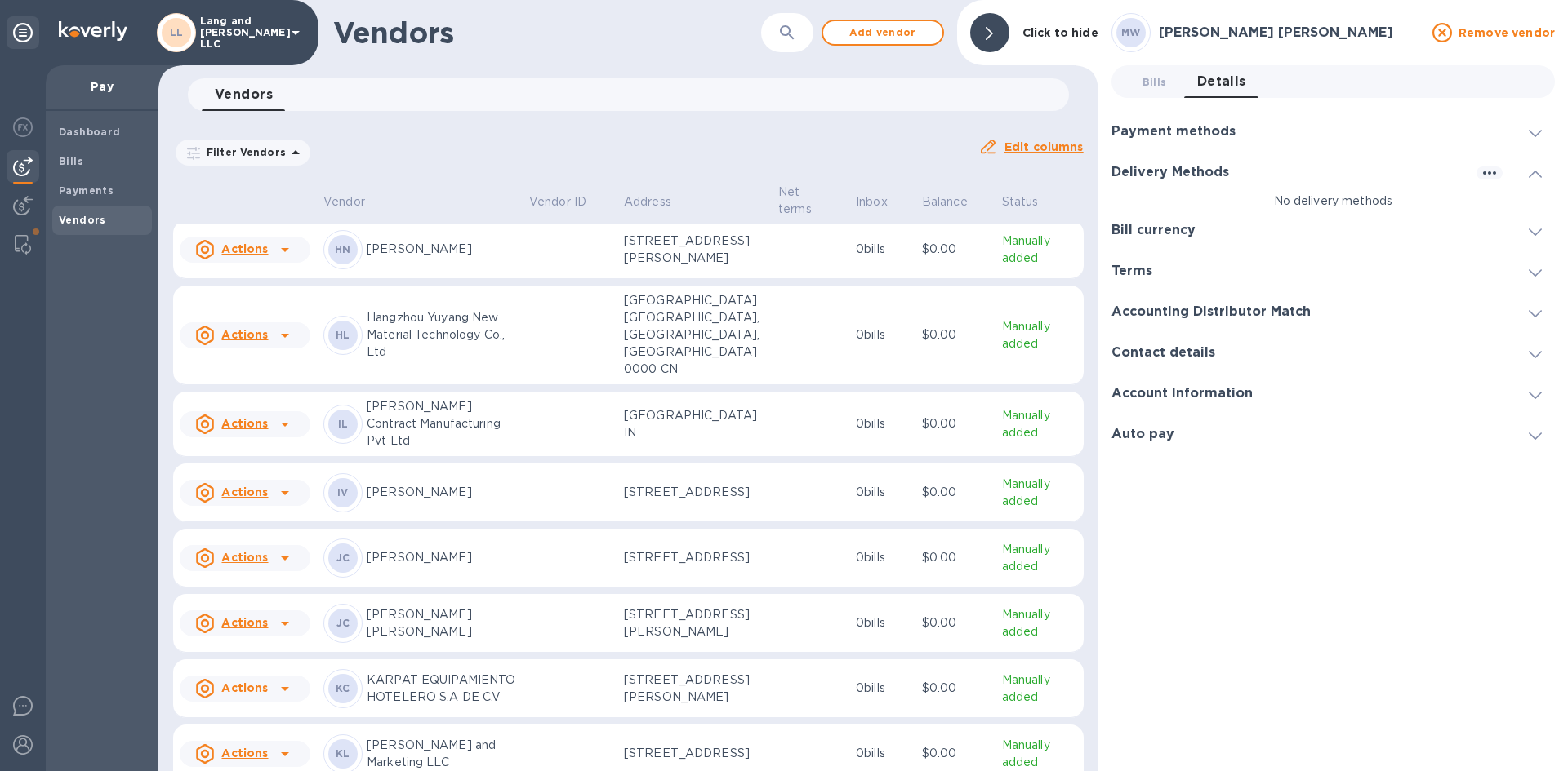
click at [446, 360] on p "Hangzhou Yuyang New Material Technology Co., Ltd" at bounding box center [442, 334] width 149 height 51
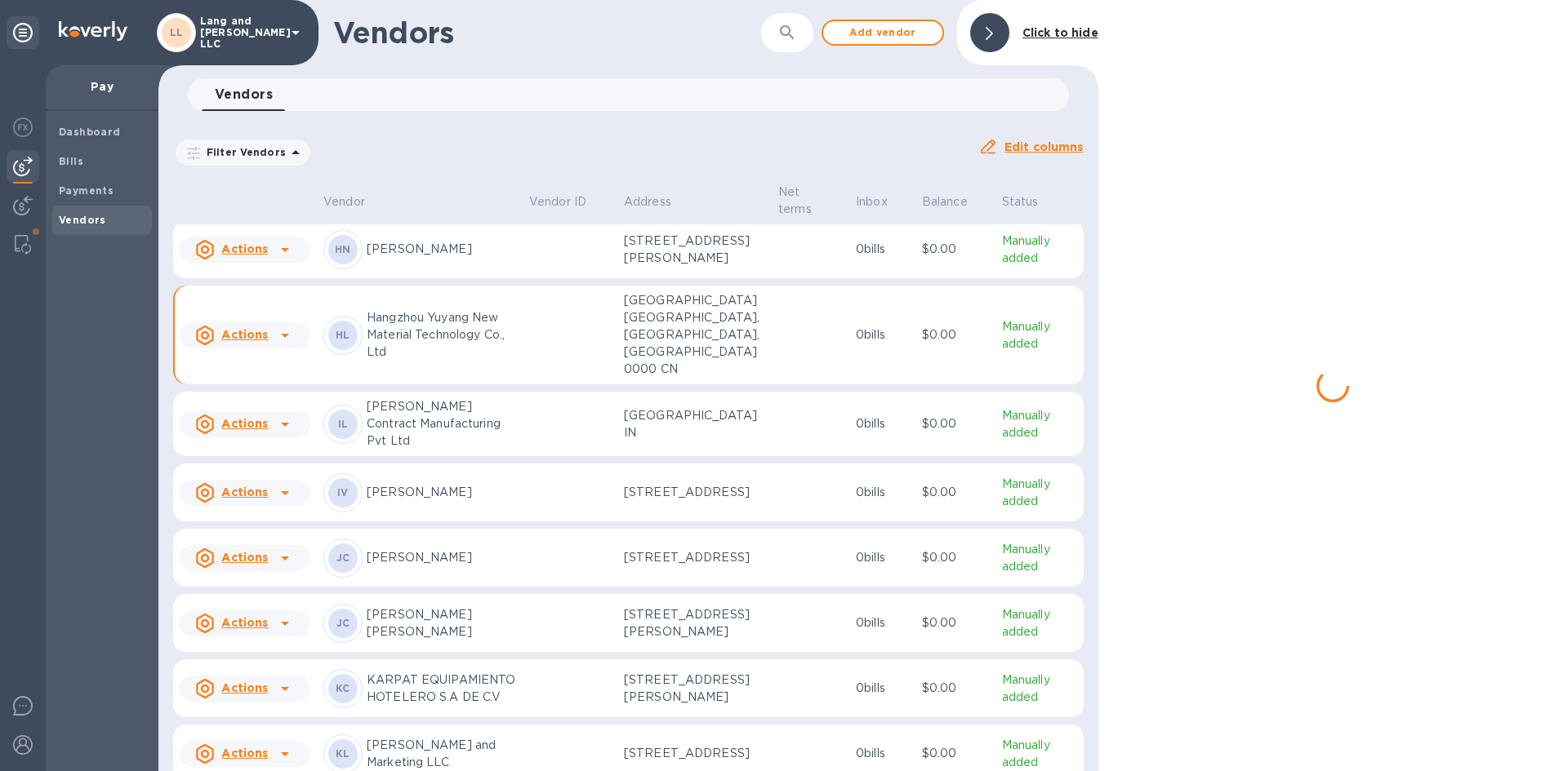
click at [1009, 376] on td "Manually added" at bounding box center [1039, 335] width 89 height 100
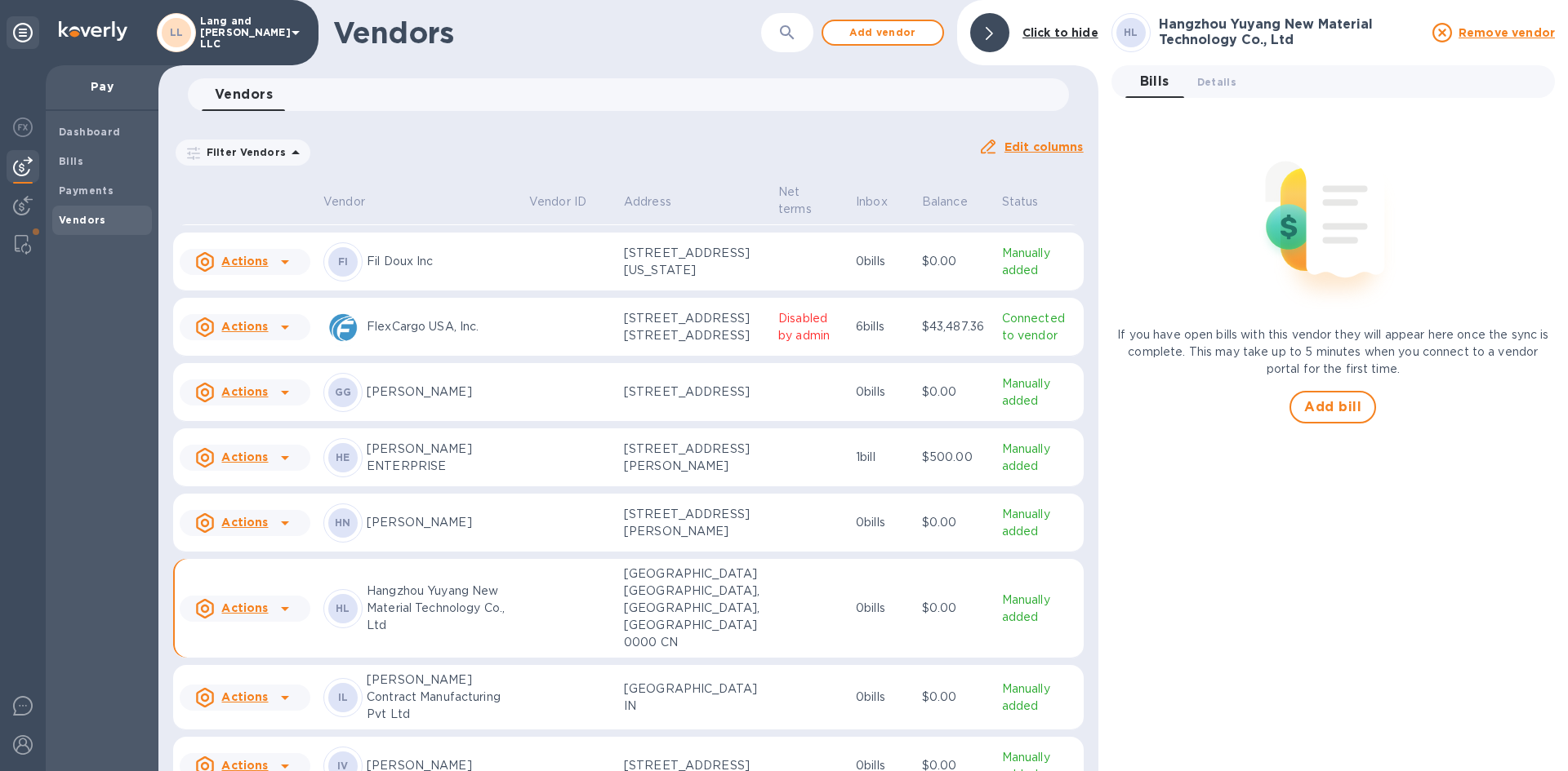
scroll to position [245, 0]
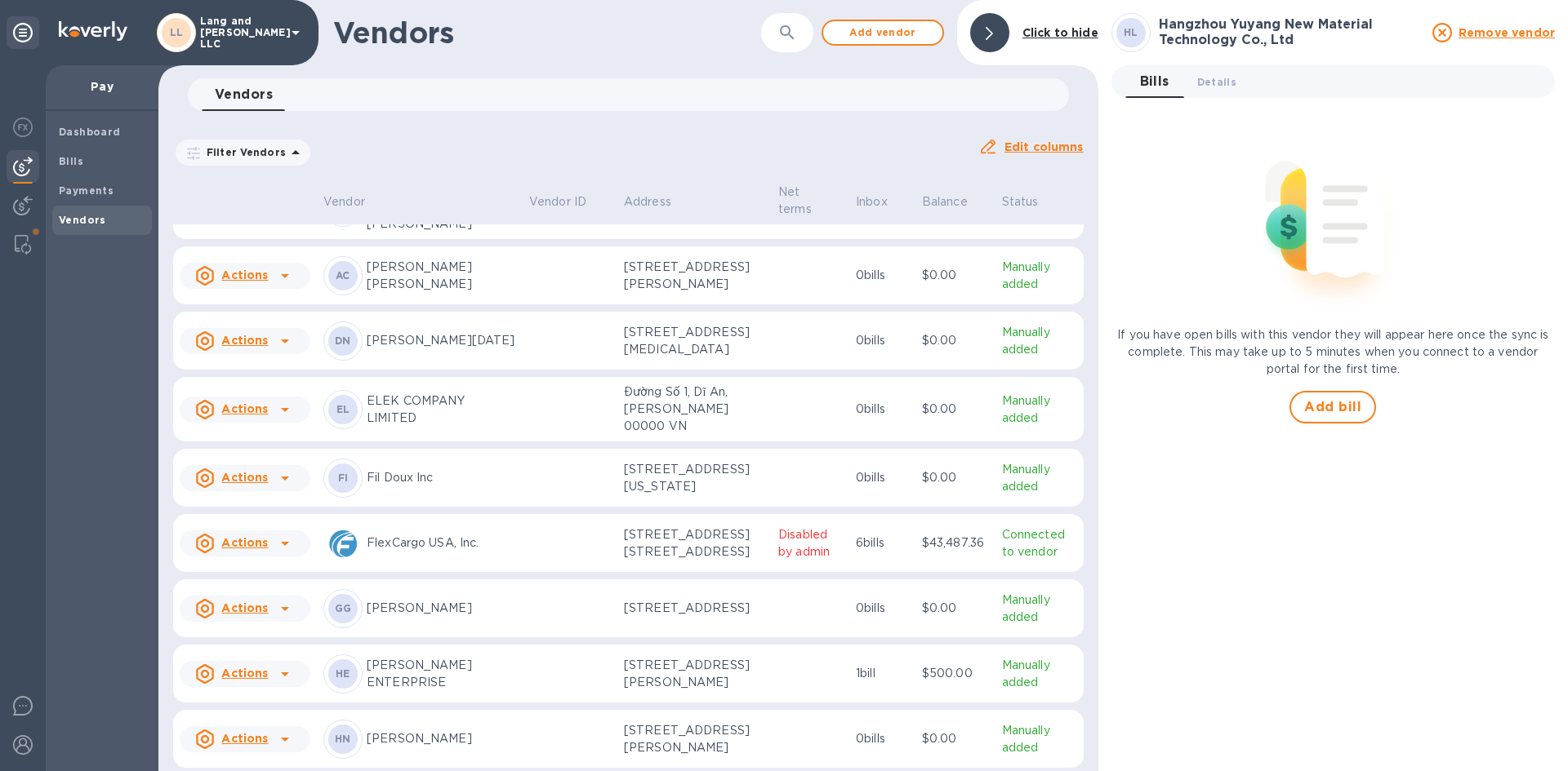
drag, startPoint x: 999, startPoint y: 38, endPoint x: 922, endPoint y: 399, distance: 369.1
click at [999, 38] on div at bounding box center [989, 33] width 39 height 39
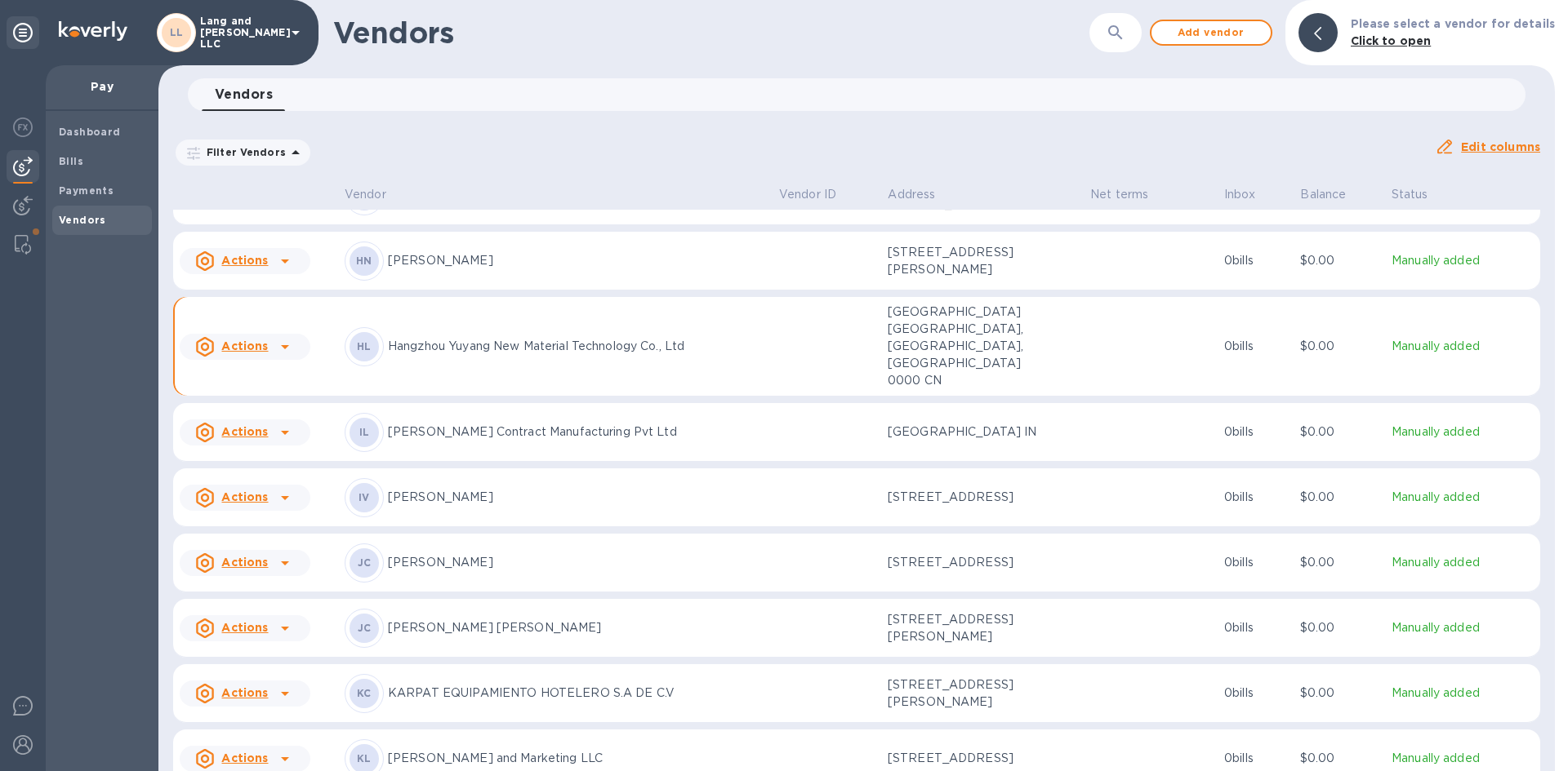
scroll to position [495, 0]
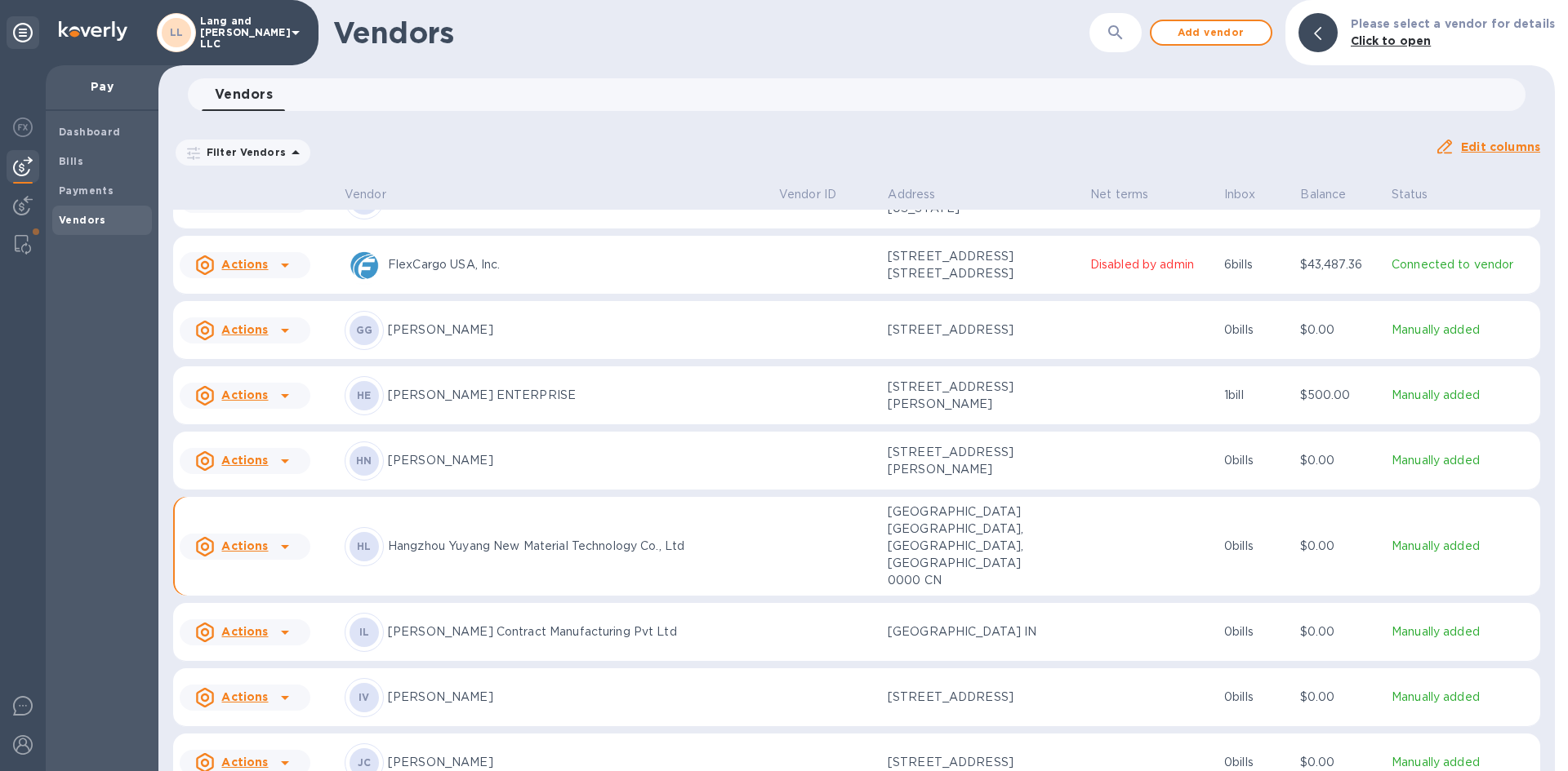
click at [473, 527] on div "HL Hangzhou Yuyang New Material Technology Co., Ltd" at bounding box center [555, 547] width 421 height 39
click at [566, 538] on p "Hangzhou Yuyang New Material Technology Co., Ltd" at bounding box center [577, 547] width 378 height 17
click at [314, 497] on td "Actions" at bounding box center [255, 547] width 165 height 100
click at [1338, 38] on div at bounding box center [1318, 33] width 39 height 39
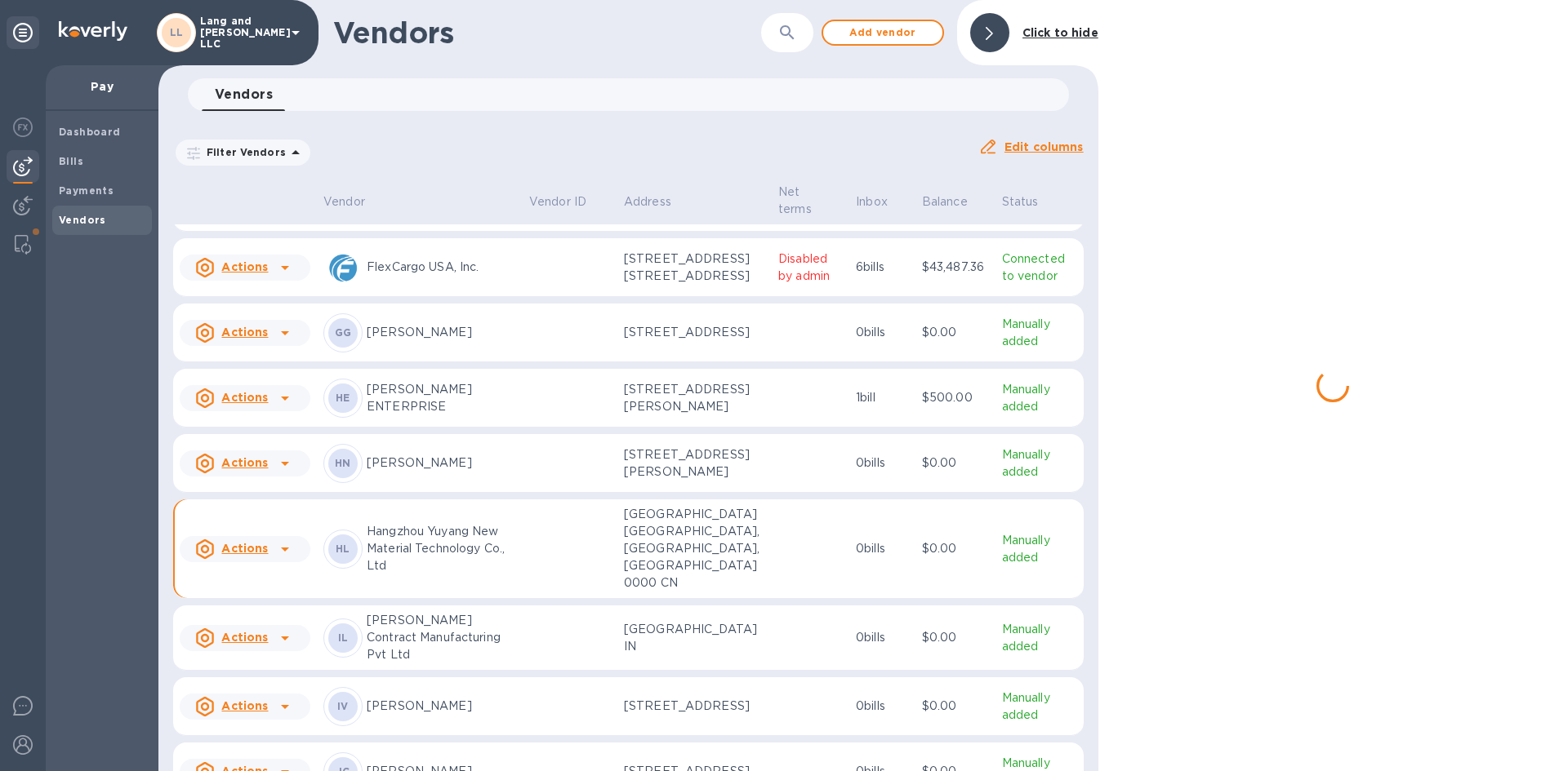
scroll to position [618, 0]
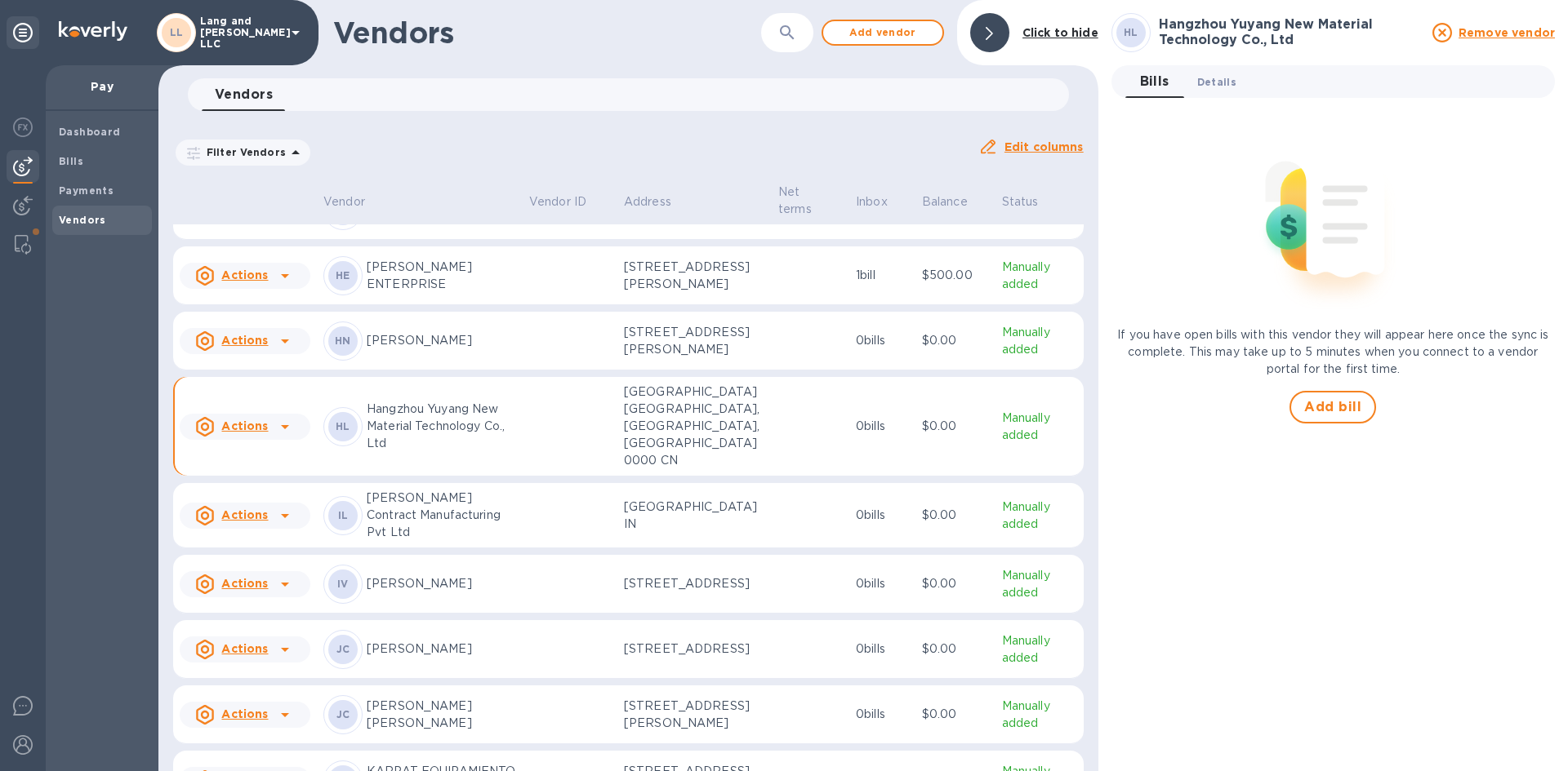
click at [1207, 81] on span "Details 0" at bounding box center [1217, 82] width 39 height 17
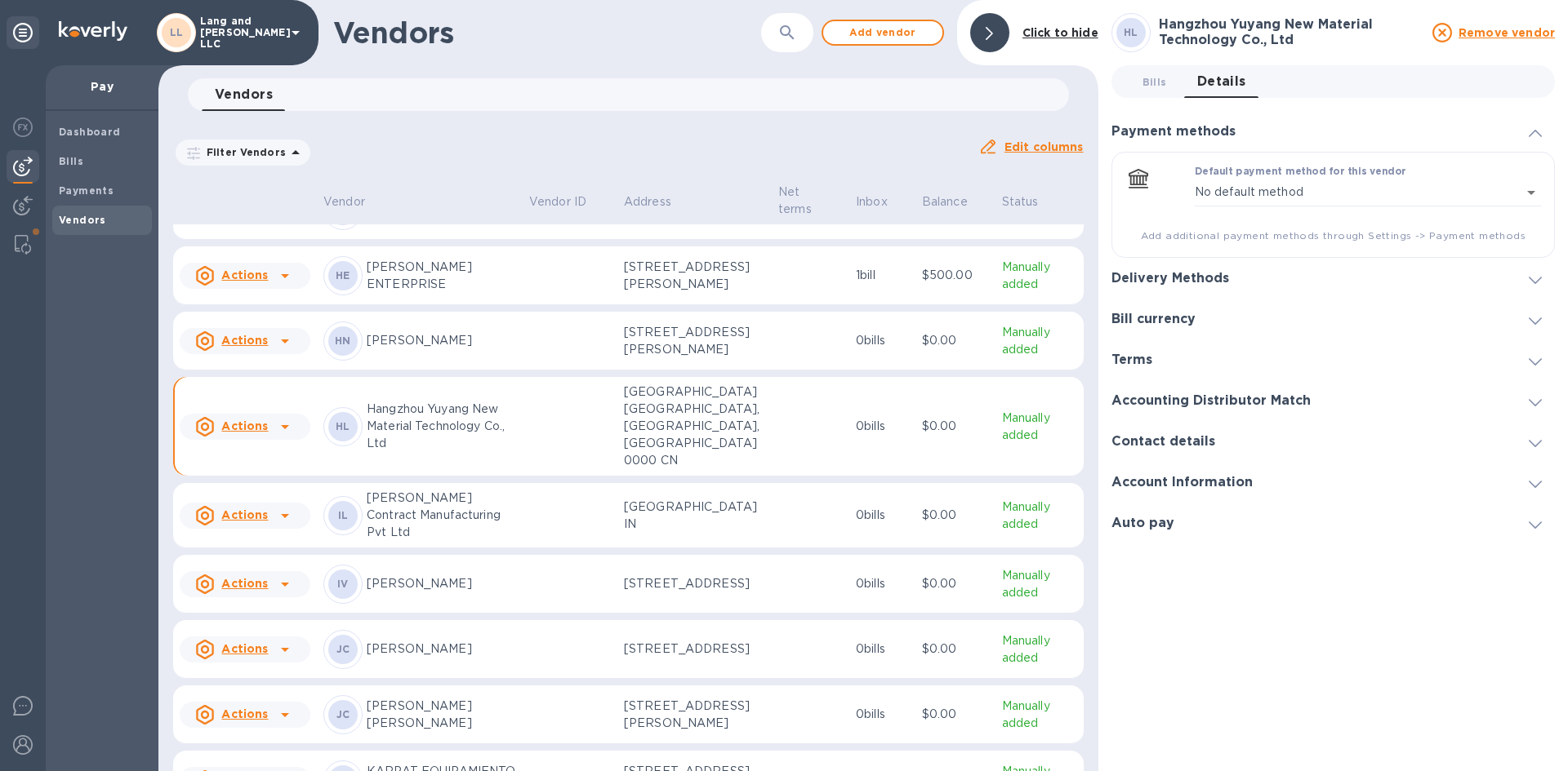
click at [1229, 286] on div "Delivery Methods" at bounding box center [1177, 278] width 130 height 16
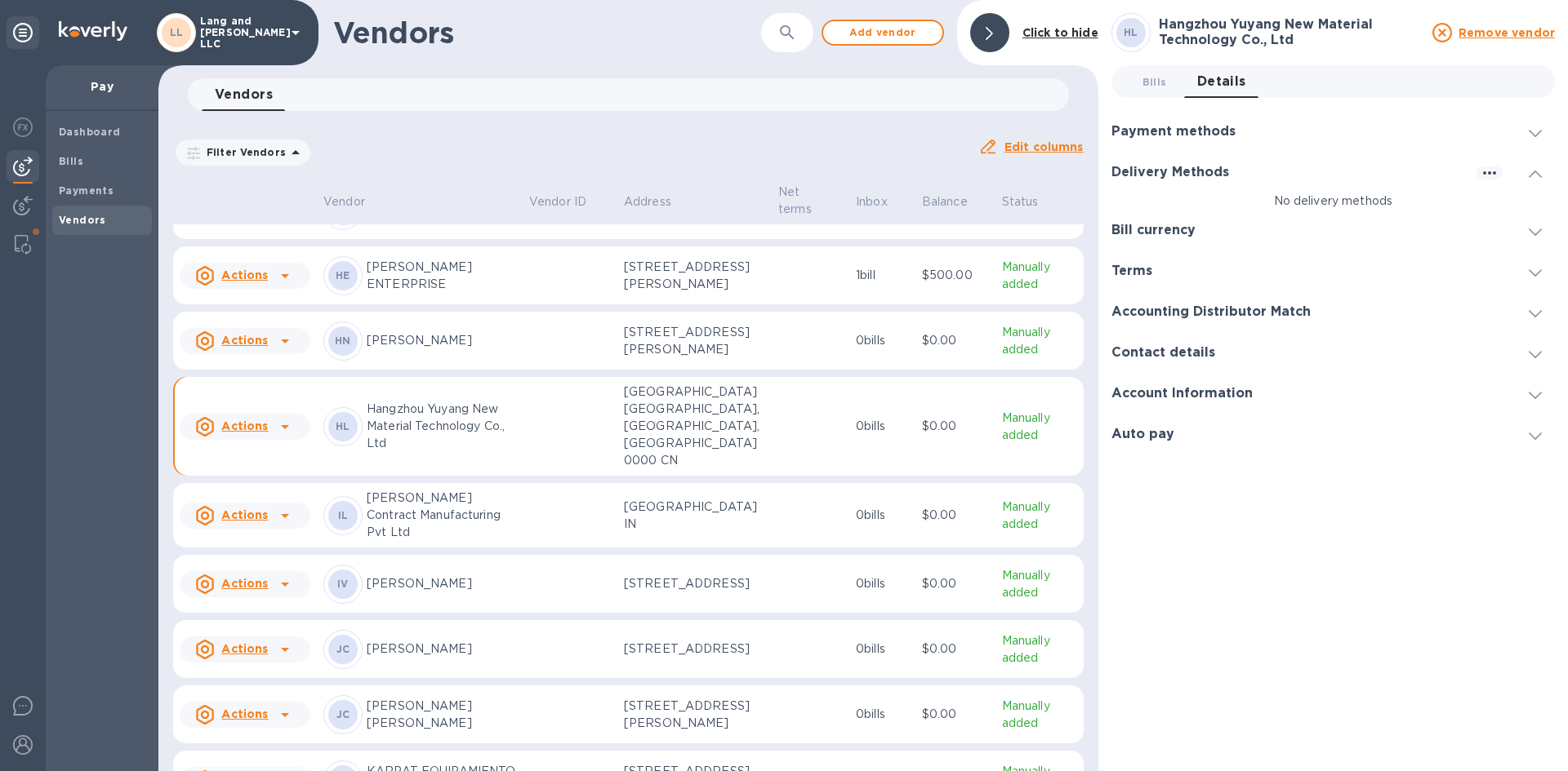
click at [1285, 202] on p "No delivery methods" at bounding box center [1333, 201] width 443 height 17
click at [1490, 176] on icon "button" at bounding box center [1489, 172] width 20 height 20
click at [1504, 211] on p "Add new" at bounding box center [1510, 207] width 54 height 17
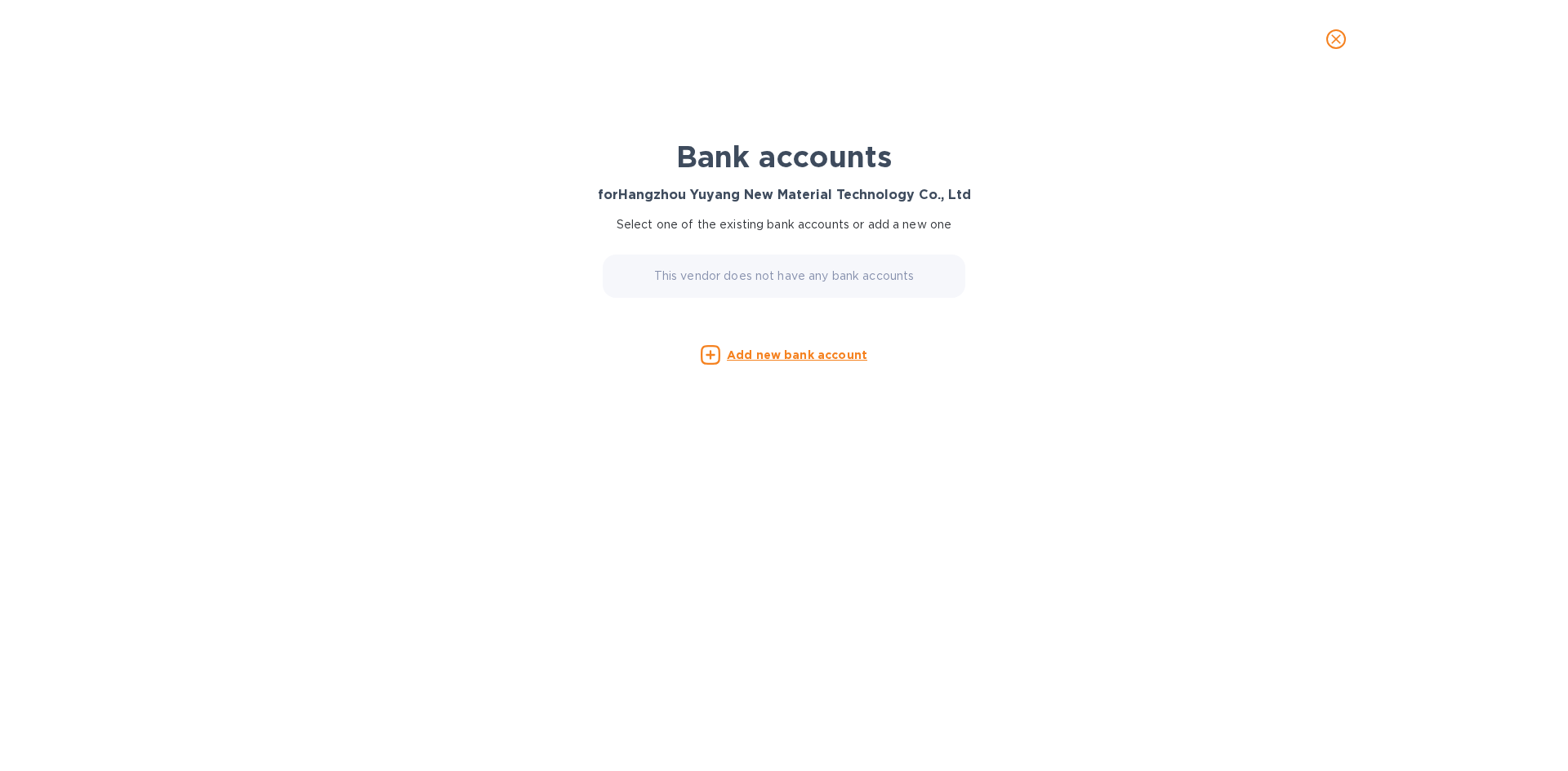
click at [825, 362] on p "Add new bank account" at bounding box center [797, 356] width 141 height 17
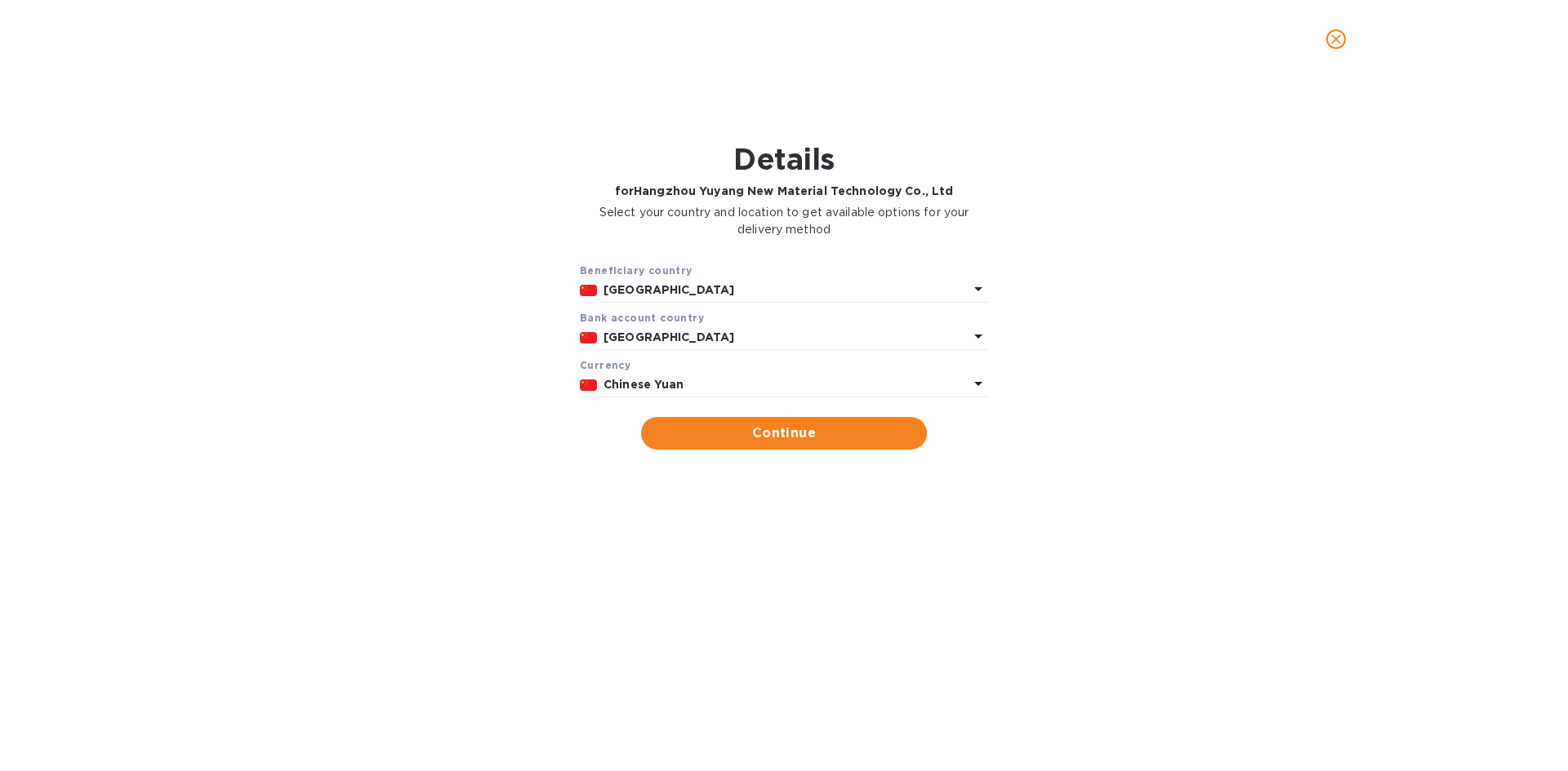
click at [657, 375] on div "Chinese Yuan" at bounding box center [785, 385] width 372 height 23
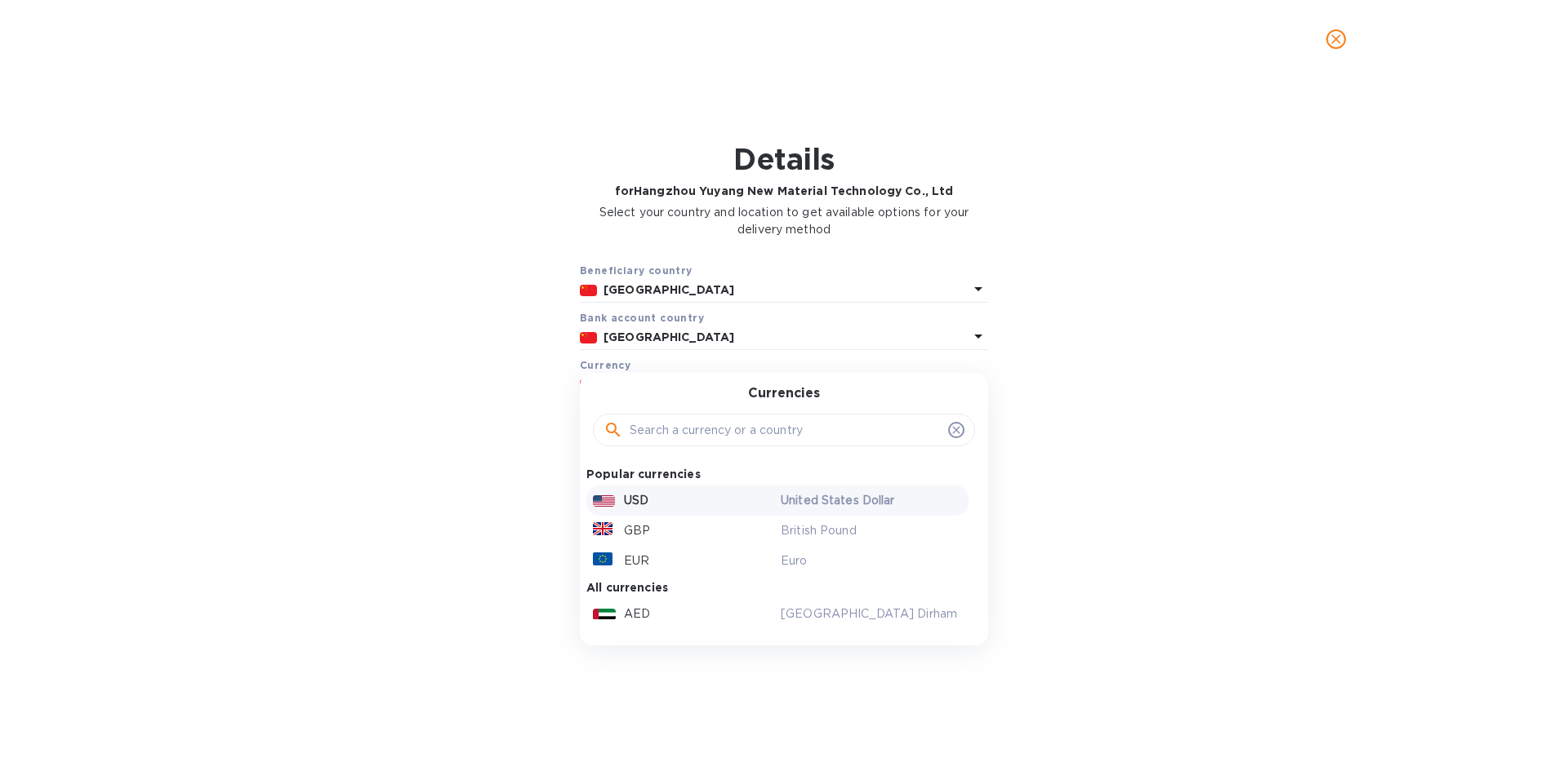
click at [656, 499] on div "USD" at bounding box center [684, 500] width 188 height 23
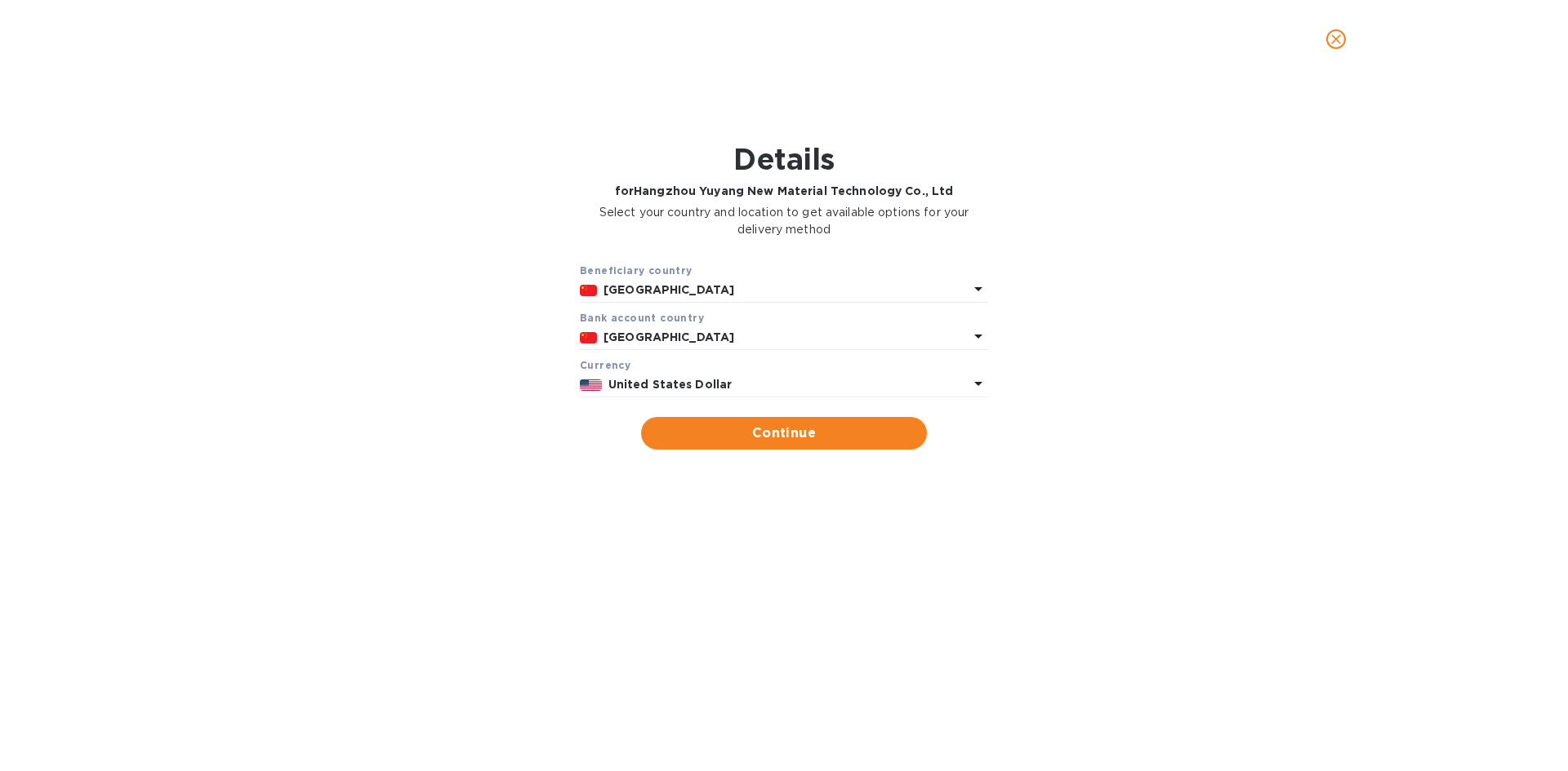
click at [758, 429] on span "Continue" at bounding box center [784, 433] width 260 height 20
type input "Hangzhou Yuyang New Material Technology Co., Ltd"
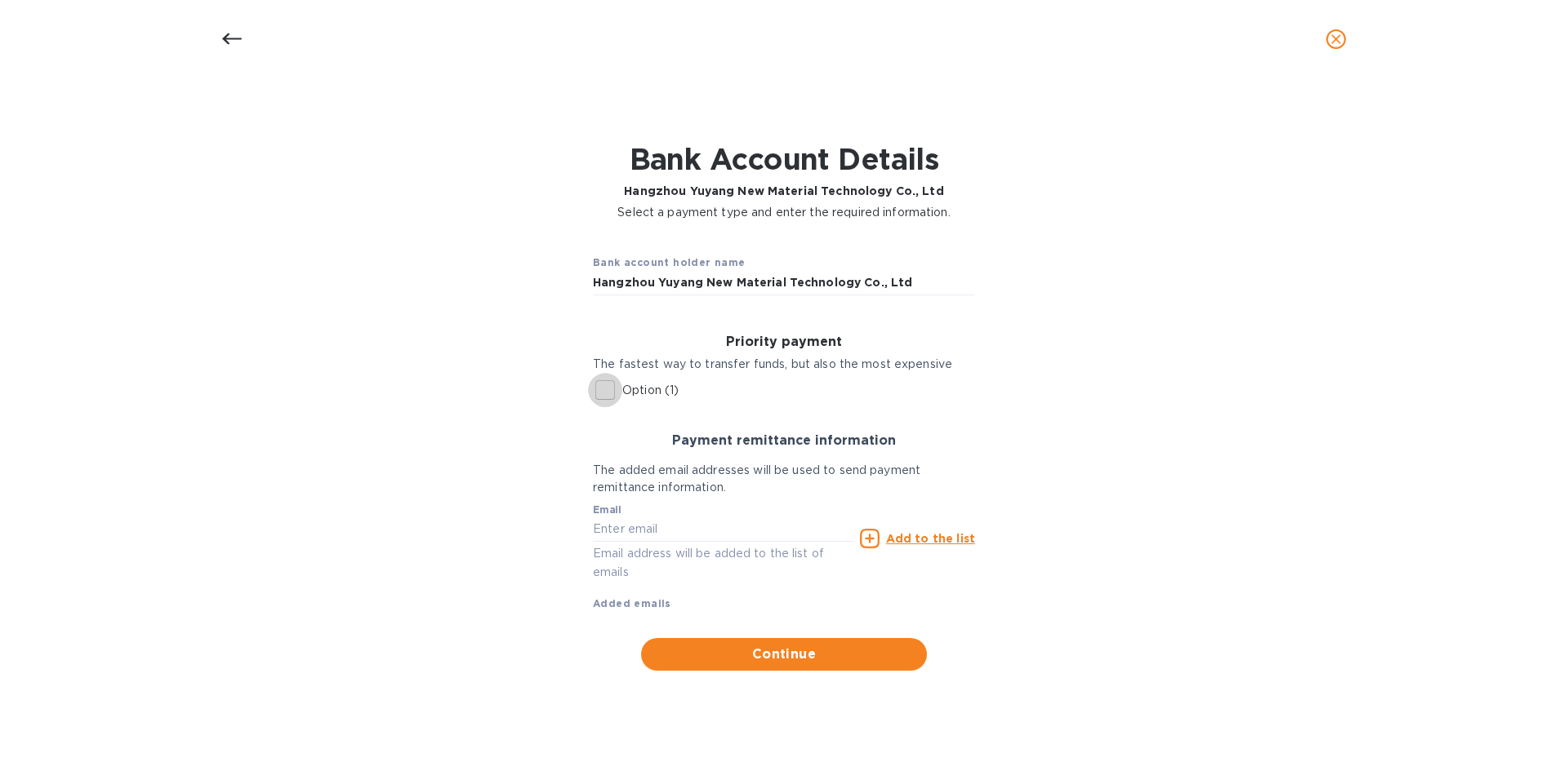
click at [603, 388] on input "Option (1)" at bounding box center [605, 390] width 34 height 34
checkbox input "true"
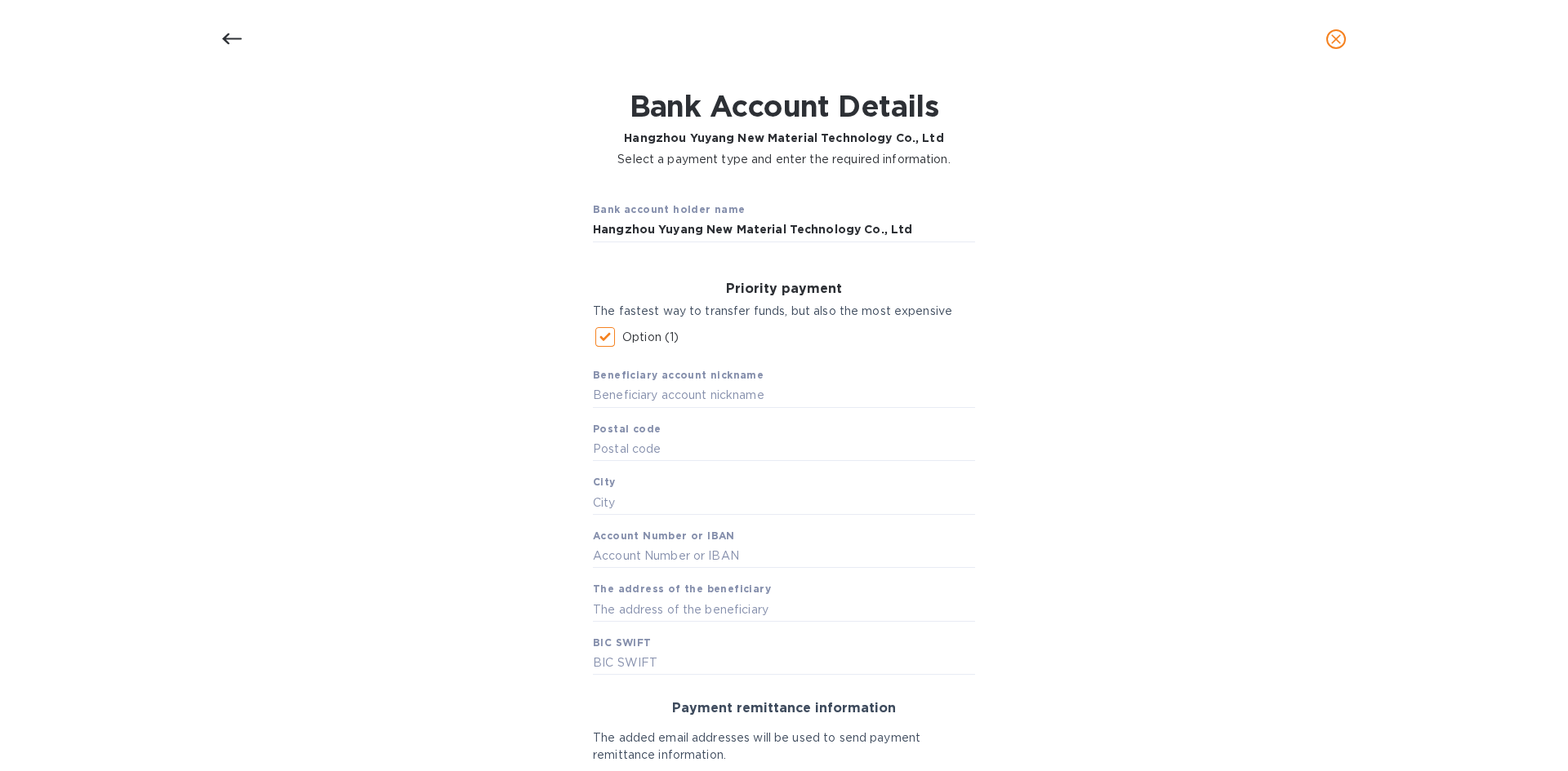
scroll to position [82, 0]
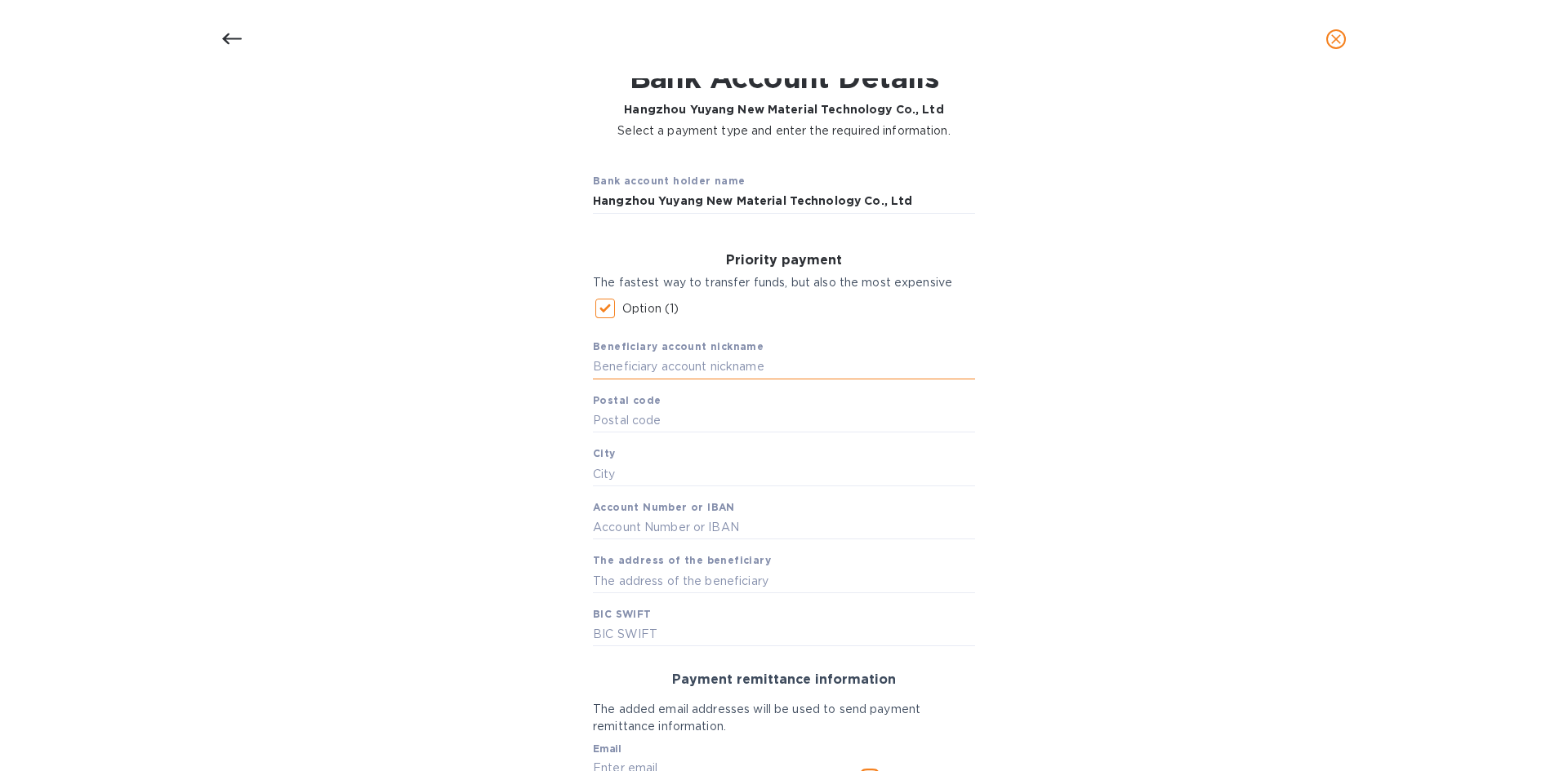
click at [673, 369] on input "text" at bounding box center [784, 367] width 382 height 24
paste input "Hangzhou Yuyang New Material Technology Co., Ltd"
type input "Hangzhou Yuyang New Material Technology Co., Ltd"
drag, startPoint x: 613, startPoint y: 430, endPoint x: 619, endPoint y: 450, distance: 20.9
click at [613, 430] on input "text" at bounding box center [784, 421] width 382 height 24
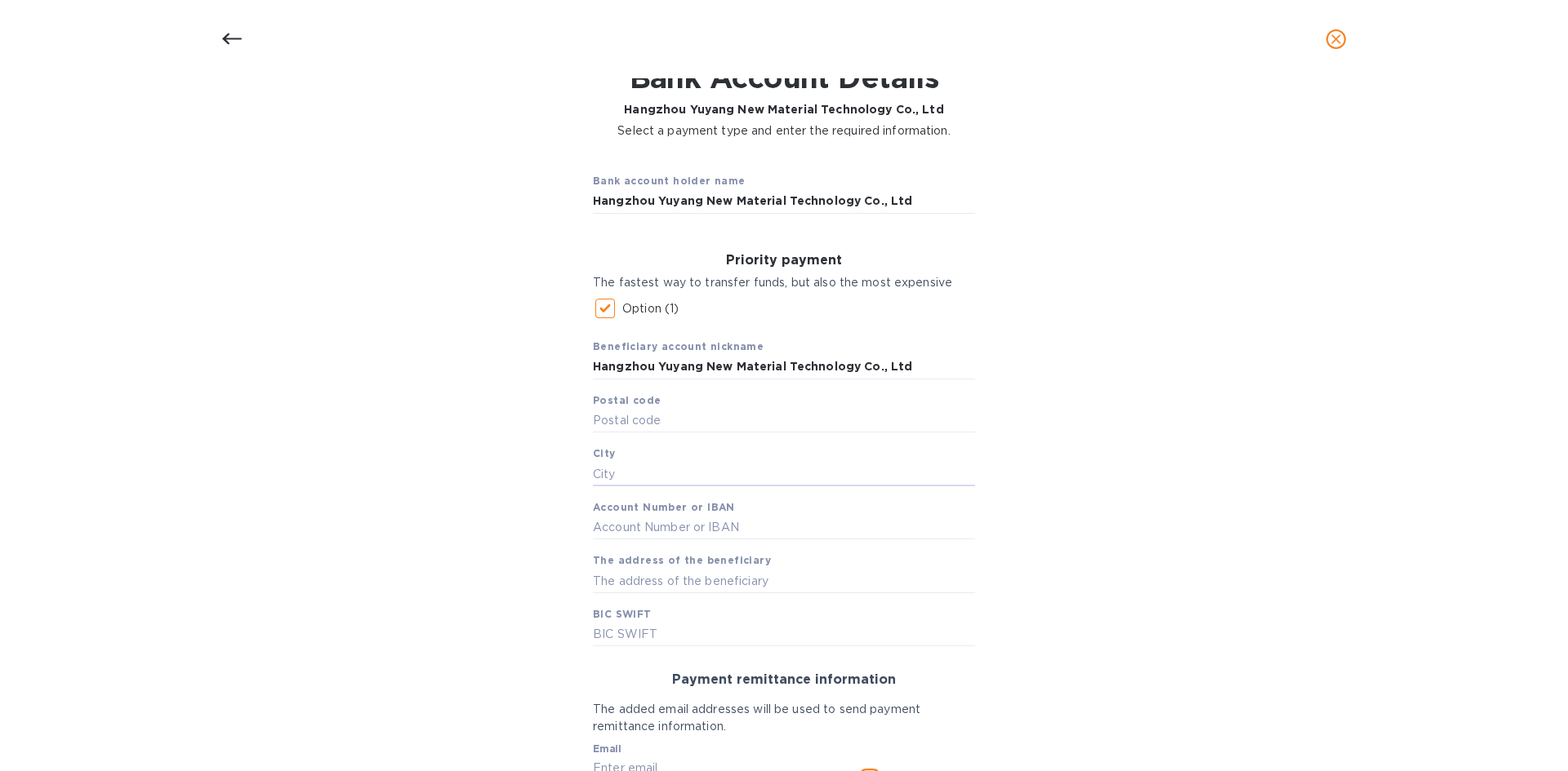
drag, startPoint x: 619, startPoint y: 473, endPoint x: 805, endPoint y: 399, distance: 200.2
click at [619, 473] on input "text" at bounding box center [784, 474] width 382 height 24
click at [640, 415] on input "text" at bounding box center [784, 421] width 382 height 24
click at [633, 473] on input "text" at bounding box center [784, 474] width 382 height 24
paste input "Hangzhou"
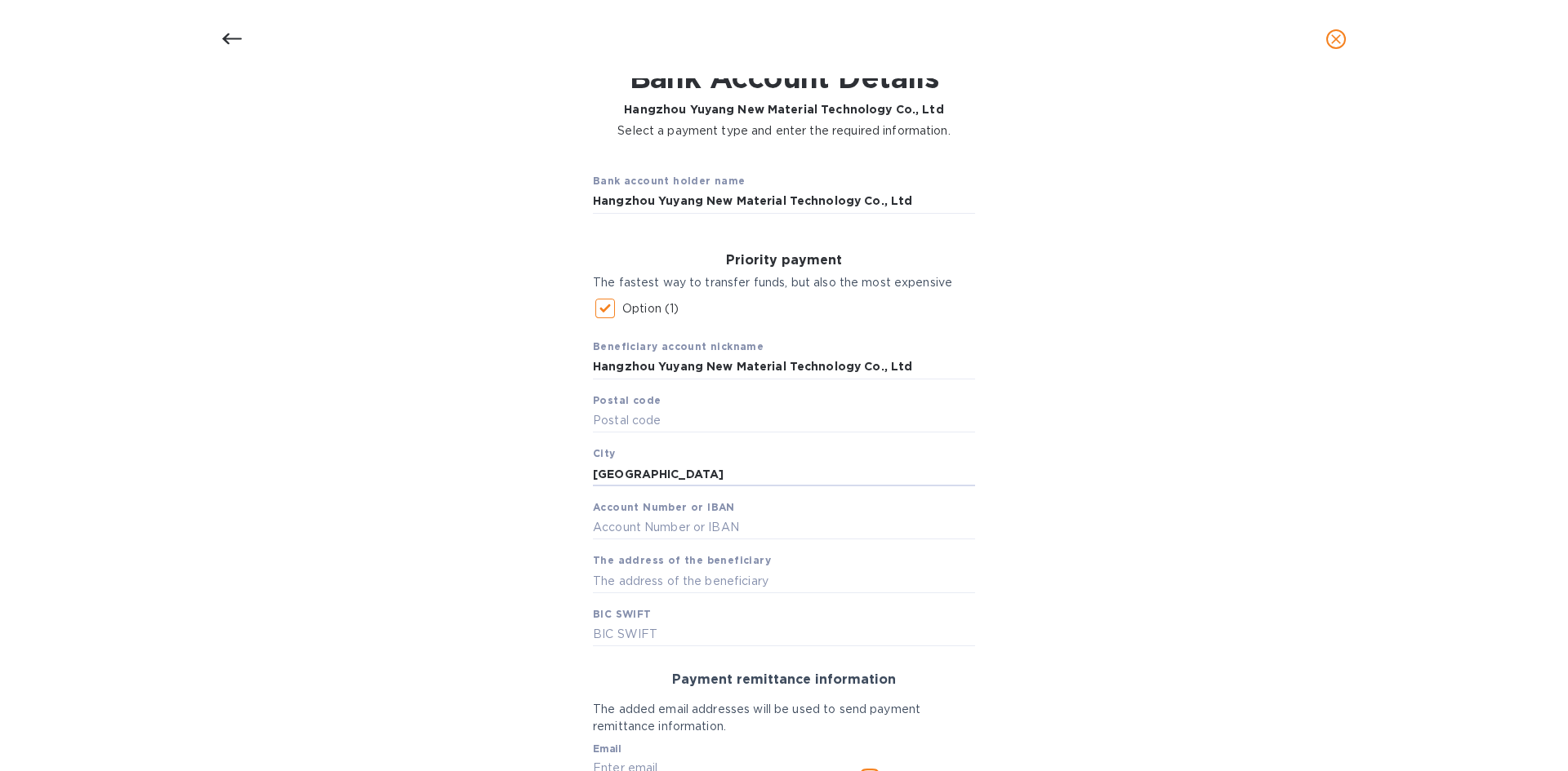
type input "Hangzhou"
click at [620, 588] on input "text" at bounding box center [784, 581] width 382 height 24
paste input "Road, Gongshu District"
type input "Road, Gongshu District"
click at [536, 614] on div "Bank account holder name Hangzhou Yuyang New Material Technology Co., Ltd Prior…" at bounding box center [784, 534] width 1525 height 770
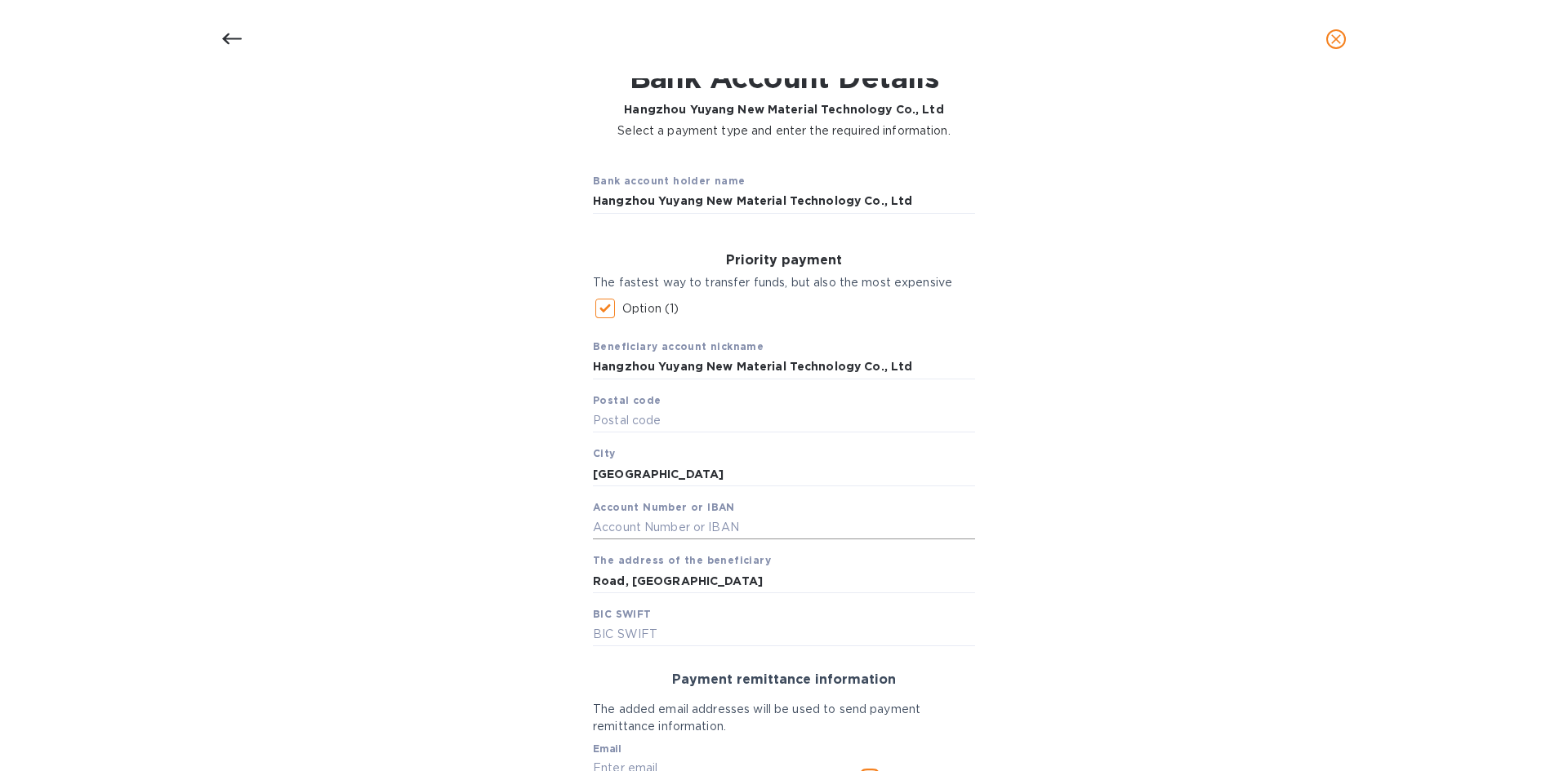
click at [662, 532] on input "text" at bounding box center [784, 528] width 382 height 24
paste input "201000305997707"
type input "201000305997707"
click at [627, 653] on div "Priority payment The fastest way to transfer funds, but also the most expensive…" at bounding box center [784, 450] width 408 height 420
click at [634, 640] on input "text" at bounding box center [784, 635] width 382 height 24
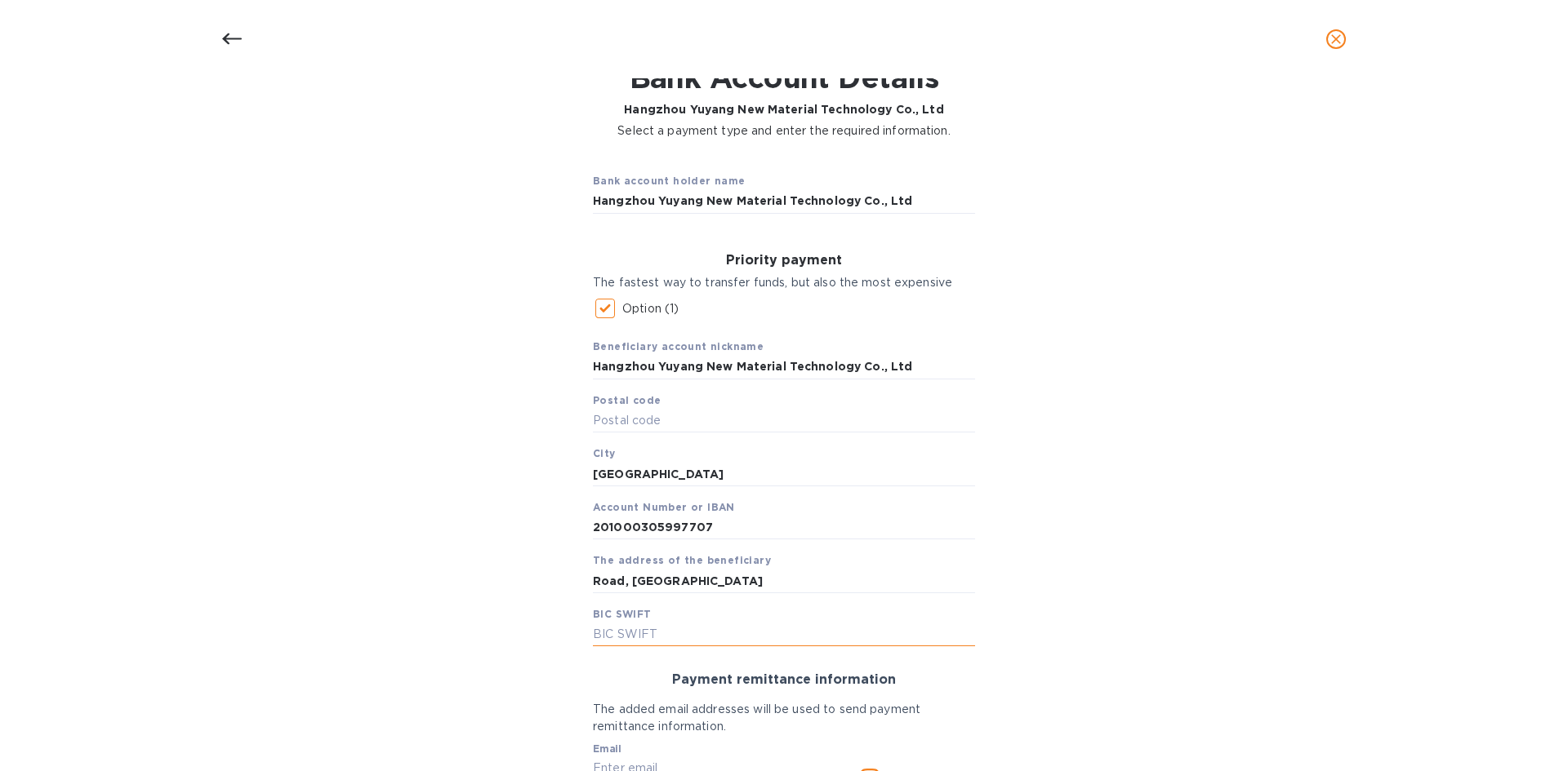
paste input "URCBCN2H"
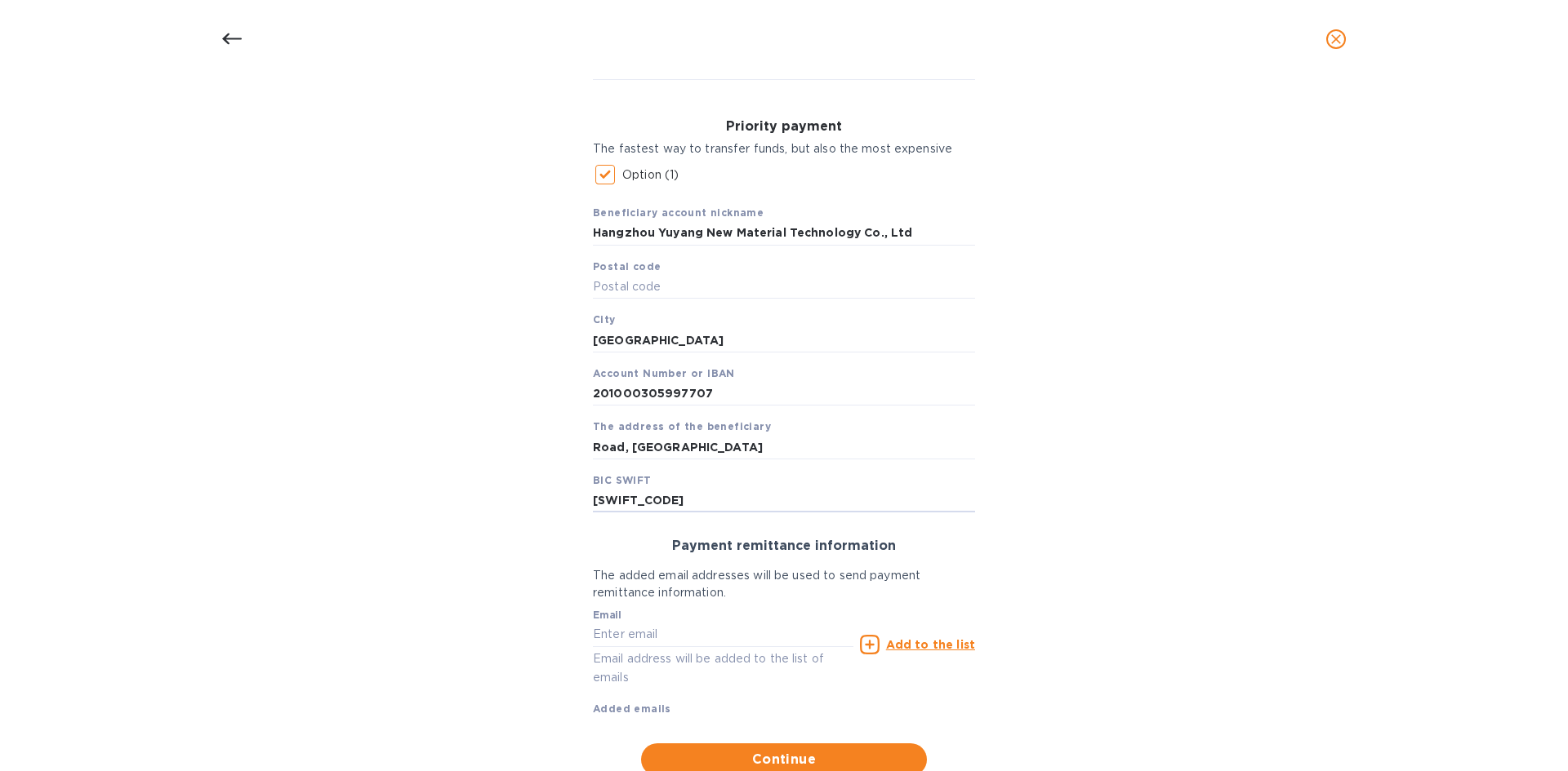
scroll to position [245, 0]
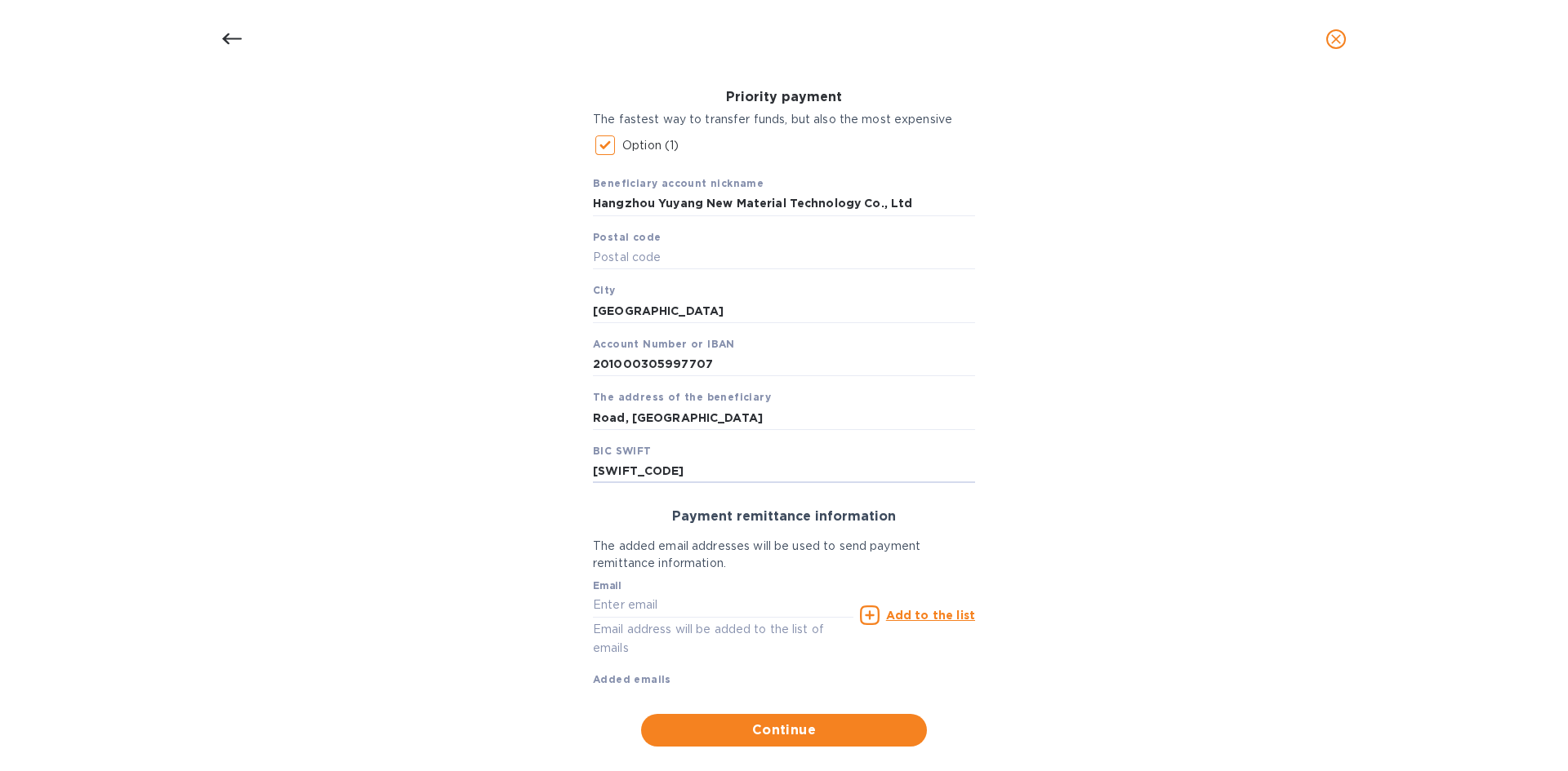
type input "URCBCN2H"
click at [657, 612] on input "text" at bounding box center [723, 605] width 261 height 24
paste input "mingmeifurniture@foxmail.com"
type input "mingmeifurniture@foxmail.com"
click at [912, 615] on u "Add to the list" at bounding box center [931, 615] width 89 height 13
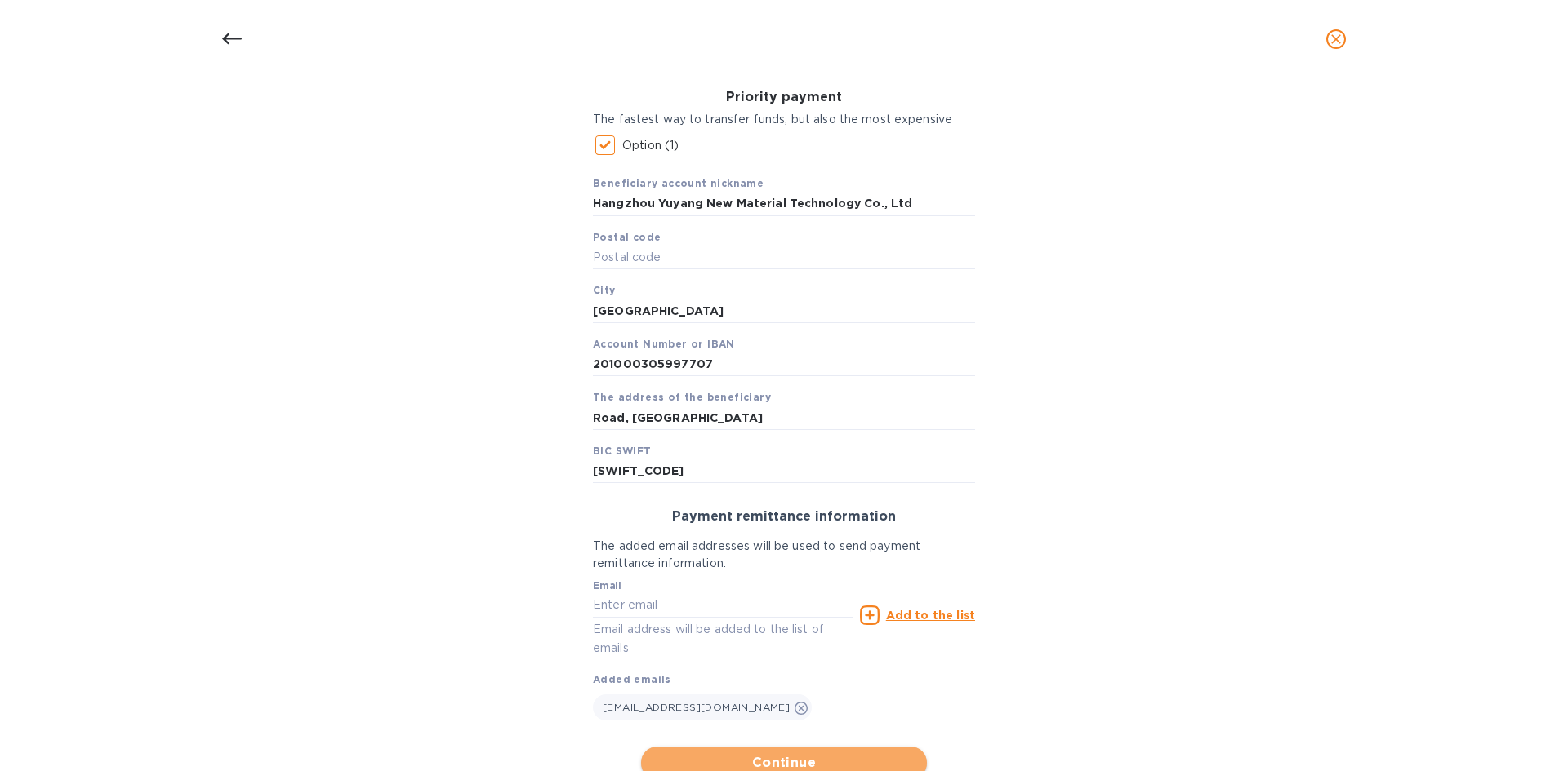
click at [803, 764] on span "Continue" at bounding box center [784, 763] width 260 height 20
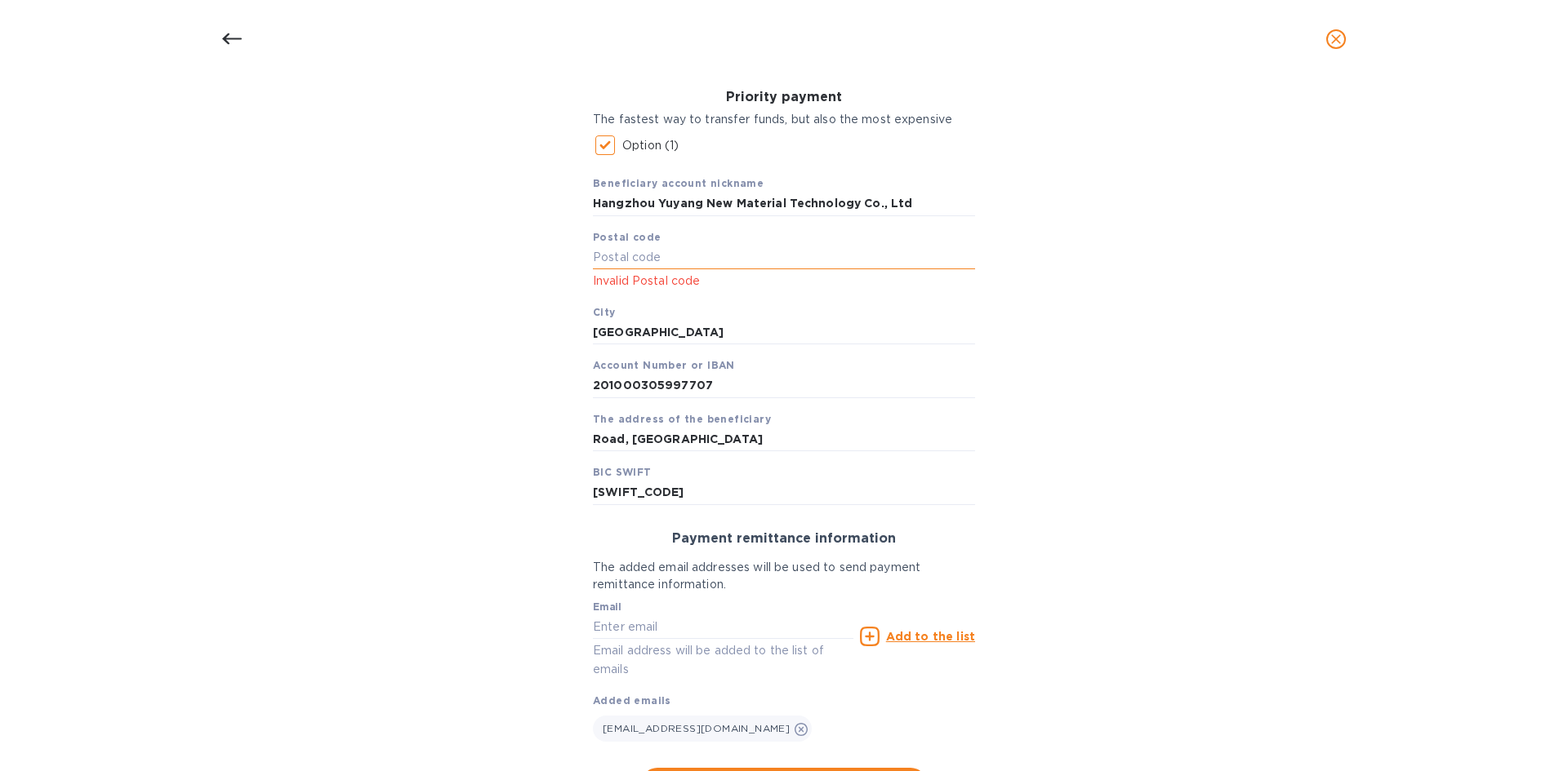
click at [666, 260] on input "text" at bounding box center [784, 258] width 382 height 24
click at [1017, 296] on div "Bank account holder name Hangzhou Yuyang New Material Technology Co., Ltd Prior…" at bounding box center [784, 398] width 1525 height 824
click at [884, 264] on input "text" at bounding box center [784, 258] width 382 height 24
click at [1142, 263] on div "Bank account holder name Hangzhou Yuyang New Material Technology Co., Ltd Prior…" at bounding box center [784, 398] width 1525 height 824
click at [742, 435] on input "Road, Gongshu District" at bounding box center [784, 440] width 382 height 24
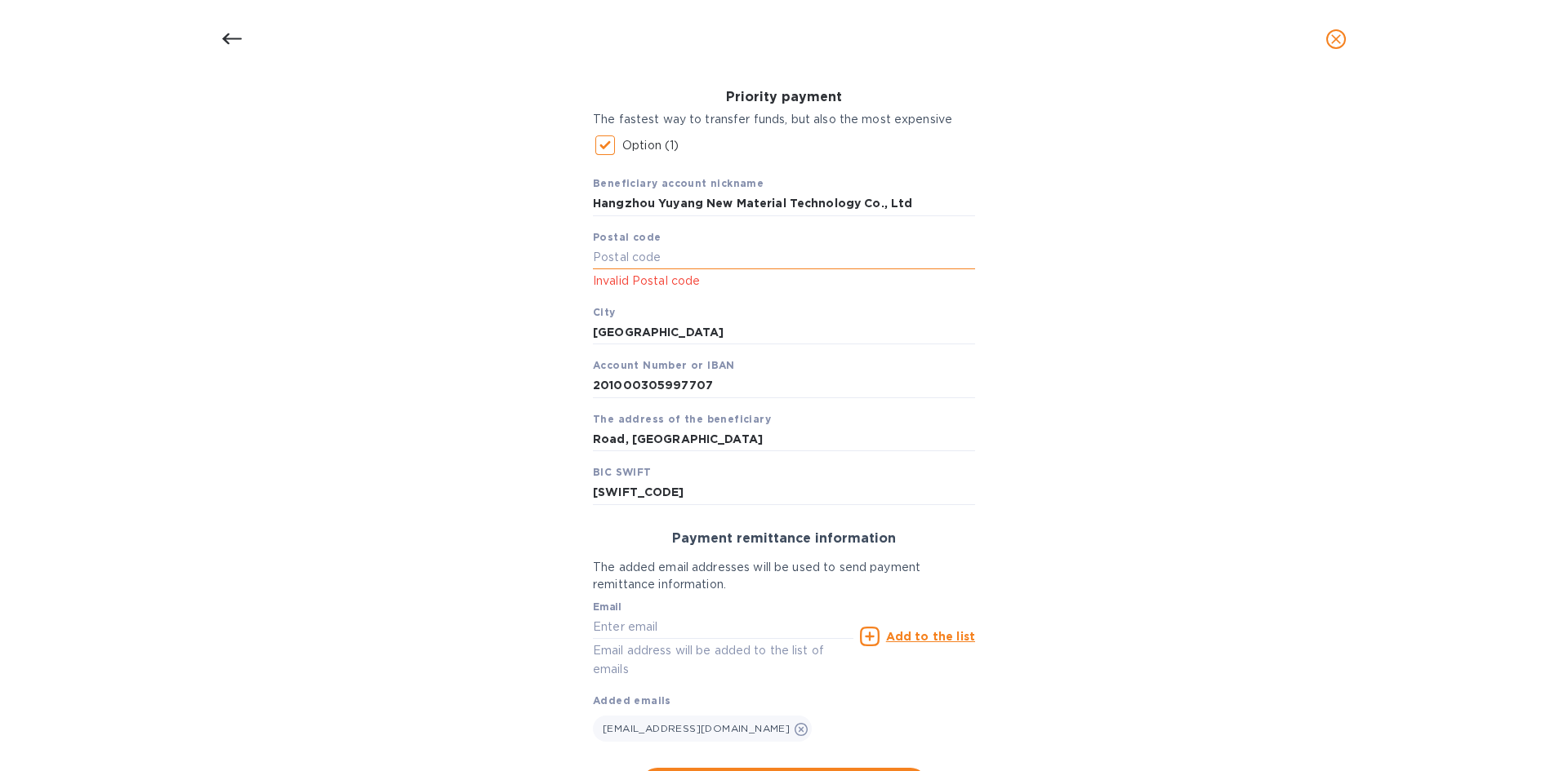
click at [715, 246] on input "text" at bounding box center [784, 258] width 382 height 24
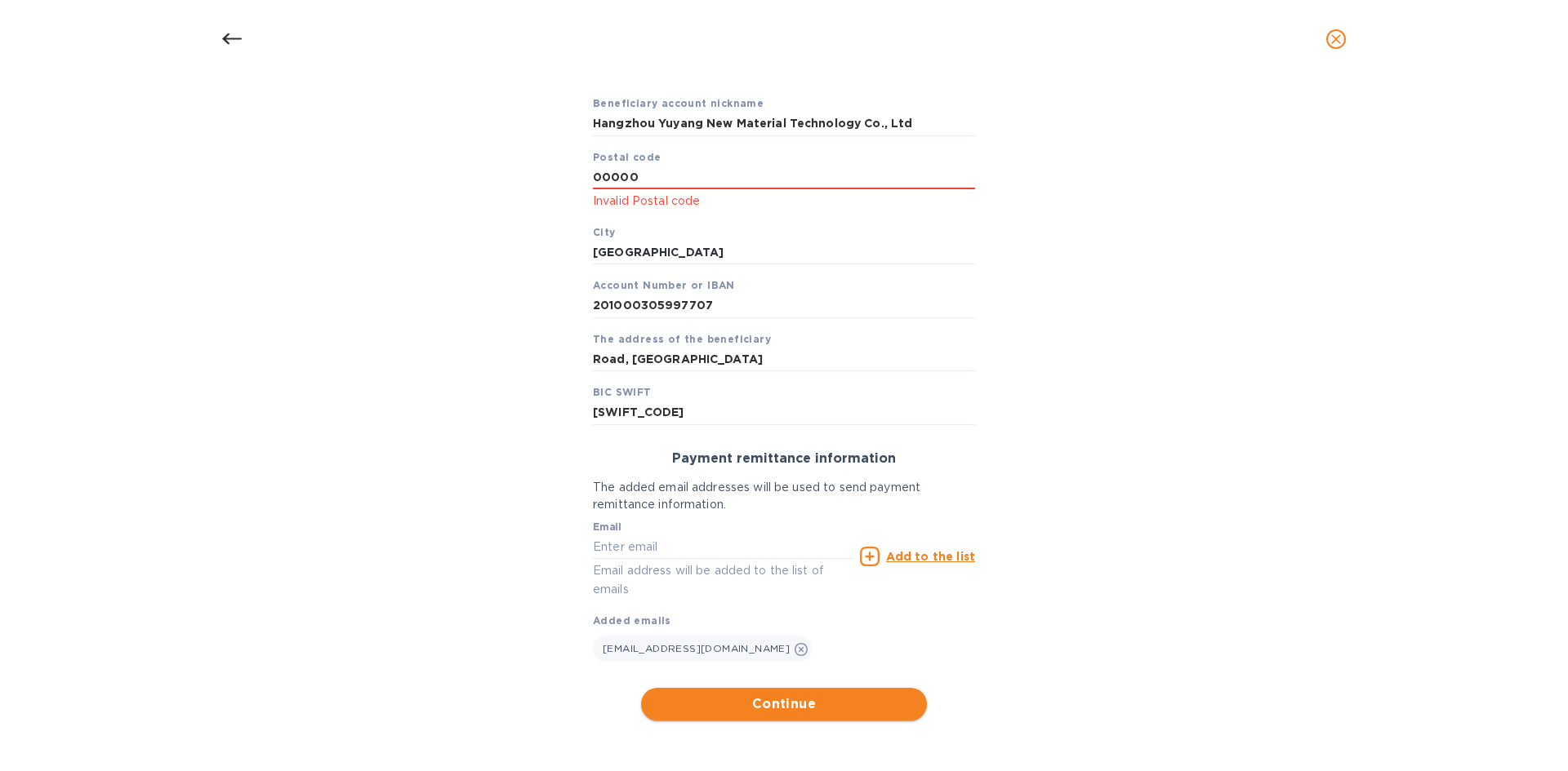
type input "00000"
click at [868, 701] on span "Continue" at bounding box center [784, 704] width 260 height 20
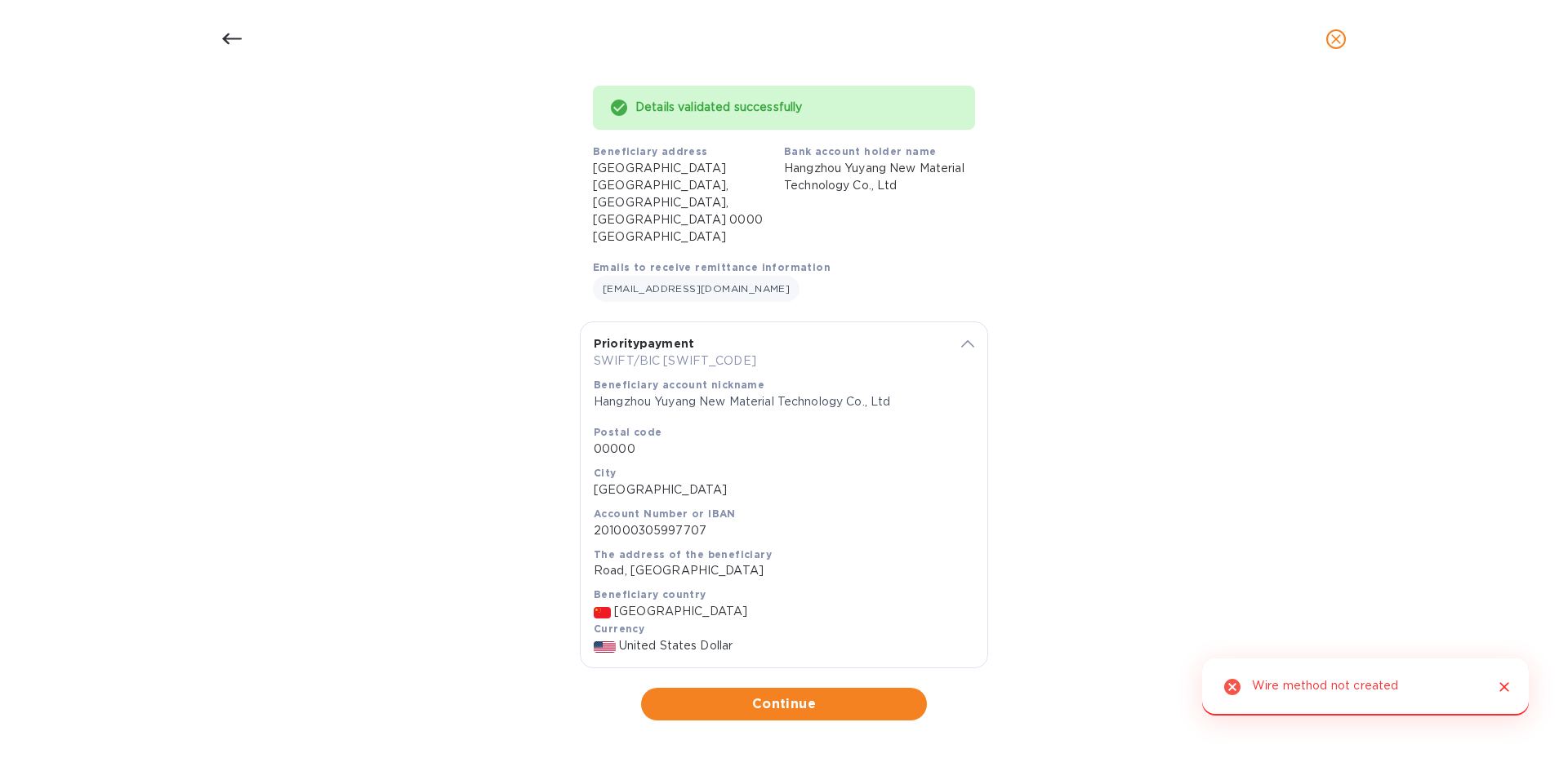
scroll to position [74, 0]
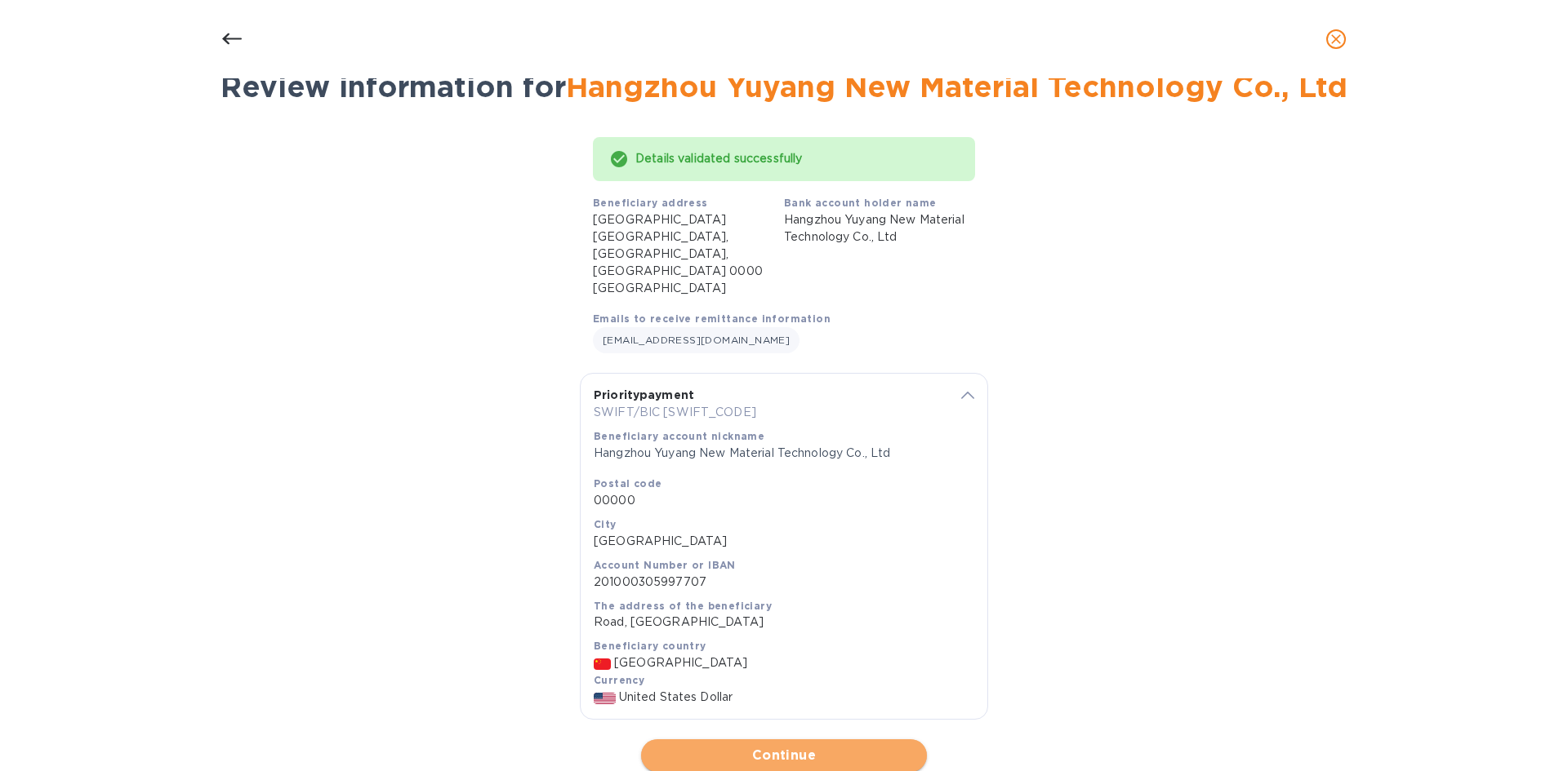
click at [743, 746] on span "Continue" at bounding box center [784, 755] width 260 height 20
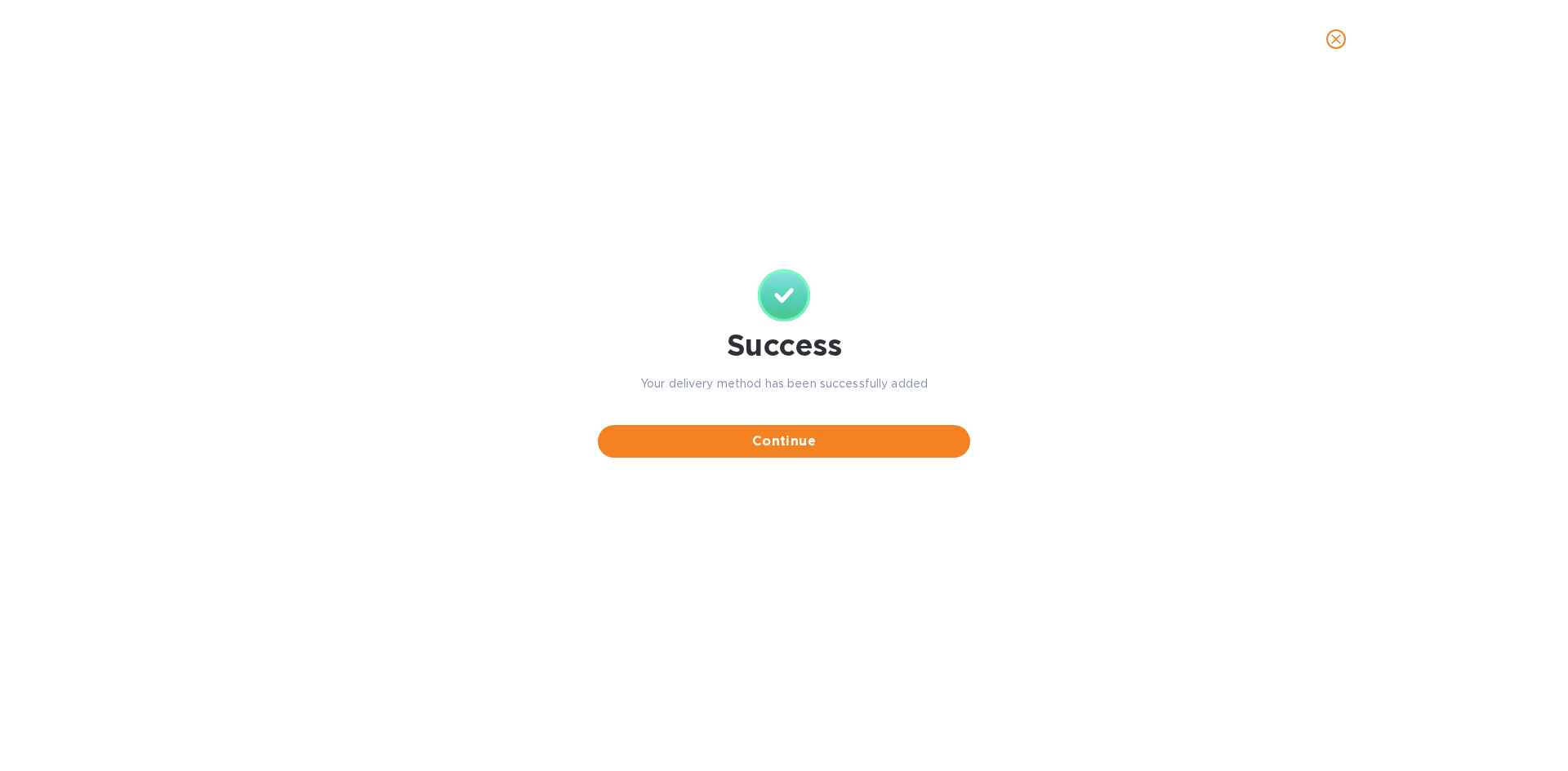
scroll to position [0, 0]
click at [828, 436] on span "Continue" at bounding box center [784, 441] width 347 height 20
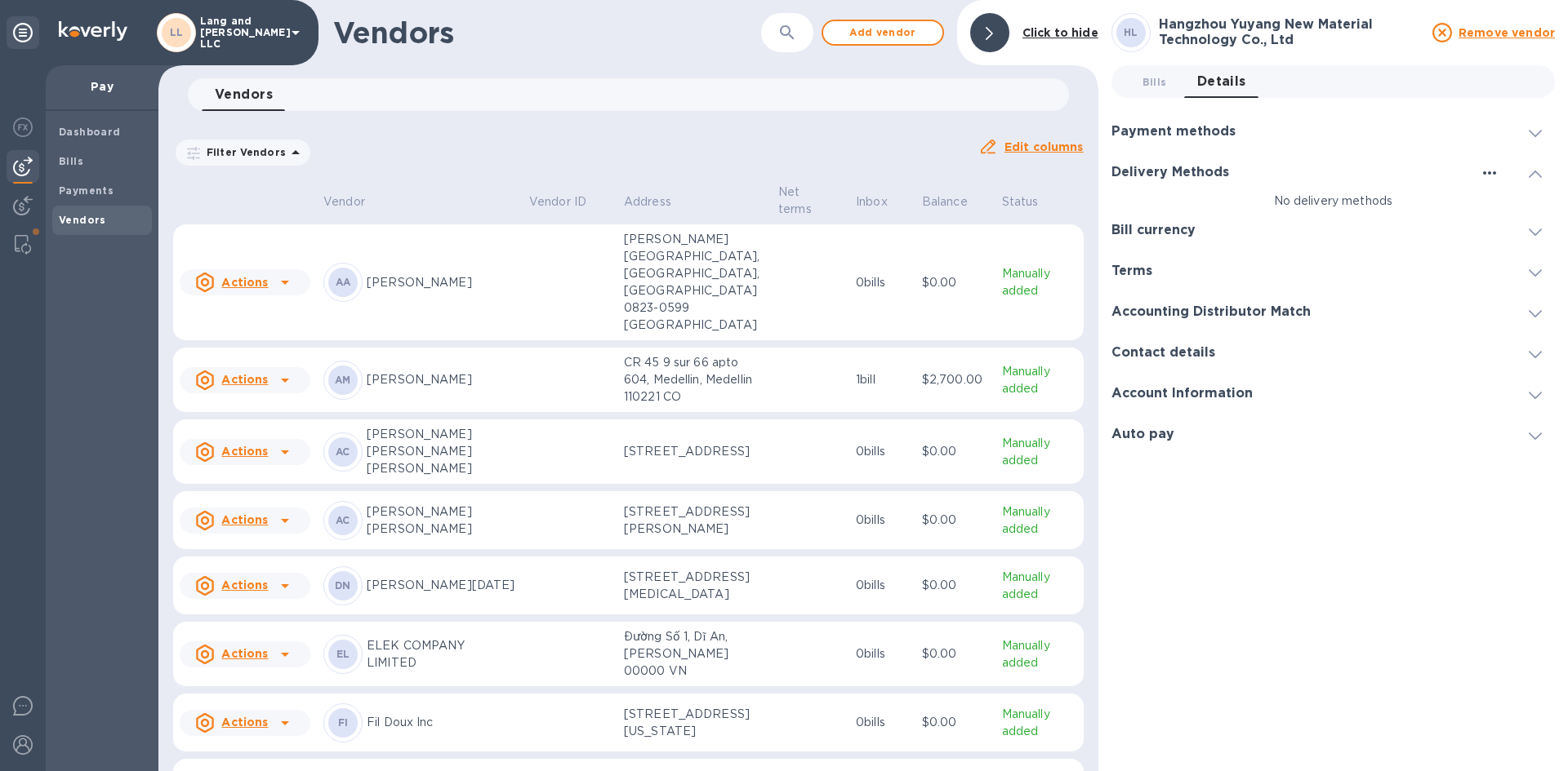
click at [1479, 172] on icon "button" at bounding box center [1489, 172] width 20 height 20
click at [1509, 210] on p "Add new" at bounding box center [1510, 207] width 54 height 17
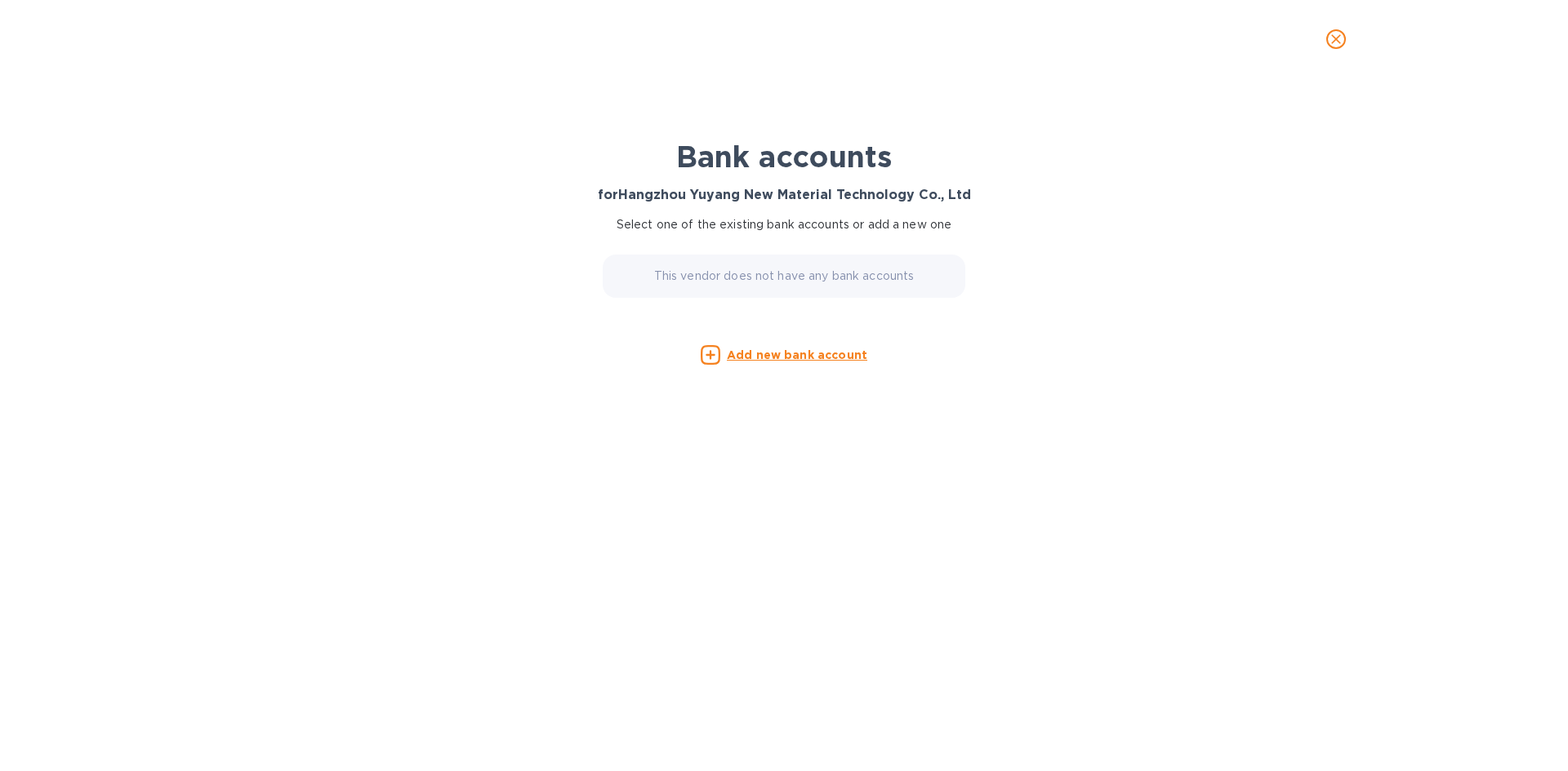
click at [782, 358] on u "Add new bank account" at bounding box center [797, 355] width 141 height 13
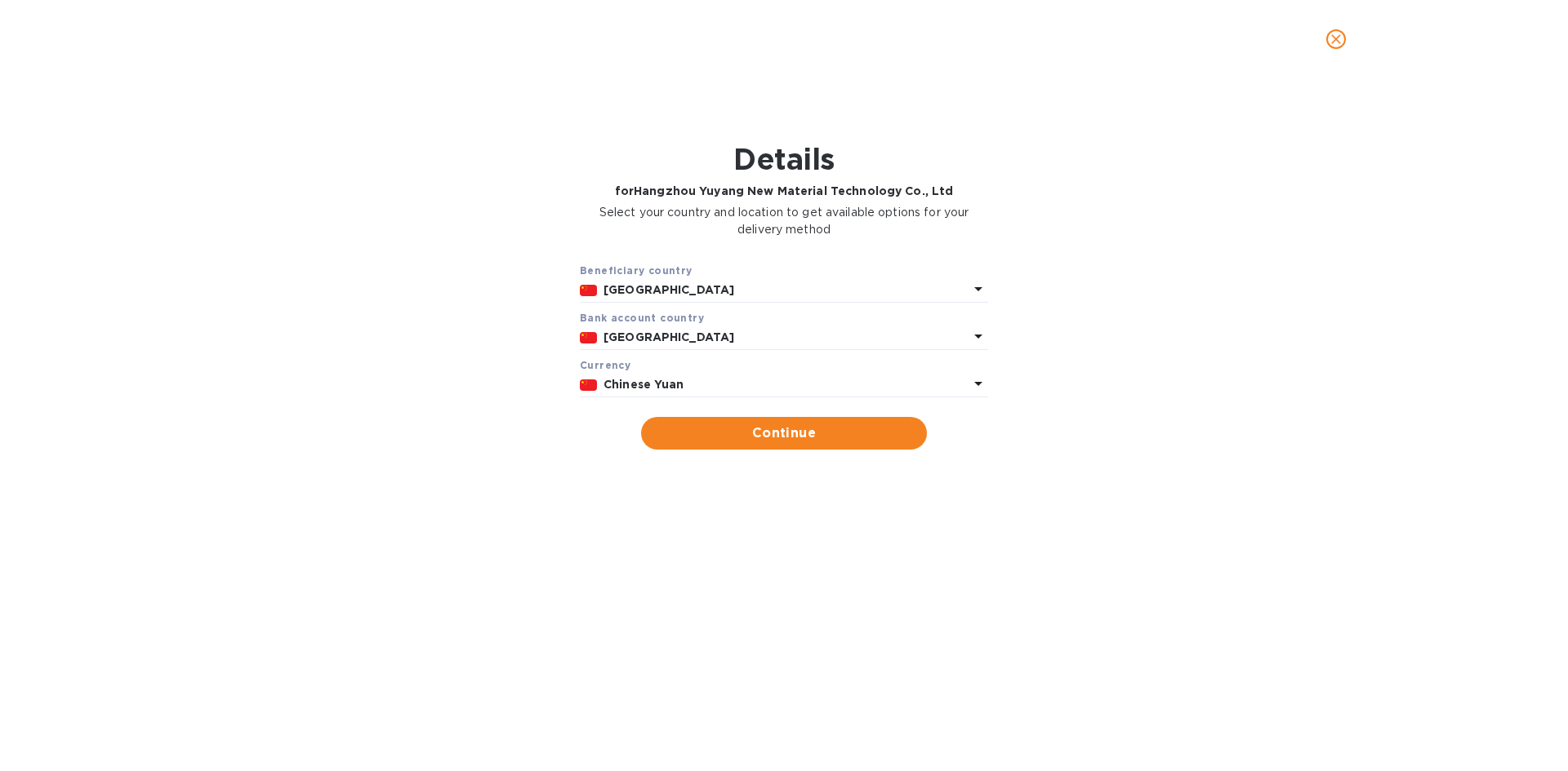
click at [783, 383] on p "Chinese Yuan" at bounding box center [786, 385] width 365 height 17
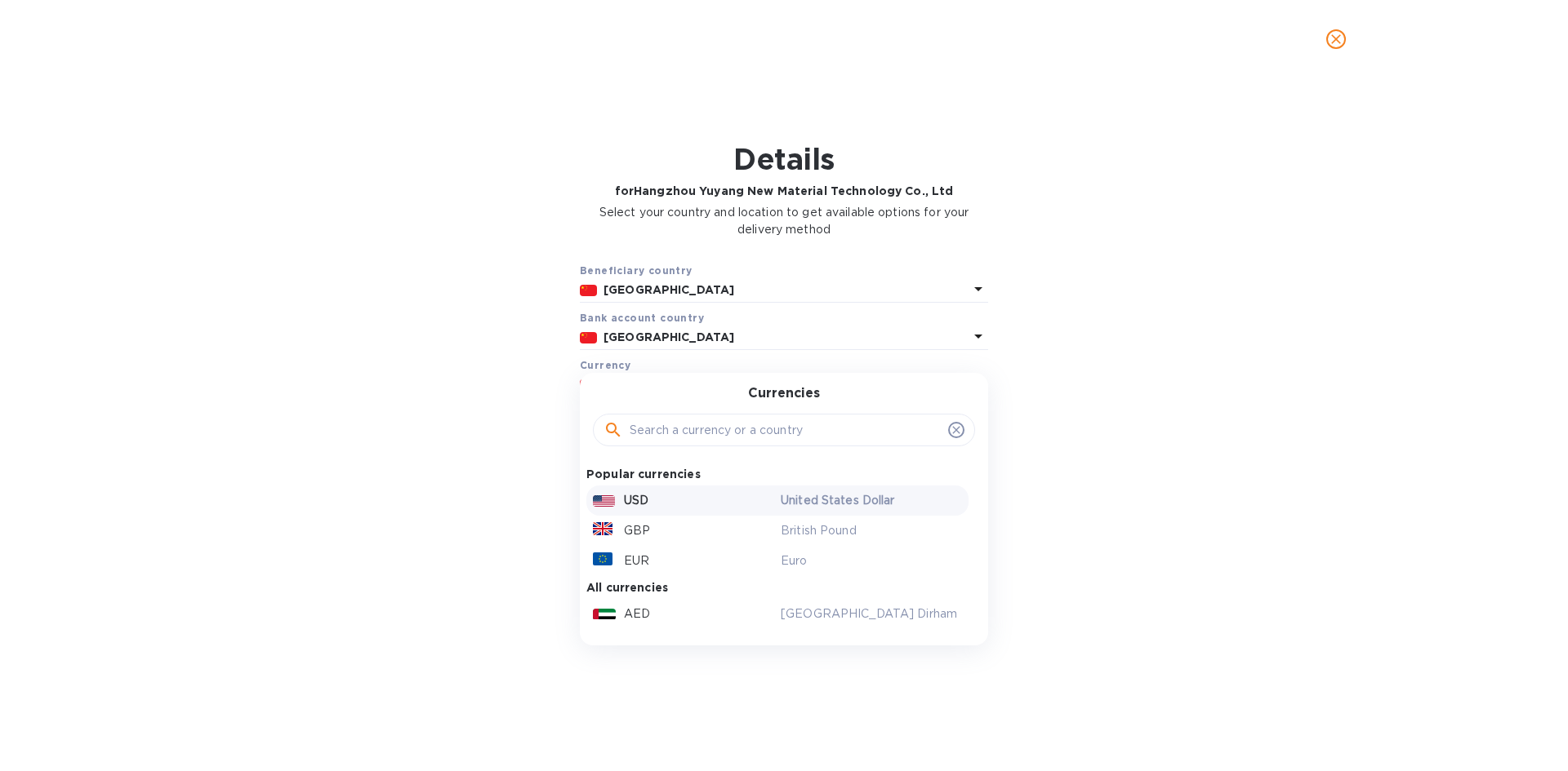
click at [640, 501] on p "USD" at bounding box center [636, 501] width 24 height 17
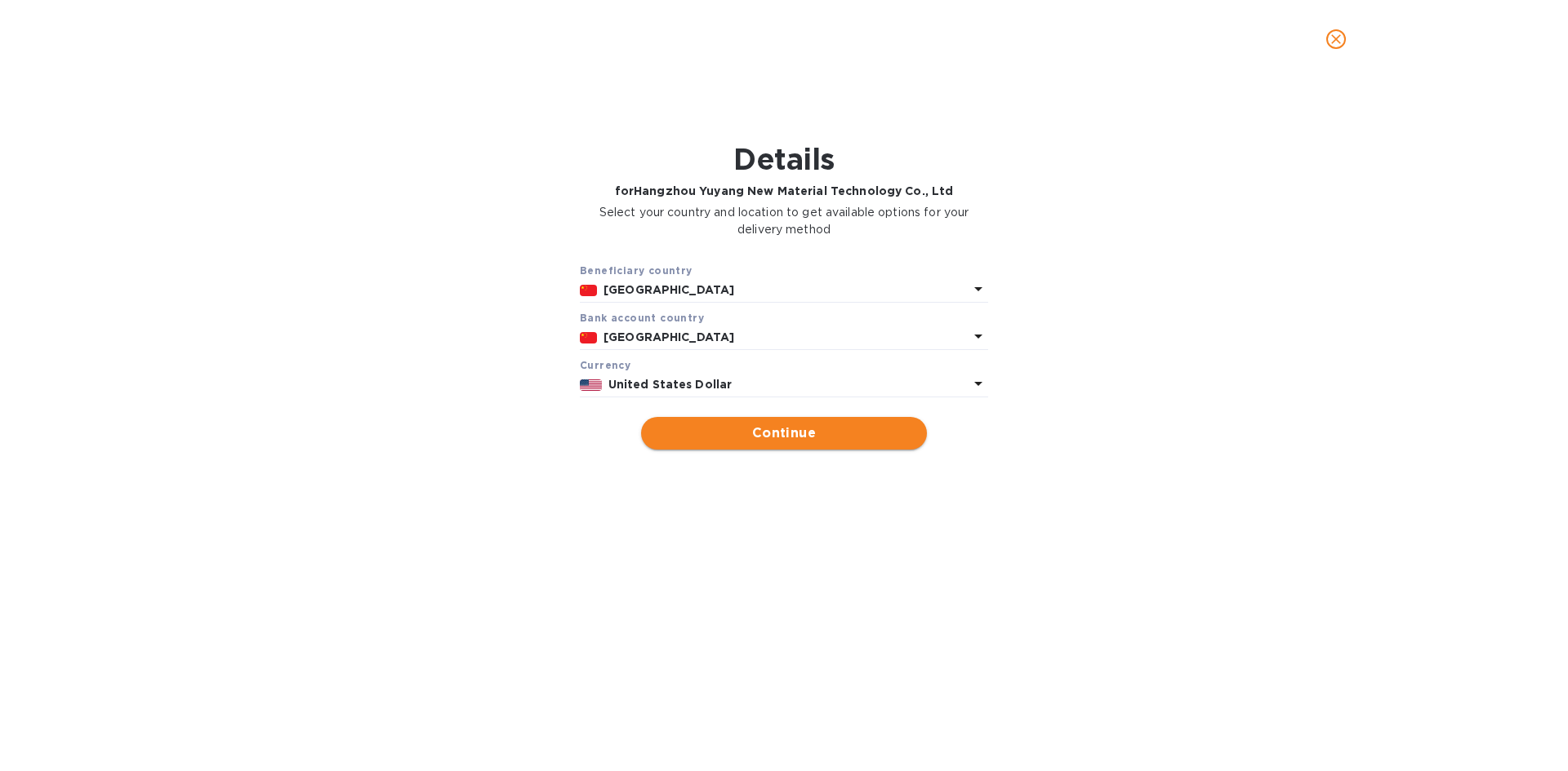
click at [712, 442] on span "Continue" at bounding box center [784, 433] width 260 height 20
type input "Hangzhou Yuyang New Material Technology Co., Ltd"
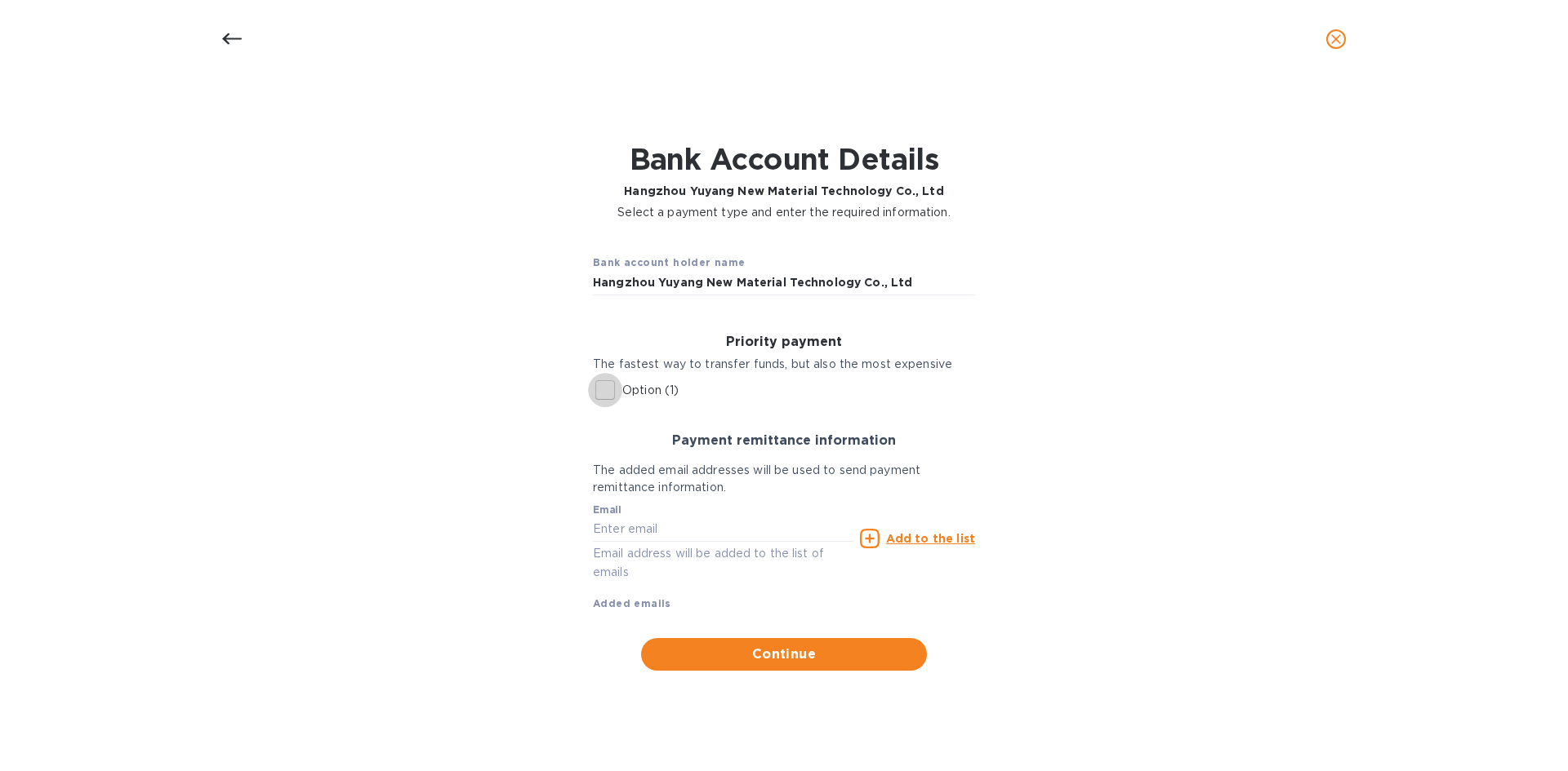
click at [610, 384] on input "Option (1)" at bounding box center [605, 390] width 34 height 34
checkbox input "true"
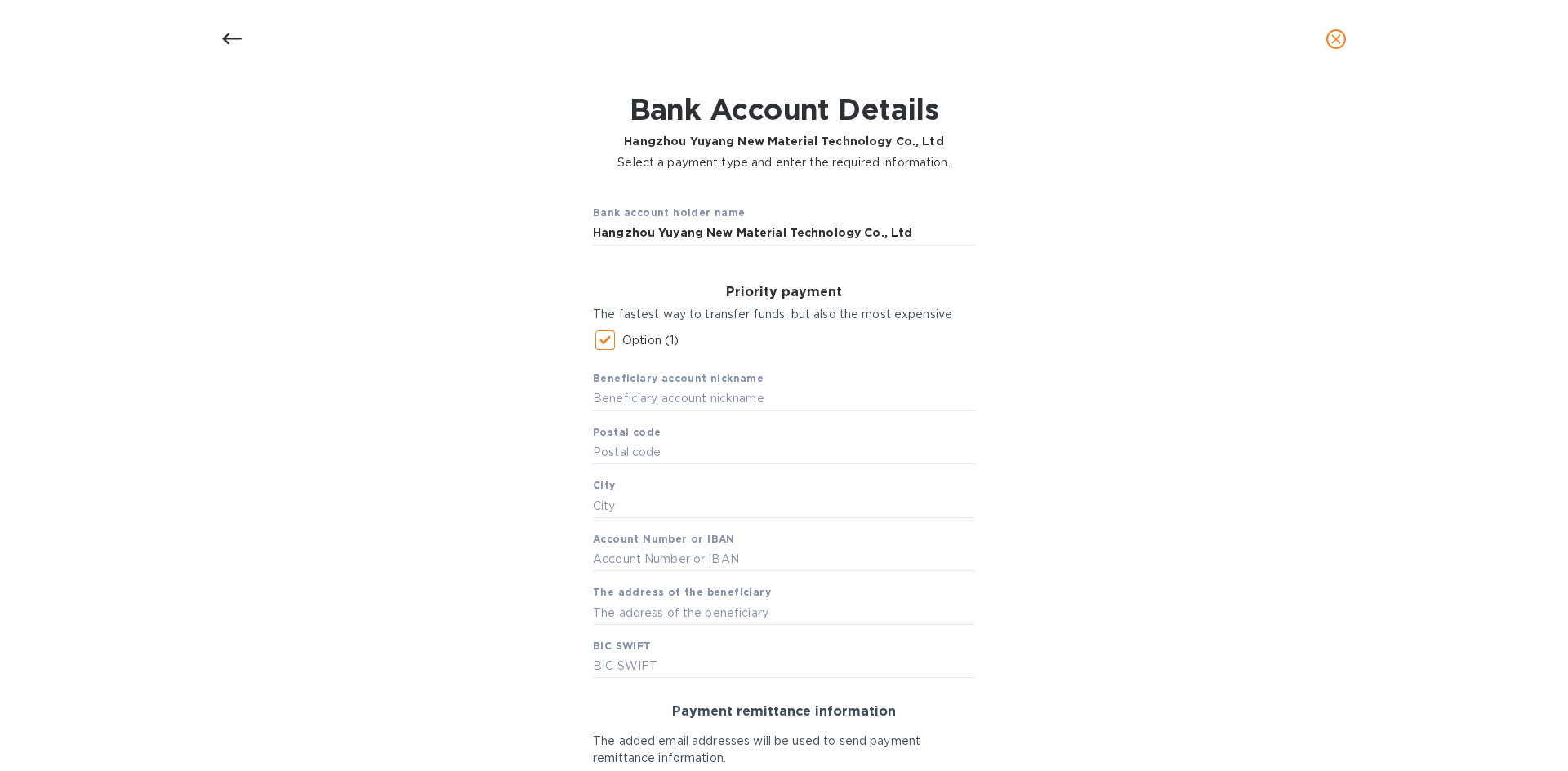
scroll to position [163, 0]
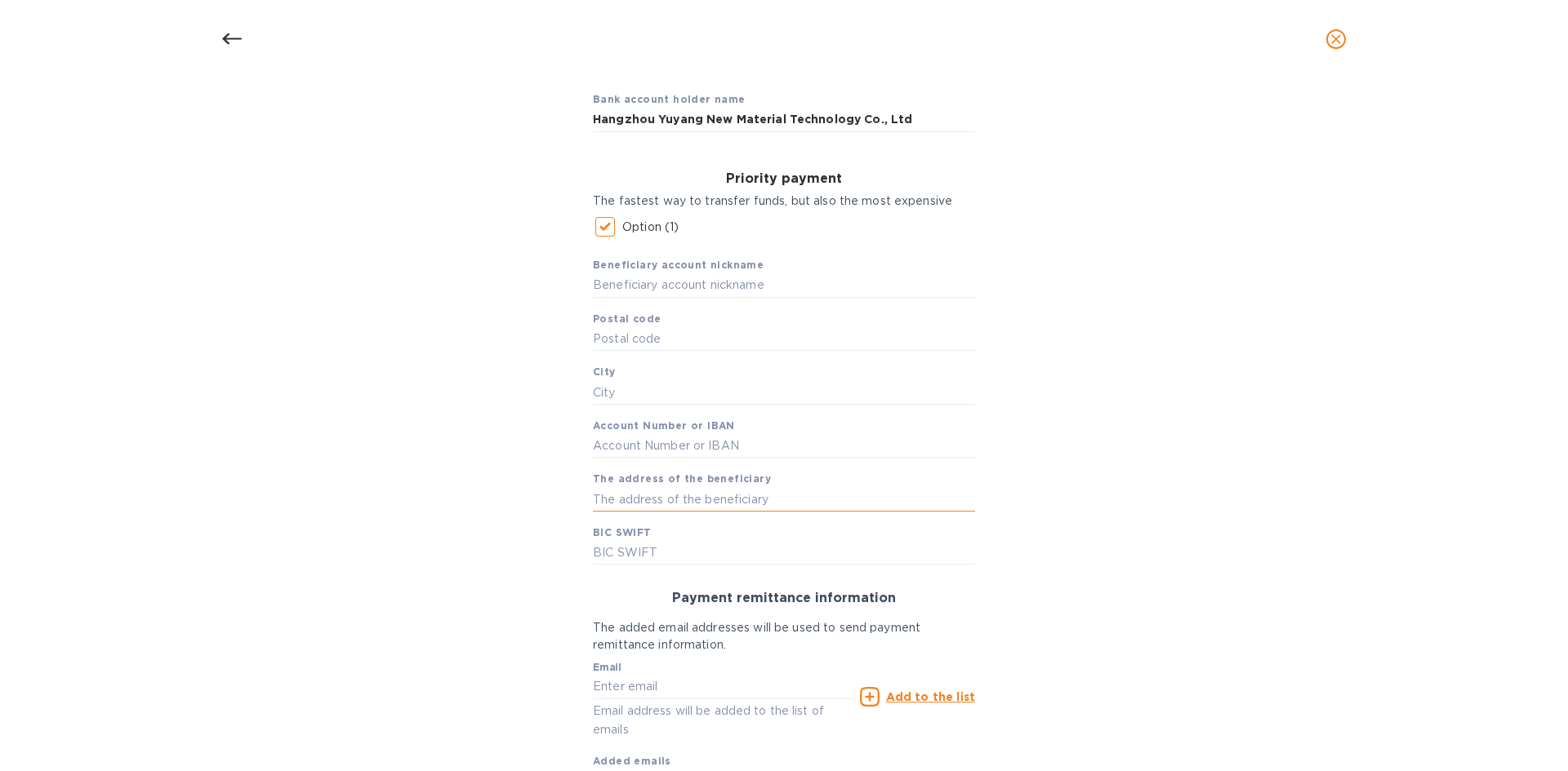
click at [782, 491] on input "text" at bounding box center [784, 499] width 382 height 24
paste input "ROOM 207, Building2, Xinghuo Mansion, No. 108 Shenjia Road, Gongshu District, H…"
type input "ROOM 207, Building2, Xinghuo Mansion, No. 108 Shenjia Road, Gongshu District, H…"
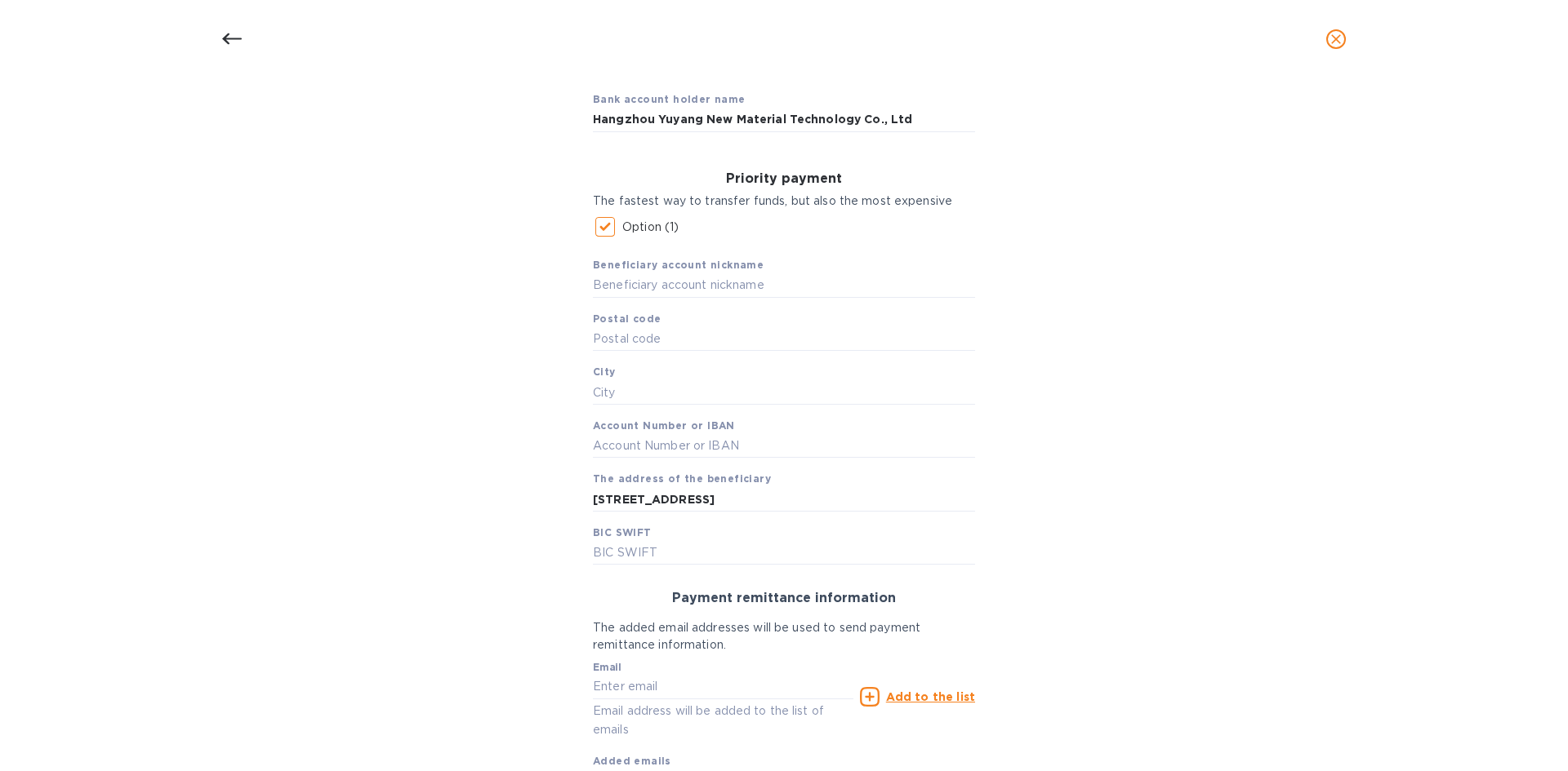
click at [1161, 511] on div "Bank account holder name Hangzhou Yuyang New Material Technology Co., Ltd Prior…" at bounding box center [784, 453] width 1525 height 770
click at [1162, 511] on div "Bank account holder name Hangzhou Yuyang New Material Technology Co., Ltd Prior…" at bounding box center [784, 453] width 1525 height 770
drag, startPoint x: 1343, startPoint y: 451, endPoint x: 1152, endPoint y: 630, distance: 261.8
click at [1343, 451] on div "Bank account holder name Hangzhou Yuyang New Material Technology Co., Ltd Prior…" at bounding box center [784, 453] width 1525 height 770
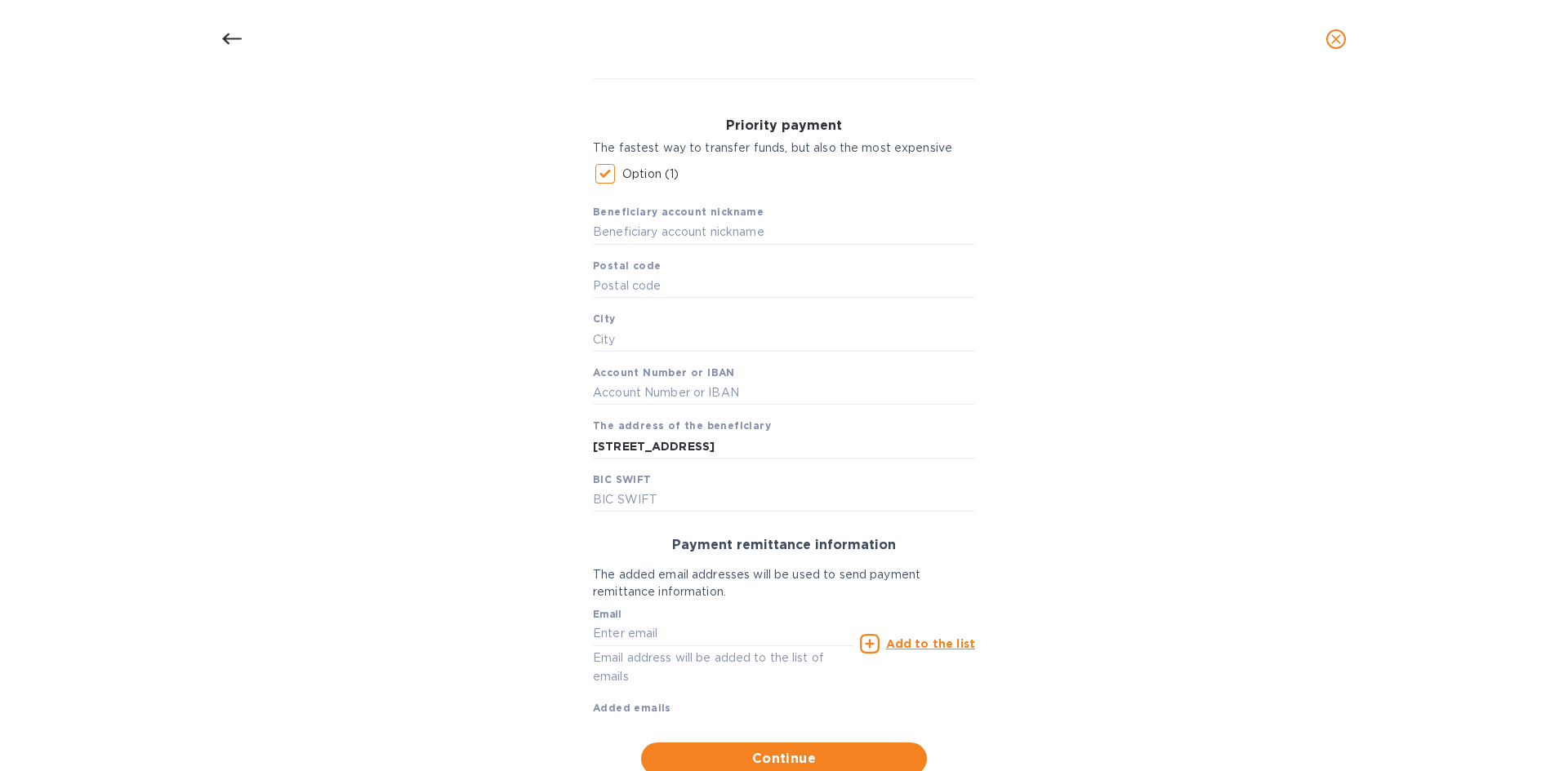
scroll to position [271, 0]
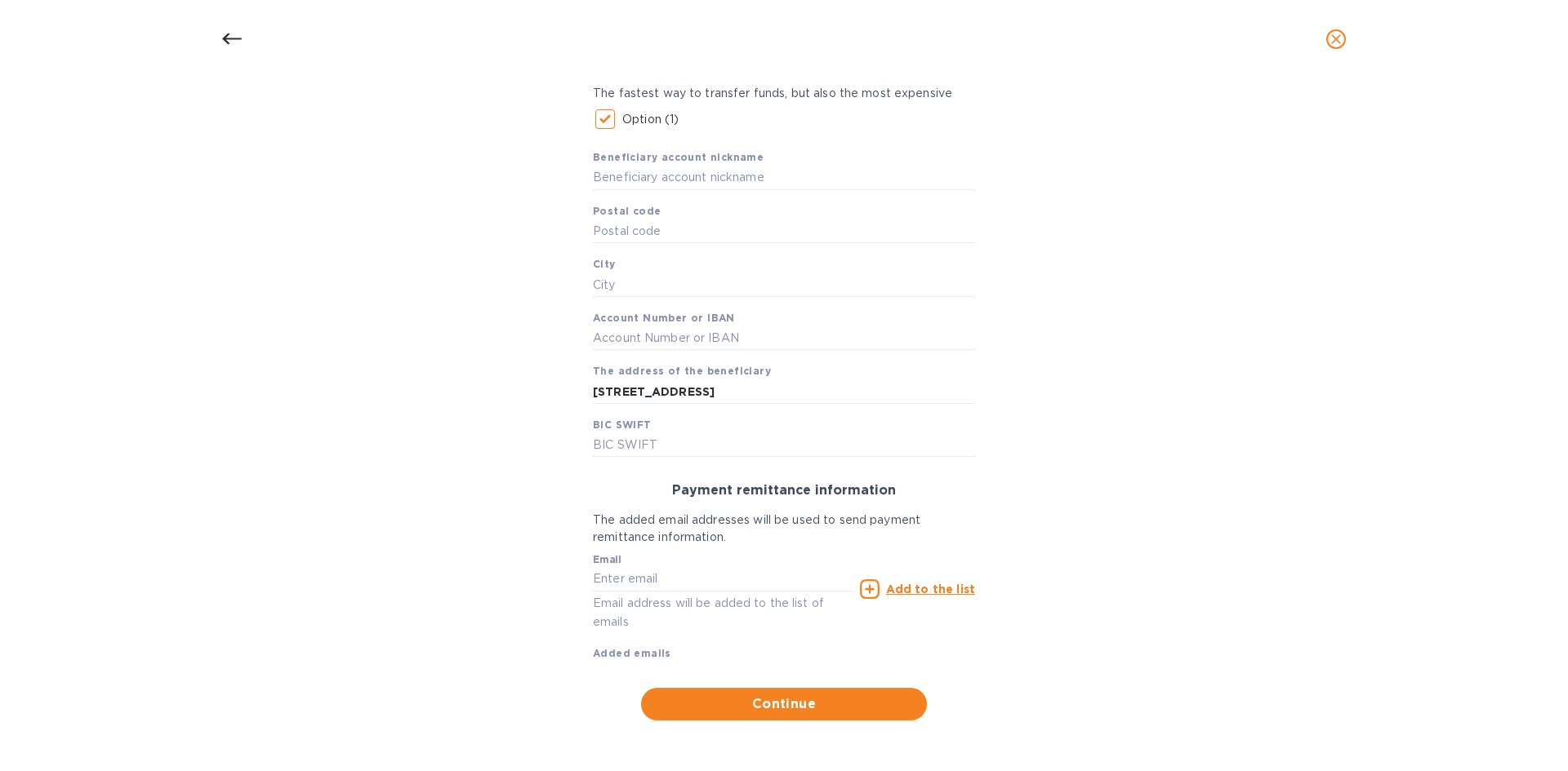
click at [694, 592] on div "Email Email address will be added to the list of emails" at bounding box center [723, 592] width 261 height 77
click at [699, 584] on input "text" at bounding box center [723, 579] width 261 height 24
paste input "mingmeifurniture@foxmail.com"
type input "mingmeifurniture@foxmail.com"
click at [892, 586] on u "Add to the list" at bounding box center [931, 589] width 89 height 13
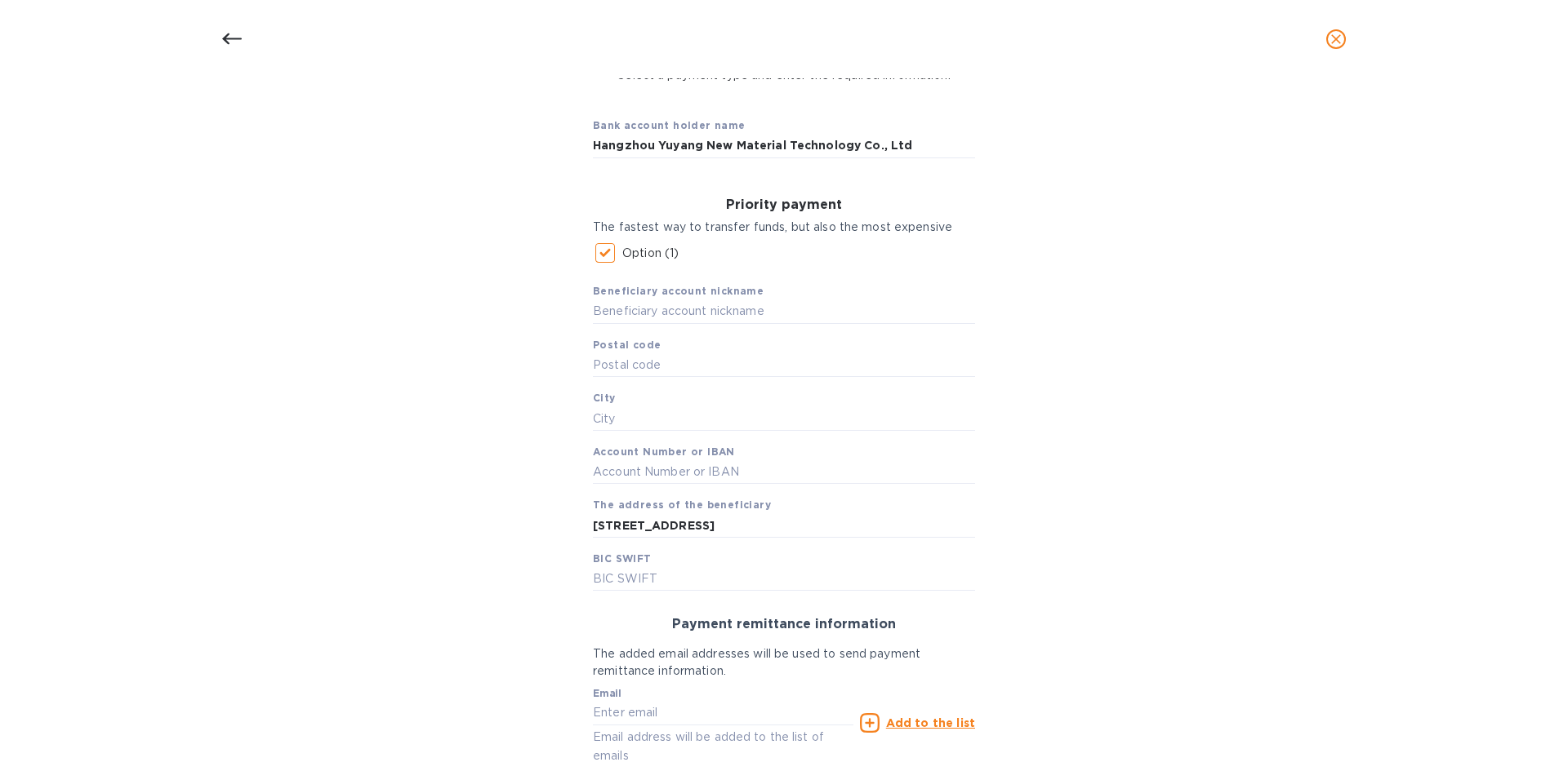
scroll to position [108, 0]
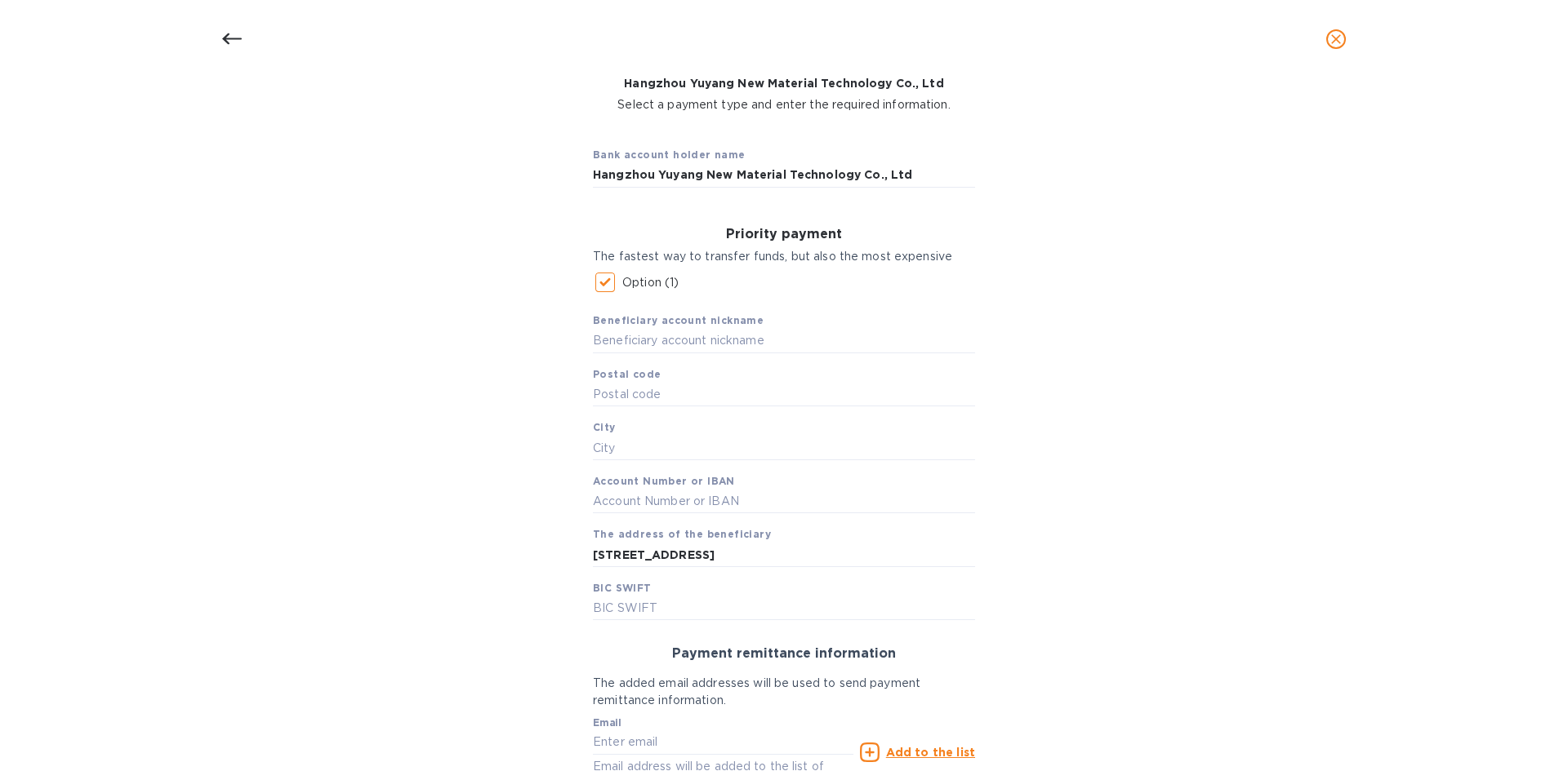
click at [664, 595] on div "Beneficiary account nickname Postal code City Account Number or IBAN The addres…" at bounding box center [784, 460] width 382 height 320
click at [671, 612] on input "text" at bounding box center [784, 609] width 382 height 24
paste input "URCBCN2H"
type input "URCBCN2H"
click at [678, 496] on input "text" at bounding box center [784, 502] width 382 height 24
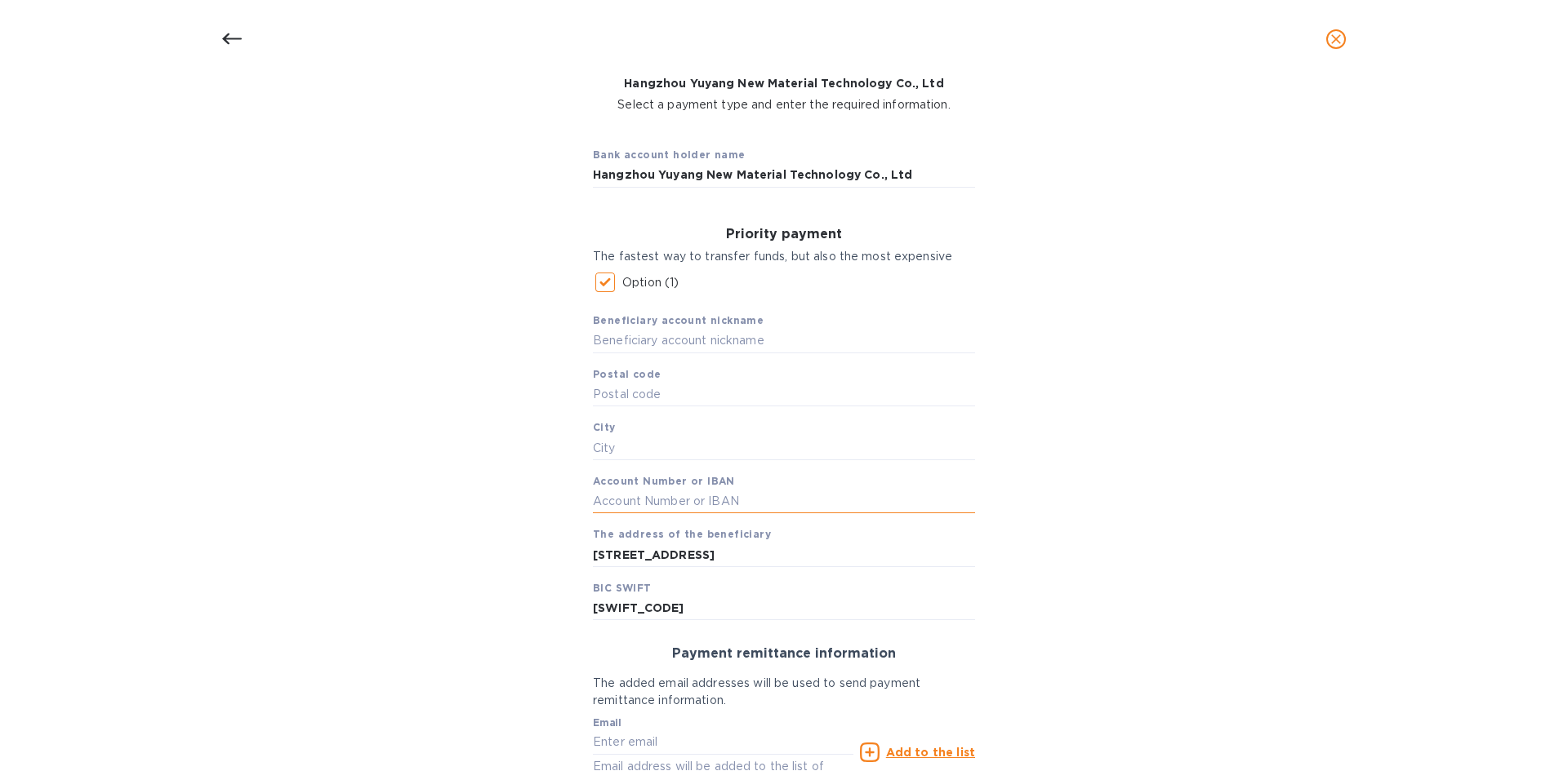
paste input "201000305997707"
type input "201000305997707"
click at [660, 446] on input "text" at bounding box center [784, 448] width 382 height 24
click at [618, 441] on input "text" at bounding box center [784, 448] width 382 height 24
click at [621, 453] on input "text" at bounding box center [784, 448] width 382 height 24
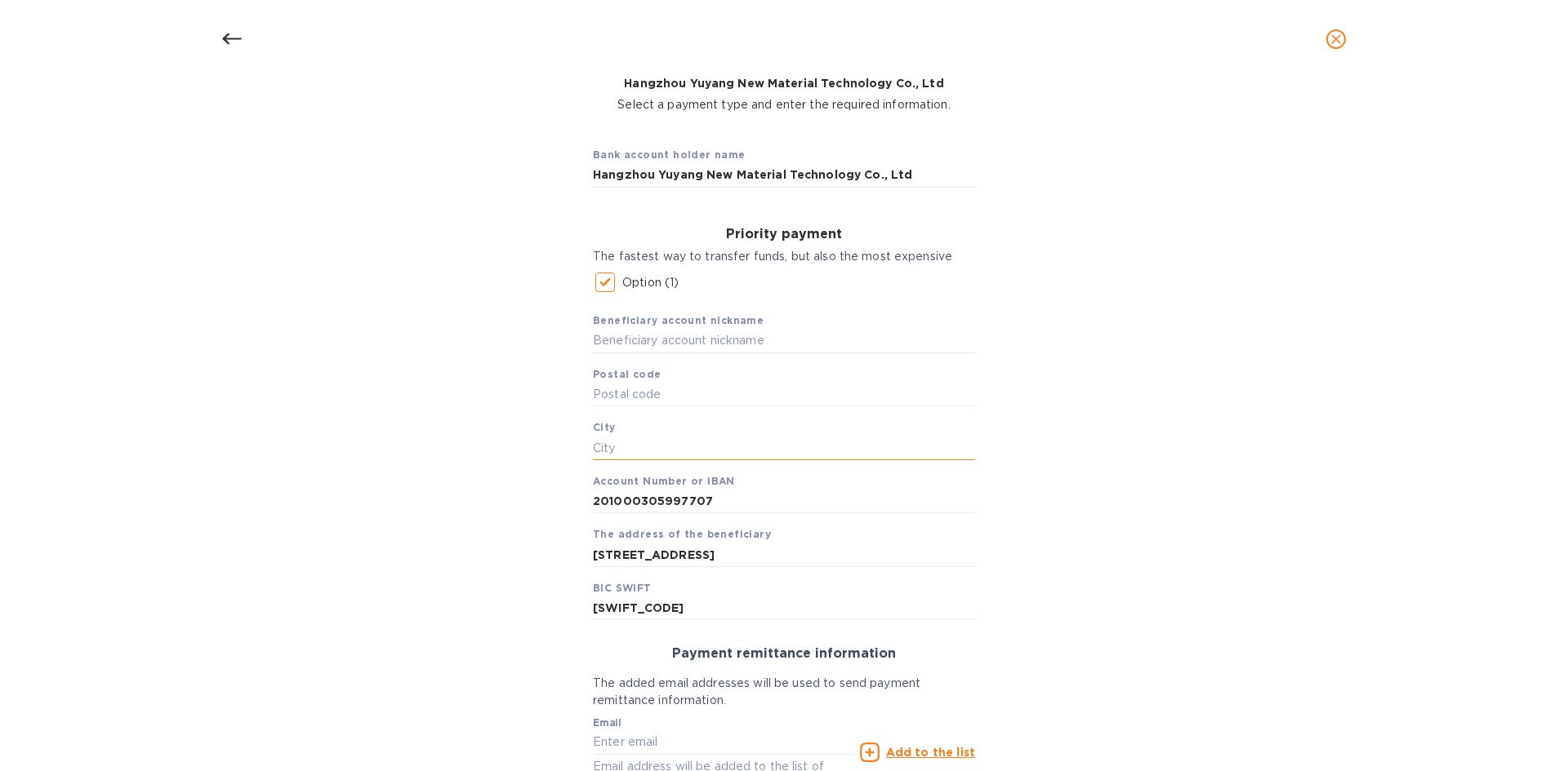
paste input "Hangzhou"
type input "Hangzhou"
click at [713, 341] on input "text" at bounding box center [784, 341] width 382 height 24
drag, startPoint x: 702, startPoint y: 173, endPoint x: 848, endPoint y: 169, distance: 146.1
click at [848, 169] on input "Hangzhou Yuyang New Material Technology Co., Ltd" at bounding box center [784, 175] width 382 height 24
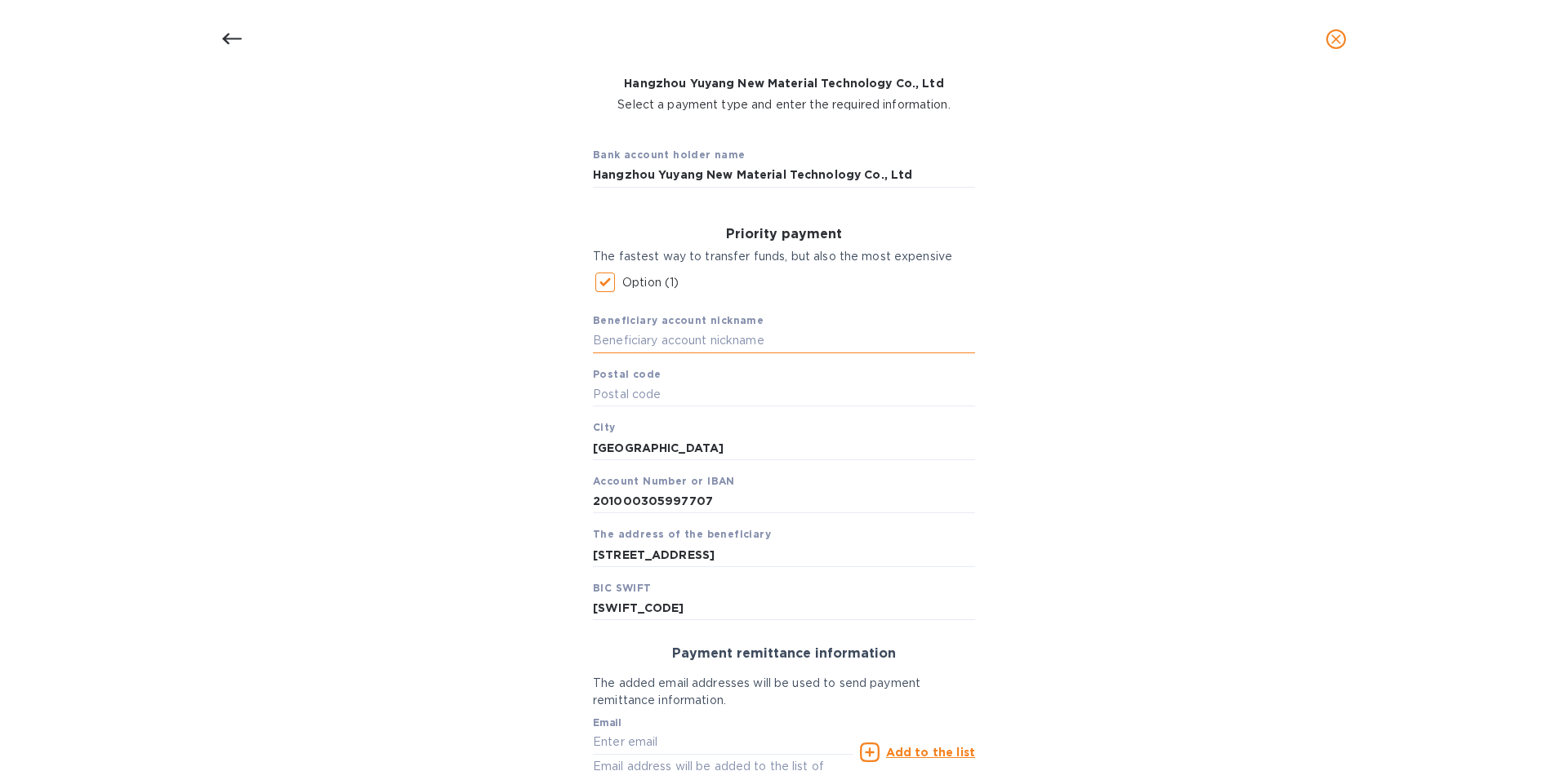
click at [719, 344] on input "text" at bounding box center [784, 341] width 382 height 24
paste input "New Material Technology"
type input "New Material Technology"
click at [1207, 432] on div "Bank account holder name Hangzhou Yuyang New Material Technology Co., Ltd Prior…" at bounding box center [784, 524] width 1525 height 803
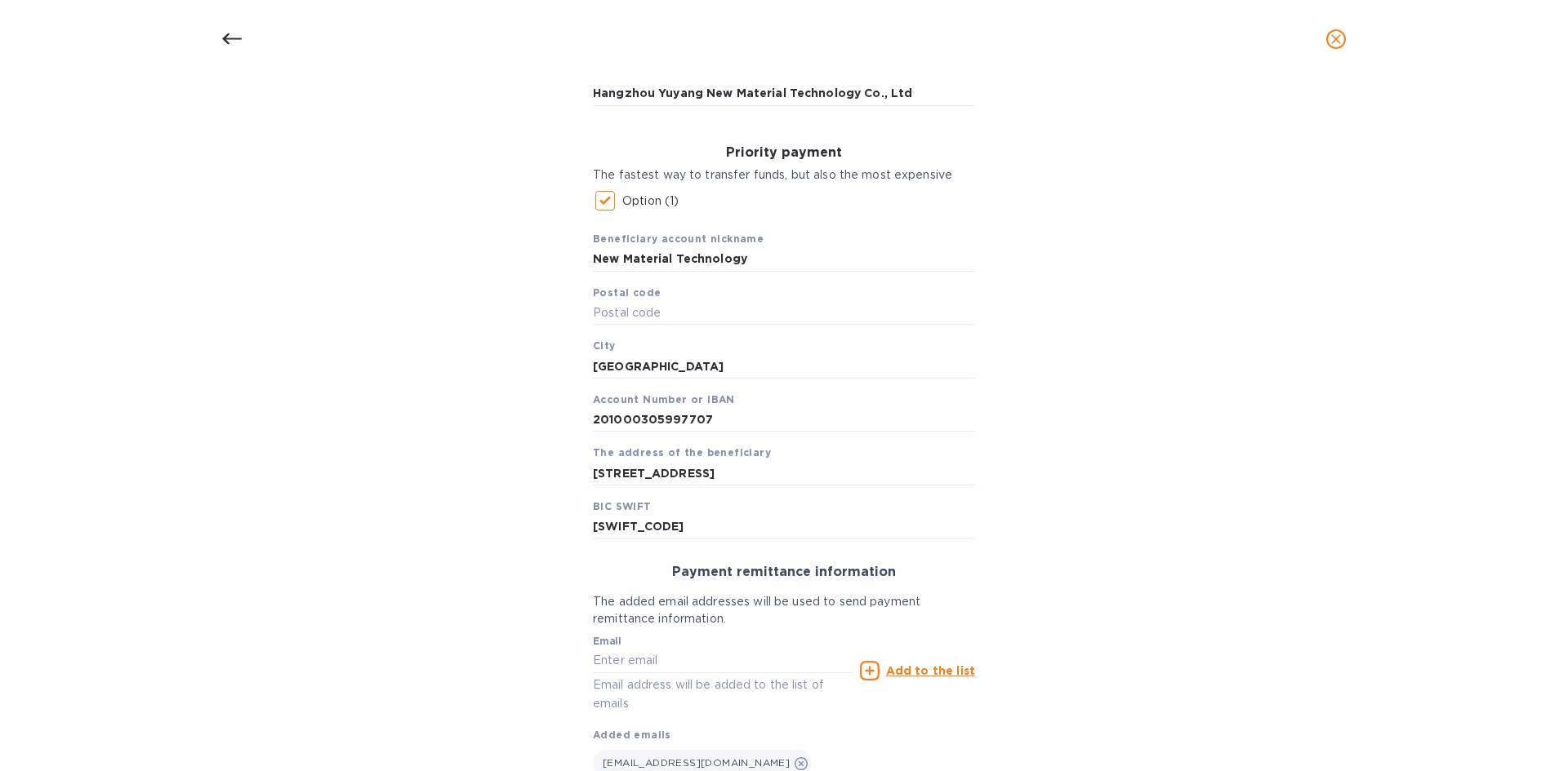
scroll to position [271, 0]
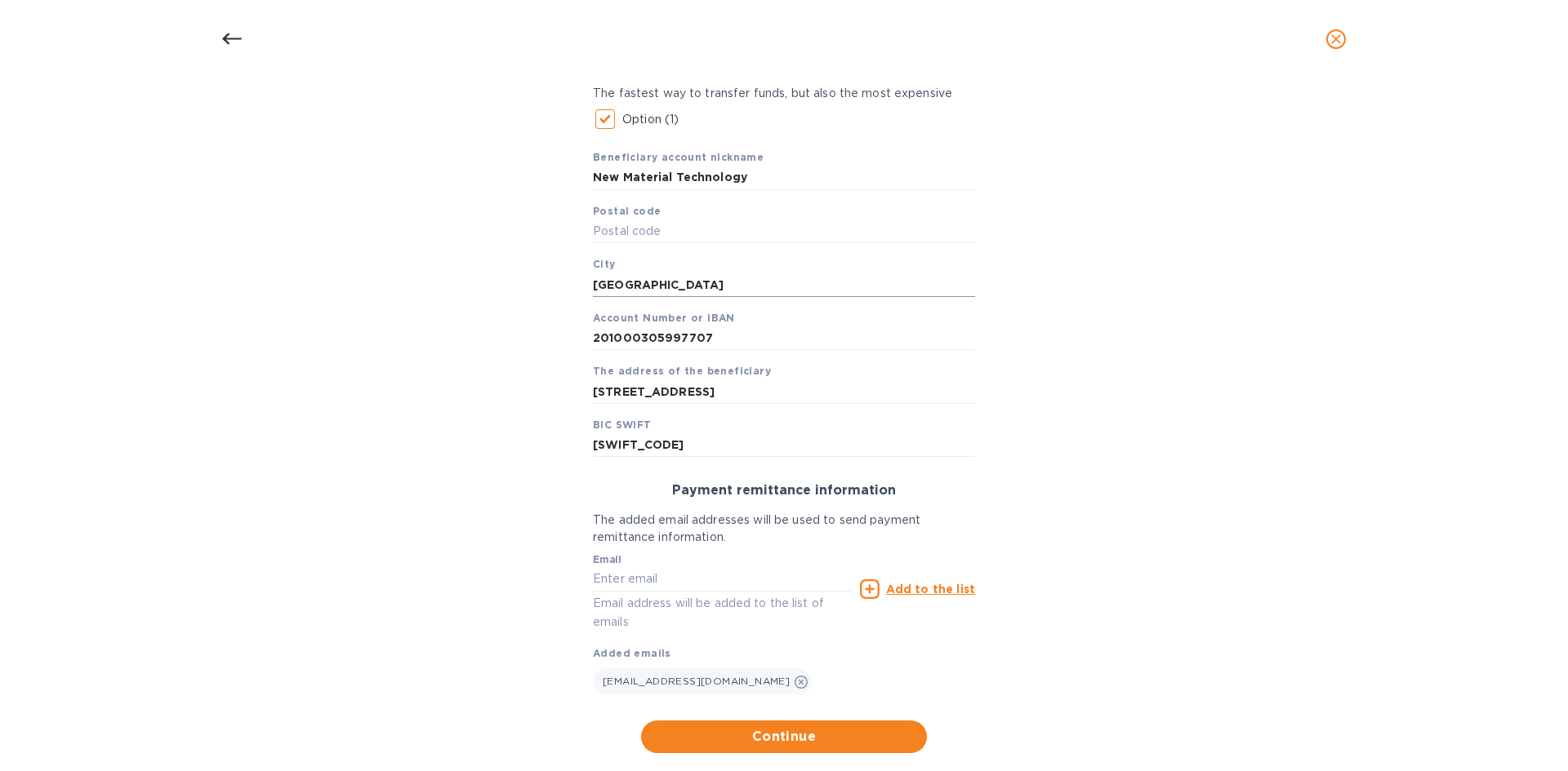
drag, startPoint x: 659, startPoint y: 225, endPoint x: 920, endPoint y: 281, distance: 266.9
click at [659, 225] on input "text" at bounding box center [784, 232] width 382 height 24
type input "310004"
click at [1043, 374] on div "Bank account holder name Hangzhou Yuyang New Material Technology Co., Ltd Prior…" at bounding box center [784, 361] width 1525 height 803
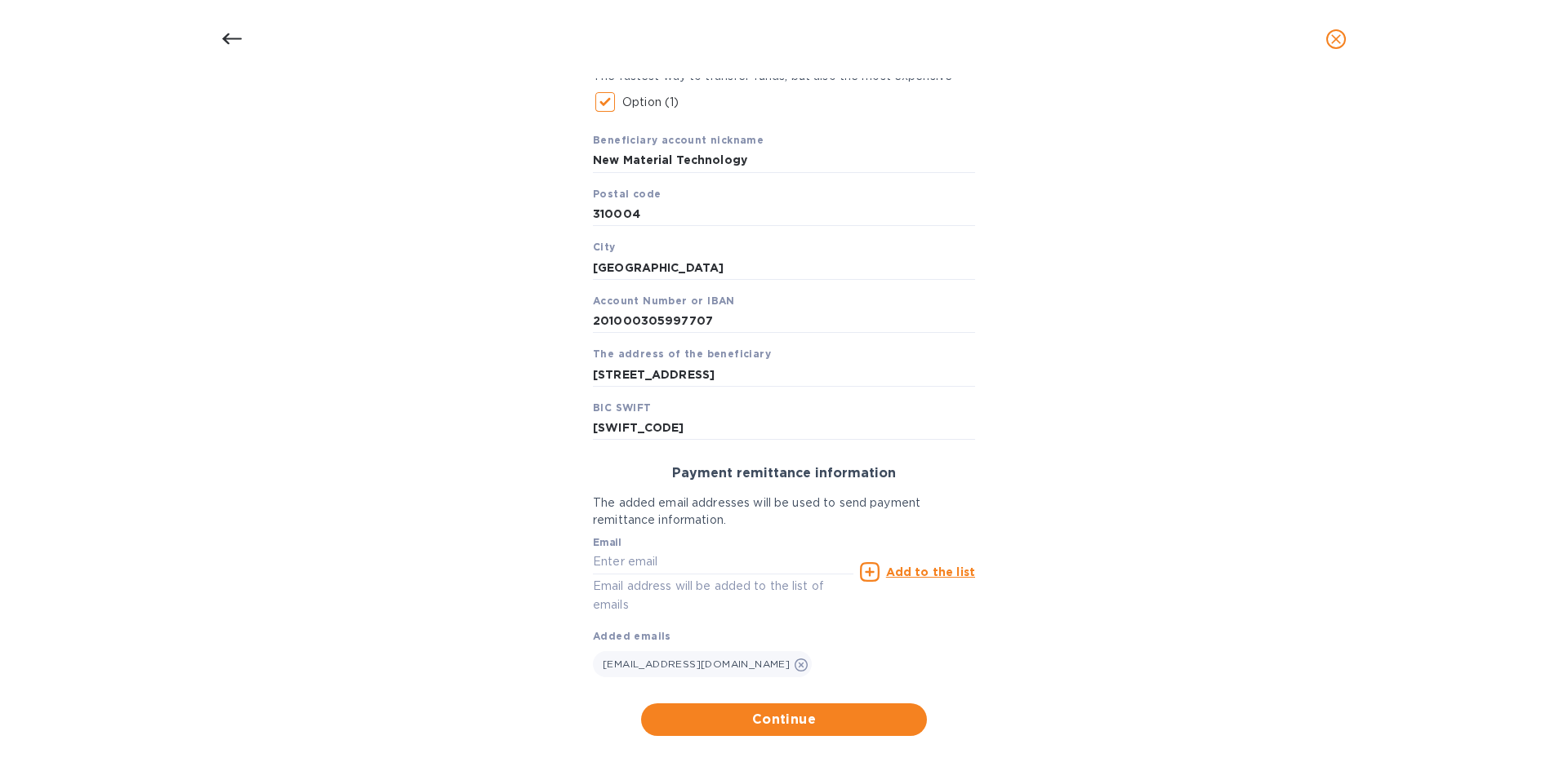
scroll to position [304, 0]
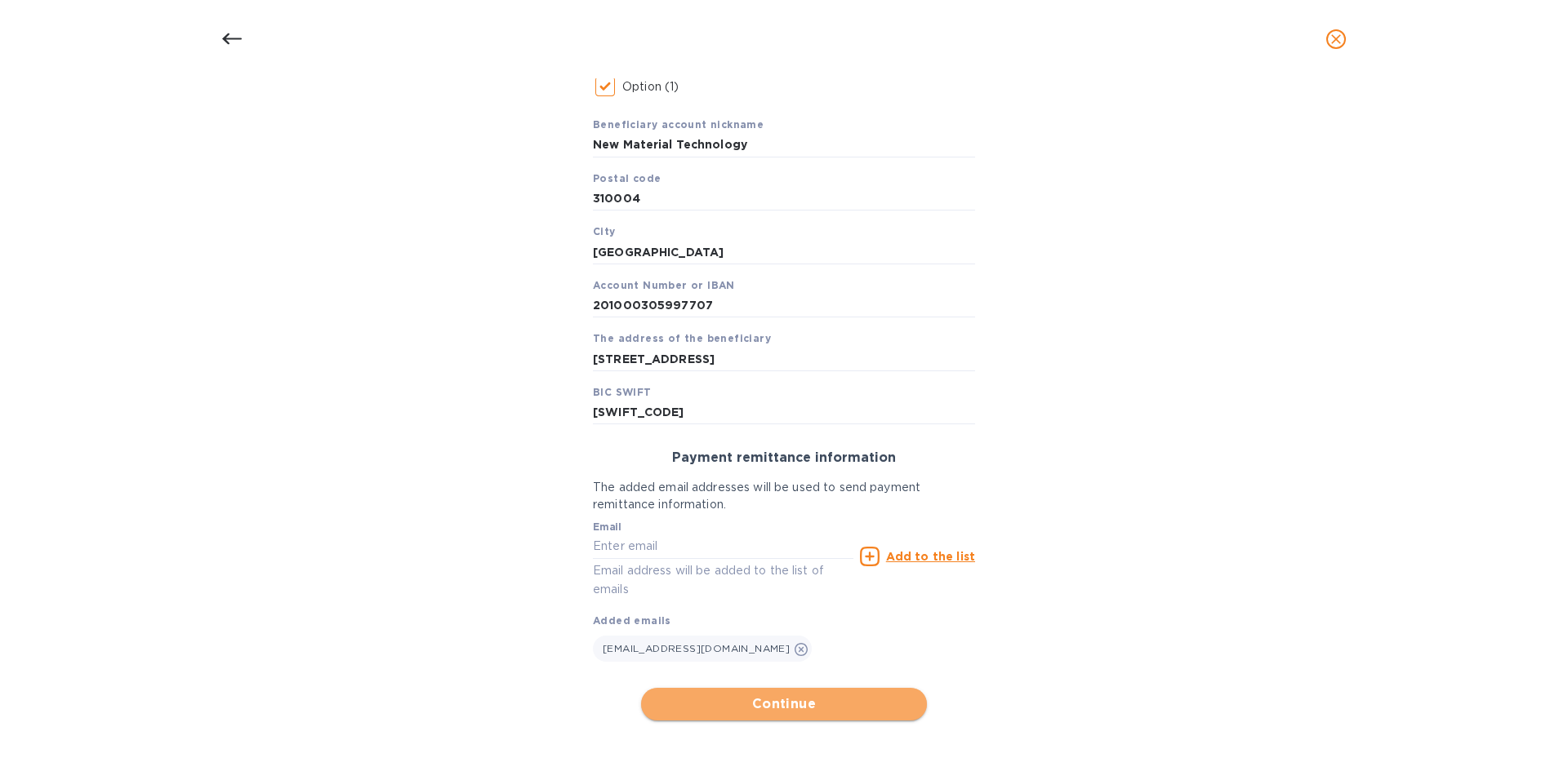
click at [716, 705] on span "Continue" at bounding box center [784, 704] width 260 height 20
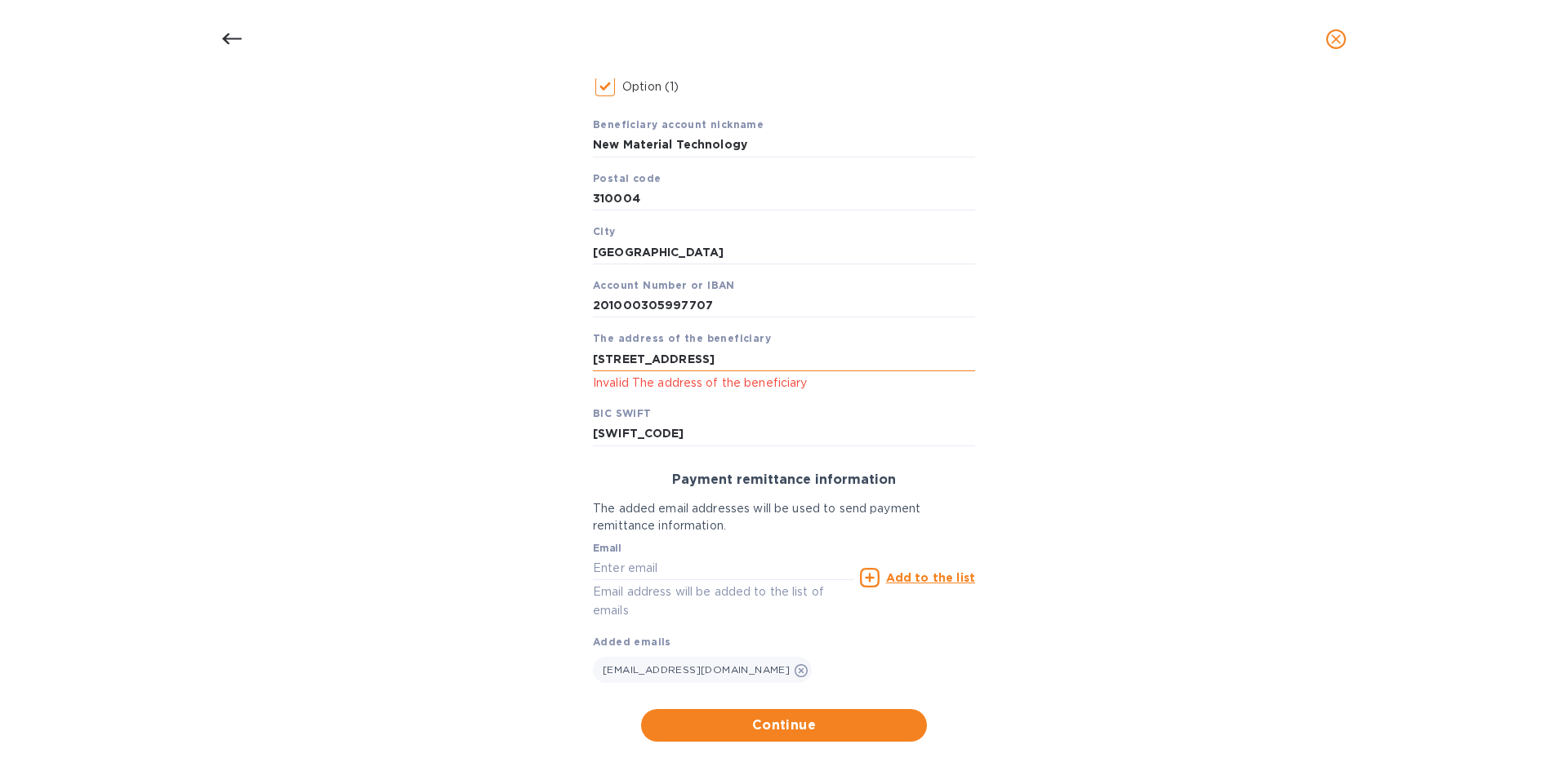
click at [927, 357] on input "ROOM 207, Building2, Xinghuo Mansion, No. 108 Shenjia Road, Gongshu District, H…" at bounding box center [784, 359] width 382 height 24
click at [833, 727] on span "Continue" at bounding box center [784, 725] width 260 height 20
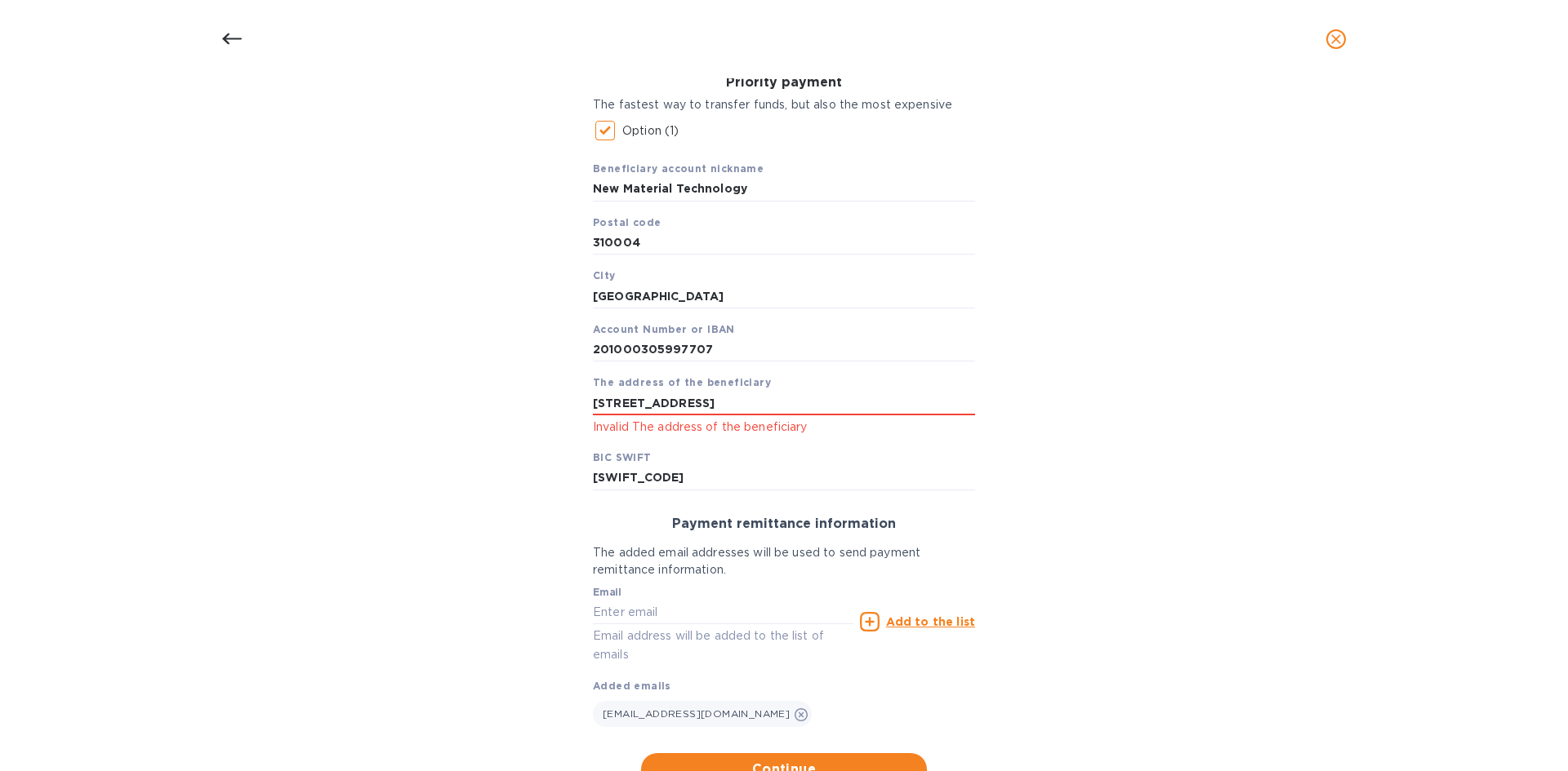
scroll to position [222, 0]
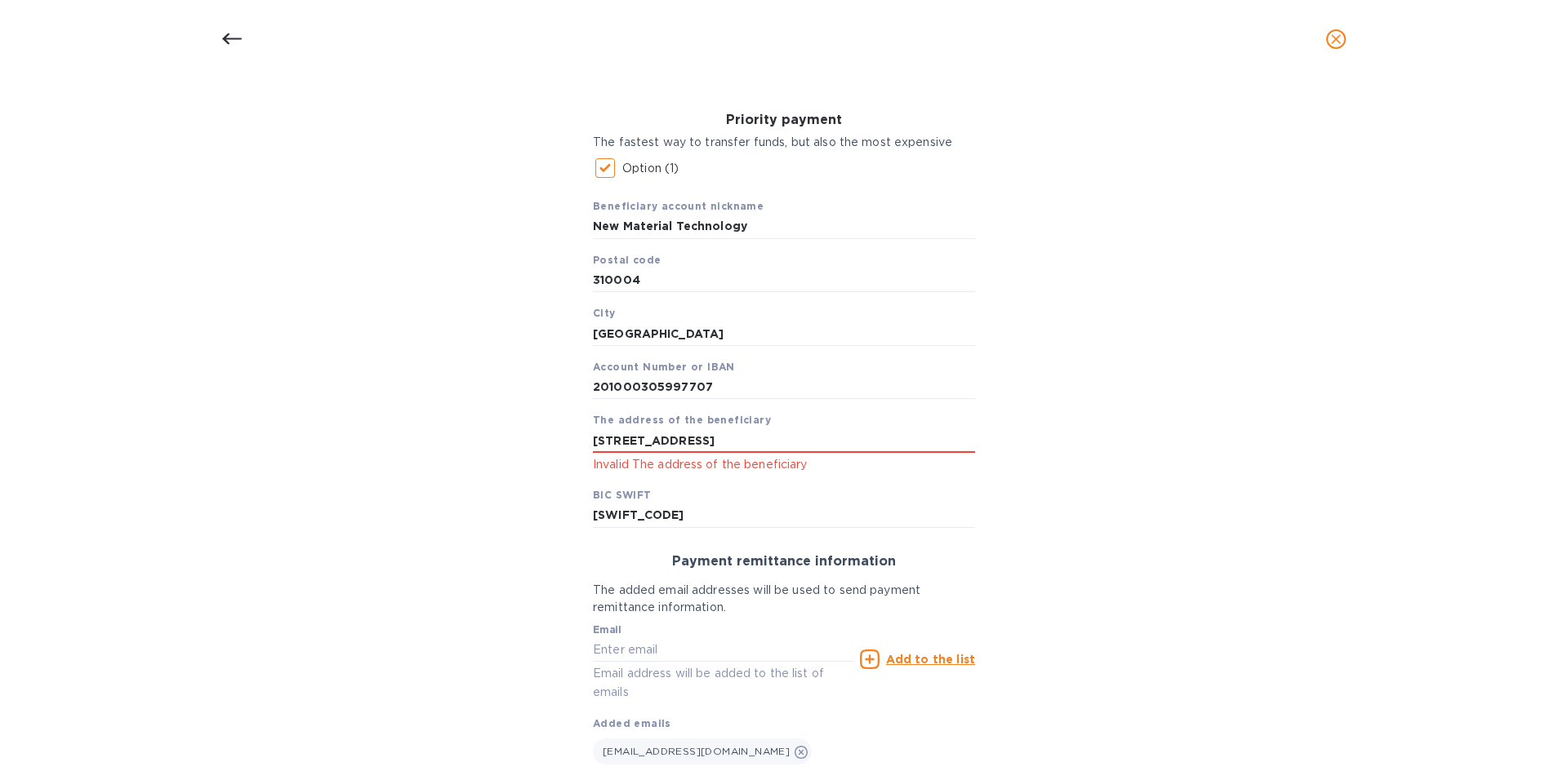
click at [689, 477] on div "Beneficiary account nickname New Material Technology Postal code 310004 City Ha…" at bounding box center [784, 356] width 382 height 342
click at [655, 442] on input "ROOM 207, Building2, Xinghuo Mansion, No. 108 Shenjia Road, Gongshu District, H…" at bounding box center [784, 440] width 382 height 24
drag, startPoint x: 943, startPoint y: 444, endPoint x: 1141, endPoint y: 451, distance: 198.1
click at [1141, 451] on div "Bank account holder name Hangzhou Yuyang New Material Technology Co., Ltd Prior…" at bounding box center [784, 421] width 1525 height 824
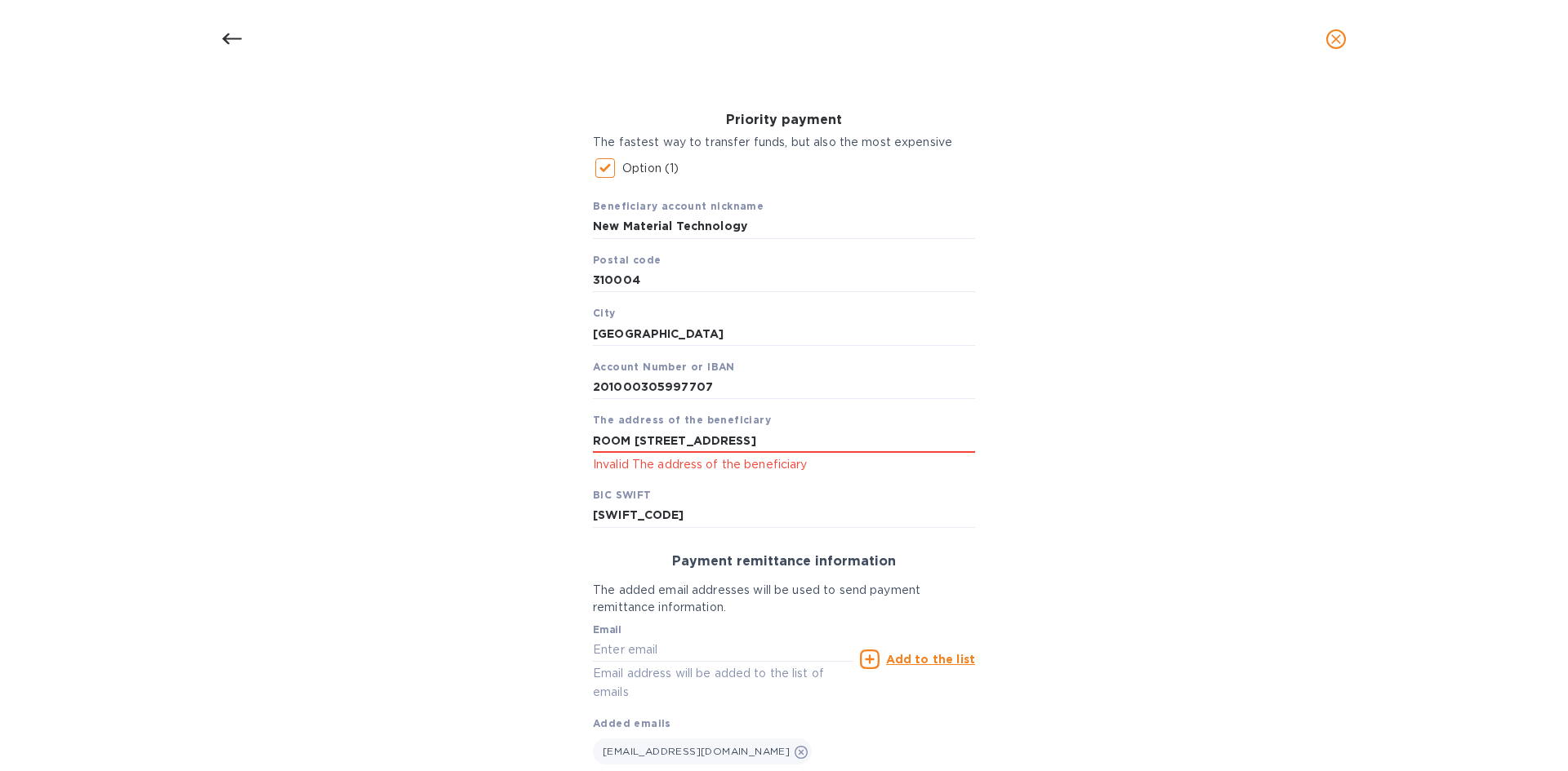
scroll to position [0, 0]
type input "ROOM 207 Building2 Xinghuo Mansion No 108 Shenjia Road"
click at [1144, 451] on div "Bank account holder name Hangzhou Yuyang New Material Technology Co., Ltd Prior…" at bounding box center [784, 421] width 1525 height 824
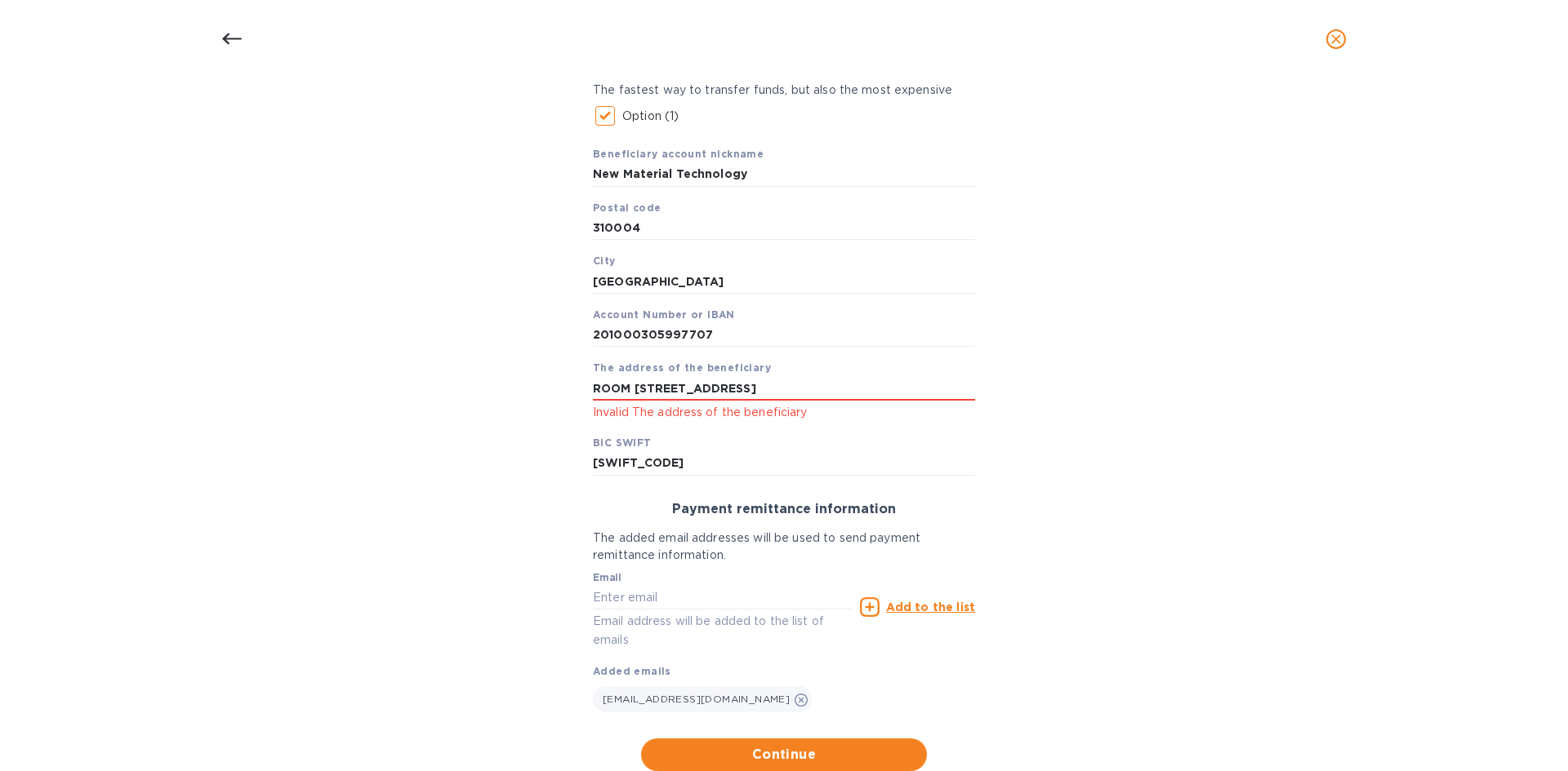
scroll to position [325, 0]
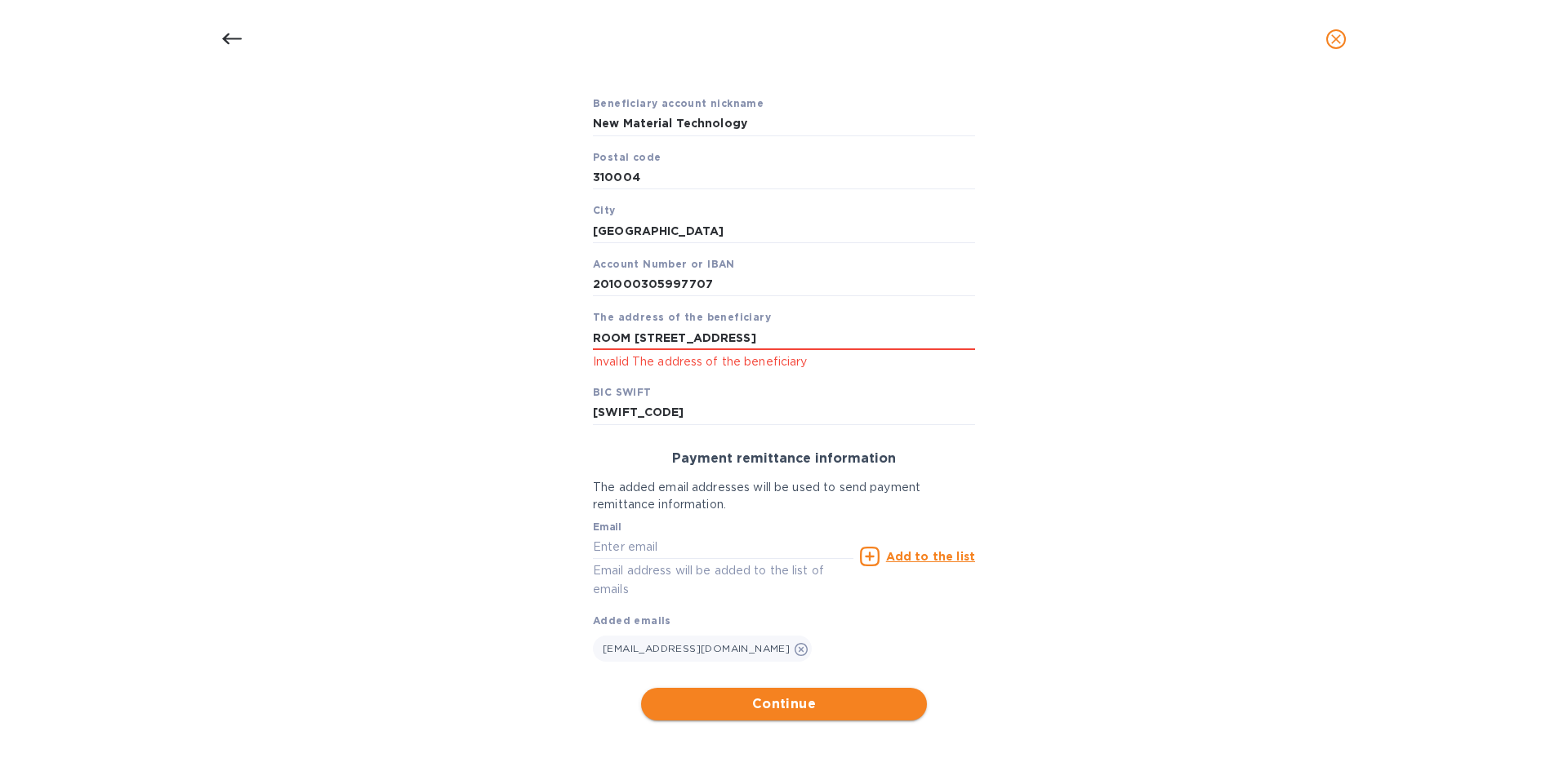
click at [825, 710] on span "Continue" at bounding box center [784, 704] width 260 height 20
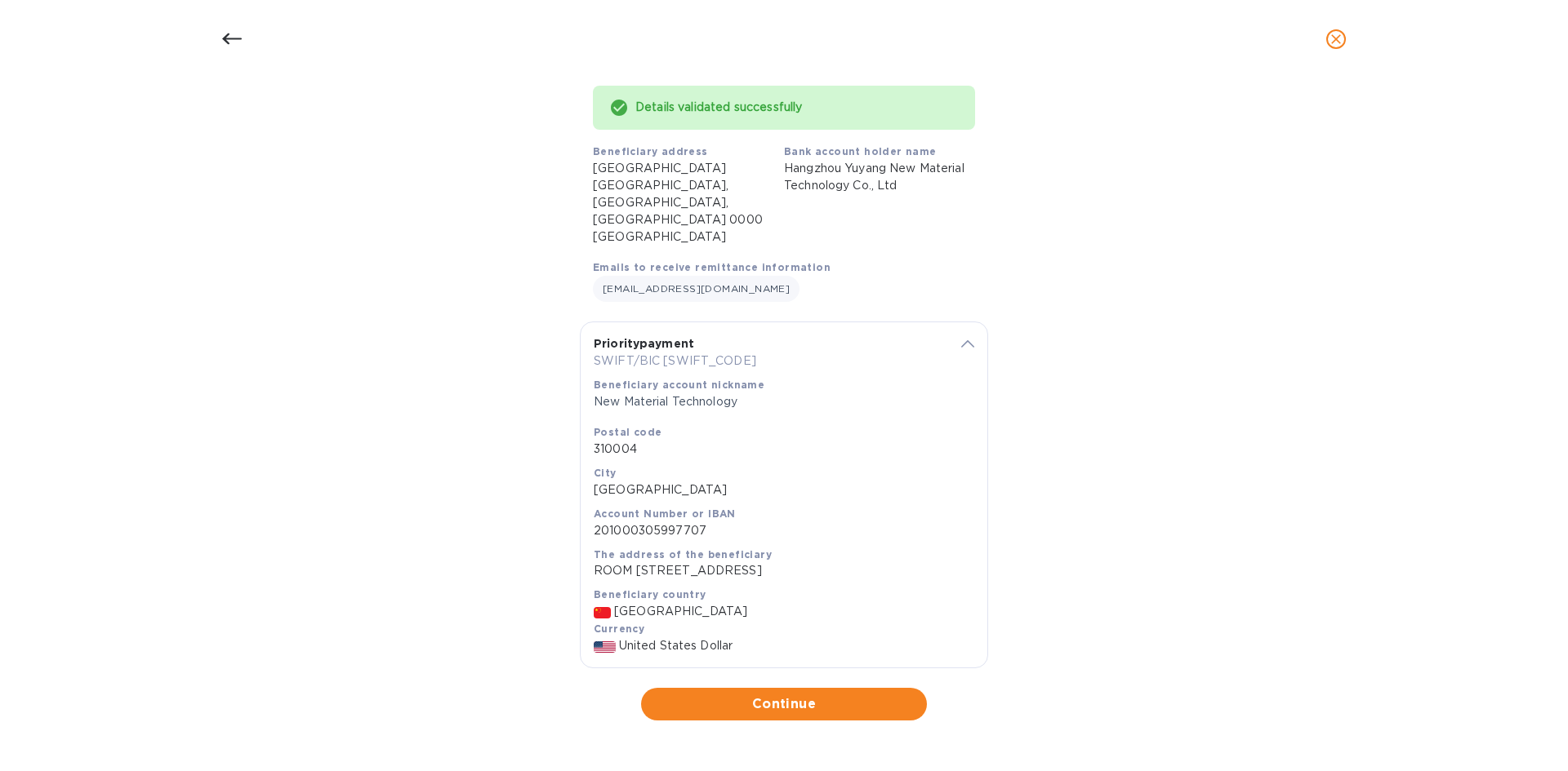
scroll to position [74, 0]
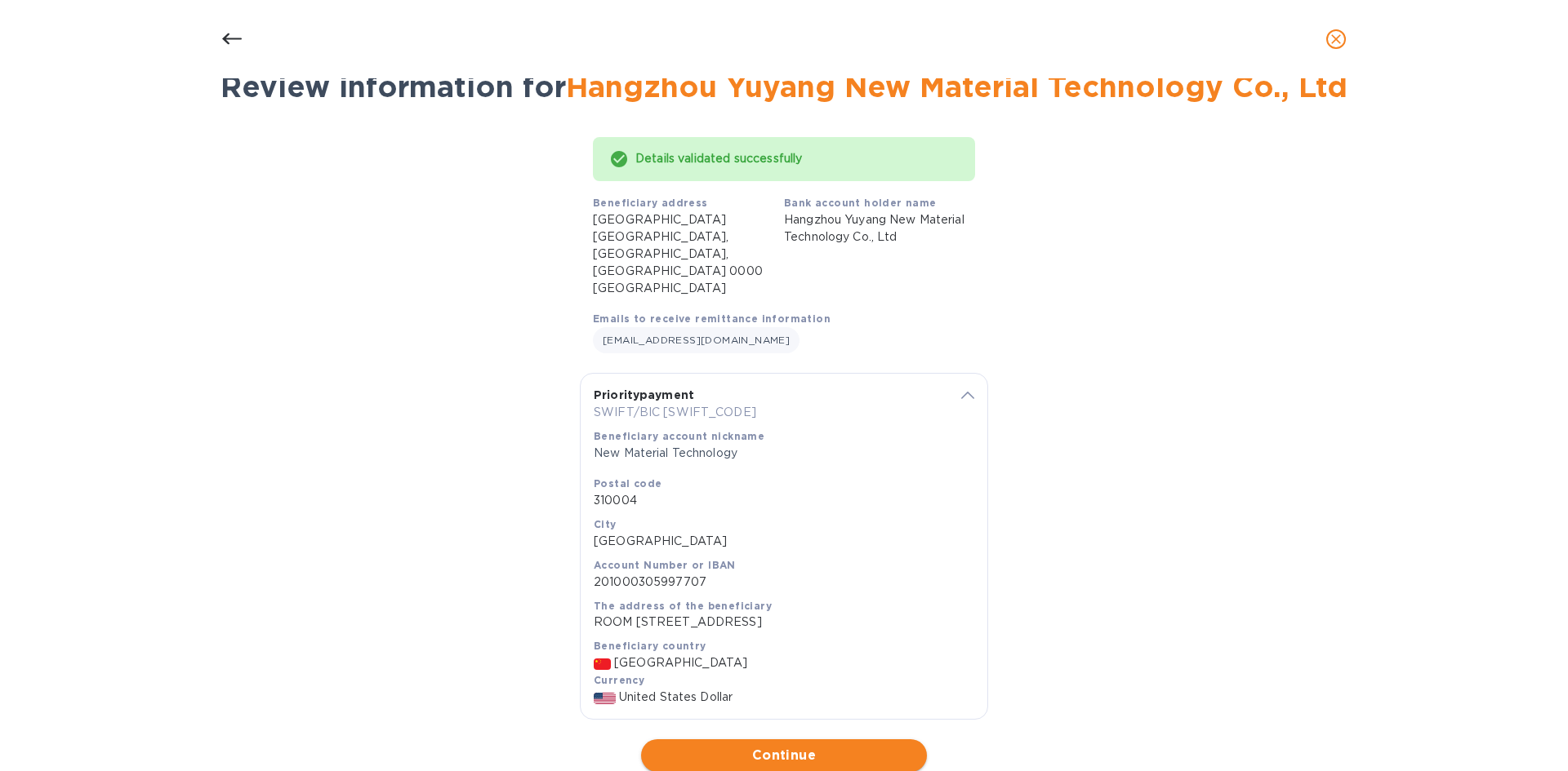
click at [803, 746] on span "Continue" at bounding box center [784, 755] width 260 height 20
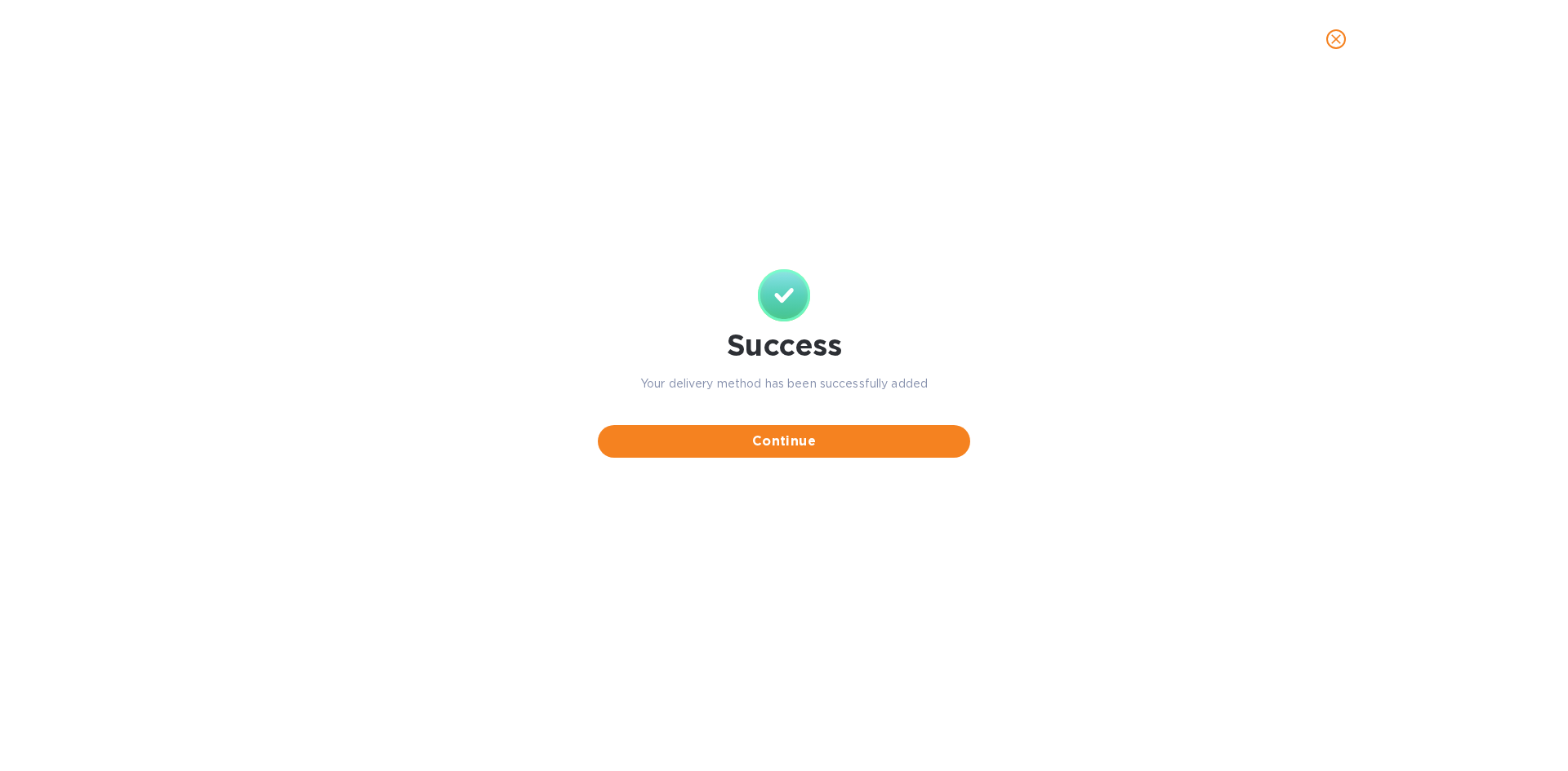
scroll to position [0, 0]
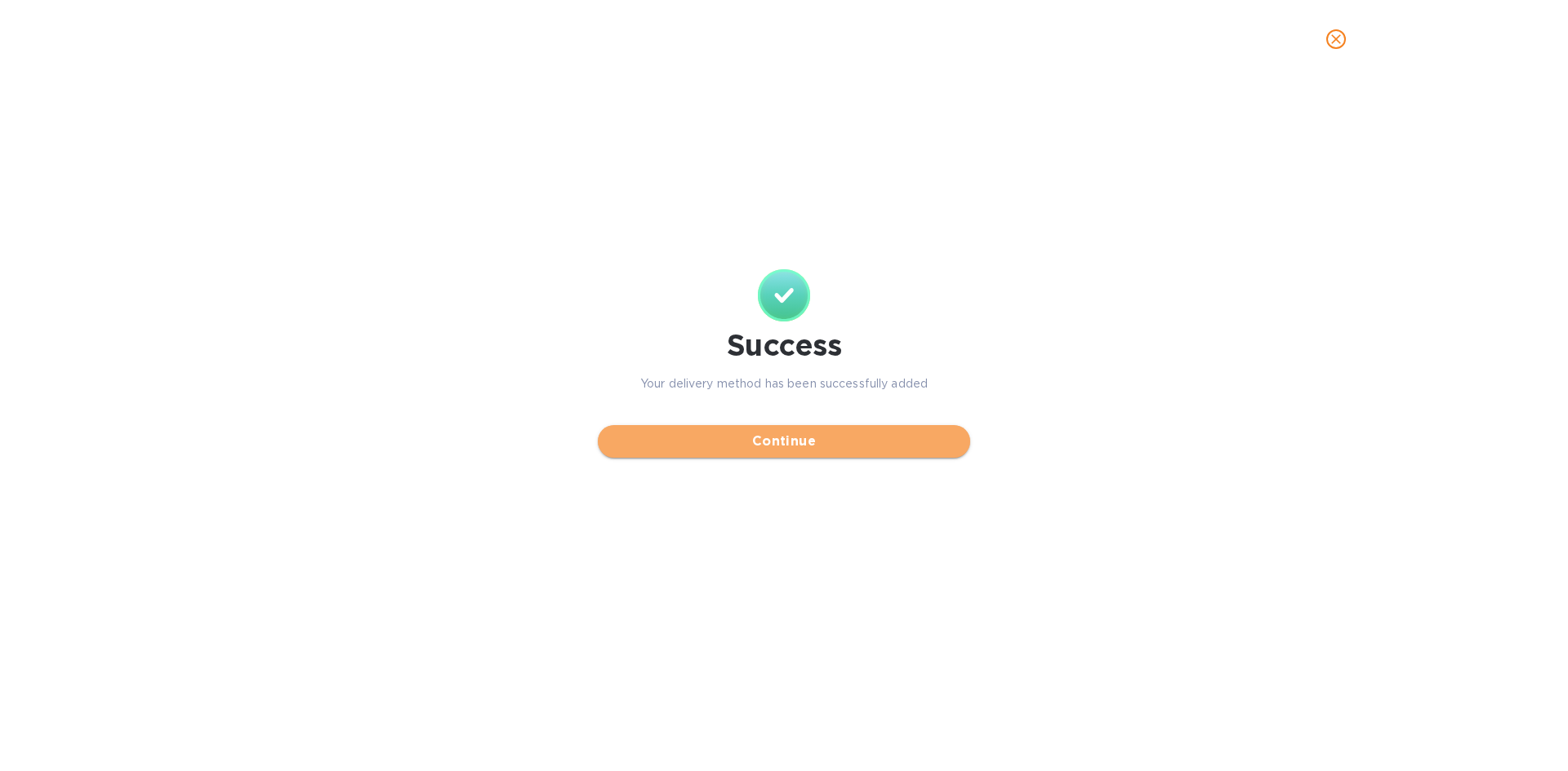
click at [830, 447] on span "Continue" at bounding box center [784, 441] width 347 height 20
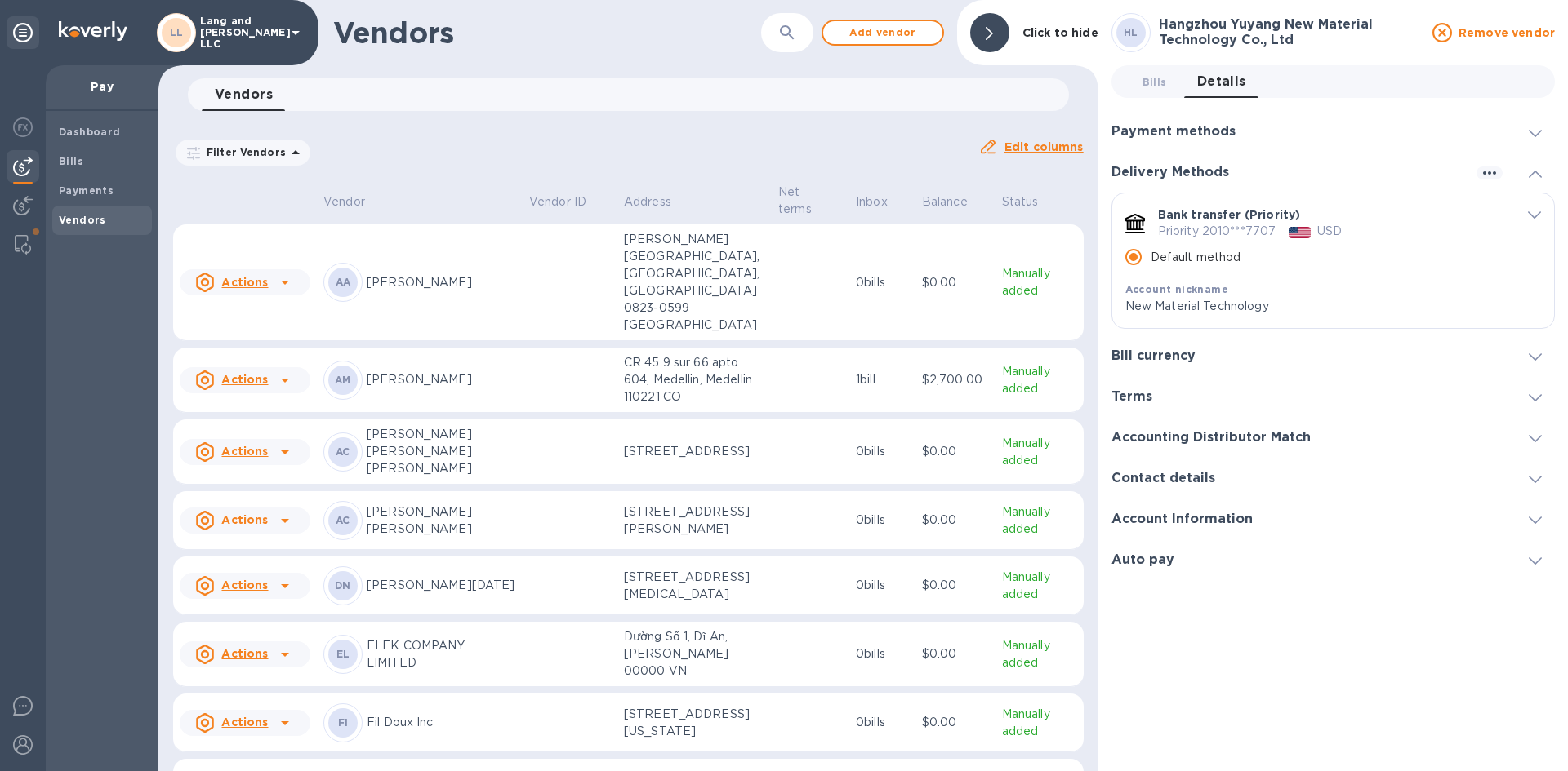
click at [991, 38] on icon at bounding box center [989, 34] width 7 height 13
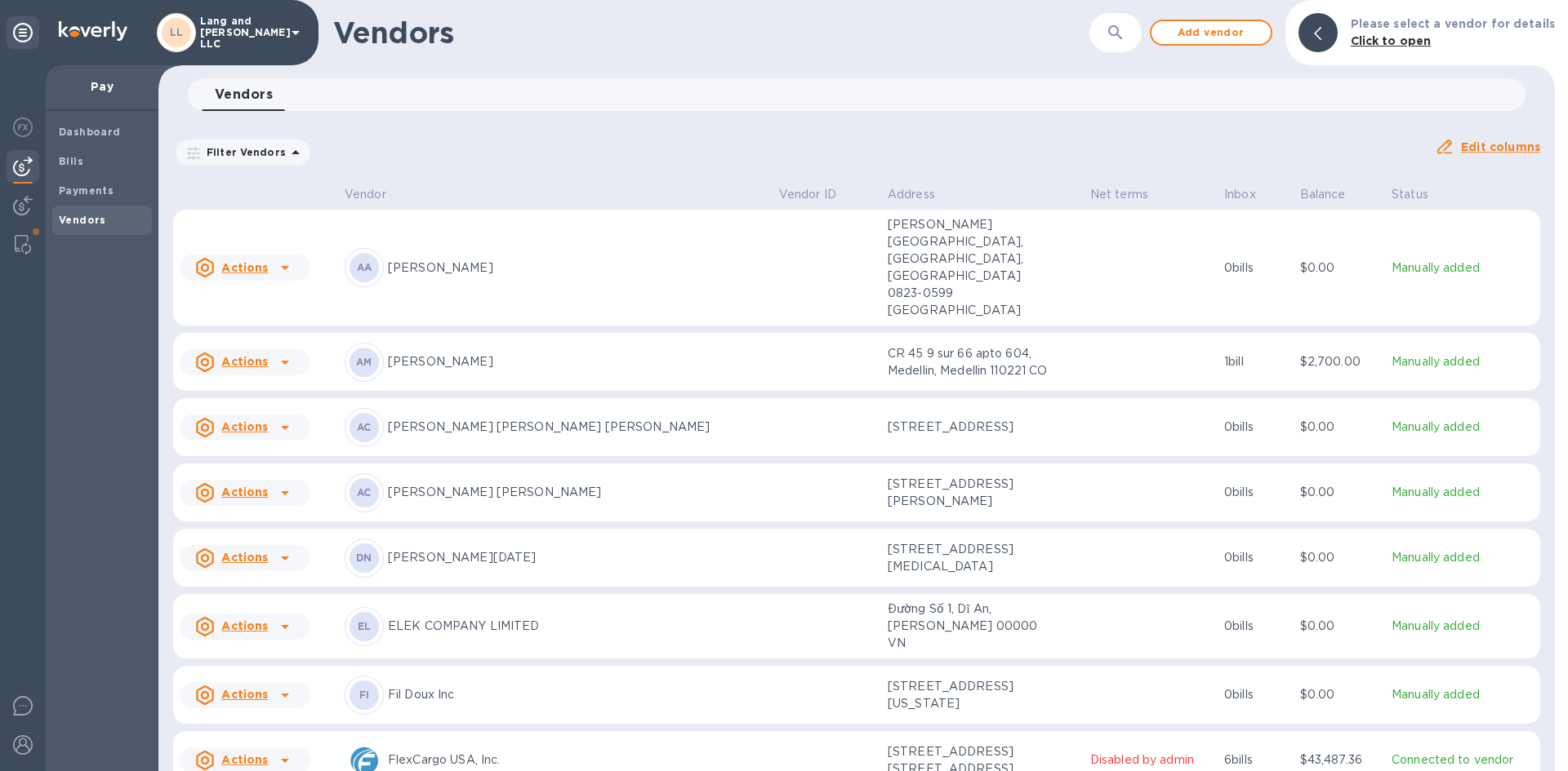
drag, startPoint x: 97, startPoint y: 269, endPoint x: 111, endPoint y: 209, distance: 61.6
click at [98, 267] on div "Dashboard Bills Payments Vendors" at bounding box center [102, 440] width 113 height 660
click at [23, 254] on img at bounding box center [23, 244] width 17 height 20
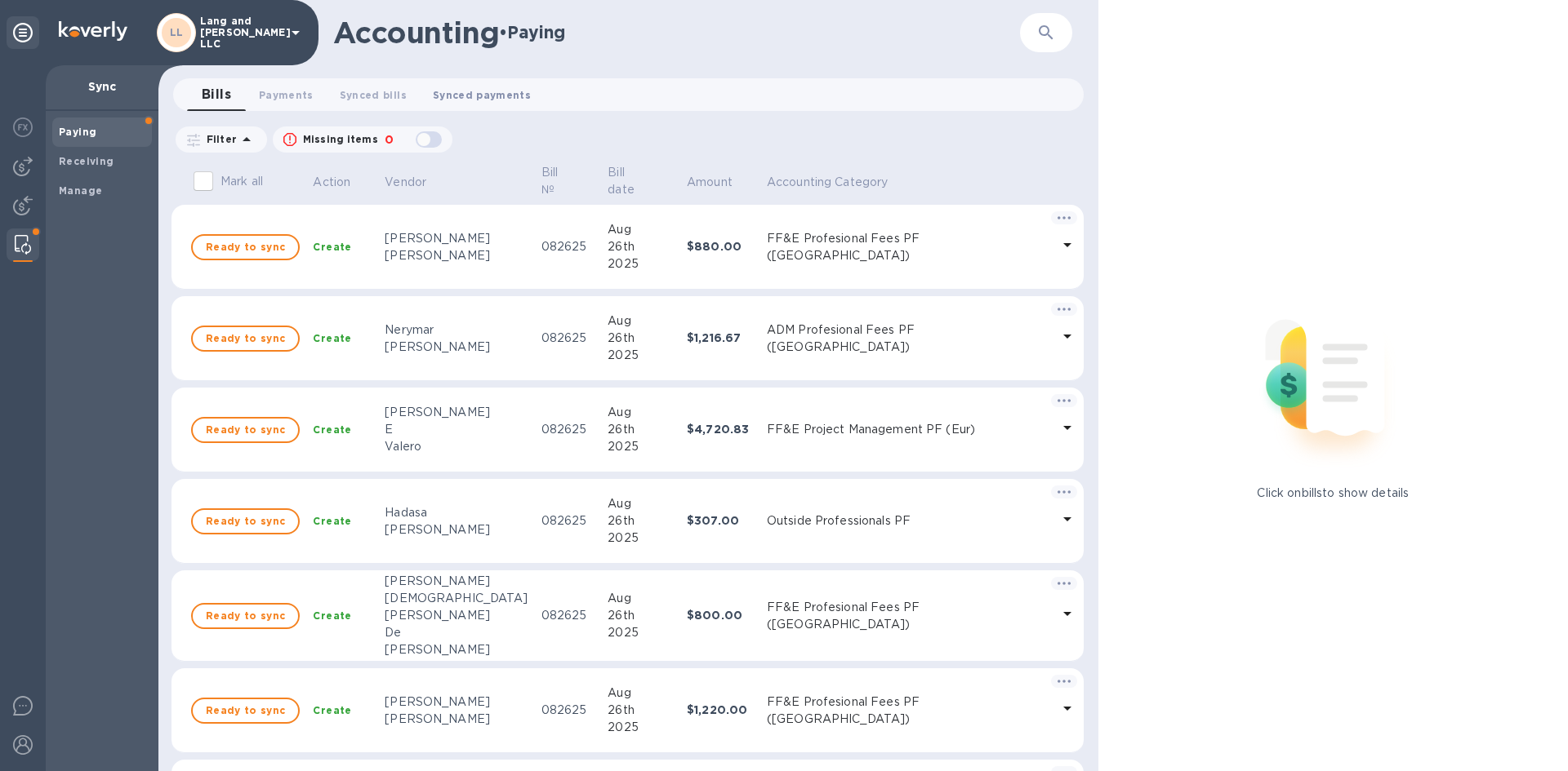
click at [454, 96] on span "Synced payments 0" at bounding box center [482, 95] width 98 height 17
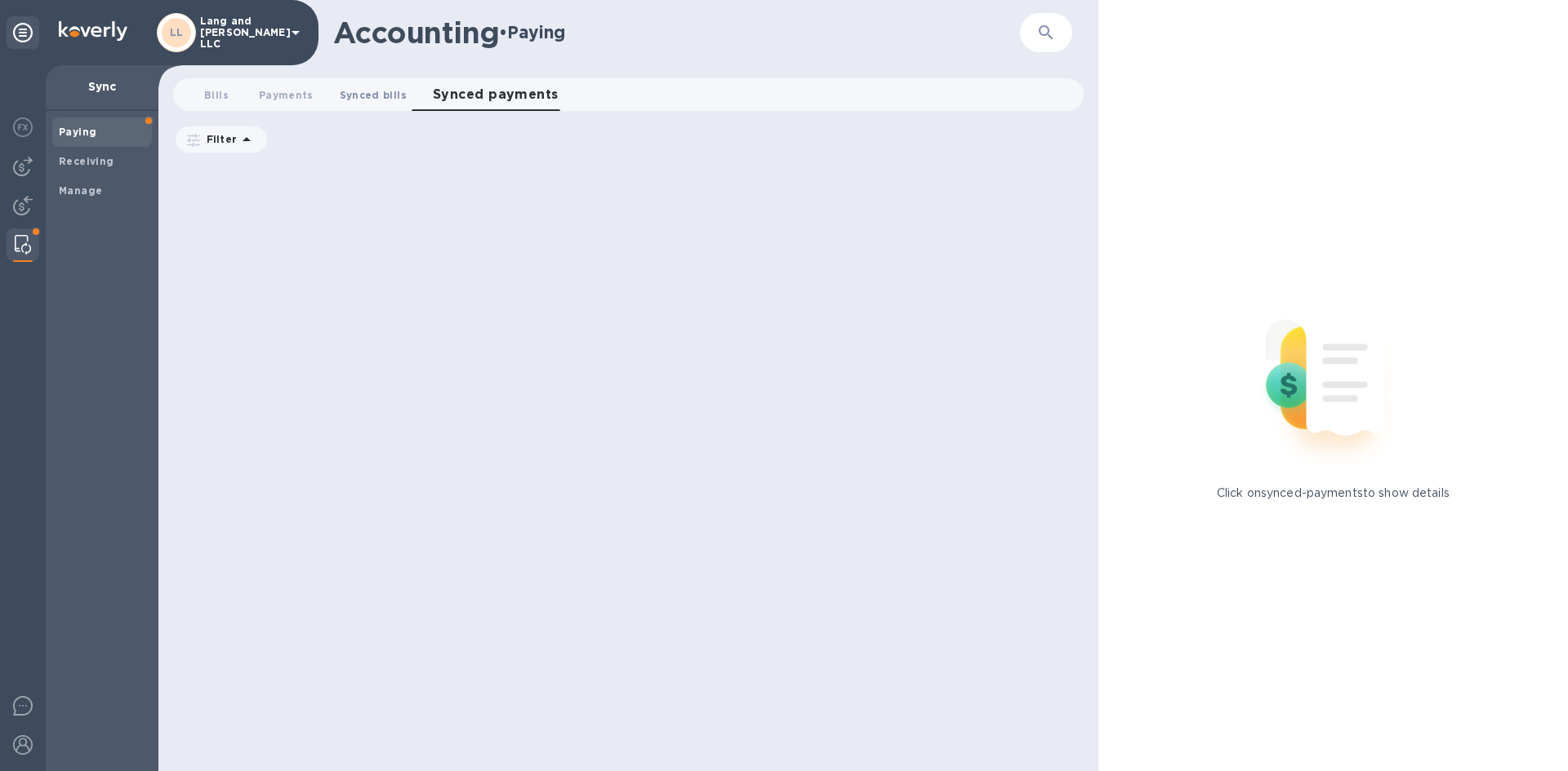
click at [374, 97] on span "Synced bills 0" at bounding box center [374, 95] width 67 height 17
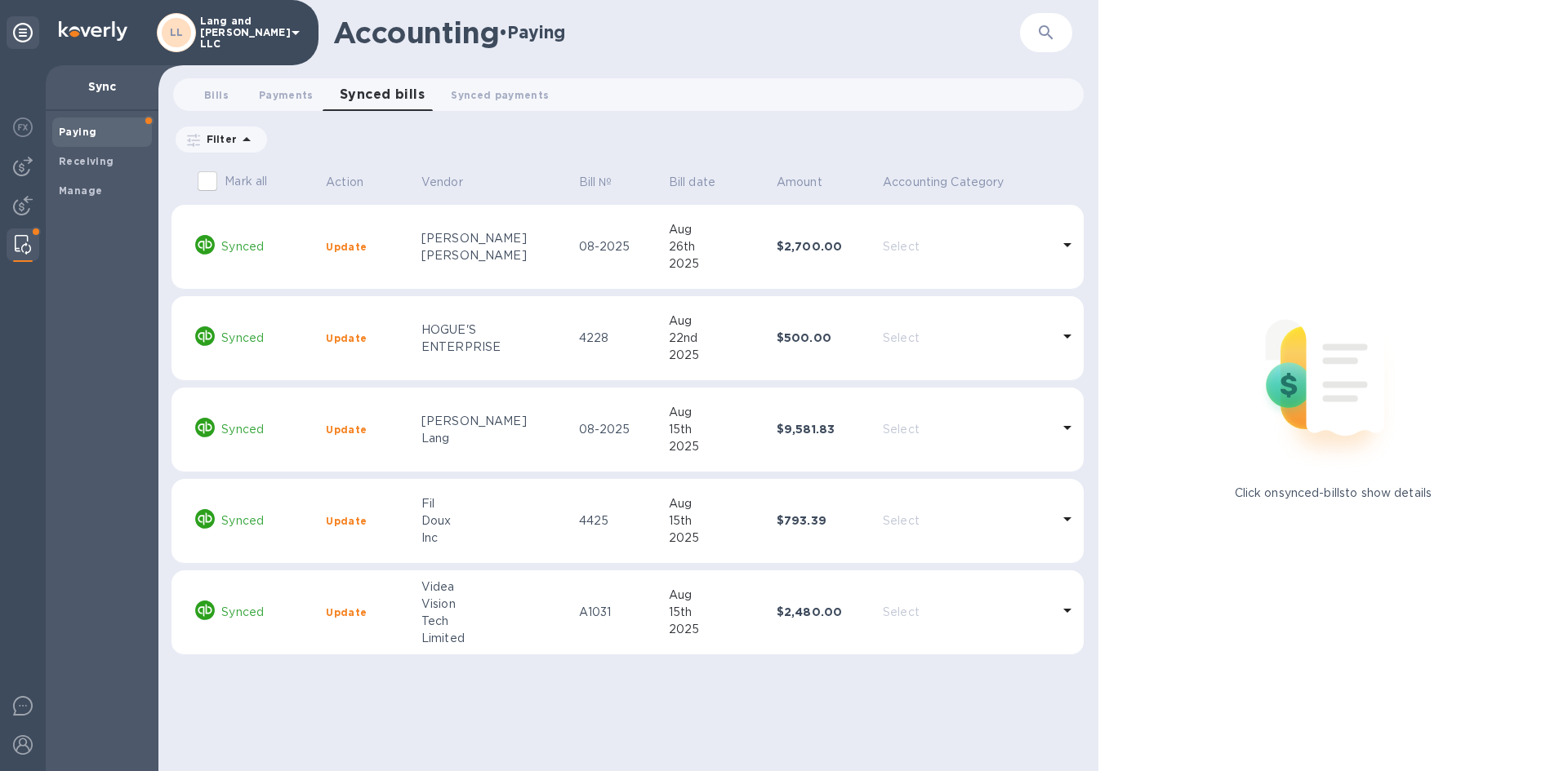
click at [853, 30] on div "Accounting • Paying" at bounding box center [629, 33] width 592 height 34
drag, startPoint x: 1080, startPoint y: 480, endPoint x: 795, endPoint y: 112, distance: 465.5
click at [795, 112] on div "Bills 0 Payments 0 Synced bills 0 Synced payments 0" at bounding box center [628, 98] width 940 height 39
click at [103, 85] on p "Sync" at bounding box center [102, 87] width 87 height 17
click at [907, 65] on div "Accounting • Paying ​ Bills 0 Payments 0 Synced bills 0 Synced payments 0 Filte…" at bounding box center [628, 386] width 940 height 771
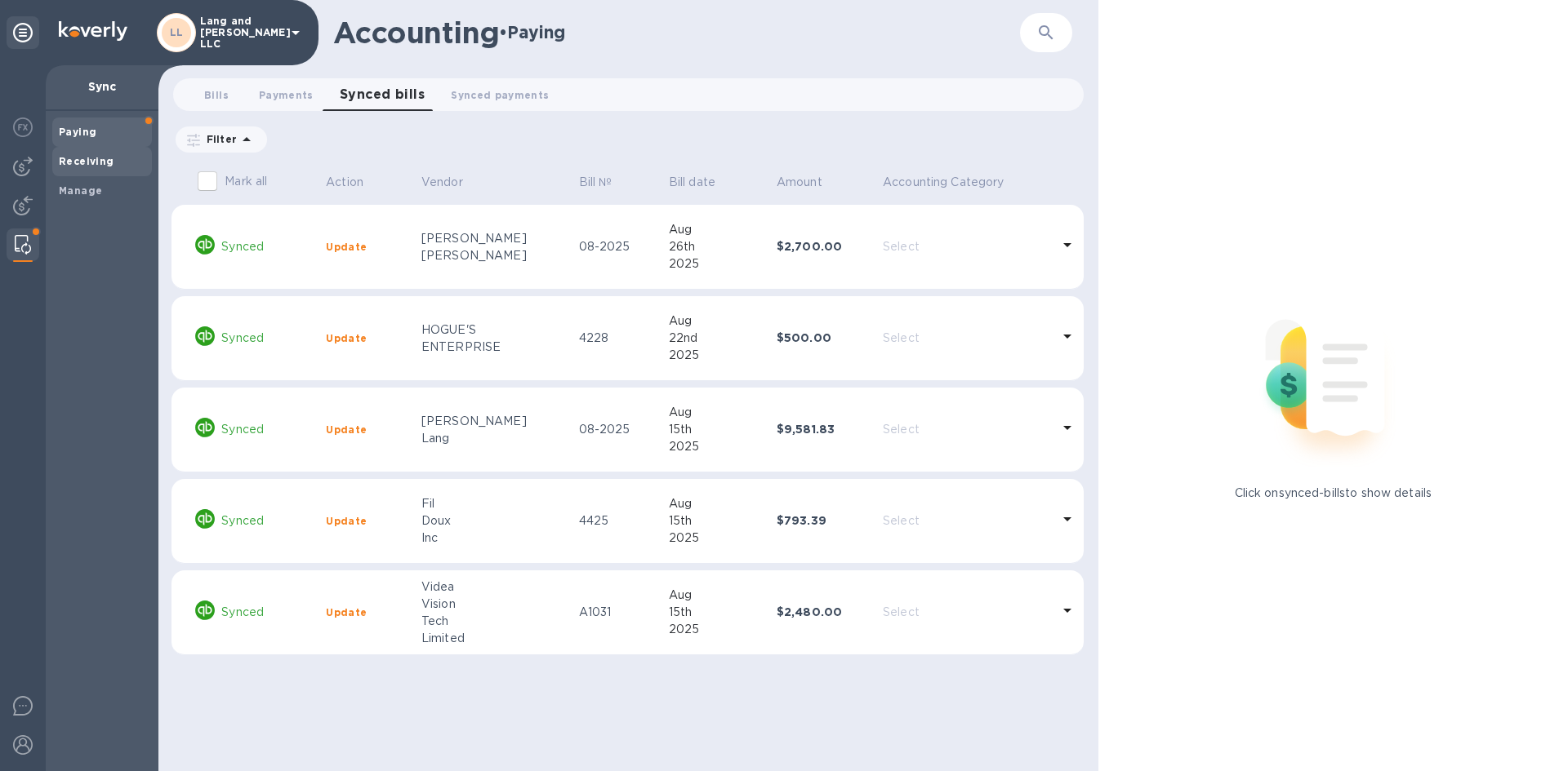
click at [70, 169] on span "Receiving" at bounding box center [87, 162] width 56 height 17
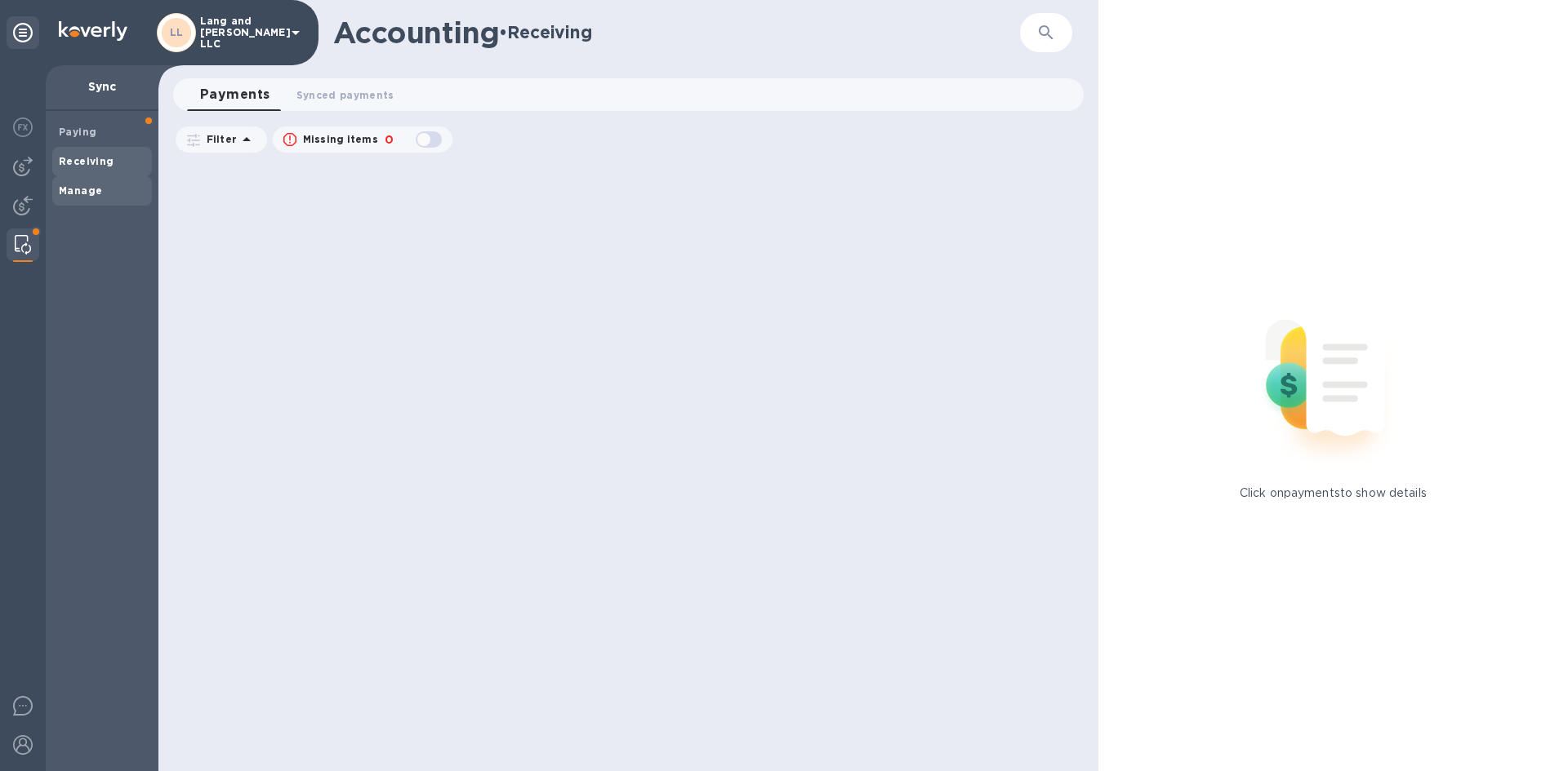
click at [76, 196] on b "Manage" at bounding box center [80, 190] width 43 height 12
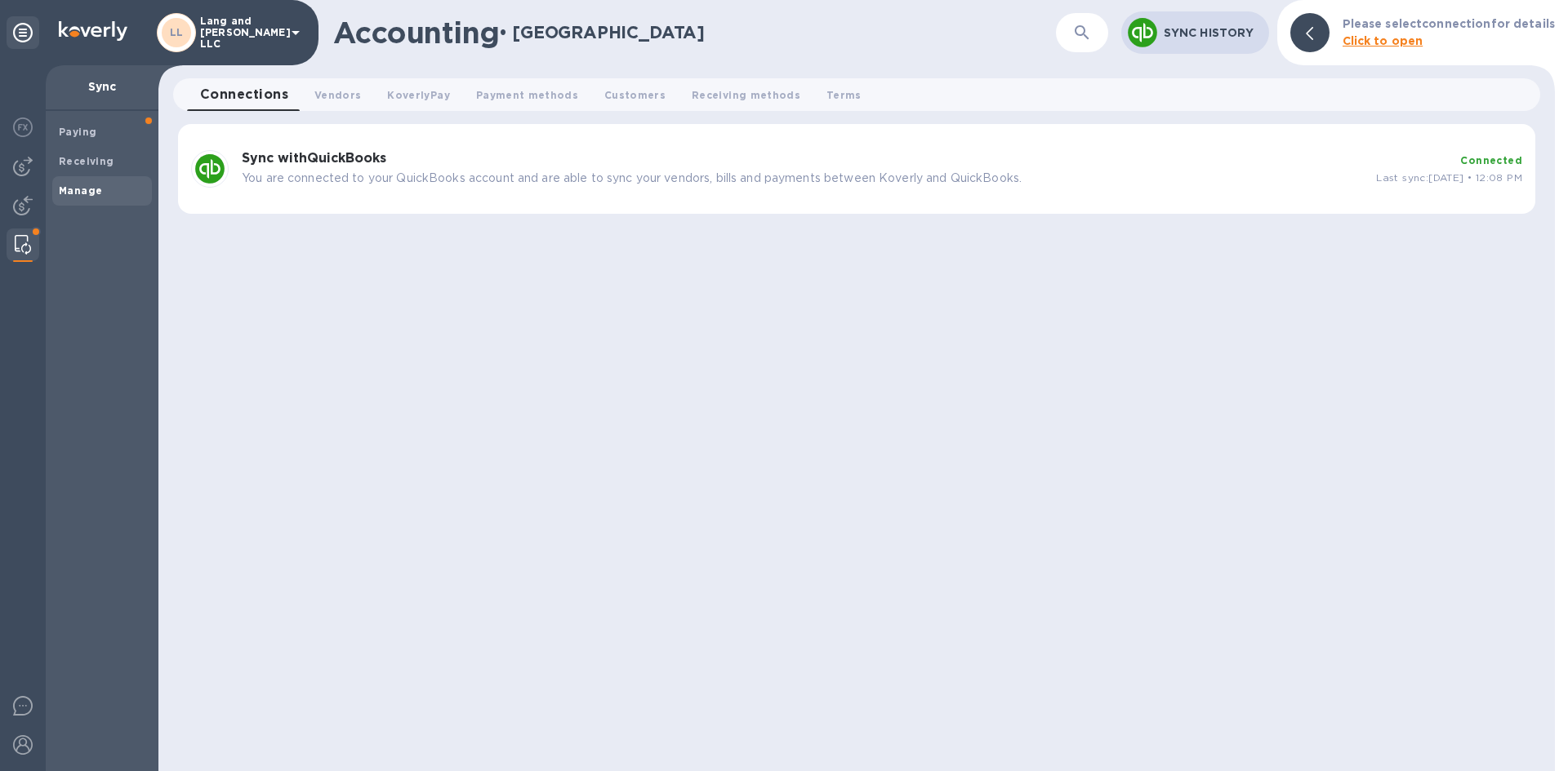
click at [19, 246] on img at bounding box center [23, 244] width 17 height 20
click at [291, 169] on p "You are connected to your QuickBooks account and are able to sync your vendors,…" at bounding box center [801, 178] width 1121 height 17
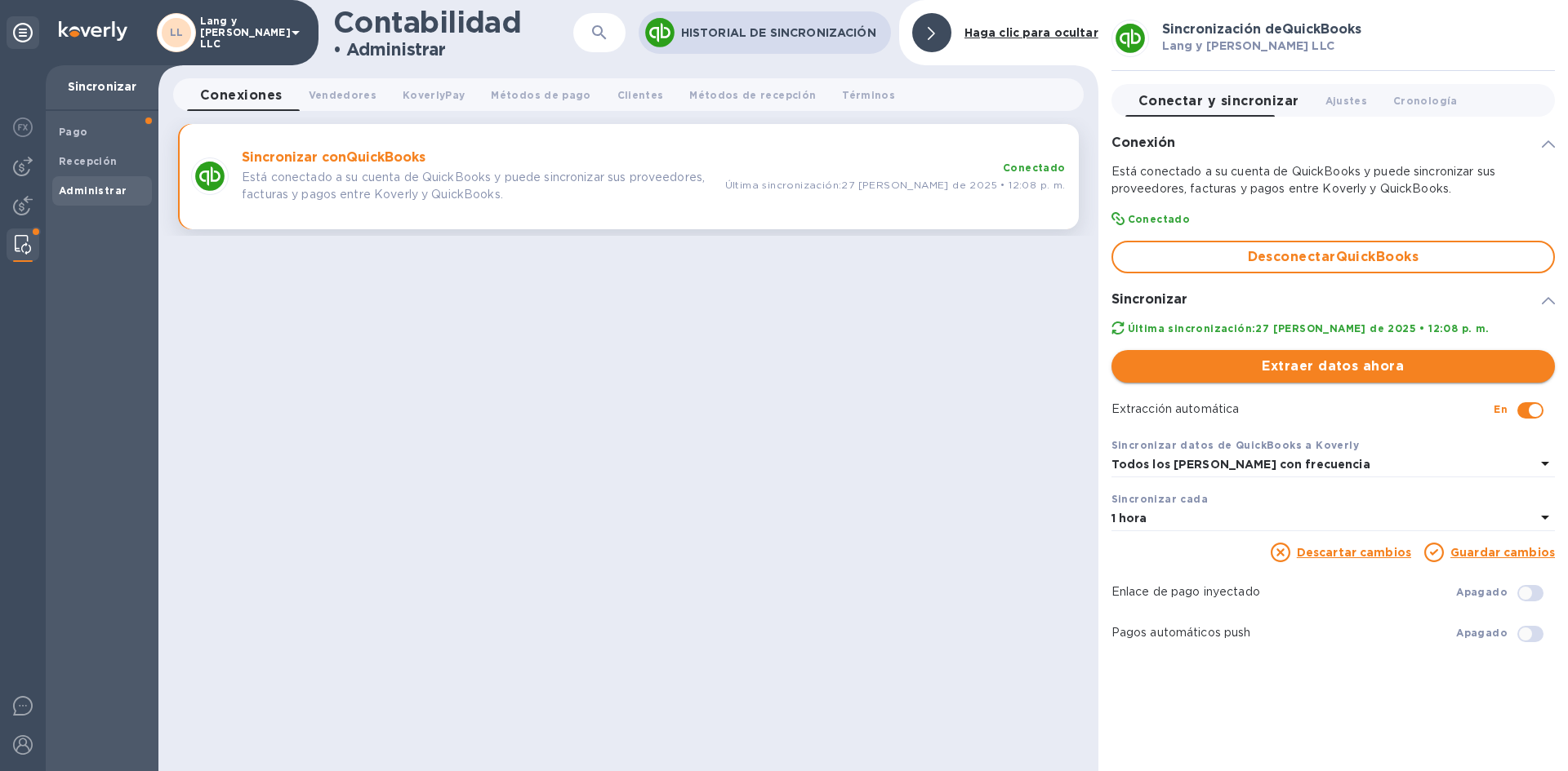
click at [1185, 365] on span "Extraer datos ahora" at bounding box center [1333, 366] width 417 height 20
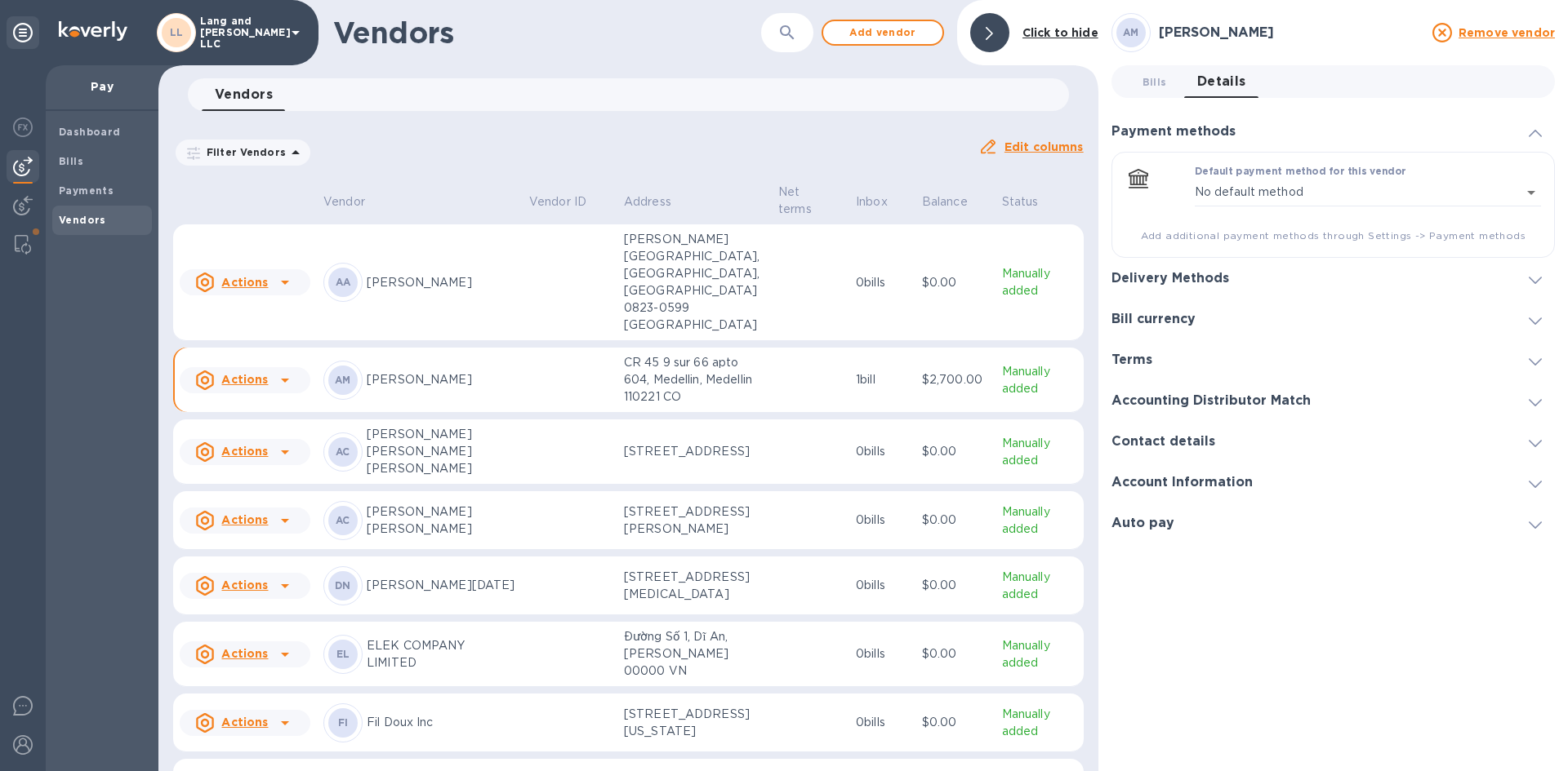
click at [89, 216] on b "Vendors" at bounding box center [82, 220] width 48 height 12
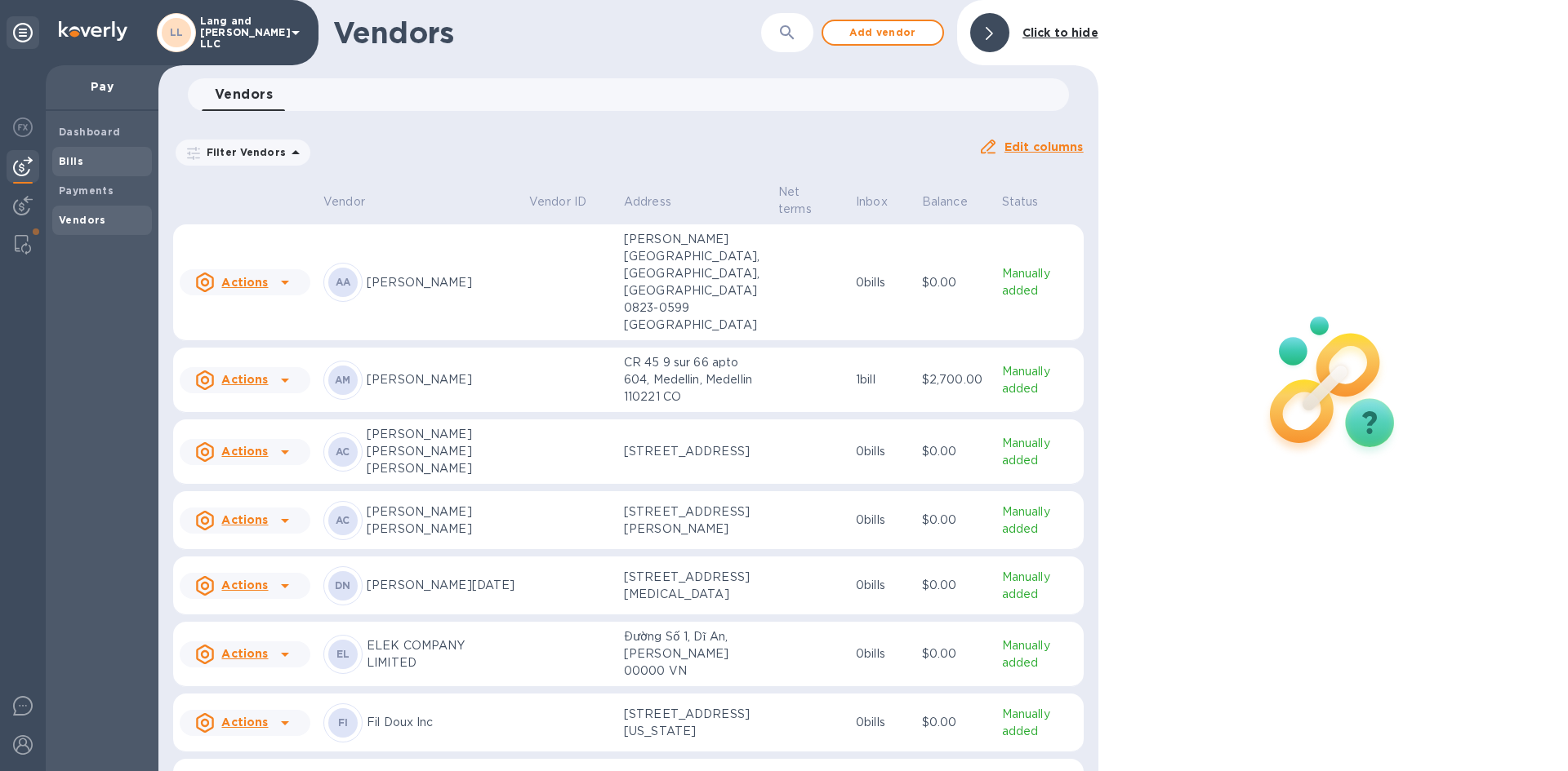
click at [74, 158] on b "Bills" at bounding box center [71, 161] width 24 height 12
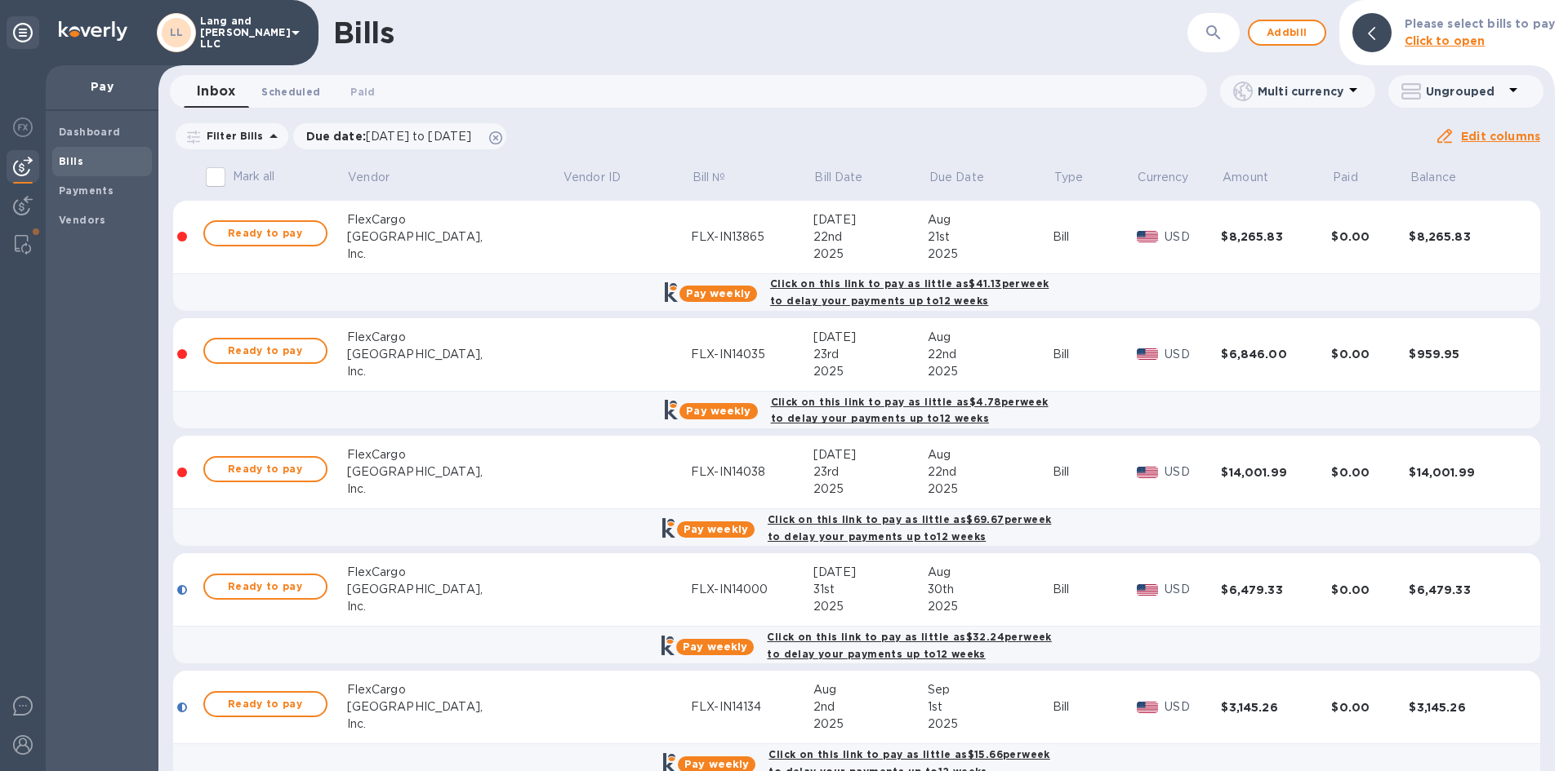
click at [281, 88] on span "Scheduled 0" at bounding box center [290, 91] width 59 height 17
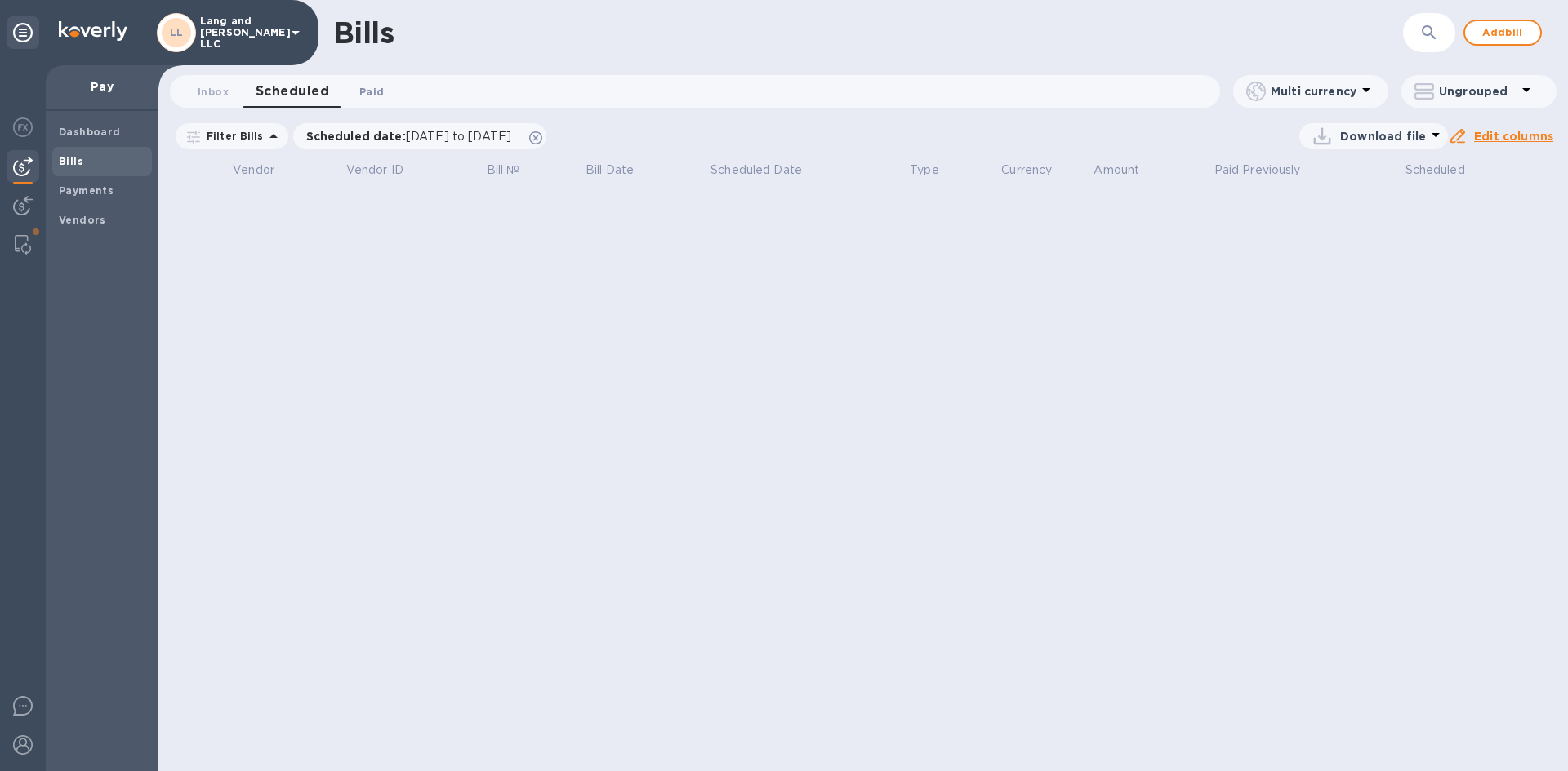
click at [369, 93] on span "Paid 0" at bounding box center [372, 91] width 24 height 17
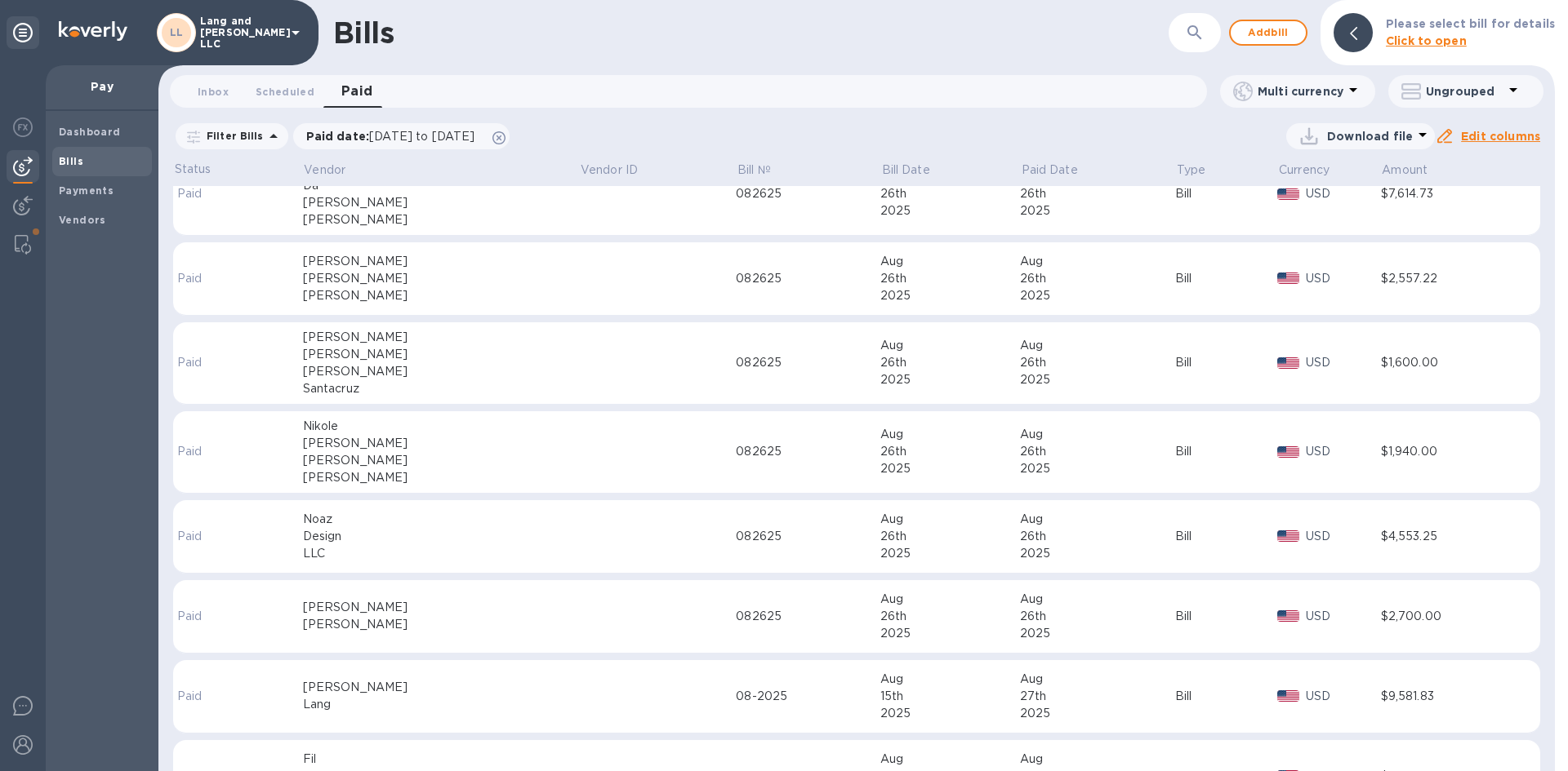
scroll to position [695, 0]
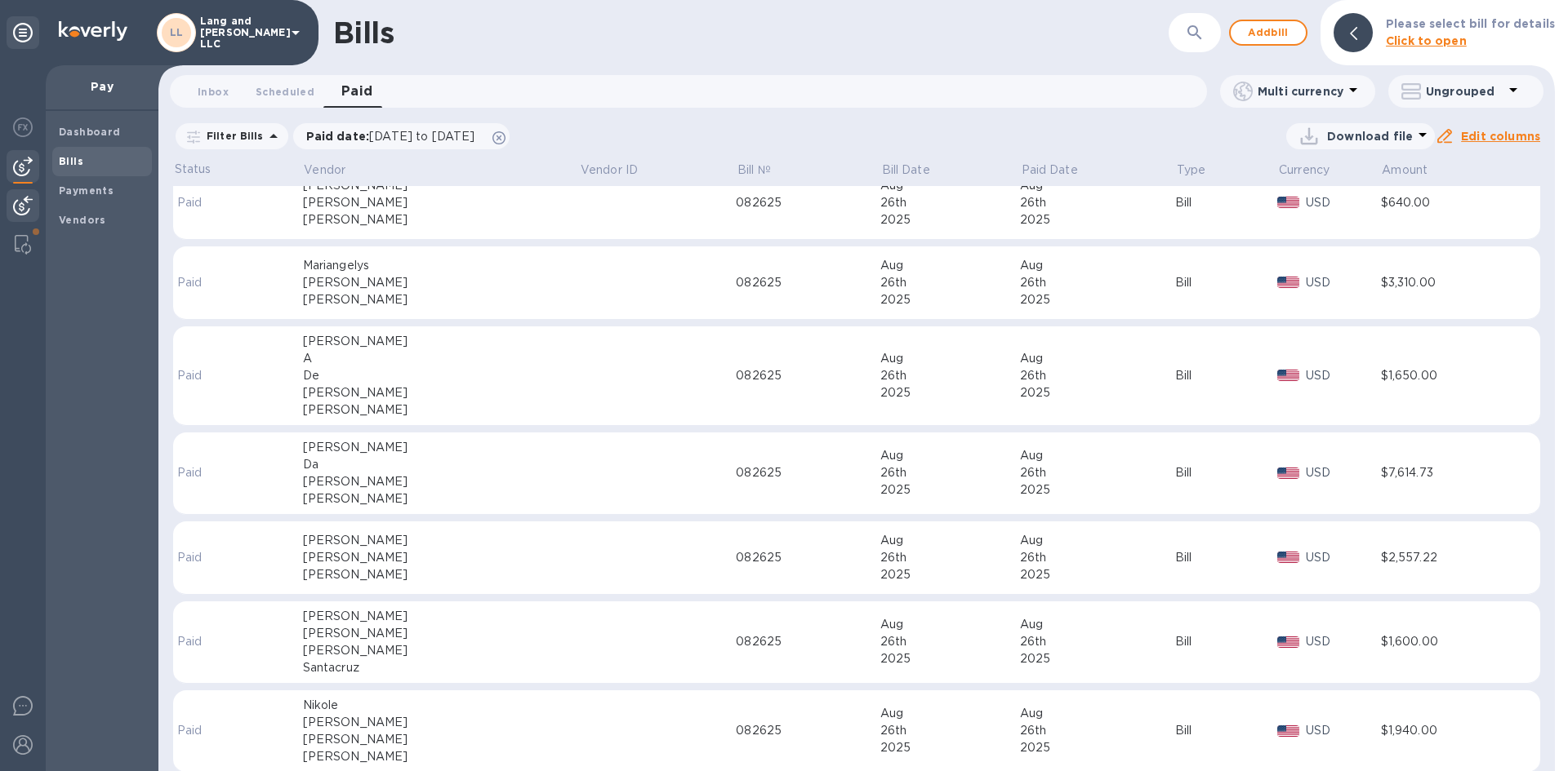
click at [19, 216] on div at bounding box center [22, 207] width 33 height 36
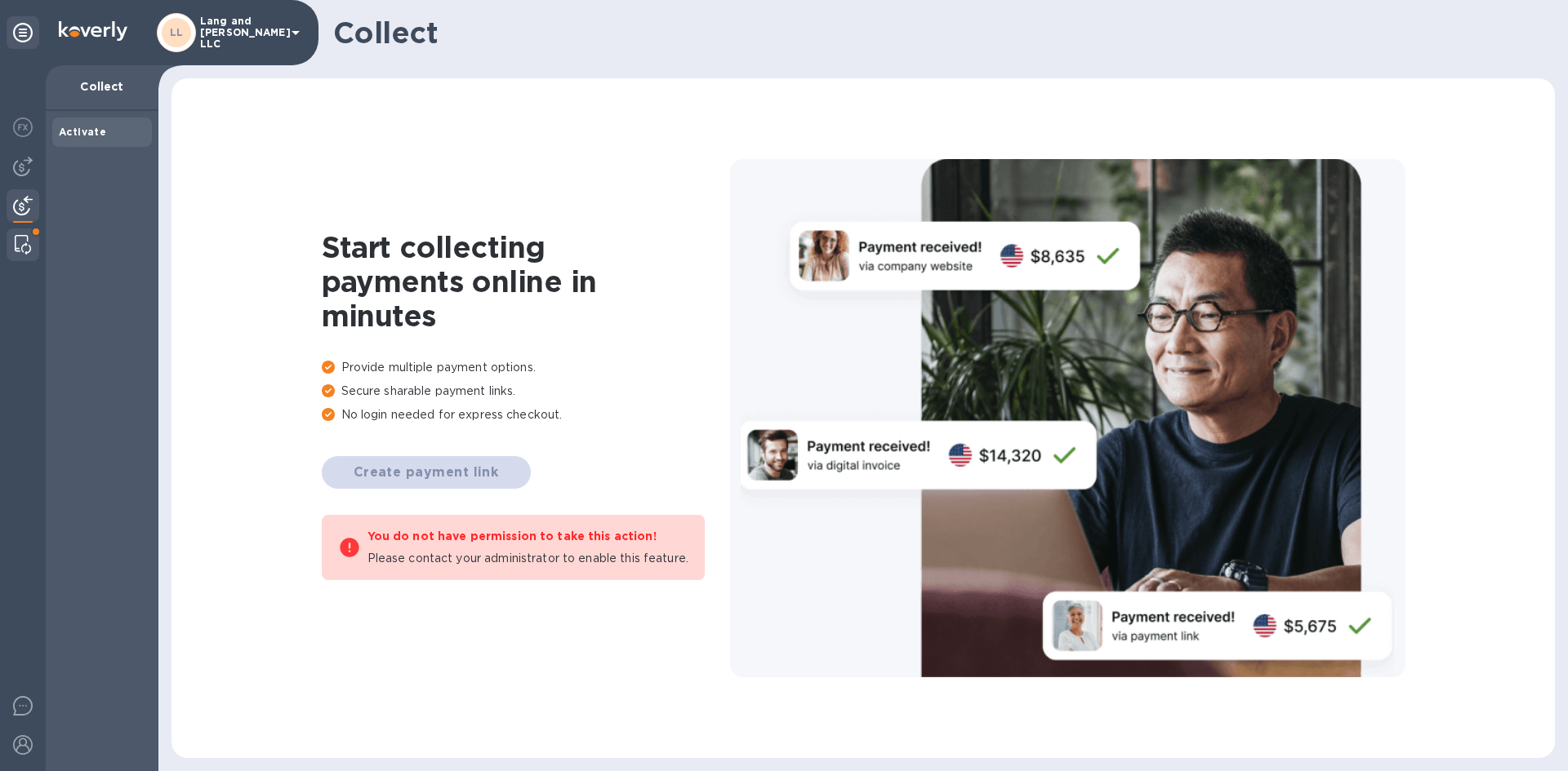
click at [30, 238] on div at bounding box center [23, 244] width 30 height 33
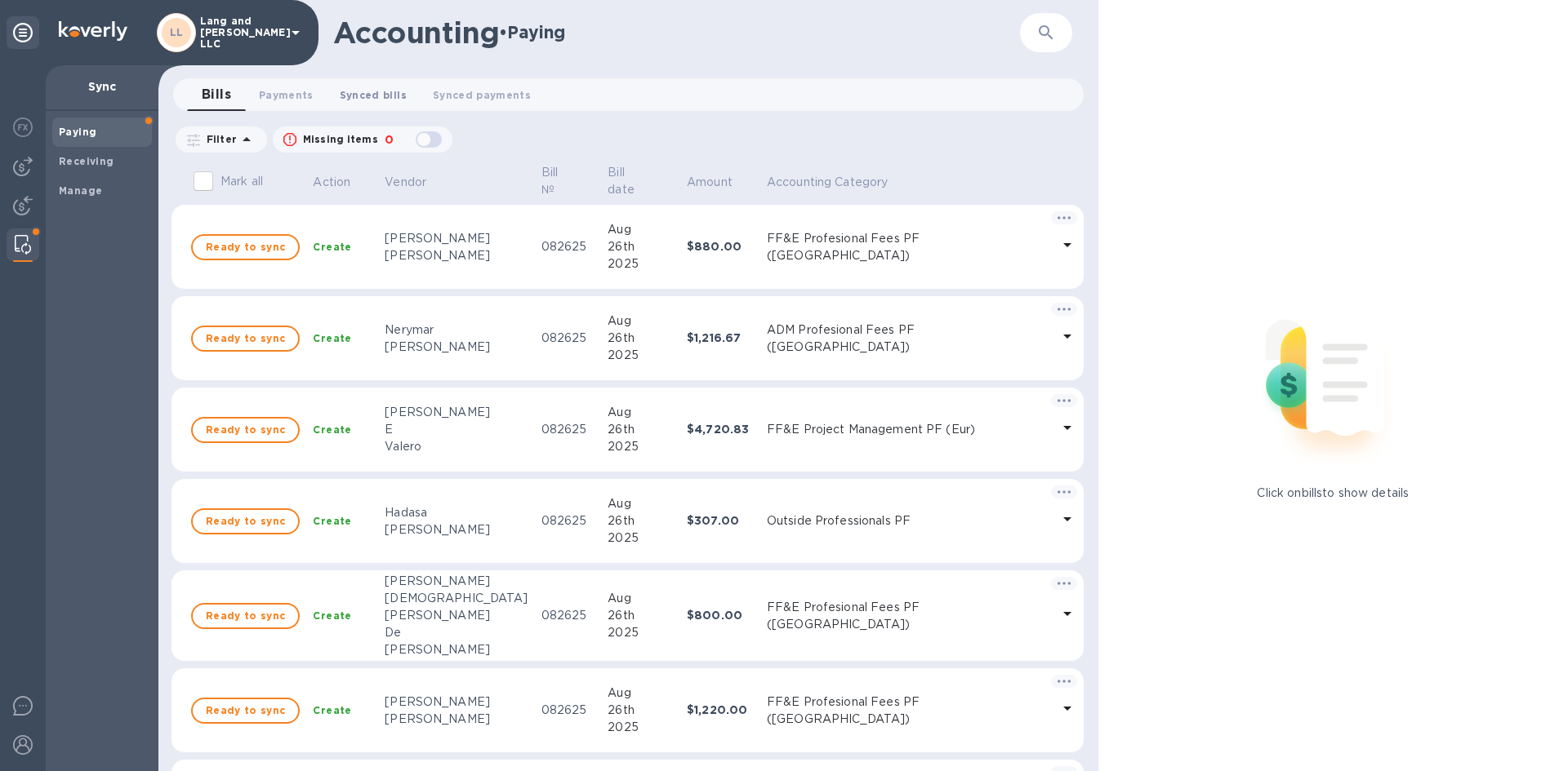
click at [366, 105] on button "Synced bills 0" at bounding box center [374, 94] width 93 height 33
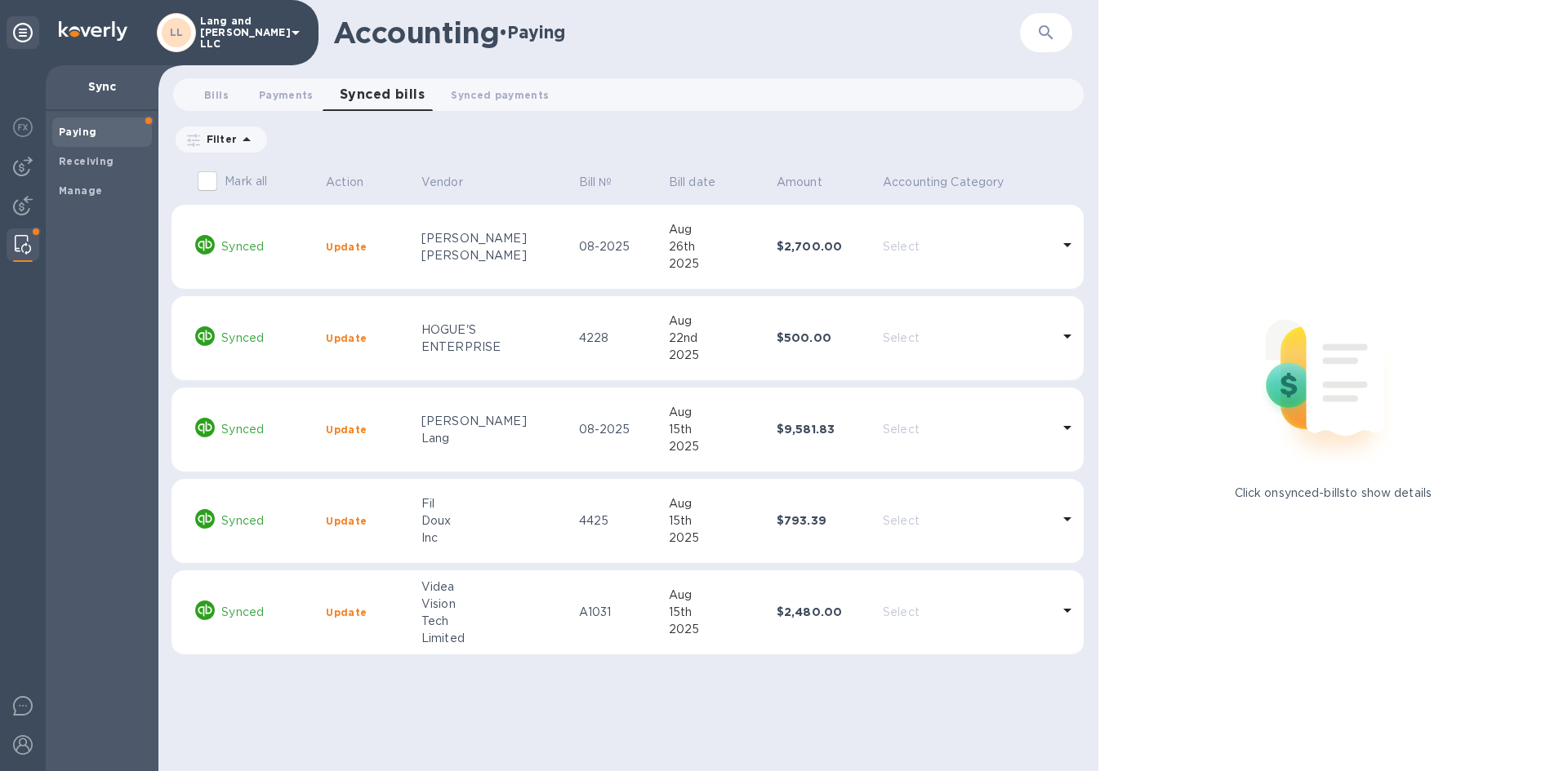
click at [207, 186] on input "Mark all" at bounding box center [207, 181] width 34 height 34
click at [211, 183] on input "Mark all" at bounding box center [207, 181] width 34 height 34
click at [188, 254] on td at bounding box center [180, 247] width 17 height 85
checkbox input "false"
